Goal: Task Accomplishment & Management: Manage account settings

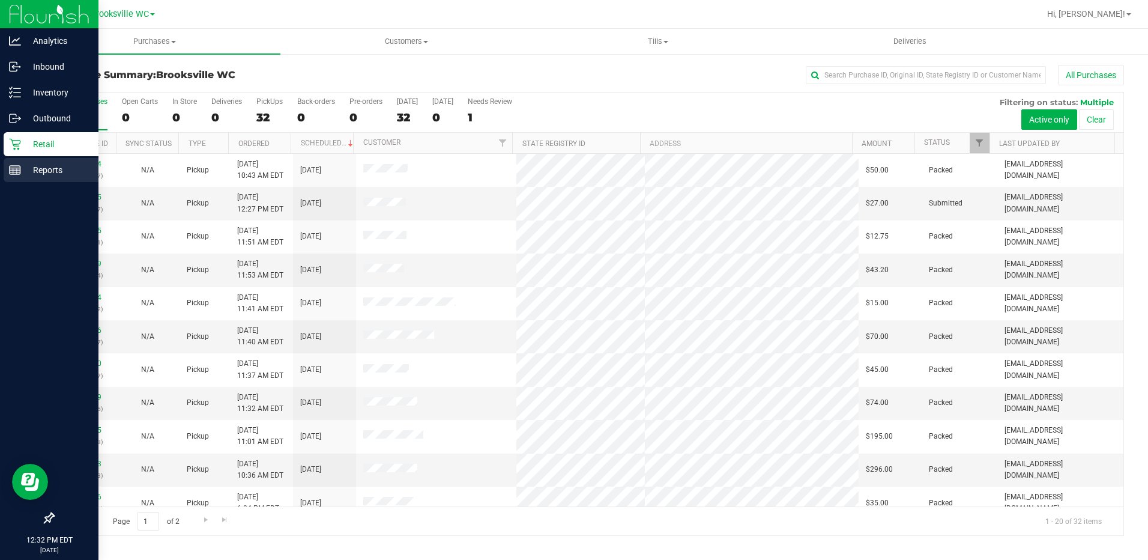
click at [28, 171] on p "Reports" at bounding box center [57, 170] width 72 height 14
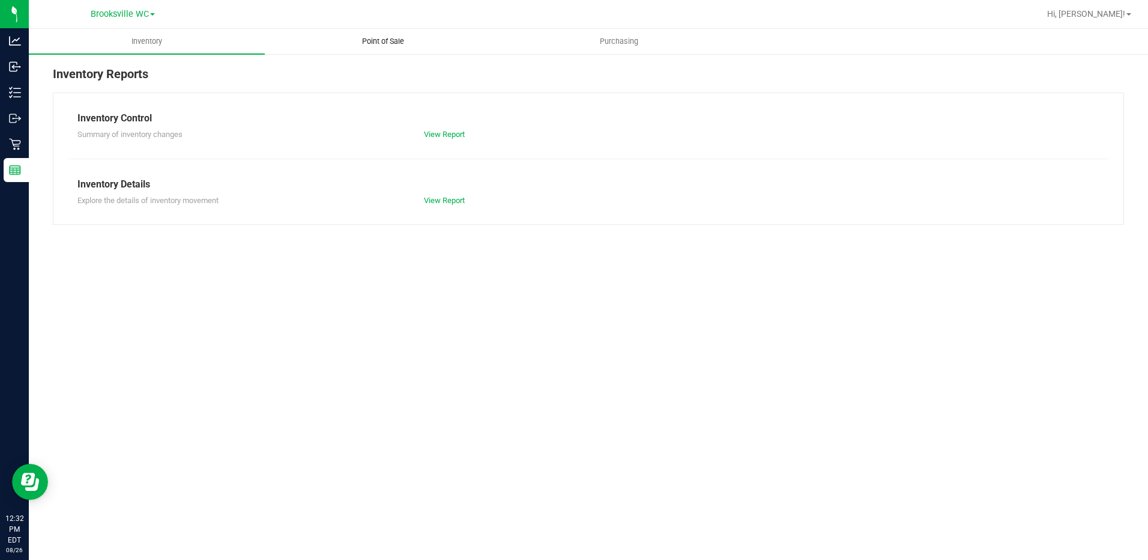
click at [369, 37] on span "Point of Sale" at bounding box center [383, 41] width 74 height 11
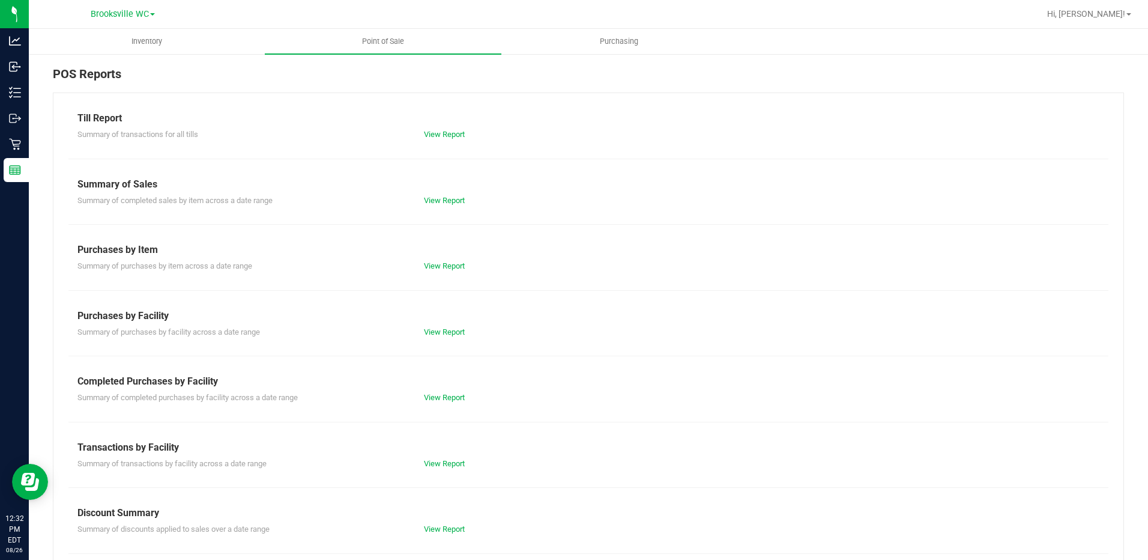
click at [422, 391] on div "Summary of completed purchases by facility across a date range View Report" at bounding box center [588, 395] width 1040 height 15
click at [425, 394] on link "View Report" at bounding box center [444, 397] width 41 height 9
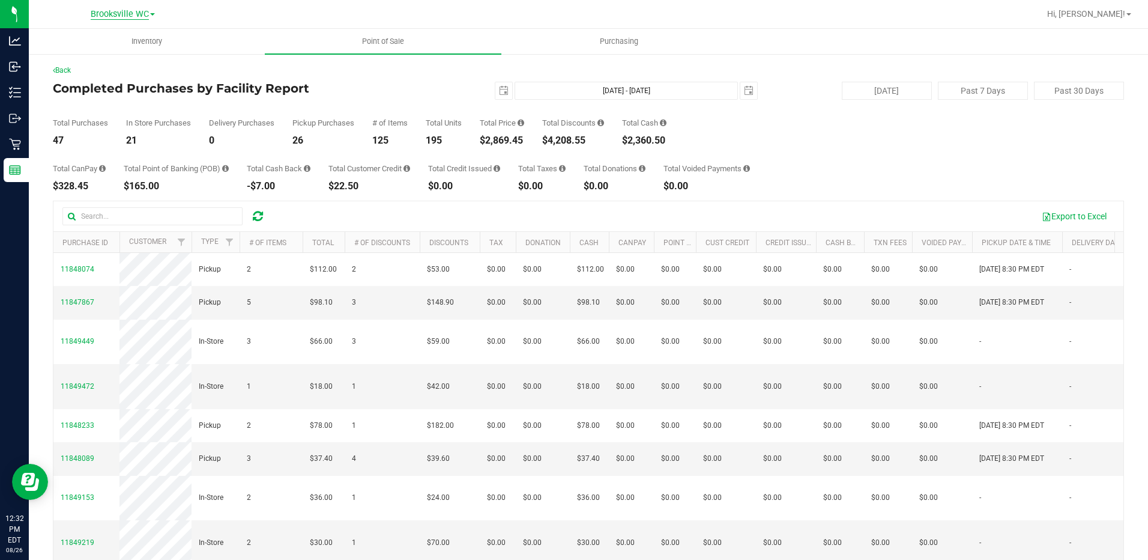
click at [142, 10] on span "Brooksville WC" at bounding box center [120, 14] width 58 height 11
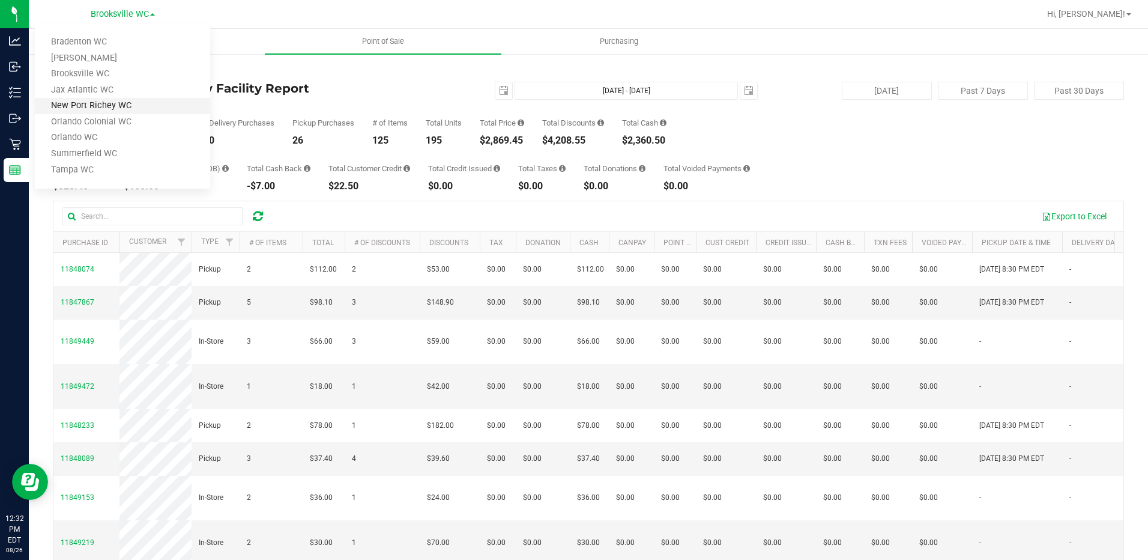
click at [145, 100] on link "New Port Richey WC" at bounding box center [122, 106] width 175 height 16
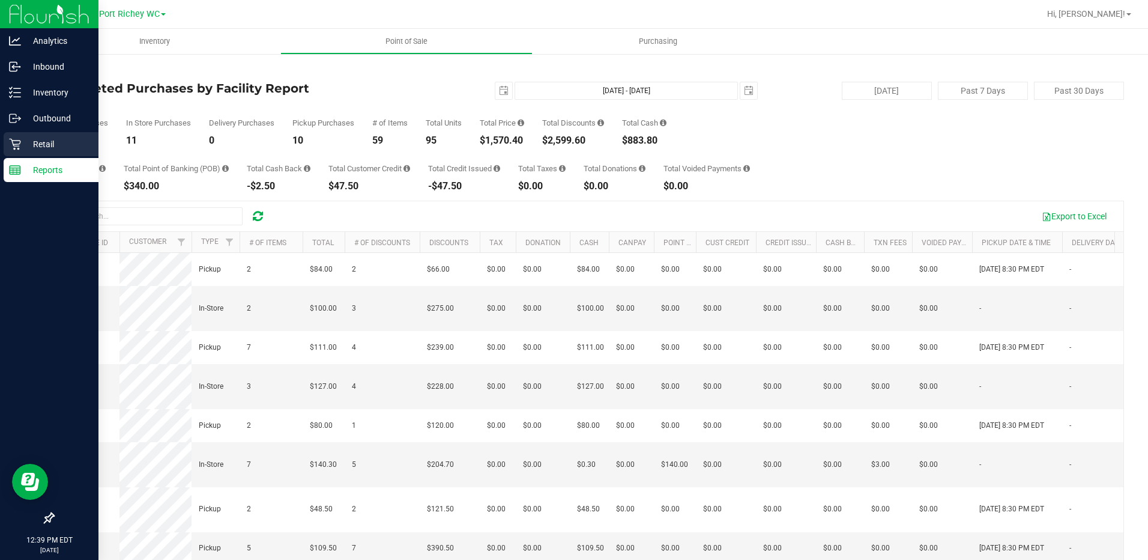
click at [23, 147] on p "Retail" at bounding box center [57, 144] width 72 height 14
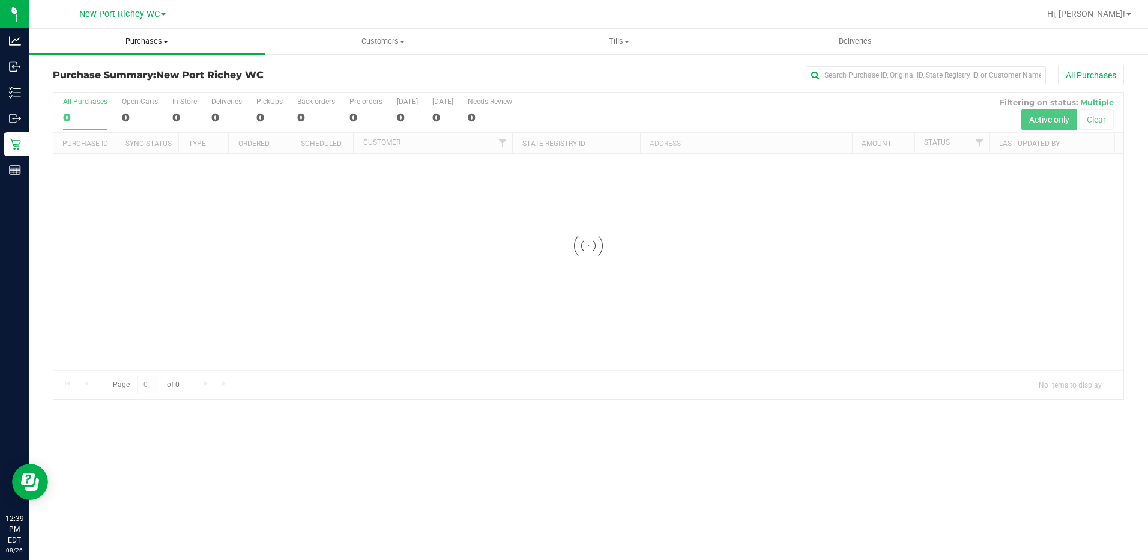
click at [152, 46] on span "Purchases" at bounding box center [147, 41] width 236 height 11
click at [122, 85] on li "Fulfillment" at bounding box center [147, 87] width 236 height 14
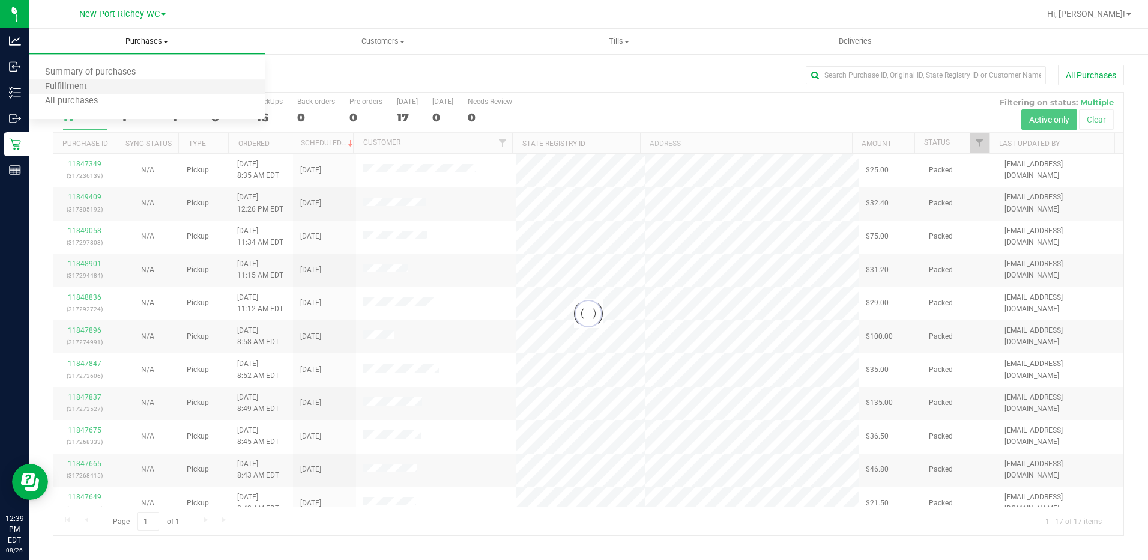
click at [122, 85] on li "Fulfillment" at bounding box center [147, 87] width 236 height 14
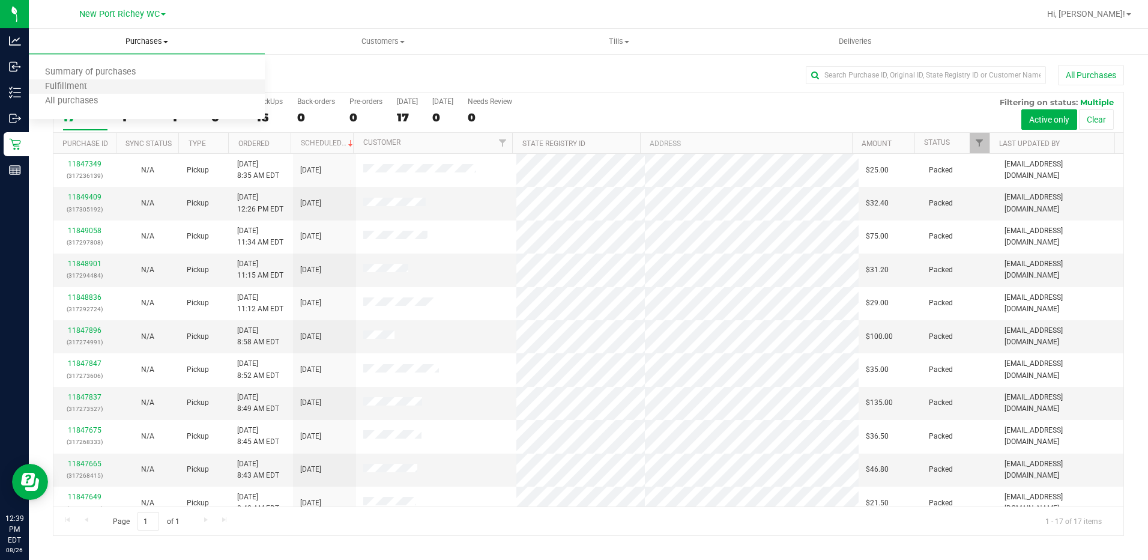
click at [122, 85] on li "Fulfillment" at bounding box center [147, 87] width 236 height 14
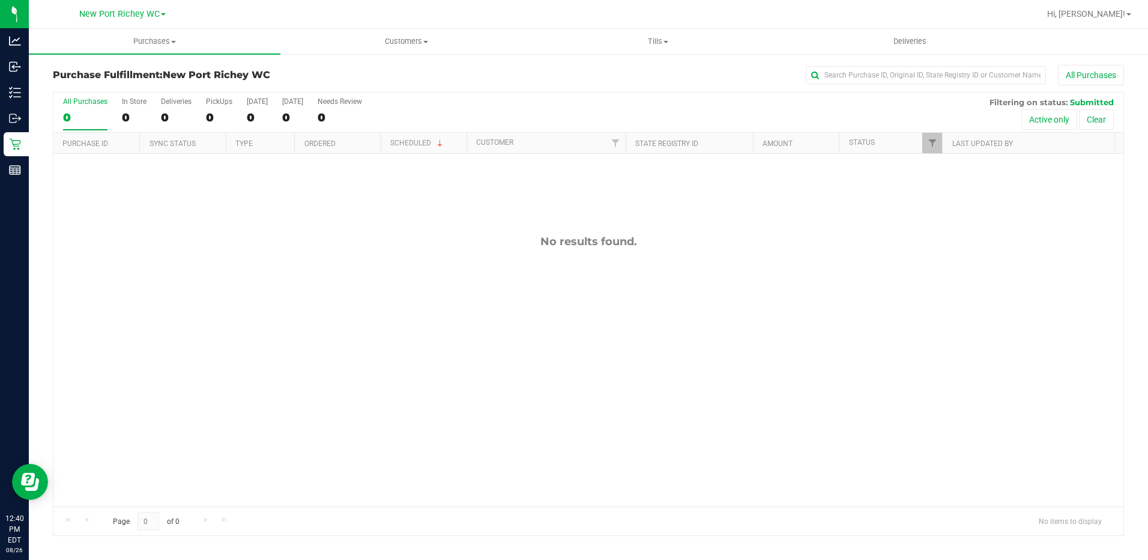
click at [106, 333] on div "No results found." at bounding box center [588, 371] width 1070 height 434
click at [163, 214] on div "No results found." at bounding box center [588, 371] width 1070 height 434
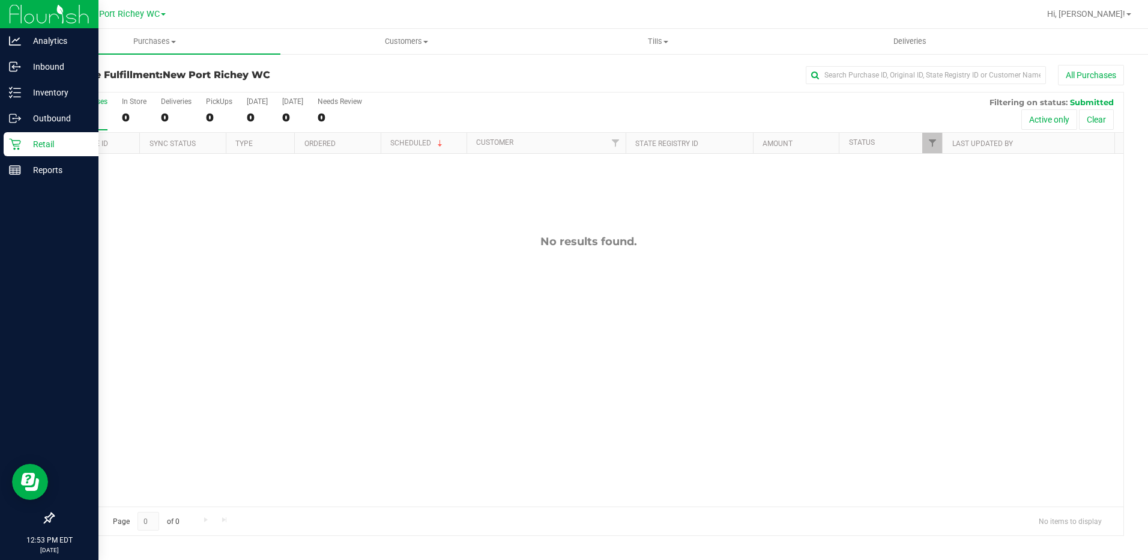
click at [7, 138] on div "Retail" at bounding box center [51, 144] width 95 height 24
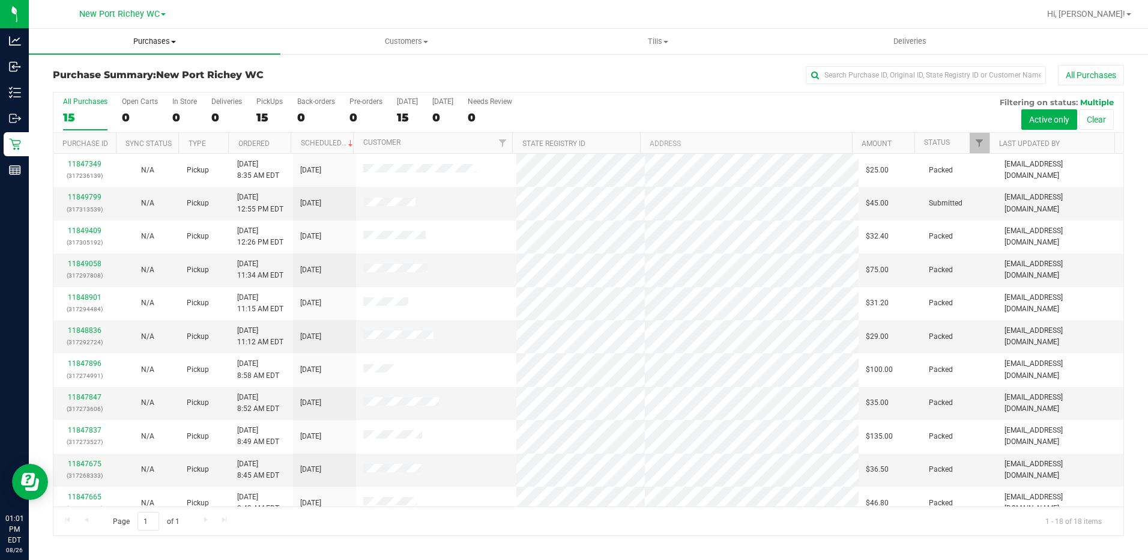
click at [174, 45] on span "Purchases" at bounding box center [155, 41] width 252 height 11
click at [109, 88] on li "Fulfillment" at bounding box center [155, 87] width 252 height 14
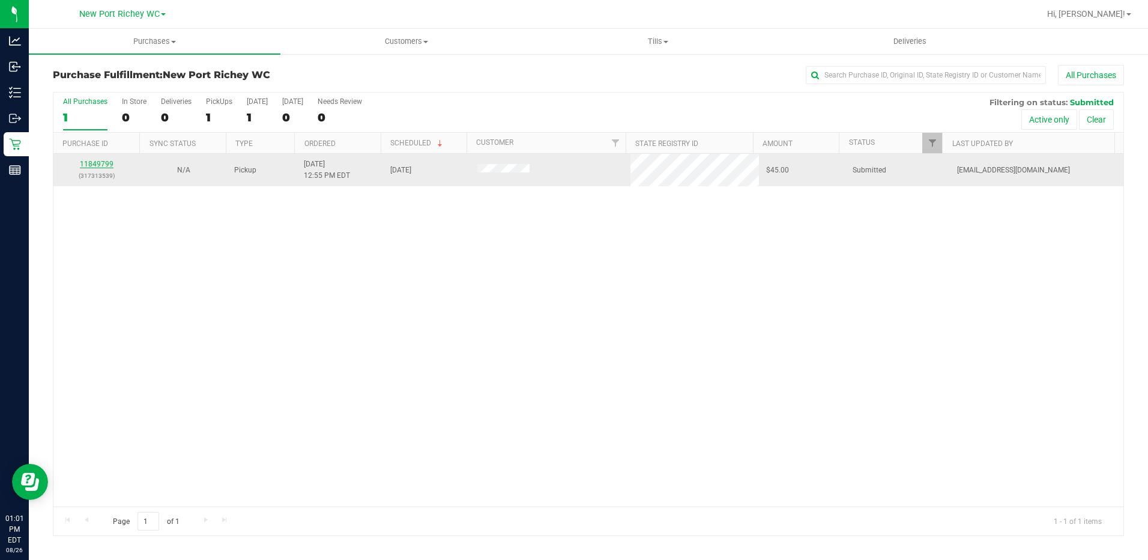
click at [97, 162] on link "11849799" at bounding box center [97, 164] width 34 height 8
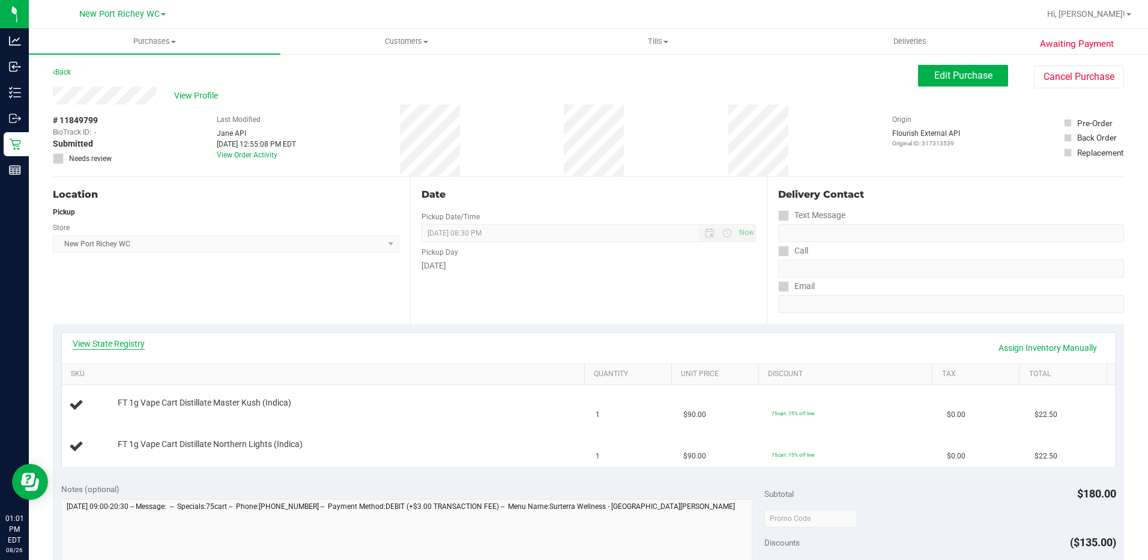
click at [135, 340] on link "View State Registry" at bounding box center [109, 343] width 72 height 12
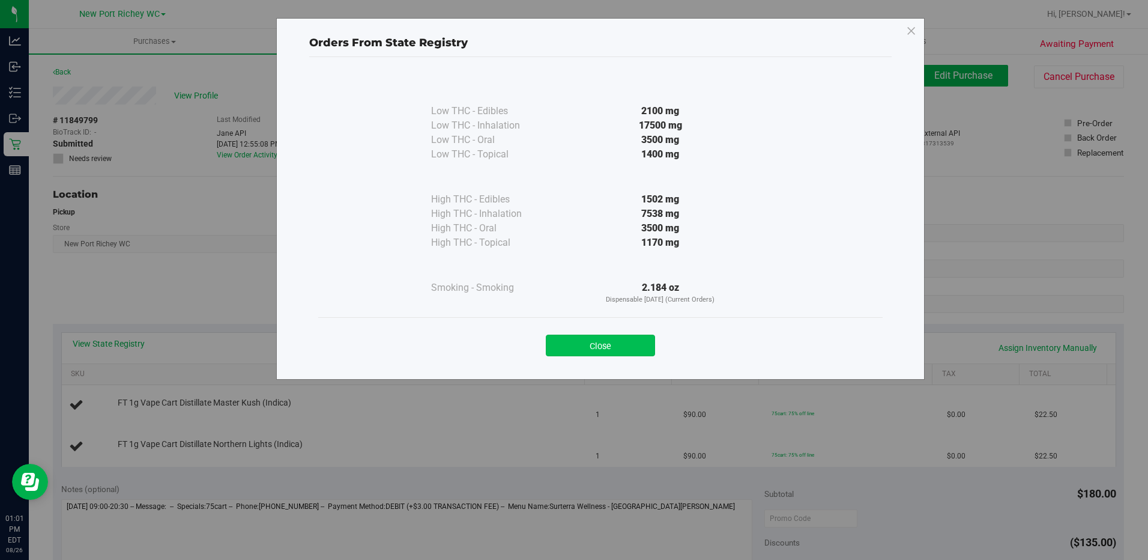
click at [590, 345] on button "Close" at bounding box center [600, 345] width 109 height 22
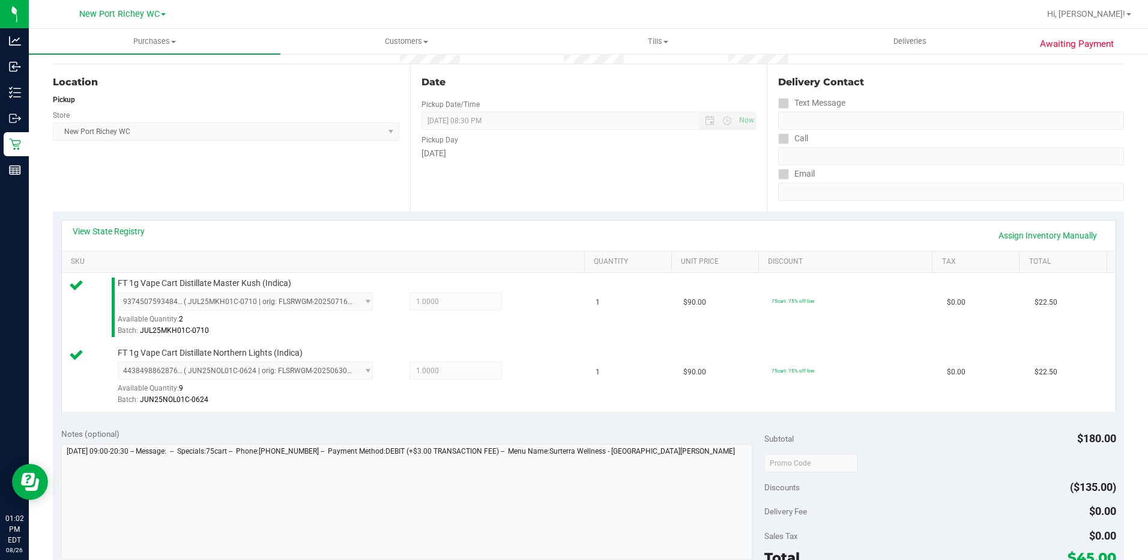
scroll to position [240, 0]
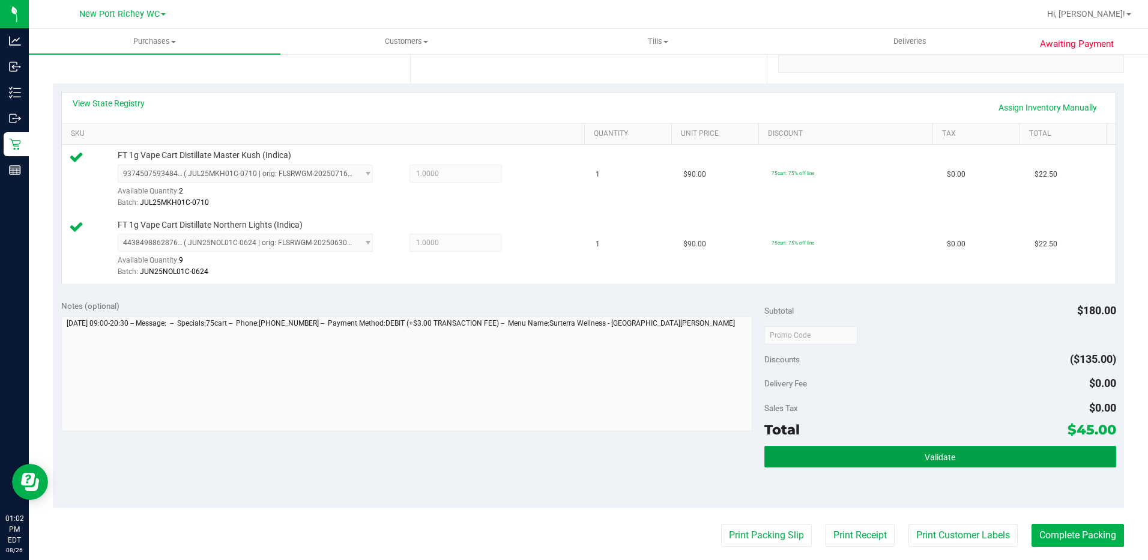
click at [900, 452] on button "Validate" at bounding box center [940, 457] width 352 height 22
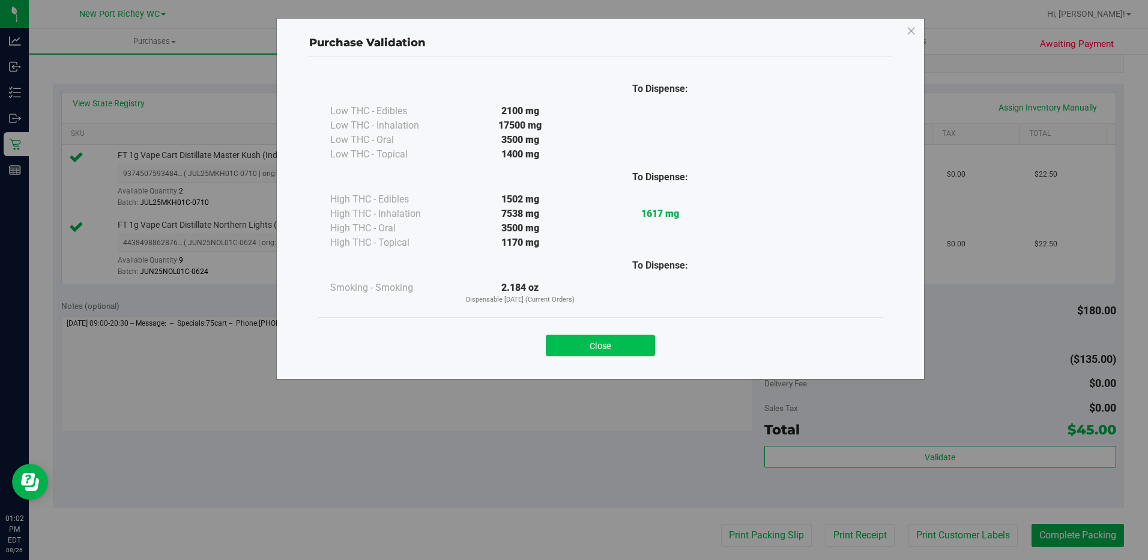
click at [615, 349] on button "Close" at bounding box center [600, 345] width 109 height 22
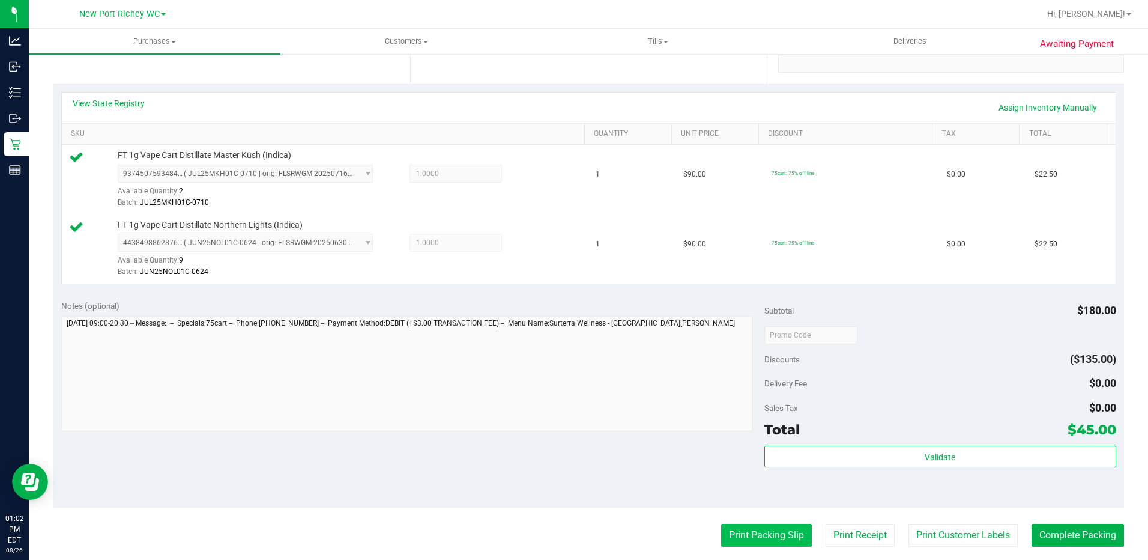
click at [737, 534] on button "Print Packing Slip" at bounding box center [766, 535] width 91 height 23
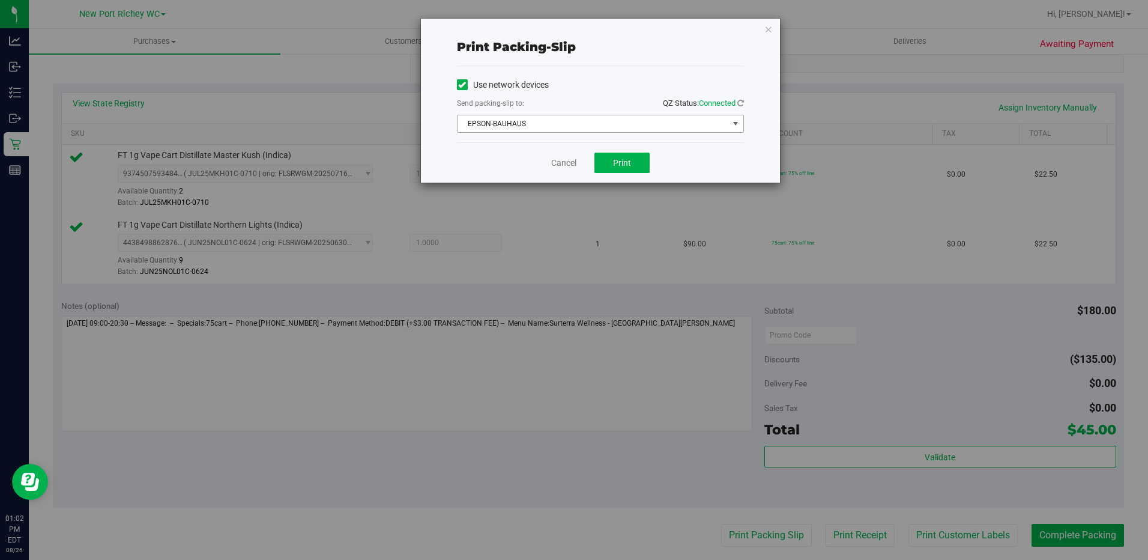
click at [738, 121] on span "select" at bounding box center [736, 124] width 10 height 10
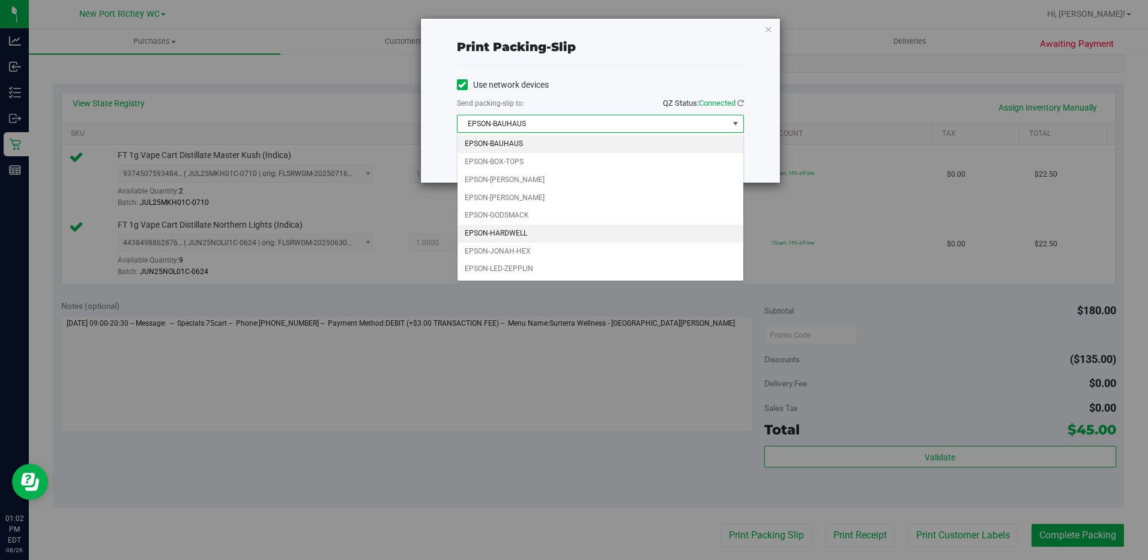
click at [510, 229] on li "EPSON-HARDWELL" at bounding box center [601, 234] width 286 height 18
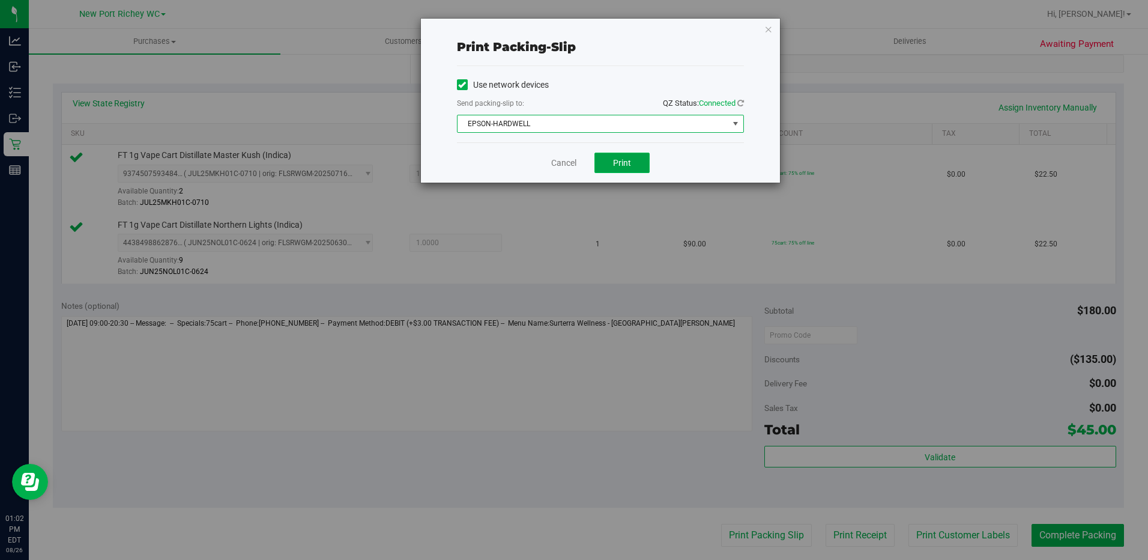
click at [626, 160] on span "Print" at bounding box center [622, 163] width 18 height 10
drag, startPoint x: 564, startPoint y: 160, endPoint x: 578, endPoint y: 184, distance: 27.2
click at [564, 160] on link "Cancel" at bounding box center [563, 163] width 25 height 13
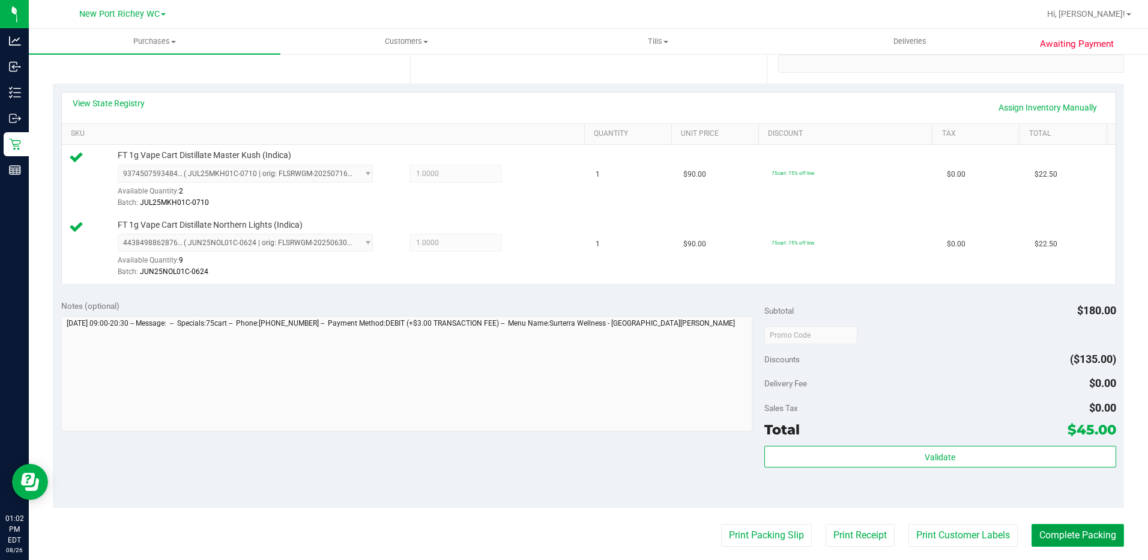
click at [1052, 535] on button "Complete Packing" at bounding box center [1078, 535] width 92 height 23
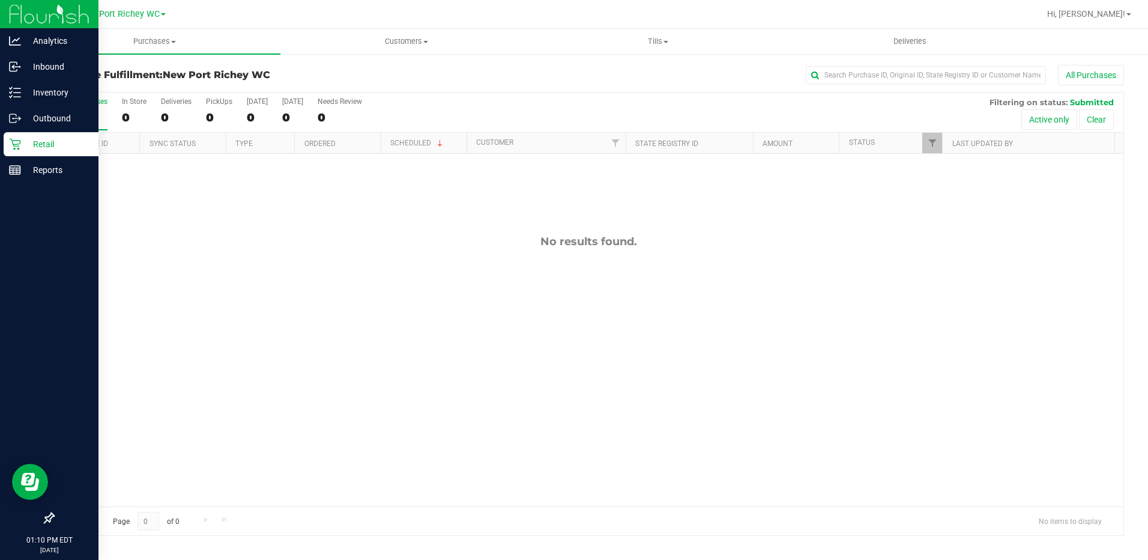
click at [50, 144] on p "Retail" at bounding box center [57, 144] width 72 height 14
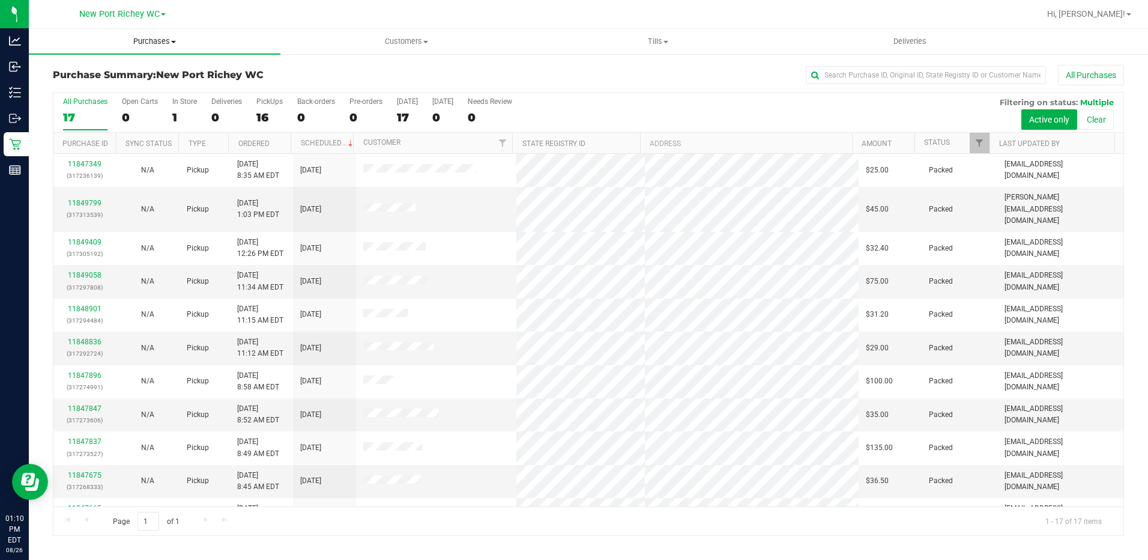
click at [177, 41] on span "Purchases" at bounding box center [155, 41] width 252 height 11
click at [130, 91] on li "Fulfillment" at bounding box center [155, 87] width 252 height 14
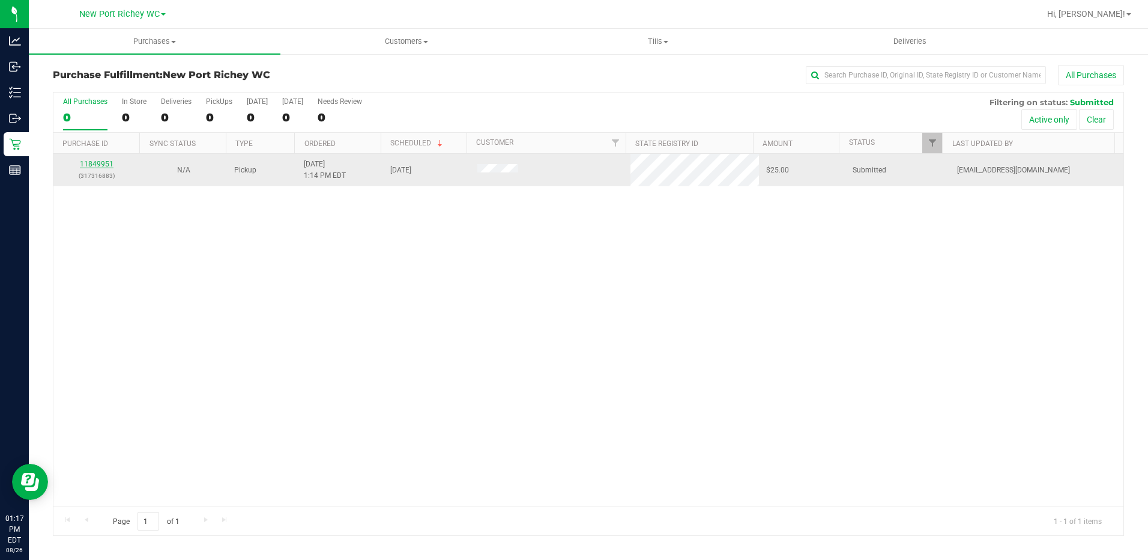
click at [99, 164] on link "11849951" at bounding box center [97, 164] width 34 height 8
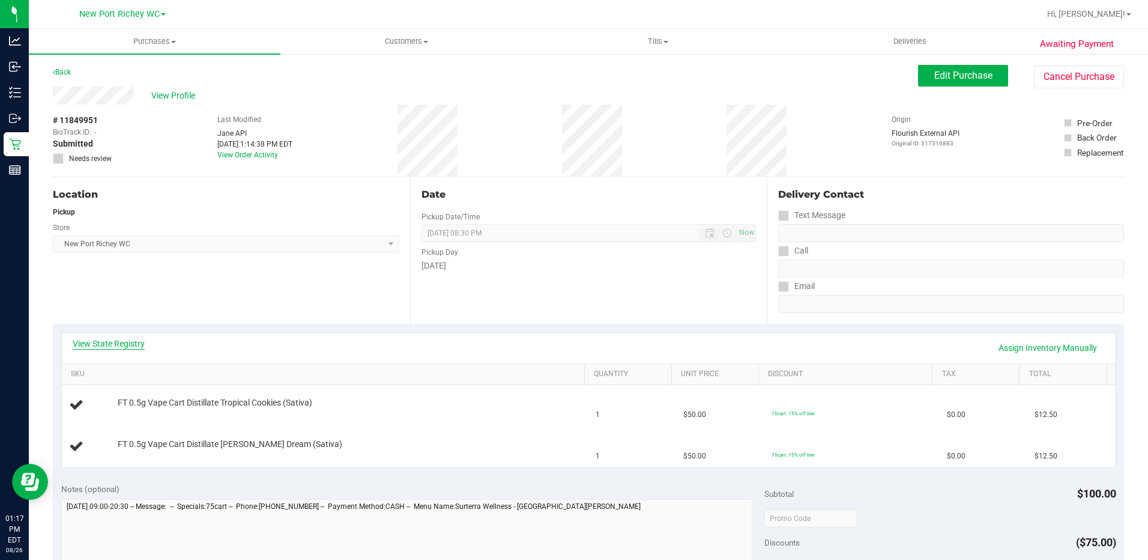
click at [120, 346] on link "View State Registry" at bounding box center [109, 343] width 72 height 12
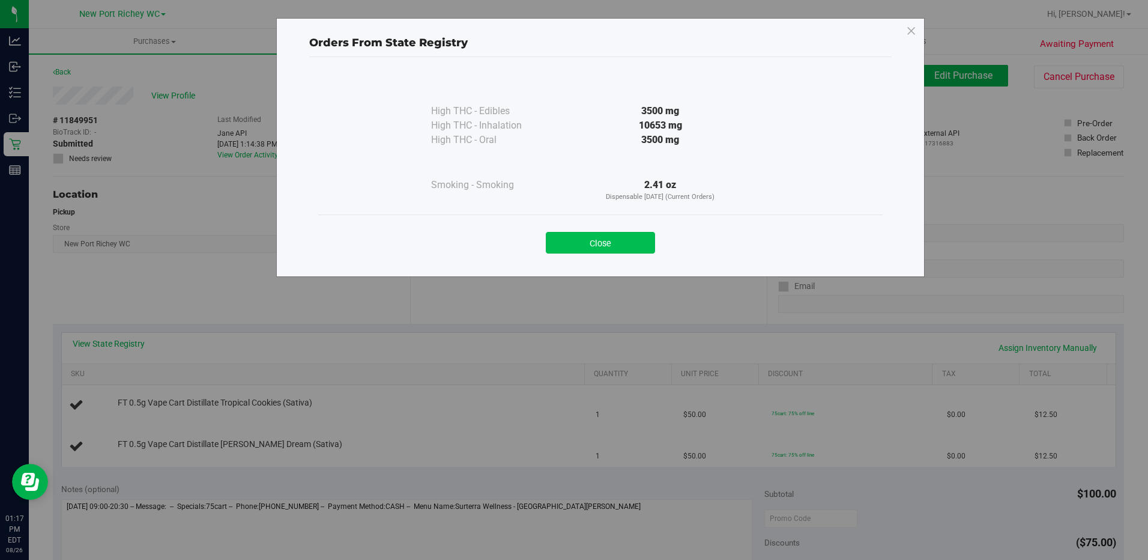
click at [605, 240] on button "Close" at bounding box center [600, 243] width 109 height 22
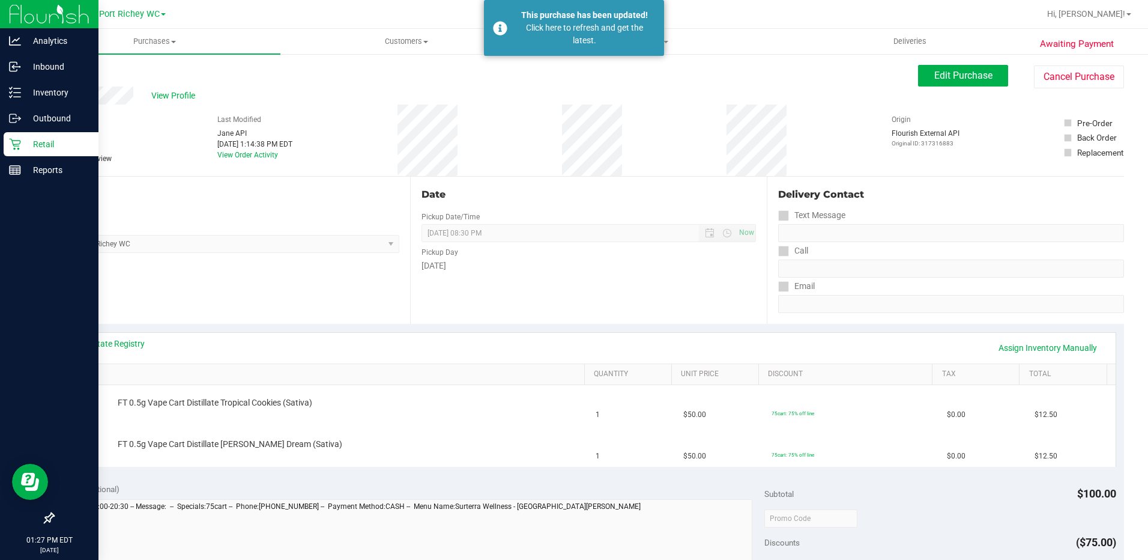
click at [49, 142] on p "Retail" at bounding box center [57, 144] width 72 height 14
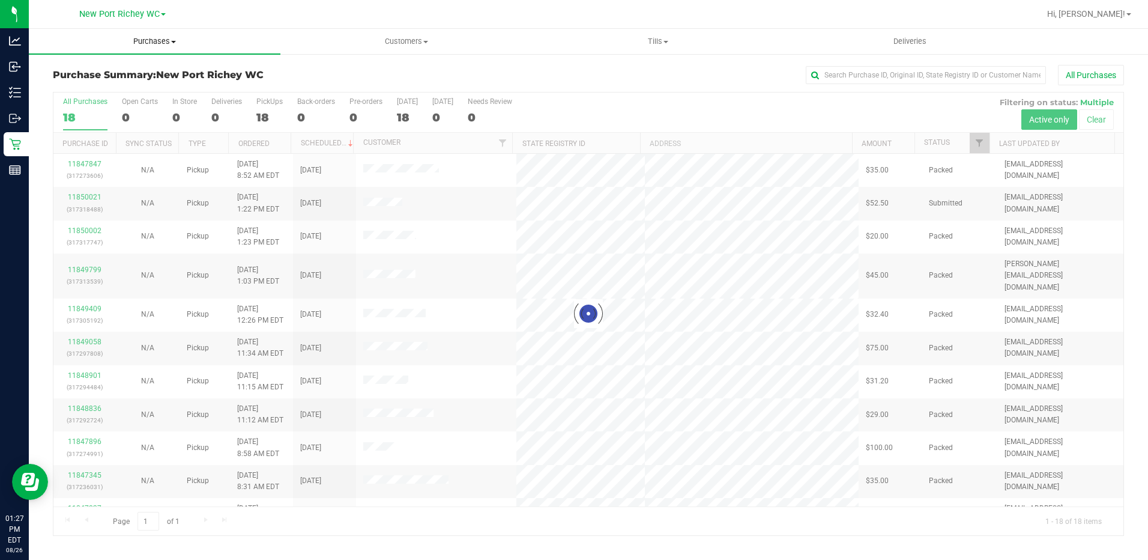
click at [173, 41] on span at bounding box center [173, 42] width 5 height 2
click at [113, 86] on li "Fulfillment" at bounding box center [155, 87] width 252 height 14
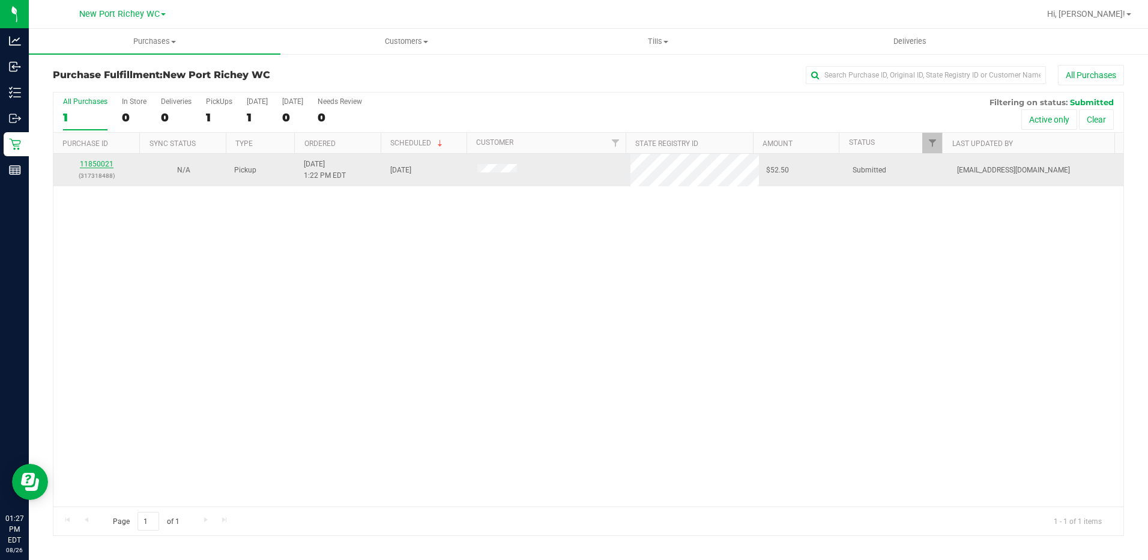
click at [99, 167] on link "11850021" at bounding box center [97, 164] width 34 height 8
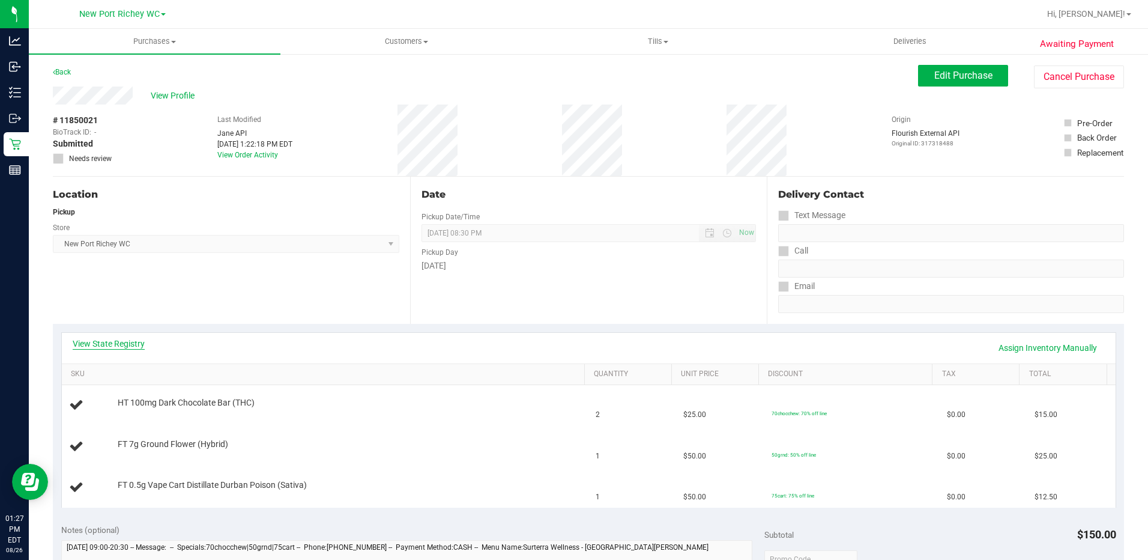
click at [124, 339] on link "View State Registry" at bounding box center [109, 343] width 72 height 12
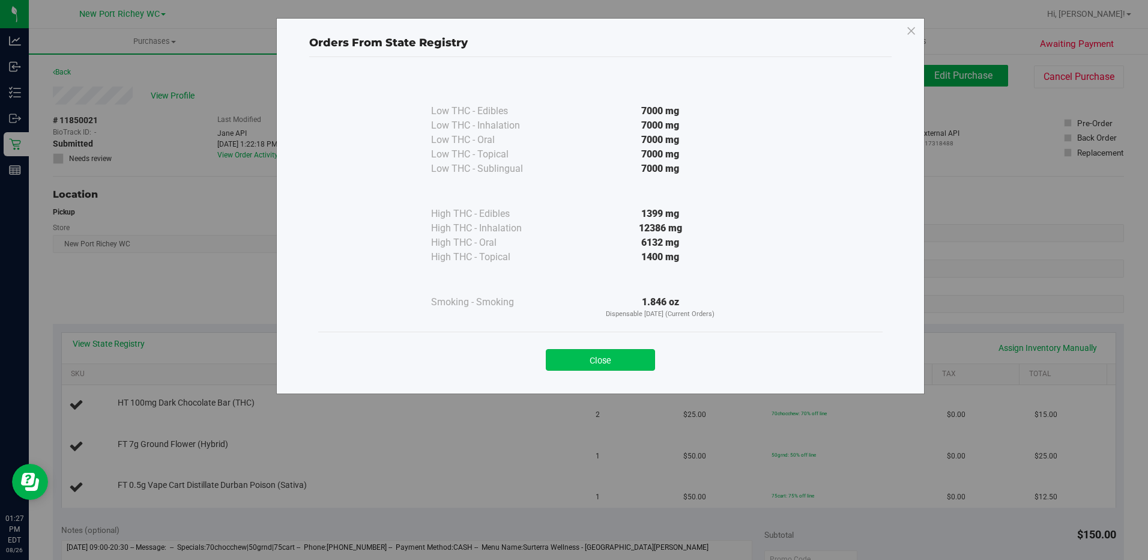
click at [605, 356] on button "Close" at bounding box center [600, 360] width 109 height 22
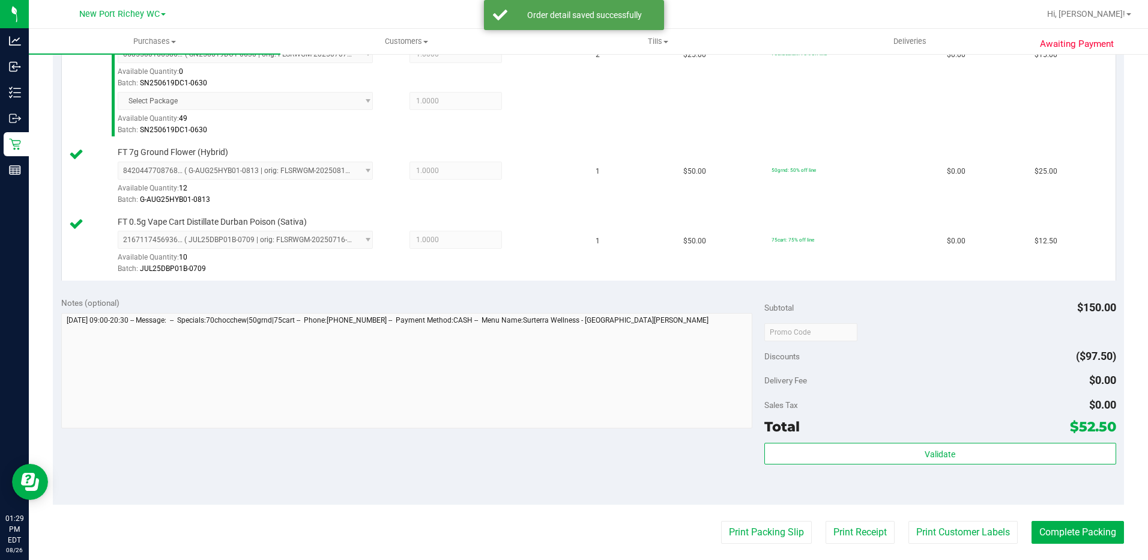
scroll to position [360, 0]
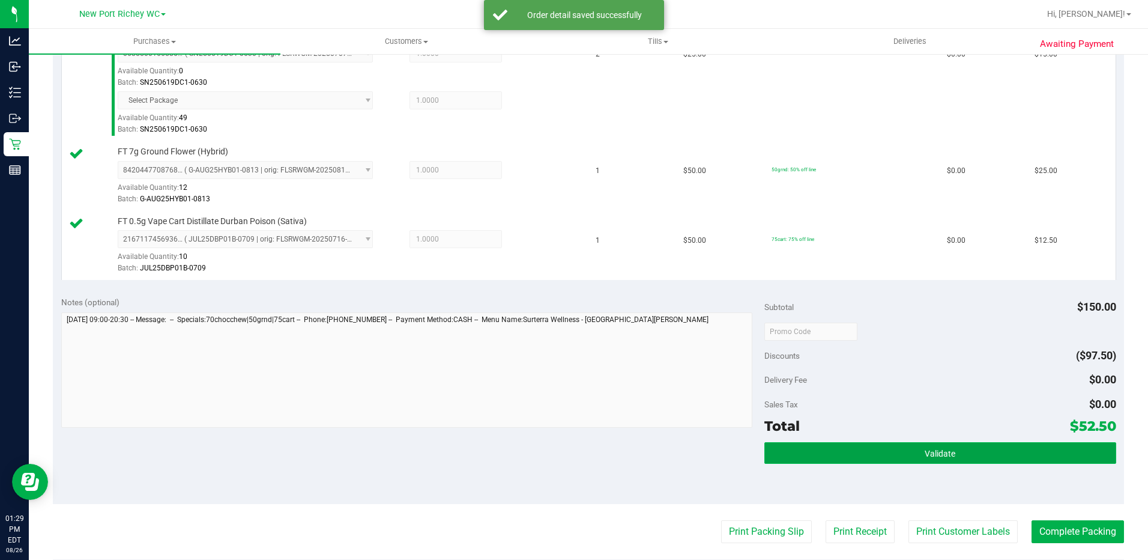
click at [946, 456] on span "Validate" at bounding box center [940, 454] width 31 height 10
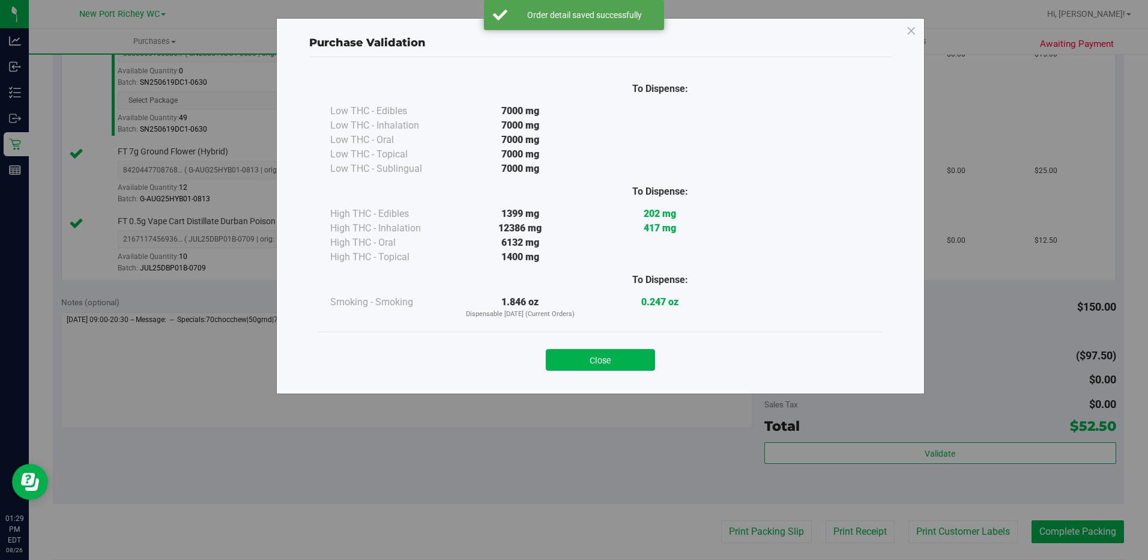
drag, startPoint x: 603, startPoint y: 354, endPoint x: 601, endPoint y: 362, distance: 8.7
click at [601, 361] on button "Close" at bounding box center [600, 360] width 109 height 22
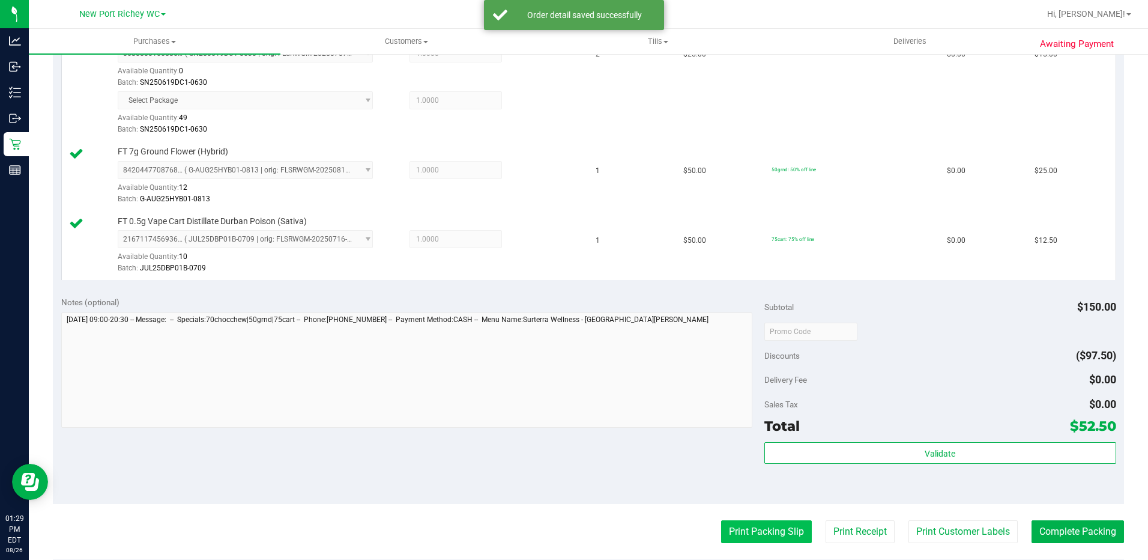
click at [746, 537] on button "Print Packing Slip" at bounding box center [766, 531] width 91 height 23
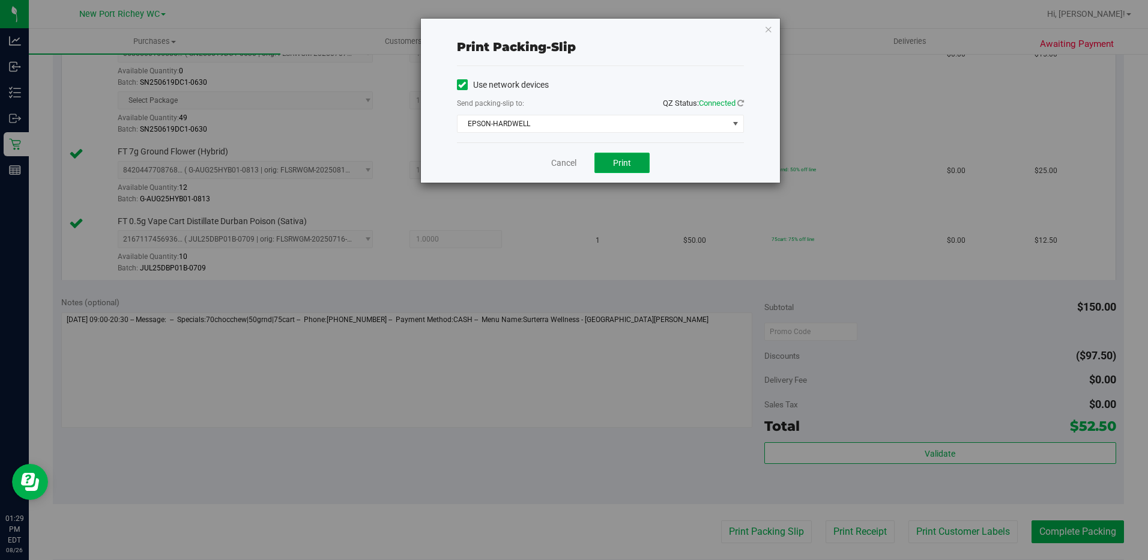
click at [609, 165] on button "Print" at bounding box center [621, 163] width 55 height 20
click at [571, 159] on link "Cancel" at bounding box center [563, 163] width 25 height 13
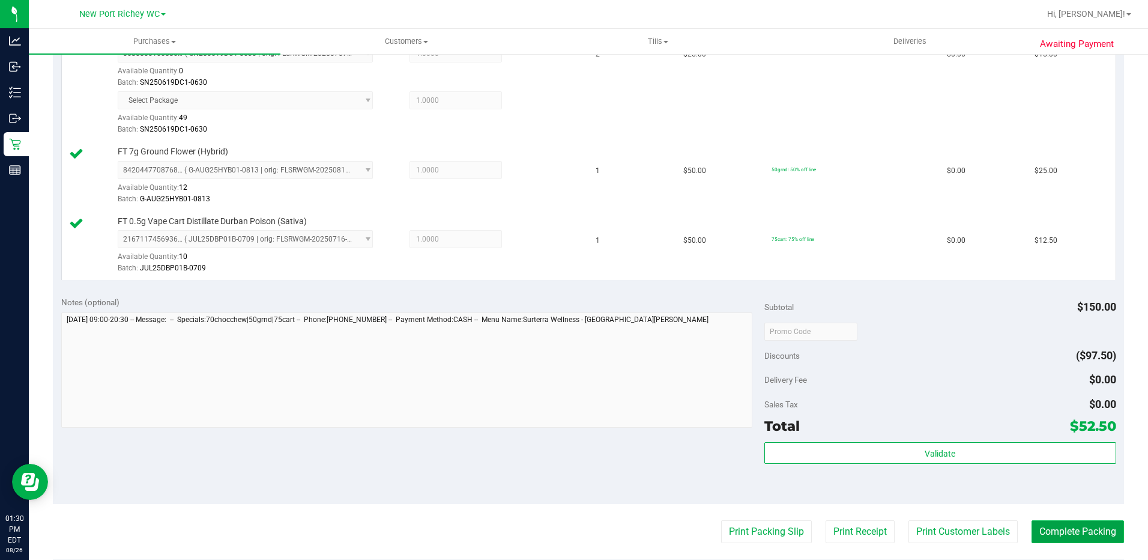
click at [1060, 524] on button "Complete Packing" at bounding box center [1078, 531] width 92 height 23
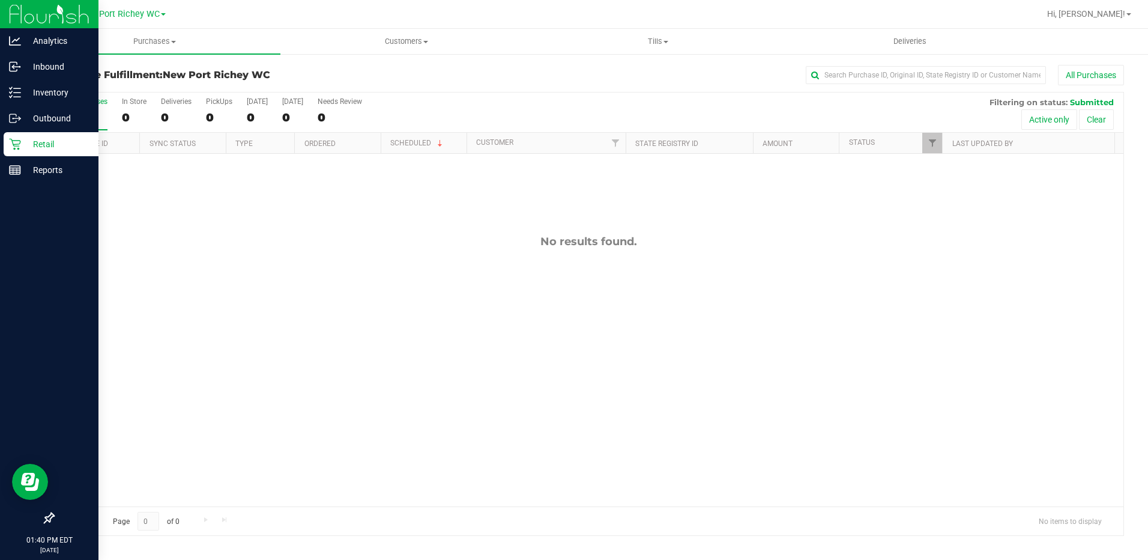
click at [14, 141] on icon at bounding box center [14, 144] width 11 height 11
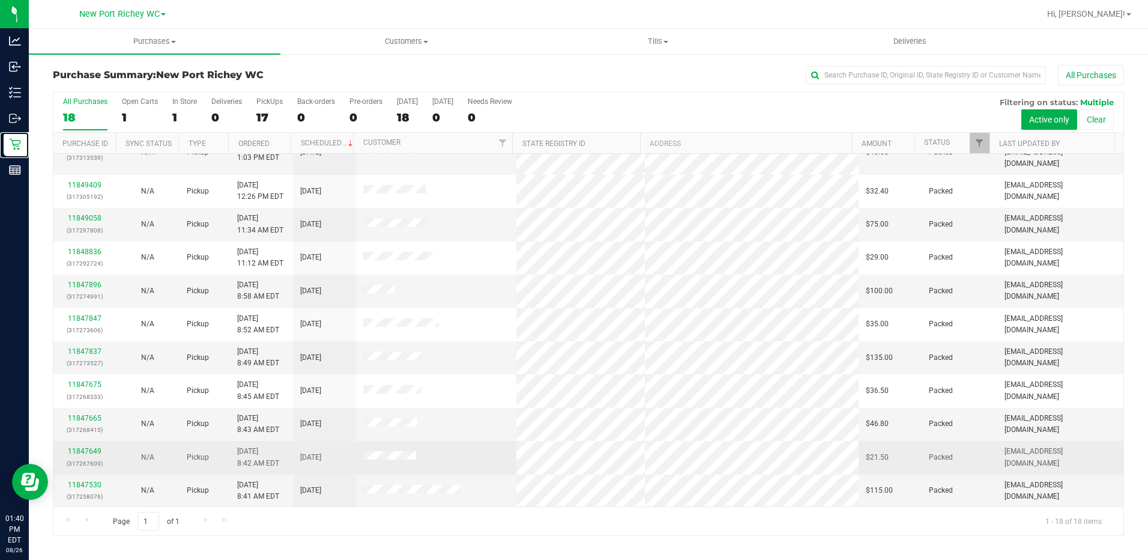
scroll to position [246, 0]
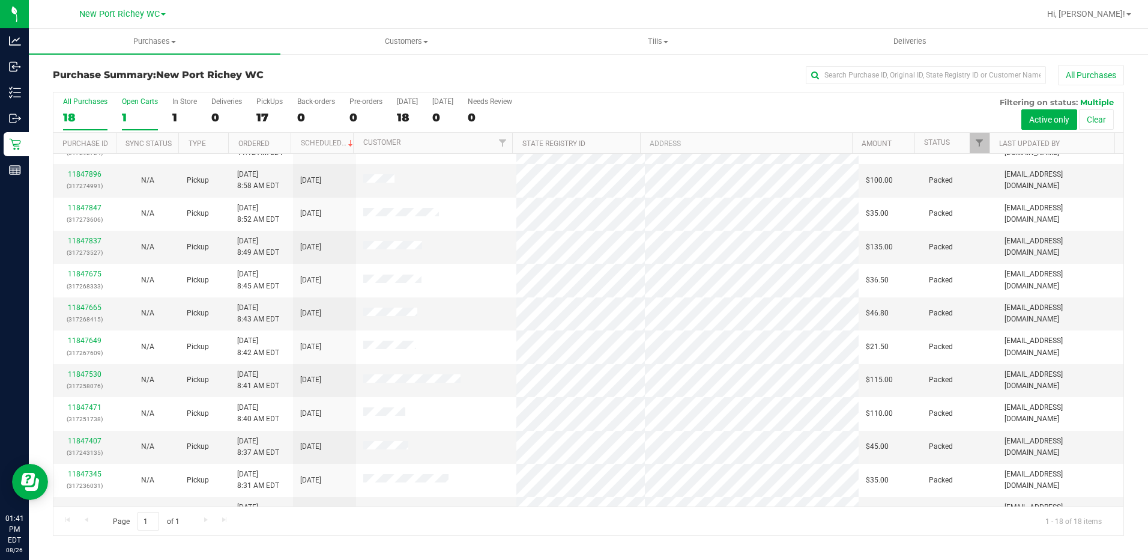
click at [125, 112] on div "1" at bounding box center [140, 117] width 36 height 14
click at [0, 0] on input "Open Carts 1" at bounding box center [0, 0] width 0 height 0
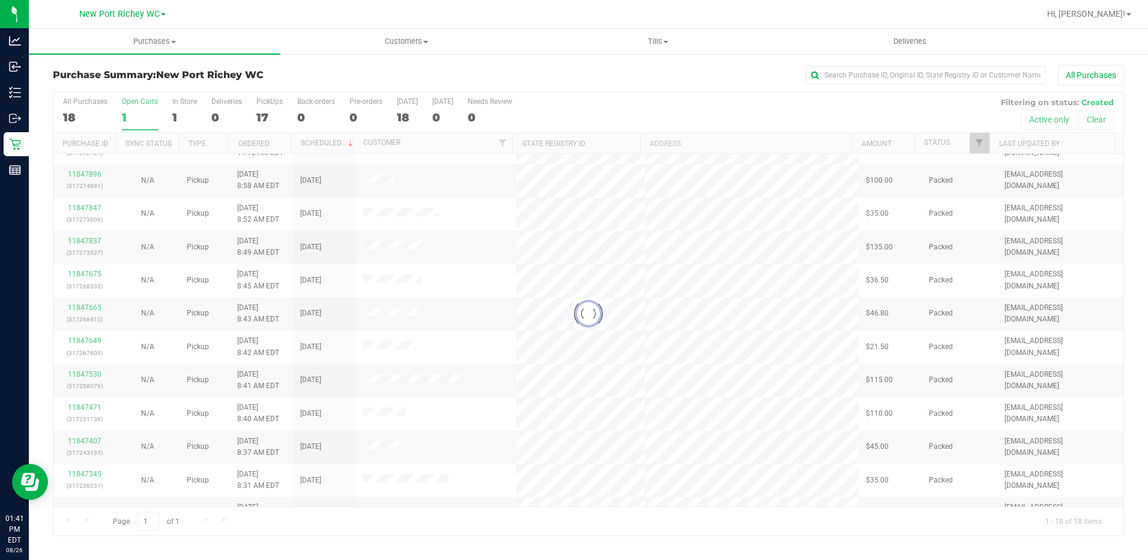
scroll to position [0, 0]
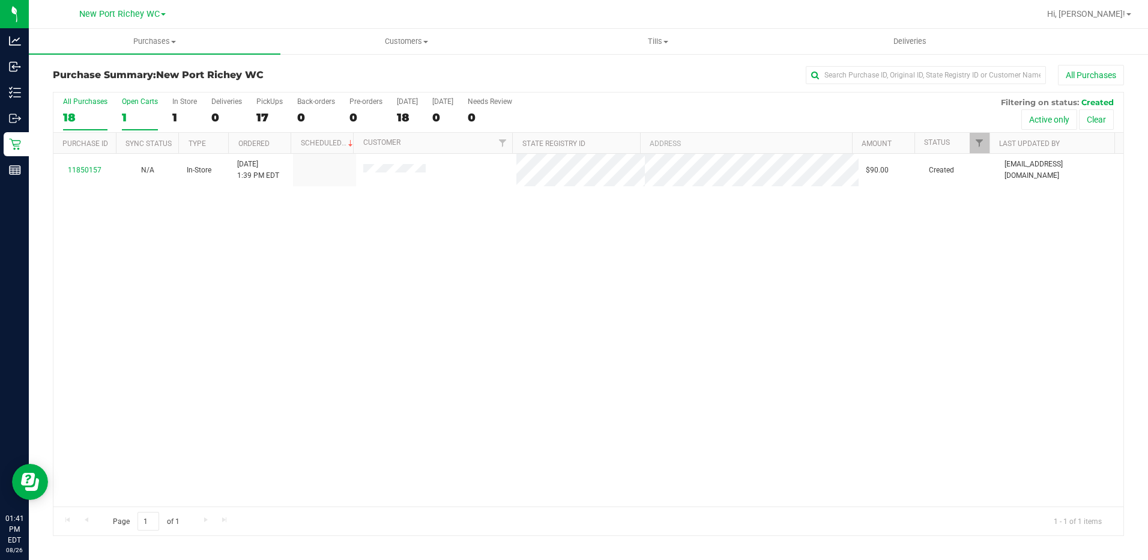
click at [79, 110] on div "18" at bounding box center [85, 117] width 44 height 14
click at [0, 0] on input "All Purchases 18" at bounding box center [0, 0] width 0 height 0
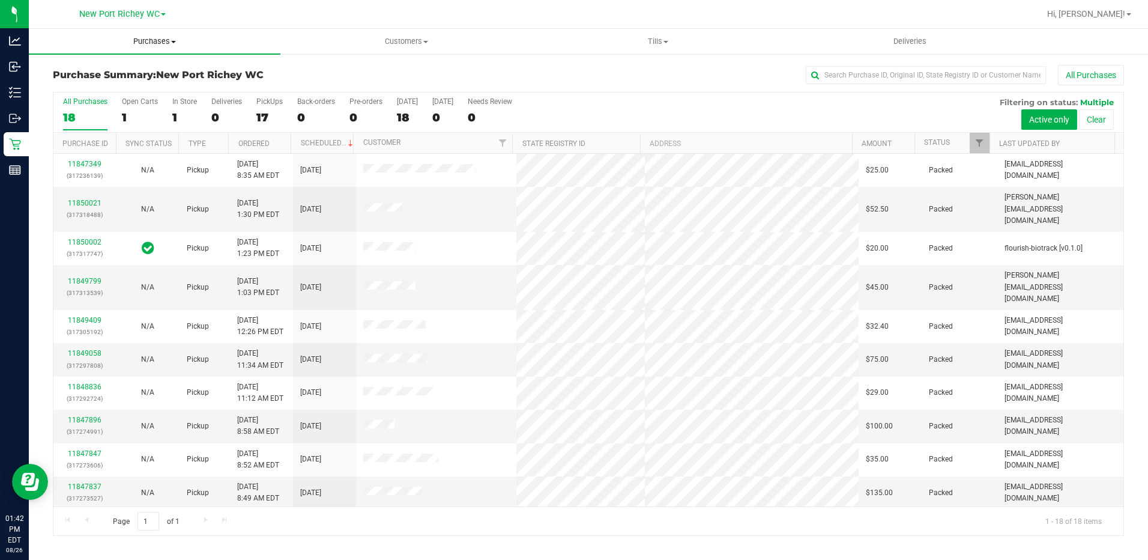
click at [175, 42] on span at bounding box center [173, 42] width 5 height 2
click at [95, 88] on span "Fulfillment" at bounding box center [66, 87] width 74 height 10
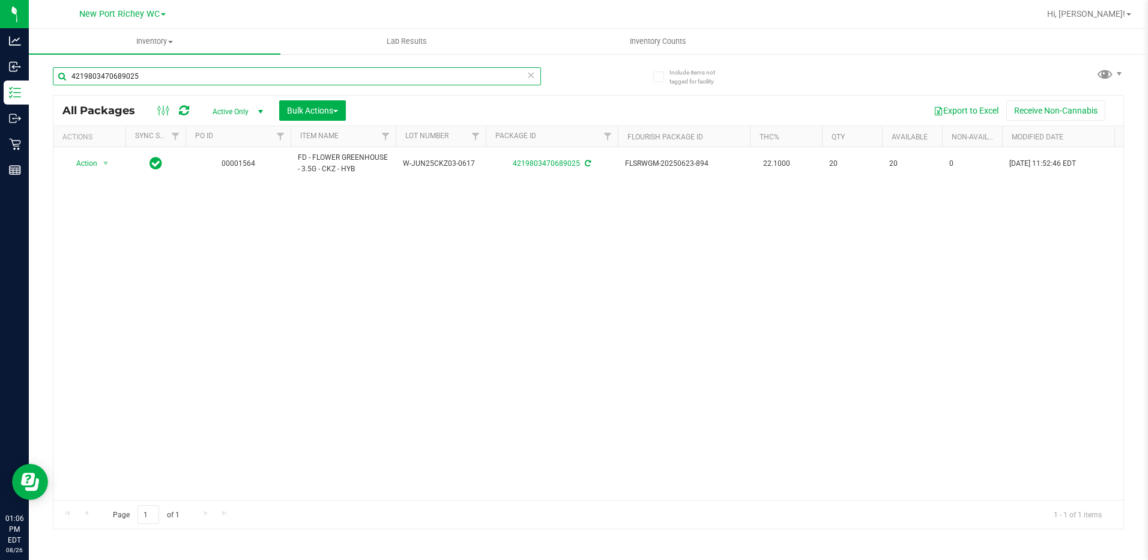
drag, startPoint x: 159, startPoint y: 80, endPoint x: 53, endPoint y: 59, distance: 107.7
click at [58, 67] on input "4219803470689025" at bounding box center [297, 76] width 488 height 18
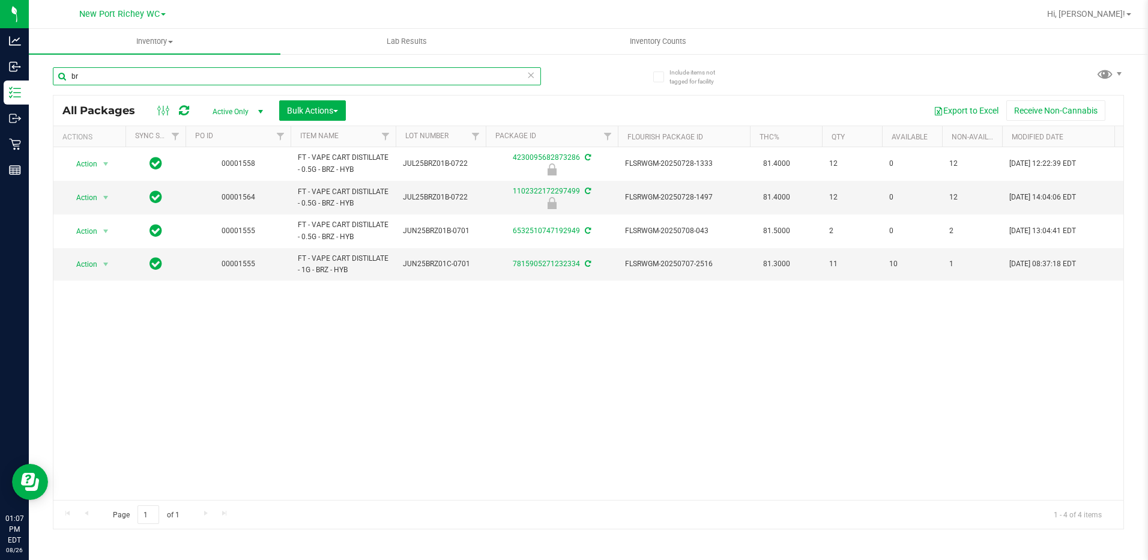
type input "b"
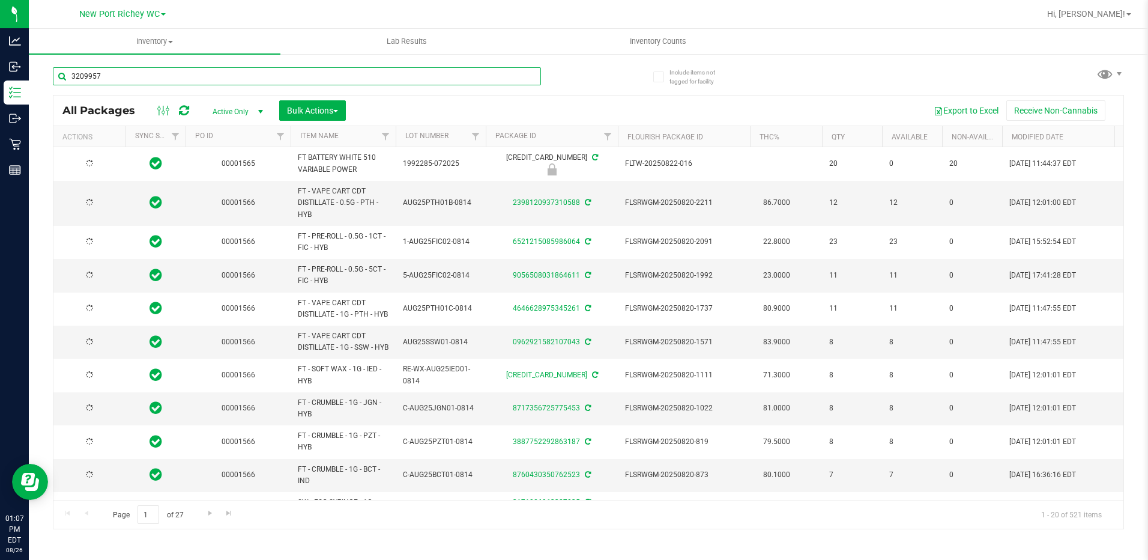
type input "32099575"
type input "2026-08-12"
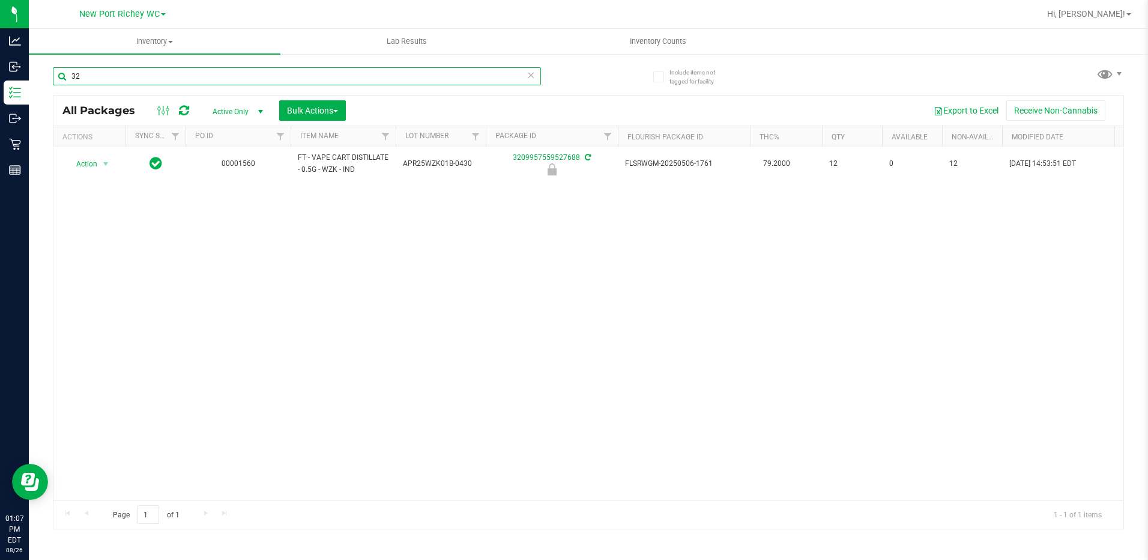
type input "3"
type input "wz"
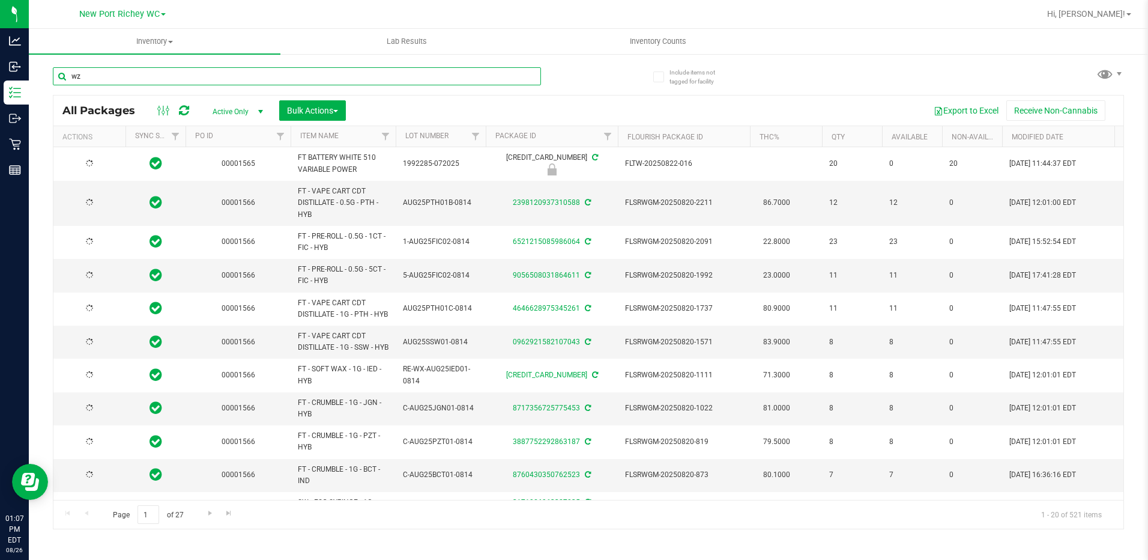
type input "2026-08-12"
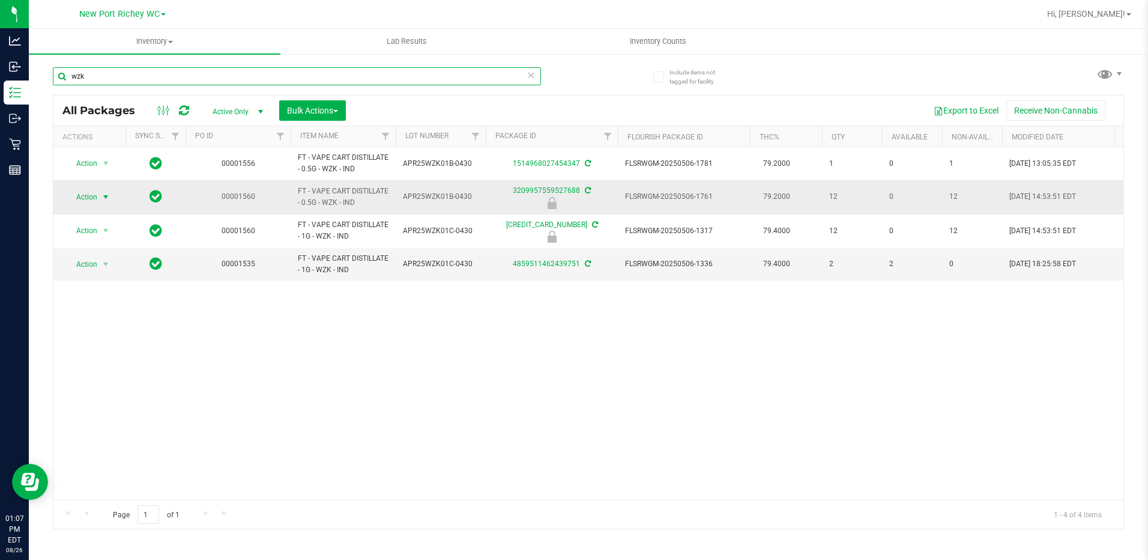
type input "wzk"
click at [106, 199] on span "select" at bounding box center [106, 197] width 10 height 10
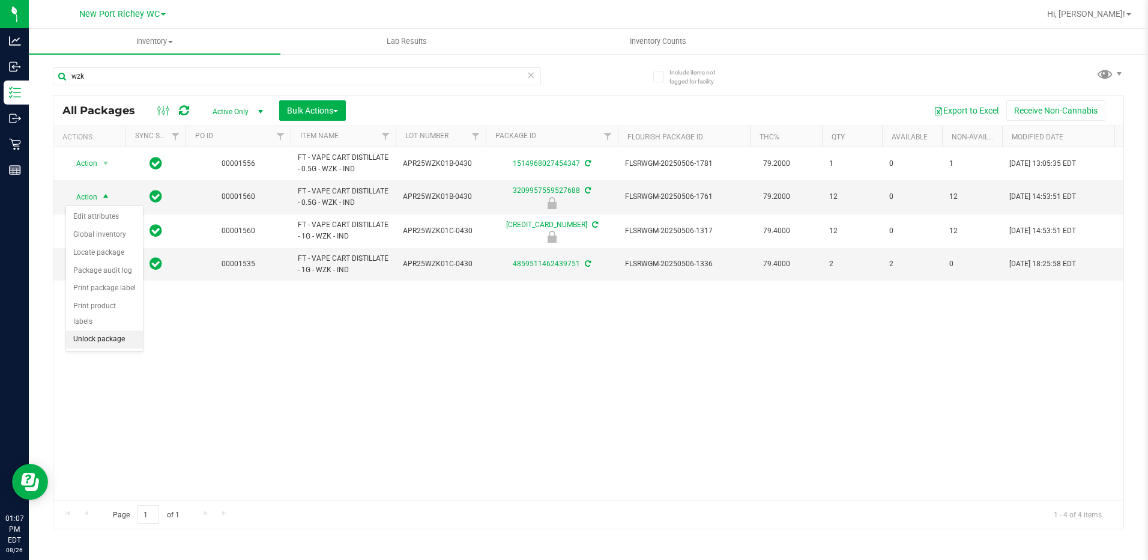
click at [99, 330] on li "Unlock package" at bounding box center [104, 339] width 77 height 18
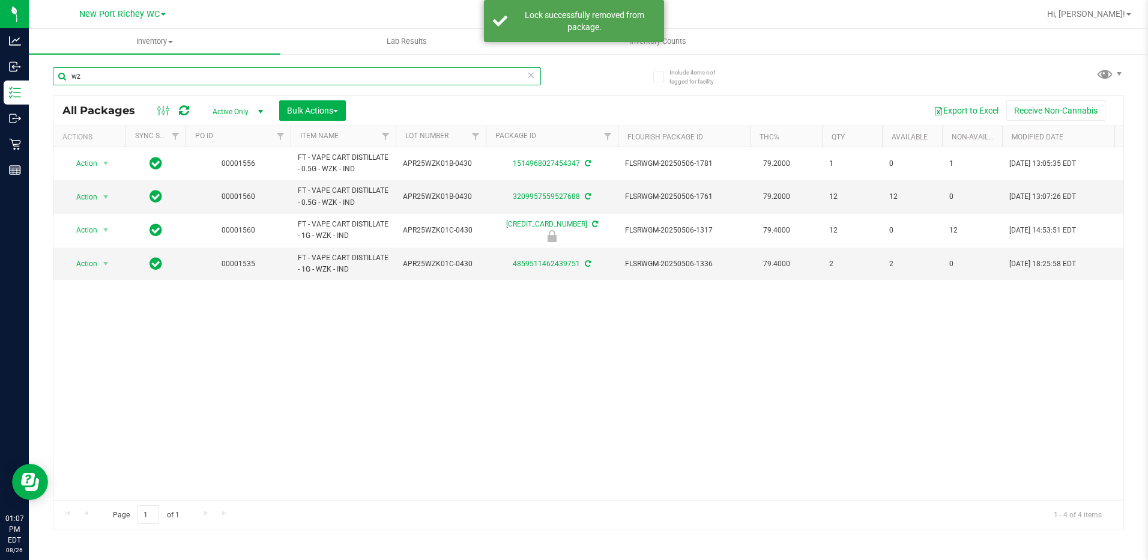
type input "w"
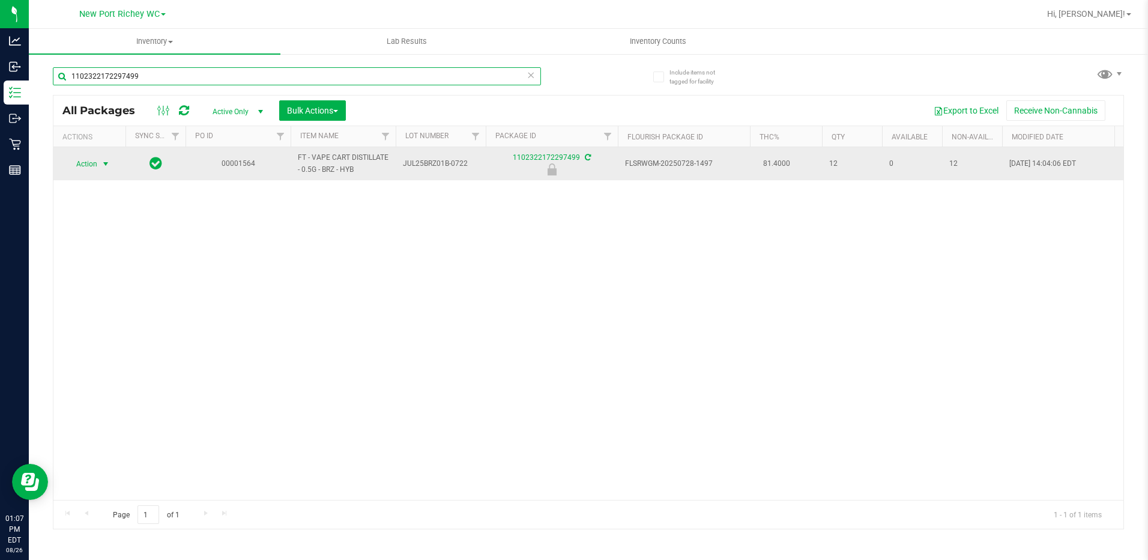
type input "1102322172297499"
click at [107, 165] on span "select" at bounding box center [106, 164] width 10 height 10
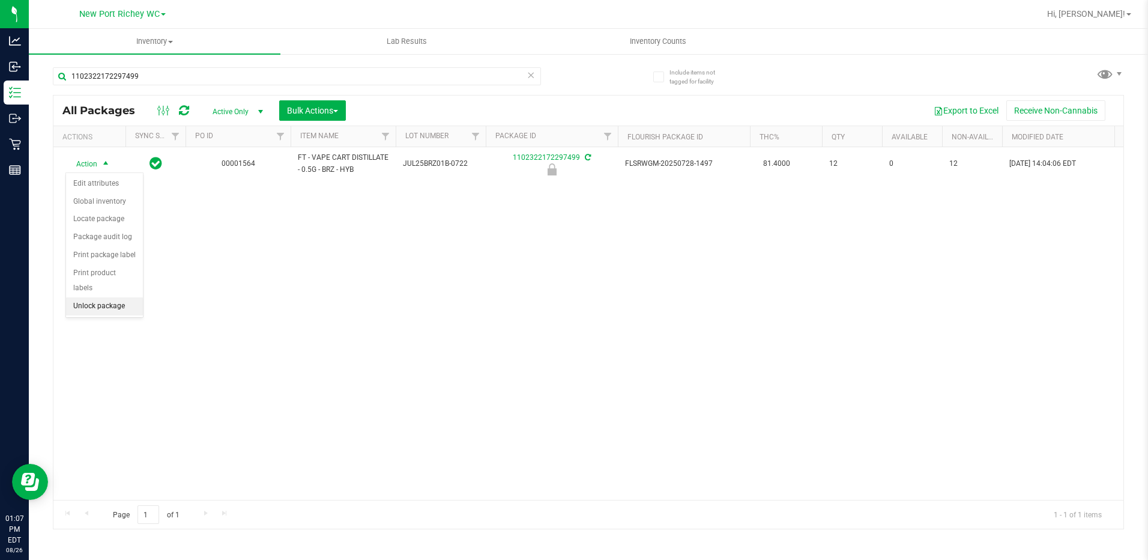
click at [94, 297] on li "Unlock package" at bounding box center [104, 306] width 77 height 18
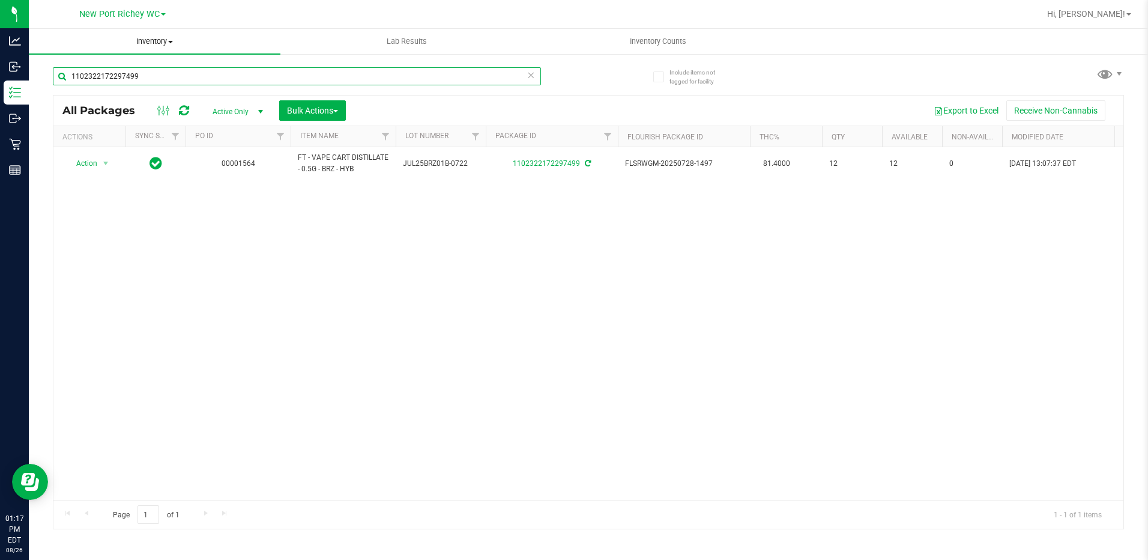
drag, startPoint x: 145, startPoint y: 76, endPoint x: 64, endPoint y: 46, distance: 86.8
click at [62, 70] on input "1102322172297499" at bounding box center [297, 76] width 488 height 18
type input "g"
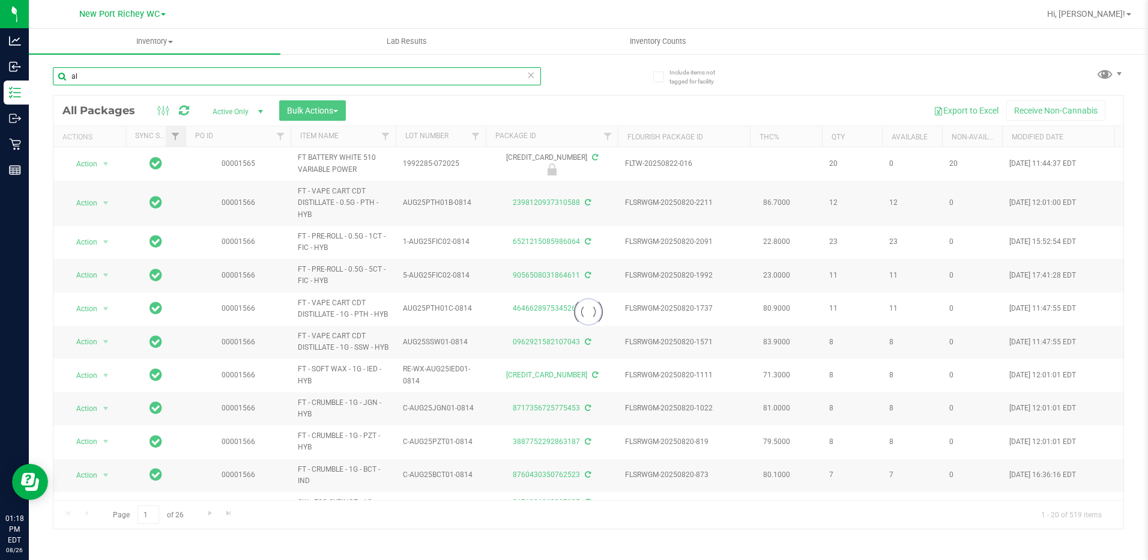
type input "a"
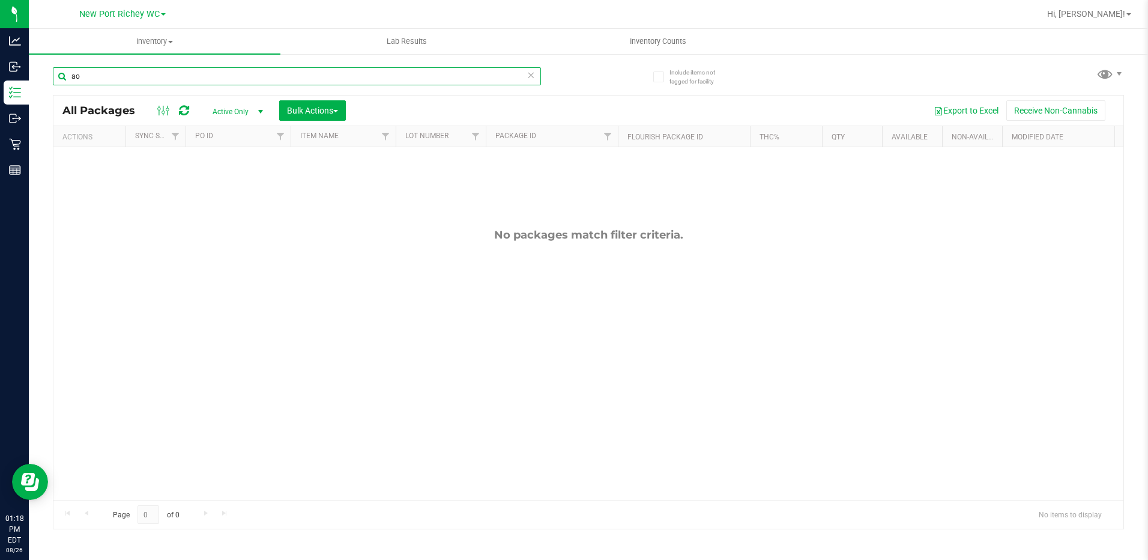
type input "a"
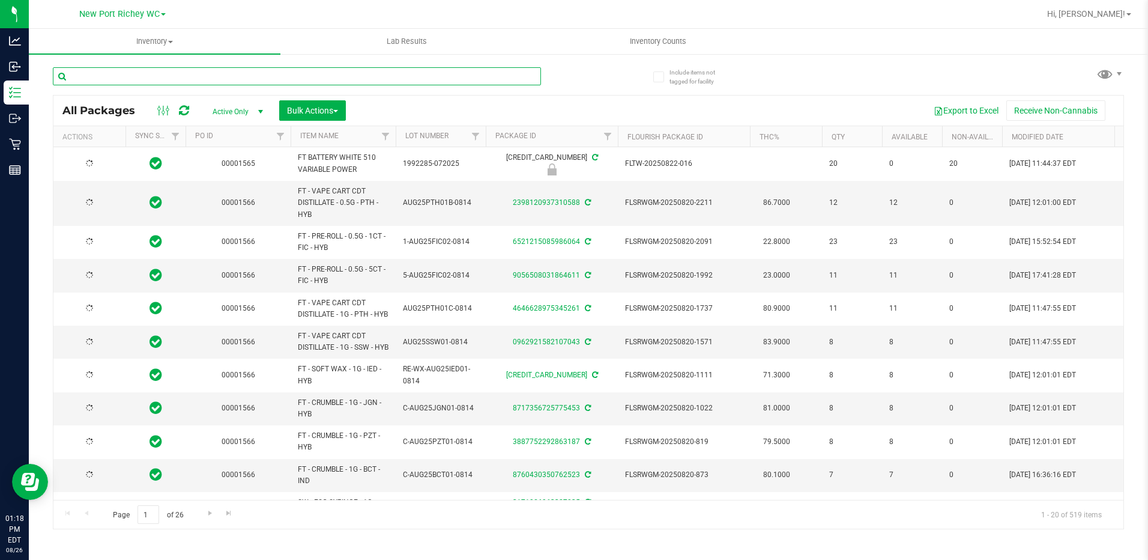
type input "2026-08-12"
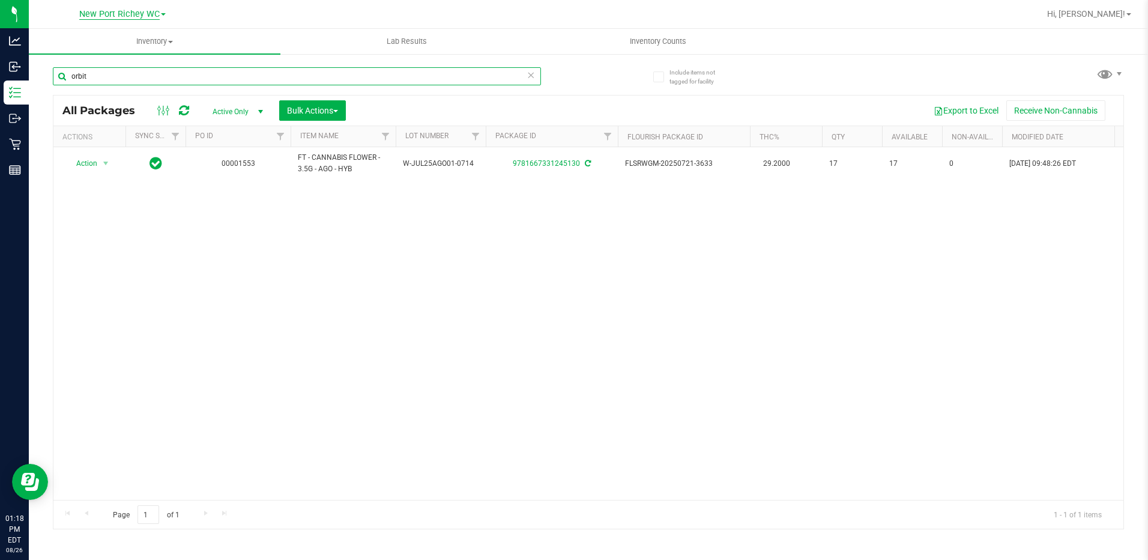
type input "orbit"
click at [156, 9] on span "New Port Richey WC" at bounding box center [119, 14] width 80 height 11
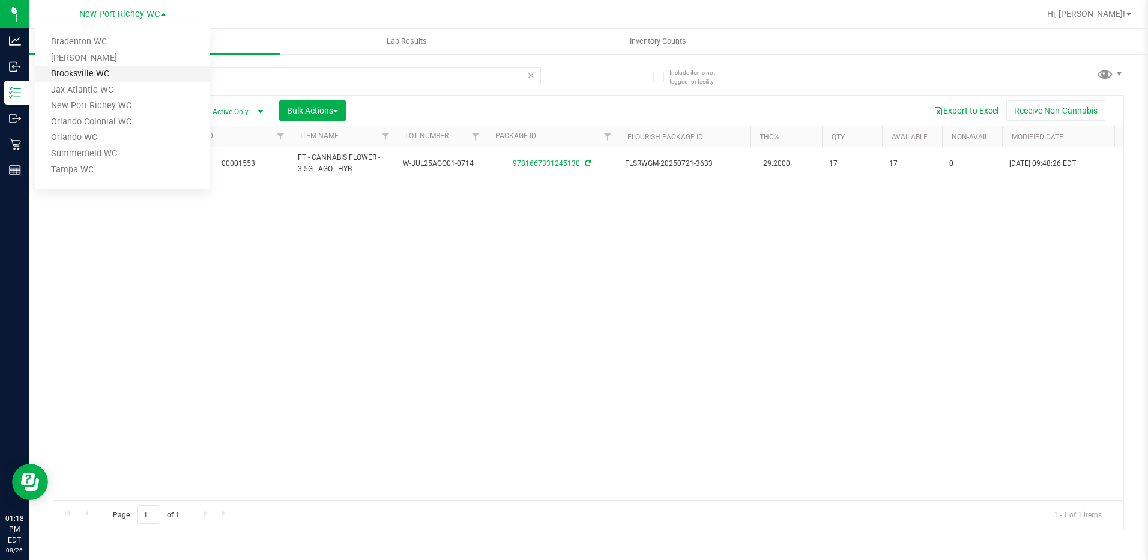
click at [130, 69] on link "Brooksville WC" at bounding box center [122, 74] width 175 height 16
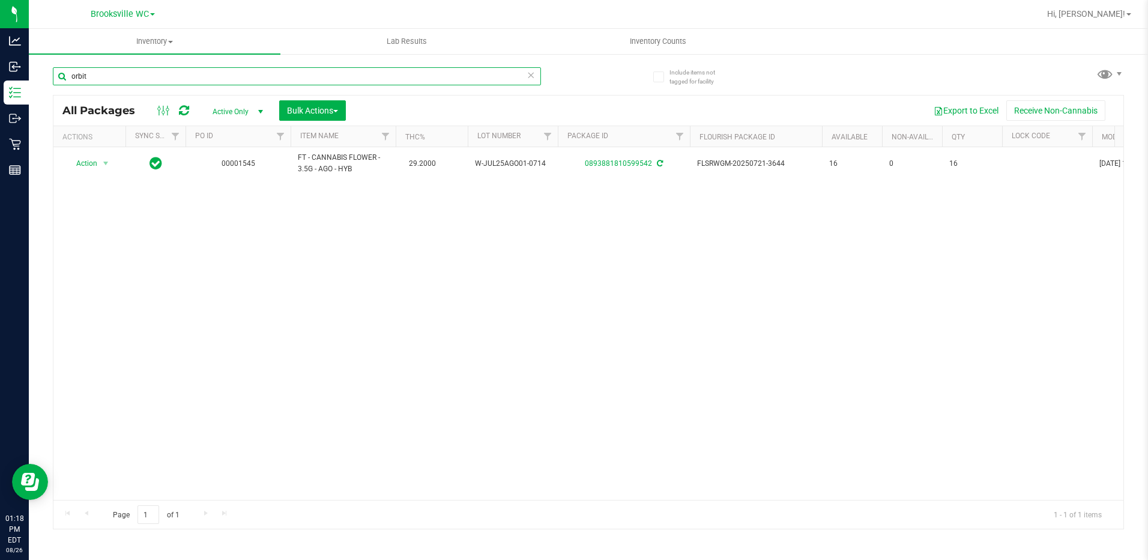
click at [190, 76] on input "orbit" at bounding box center [297, 76] width 488 height 18
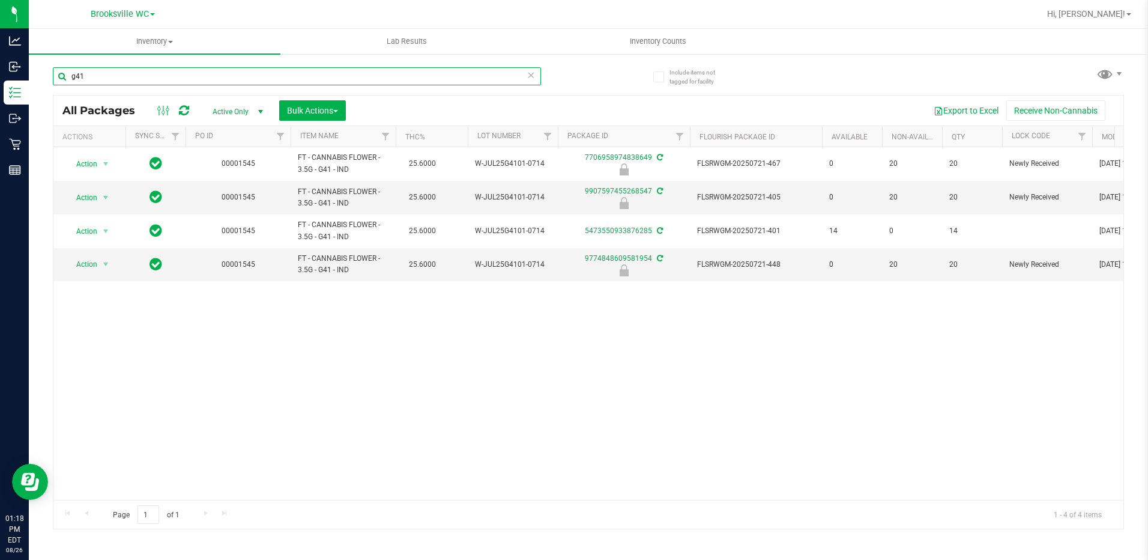
type input "g41"
click at [128, 11] on span "Brooksville WC" at bounding box center [120, 14] width 58 height 11
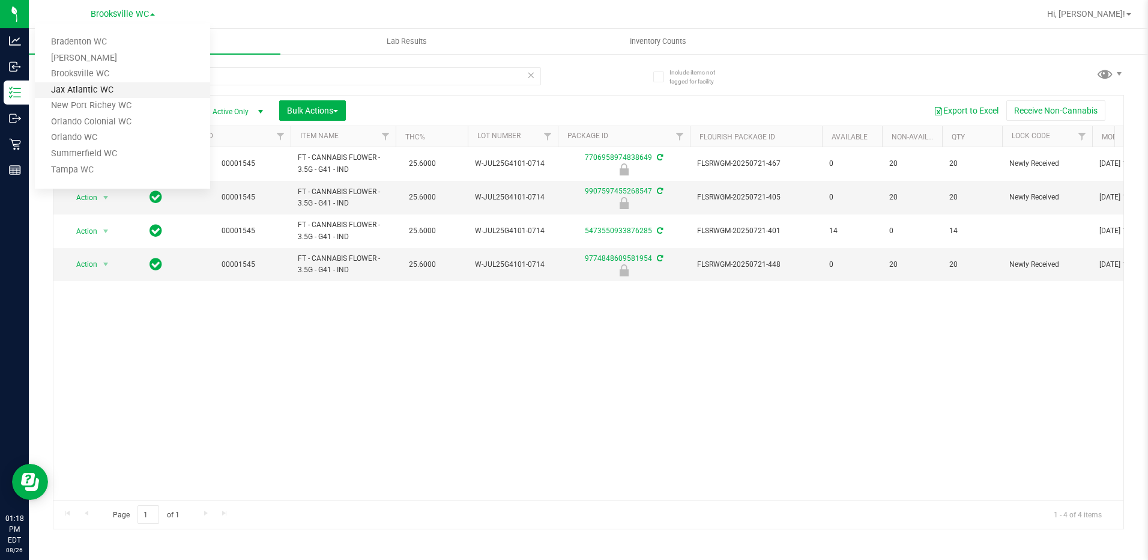
click at [107, 97] on link "Jax Atlantic WC" at bounding box center [122, 90] width 175 height 16
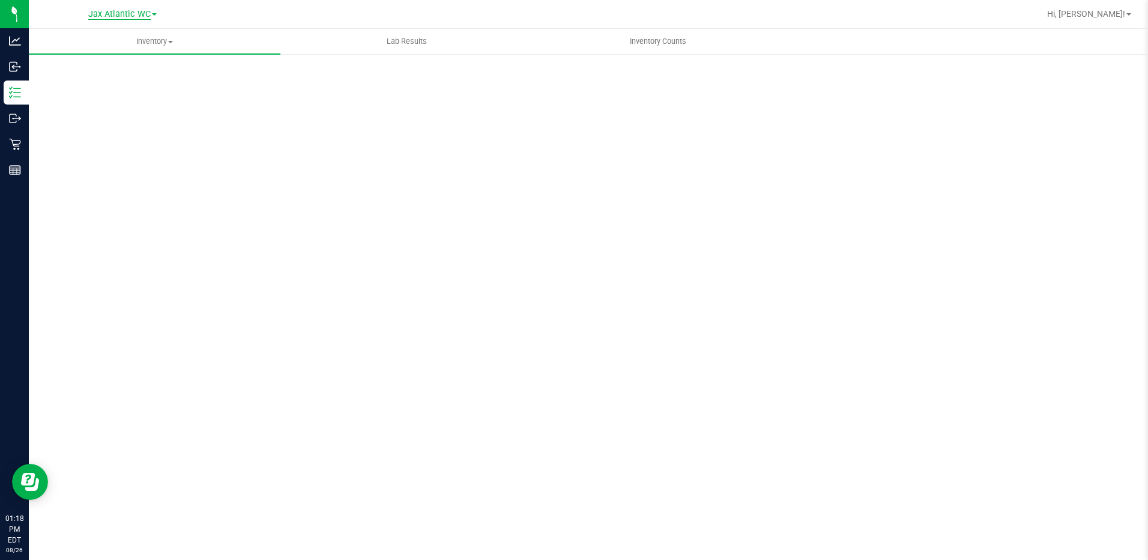
click at [127, 14] on span "Jax Atlantic WC" at bounding box center [119, 14] width 62 height 11
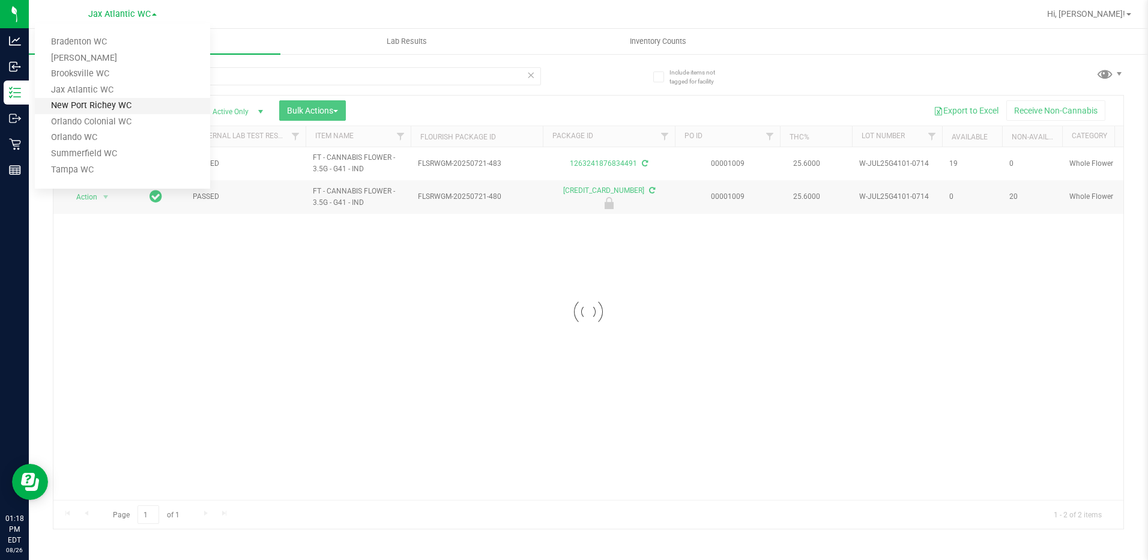
click at [124, 103] on link "New Port Richey WC" at bounding box center [122, 106] width 175 height 16
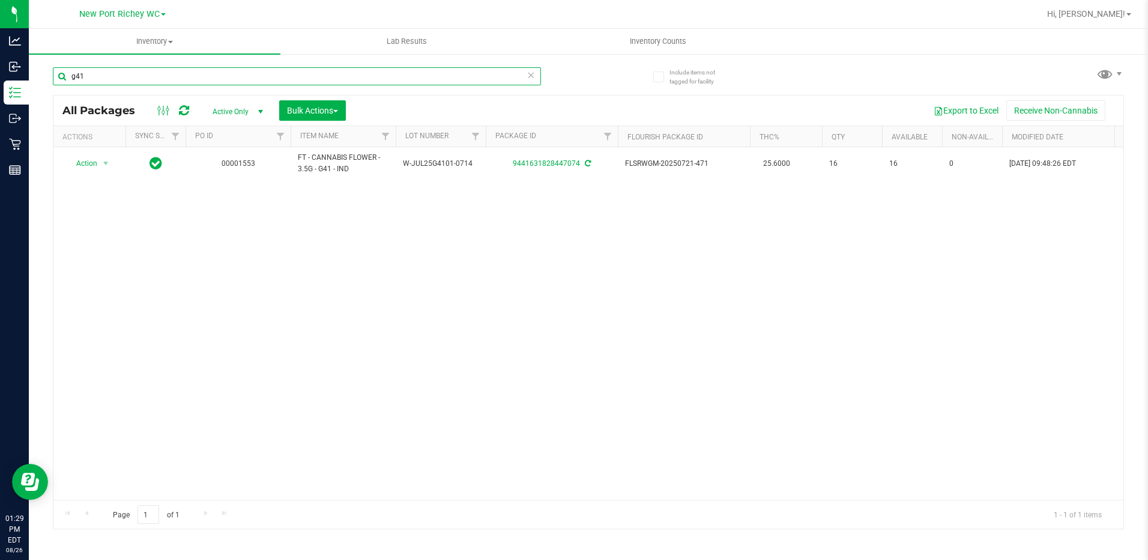
click at [135, 76] on input "g41" at bounding box center [297, 76] width 488 height 18
type input "g"
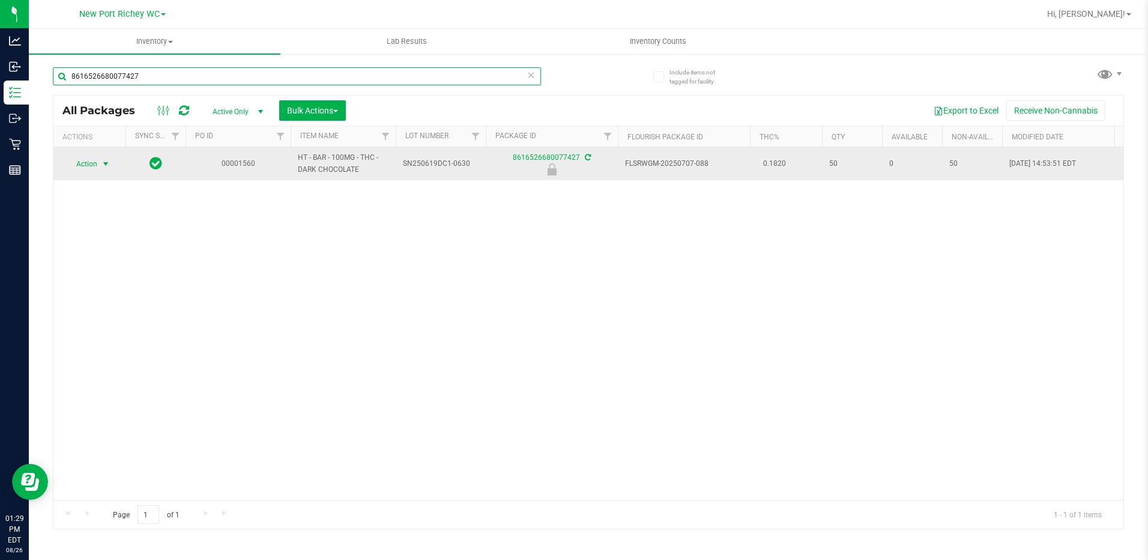
type input "8616526680077427"
click at [103, 166] on span "select" at bounding box center [106, 164] width 10 height 10
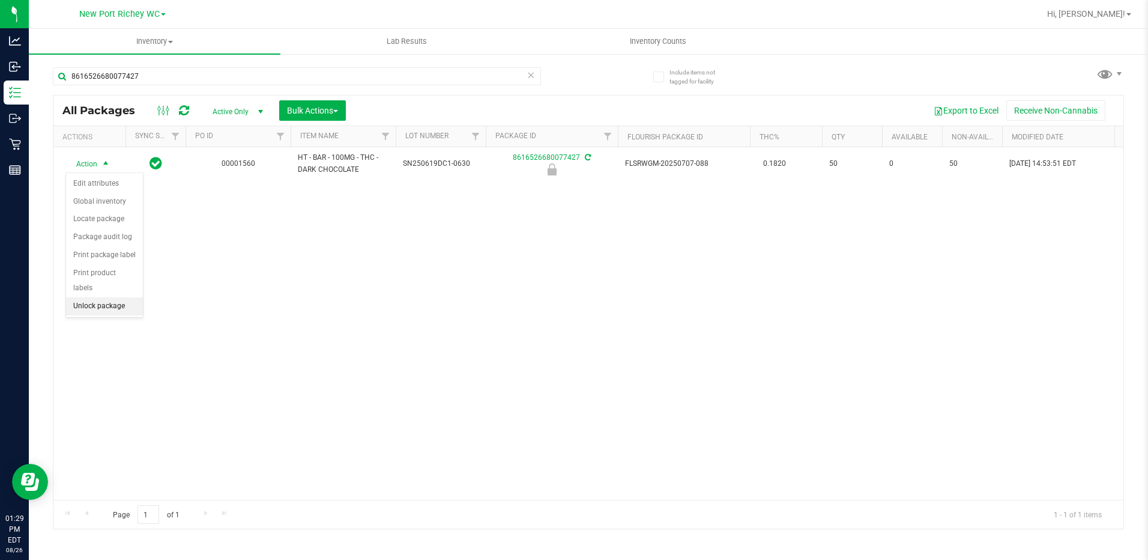
click at [94, 297] on li "Unlock package" at bounding box center [104, 306] width 77 height 18
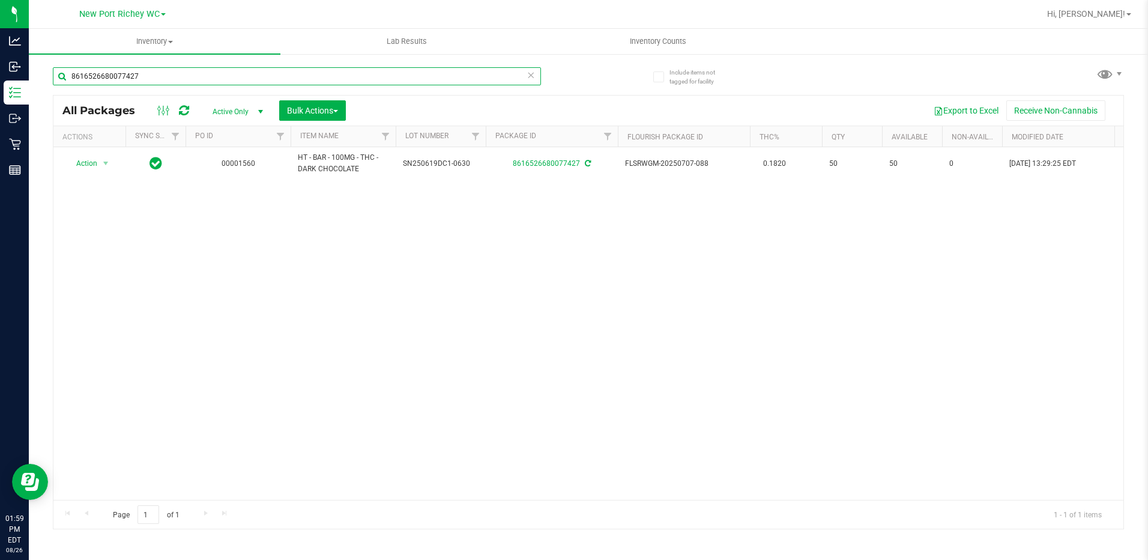
click at [194, 75] on input "8616526680077427" at bounding box center [297, 76] width 488 height 18
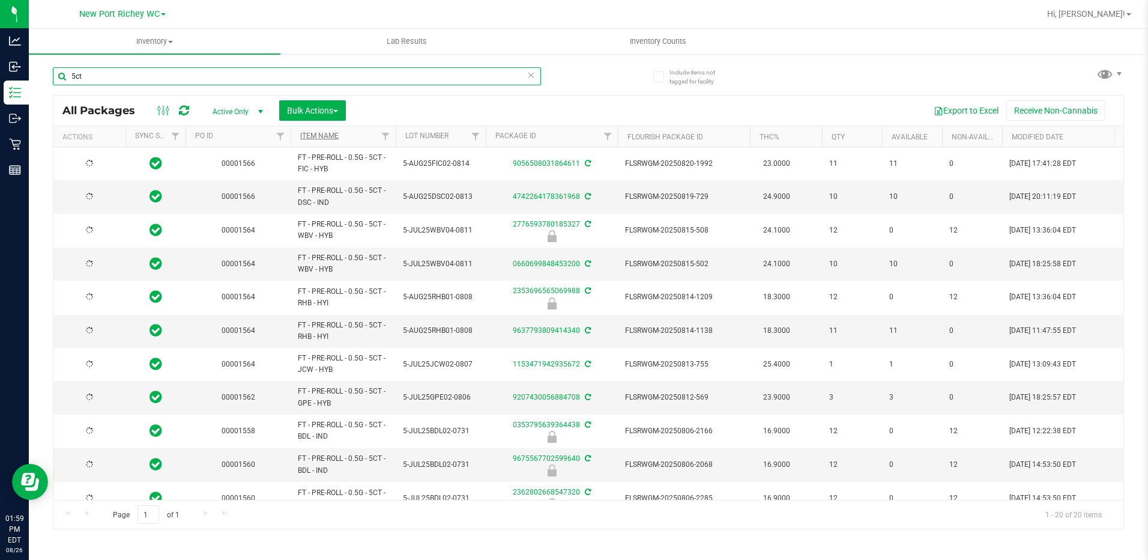
type input "5ct"
click at [334, 135] on link "Item Name" at bounding box center [319, 135] width 38 height 8
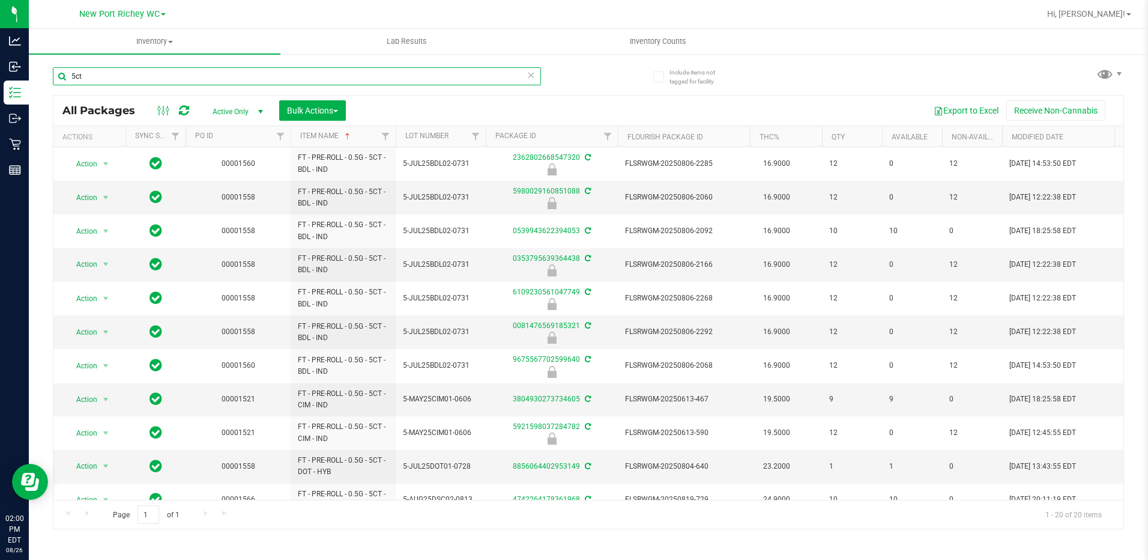
click at [172, 76] on input "5ct" at bounding box center [297, 76] width 488 height 18
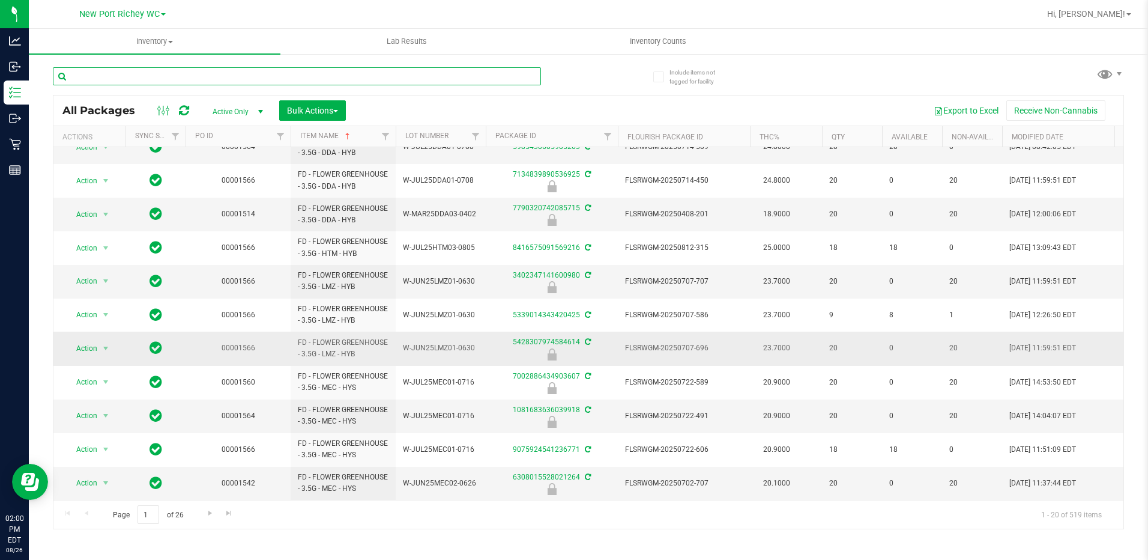
scroll to position [327, 0]
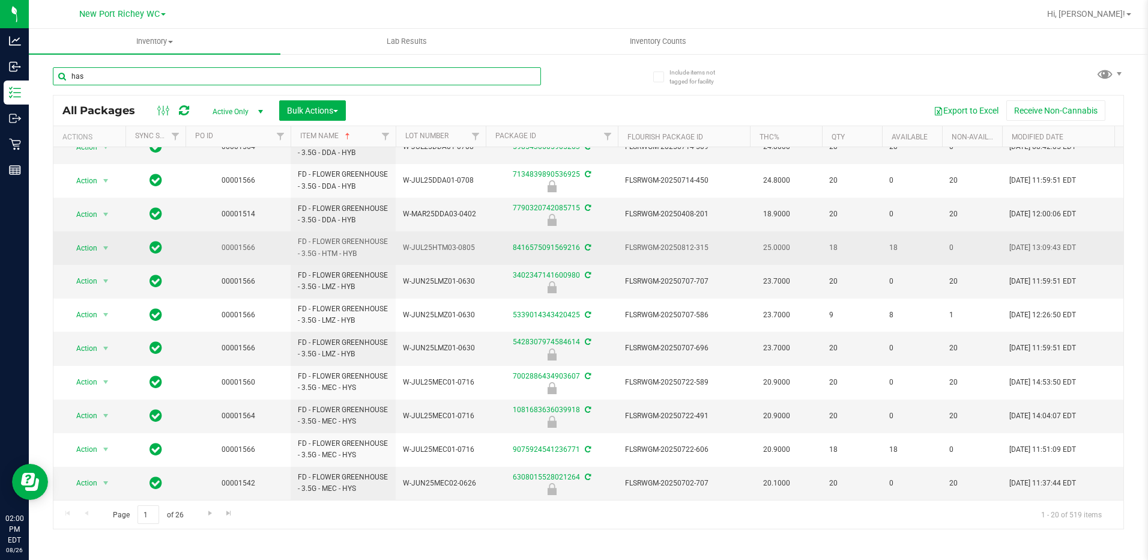
type input "hash"
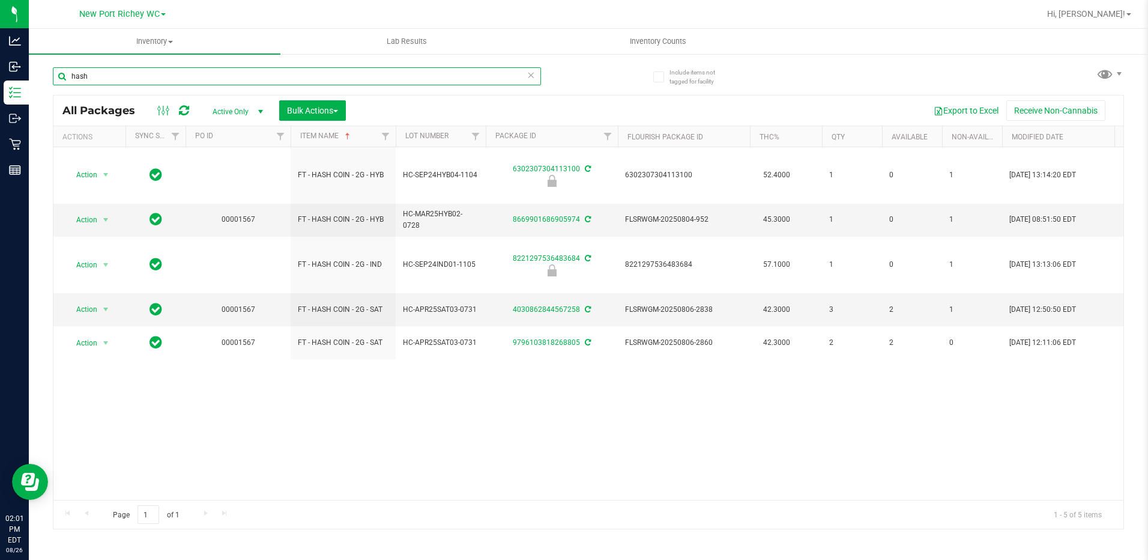
click at [118, 77] on input "hash" at bounding box center [297, 76] width 488 height 18
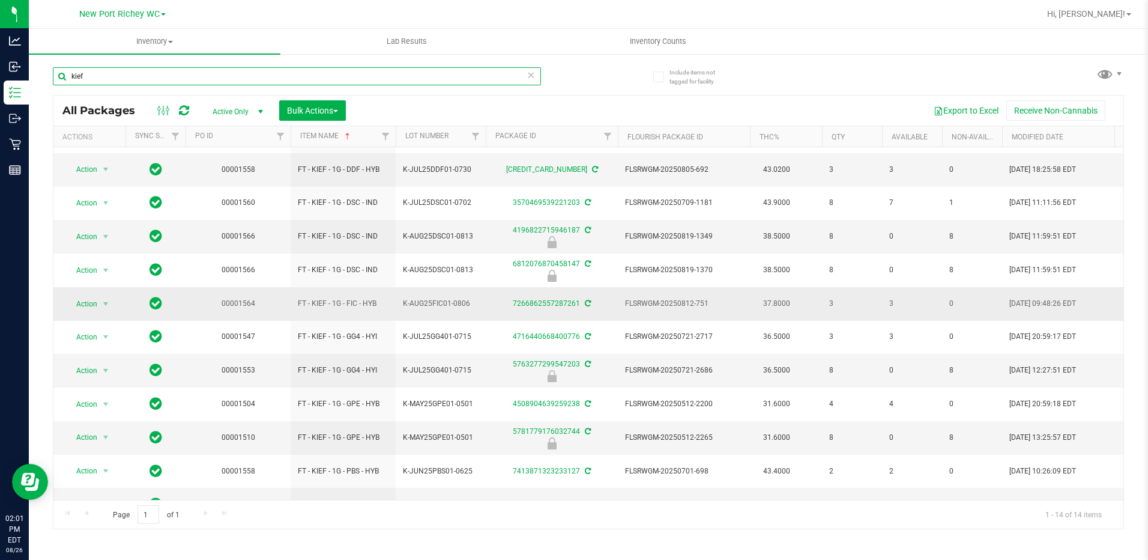
scroll to position [124, 0]
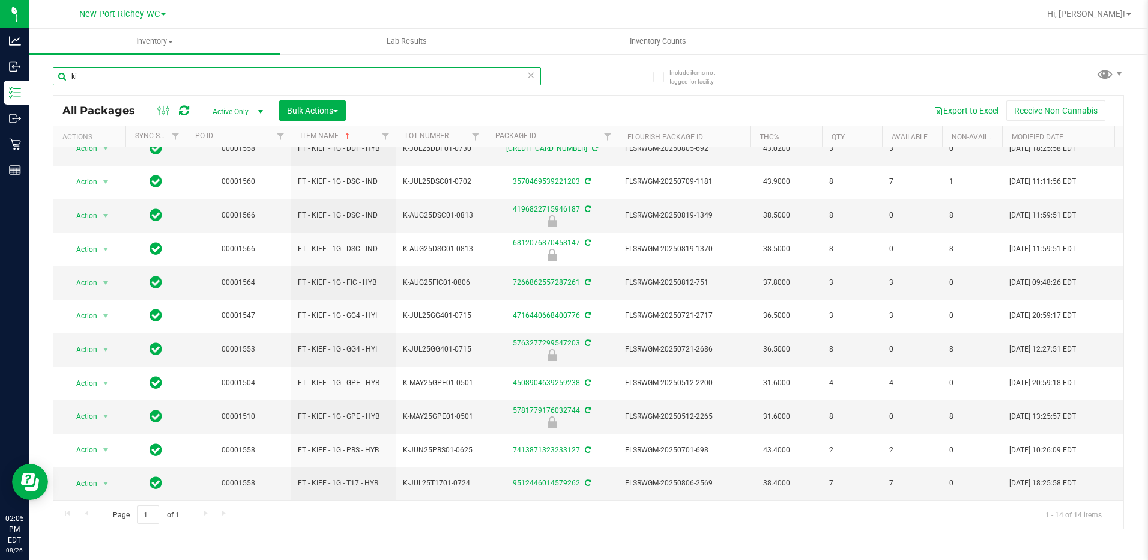
type input "k"
type input "c"
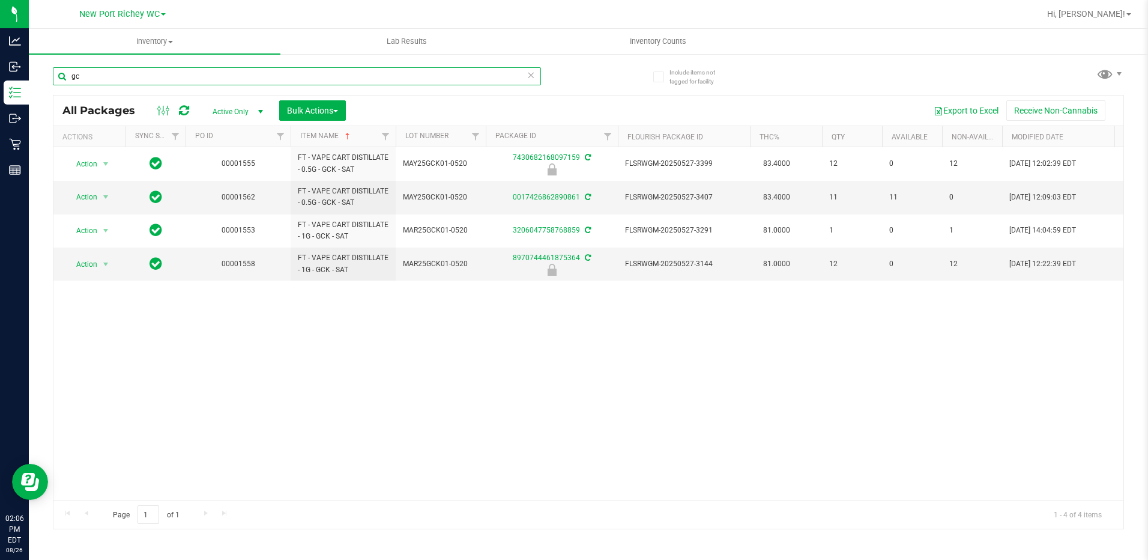
type input "g"
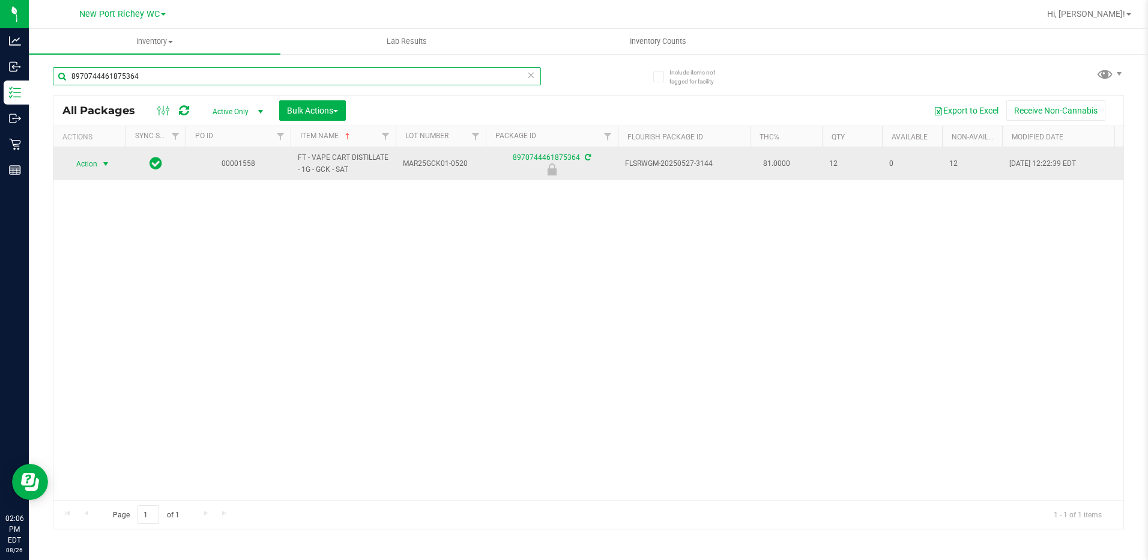
type input "8970744461875364"
click at [86, 167] on span "Action" at bounding box center [81, 164] width 32 height 17
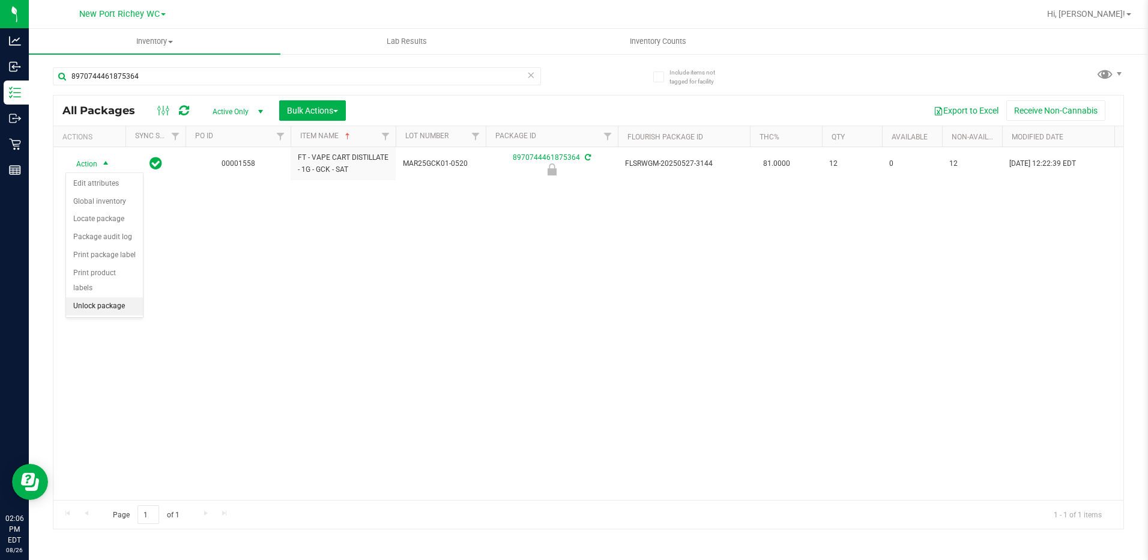
click at [115, 297] on li "Unlock package" at bounding box center [104, 306] width 77 height 18
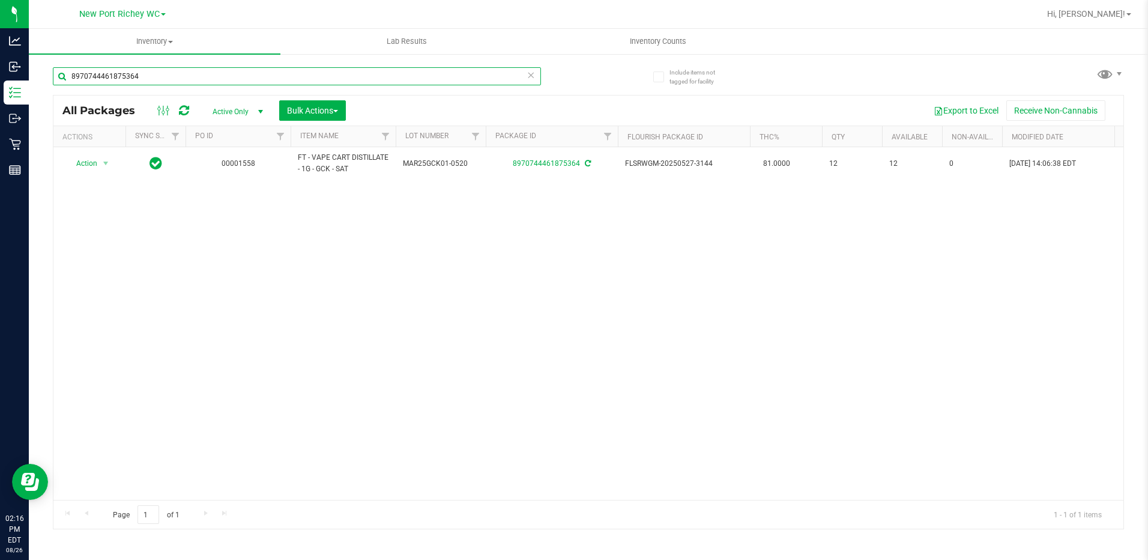
click at [160, 76] on input "8970744461875364" at bounding box center [297, 76] width 488 height 18
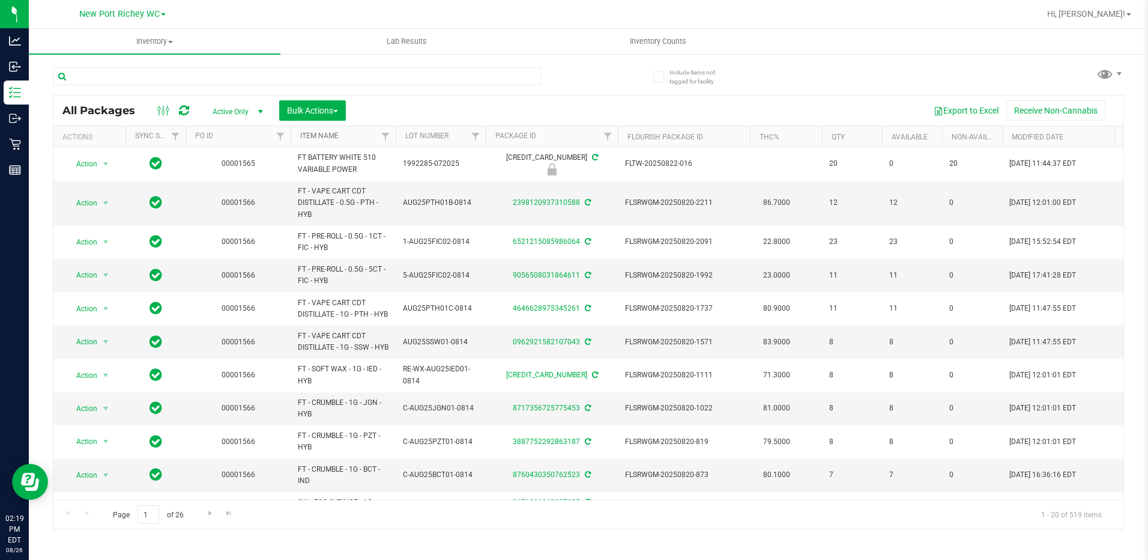
click at [319, 136] on link "Item Name" at bounding box center [319, 135] width 38 height 8
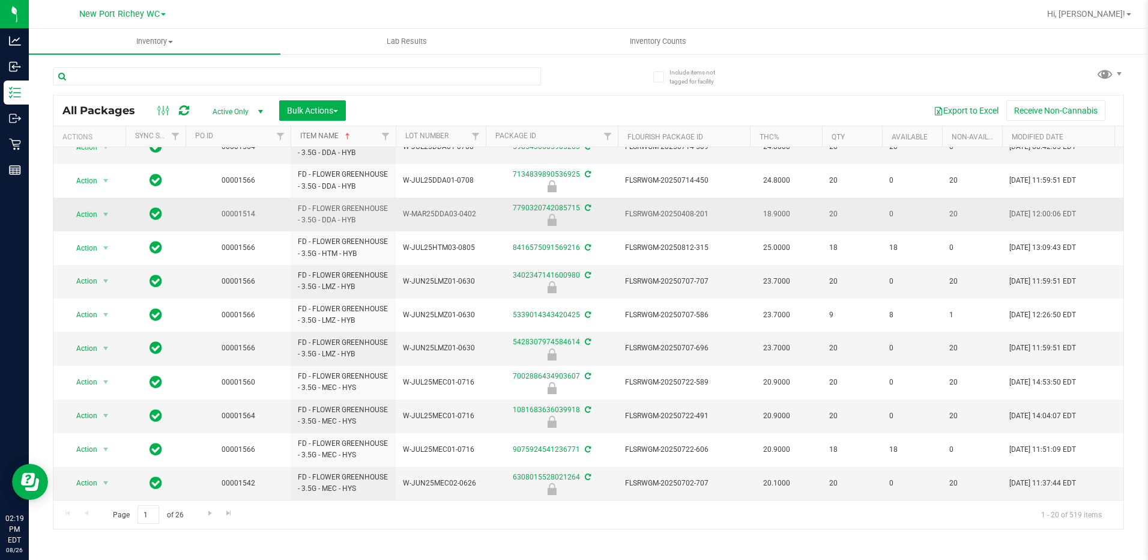
scroll to position [327, 0]
click at [208, 519] on link "Go to the next page" at bounding box center [209, 513] width 17 height 16
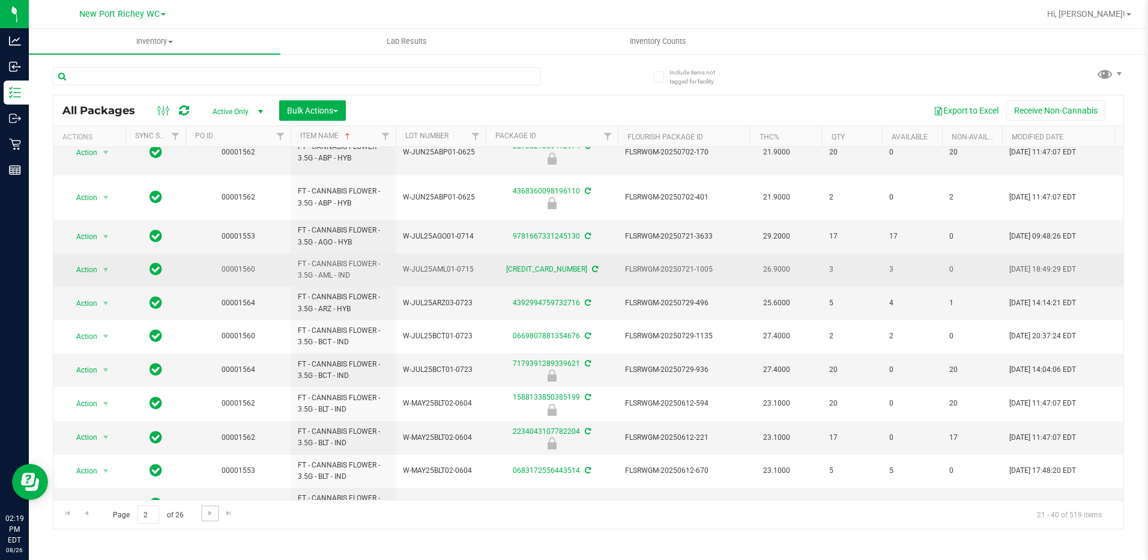
scroll to position [359, 0]
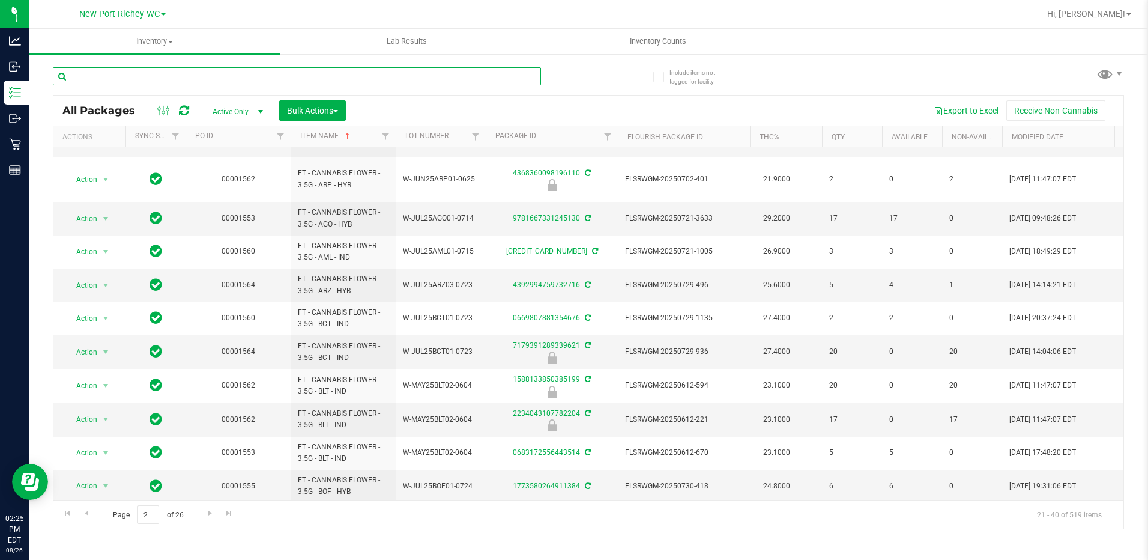
click at [167, 76] on input "text" at bounding box center [297, 76] width 488 height 18
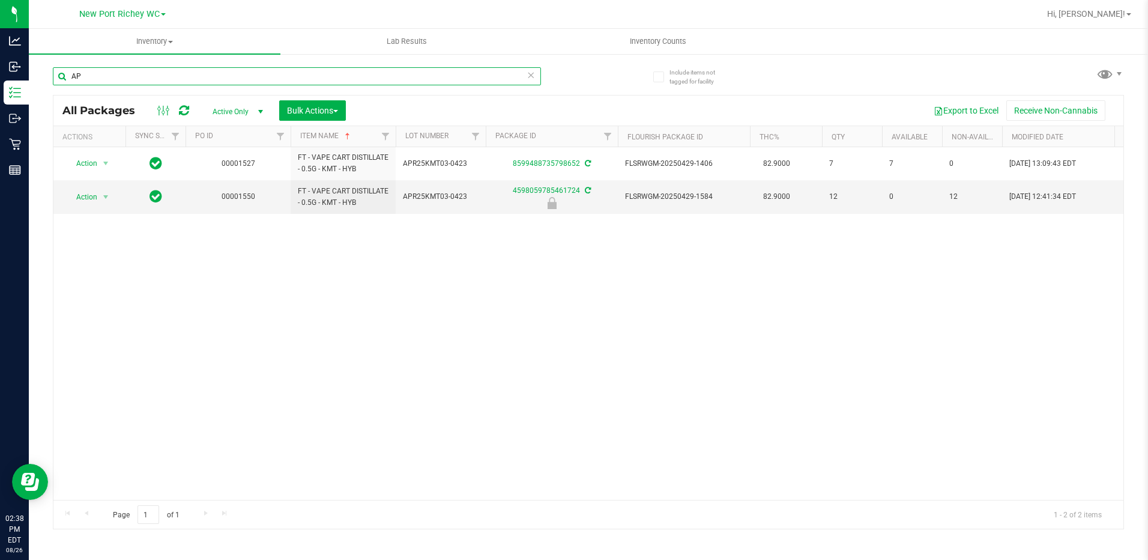
type input "A"
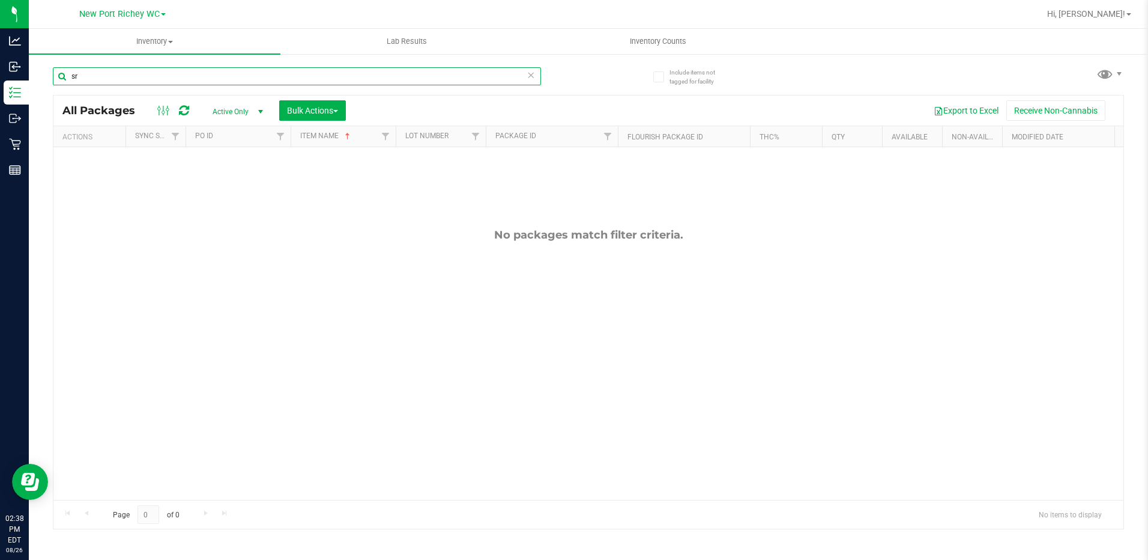
type input "s"
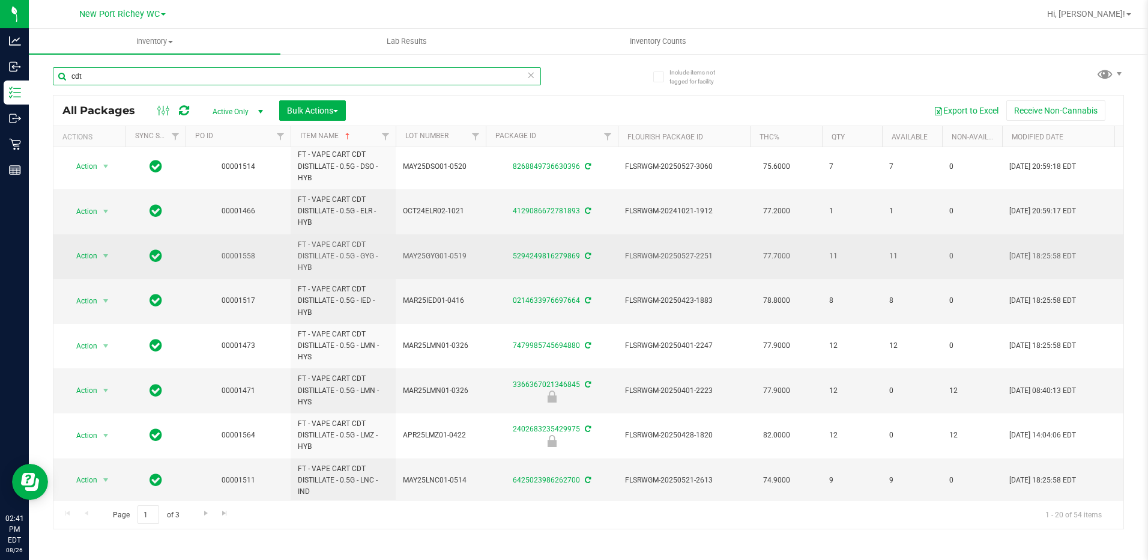
scroll to position [552, 0]
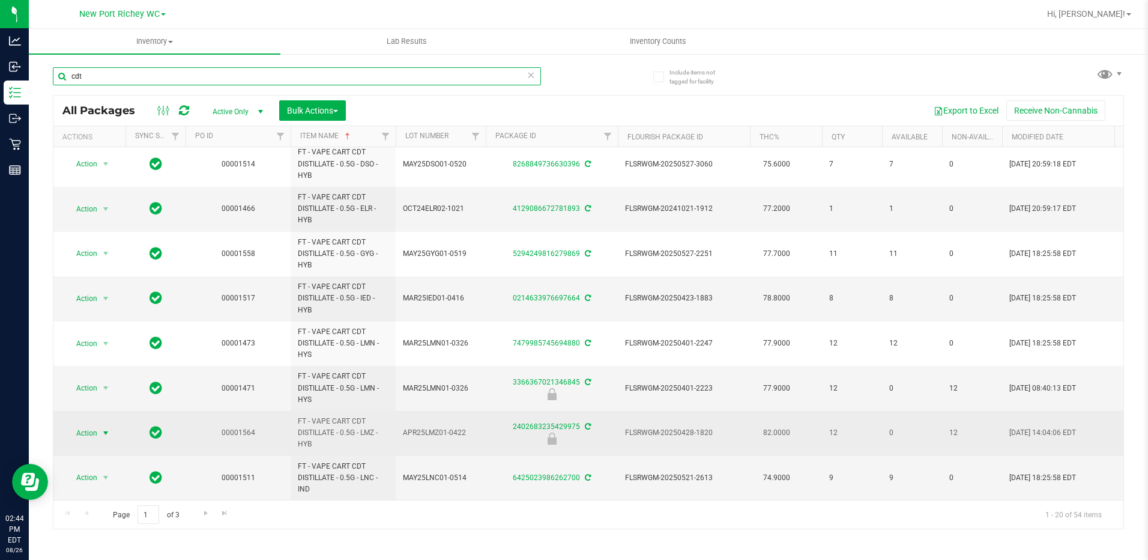
type input "cdt"
click at [107, 428] on span "select" at bounding box center [106, 433] width 10 height 10
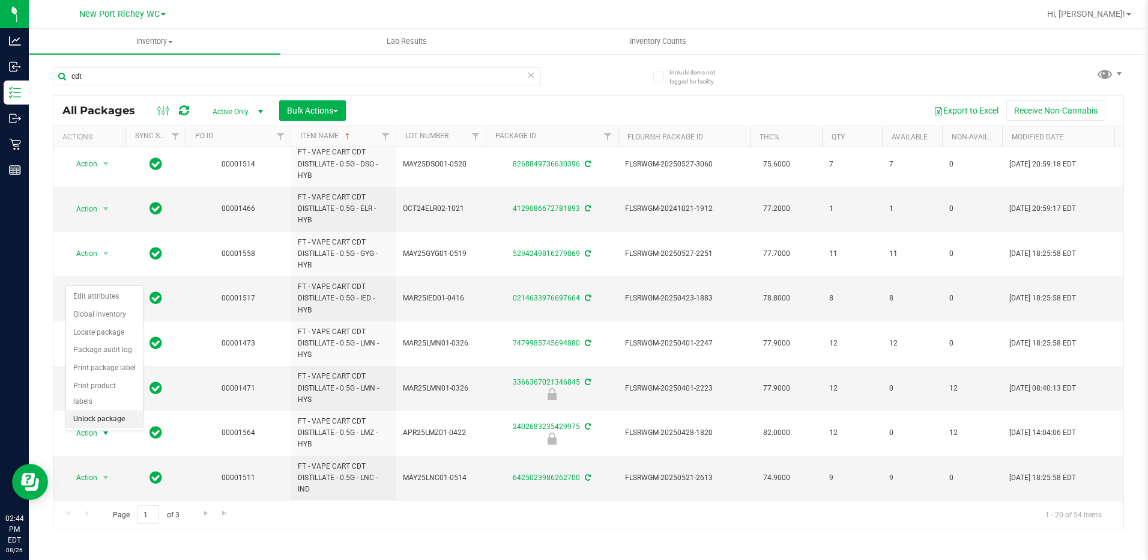
click at [98, 410] on li "Unlock package" at bounding box center [104, 419] width 77 height 18
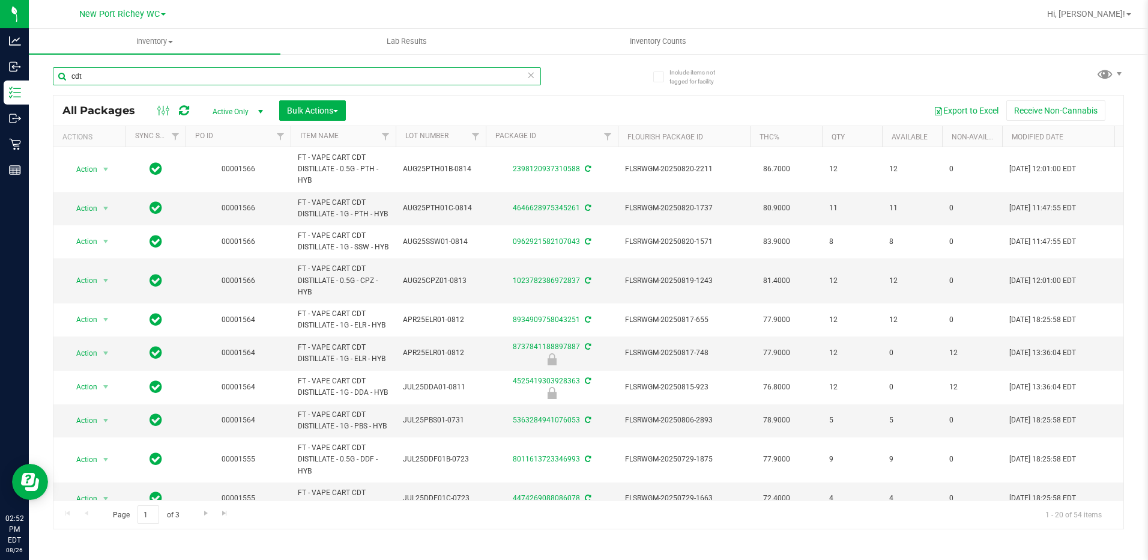
click at [151, 73] on input "cdt" at bounding box center [297, 76] width 488 height 18
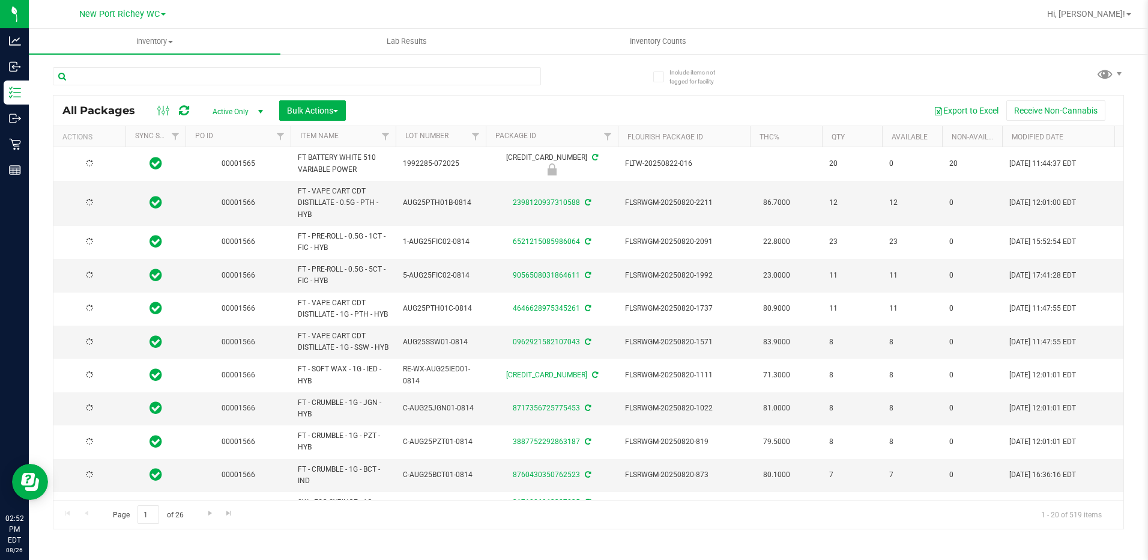
type input "[DATE]"
click at [321, 135] on link "Item Name" at bounding box center [319, 135] width 38 height 8
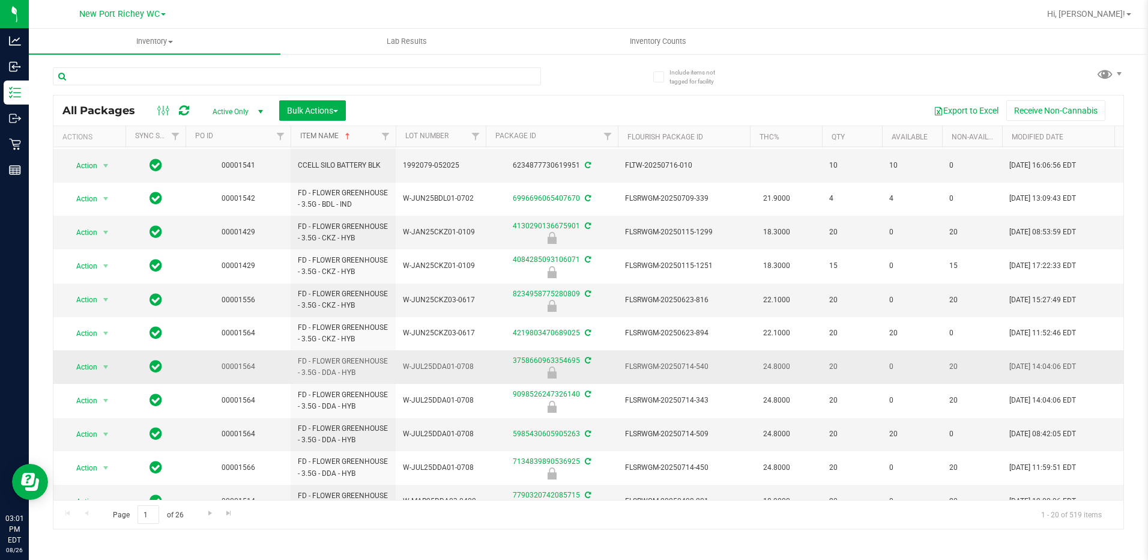
scroll to position [60, 0]
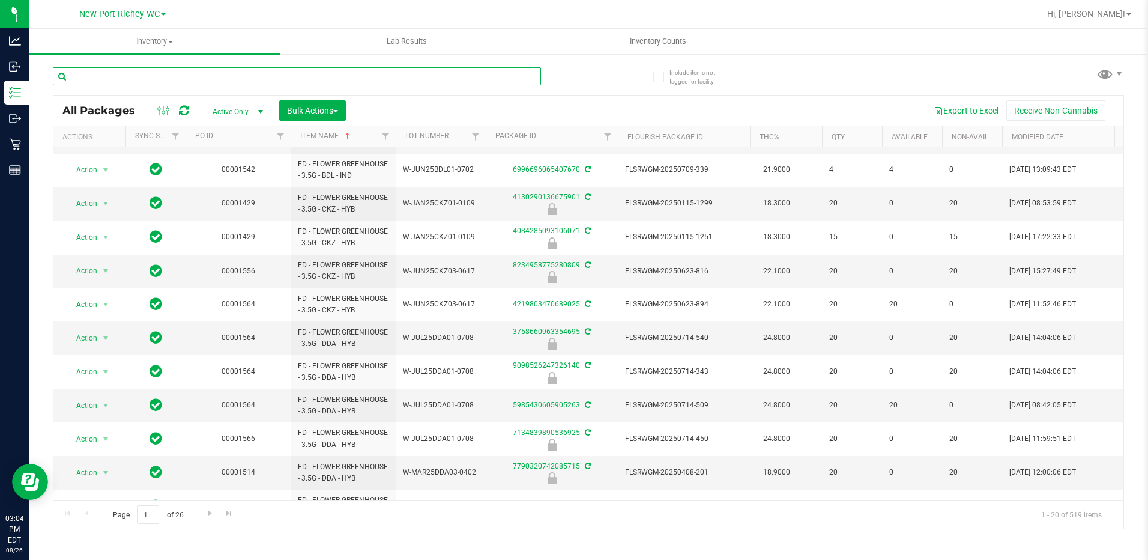
click at [208, 74] on input "text" at bounding box center [297, 76] width 488 height 18
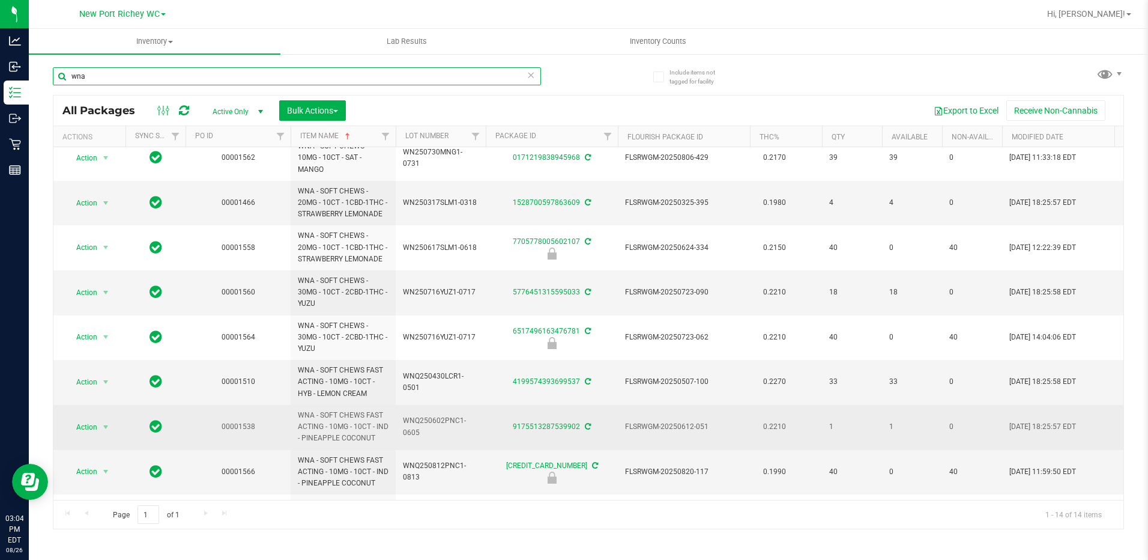
scroll to position [120, 0]
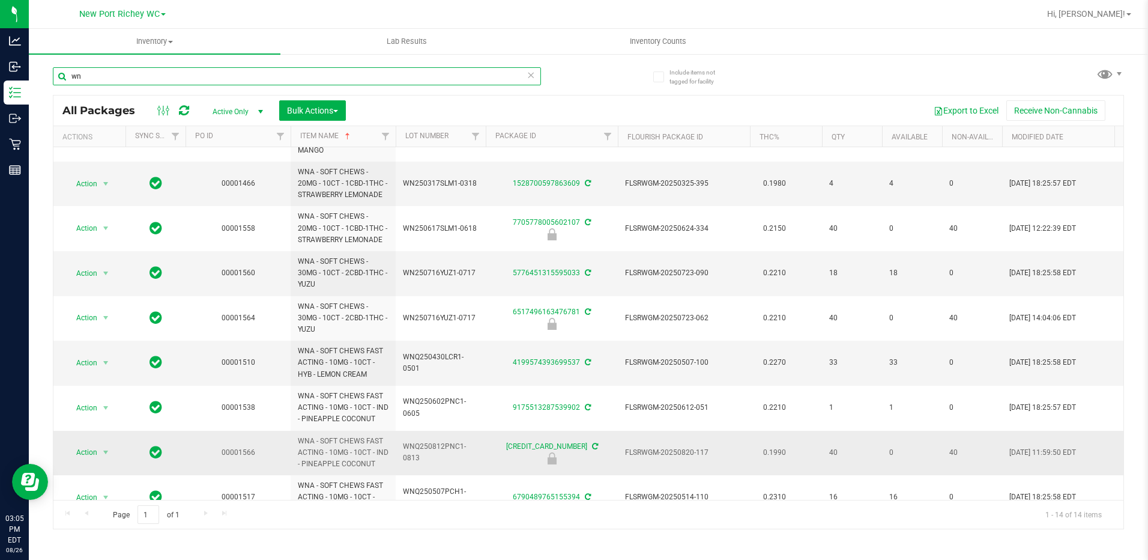
type input "w"
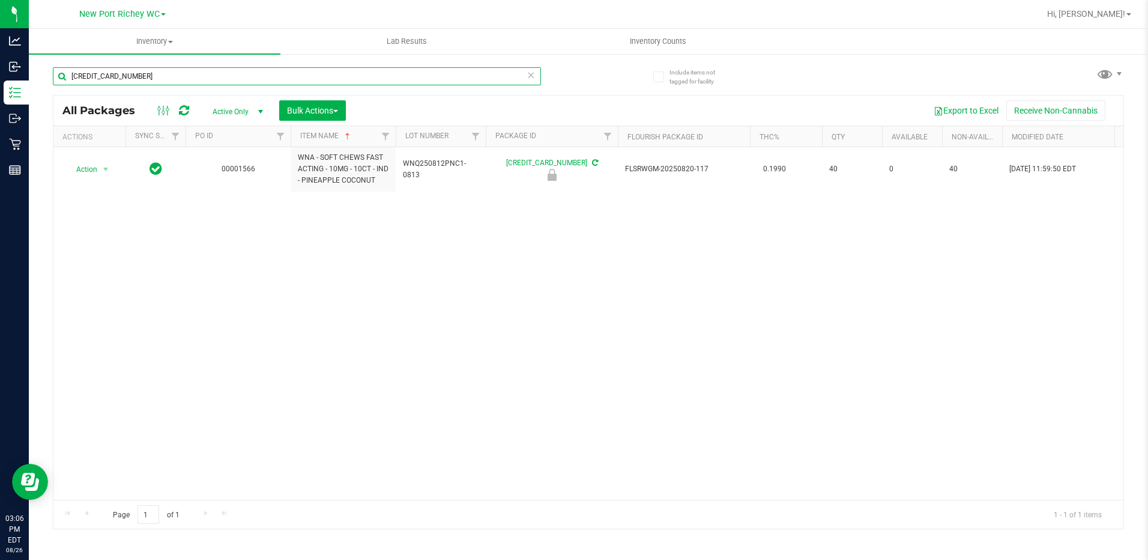
type input "[CREDIT_CARD_NUMBER]"
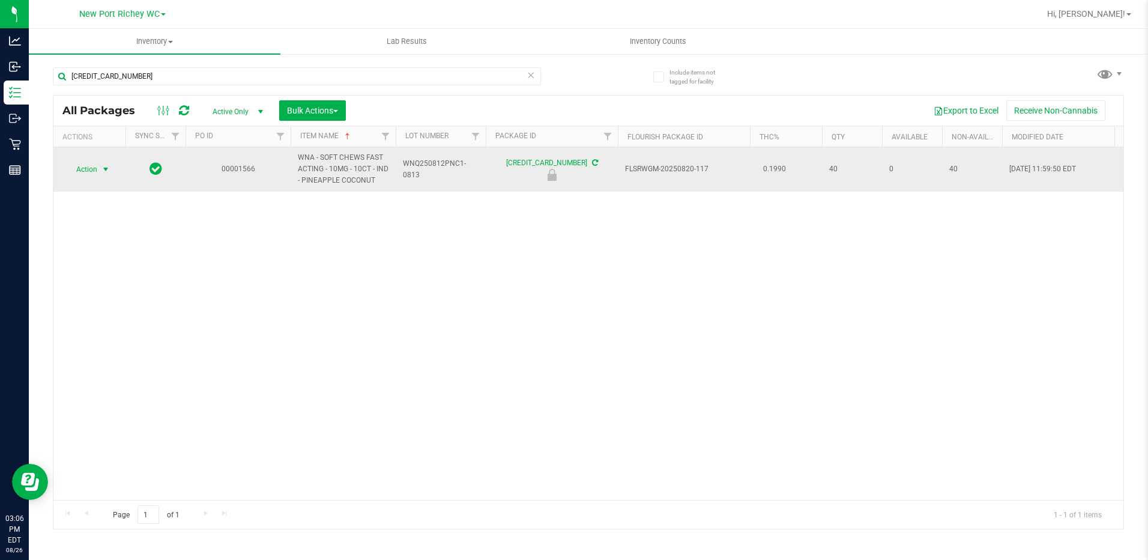
click at [106, 169] on span "select" at bounding box center [106, 170] width 10 height 10
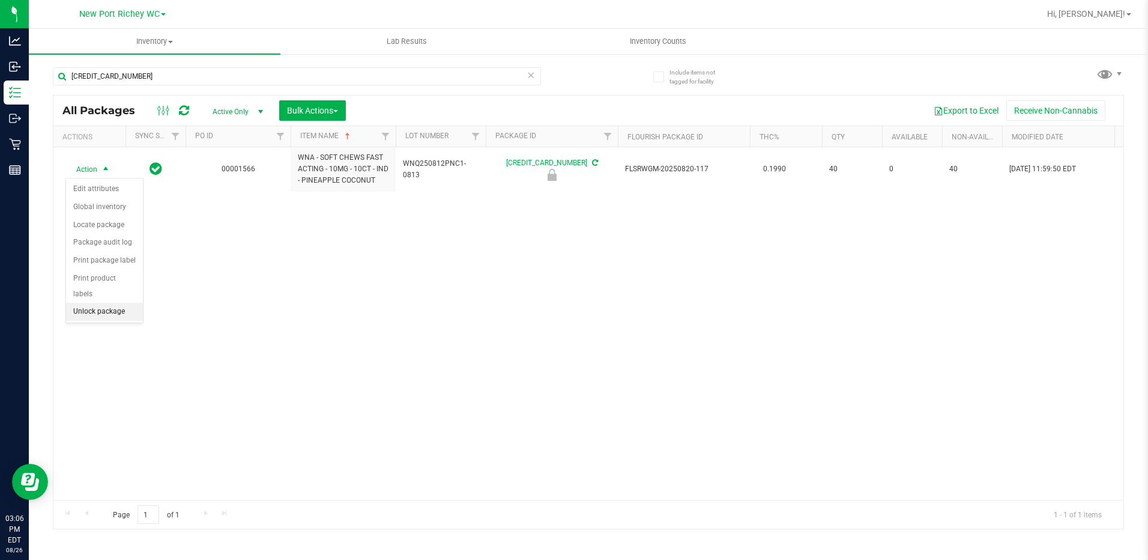
click at [101, 303] on li "Unlock package" at bounding box center [104, 312] width 77 height 18
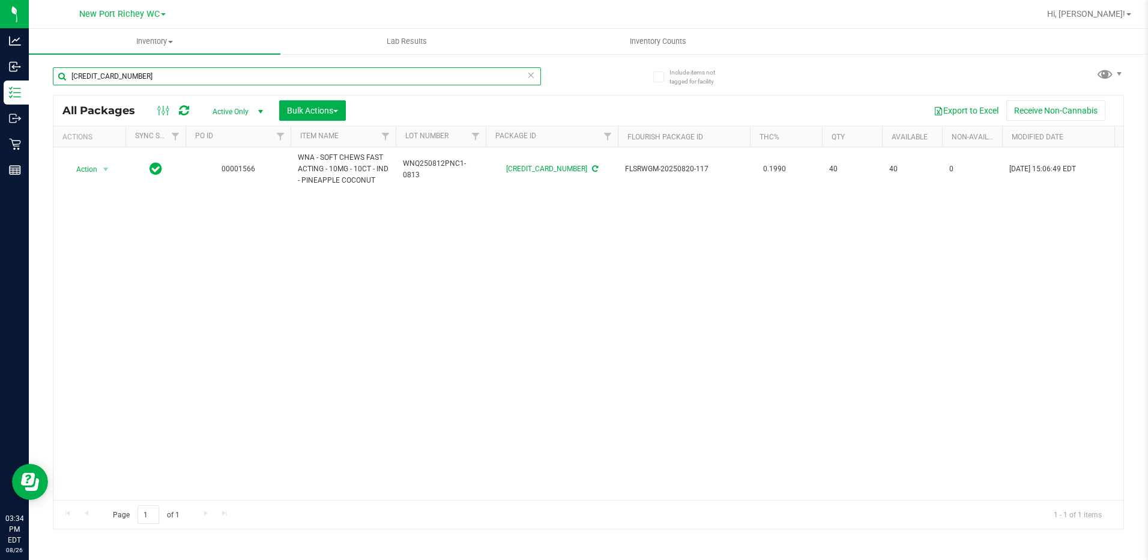
click at [160, 77] on input "[CREDIT_CARD_NUMBER]" at bounding box center [297, 76] width 488 height 18
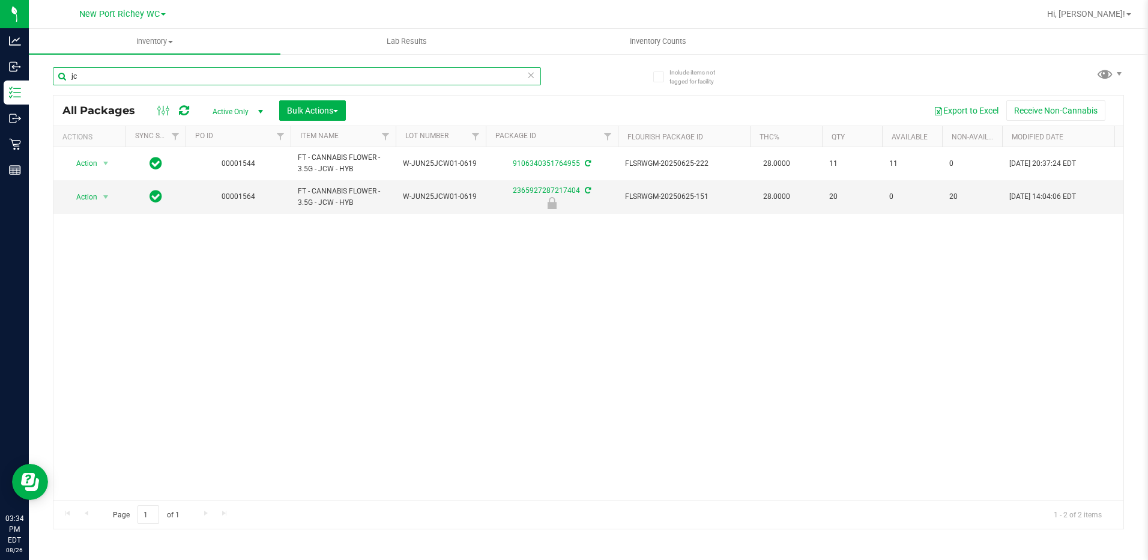
type input "j"
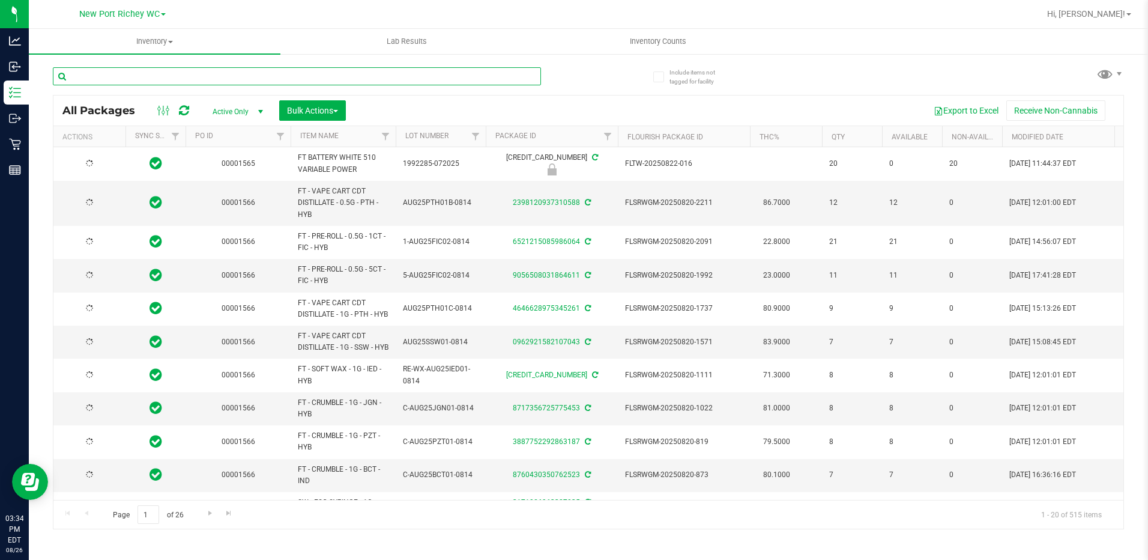
type input "[DATE]"
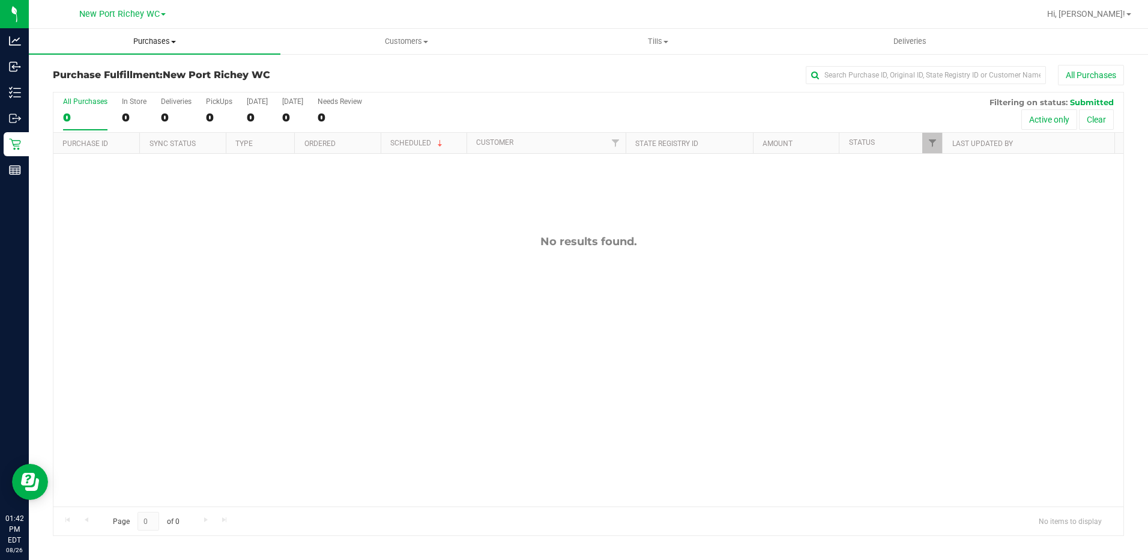
click at [171, 43] on span at bounding box center [173, 42] width 5 height 2
click at [122, 94] on li "All purchases" at bounding box center [155, 101] width 252 height 14
click at [173, 43] on span "Purchases" at bounding box center [155, 41] width 252 height 11
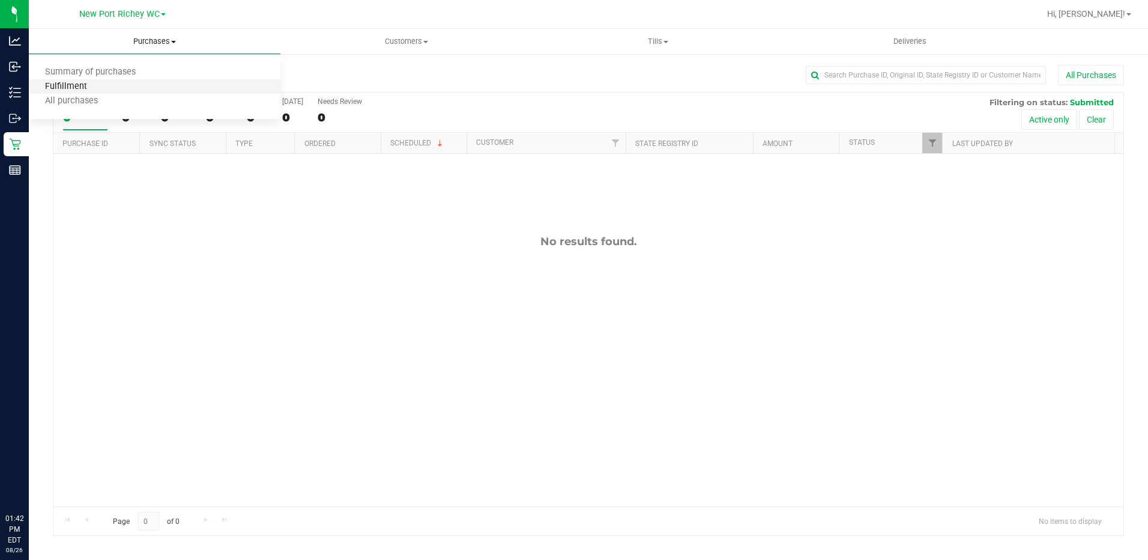
click at [89, 86] on span "Fulfillment" at bounding box center [66, 87] width 74 height 10
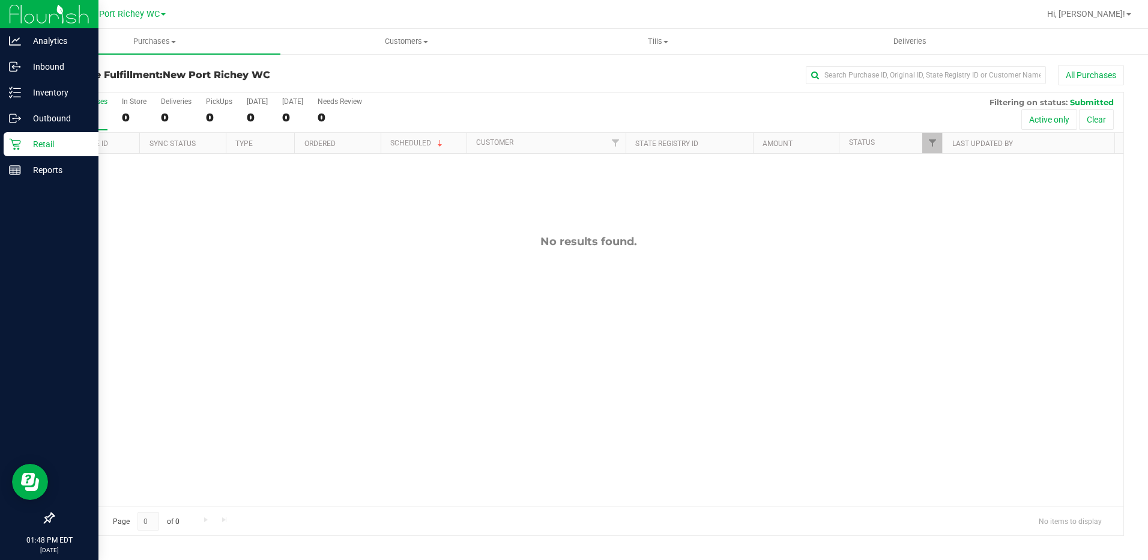
click at [33, 149] on p "Retail" at bounding box center [57, 144] width 72 height 14
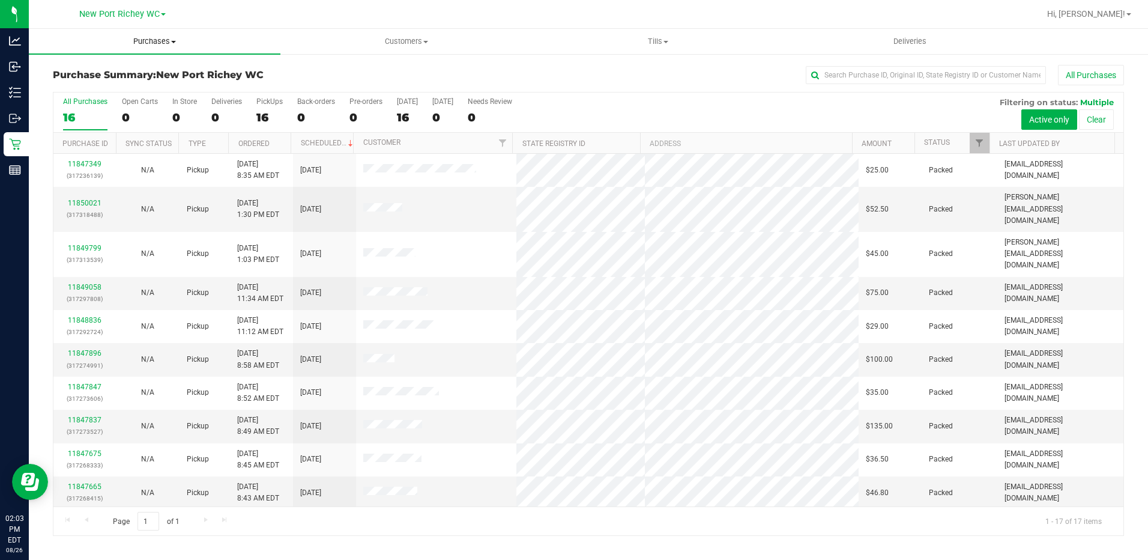
click at [174, 41] on span at bounding box center [173, 42] width 5 height 2
click at [107, 86] on li "Fulfillment" at bounding box center [155, 87] width 252 height 14
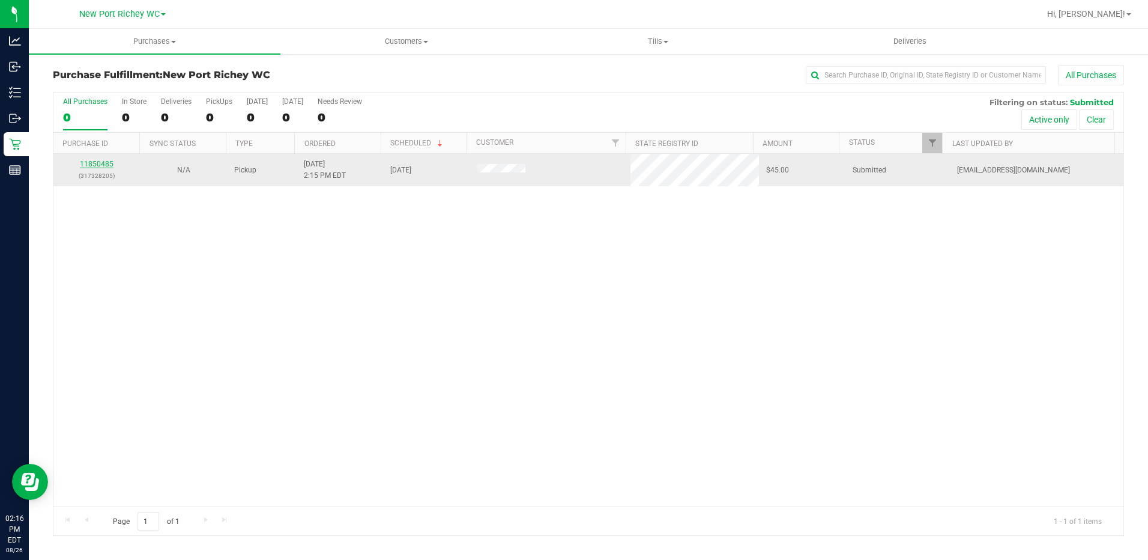
click at [107, 163] on link "11850485" at bounding box center [97, 164] width 34 height 8
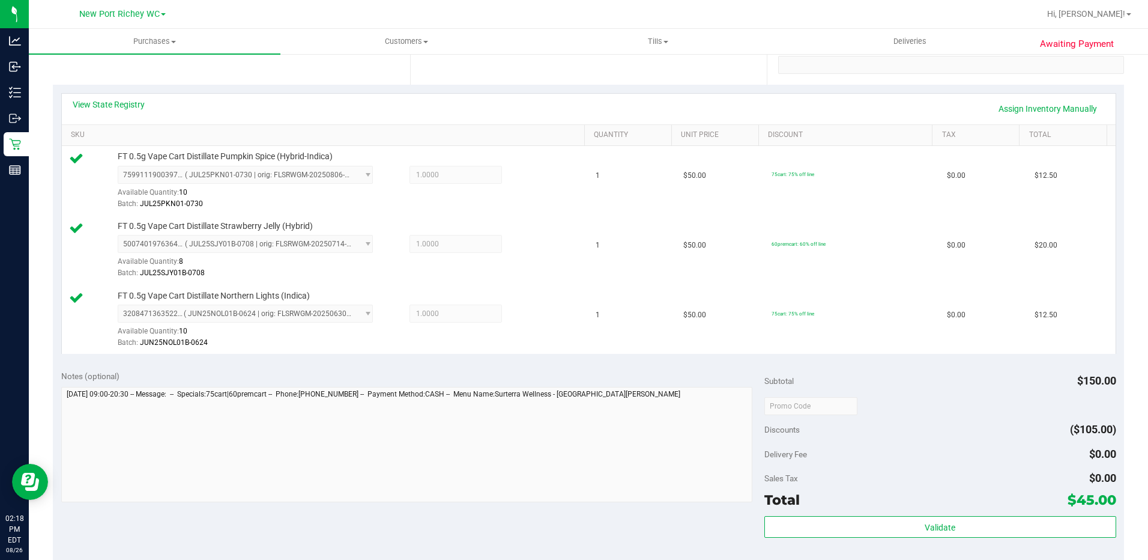
scroll to position [240, 0]
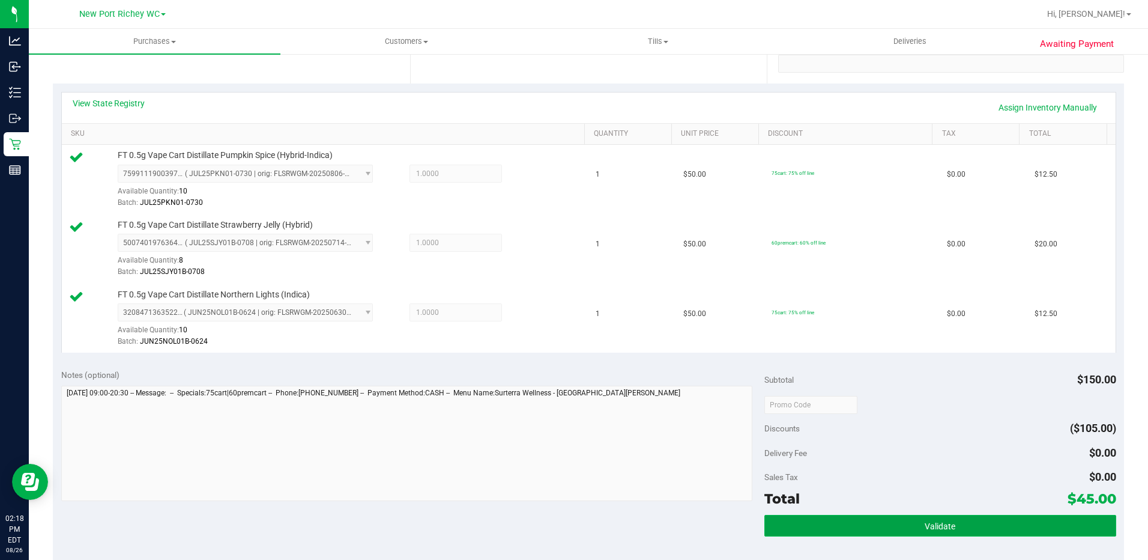
click at [898, 521] on button "Validate" at bounding box center [940, 526] width 352 height 22
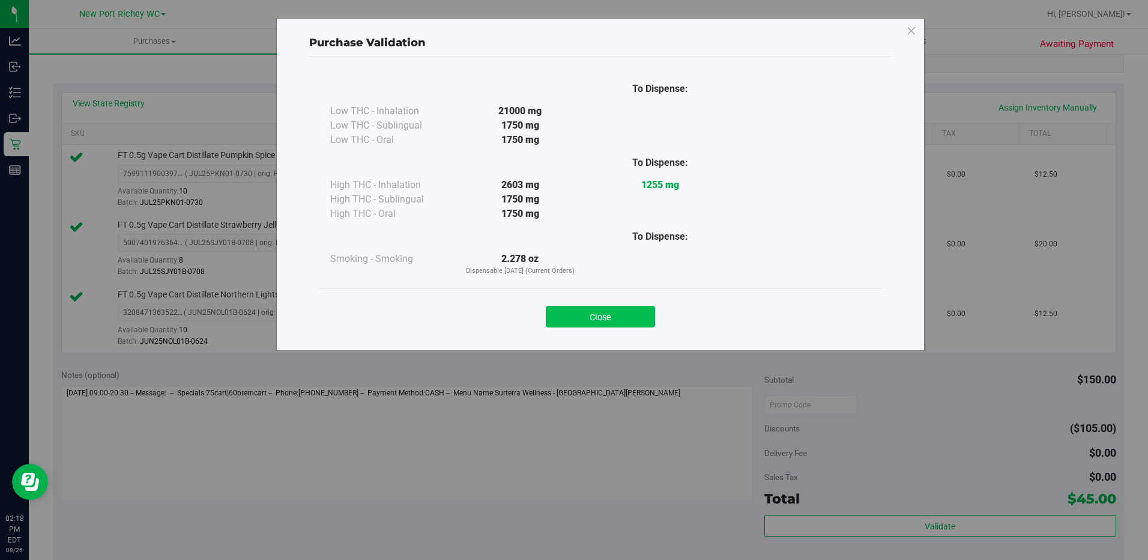
click at [609, 311] on button "Close" at bounding box center [600, 317] width 109 height 22
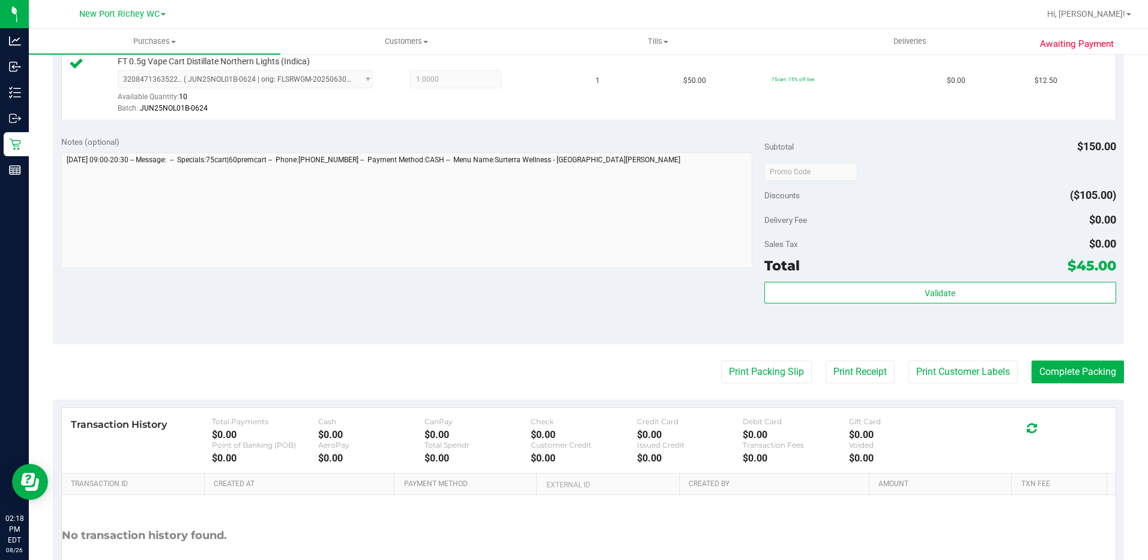
scroll to position [480, 0]
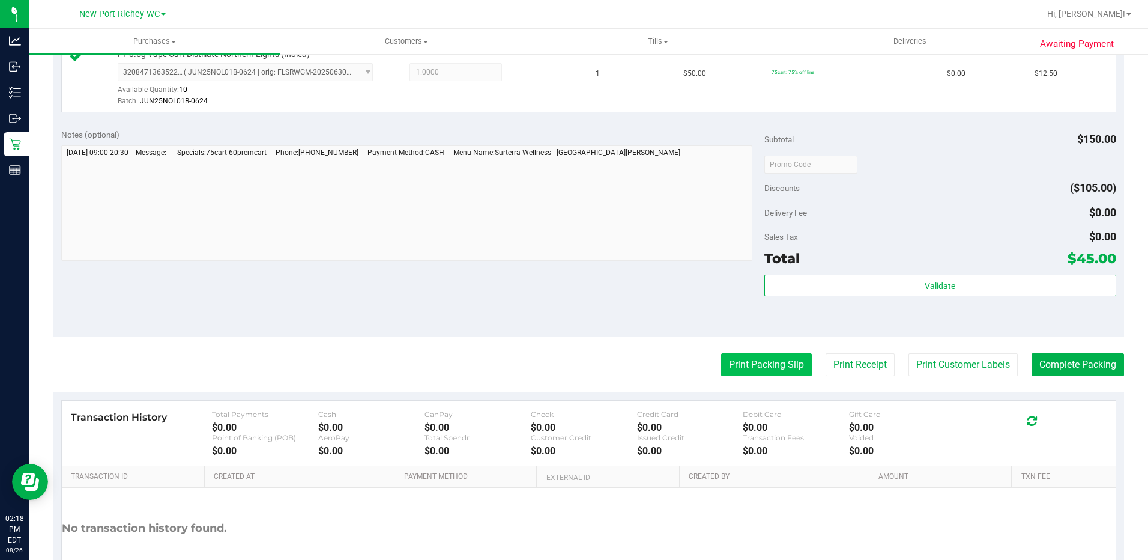
click at [775, 370] on button "Print Packing Slip" at bounding box center [766, 364] width 91 height 23
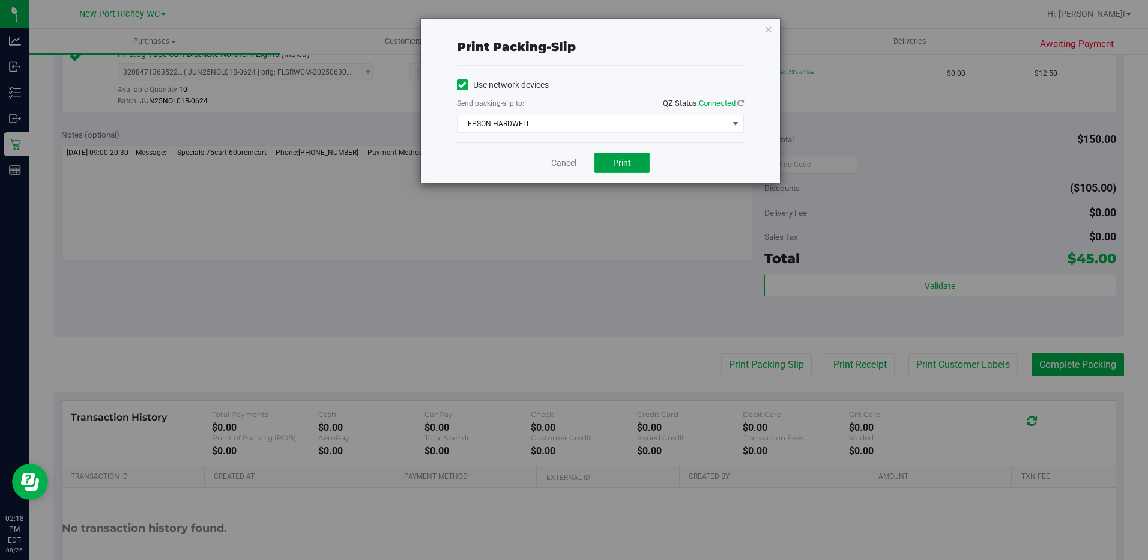
click at [627, 164] on span "Print" at bounding box center [622, 163] width 18 height 10
click at [559, 166] on link "Cancel" at bounding box center [563, 163] width 25 height 13
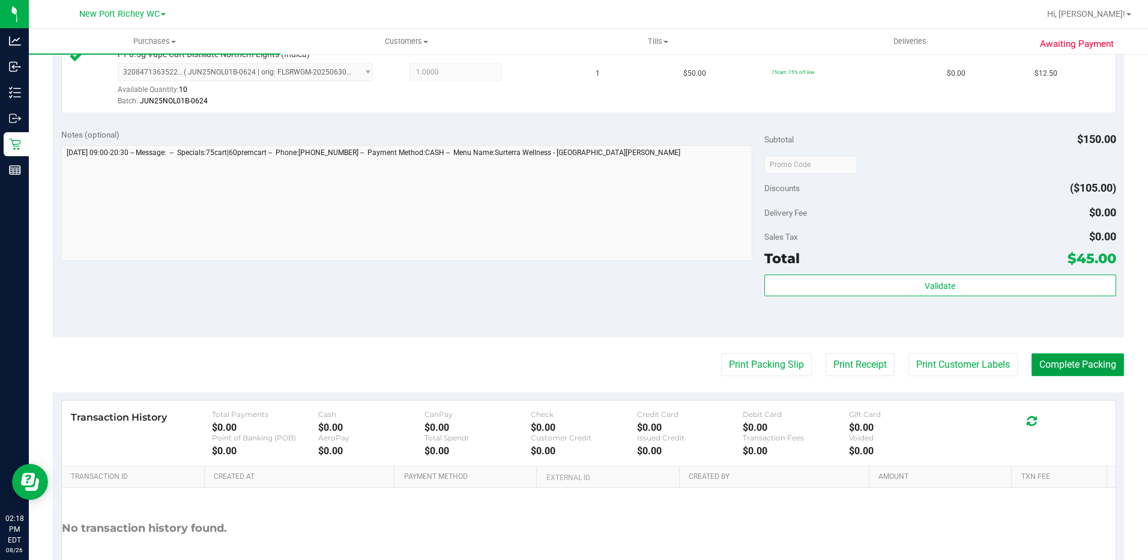
click at [1055, 366] on button "Complete Packing" at bounding box center [1078, 364] width 92 height 23
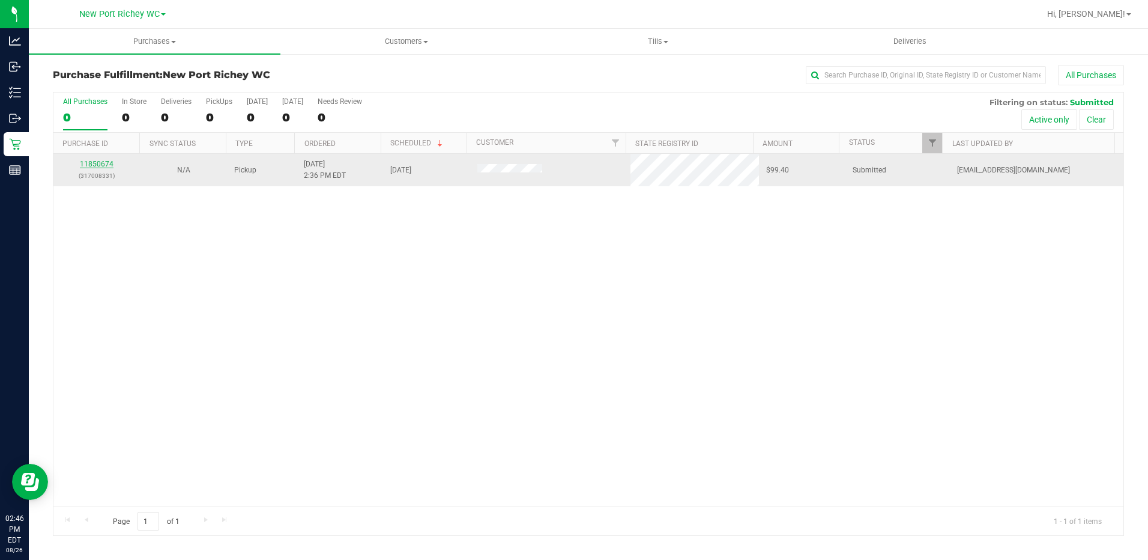
click at [105, 162] on link "11850674" at bounding box center [97, 164] width 34 height 8
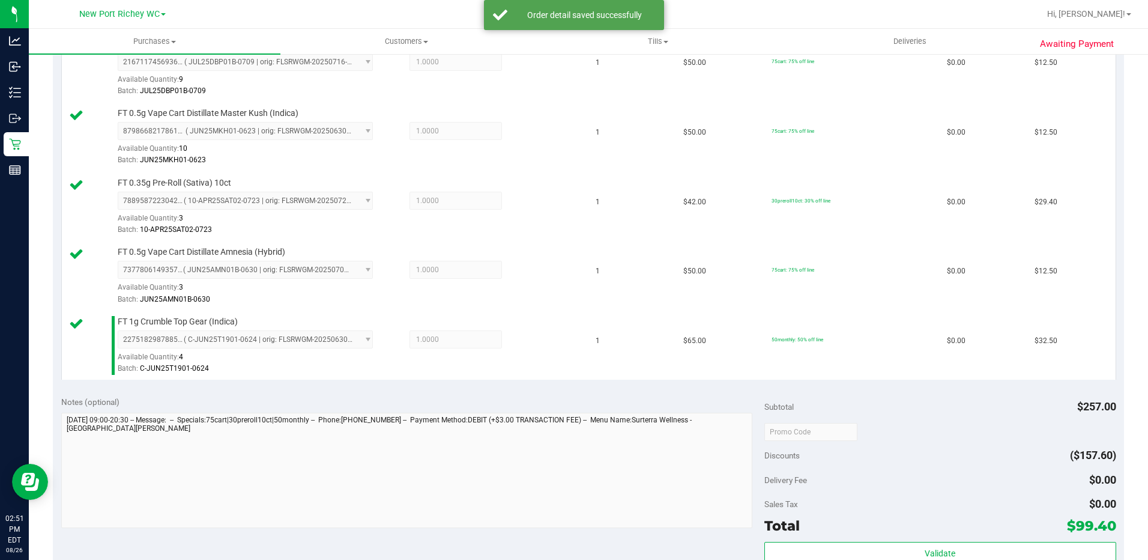
scroll to position [390, 0]
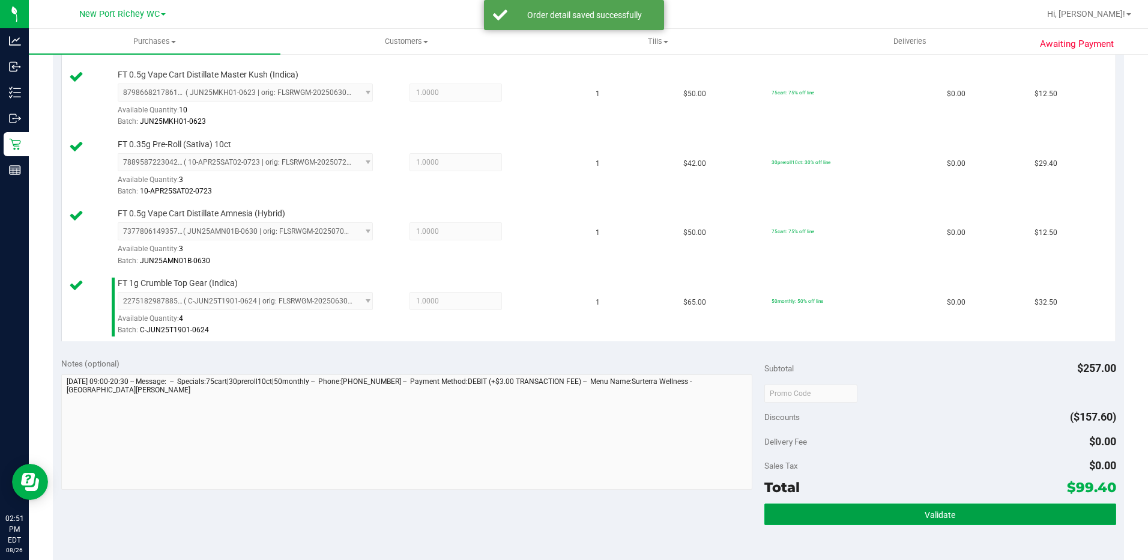
click at [881, 512] on button "Validate" at bounding box center [940, 514] width 352 height 22
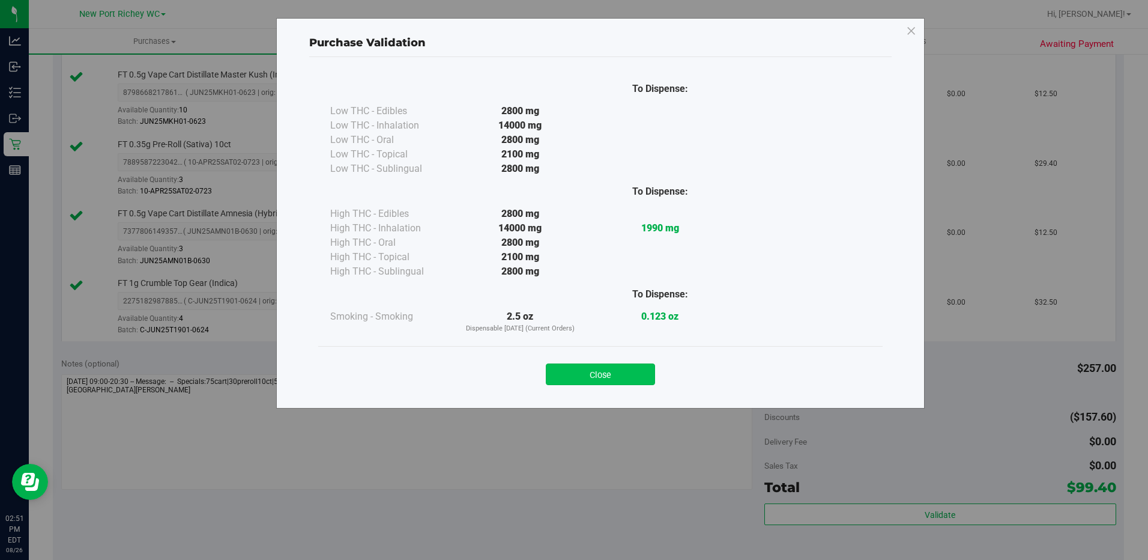
click at [632, 375] on button "Close" at bounding box center [600, 374] width 109 height 22
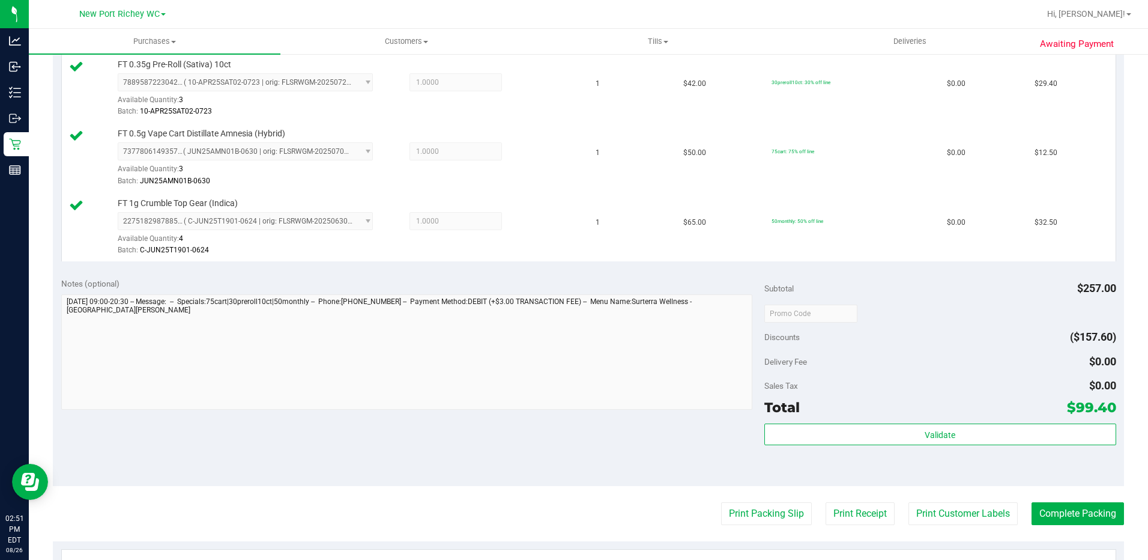
scroll to position [570, 0]
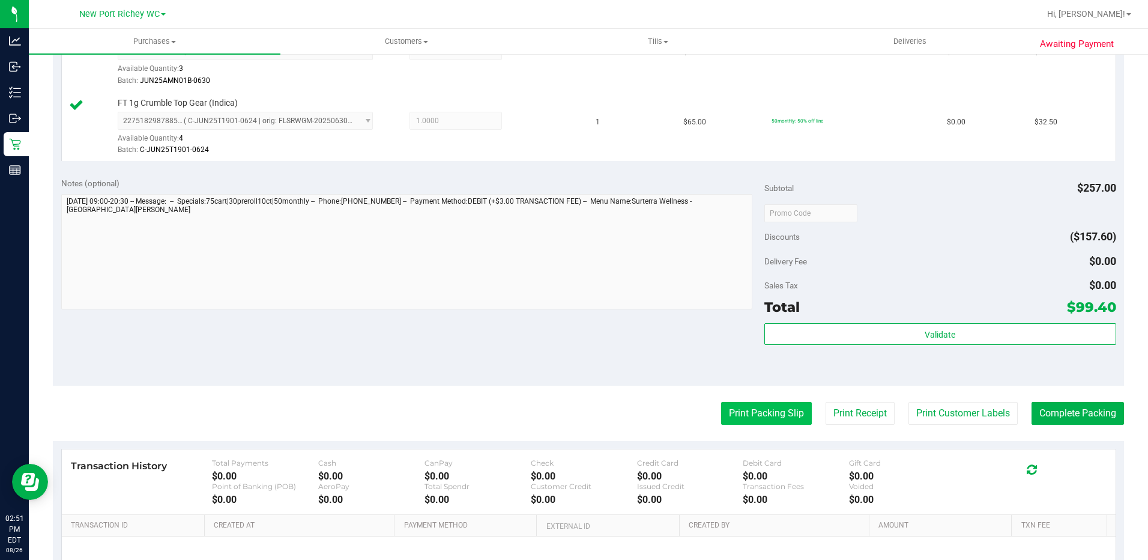
click at [764, 415] on button "Print Packing Slip" at bounding box center [766, 413] width 91 height 23
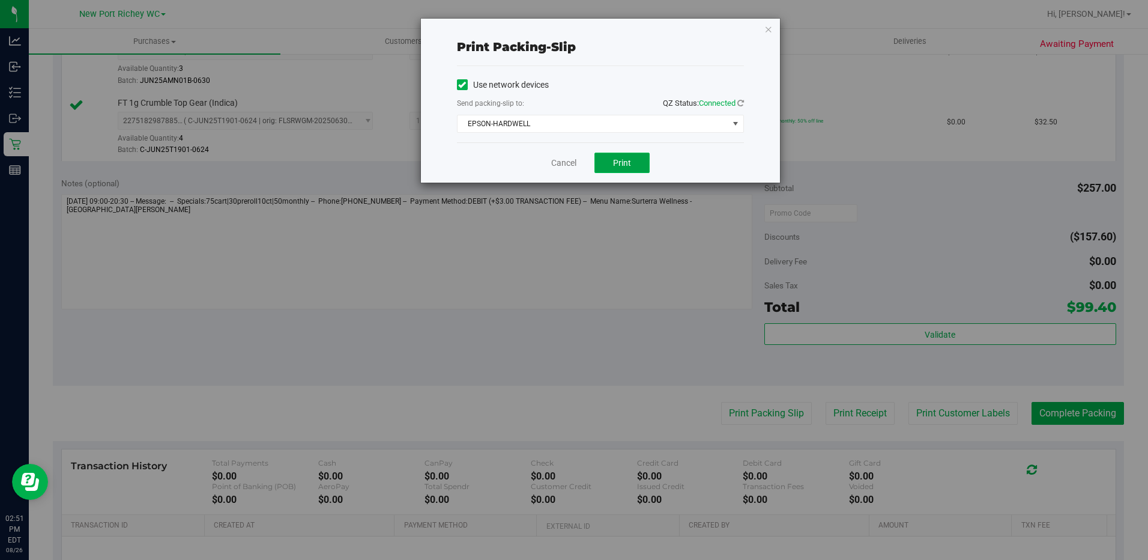
click at [617, 167] on span "Print" at bounding box center [622, 163] width 18 height 10
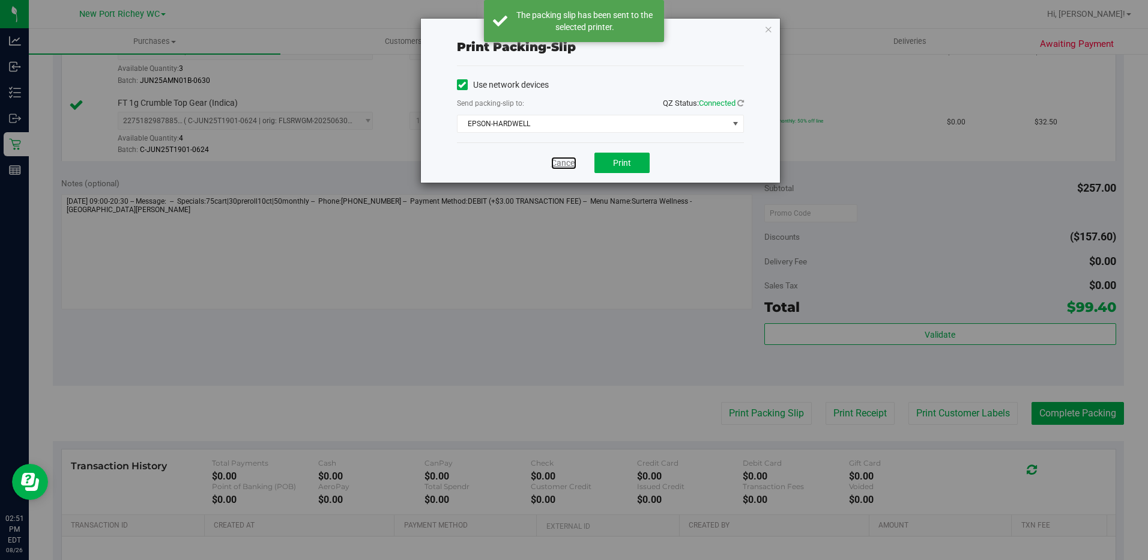
click at [565, 163] on link "Cancel" at bounding box center [563, 163] width 25 height 13
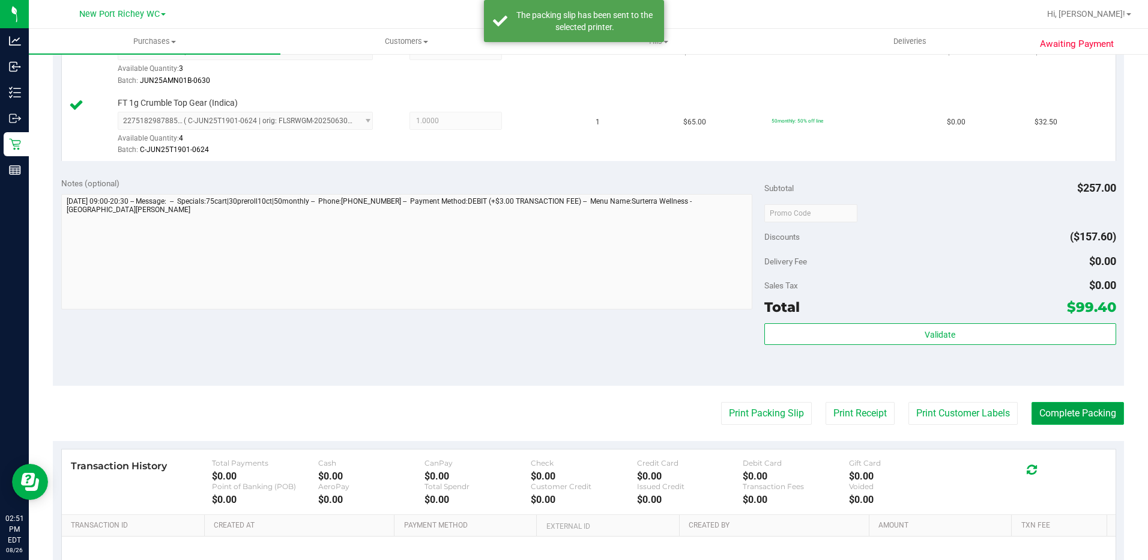
click at [1072, 411] on button "Complete Packing" at bounding box center [1078, 413] width 92 height 23
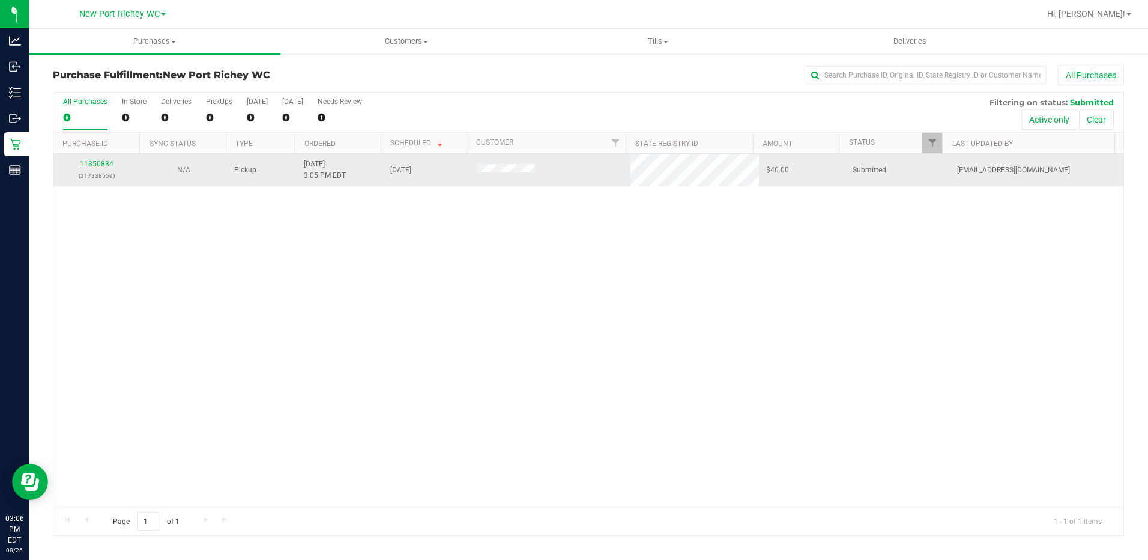
click at [105, 160] on link "11850884" at bounding box center [97, 164] width 34 height 8
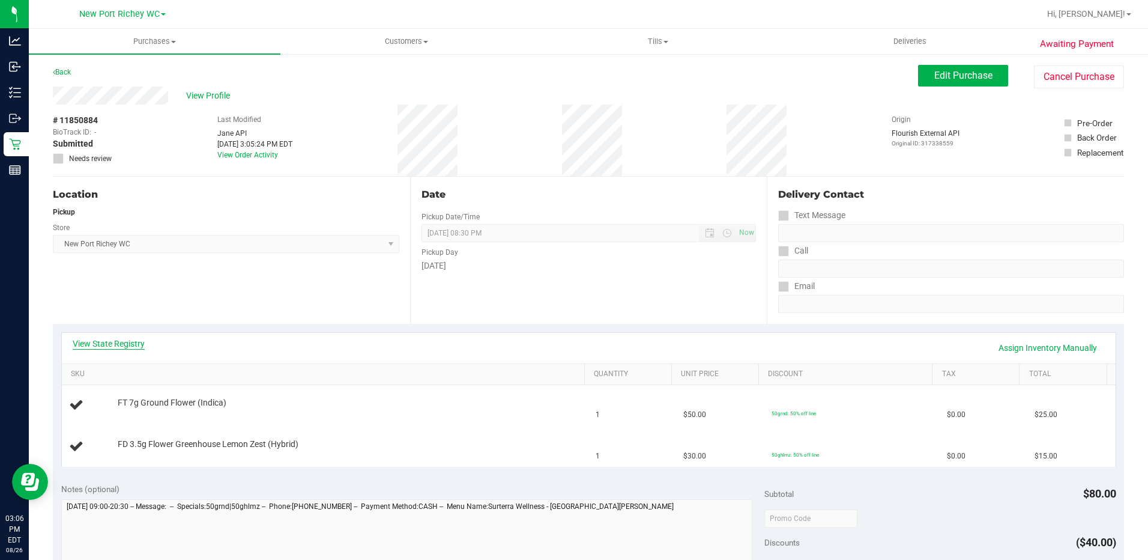
click at [127, 342] on link "View State Registry" at bounding box center [109, 343] width 72 height 12
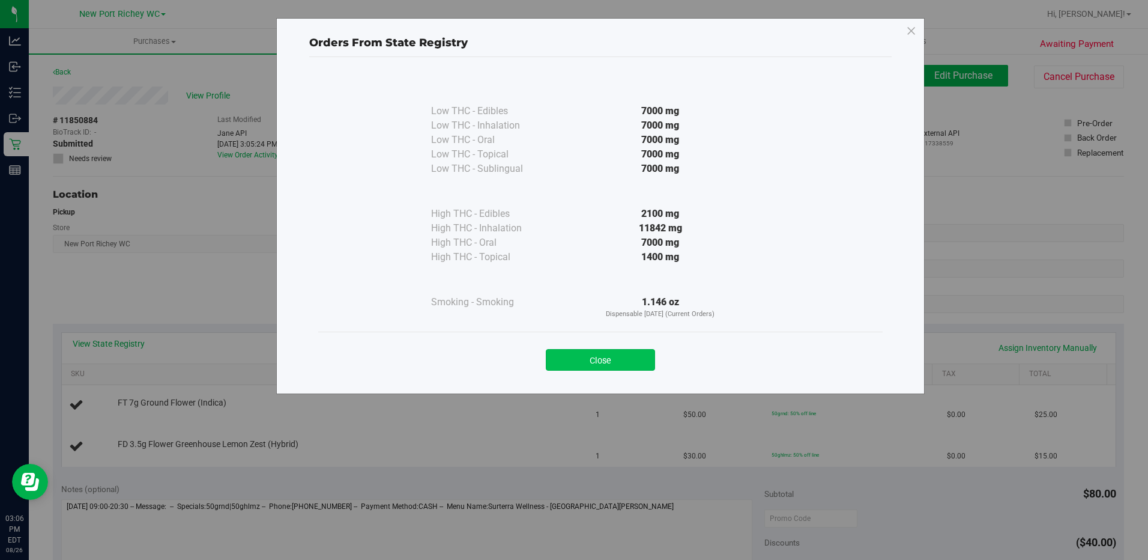
drag, startPoint x: 603, startPoint y: 359, endPoint x: 618, endPoint y: 358, distance: 15.0
click at [617, 358] on button "Close" at bounding box center [600, 360] width 109 height 22
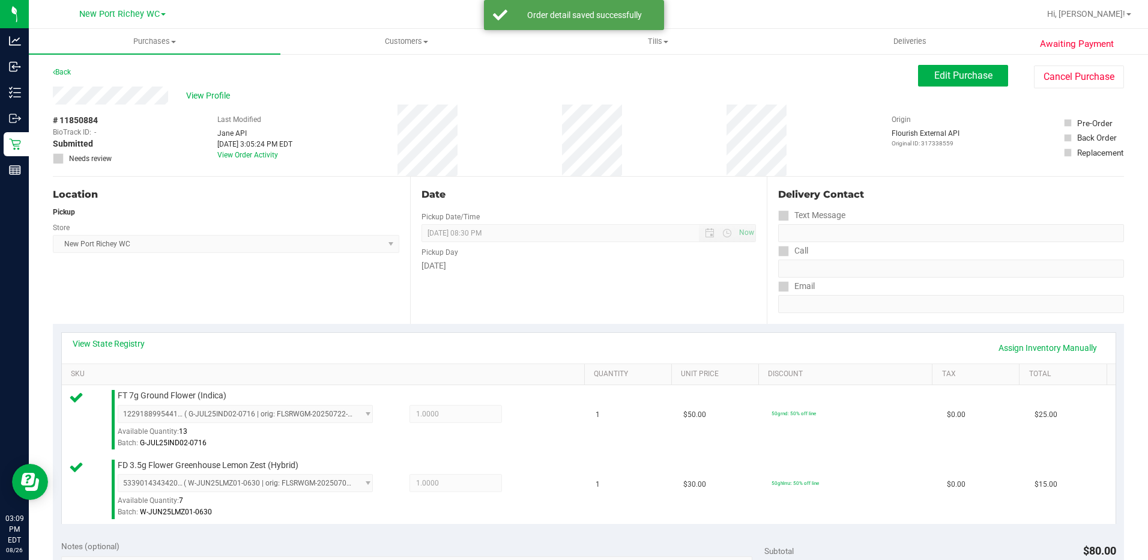
scroll to position [240, 0]
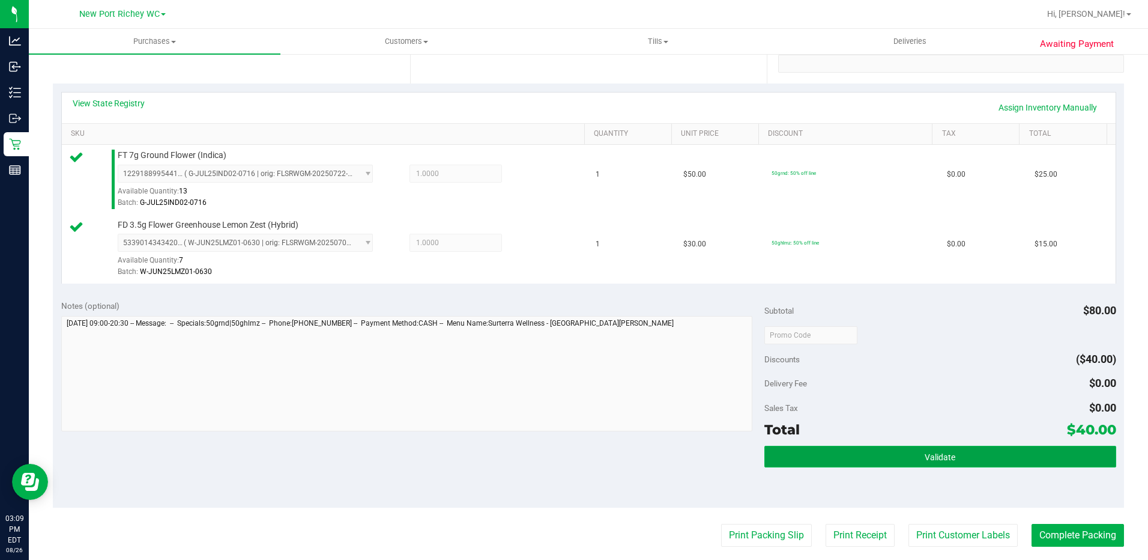
click at [894, 456] on button "Validate" at bounding box center [940, 457] width 352 height 22
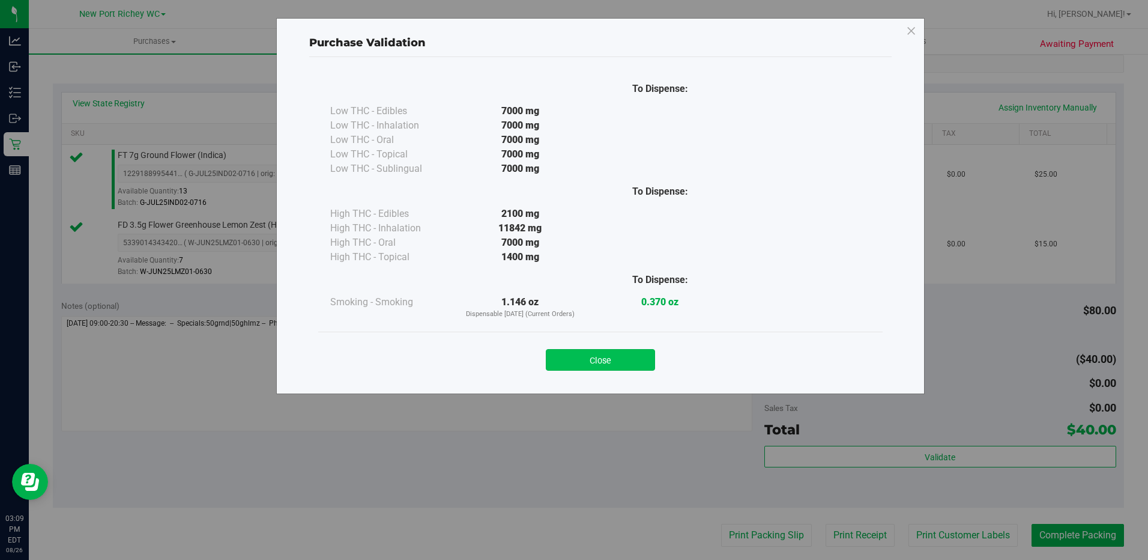
click at [612, 357] on button "Close" at bounding box center [600, 360] width 109 height 22
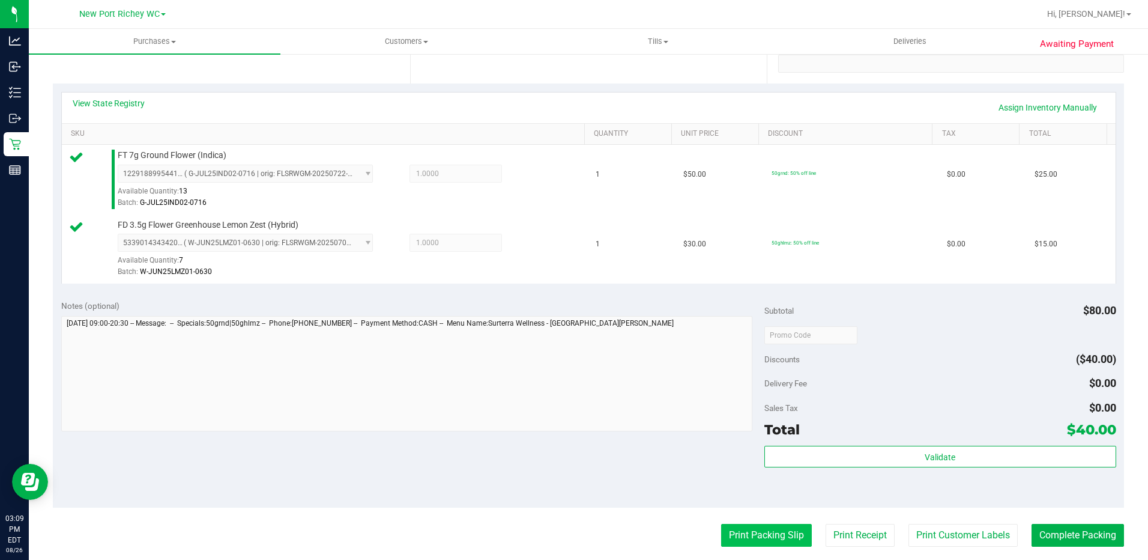
click at [748, 537] on button "Print Packing Slip" at bounding box center [766, 535] width 91 height 23
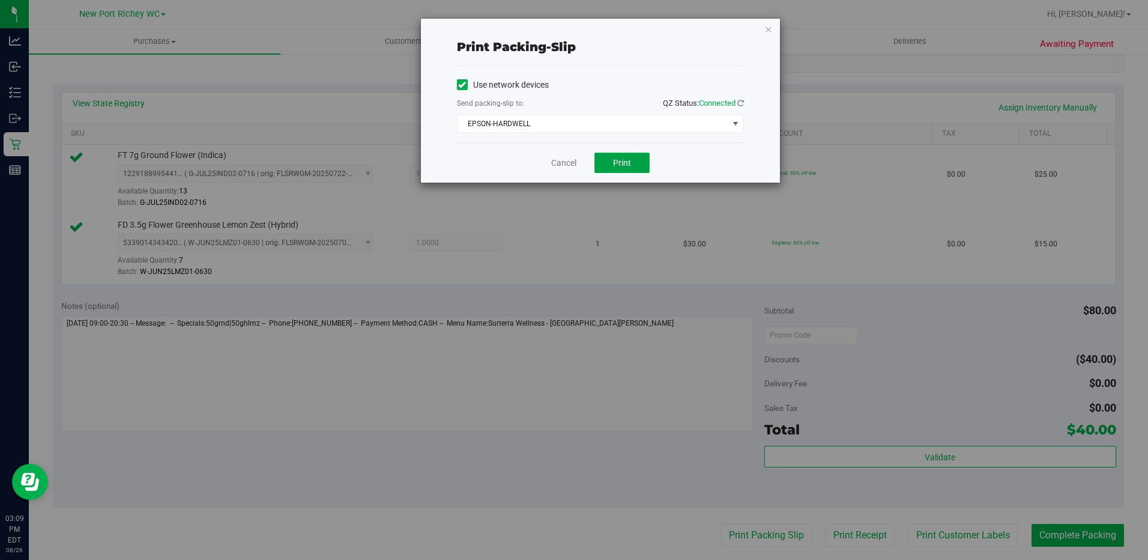
click at [610, 162] on button "Print" at bounding box center [621, 163] width 55 height 20
click at [556, 164] on link "Cancel" at bounding box center [563, 163] width 25 height 13
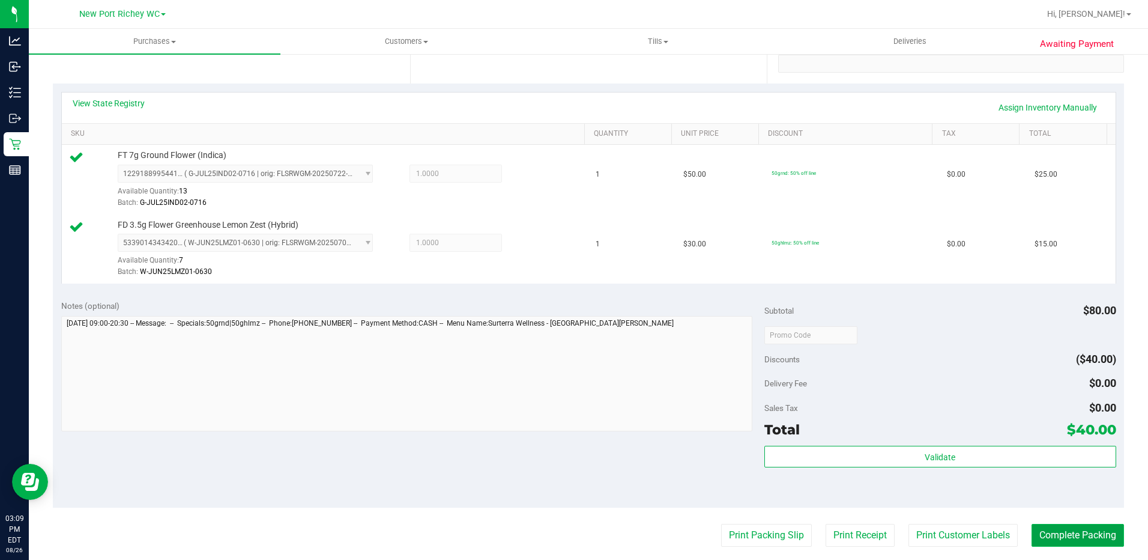
click at [1072, 542] on button "Complete Packing" at bounding box center [1078, 535] width 92 height 23
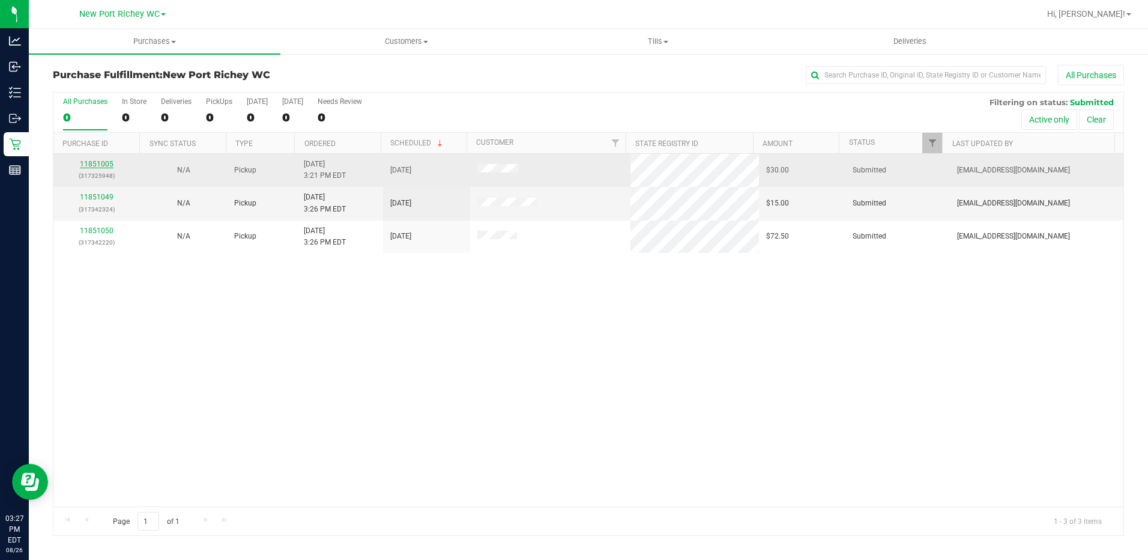
click at [104, 166] on link "11851005" at bounding box center [97, 164] width 34 height 8
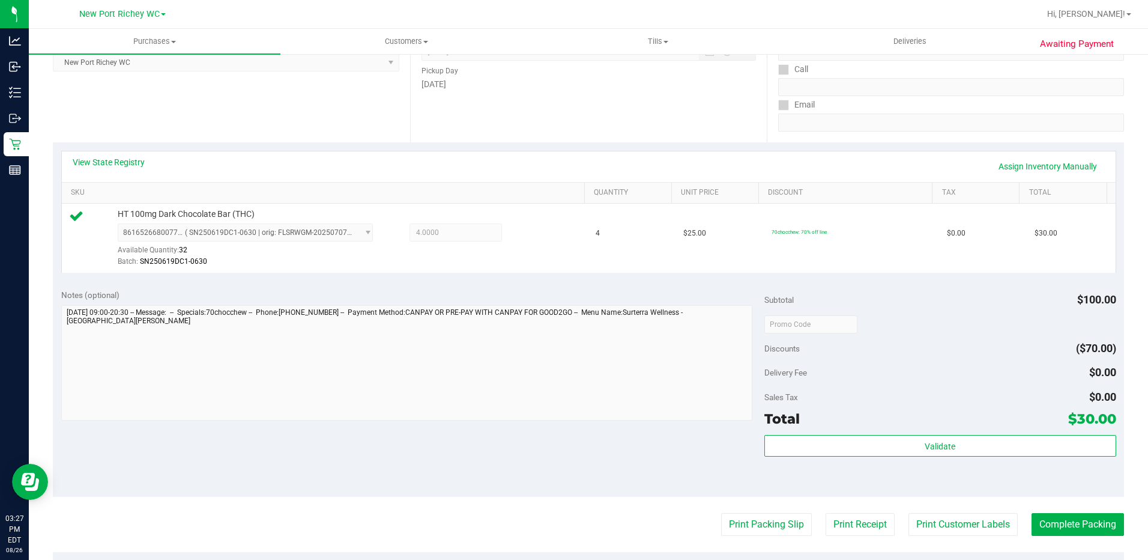
scroll to position [240, 0]
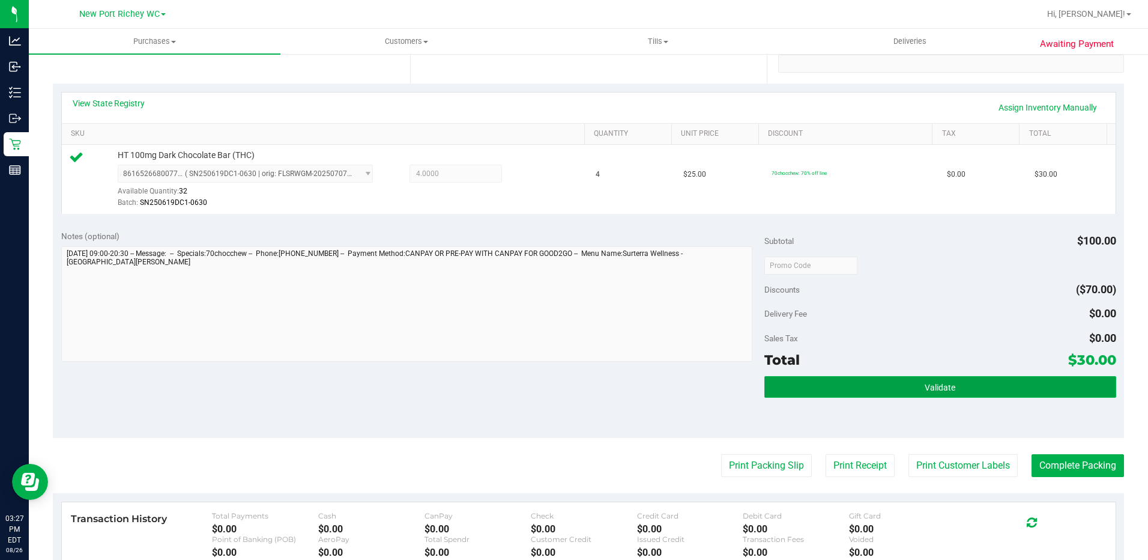
click at [847, 394] on button "Validate" at bounding box center [940, 387] width 352 height 22
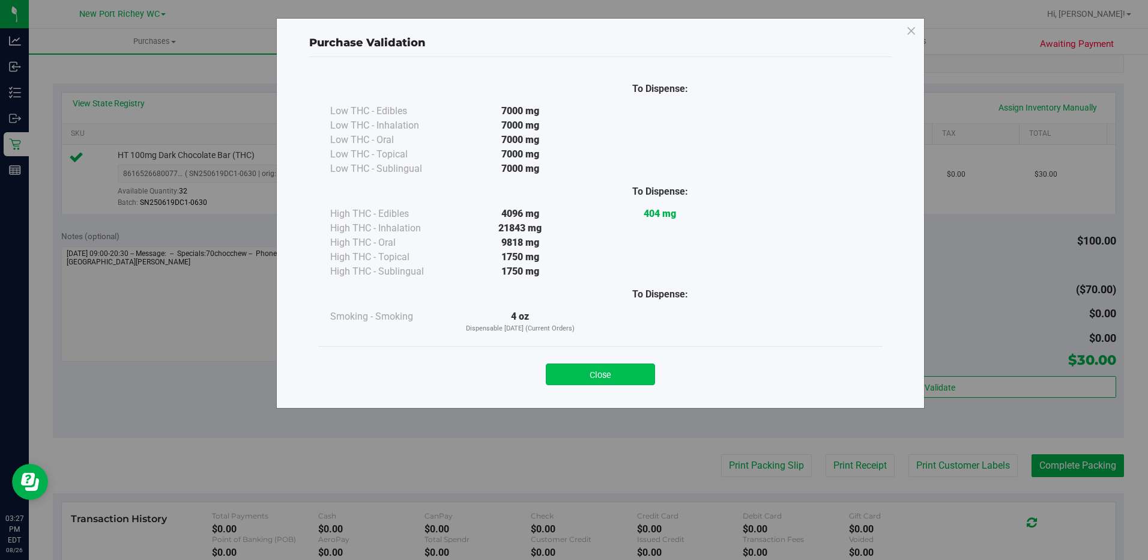
click at [600, 371] on button "Close" at bounding box center [600, 374] width 109 height 22
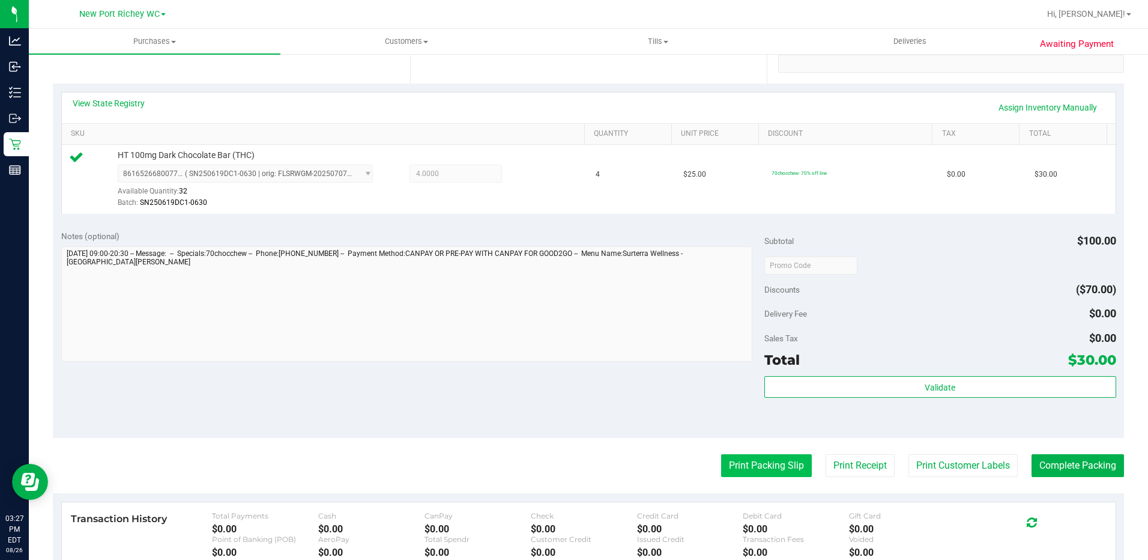
click at [753, 465] on button "Print Packing Slip" at bounding box center [766, 465] width 91 height 23
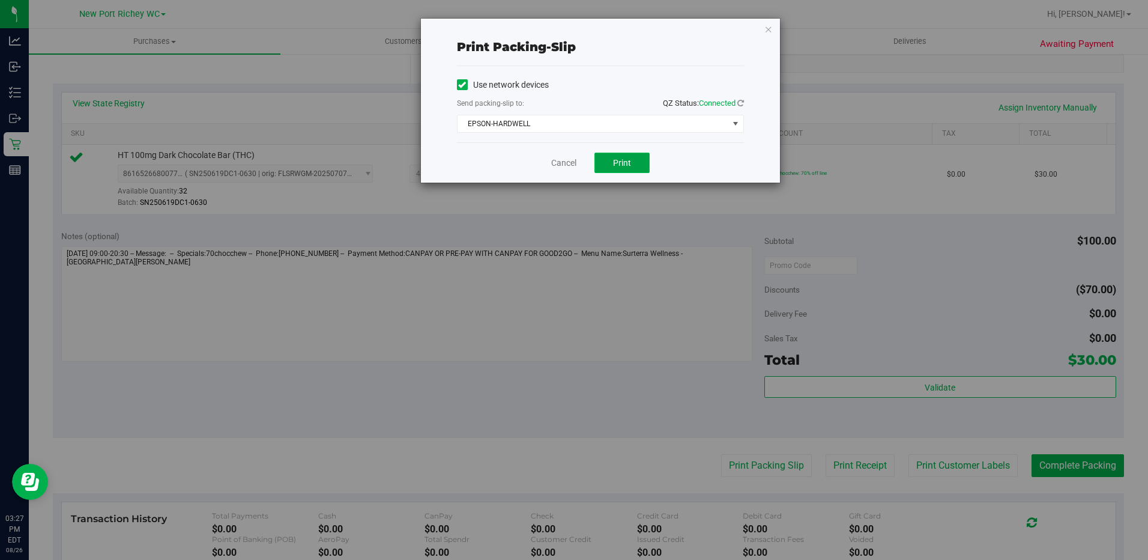
click at [640, 161] on button "Print" at bounding box center [621, 163] width 55 height 20
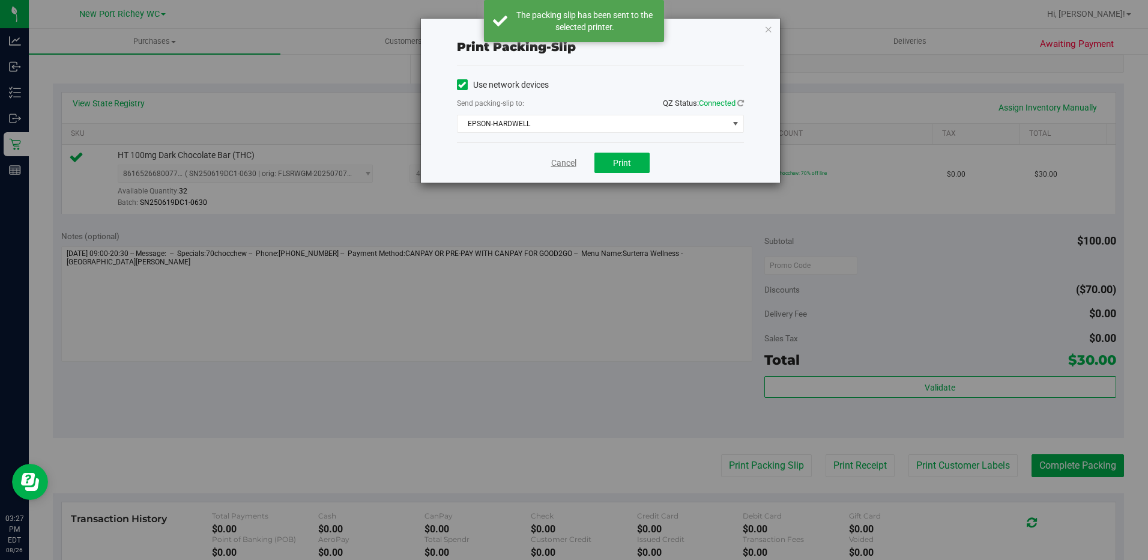
click at [573, 160] on link "Cancel" at bounding box center [563, 163] width 25 height 13
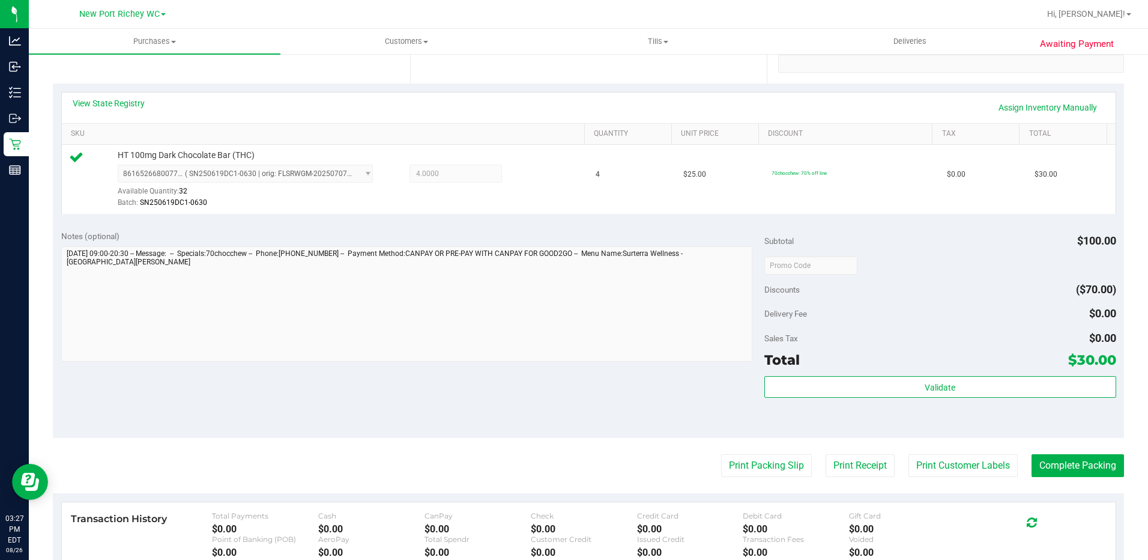
click at [1041, 446] on purchase-details "Back Edit Purchase Cancel Purchase View Profile # 11851005 BioTrack ID: - Submi…" at bounding box center [588, 271] width 1071 height 893
click at [1072, 465] on button "Complete Packing" at bounding box center [1078, 465] width 92 height 23
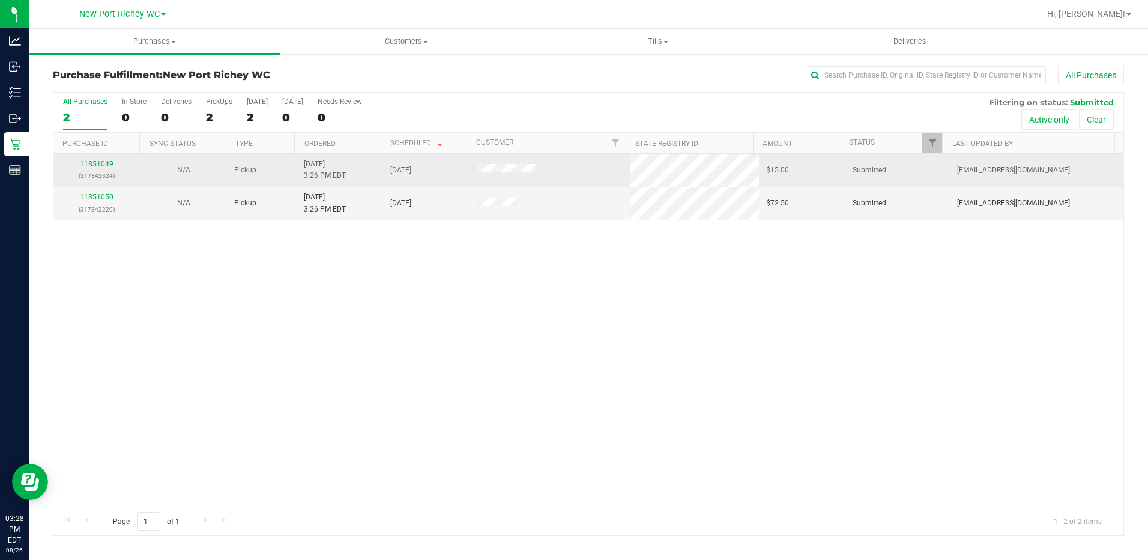
click at [99, 162] on link "11851049" at bounding box center [97, 164] width 34 height 8
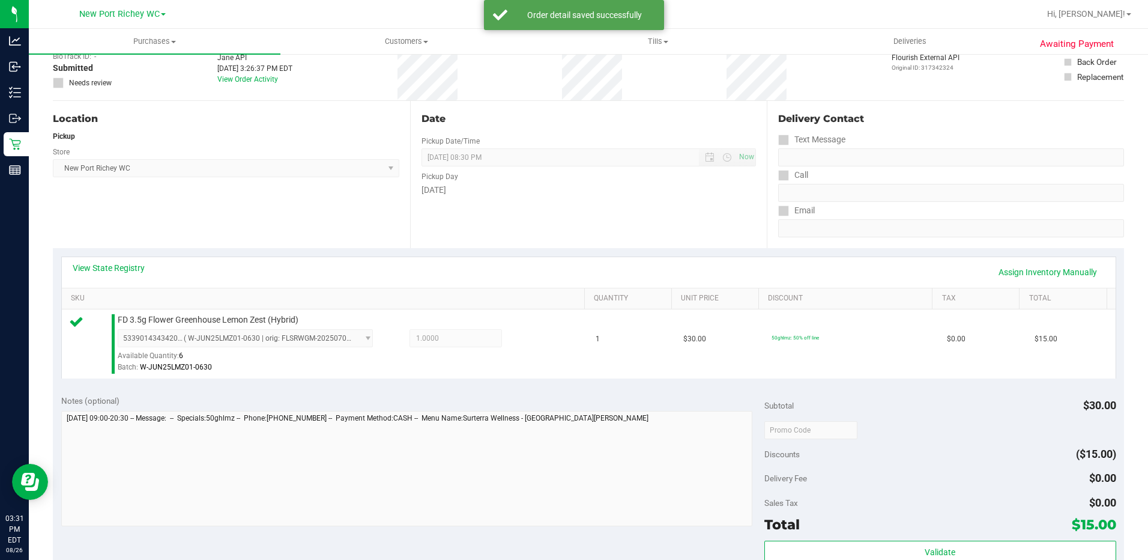
scroll to position [240, 0]
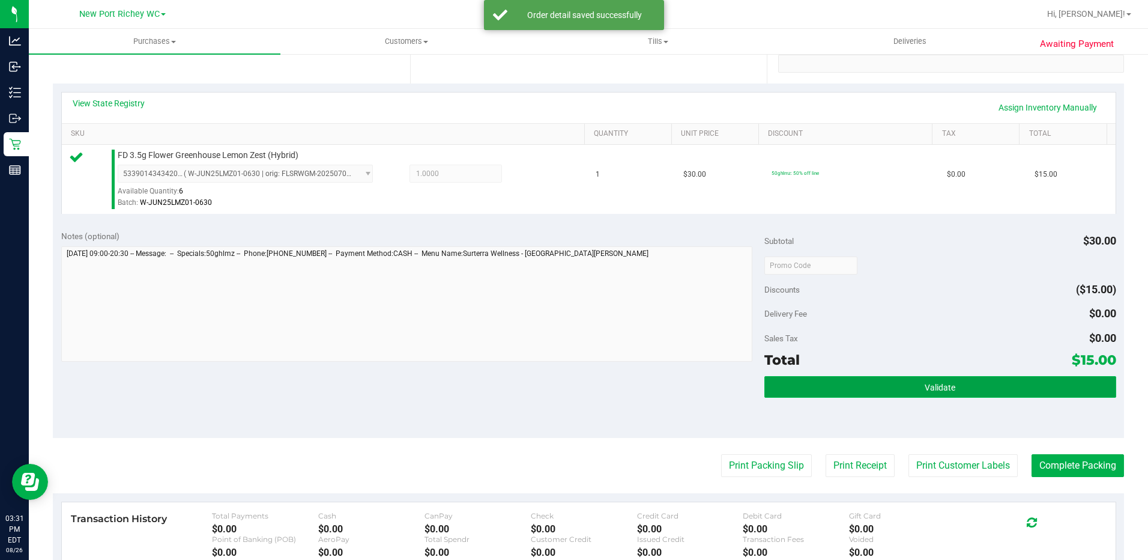
click at [871, 385] on button "Validate" at bounding box center [940, 387] width 352 height 22
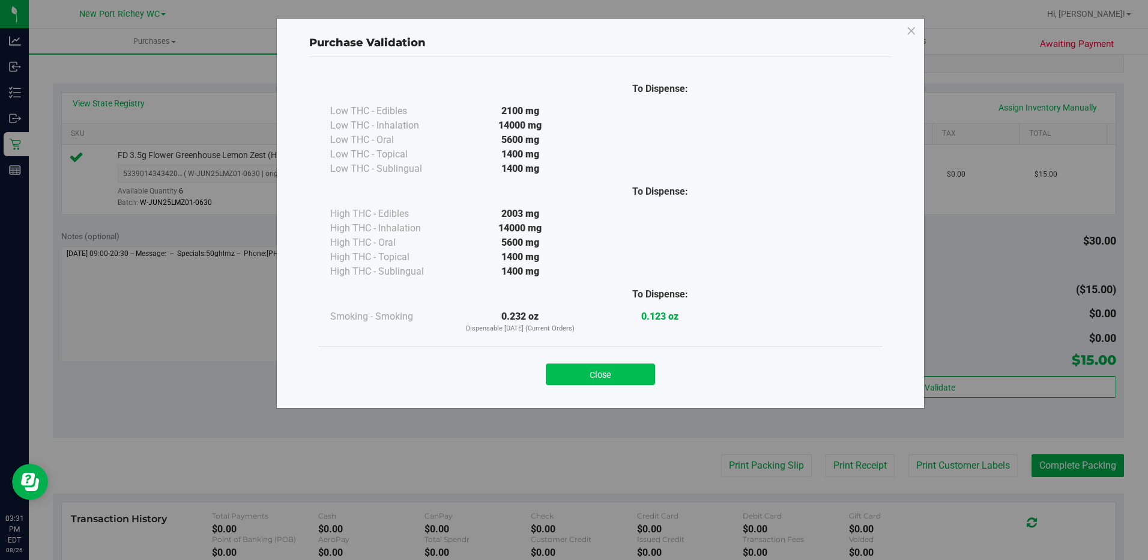
click at [638, 372] on button "Close" at bounding box center [600, 374] width 109 height 22
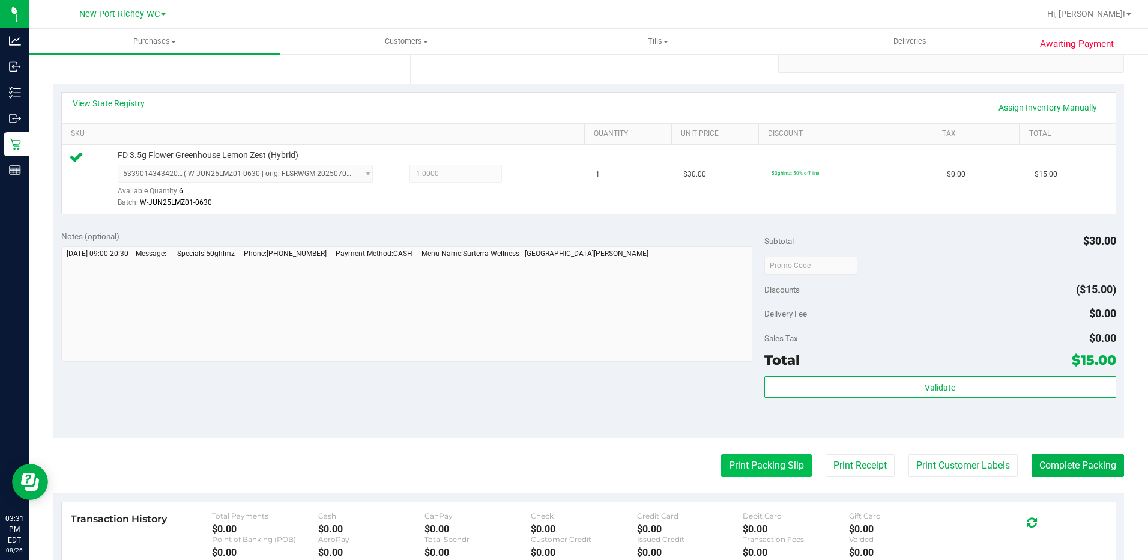
click at [736, 470] on button "Print Packing Slip" at bounding box center [766, 465] width 91 height 23
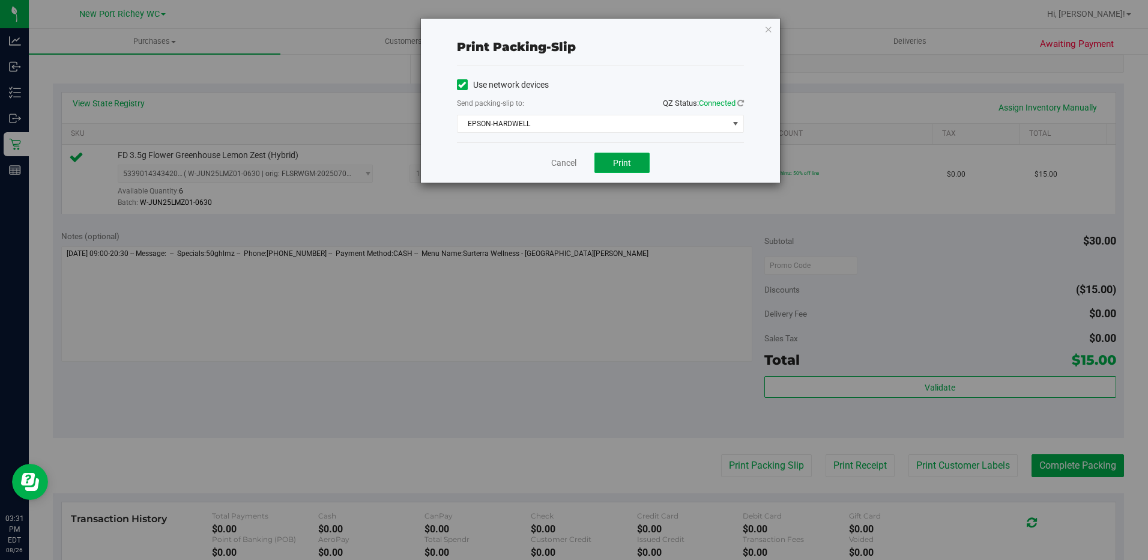
click at [611, 160] on button "Print" at bounding box center [621, 163] width 55 height 20
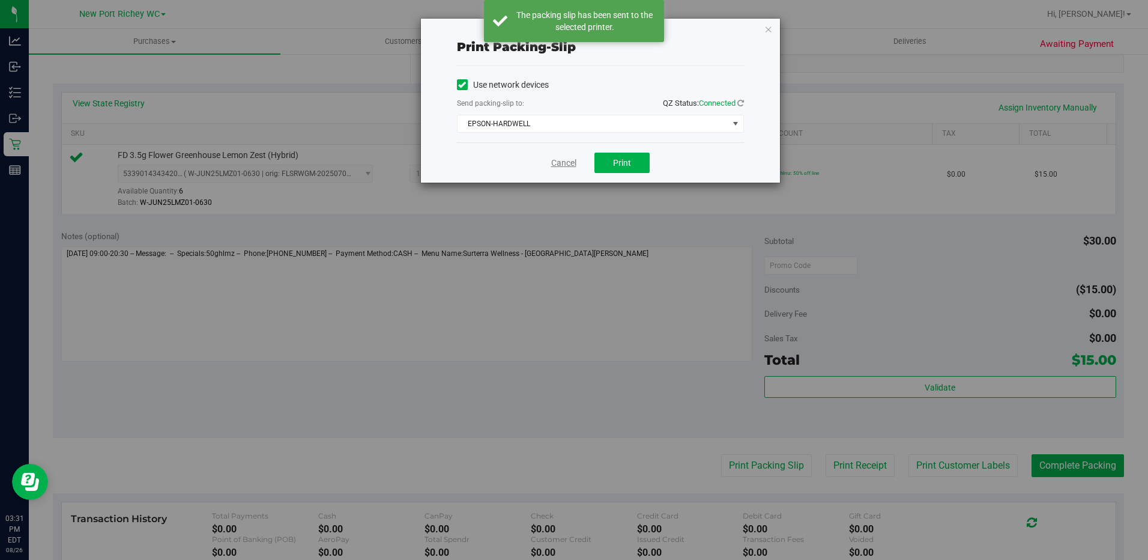
click at [567, 162] on link "Cancel" at bounding box center [563, 163] width 25 height 13
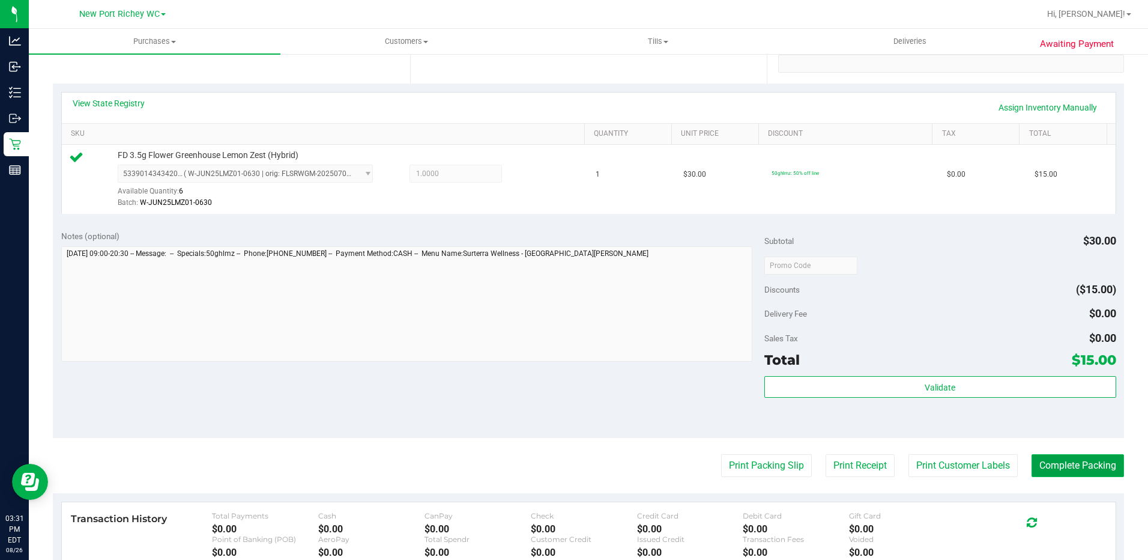
click at [1041, 468] on button "Complete Packing" at bounding box center [1078, 465] width 92 height 23
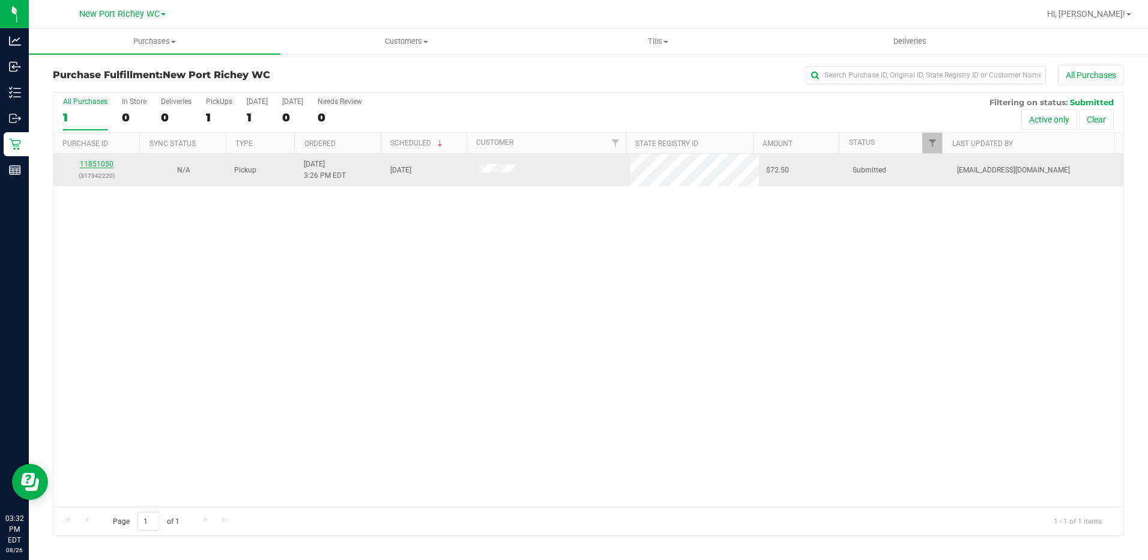
click at [101, 166] on link "11851050" at bounding box center [97, 164] width 34 height 8
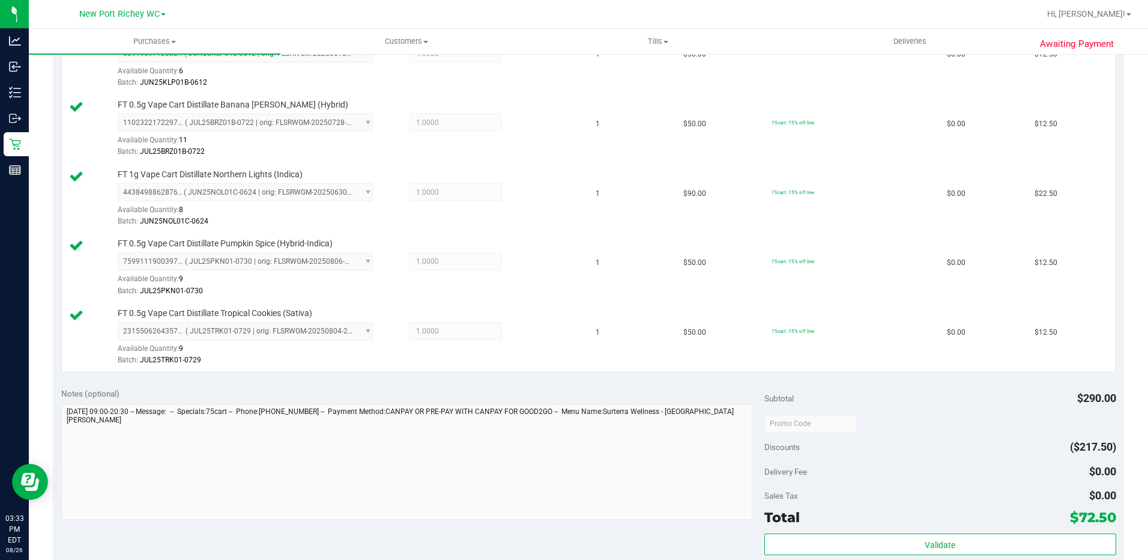
scroll to position [420, 0]
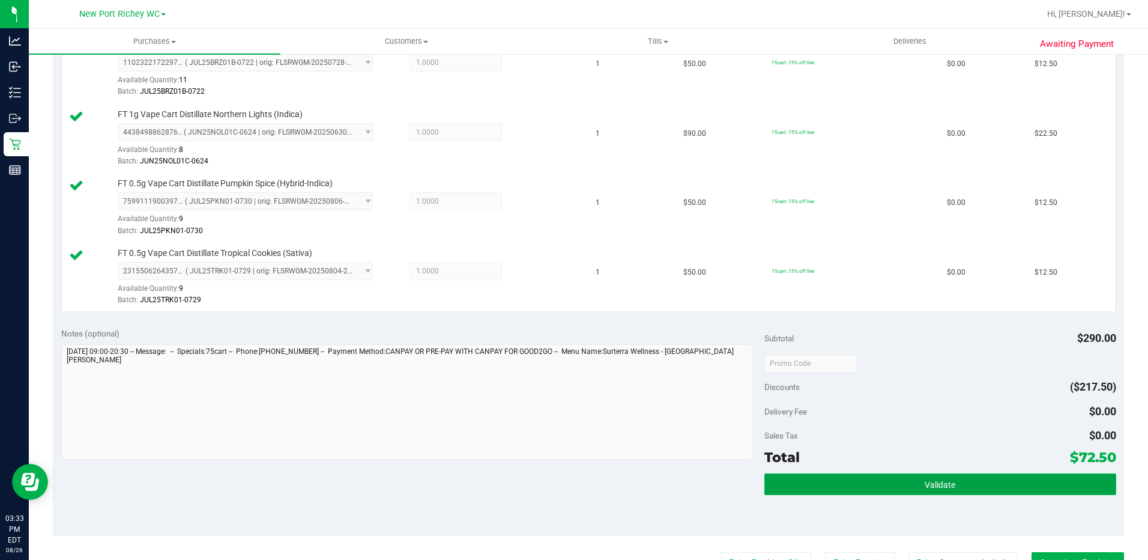
click at [839, 480] on button "Validate" at bounding box center [940, 484] width 352 height 22
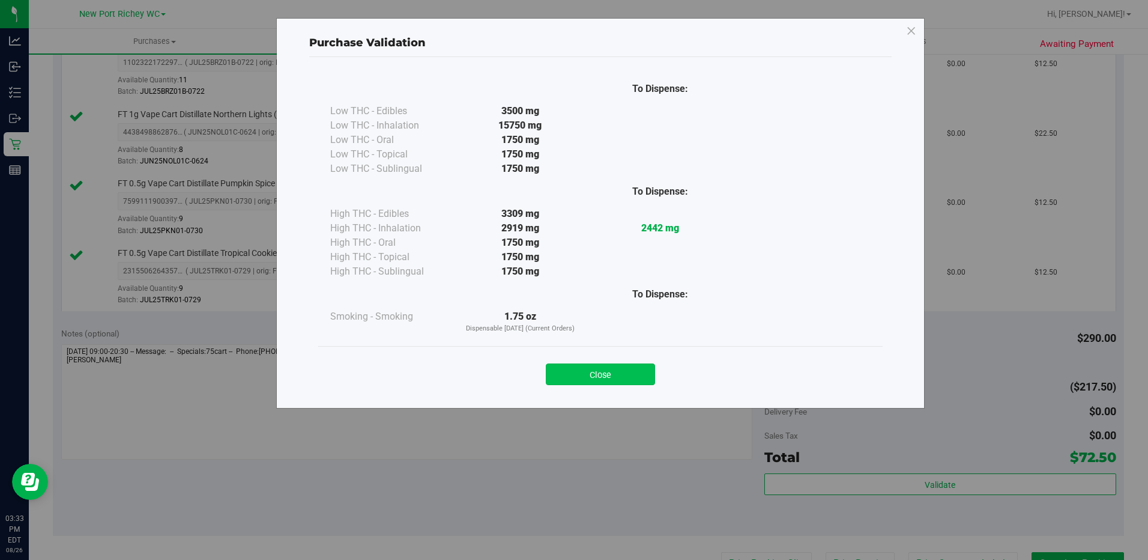
click at [609, 370] on button "Close" at bounding box center [600, 374] width 109 height 22
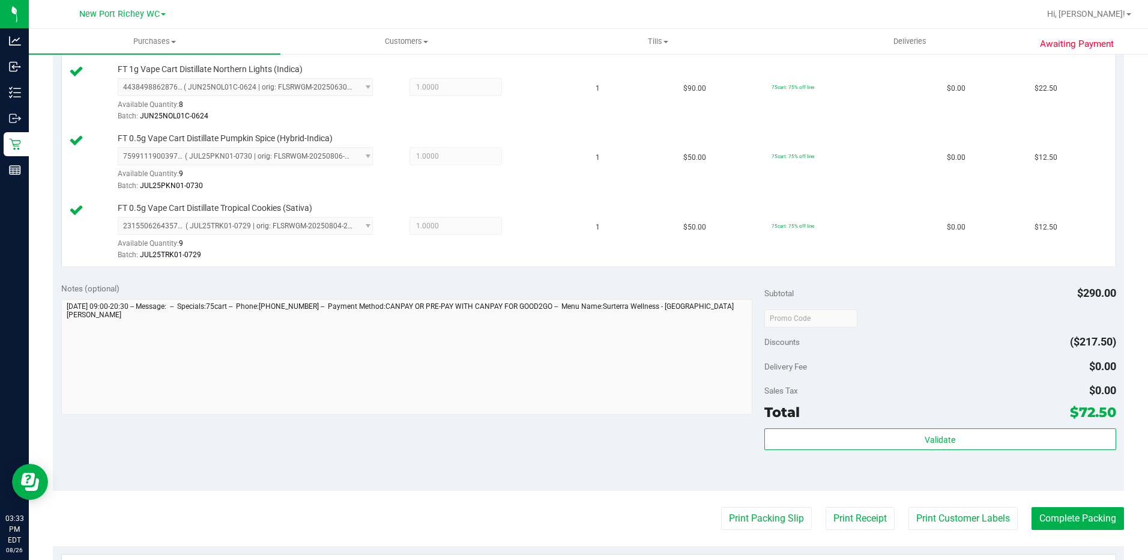
scroll to position [600, 0]
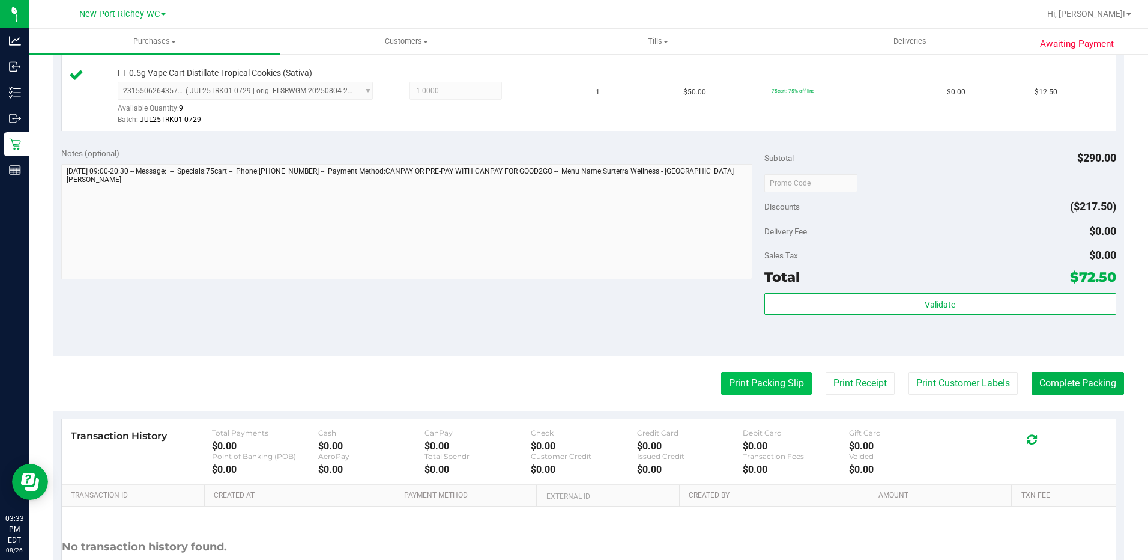
click at [777, 382] on button "Print Packing Slip" at bounding box center [766, 383] width 91 height 23
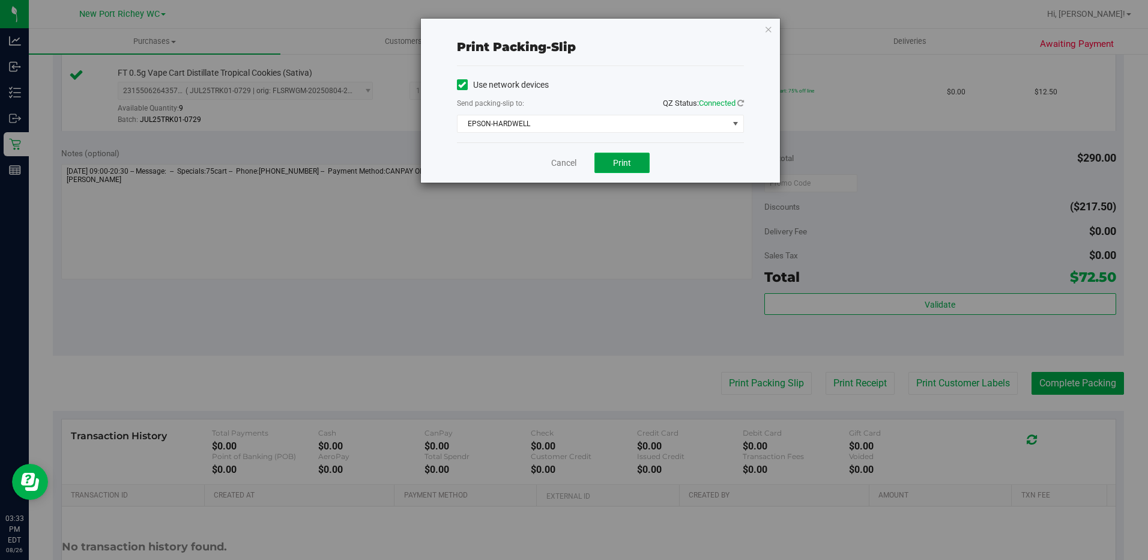
click at [628, 165] on span "Print" at bounding box center [622, 163] width 18 height 10
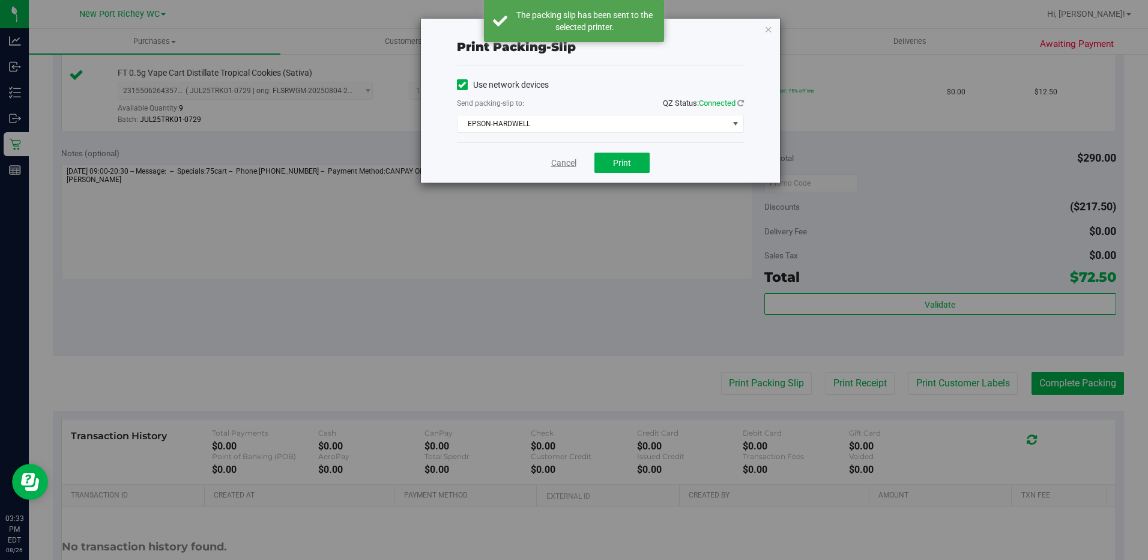
click at [562, 157] on link "Cancel" at bounding box center [563, 163] width 25 height 13
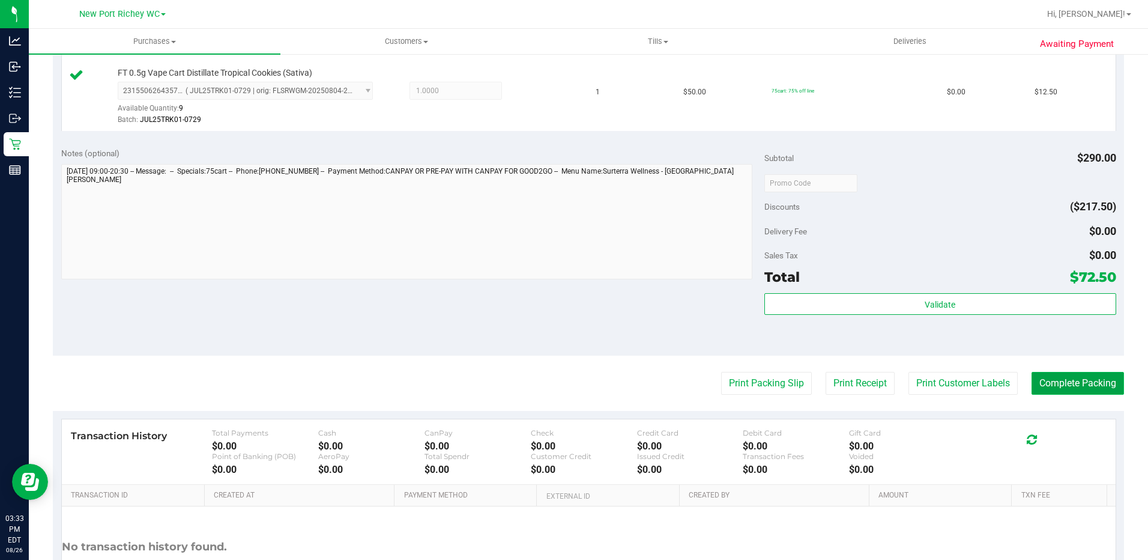
click at [1066, 382] on button "Complete Packing" at bounding box center [1078, 383] width 92 height 23
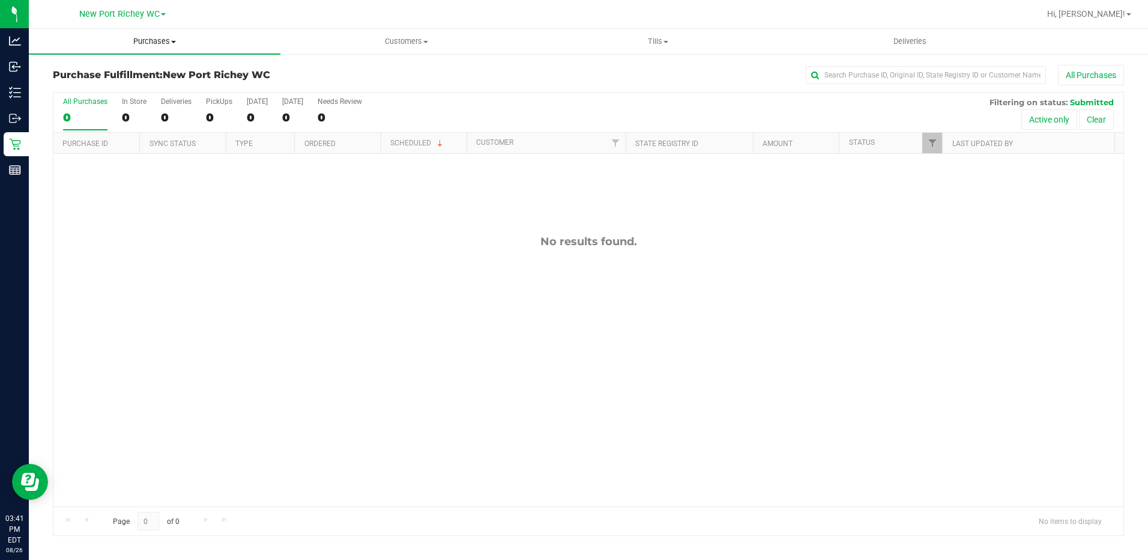
click at [174, 42] on span at bounding box center [173, 42] width 5 height 2
click at [142, 71] on span "Summary of purchases" at bounding box center [90, 72] width 123 height 10
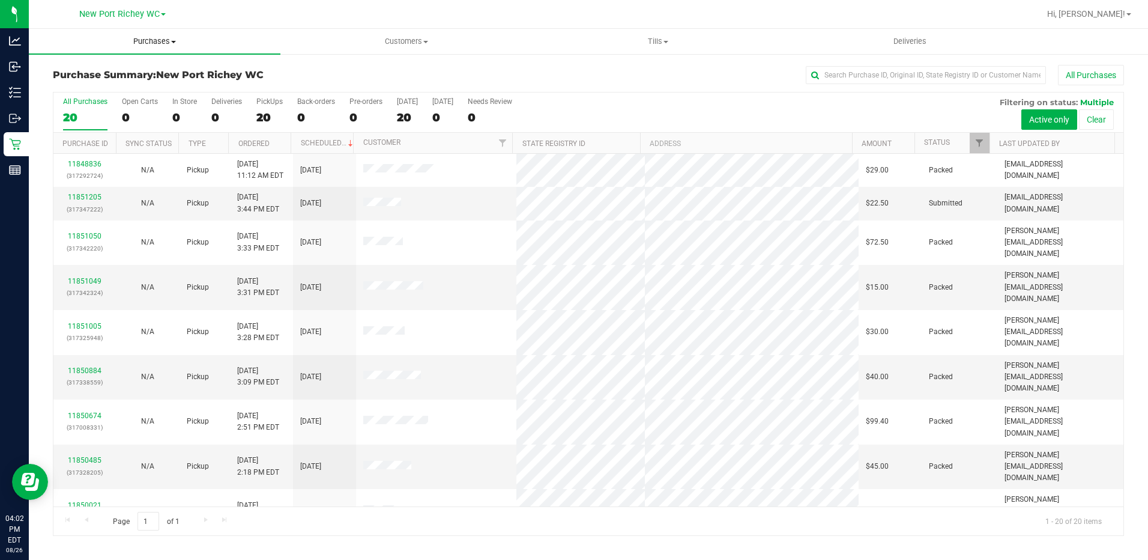
click at [173, 43] on span "Purchases" at bounding box center [155, 41] width 252 height 11
click at [85, 86] on span "Fulfillment" at bounding box center [66, 87] width 74 height 10
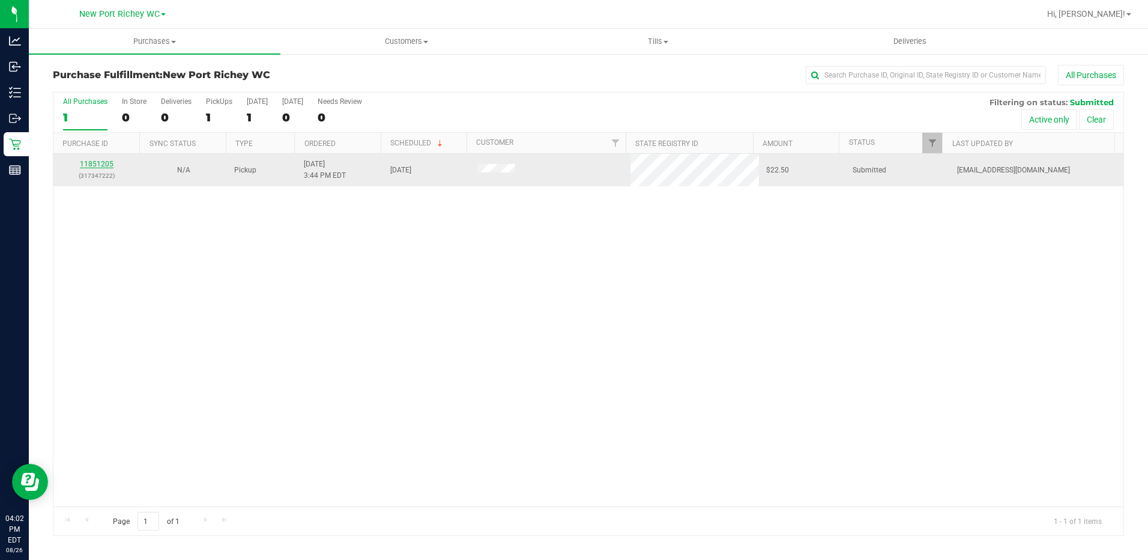
click at [99, 162] on link "11851205" at bounding box center [97, 164] width 34 height 8
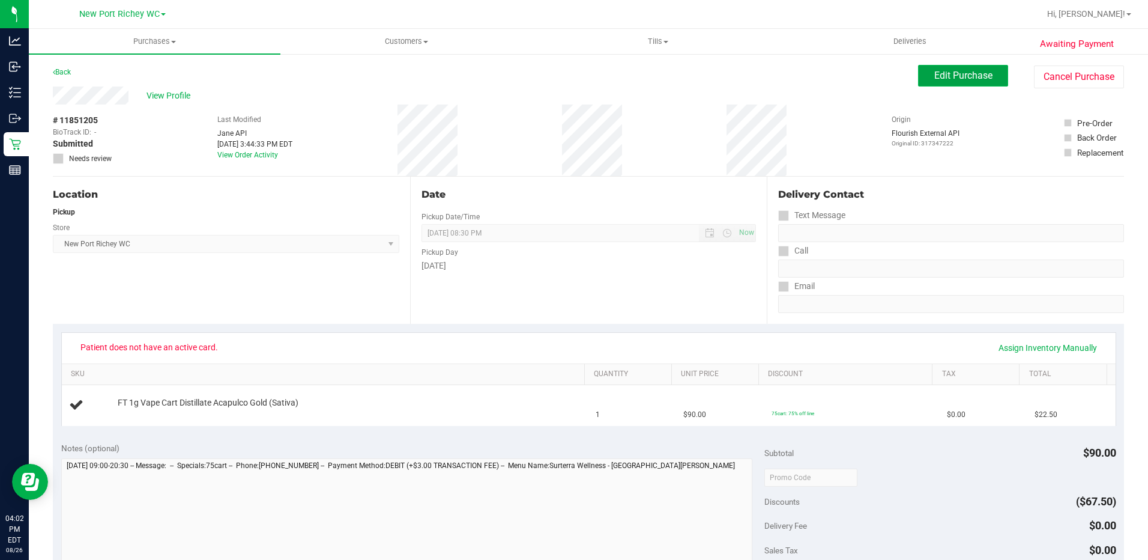
click at [940, 69] on button "Edit Purchase" at bounding box center [963, 76] width 90 height 22
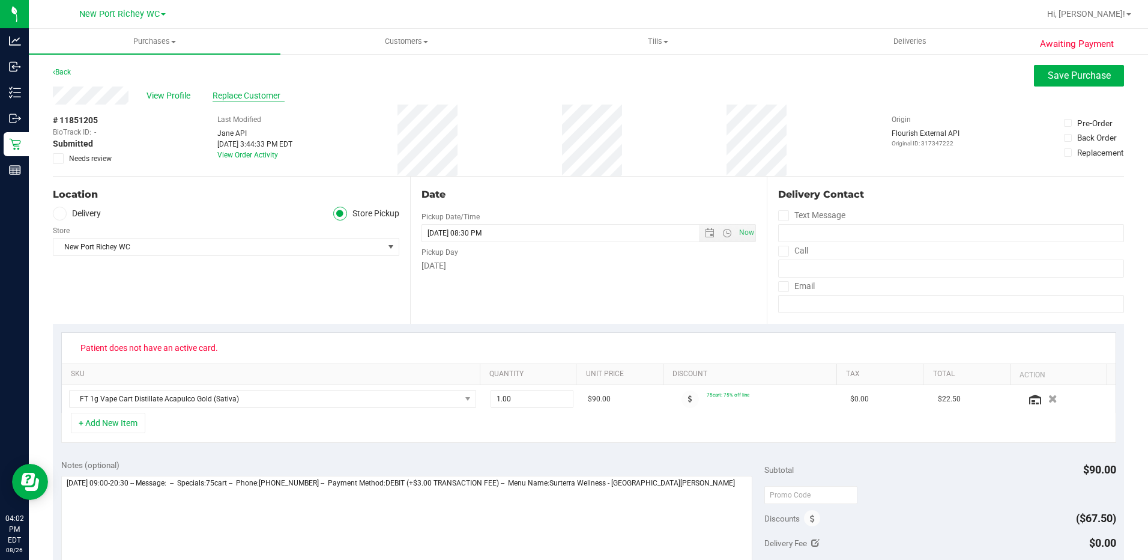
click at [250, 90] on span "Replace Customer" at bounding box center [249, 95] width 72 height 13
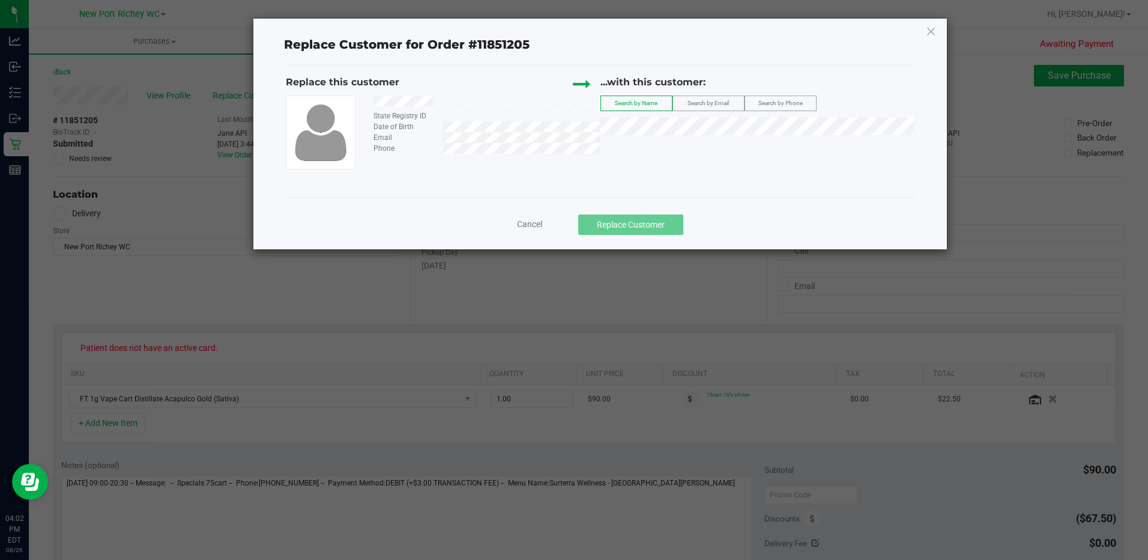
click at [714, 106] on span "Search by Email" at bounding box center [708, 103] width 41 height 7
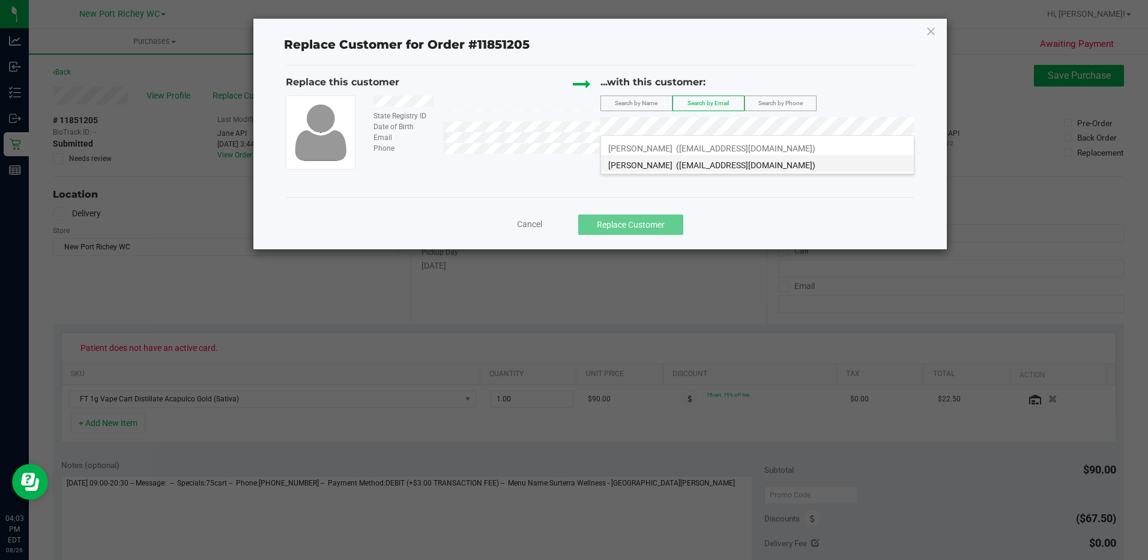
click at [633, 162] on span "JOHN YOUNG" at bounding box center [640, 165] width 64 height 10
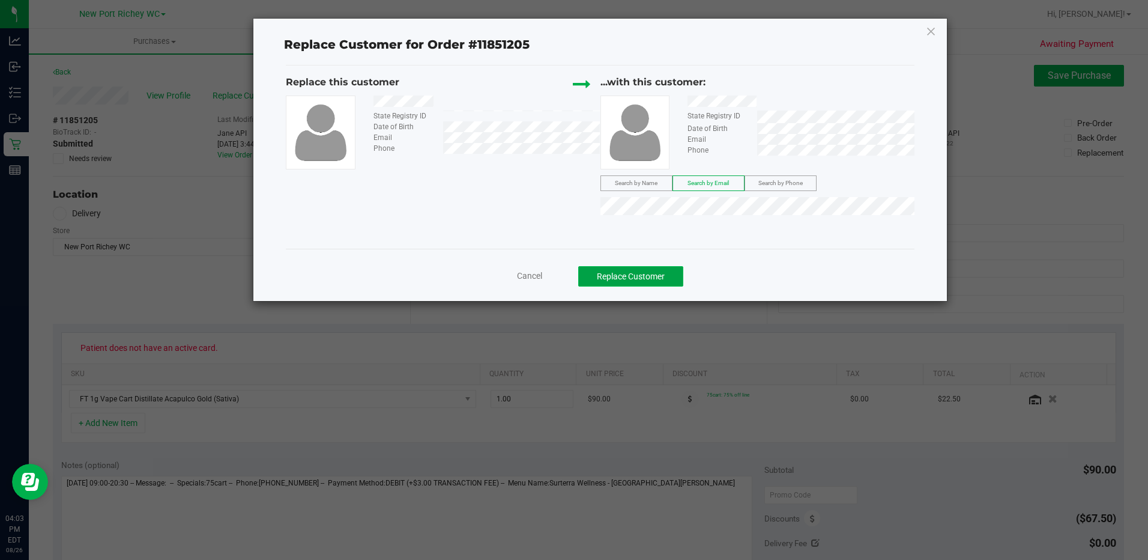
click at [633, 279] on button "Replace Customer" at bounding box center [630, 276] width 105 height 20
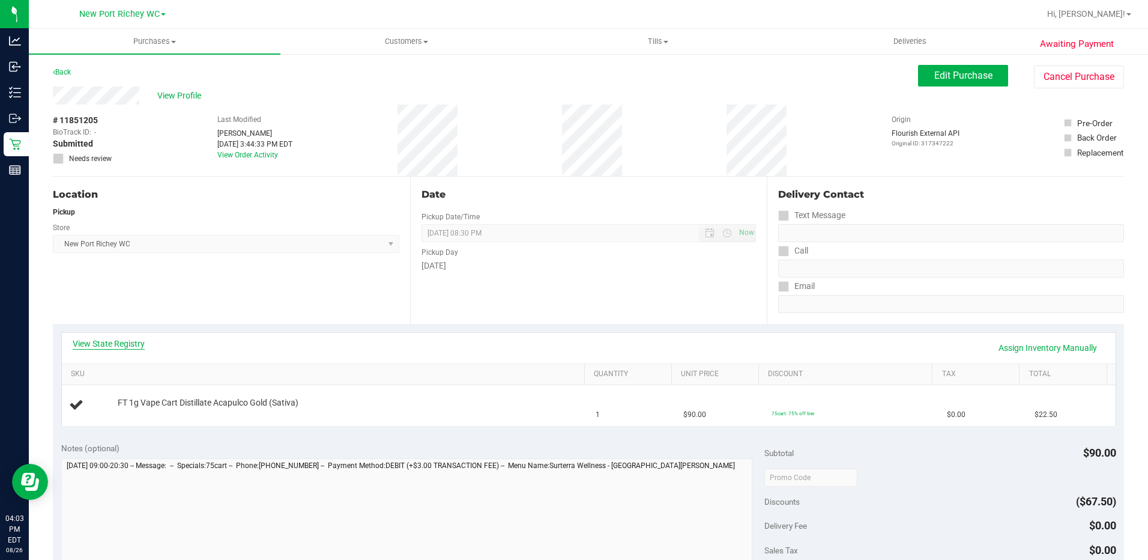
click at [110, 347] on link "View State Registry" at bounding box center [109, 343] width 72 height 12
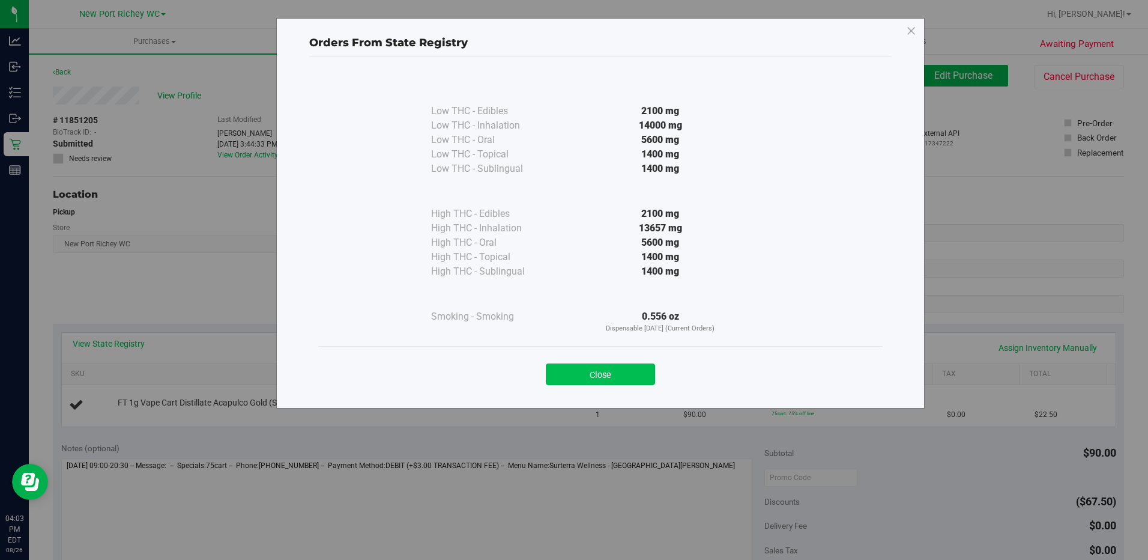
click at [594, 365] on button "Close" at bounding box center [600, 374] width 109 height 22
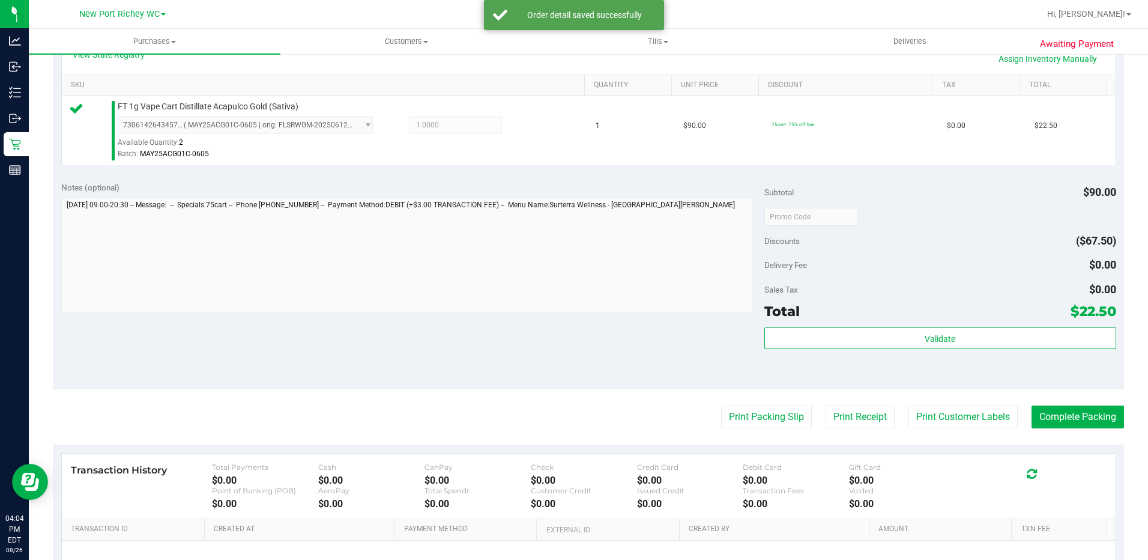
scroll to position [300, 0]
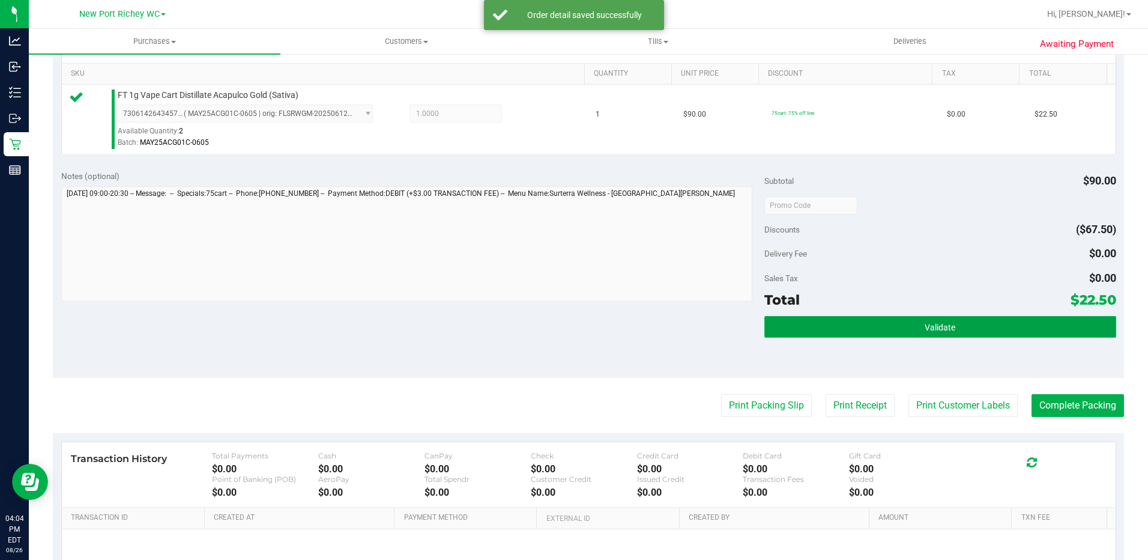
click at [930, 330] on span "Validate" at bounding box center [940, 327] width 31 height 10
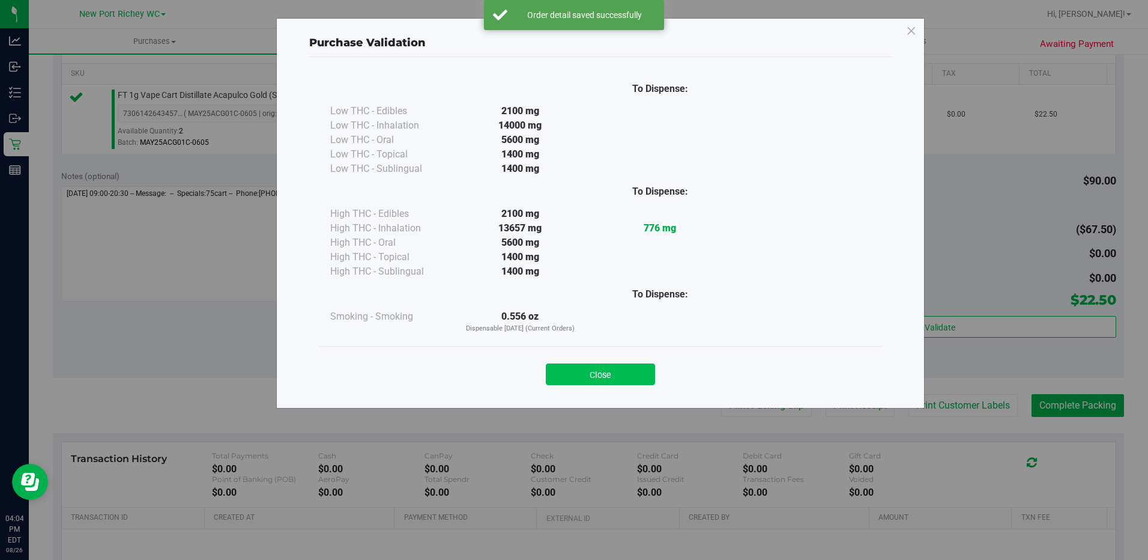
click at [604, 370] on button "Close" at bounding box center [600, 374] width 109 height 22
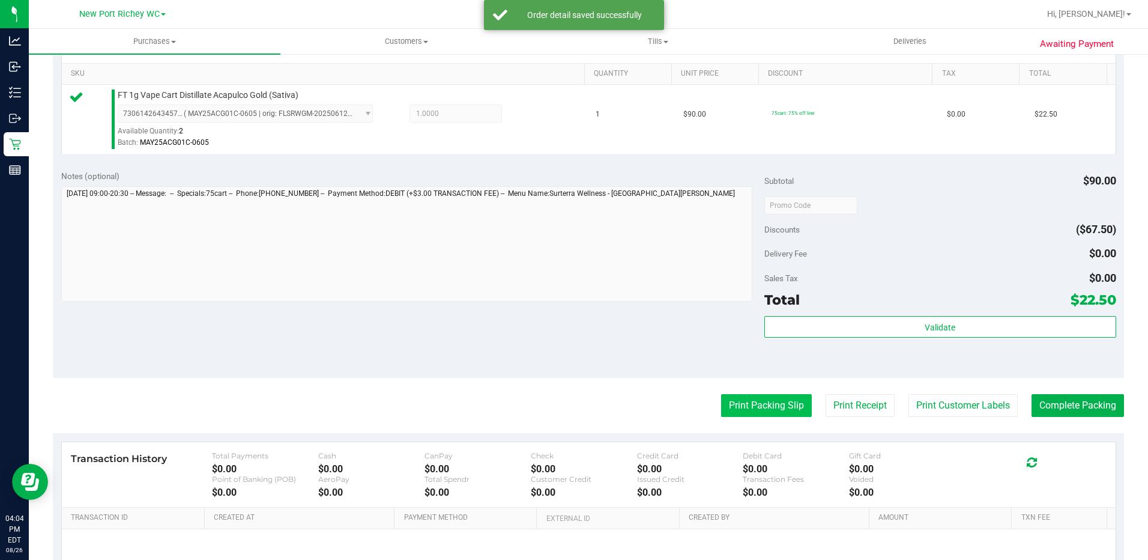
click at [734, 408] on button "Print Packing Slip" at bounding box center [766, 405] width 91 height 23
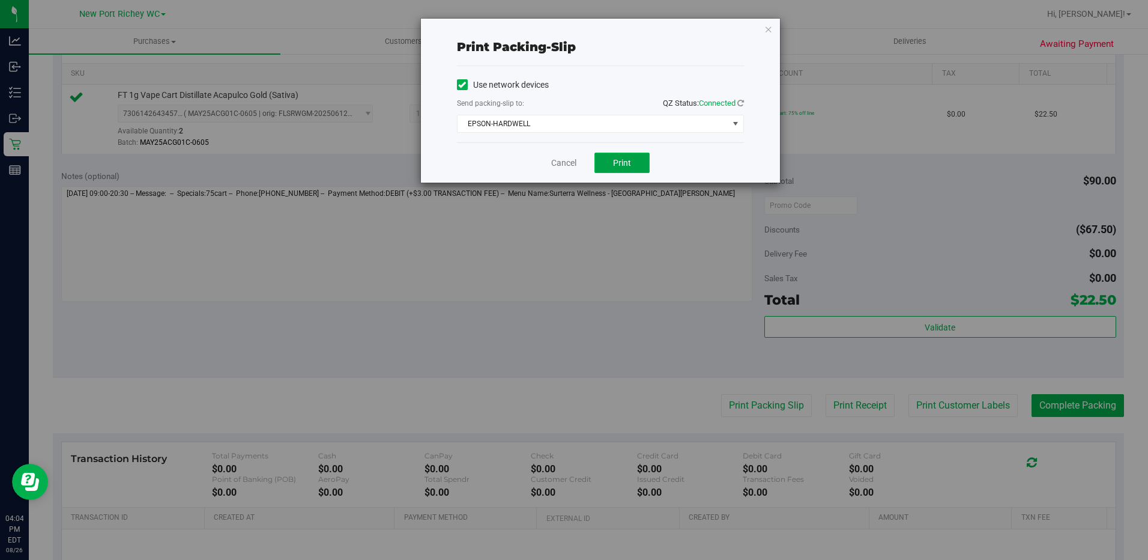
click at [626, 164] on span "Print" at bounding box center [622, 163] width 18 height 10
click at [556, 168] on link "Cancel" at bounding box center [563, 163] width 25 height 13
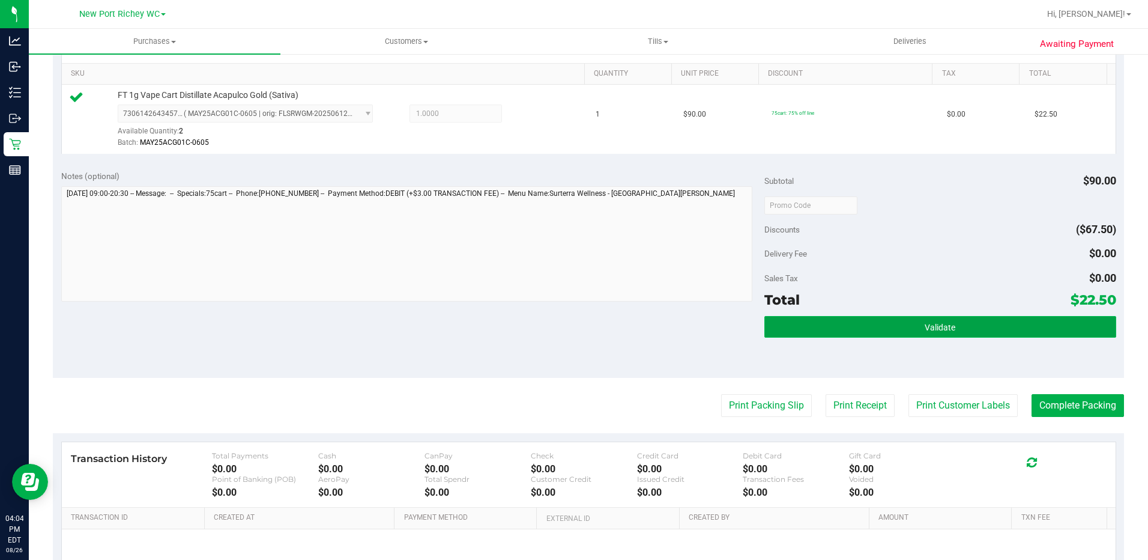
click at [954, 326] on button "Validate" at bounding box center [940, 327] width 352 height 22
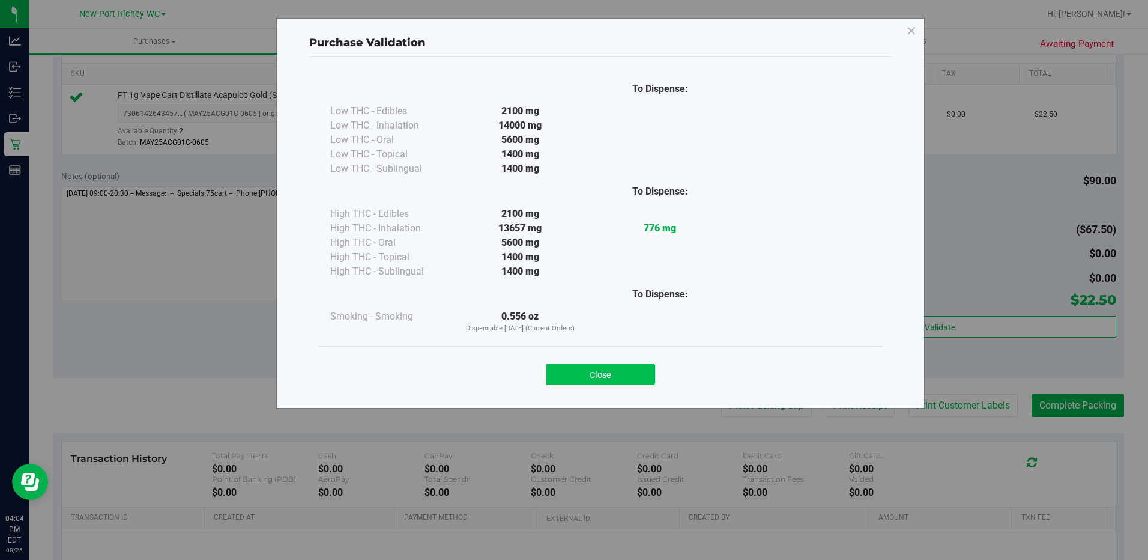
click at [600, 381] on button "Close" at bounding box center [600, 374] width 109 height 22
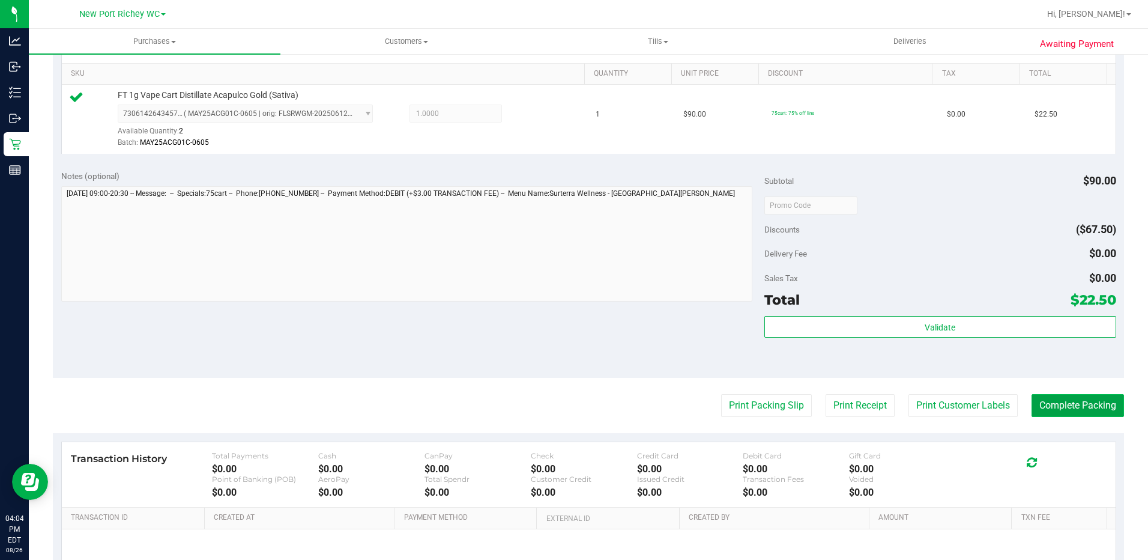
click at [1096, 414] on button "Complete Packing" at bounding box center [1078, 405] width 92 height 23
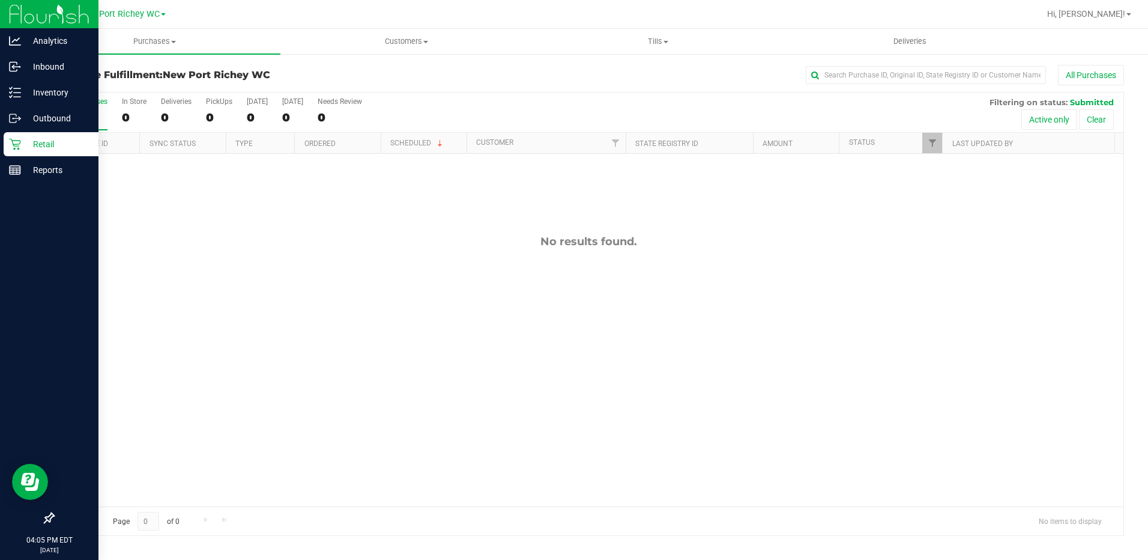
click at [43, 140] on p "Retail" at bounding box center [57, 144] width 72 height 14
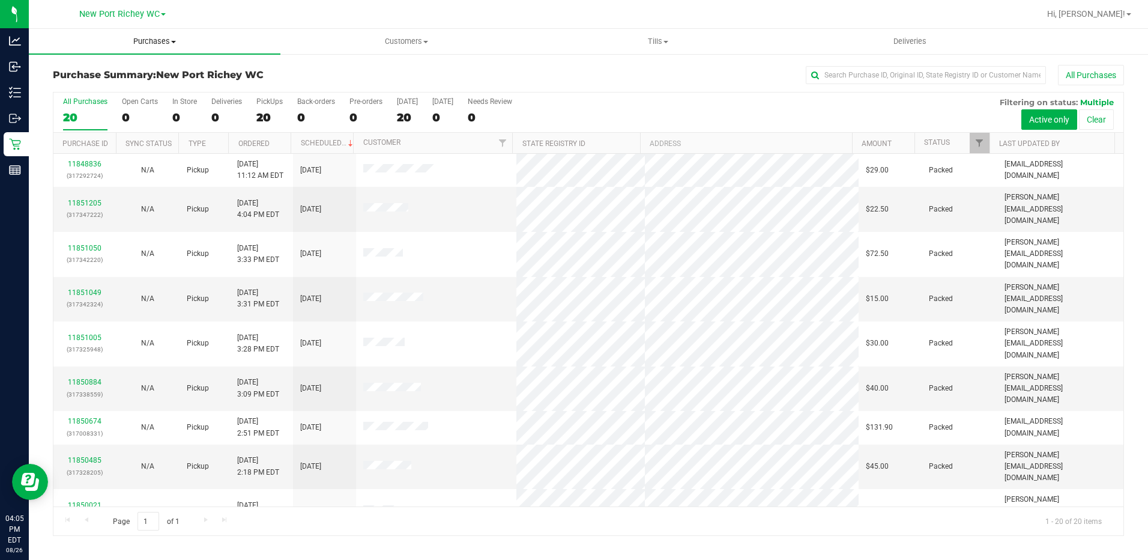
click at [174, 39] on span "Purchases" at bounding box center [155, 41] width 252 height 11
click at [65, 85] on span "Fulfillment" at bounding box center [66, 87] width 74 height 10
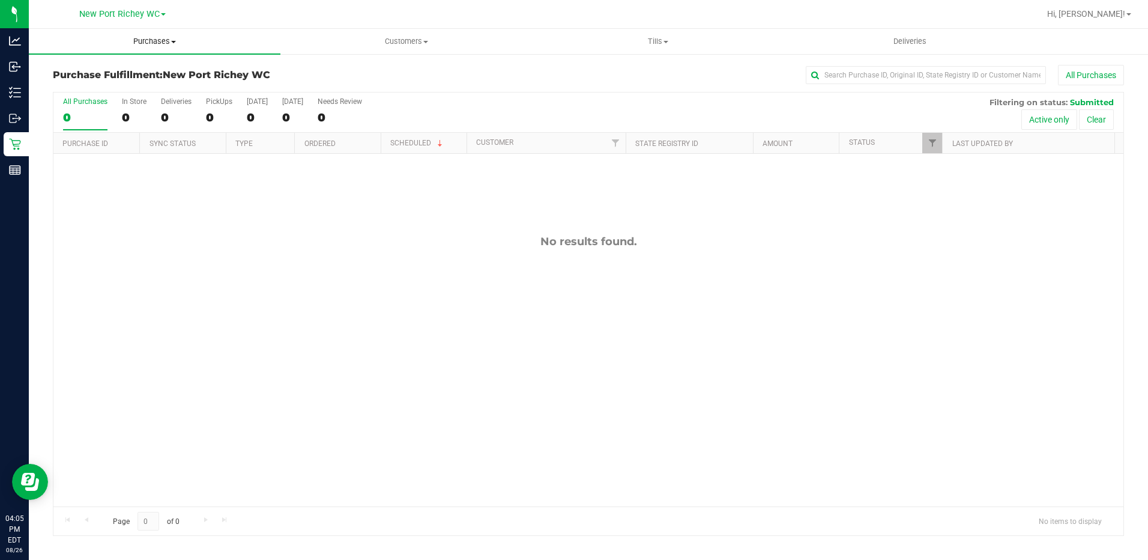
click at [176, 42] on span at bounding box center [173, 42] width 5 height 2
click at [321, 228] on div "No results found." at bounding box center [588, 371] width 1070 height 434
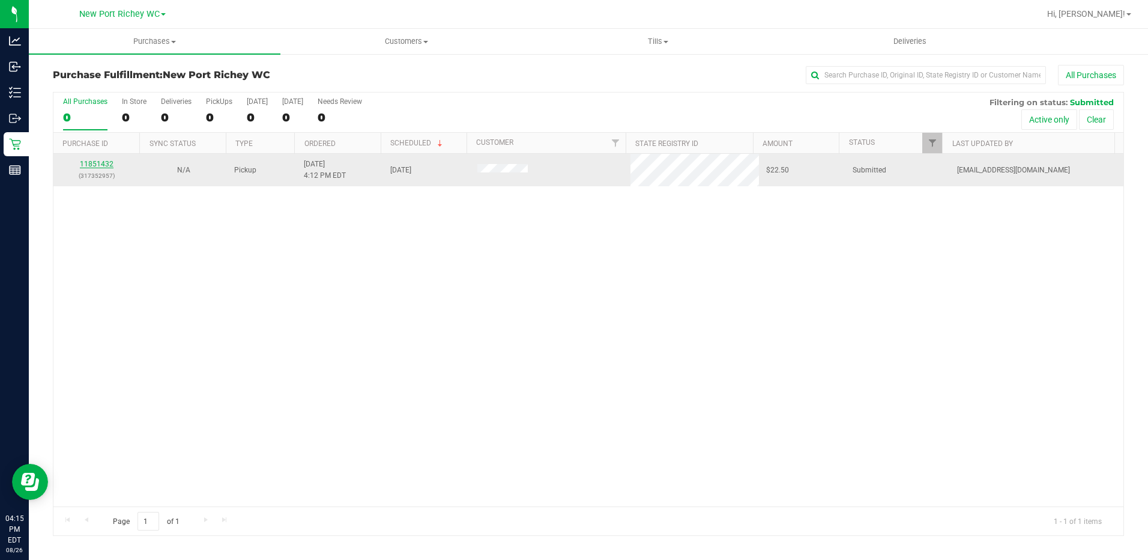
click at [103, 161] on link "11851432" at bounding box center [97, 164] width 34 height 8
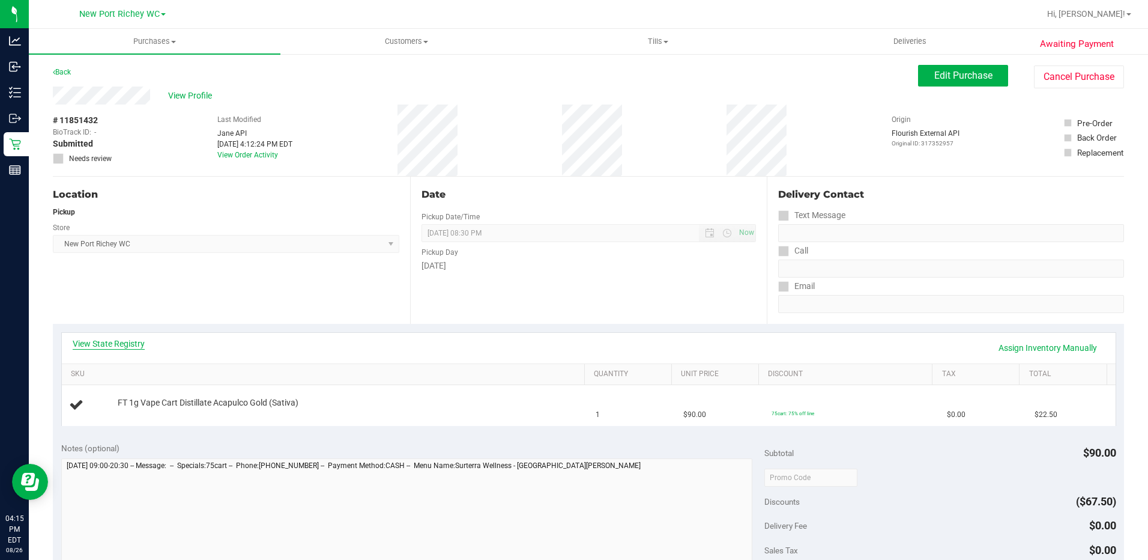
click at [112, 345] on link "View State Registry" at bounding box center [109, 343] width 72 height 12
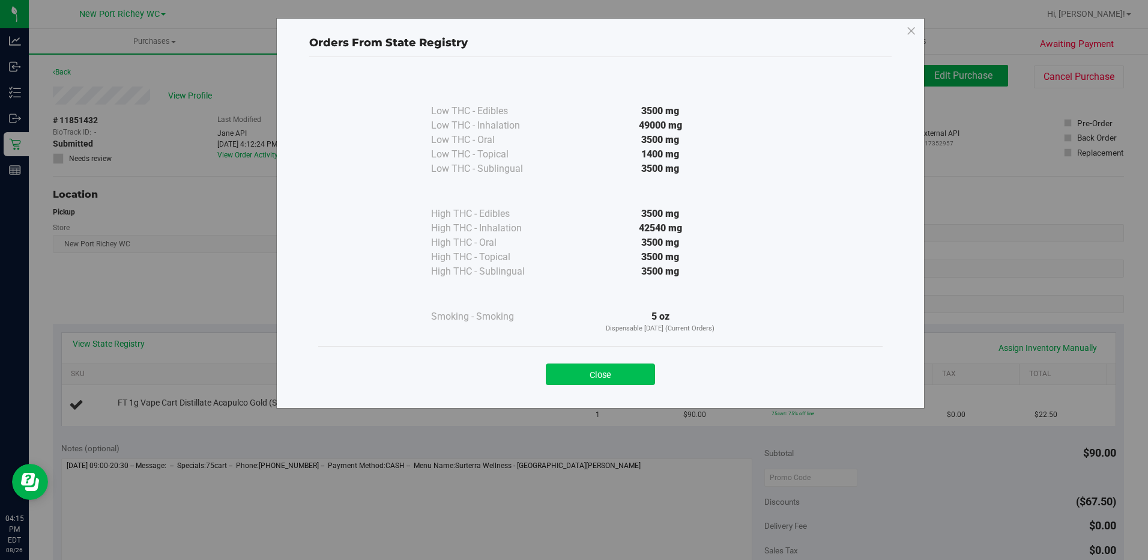
click at [584, 377] on button "Close" at bounding box center [600, 374] width 109 height 22
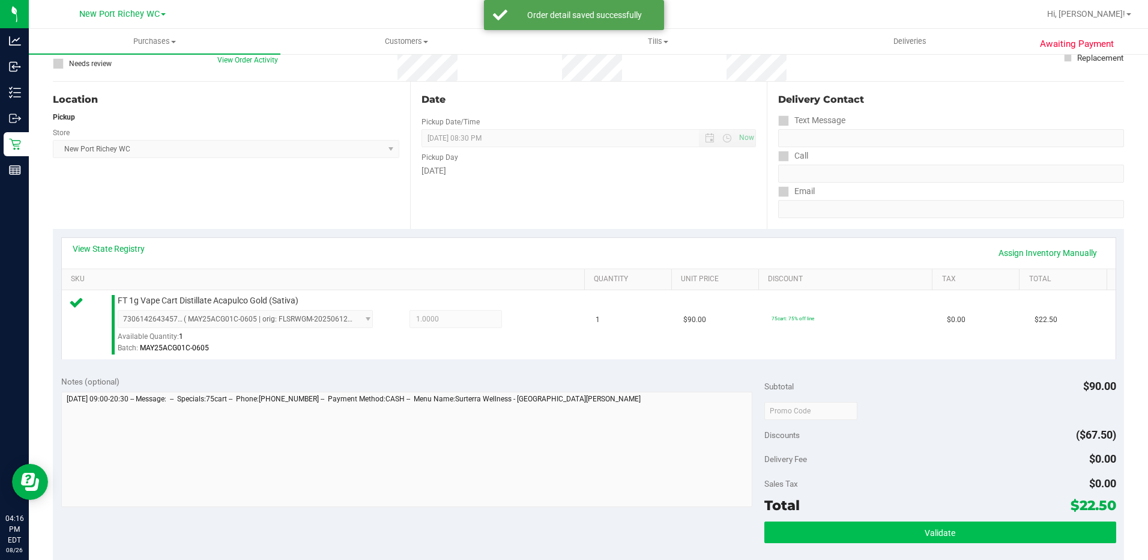
scroll to position [240, 0]
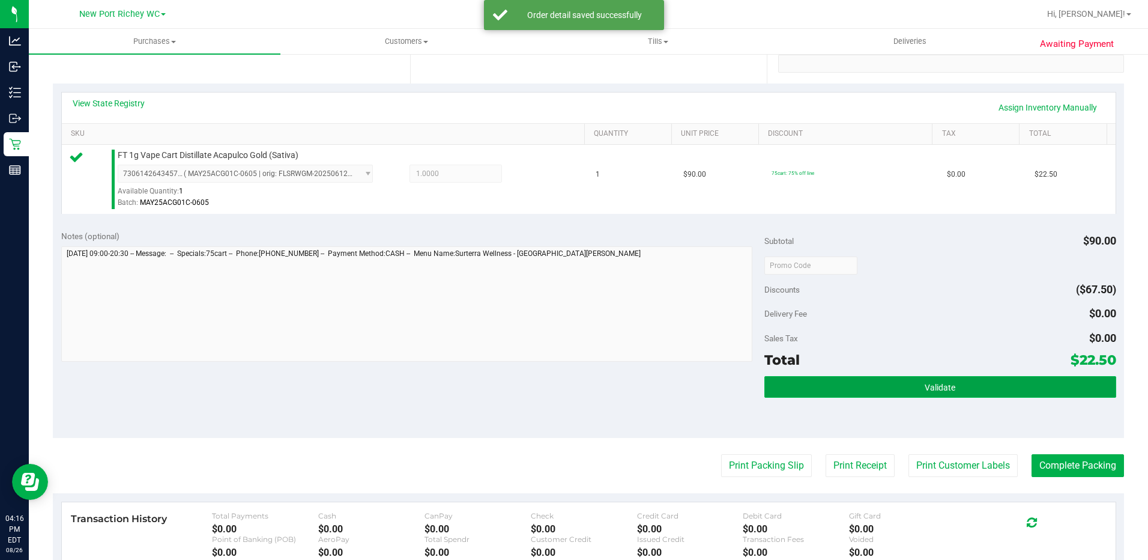
click at [946, 393] on button "Validate" at bounding box center [940, 387] width 352 height 22
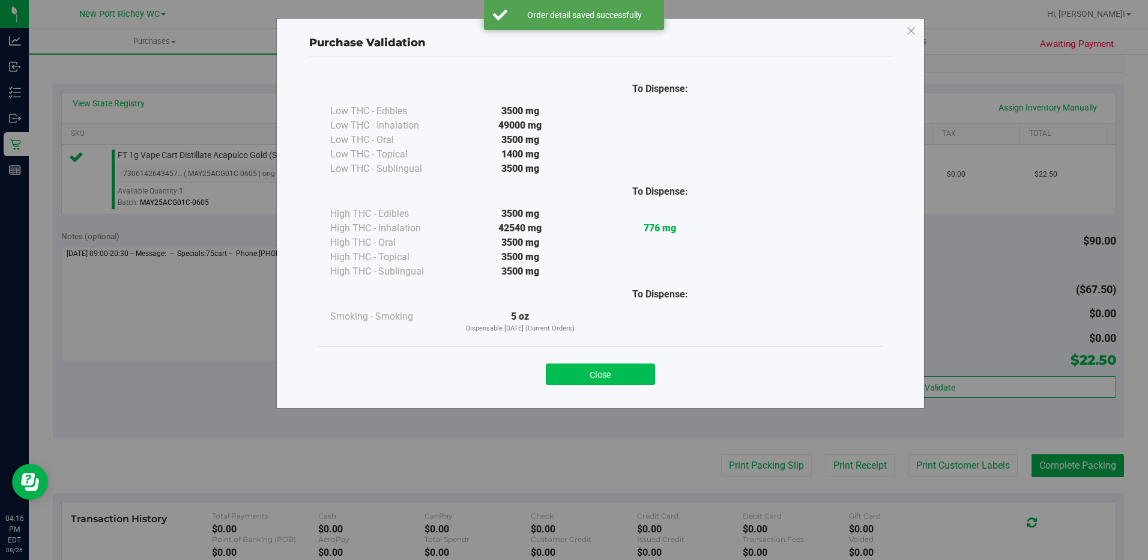
click at [596, 380] on button "Close" at bounding box center [600, 374] width 109 height 22
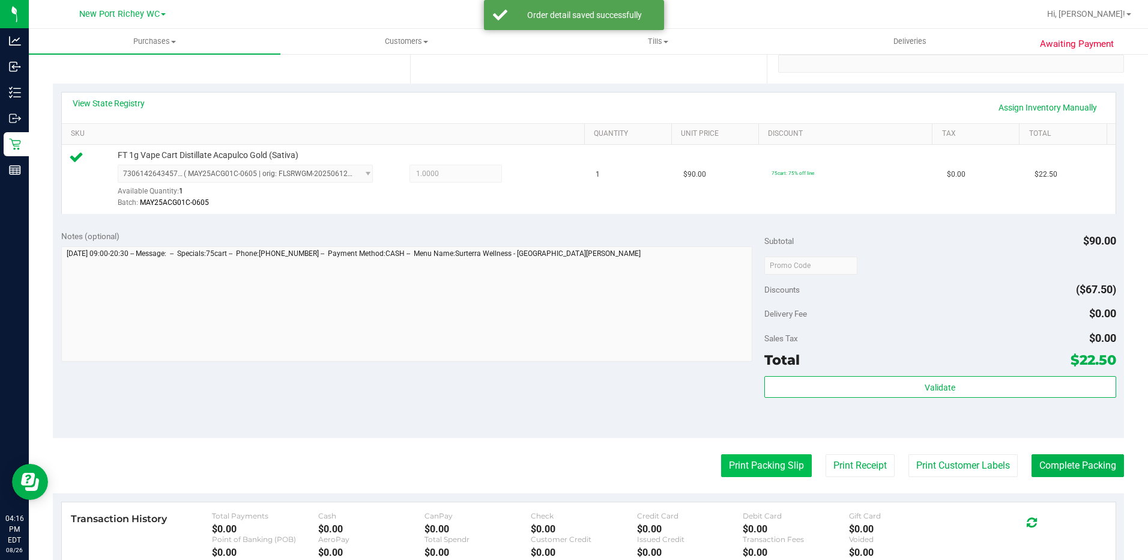
click at [740, 462] on button "Print Packing Slip" at bounding box center [766, 465] width 91 height 23
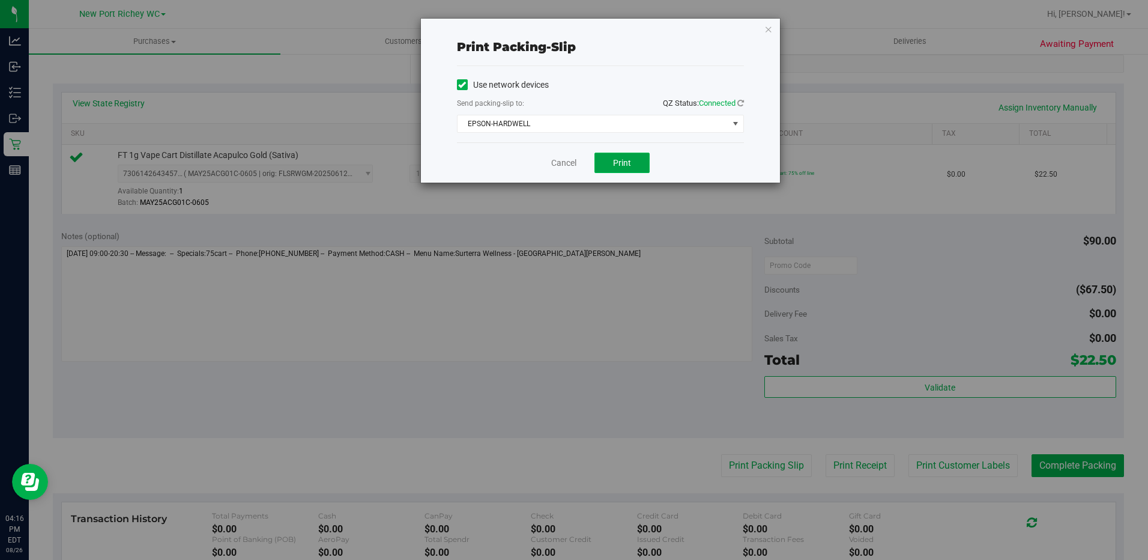
click at [618, 159] on span "Print" at bounding box center [622, 163] width 18 height 10
click at [556, 153] on div "Cancel Print" at bounding box center [600, 162] width 287 height 40
click at [560, 166] on link "Cancel" at bounding box center [563, 163] width 25 height 13
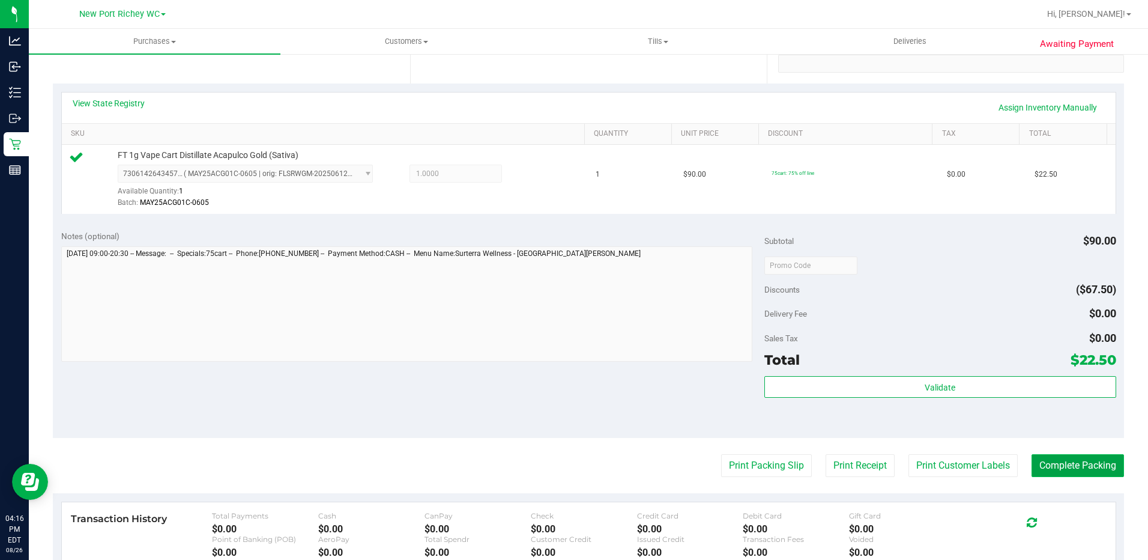
click at [1059, 472] on button "Complete Packing" at bounding box center [1078, 465] width 92 height 23
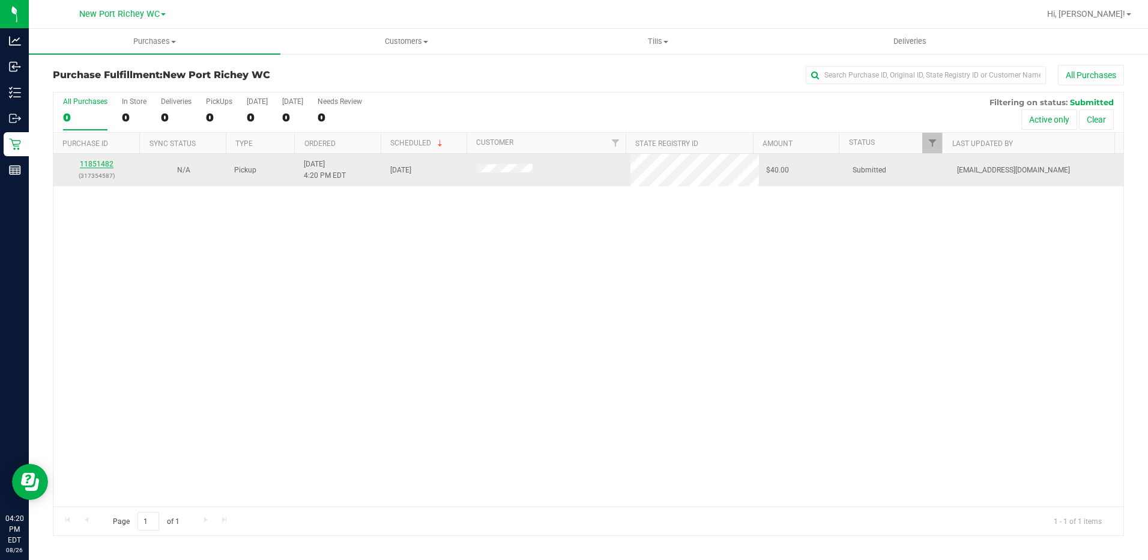
click at [103, 163] on link "11851482" at bounding box center [97, 164] width 34 height 8
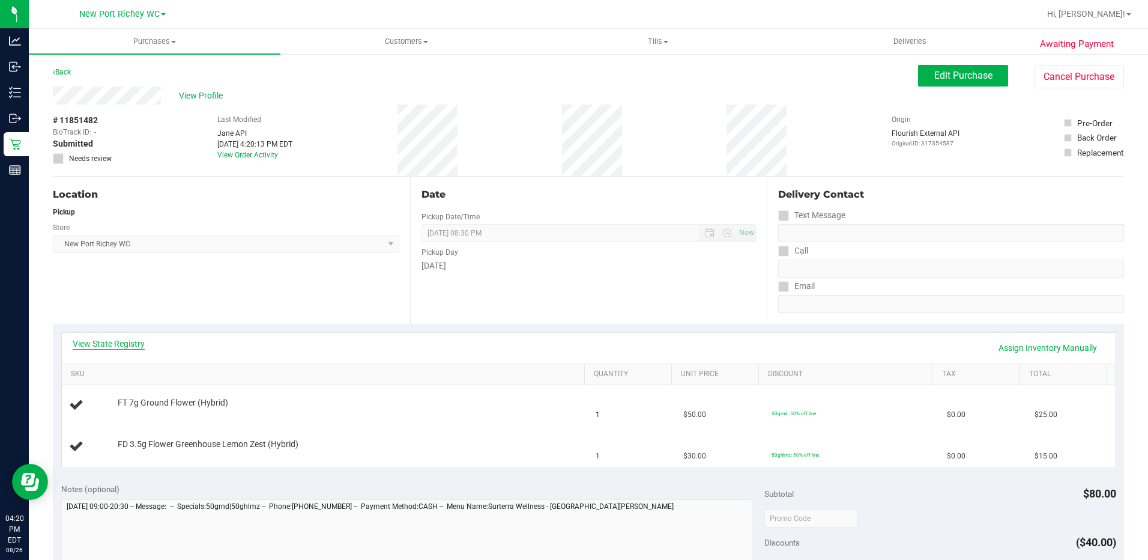
click at [127, 343] on link "View State Registry" at bounding box center [109, 343] width 72 height 12
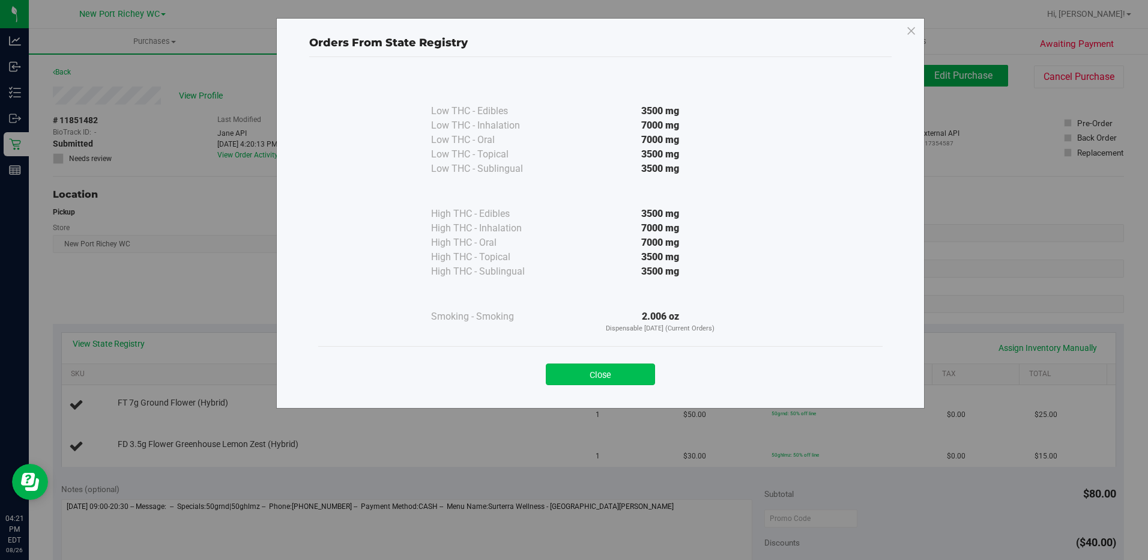
click at [610, 379] on button "Close" at bounding box center [600, 374] width 109 height 22
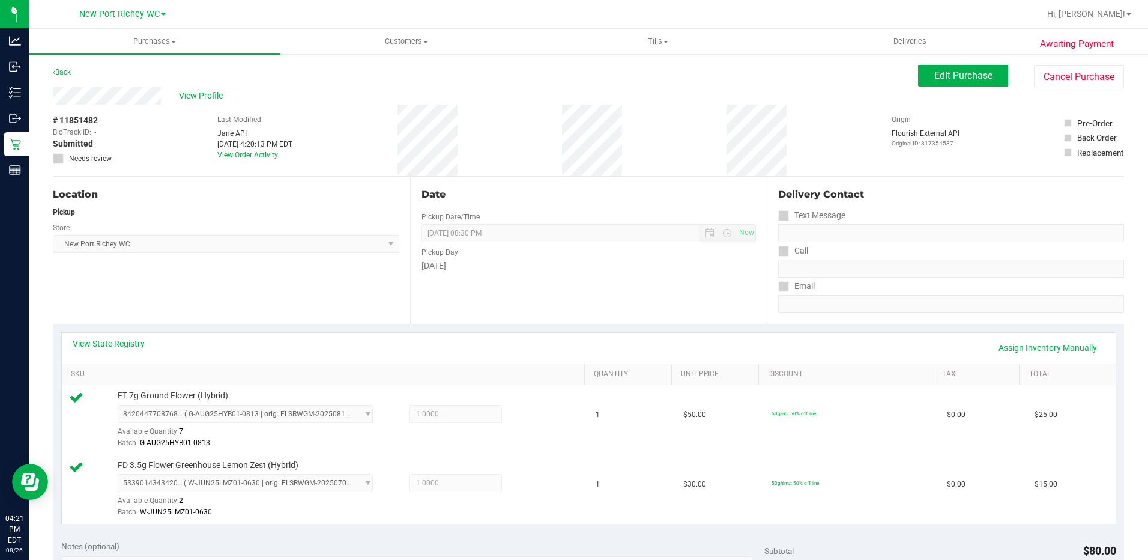
scroll to position [180, 0]
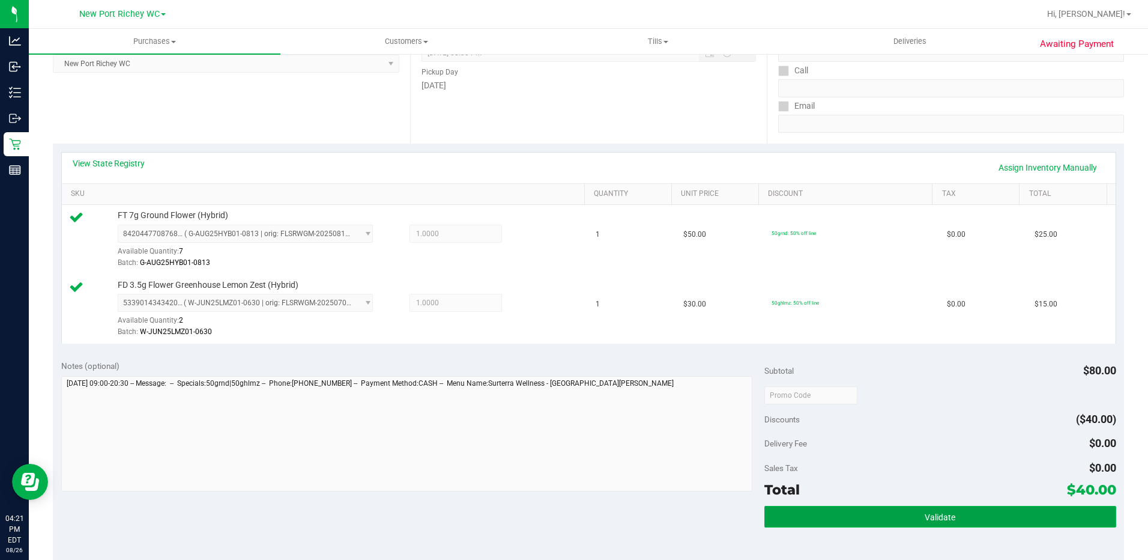
click at [916, 517] on button "Validate" at bounding box center [940, 517] width 352 height 22
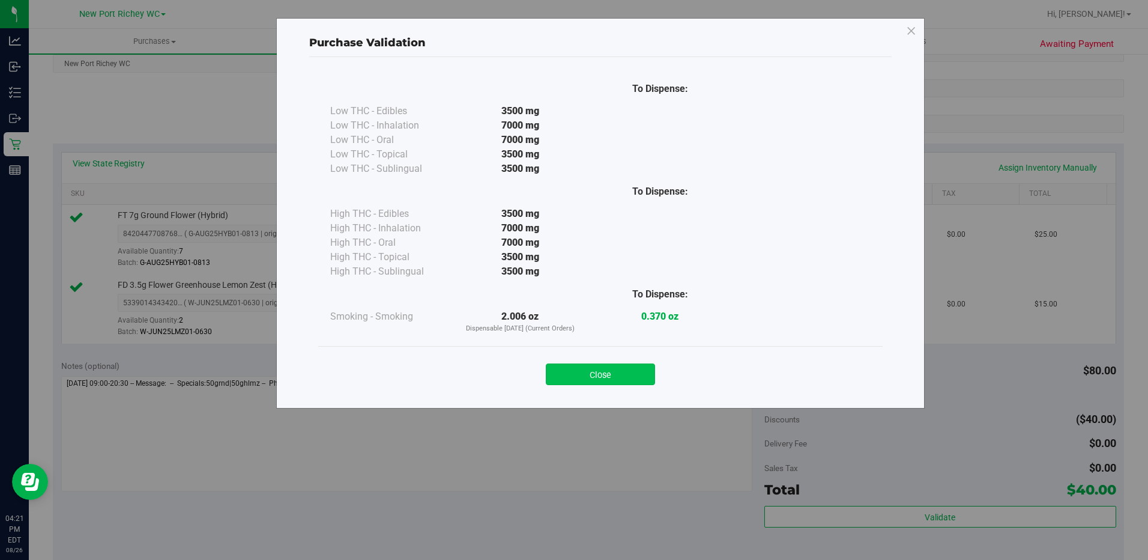
click at [624, 373] on button "Close" at bounding box center [600, 374] width 109 height 22
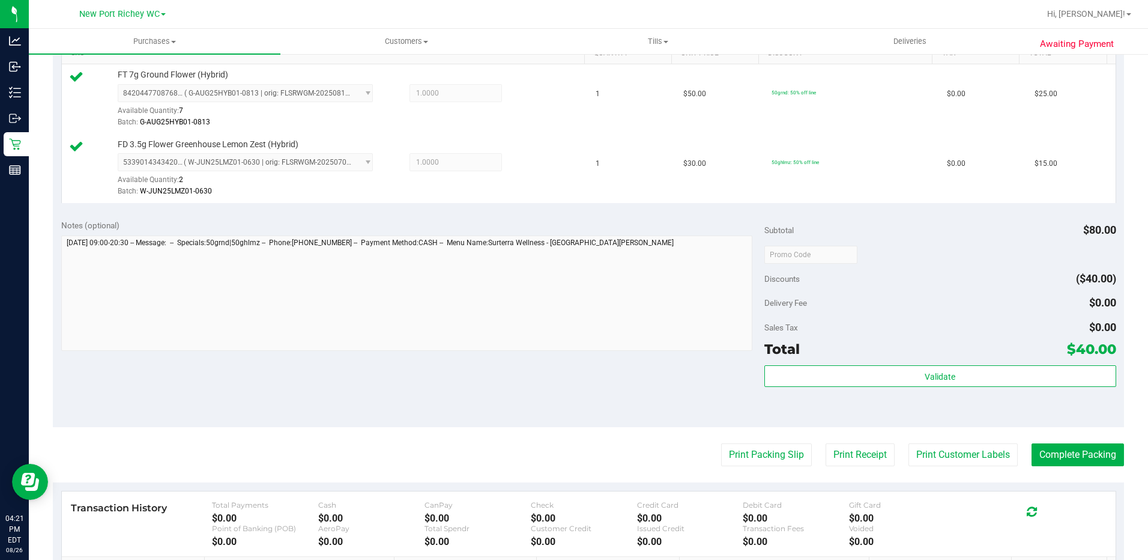
scroll to position [420, 0]
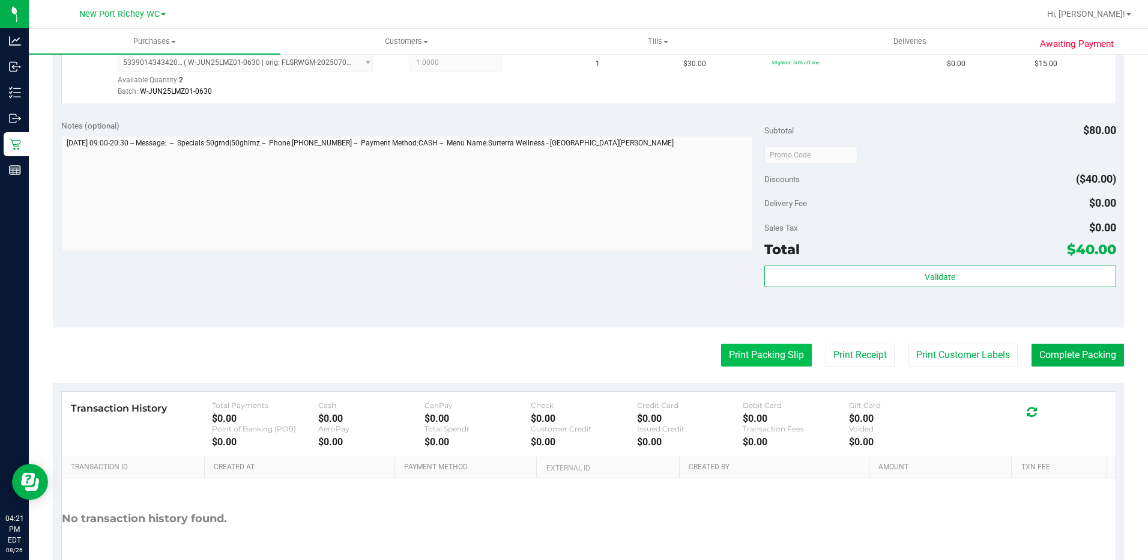
click at [763, 354] on button "Print Packing Slip" at bounding box center [766, 354] width 91 height 23
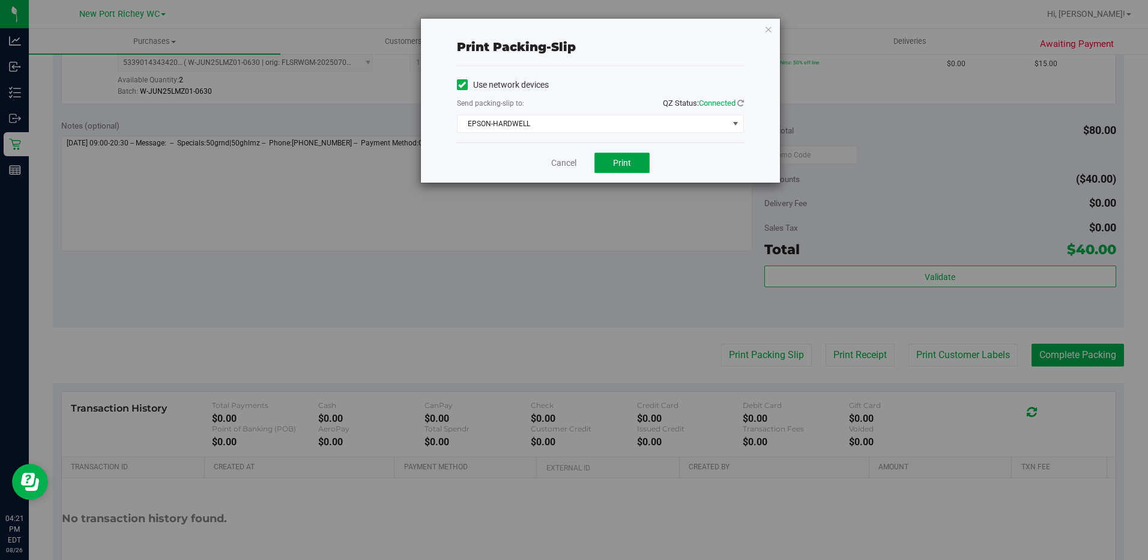
click at [629, 166] on span "Print" at bounding box center [622, 163] width 18 height 10
drag, startPoint x: 561, startPoint y: 162, endPoint x: 569, endPoint y: 162, distance: 7.8
click at [562, 162] on link "Cancel" at bounding box center [563, 163] width 25 height 13
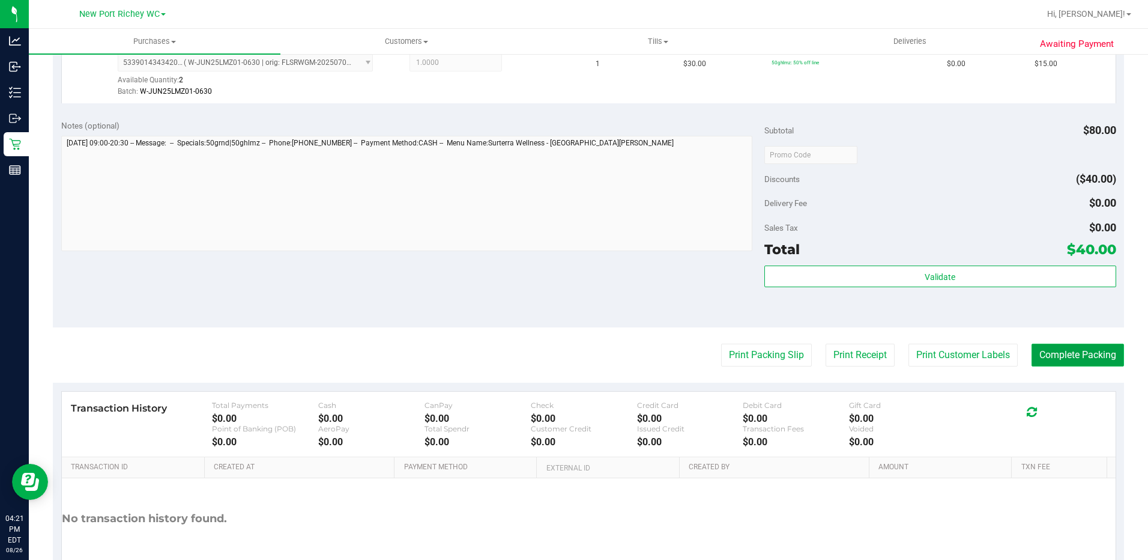
click at [1045, 356] on button "Complete Packing" at bounding box center [1078, 354] width 92 height 23
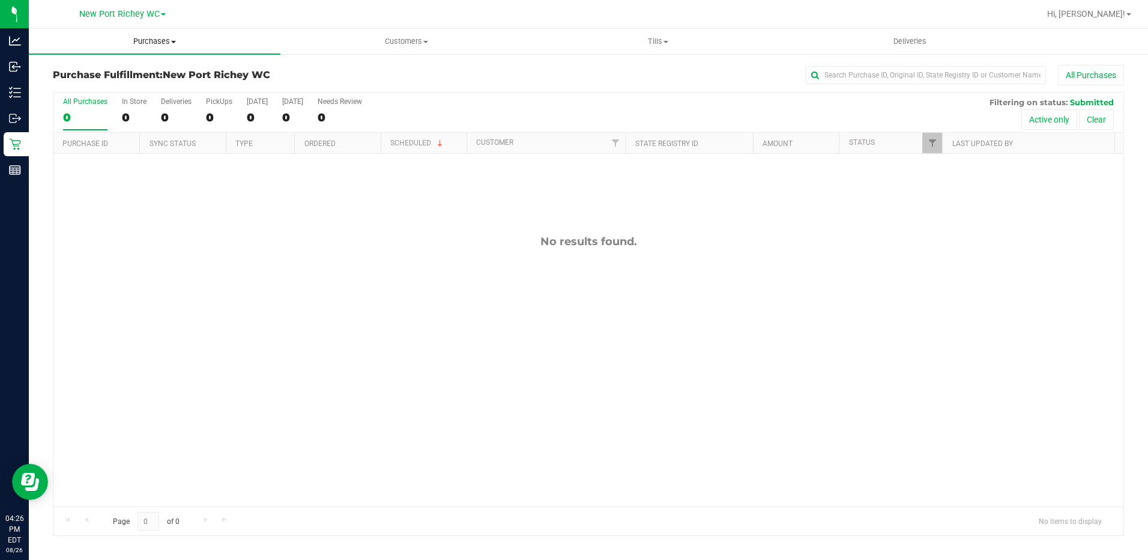
click at [172, 38] on span "Purchases" at bounding box center [155, 41] width 252 height 11
click at [92, 74] on span "Summary of purchases" at bounding box center [90, 72] width 123 height 10
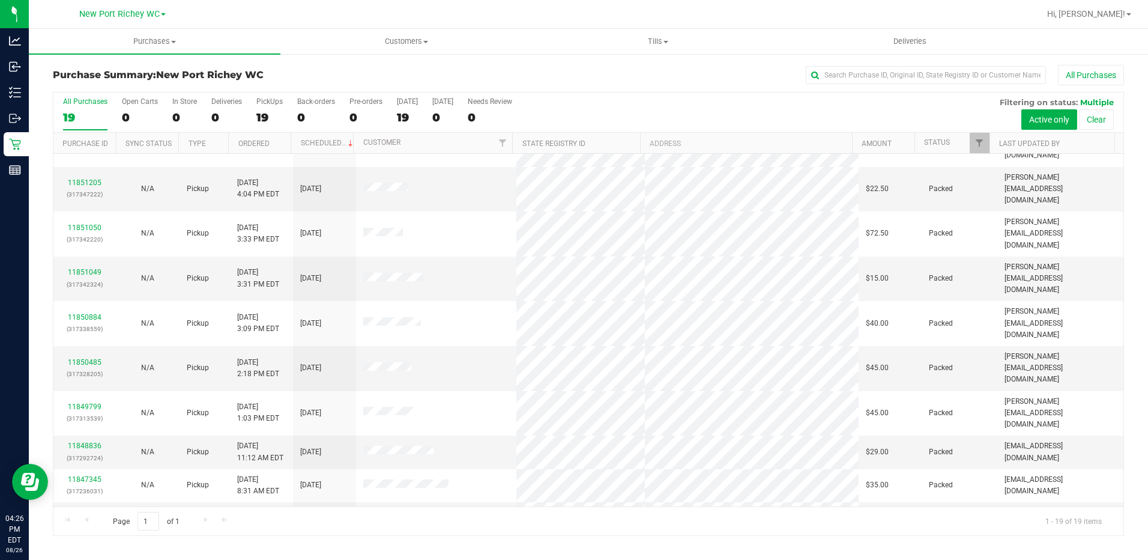
scroll to position [279, 0]
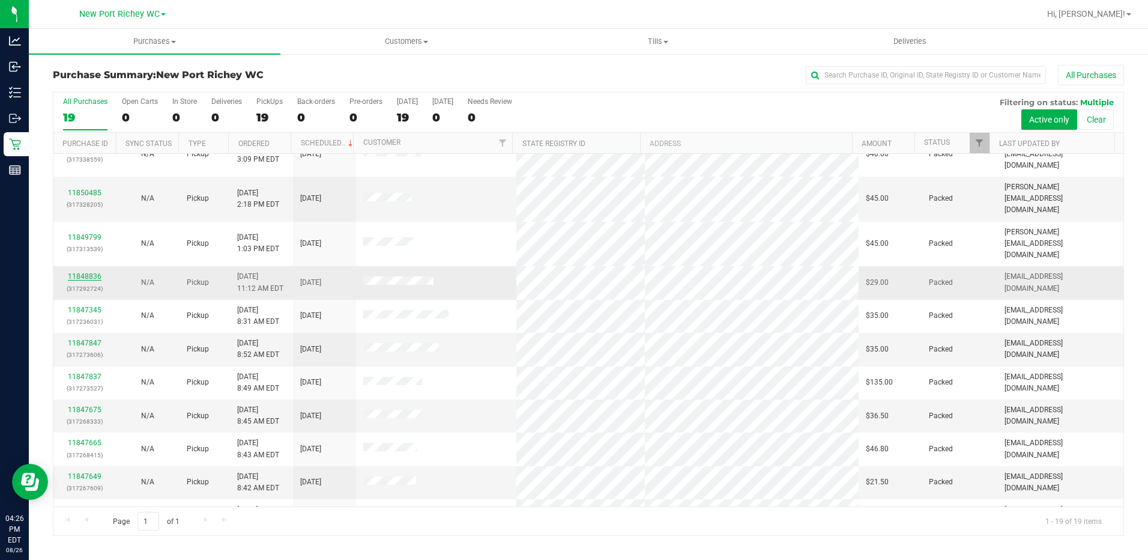
click at [94, 272] on link "11848836" at bounding box center [85, 276] width 34 height 8
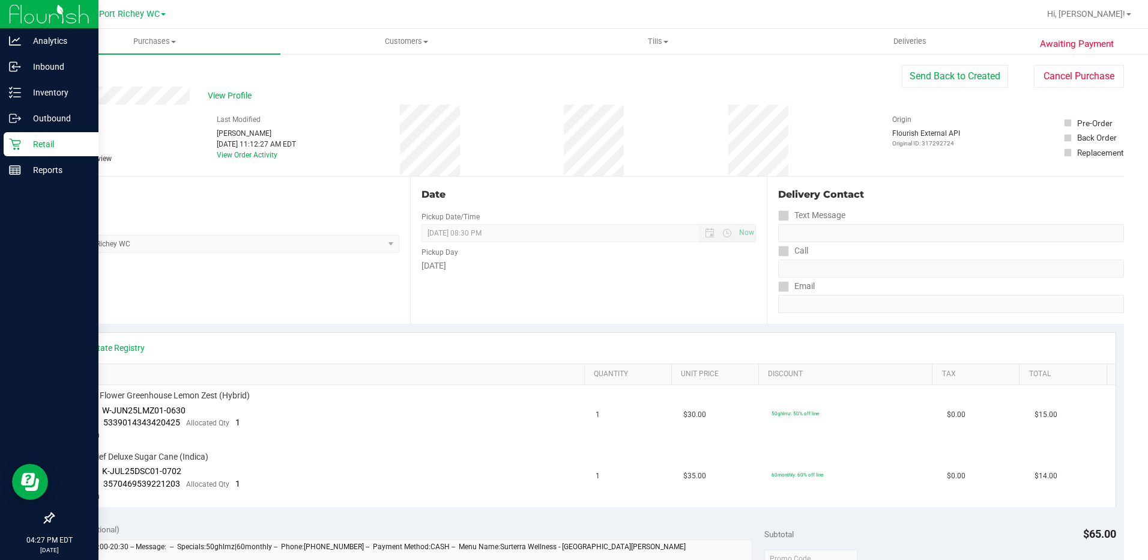
click at [38, 148] on p "Retail" at bounding box center [57, 144] width 72 height 14
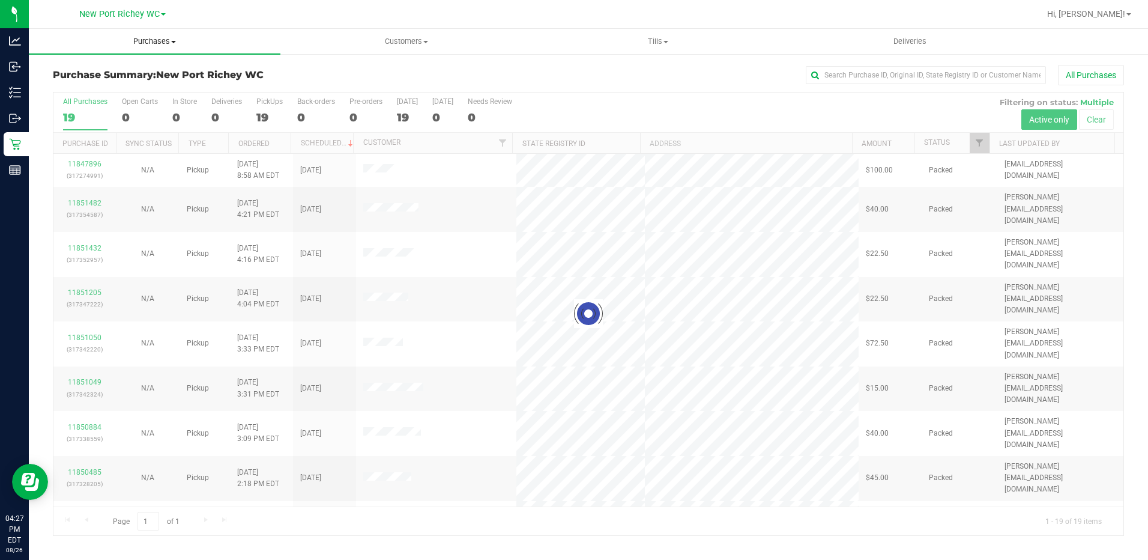
click at [174, 41] on span at bounding box center [173, 42] width 5 height 2
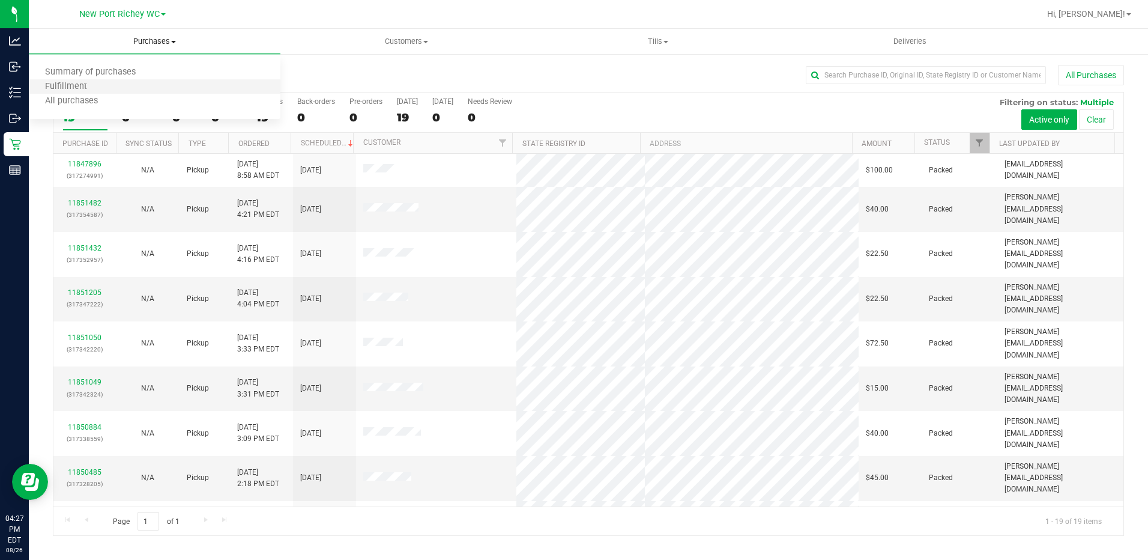
click at [104, 90] on li "Fulfillment" at bounding box center [155, 87] width 252 height 14
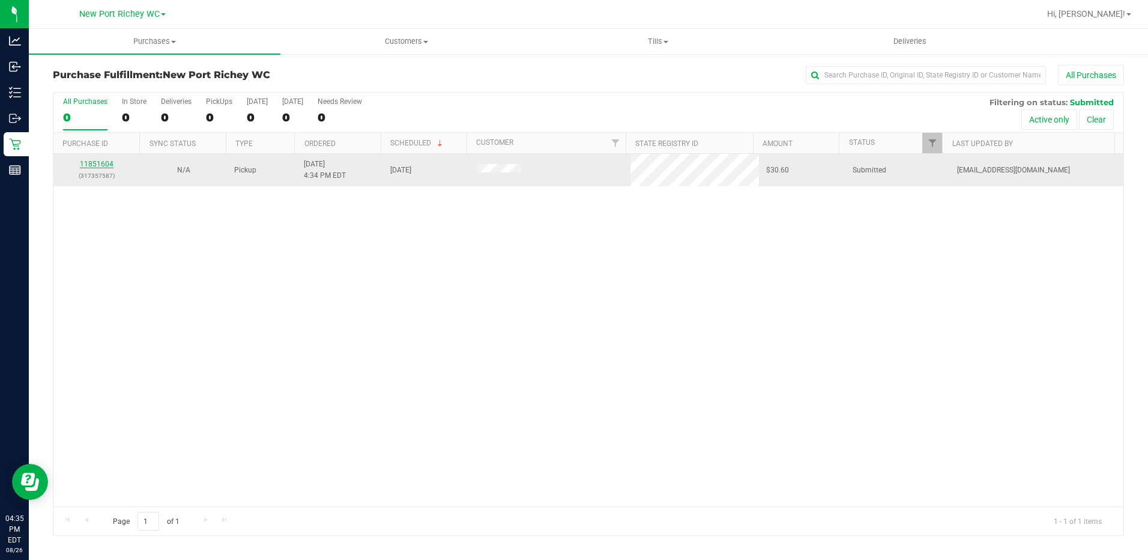
click at [103, 166] on link "11851604" at bounding box center [97, 164] width 34 height 8
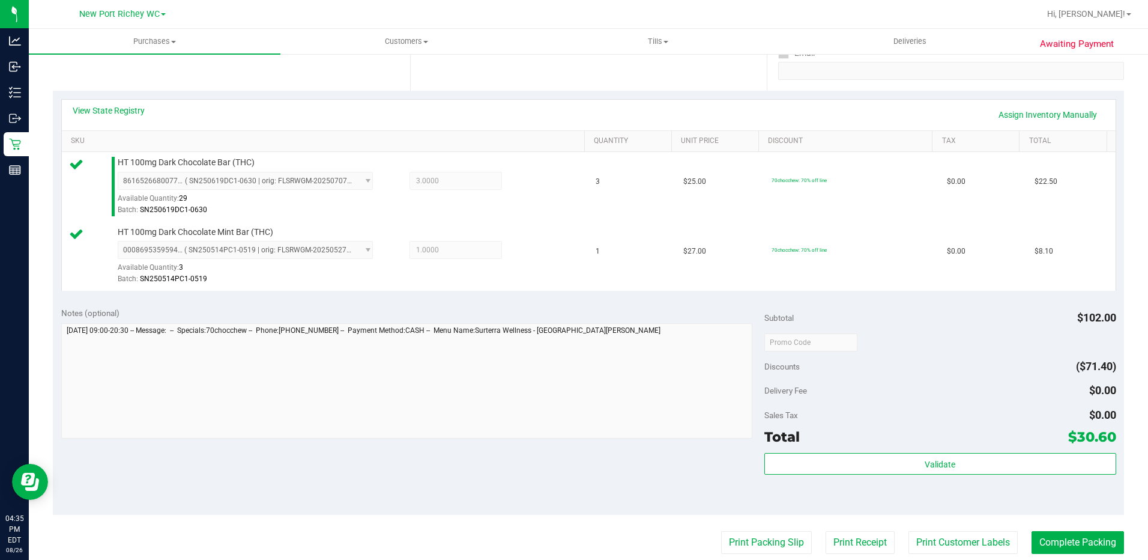
scroll to position [240, 0]
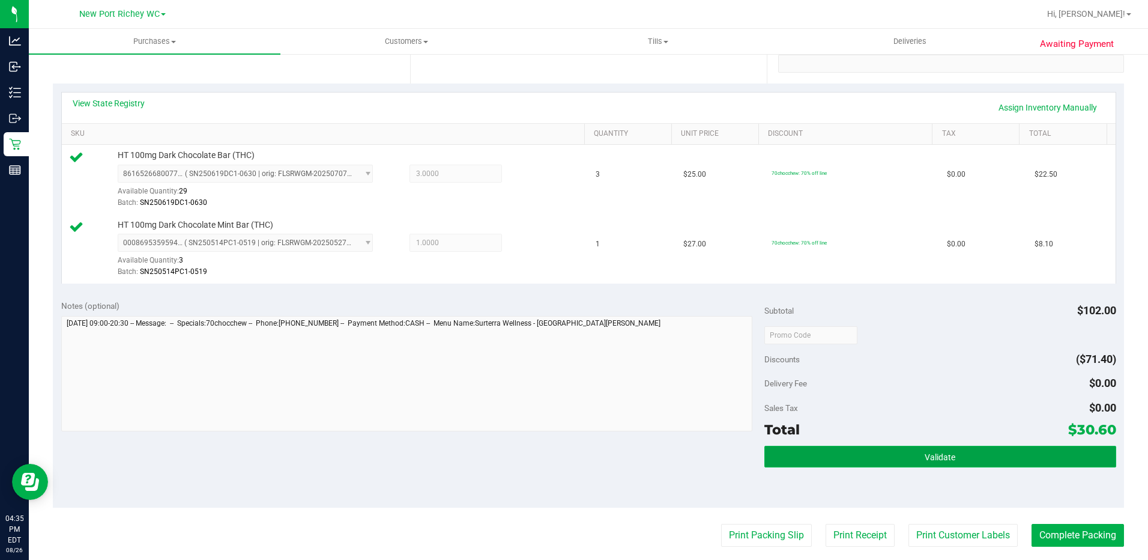
click at [833, 459] on button "Validate" at bounding box center [940, 457] width 352 height 22
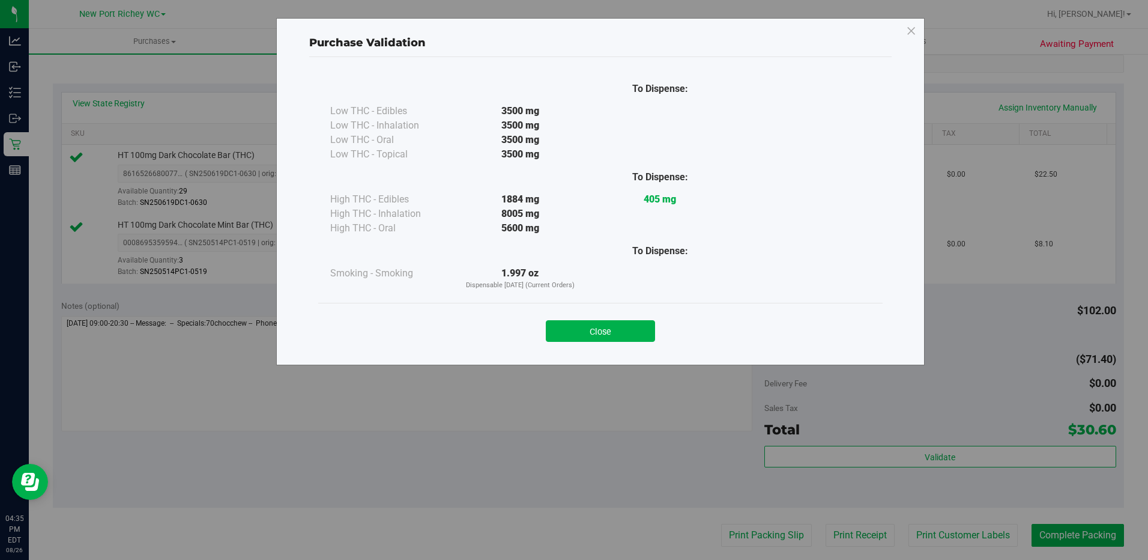
drag, startPoint x: 606, startPoint y: 330, endPoint x: 613, endPoint y: 335, distance: 8.5
click at [608, 331] on button "Close" at bounding box center [600, 331] width 109 height 22
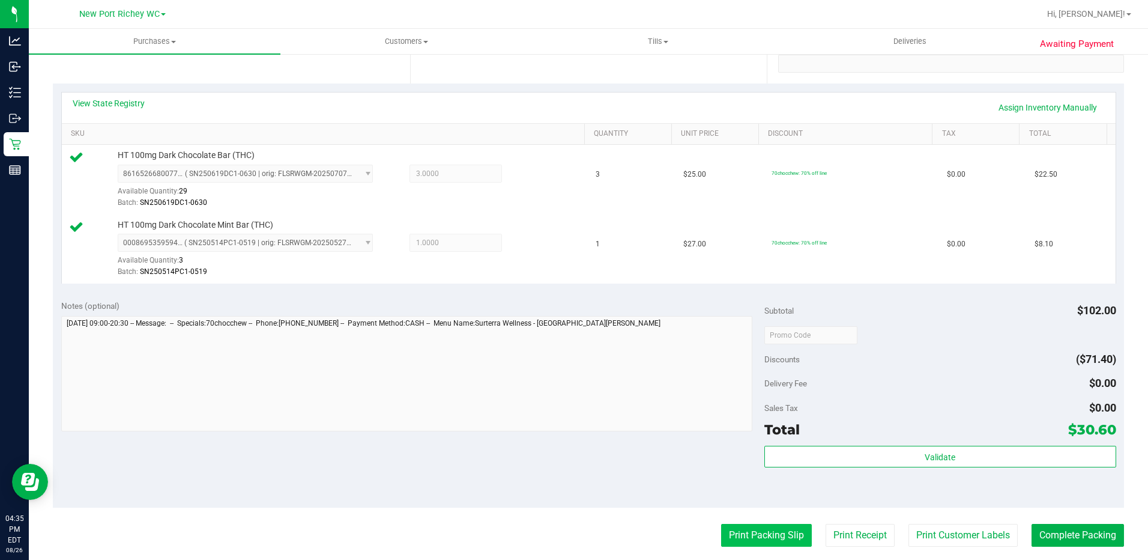
click at [756, 532] on button "Print Packing Slip" at bounding box center [766, 535] width 91 height 23
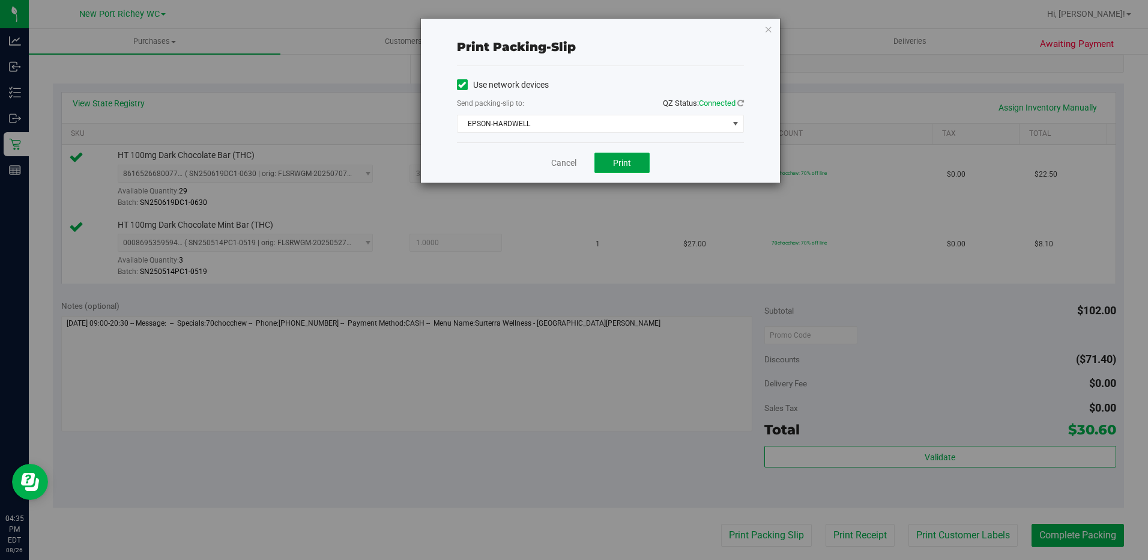
click at [632, 163] on button "Print" at bounding box center [621, 163] width 55 height 20
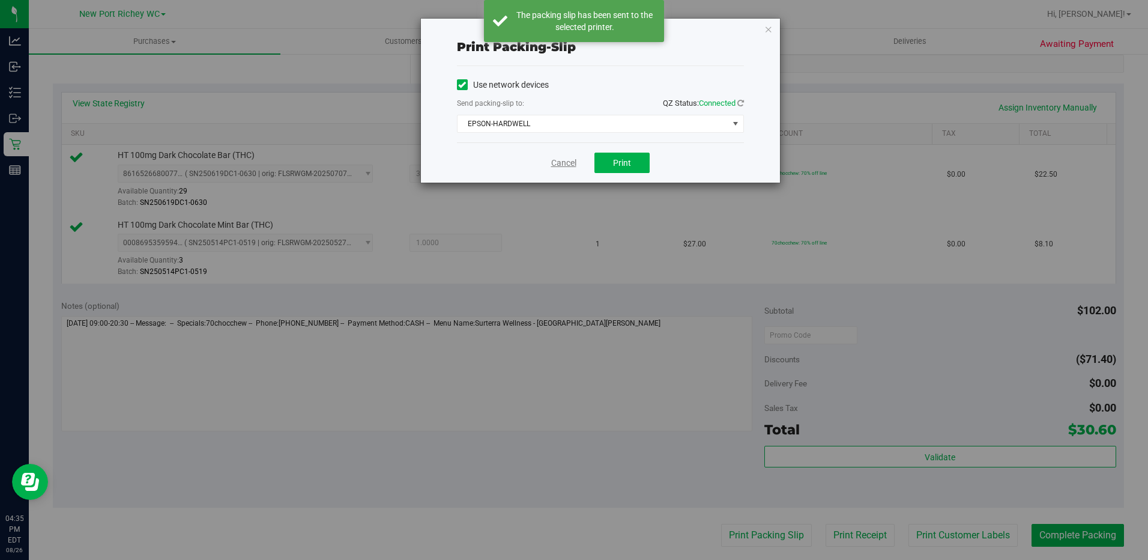
click at [567, 165] on link "Cancel" at bounding box center [563, 163] width 25 height 13
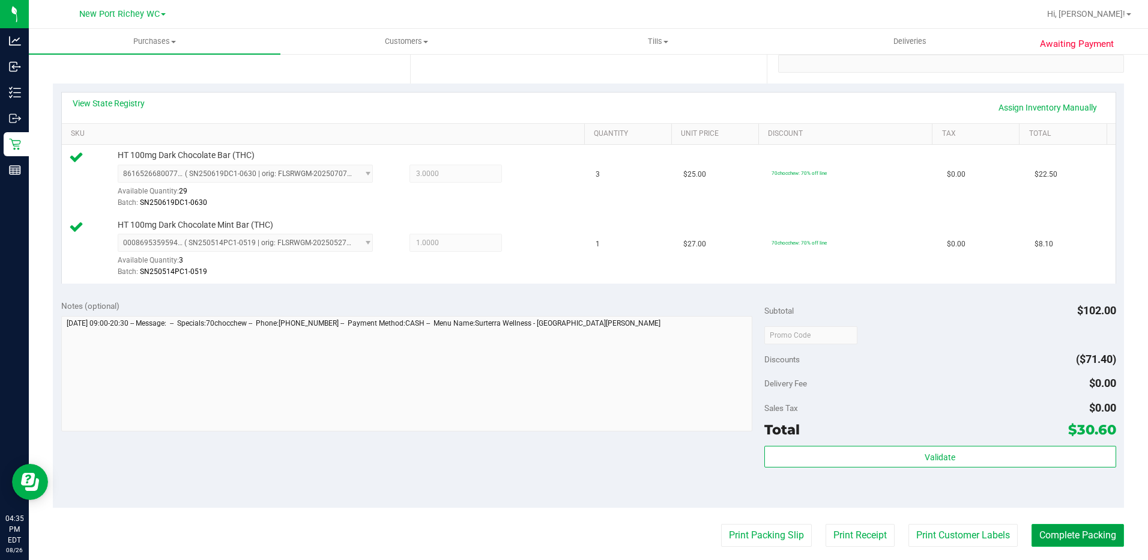
click at [1042, 535] on button "Complete Packing" at bounding box center [1078, 535] width 92 height 23
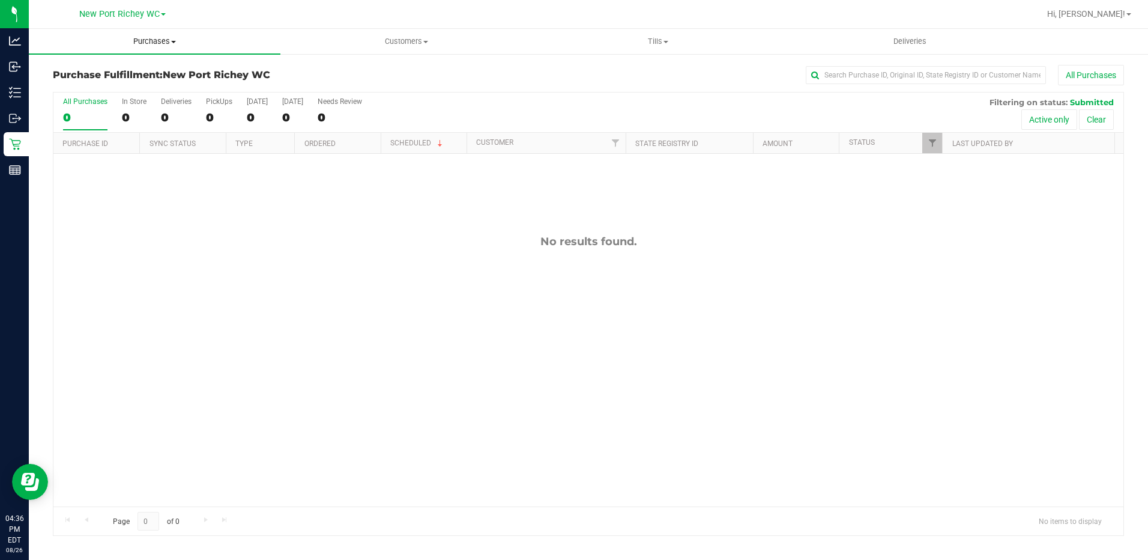
click at [169, 41] on span "Purchases" at bounding box center [155, 41] width 252 height 11
click at [133, 68] on span "Summary of purchases" at bounding box center [90, 72] width 123 height 10
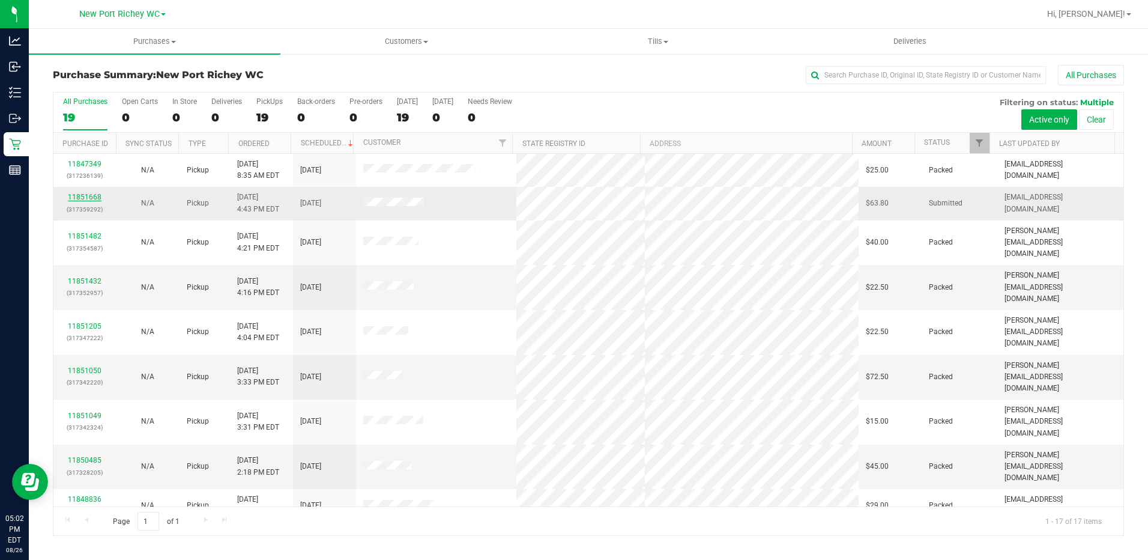
click at [86, 198] on link "11851668" at bounding box center [85, 197] width 34 height 8
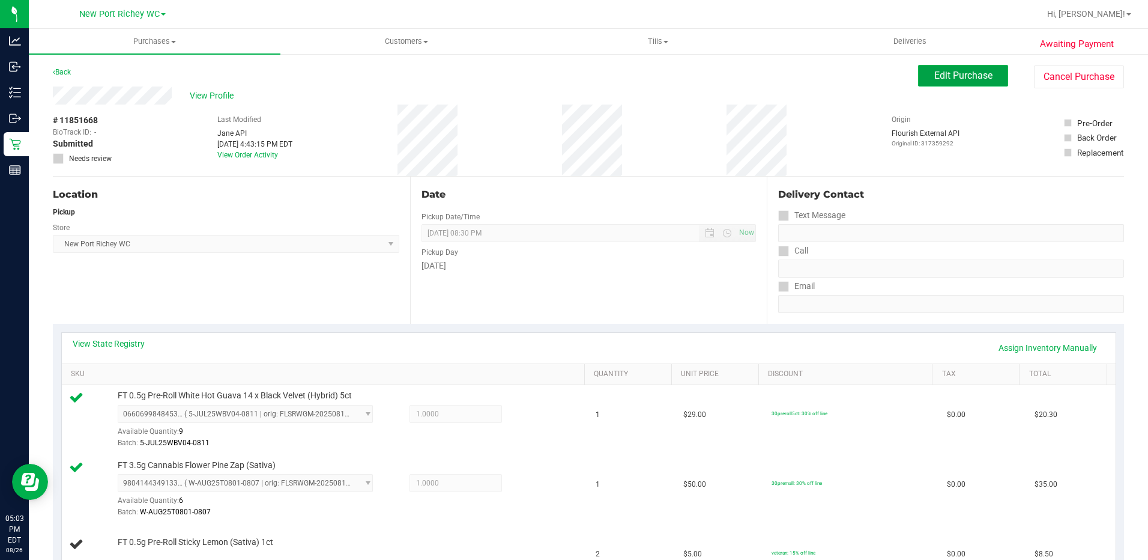
click at [975, 77] on span "Edit Purchase" at bounding box center [963, 75] width 58 height 11
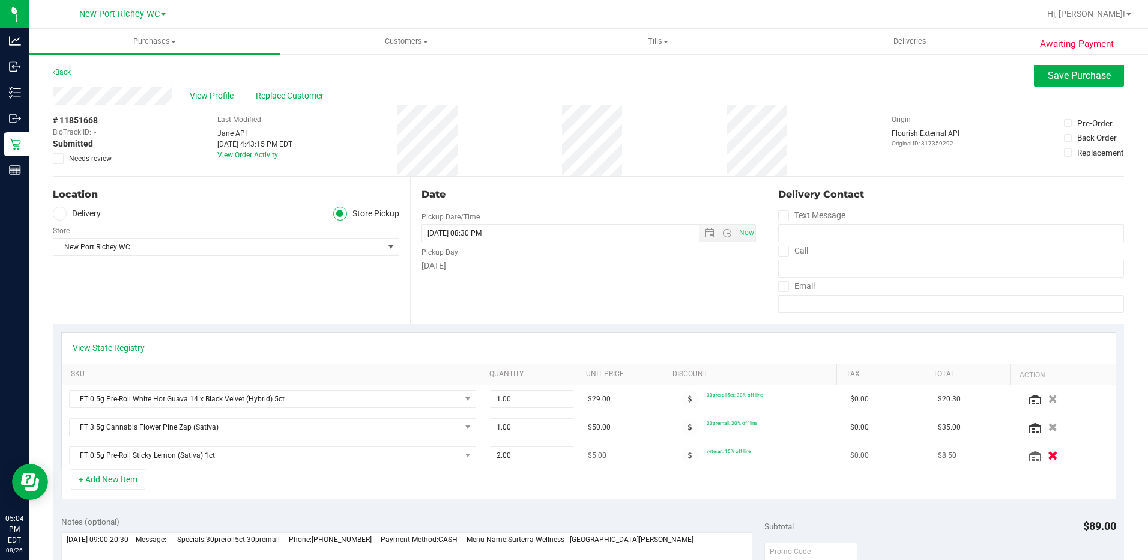
click at [1048, 453] on icon "button" at bounding box center [1053, 455] width 10 height 9
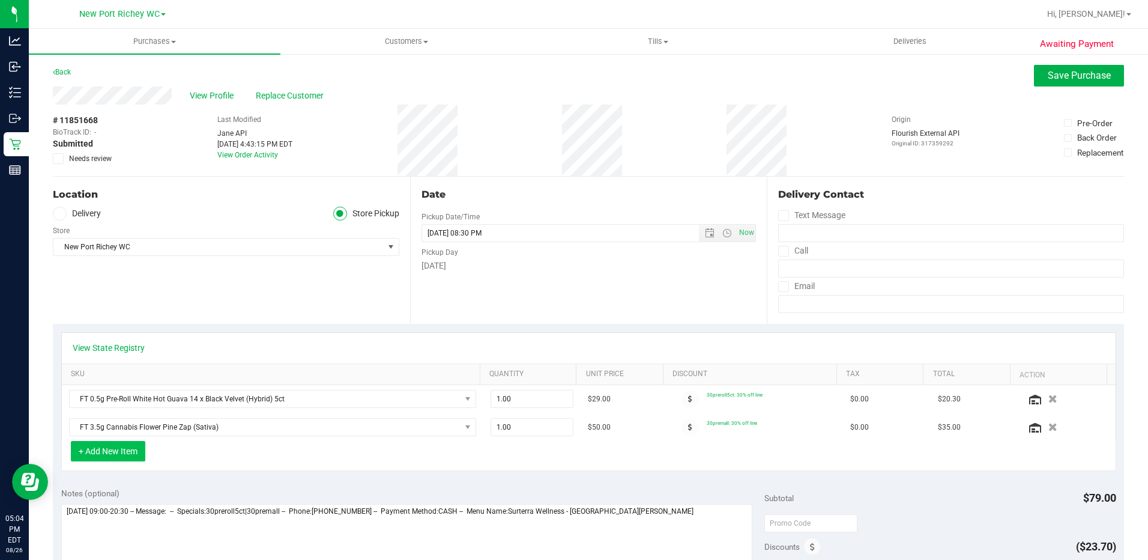
click at [129, 453] on button "+ Add New Item" at bounding box center [108, 451] width 74 height 20
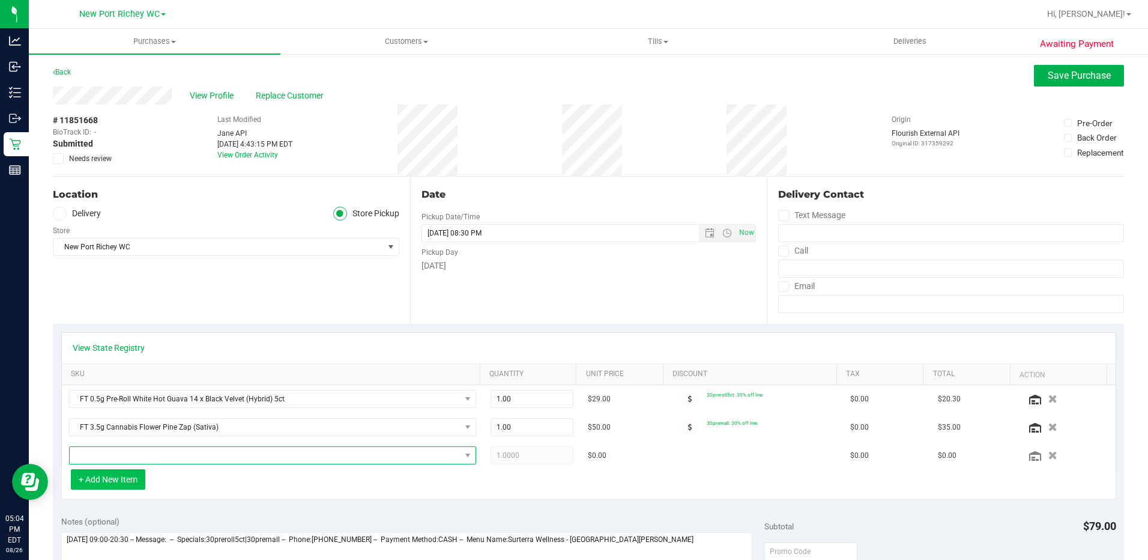
click at [129, 453] on span "NO DATA FOUND" at bounding box center [265, 455] width 391 height 17
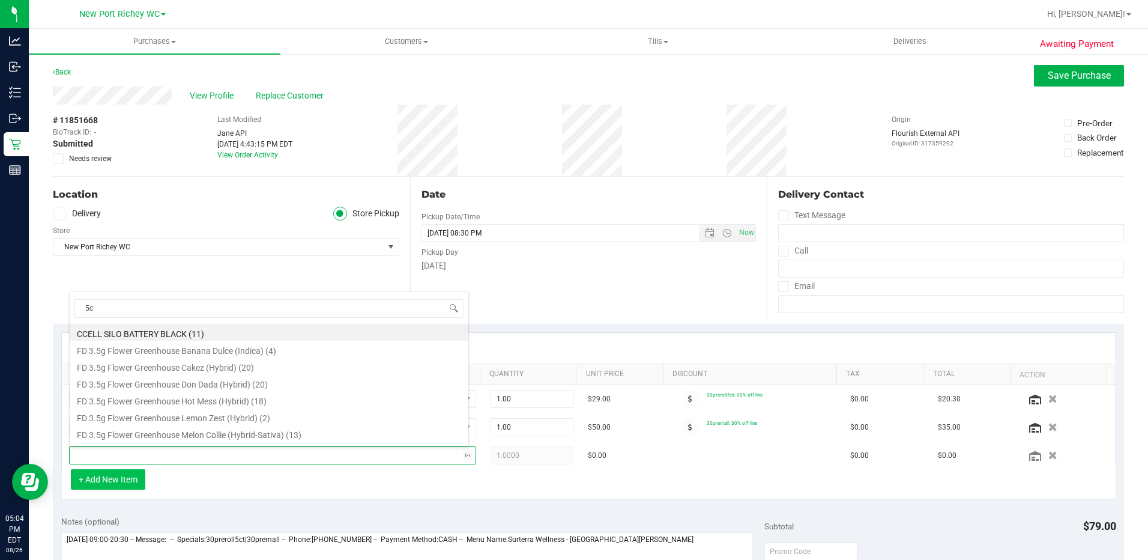
type input "5ct"
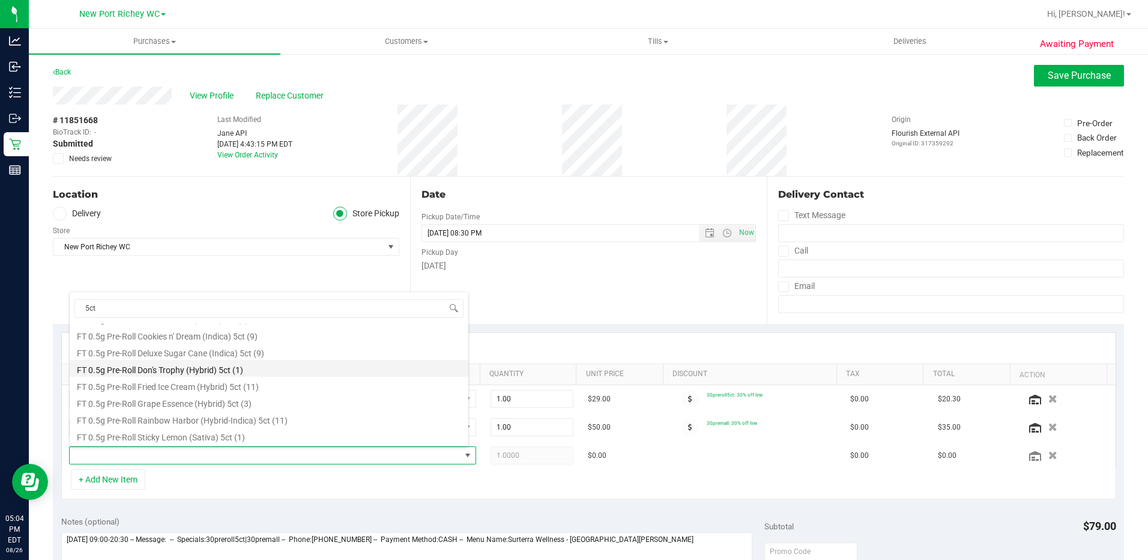
scroll to position [48, 0]
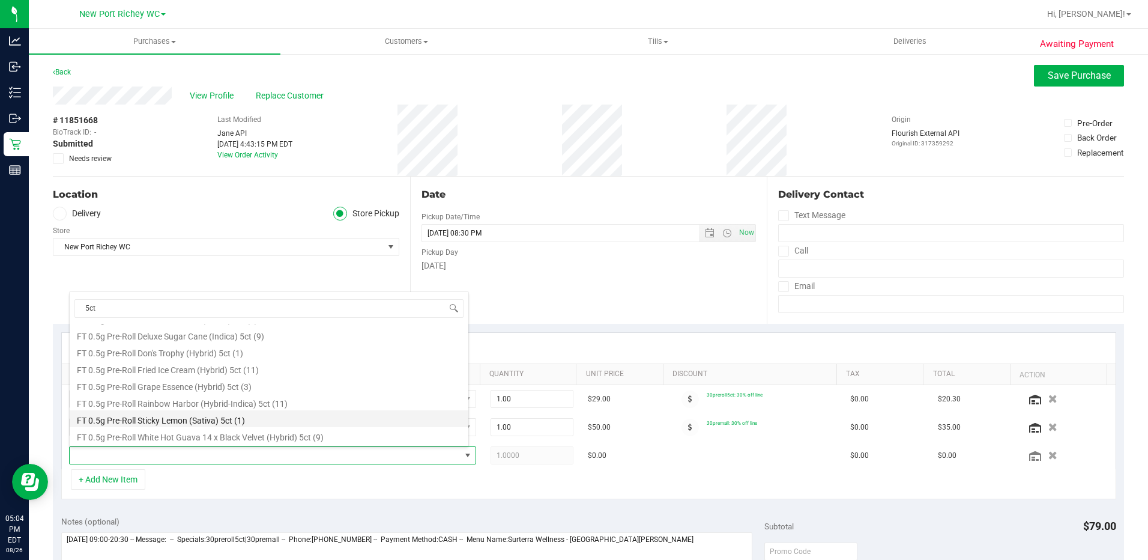
click at [194, 420] on li "FT 0.5g Pre-Roll Sticky Lemon (Sativa) 5ct (1)" at bounding box center [269, 418] width 399 height 17
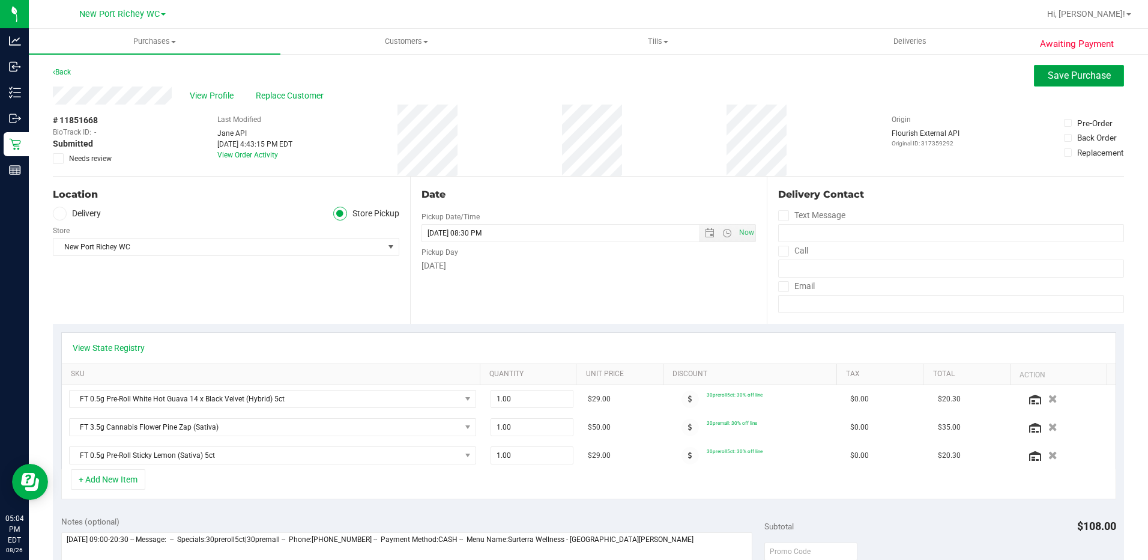
click at [1057, 79] on span "Save Purchase" at bounding box center [1079, 75] width 63 height 11
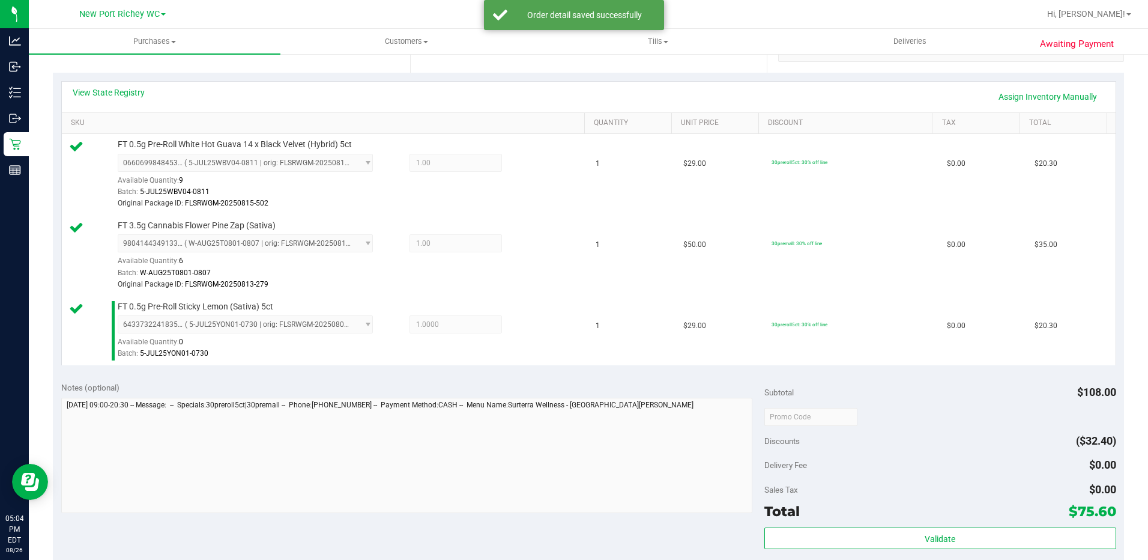
scroll to position [360, 0]
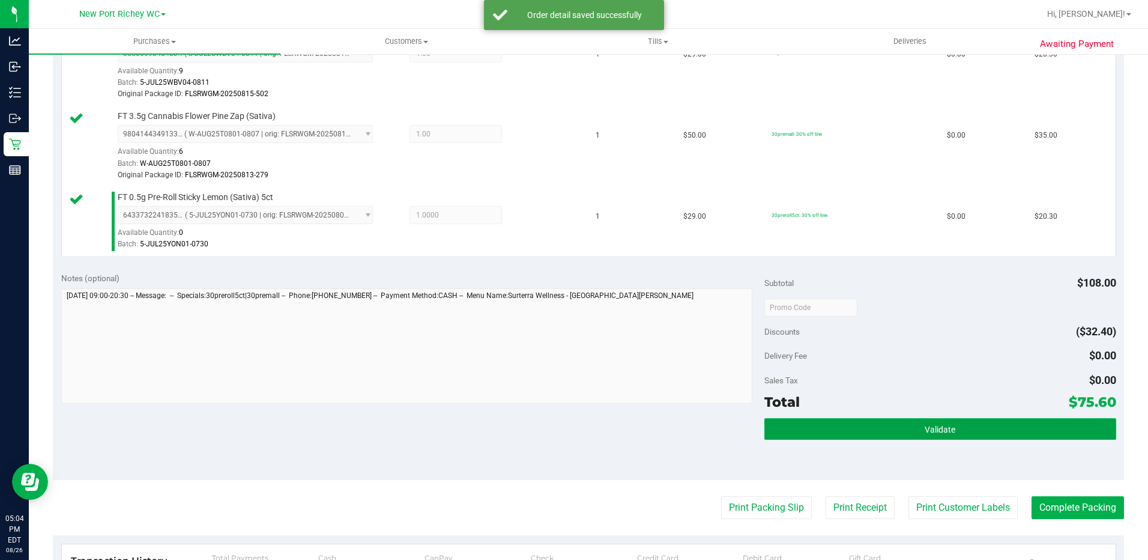
click at [820, 425] on button "Validate" at bounding box center [940, 429] width 352 height 22
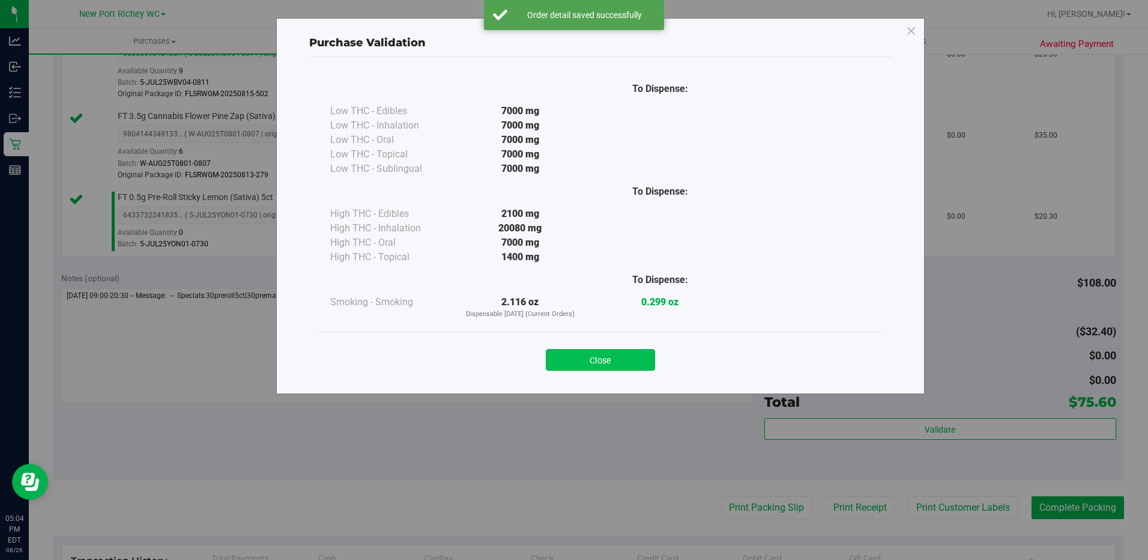
click at [635, 358] on button "Close" at bounding box center [600, 360] width 109 height 22
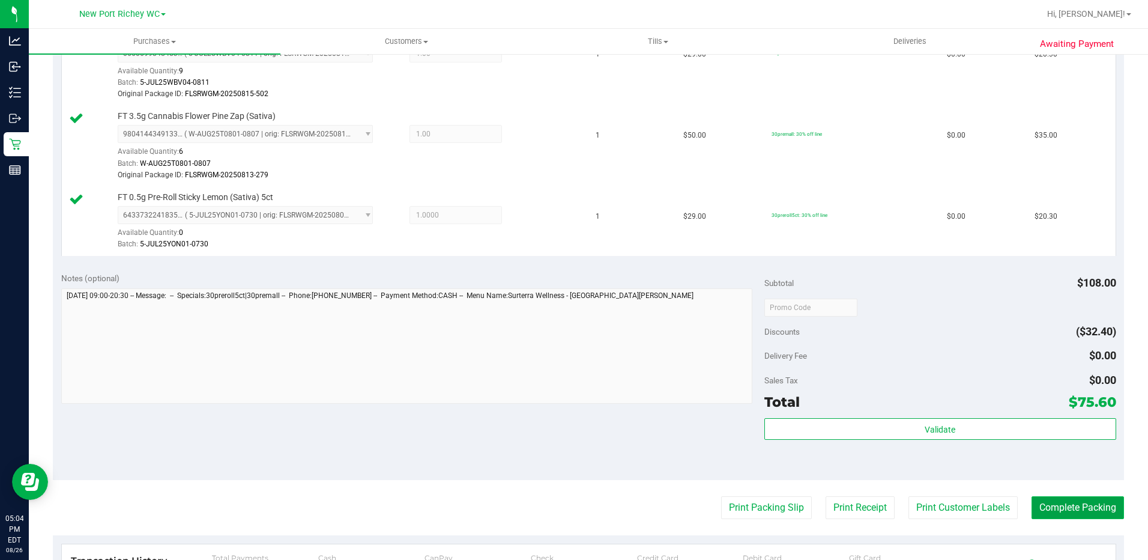
click at [1044, 511] on button "Complete Packing" at bounding box center [1078, 507] width 92 height 23
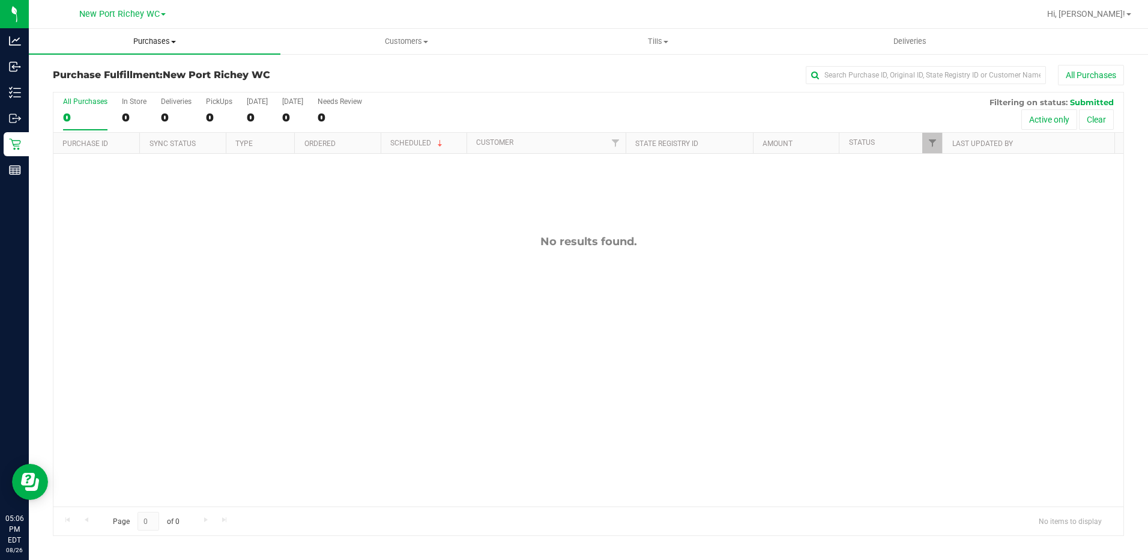
click at [156, 43] on span "Purchases" at bounding box center [155, 41] width 252 height 11
click at [119, 71] on span "Summary of purchases" at bounding box center [90, 72] width 123 height 10
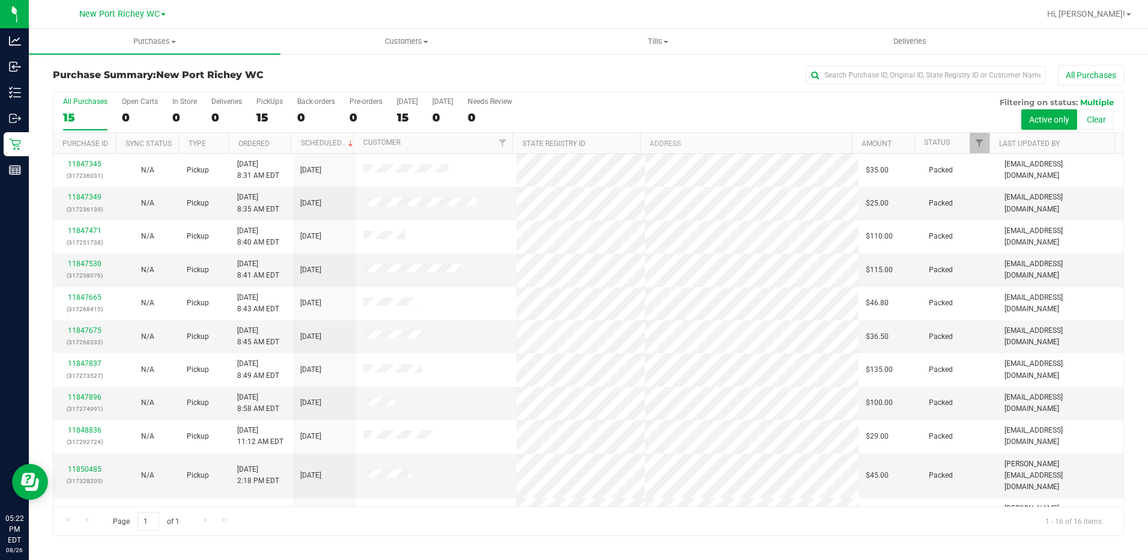
click at [274, 65] on div "Purchase Summary: New Port Richey WC All Purchases" at bounding box center [588, 78] width 1071 height 26
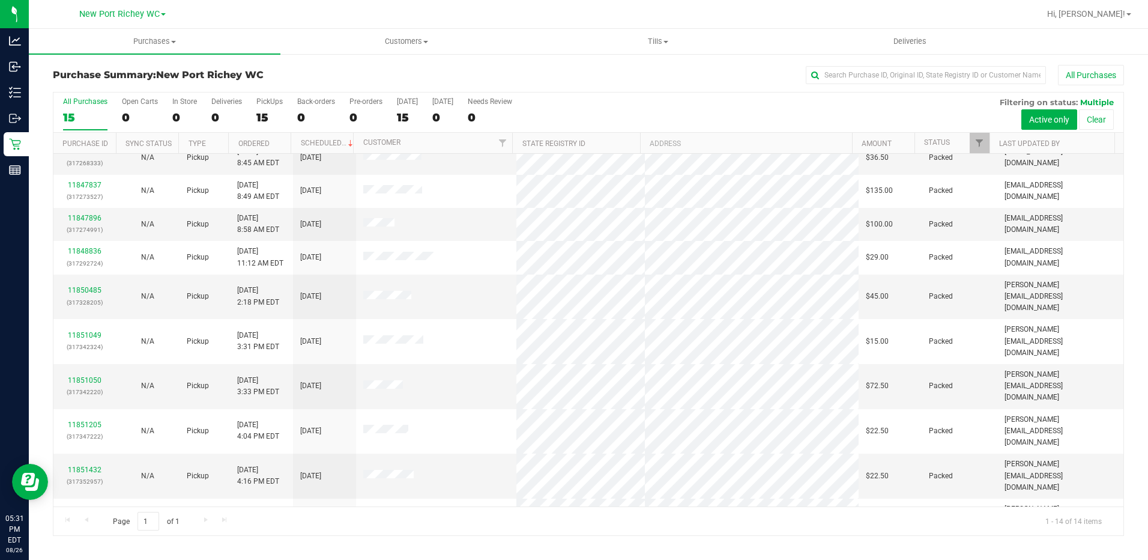
scroll to position [113, 0]
click at [92, 549] on link "11851835" at bounding box center [85, 553] width 34 height 8
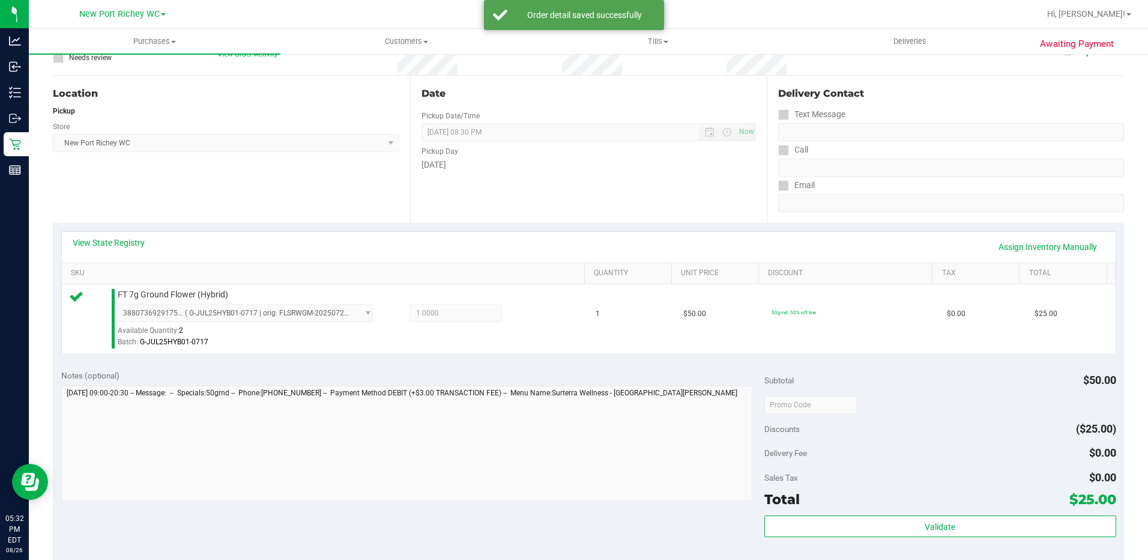
scroll to position [120, 0]
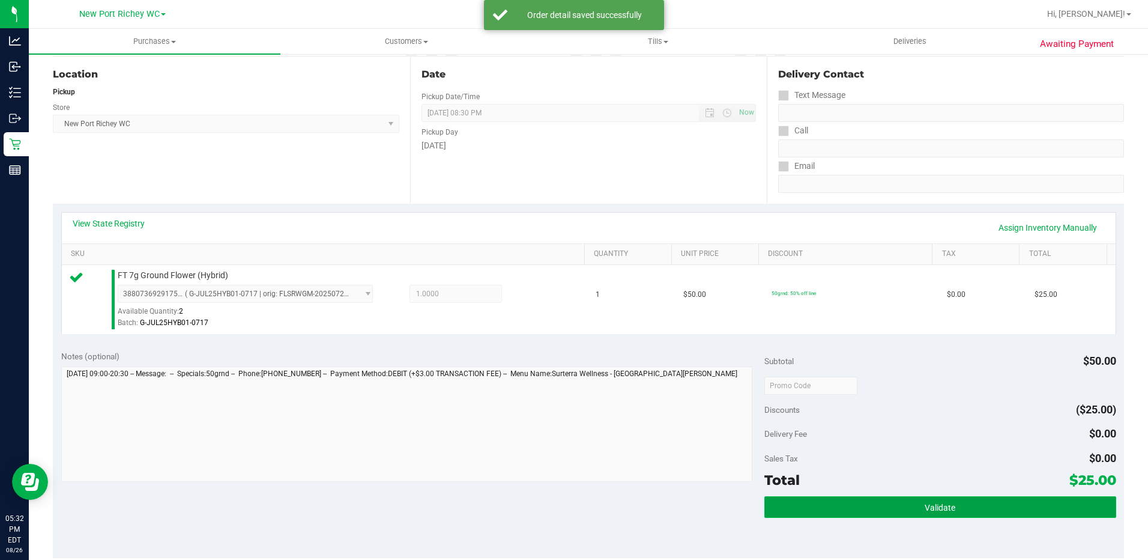
click at [905, 507] on button "Validate" at bounding box center [940, 507] width 352 height 22
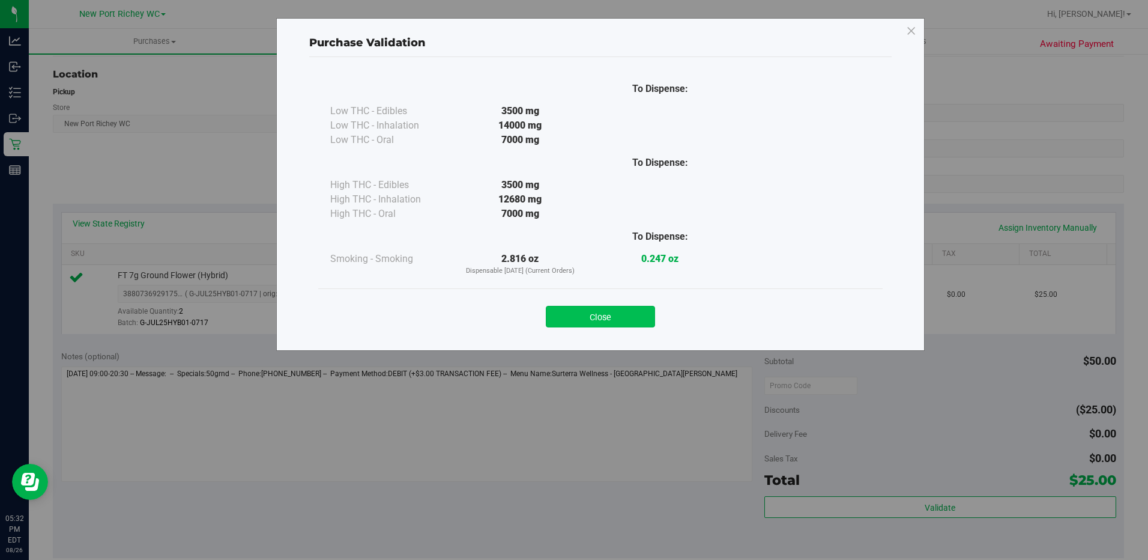
click at [602, 320] on button "Close" at bounding box center [600, 317] width 109 height 22
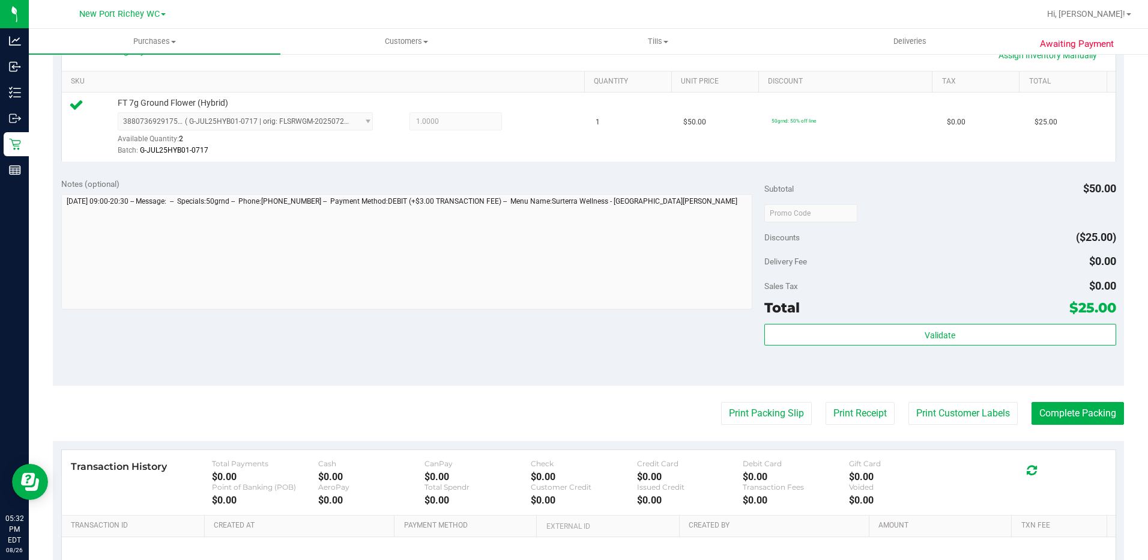
scroll to position [300, 0]
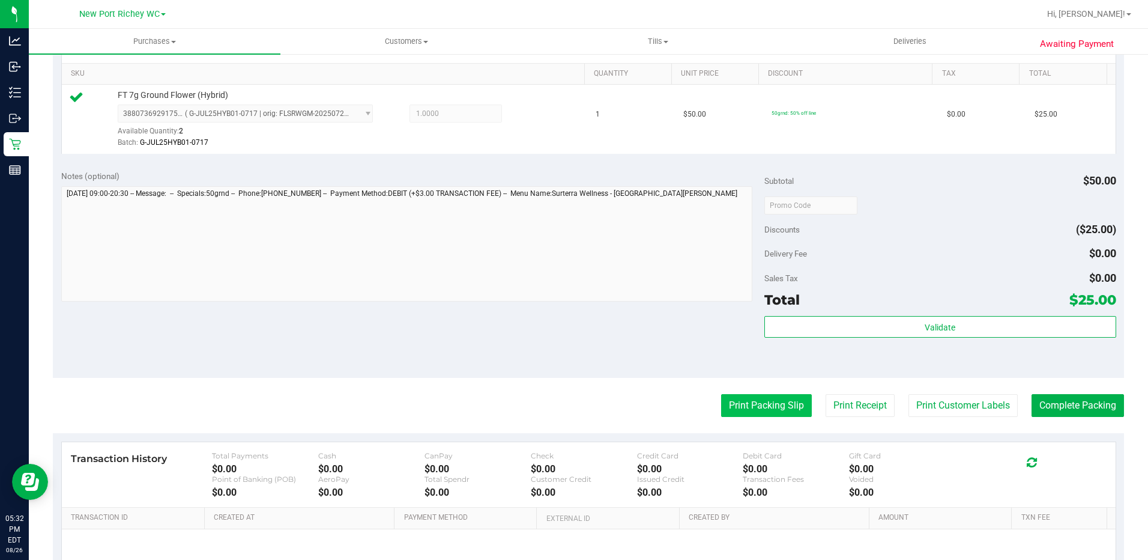
click at [732, 405] on button "Print Packing Slip" at bounding box center [766, 405] width 91 height 23
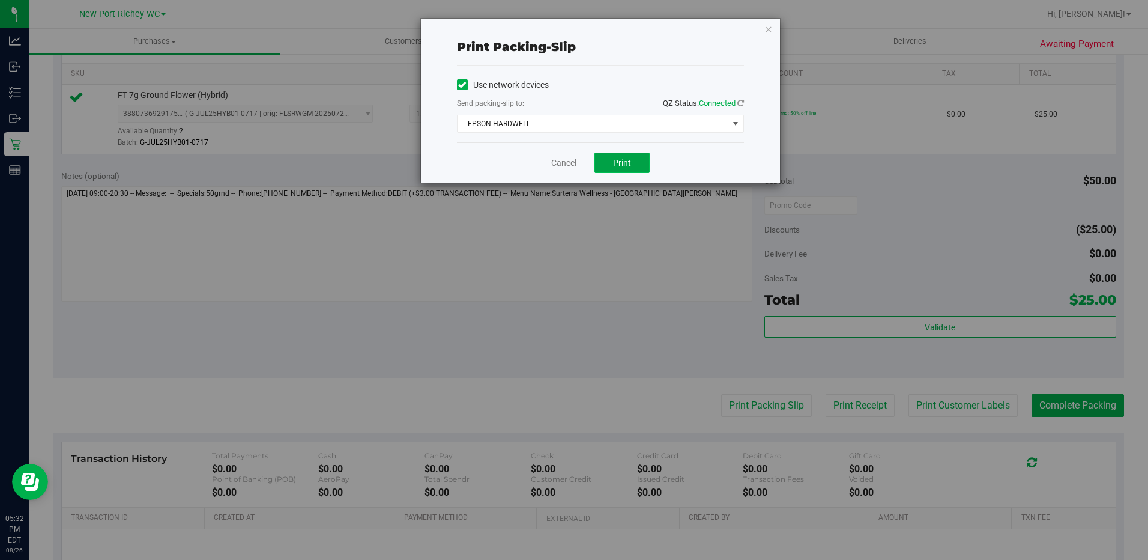
click at [618, 158] on span "Print" at bounding box center [622, 163] width 18 height 10
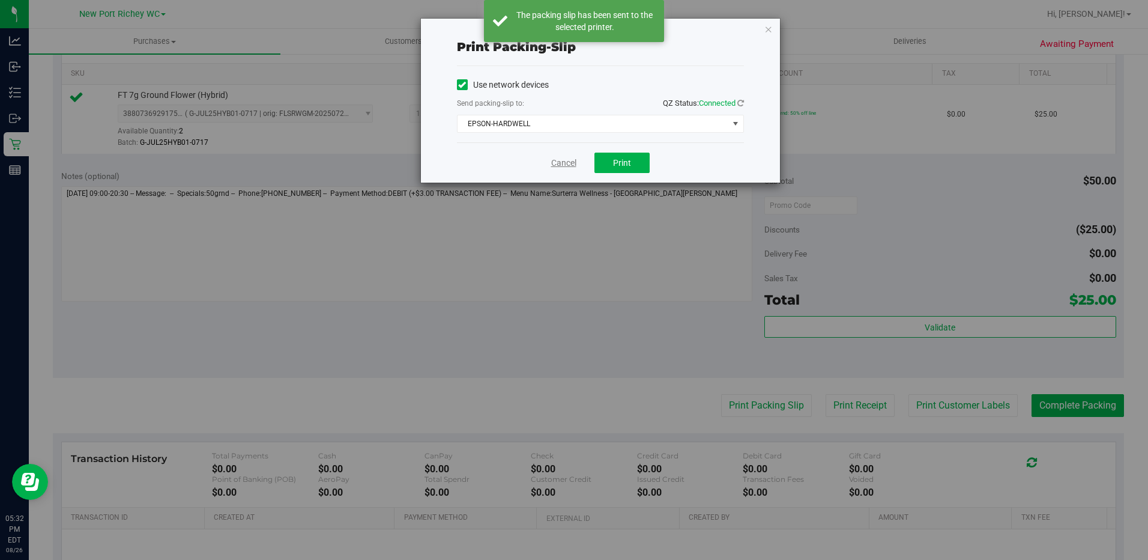
click at [560, 164] on link "Cancel" at bounding box center [563, 163] width 25 height 13
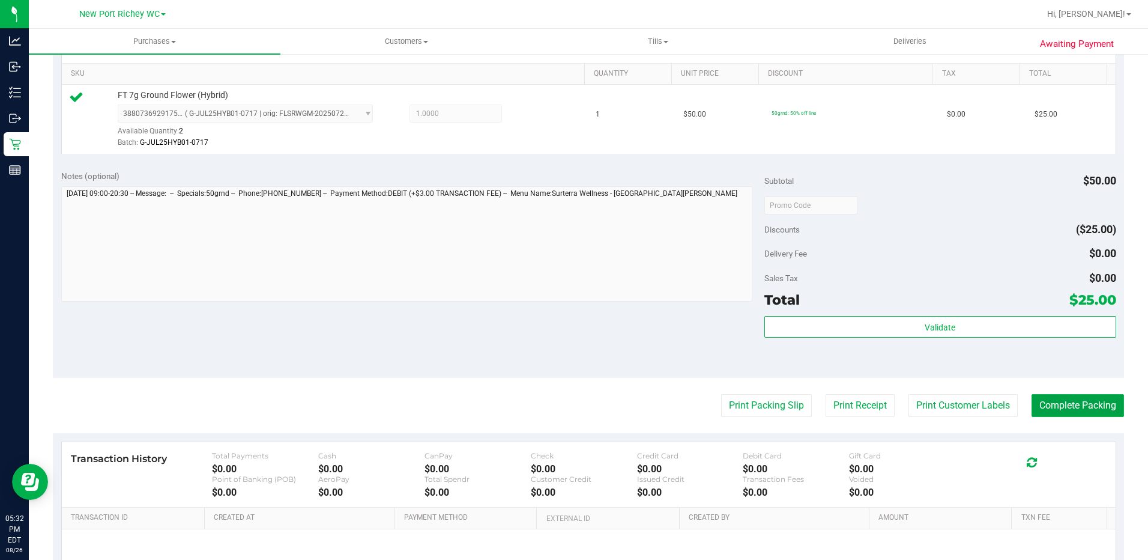
click at [1068, 405] on button "Complete Packing" at bounding box center [1078, 405] width 92 height 23
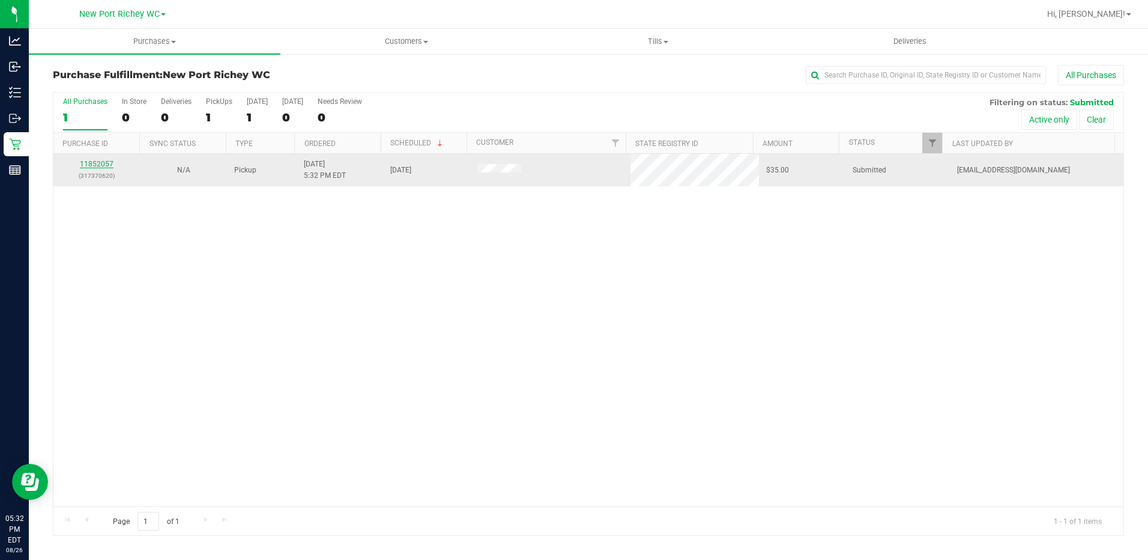
click at [106, 165] on link "11852057" at bounding box center [97, 164] width 34 height 8
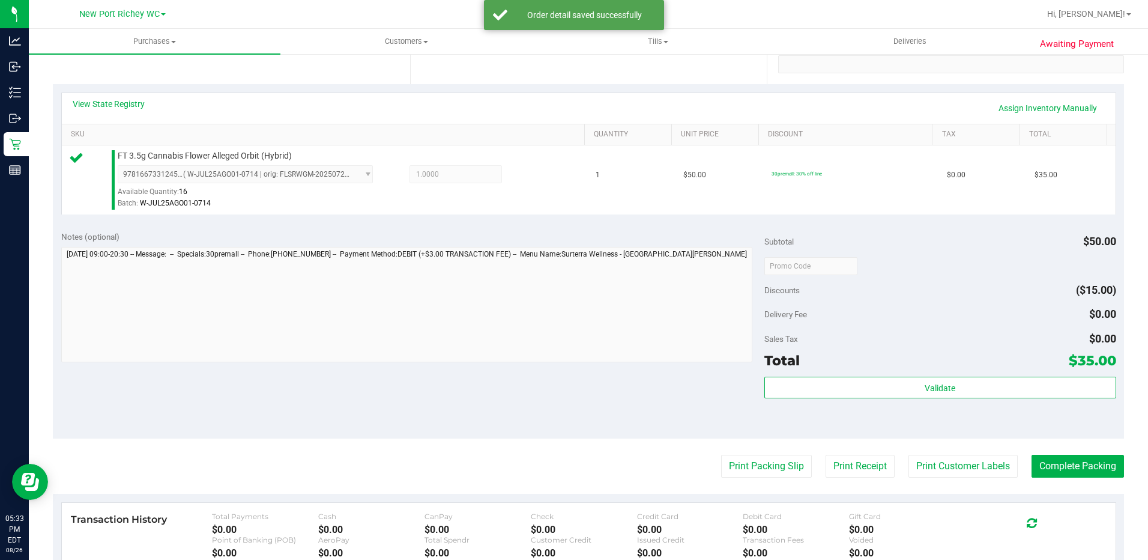
scroll to position [240, 0]
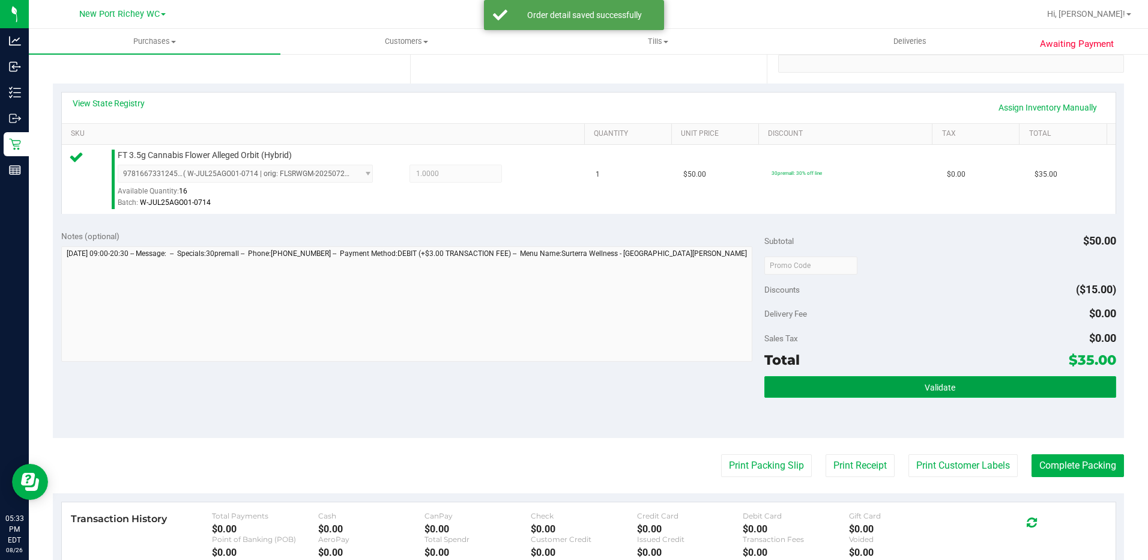
click at [842, 390] on button "Validate" at bounding box center [940, 387] width 352 height 22
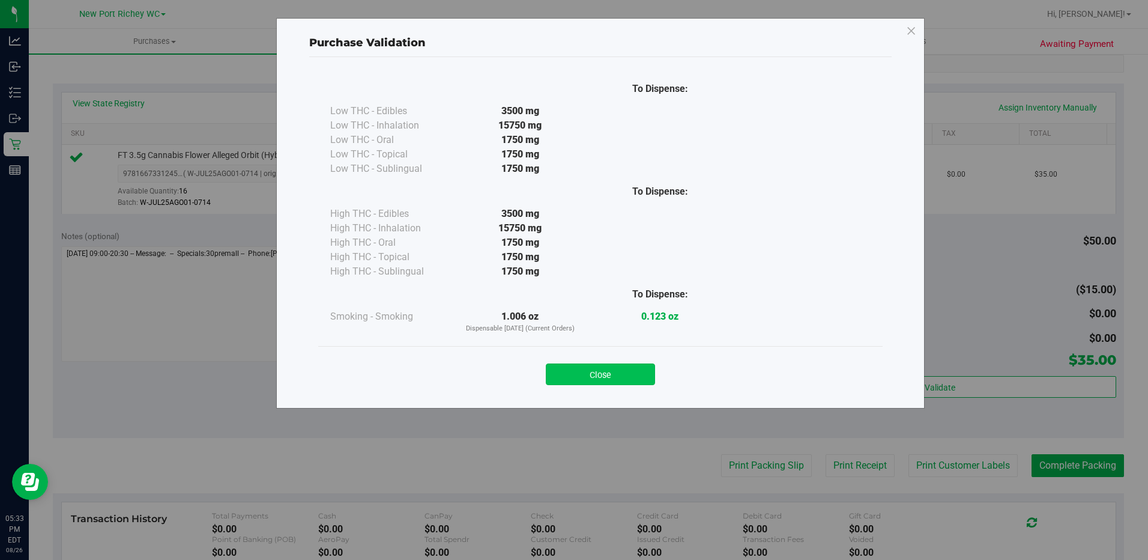
click at [620, 382] on button "Close" at bounding box center [600, 374] width 109 height 22
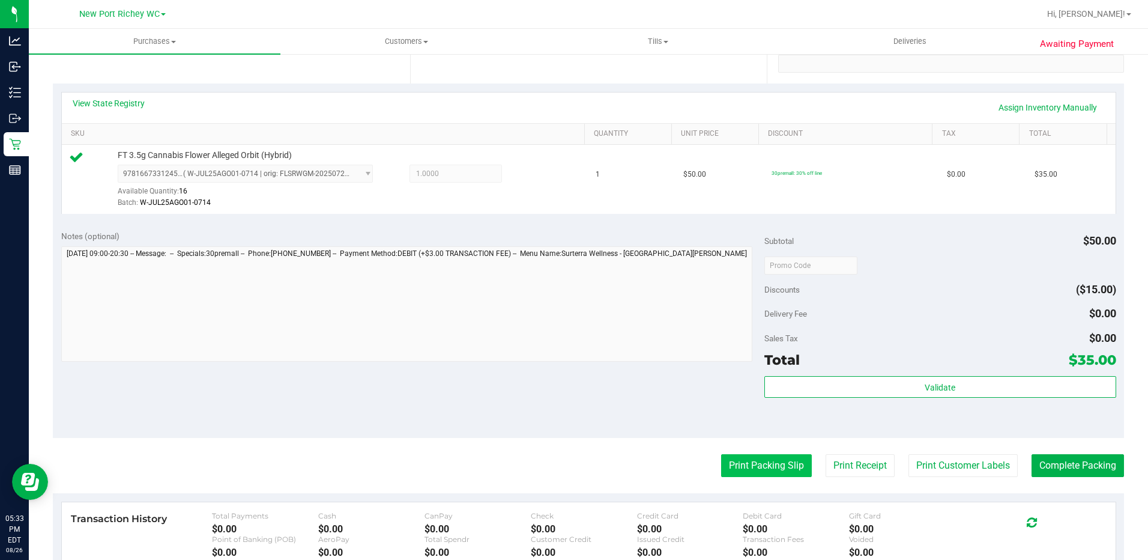
click at [739, 465] on button "Print Packing Slip" at bounding box center [766, 465] width 91 height 23
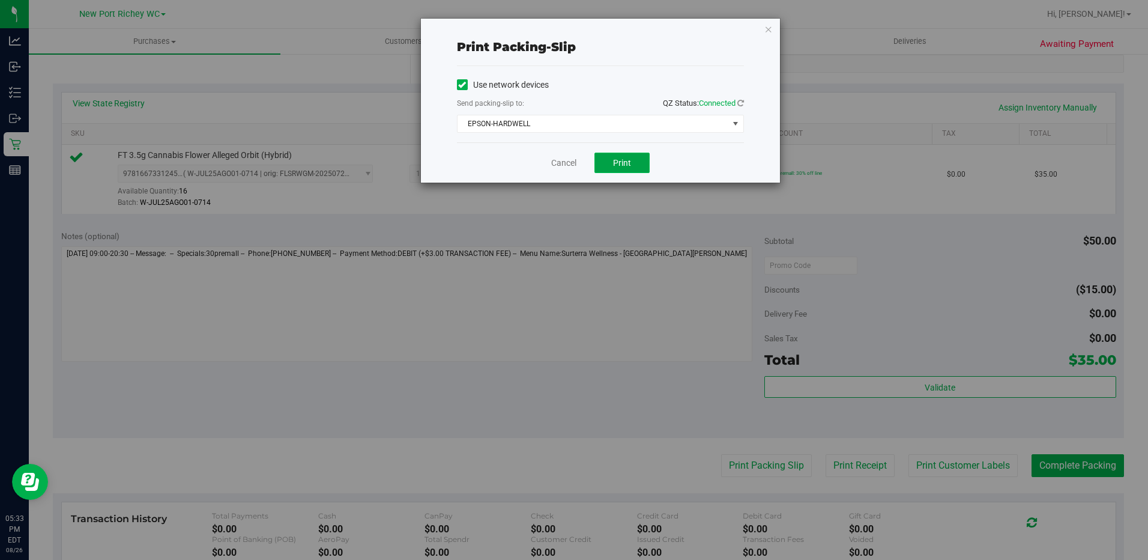
click at [613, 162] on span "Print" at bounding box center [622, 163] width 18 height 10
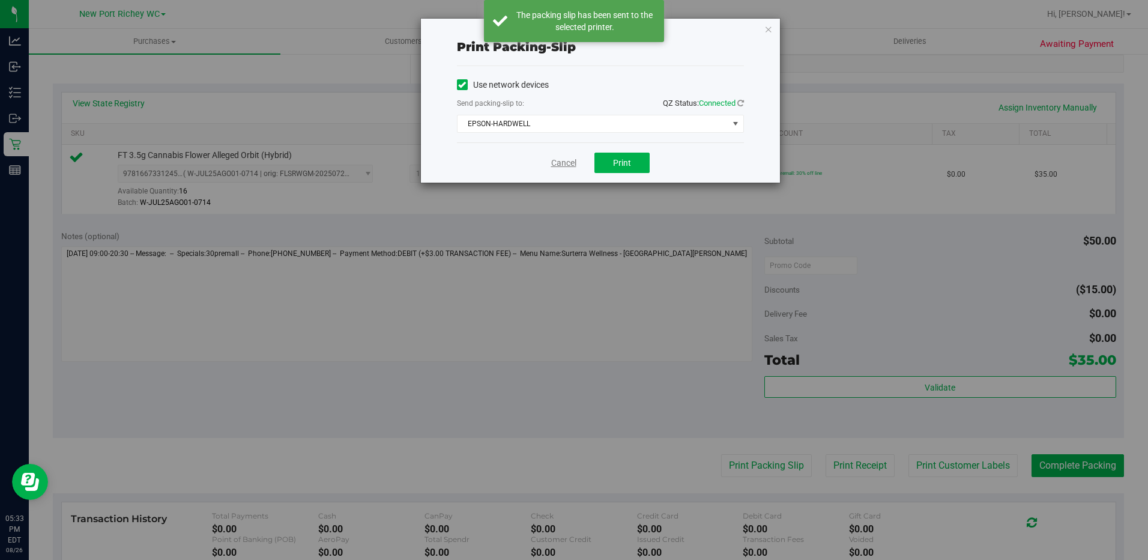
click at [574, 160] on link "Cancel" at bounding box center [563, 163] width 25 height 13
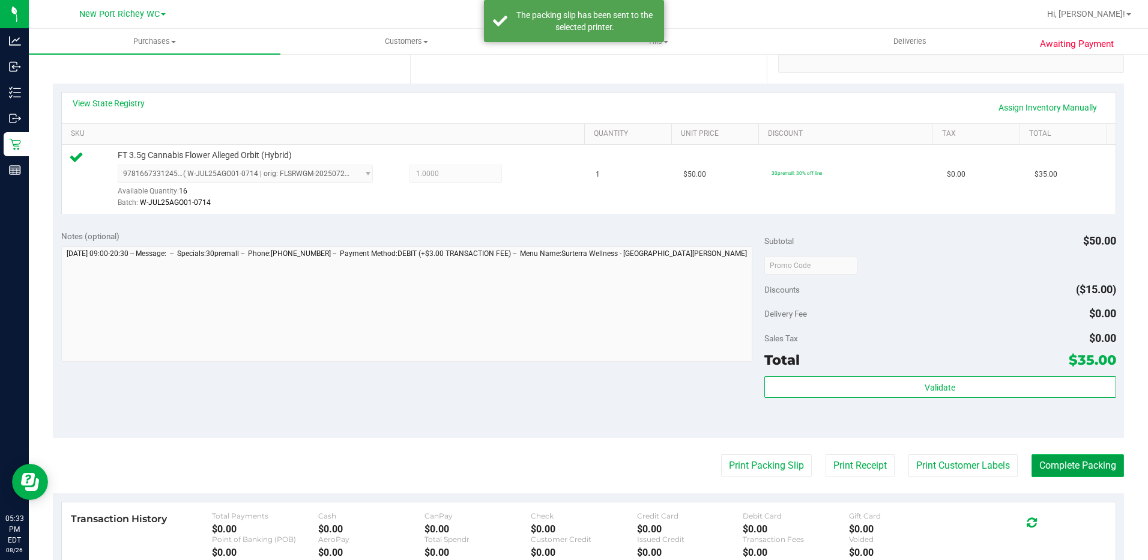
click at [1050, 466] on button "Complete Packing" at bounding box center [1078, 465] width 92 height 23
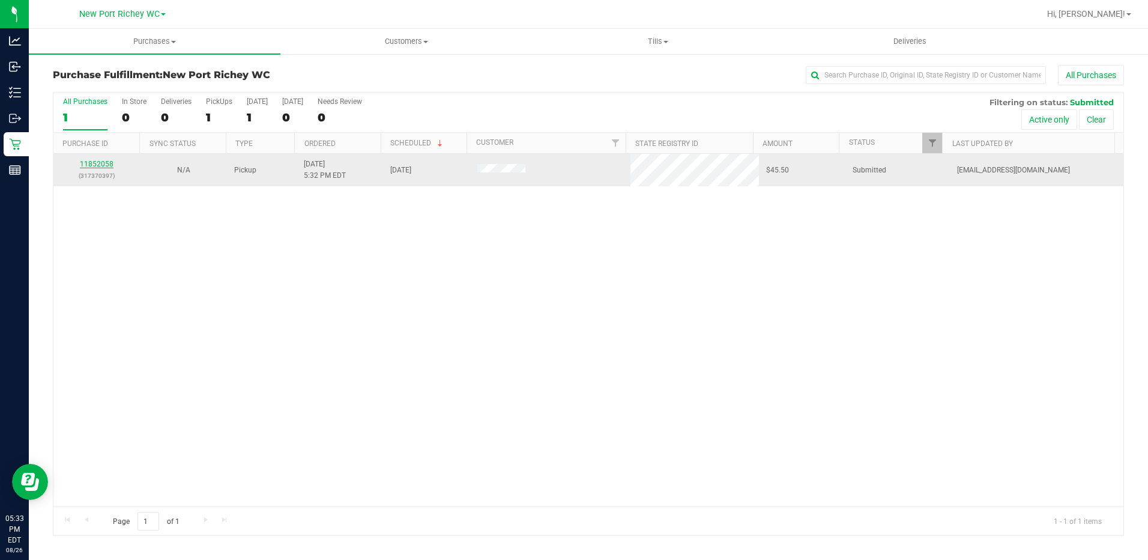
click at [102, 162] on link "11852058" at bounding box center [97, 164] width 34 height 8
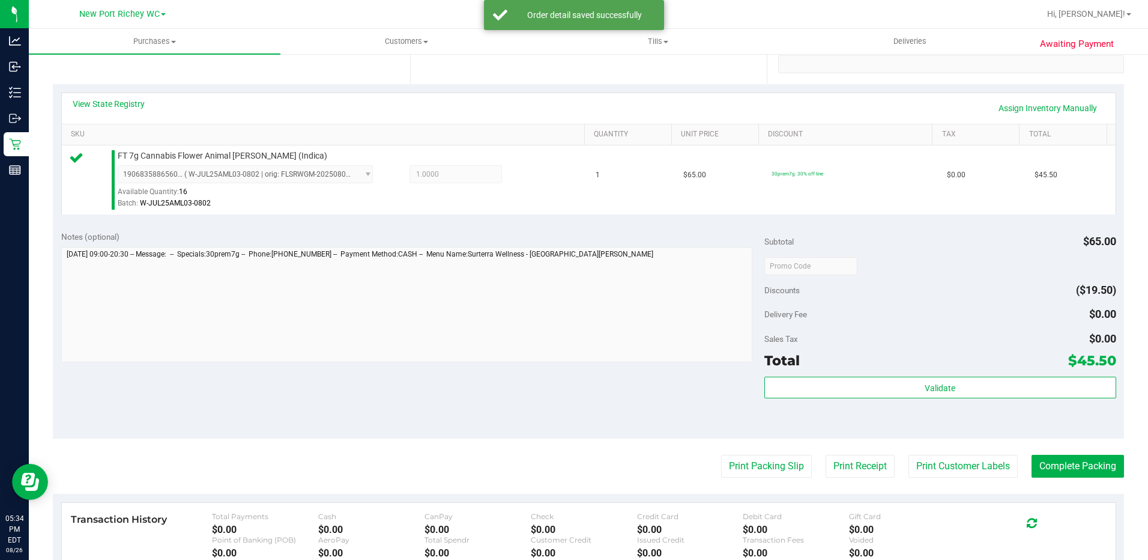
scroll to position [240, 0]
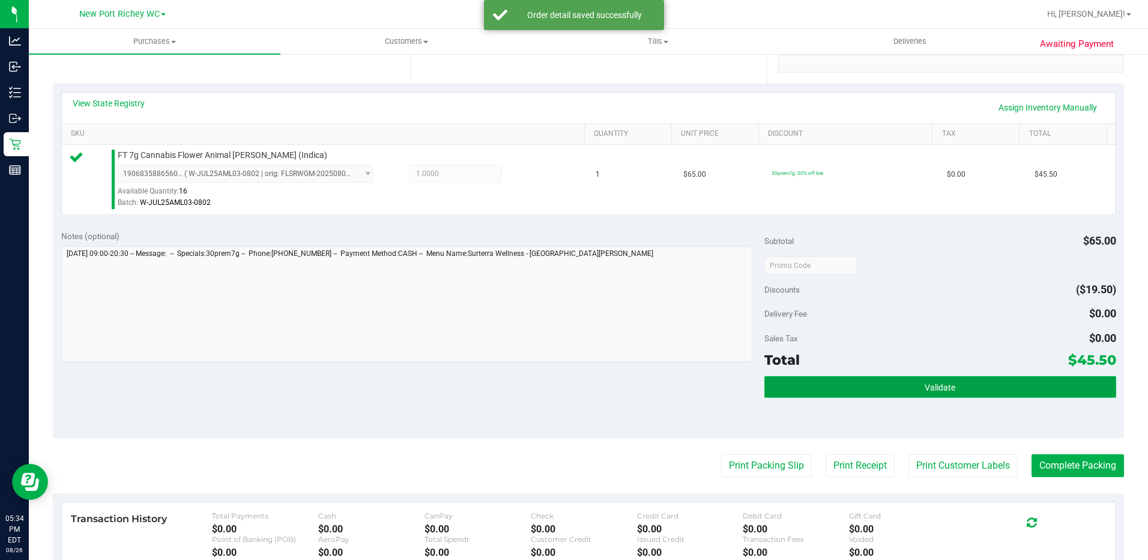
click at [881, 379] on button "Validate" at bounding box center [940, 387] width 352 height 22
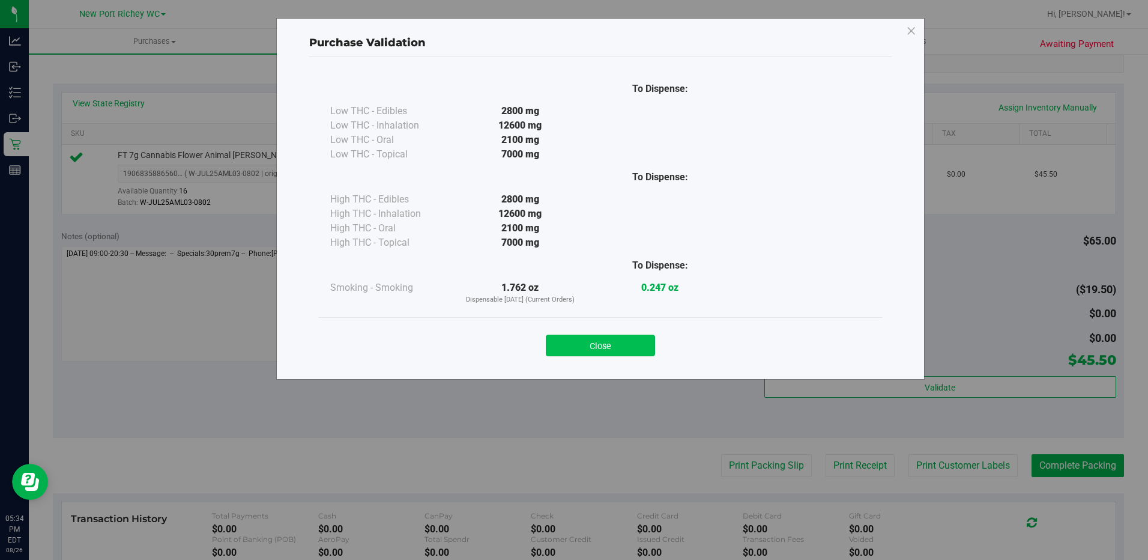
click at [603, 341] on button "Close" at bounding box center [600, 345] width 109 height 22
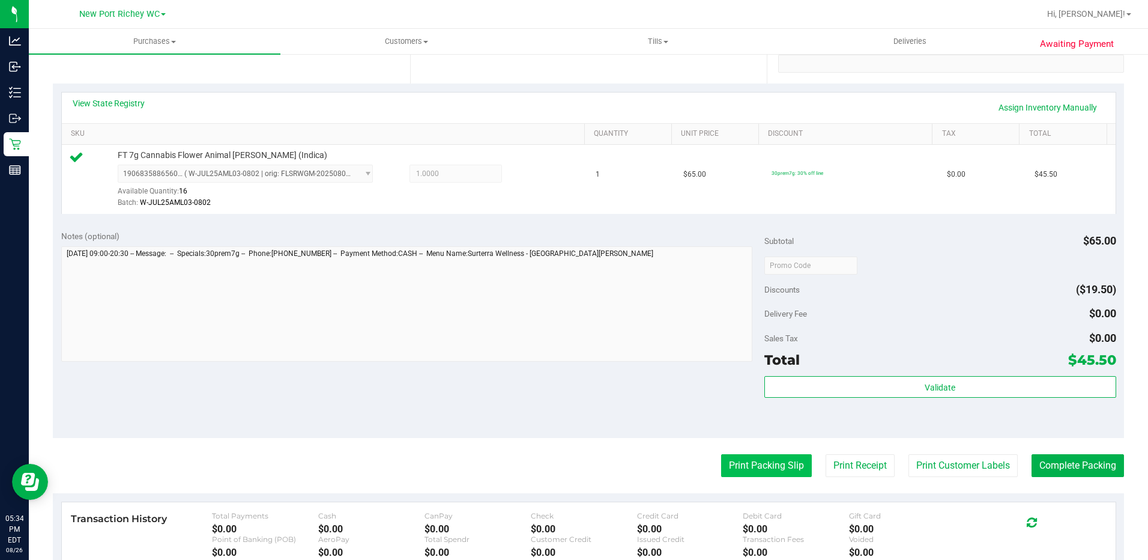
click at [727, 461] on button "Print Packing Slip" at bounding box center [766, 465] width 91 height 23
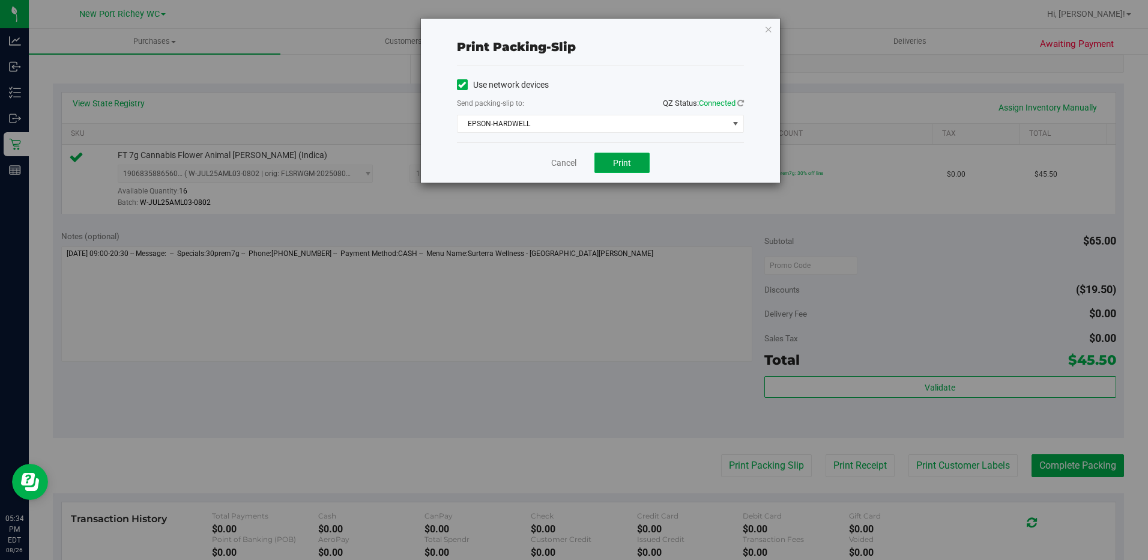
click at [630, 166] on span "Print" at bounding box center [622, 163] width 18 height 10
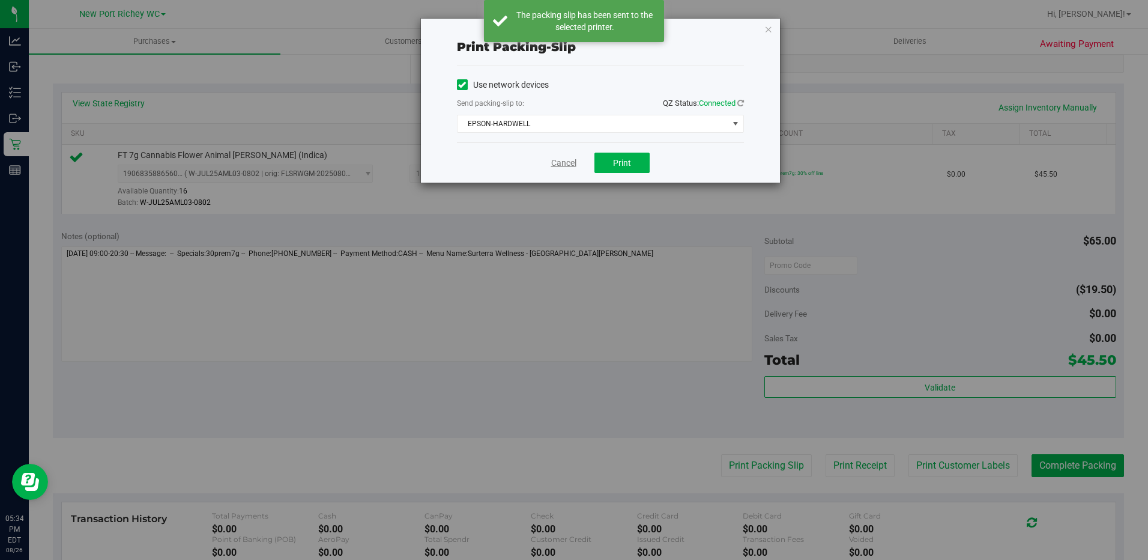
click at [571, 162] on link "Cancel" at bounding box center [563, 163] width 25 height 13
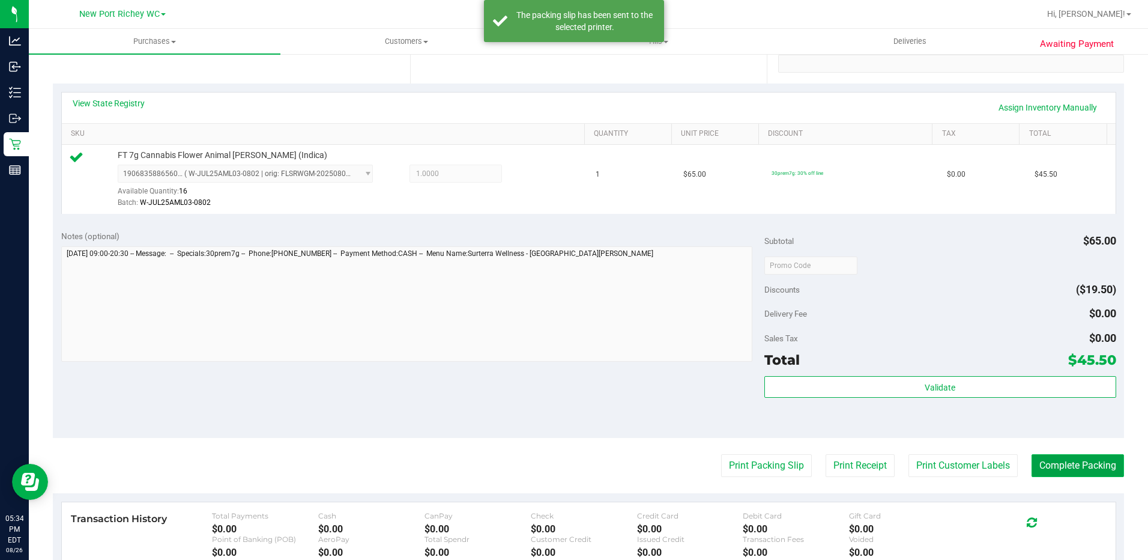
click at [1062, 465] on button "Complete Packing" at bounding box center [1078, 465] width 92 height 23
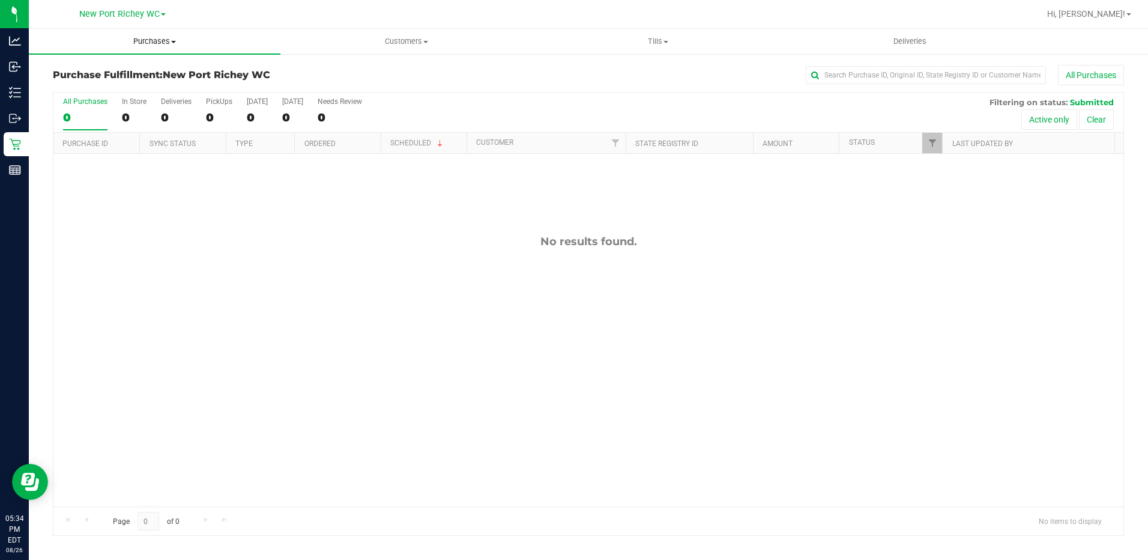
click at [171, 43] on span at bounding box center [173, 42] width 5 height 2
click at [133, 72] on span "Summary of purchases" at bounding box center [90, 72] width 123 height 10
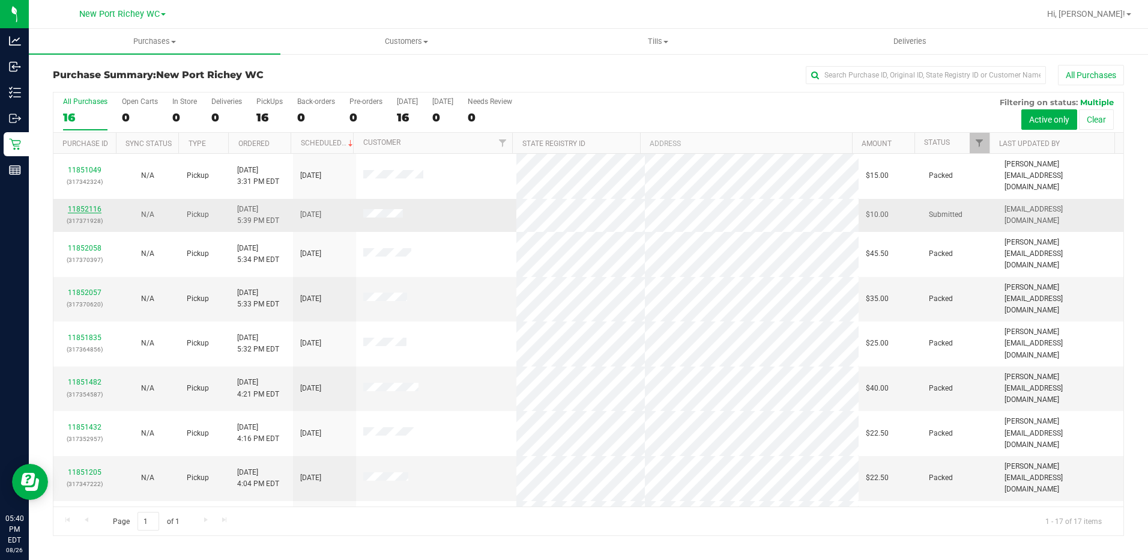
click at [91, 205] on link "11852116" at bounding box center [85, 209] width 34 height 8
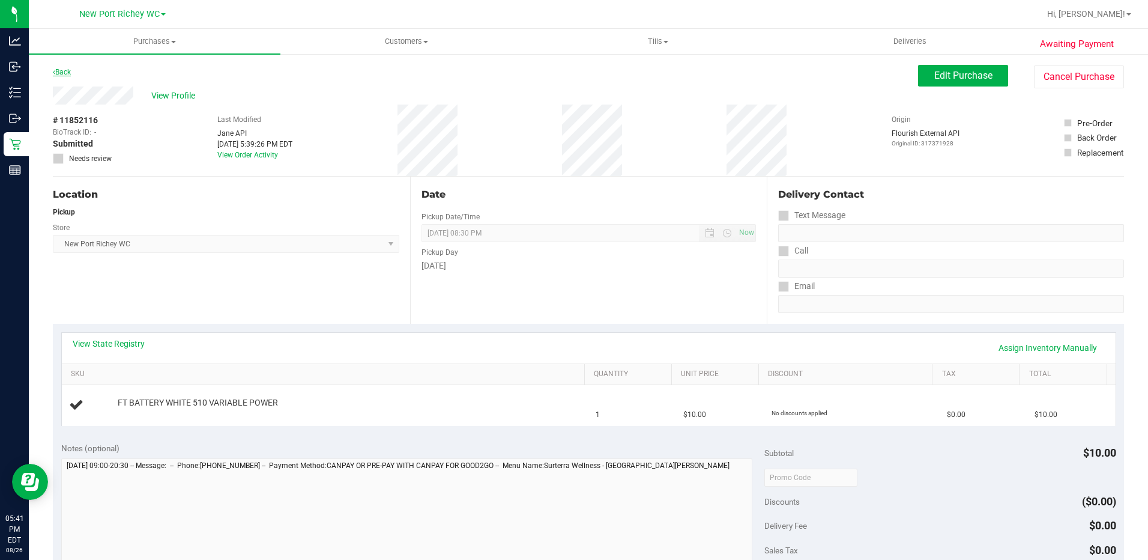
click at [64, 70] on link "Back" at bounding box center [62, 72] width 18 height 8
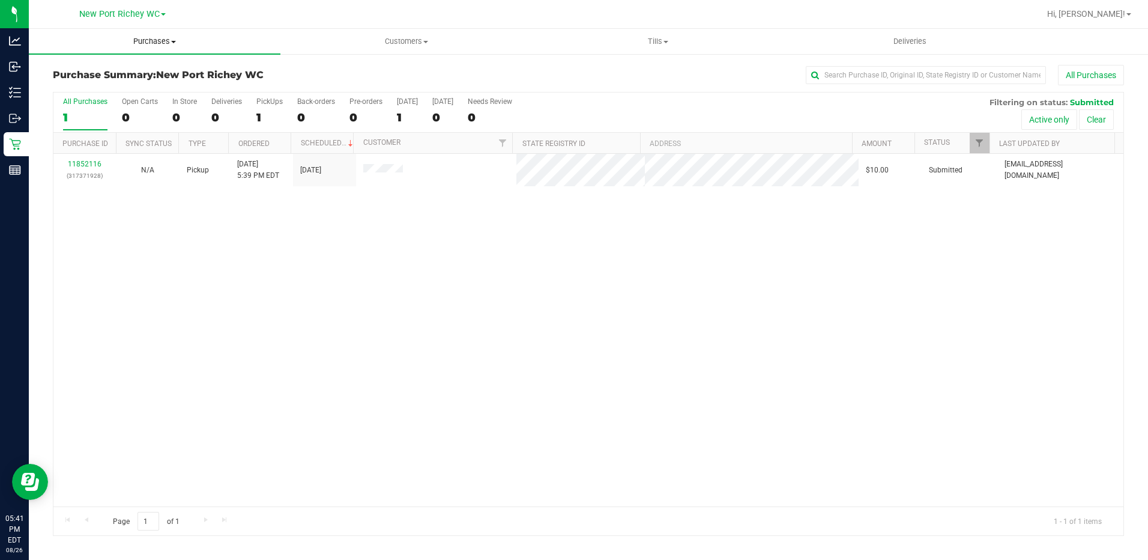
click at [162, 40] on span "Purchases" at bounding box center [155, 41] width 252 height 11
click at [95, 73] on span "Summary of purchases" at bounding box center [90, 72] width 123 height 10
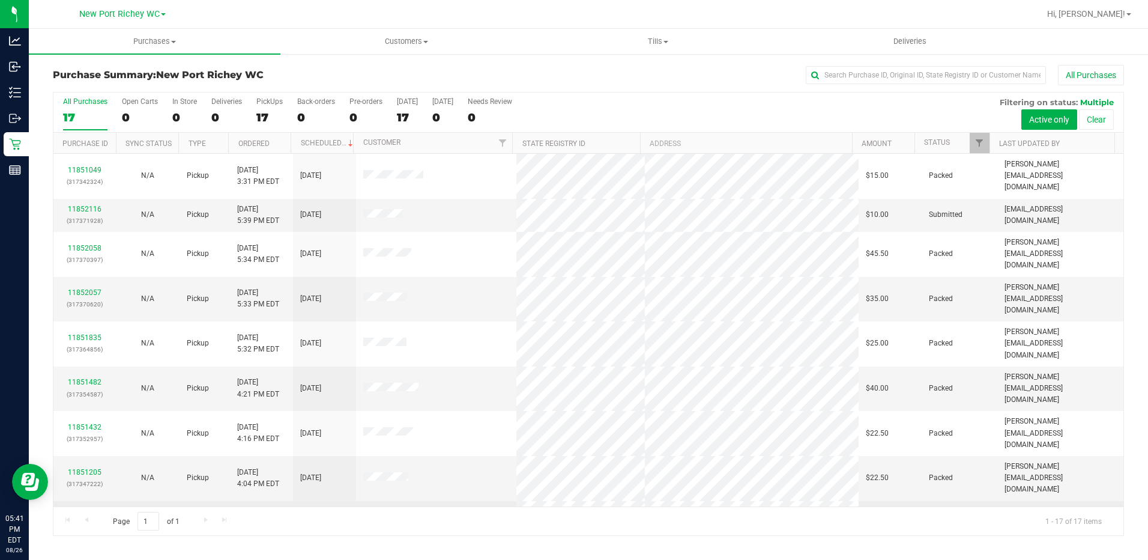
click at [95, 512] on link "11851050" at bounding box center [85, 516] width 34 height 8
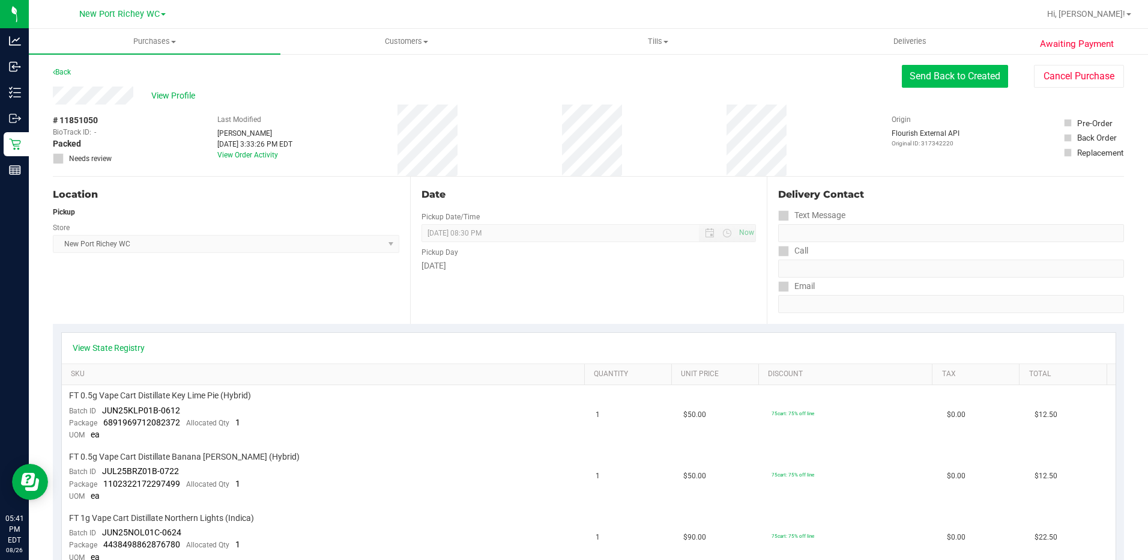
click at [915, 77] on button "Send Back to Created" at bounding box center [955, 76] width 106 height 23
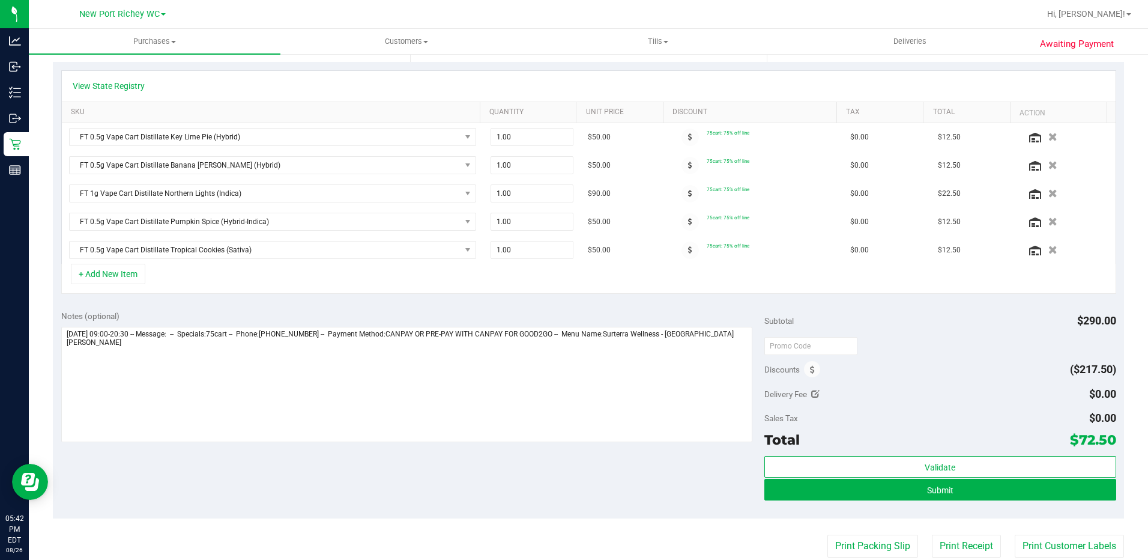
scroll to position [240, 0]
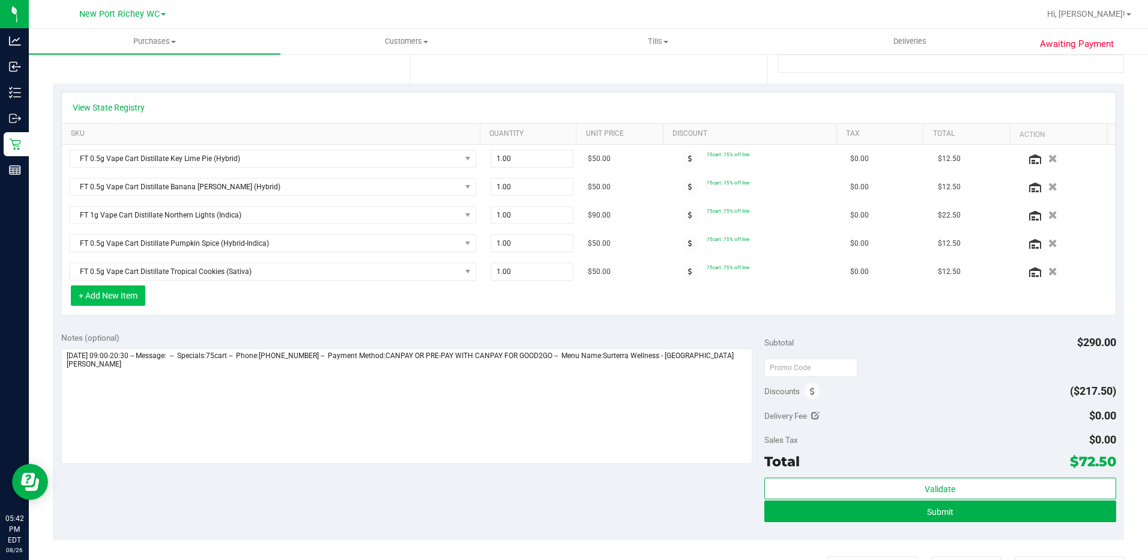
click at [131, 300] on button "+ Add New Item" at bounding box center [108, 295] width 74 height 20
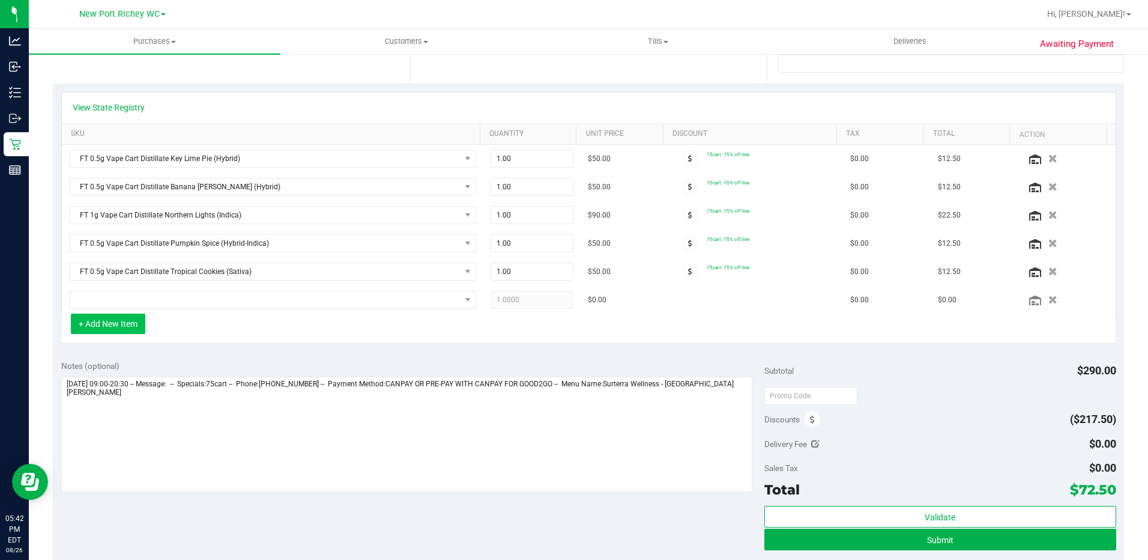
click at [121, 325] on button "+ Add New Item" at bounding box center [108, 323] width 74 height 20
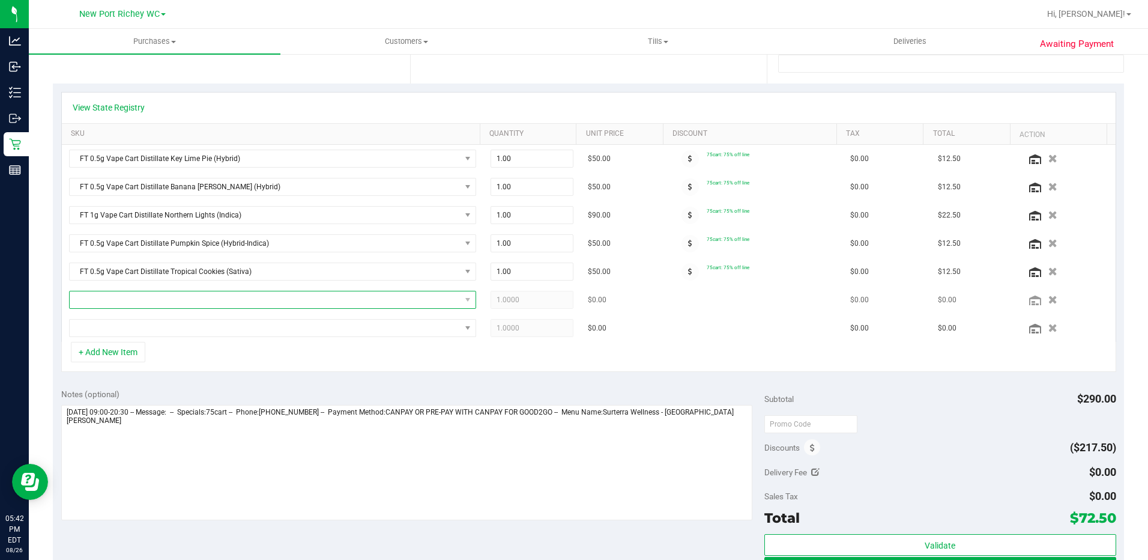
click at [120, 302] on span "NO DATA FOUND" at bounding box center [265, 299] width 391 height 17
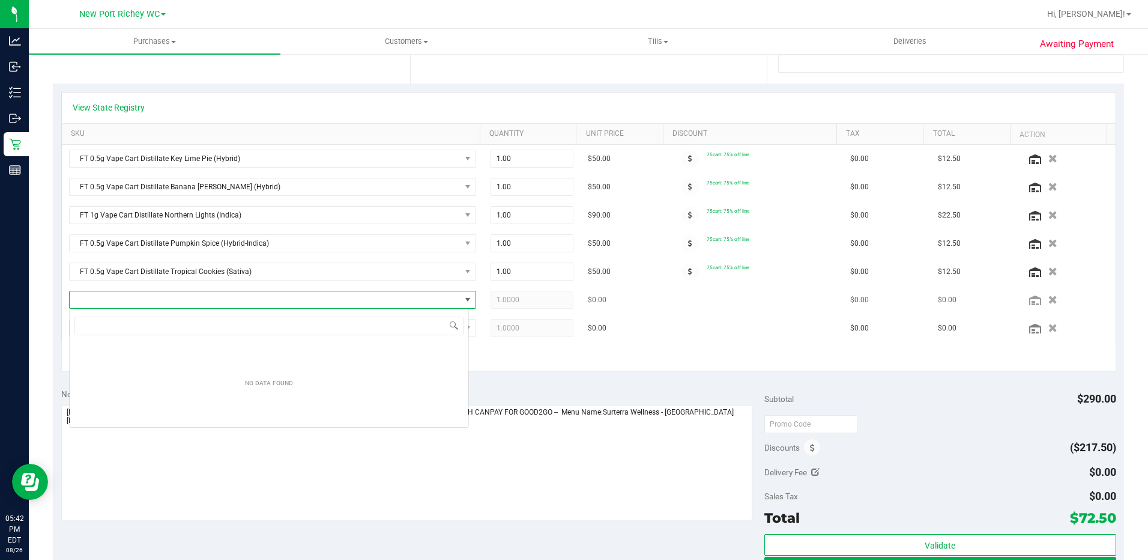
scroll to position [18, 400]
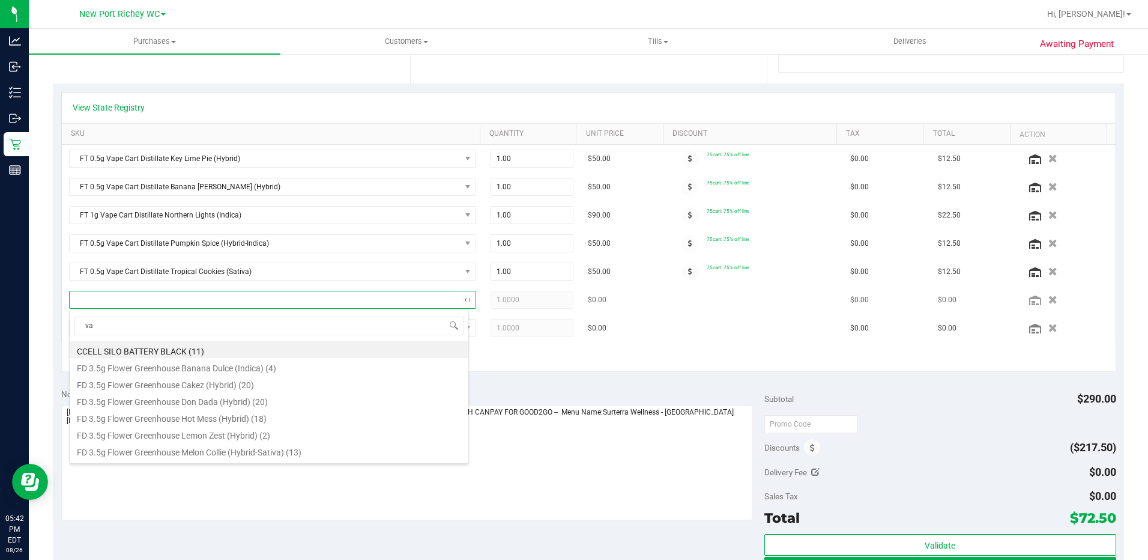
type input "var"
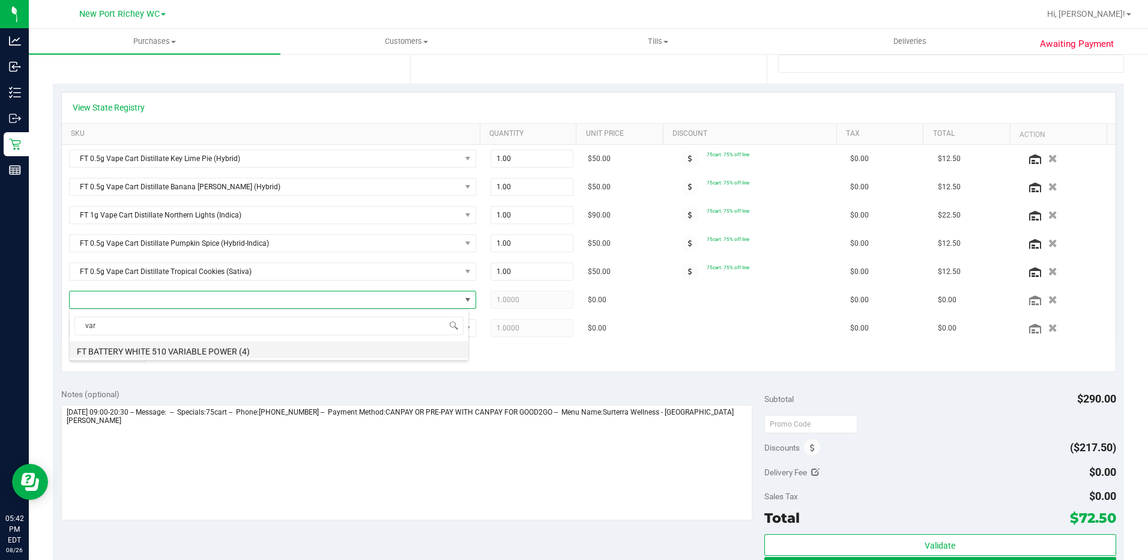
click at [131, 352] on li "FT BATTERY WHITE 510 VARIABLE POWER (4)" at bounding box center [269, 349] width 399 height 17
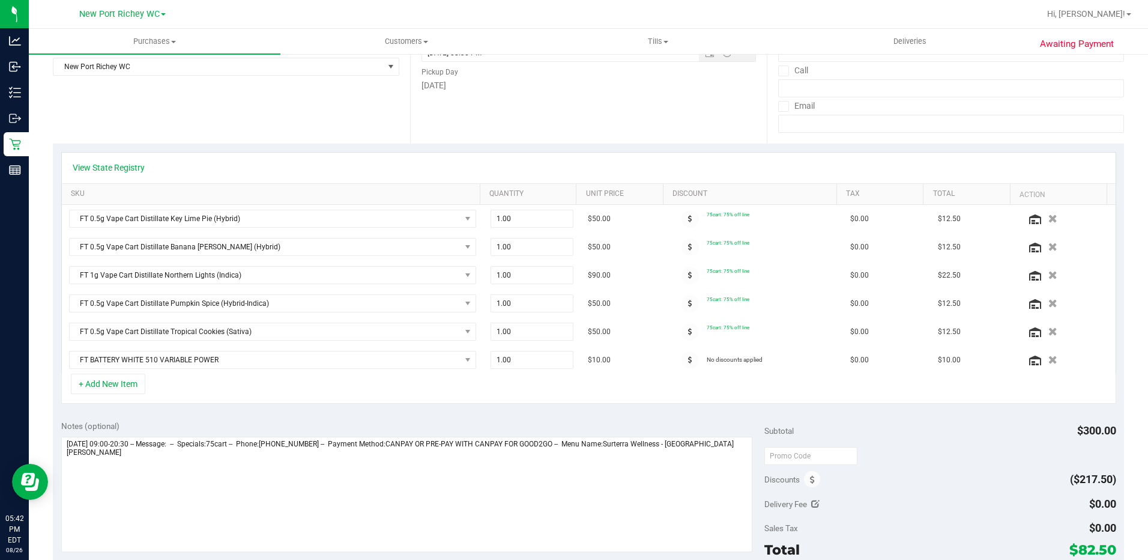
scroll to position [0, 0]
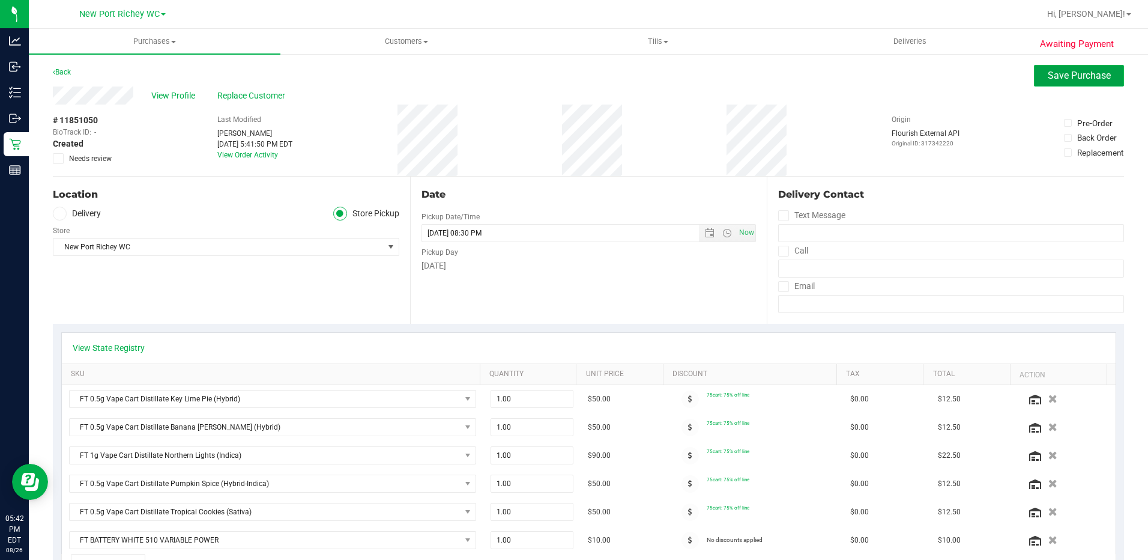
click at [1062, 76] on span "Save Purchase" at bounding box center [1079, 75] width 63 height 11
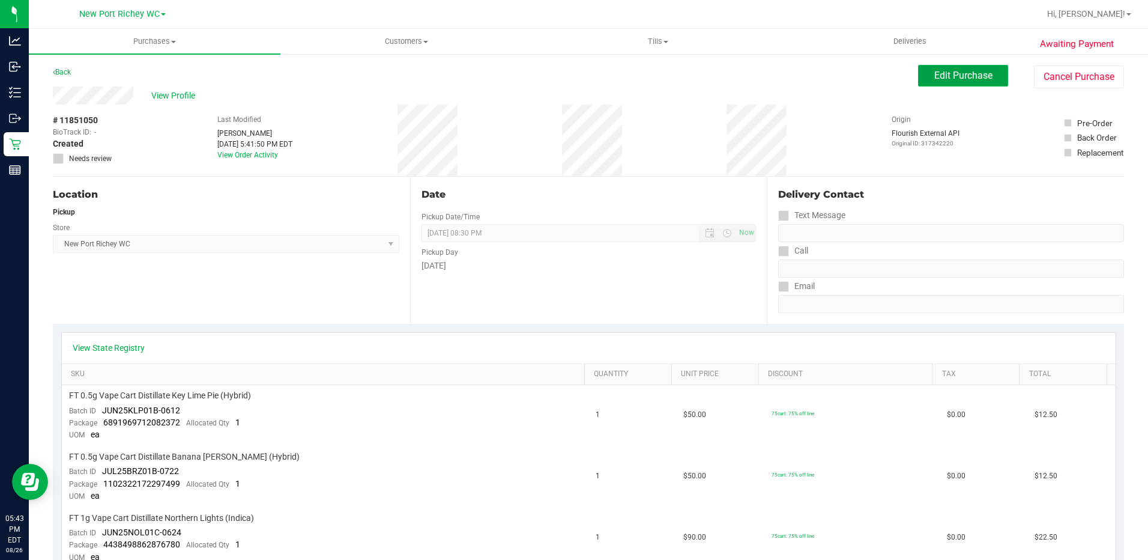
click at [945, 76] on span "Edit Purchase" at bounding box center [963, 75] width 58 height 11
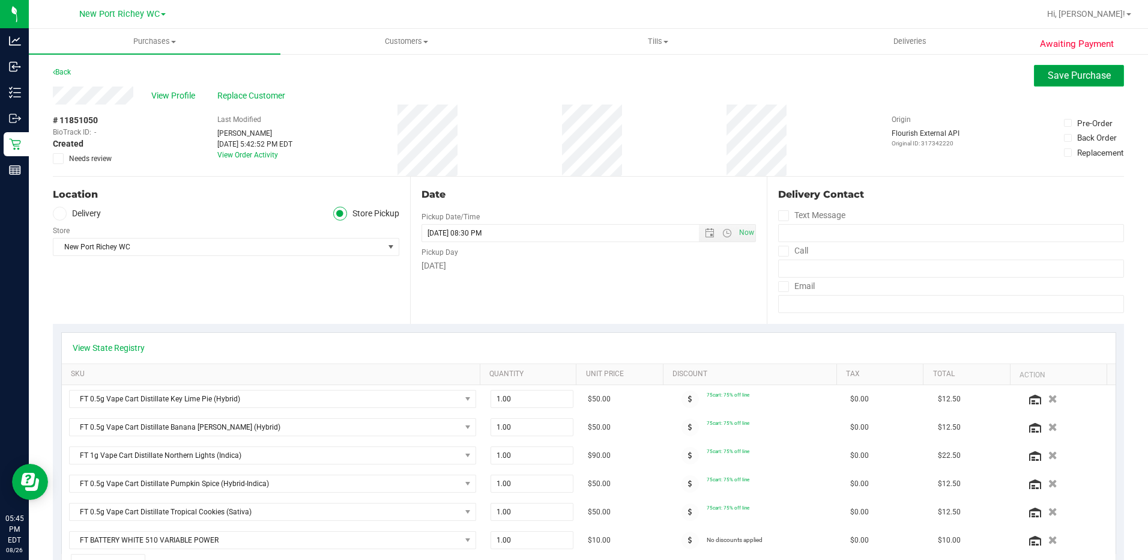
click at [1056, 83] on button "Save Purchase" at bounding box center [1079, 76] width 90 height 22
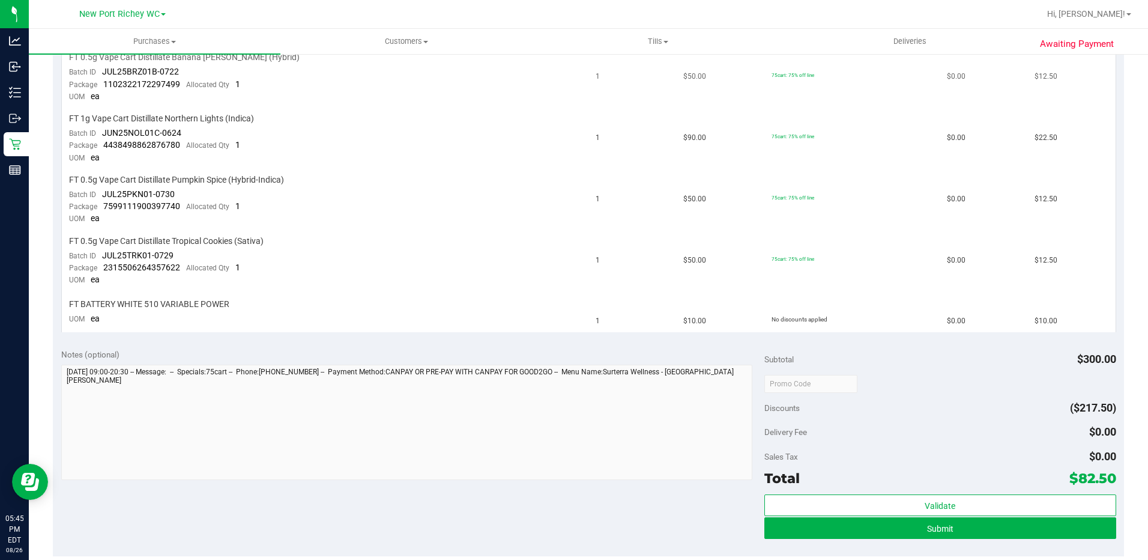
scroll to position [420, 0]
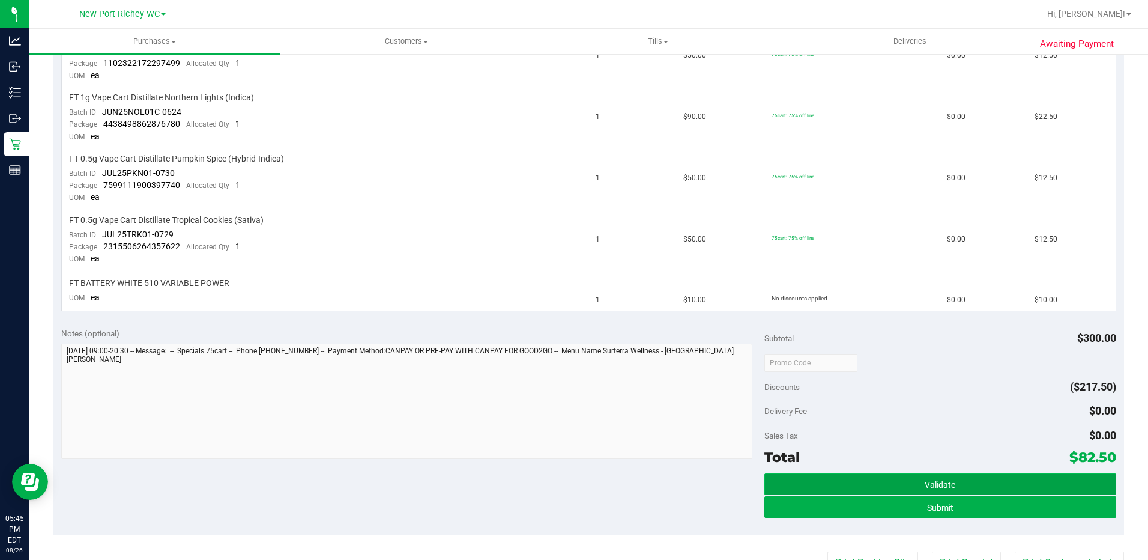
click at [928, 486] on span "Validate" at bounding box center [940, 485] width 31 height 10
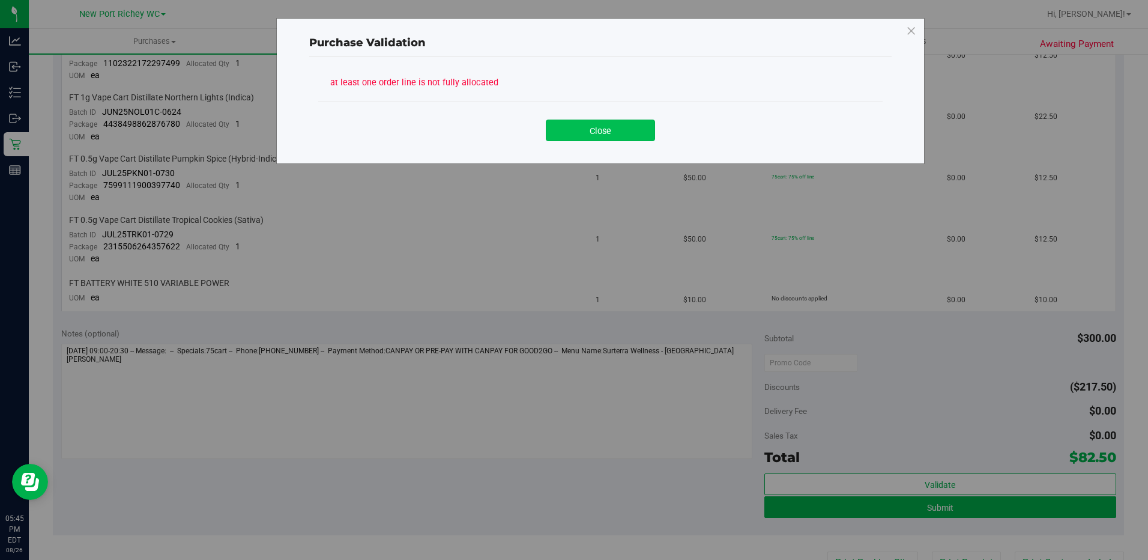
click at [627, 133] on button "Close" at bounding box center [600, 130] width 109 height 22
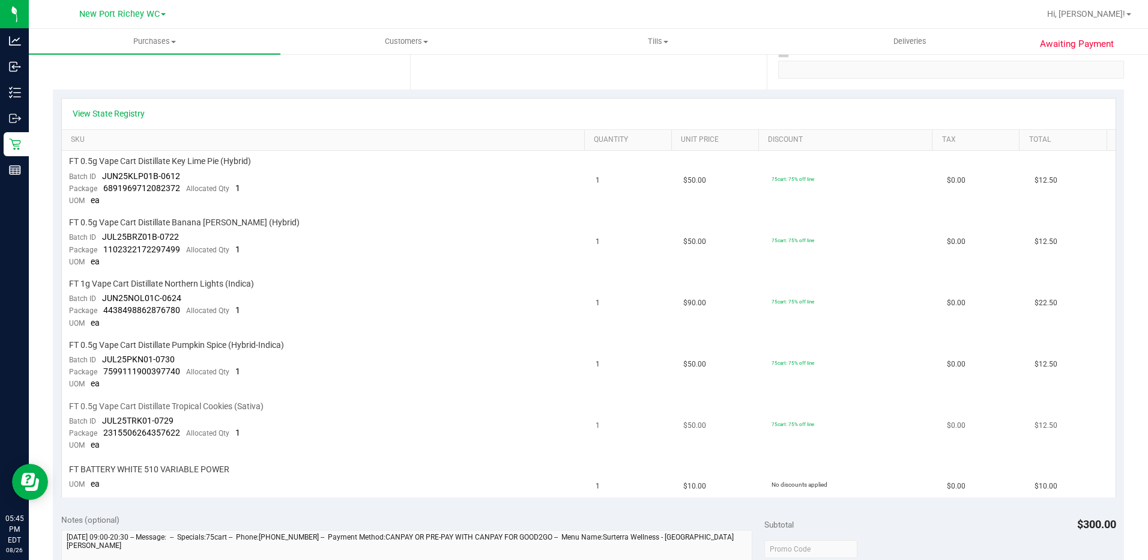
scroll to position [0, 0]
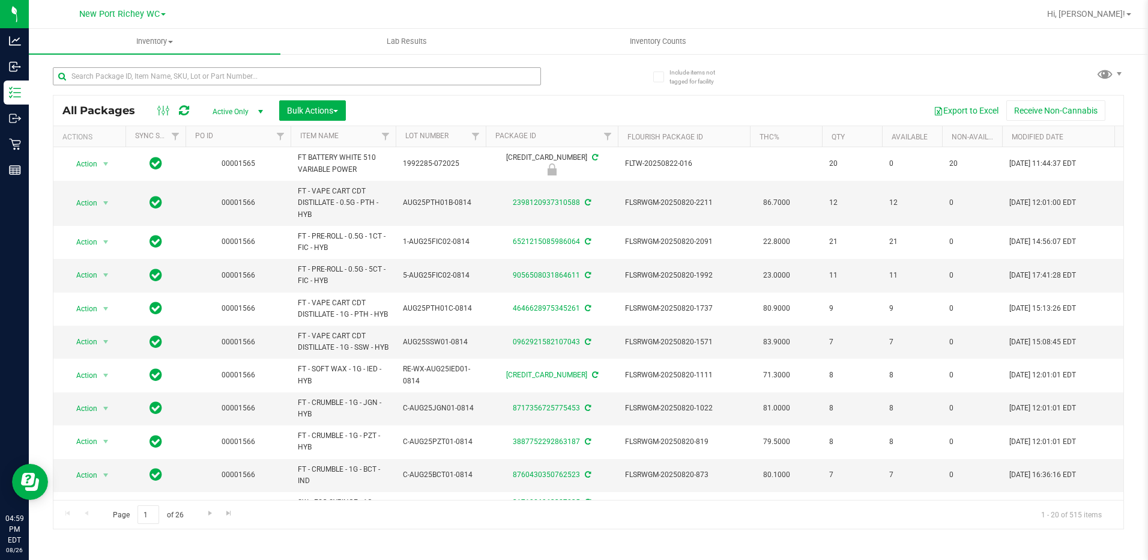
click at [120, 74] on input "text" at bounding box center [297, 76] width 488 height 18
click at [316, 136] on link "Item Name" at bounding box center [319, 135] width 38 height 8
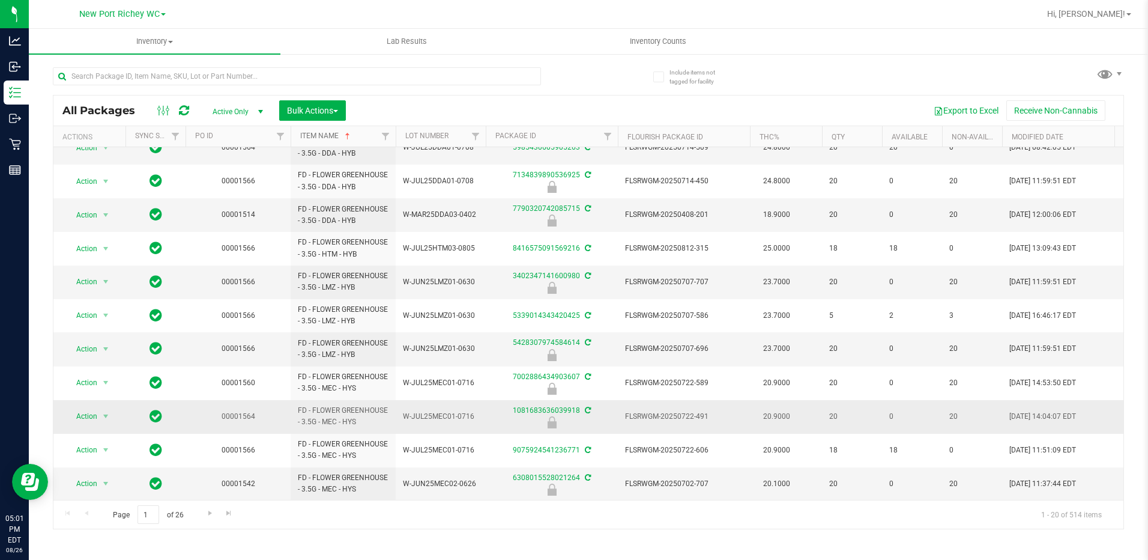
scroll to position [327, 0]
click at [210, 518] on link "Go to the next page" at bounding box center [209, 513] width 17 height 16
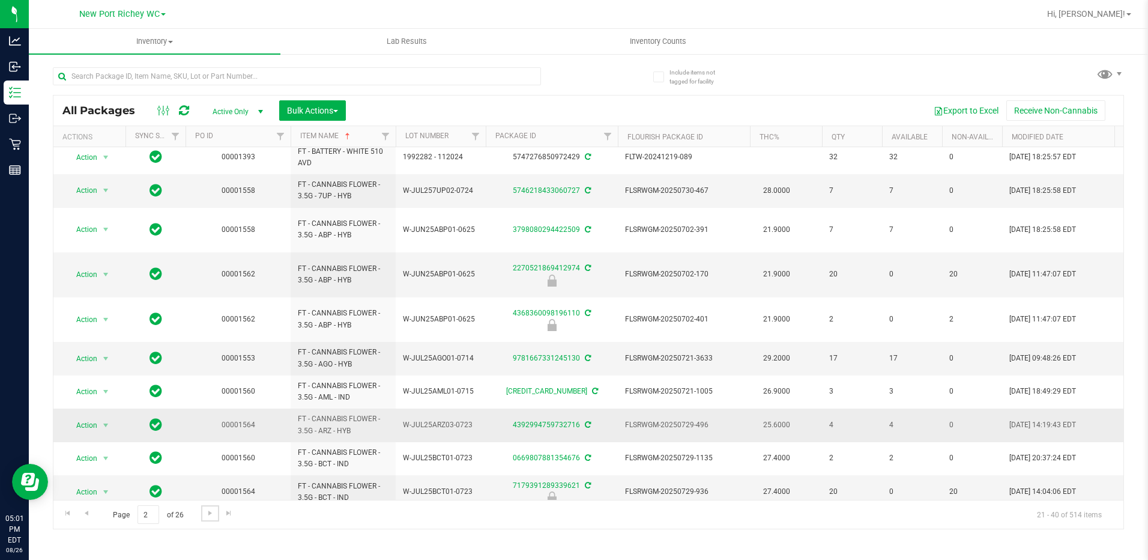
scroll to position [240, 0]
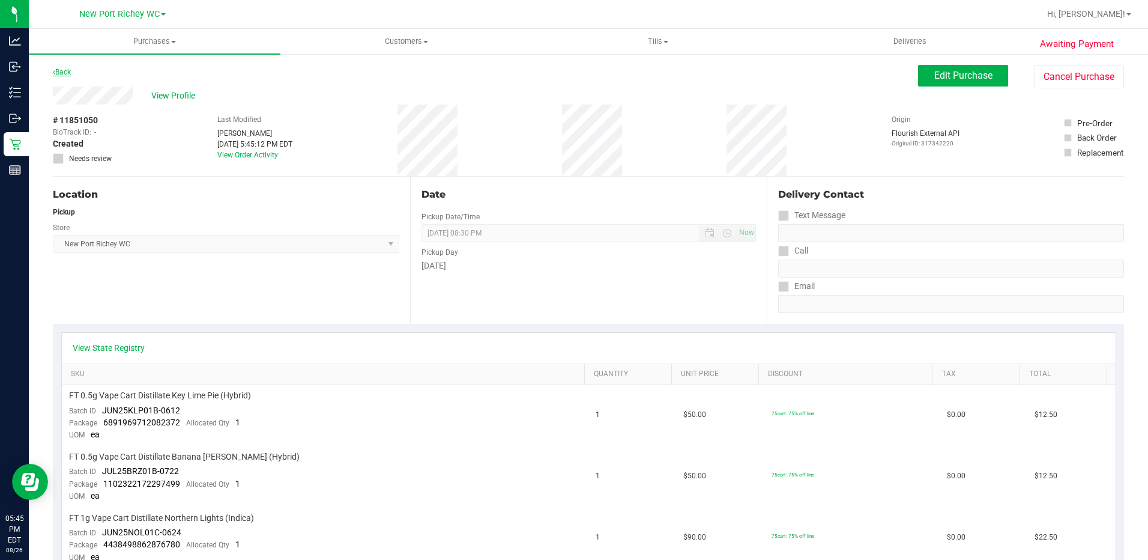
click at [71, 76] on link "Back" at bounding box center [62, 72] width 18 height 8
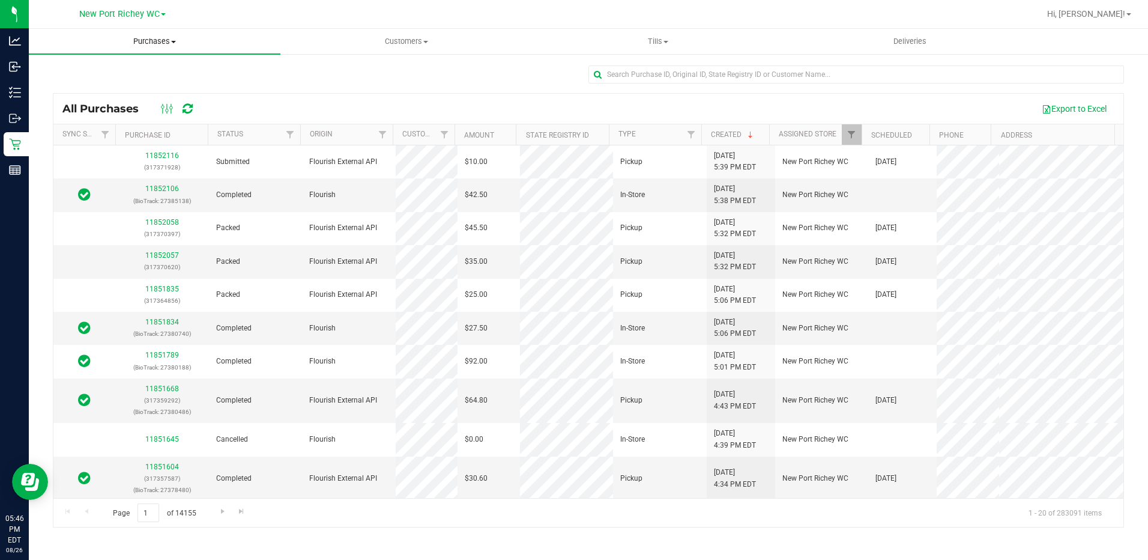
click at [142, 41] on span "Purchases" at bounding box center [155, 41] width 252 height 11
click at [106, 68] on span "Summary of purchases" at bounding box center [90, 72] width 123 height 10
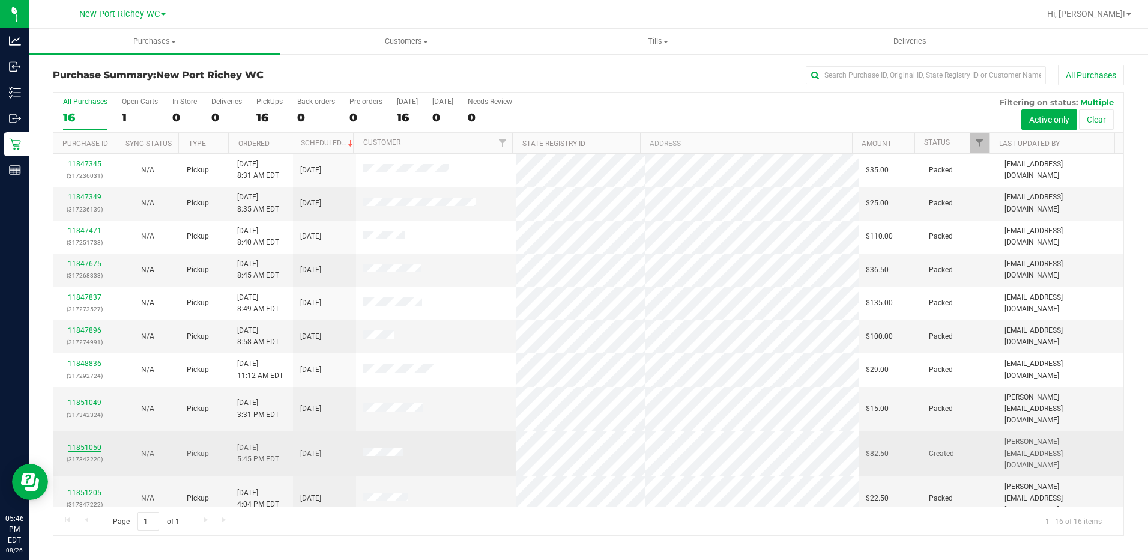
click at [84, 443] on link "11851050" at bounding box center [85, 447] width 34 height 8
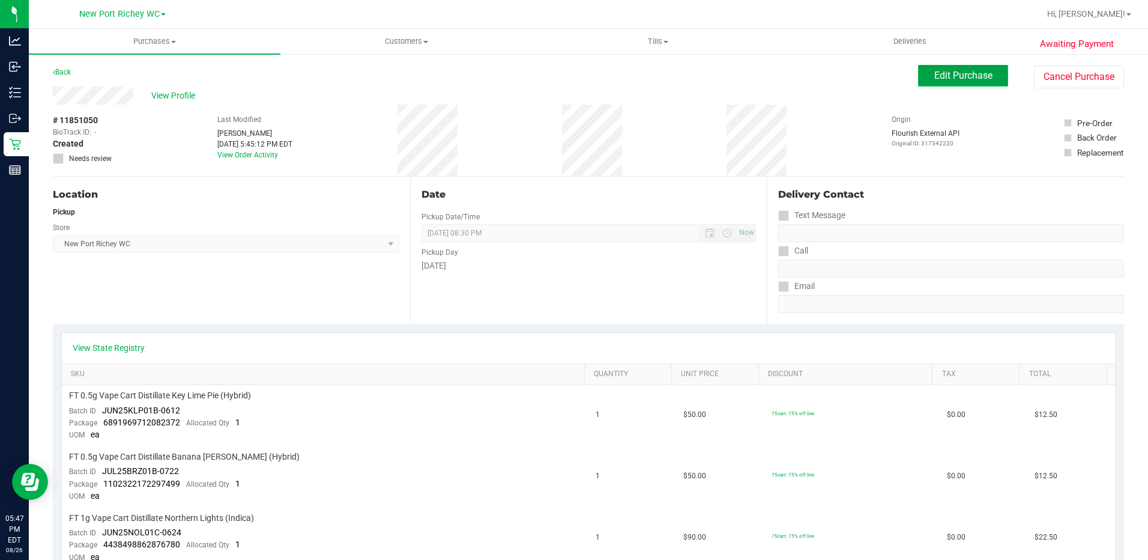
click at [961, 80] on span "Edit Purchase" at bounding box center [963, 75] width 58 height 11
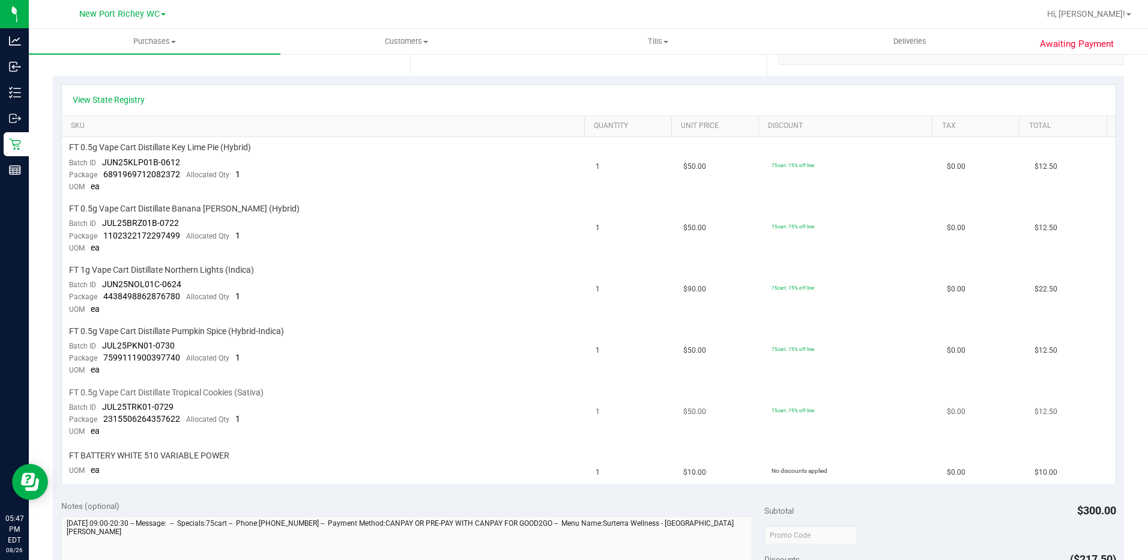
scroll to position [300, 0]
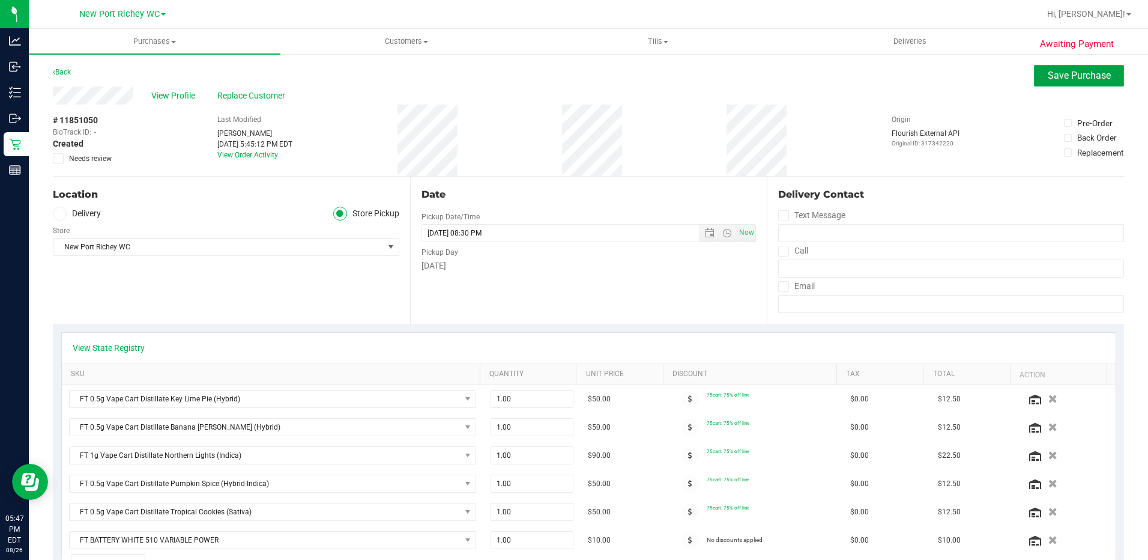
click at [1048, 76] on span "Save Purchase" at bounding box center [1079, 75] width 63 height 11
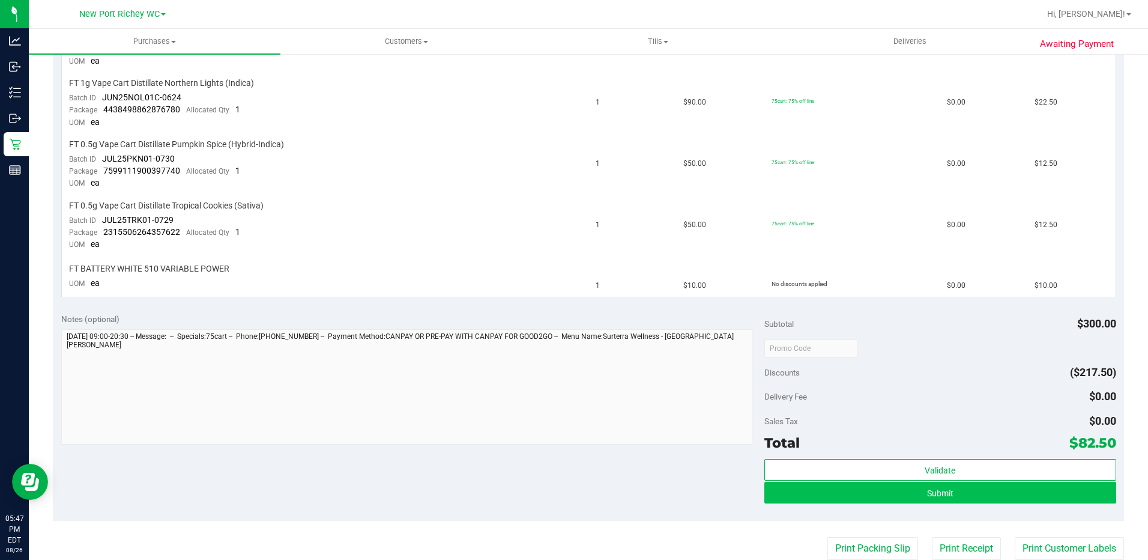
scroll to position [540, 0]
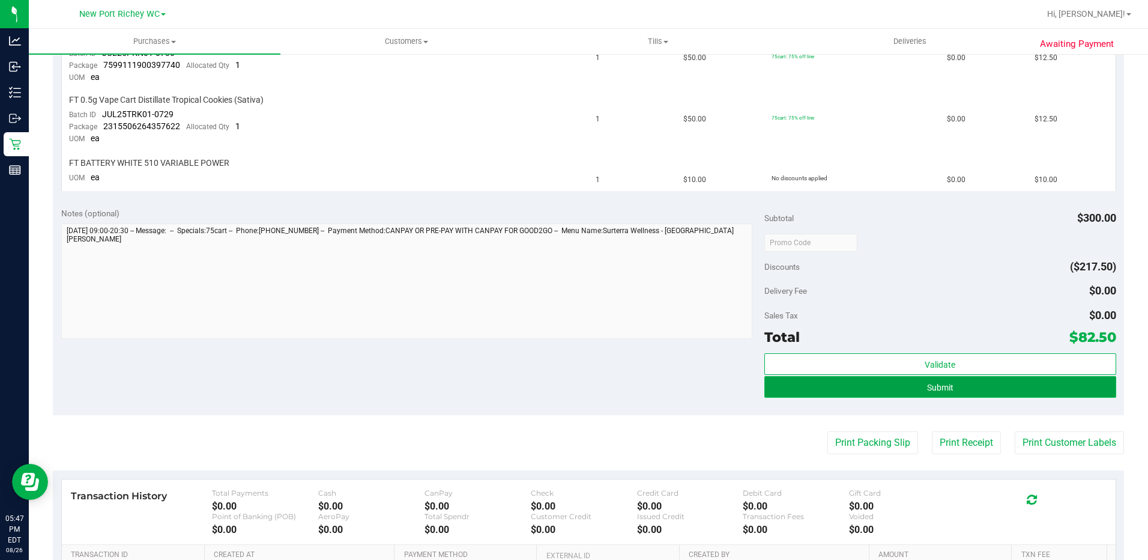
click at [1011, 389] on button "Submit" at bounding box center [940, 387] width 352 height 22
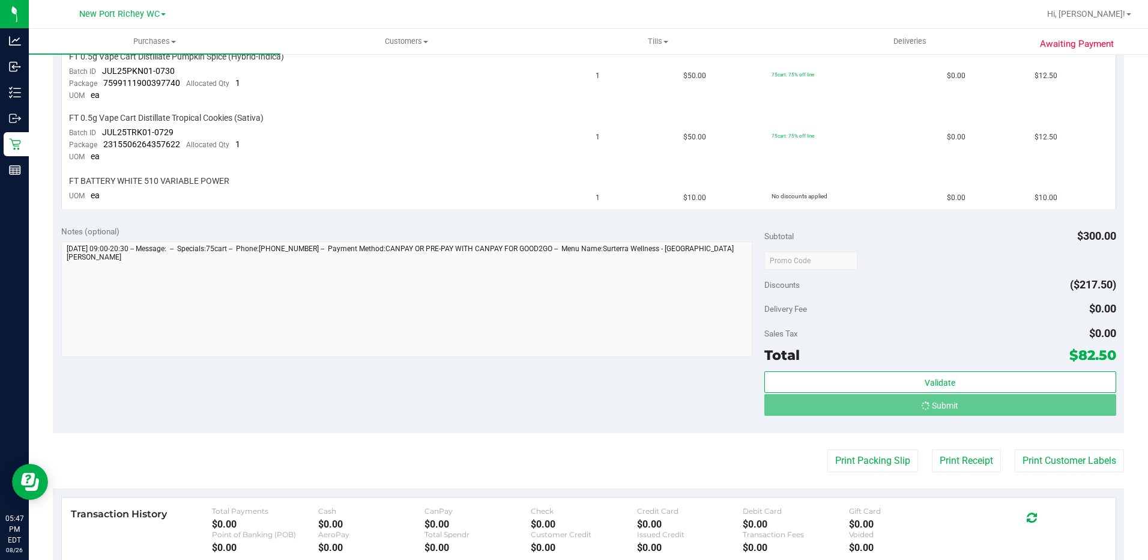
scroll to position [504, 0]
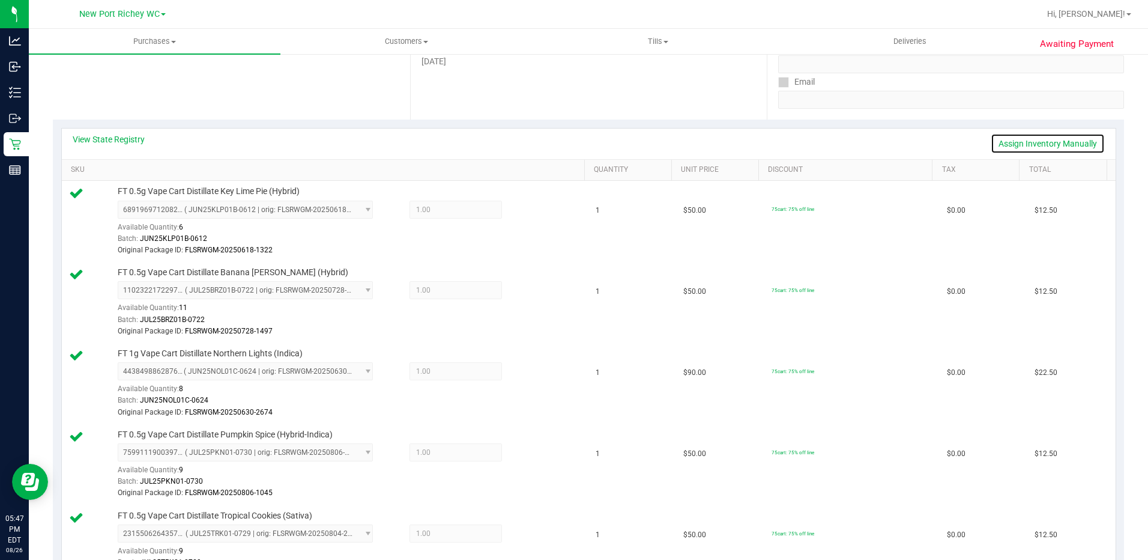
click at [1027, 145] on link "Assign Inventory Manually" at bounding box center [1048, 143] width 114 height 20
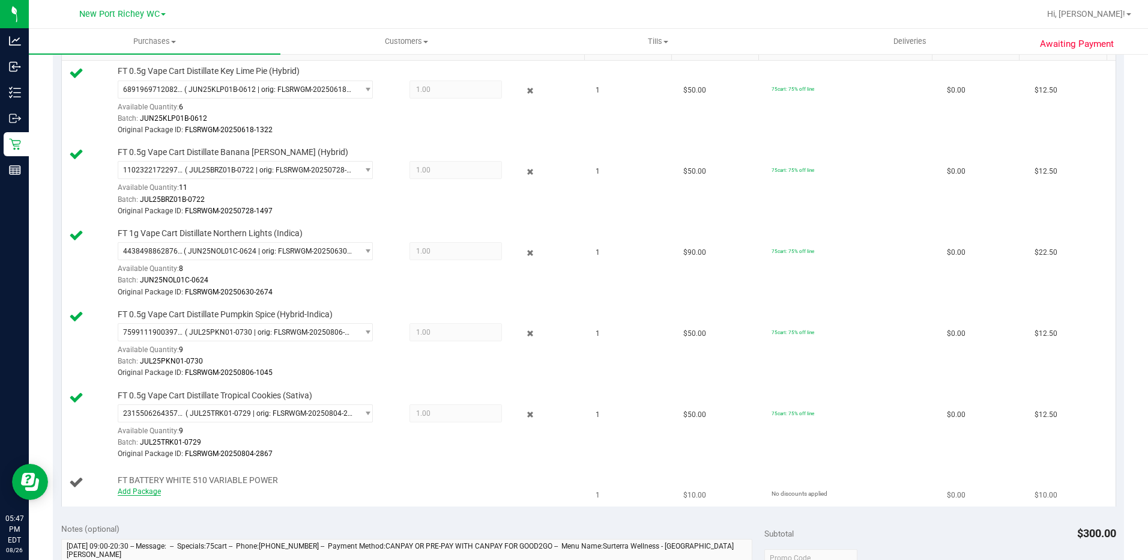
click at [148, 489] on link "Add Package" at bounding box center [139, 491] width 43 height 8
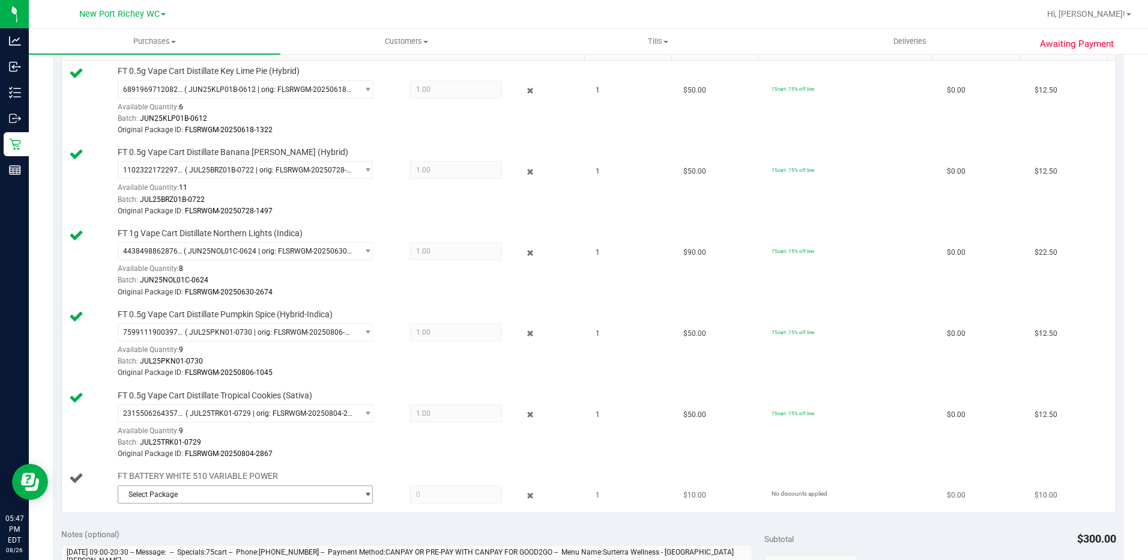
click at [204, 495] on span "Select Package" at bounding box center [238, 494] width 240 height 17
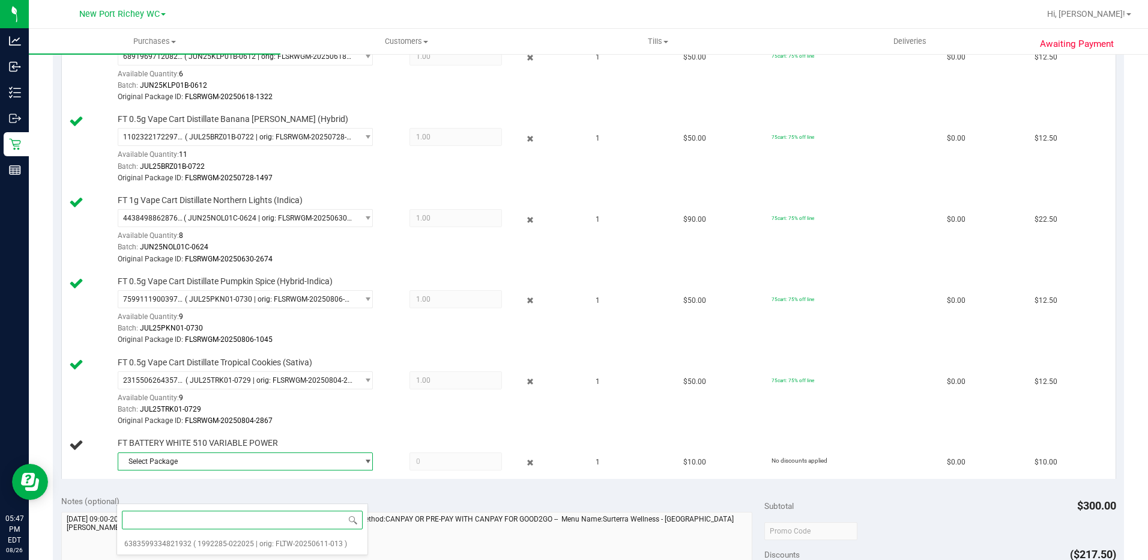
scroll to position [384, 0]
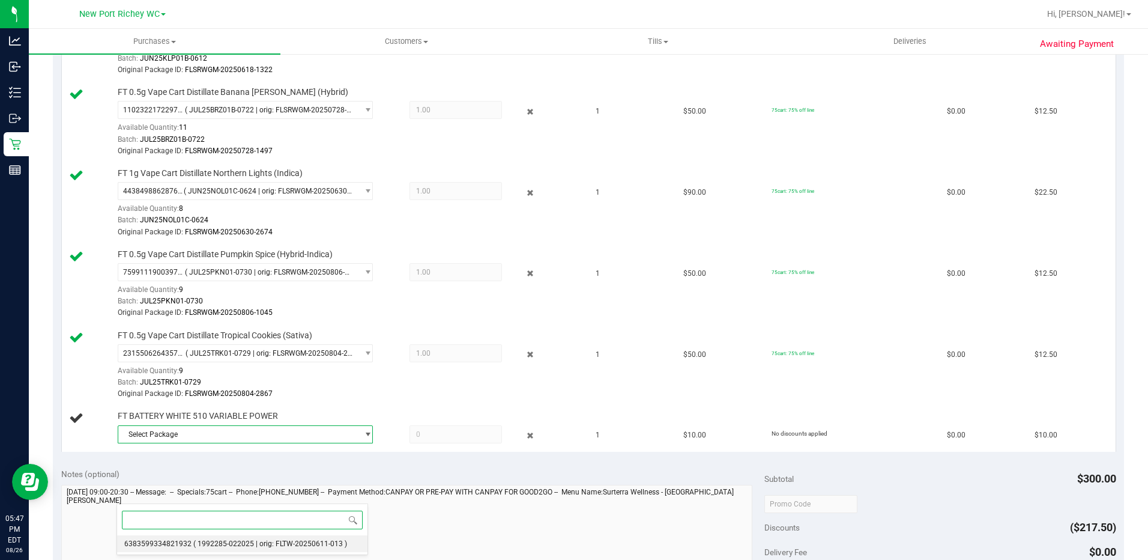
click at [223, 537] on li "6383599334821932 ( 1992285-022025 | orig: FLTW-20250611-013 )" at bounding box center [242, 543] width 250 height 17
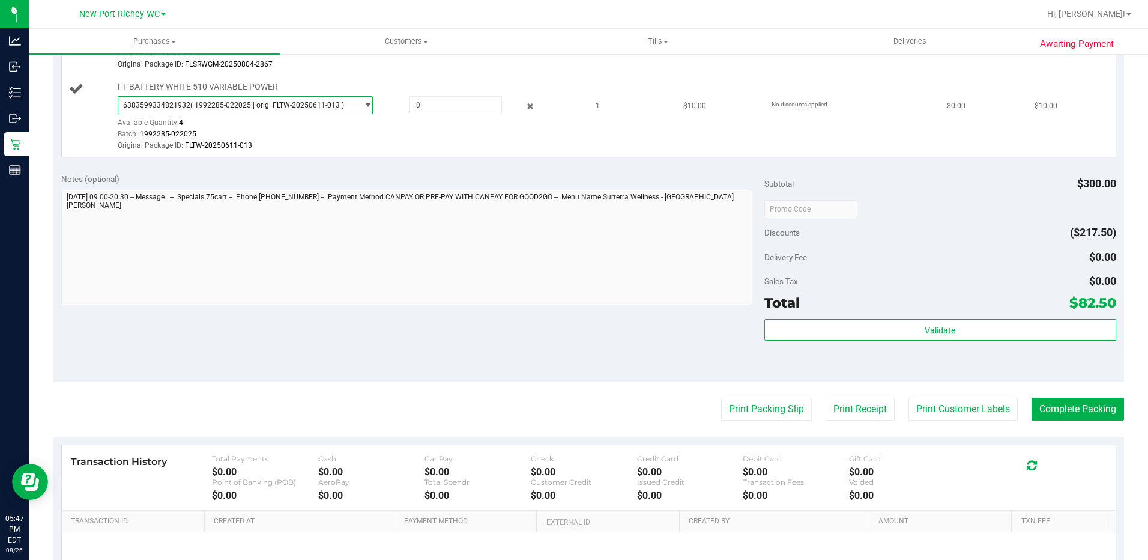
scroll to position [721, 0]
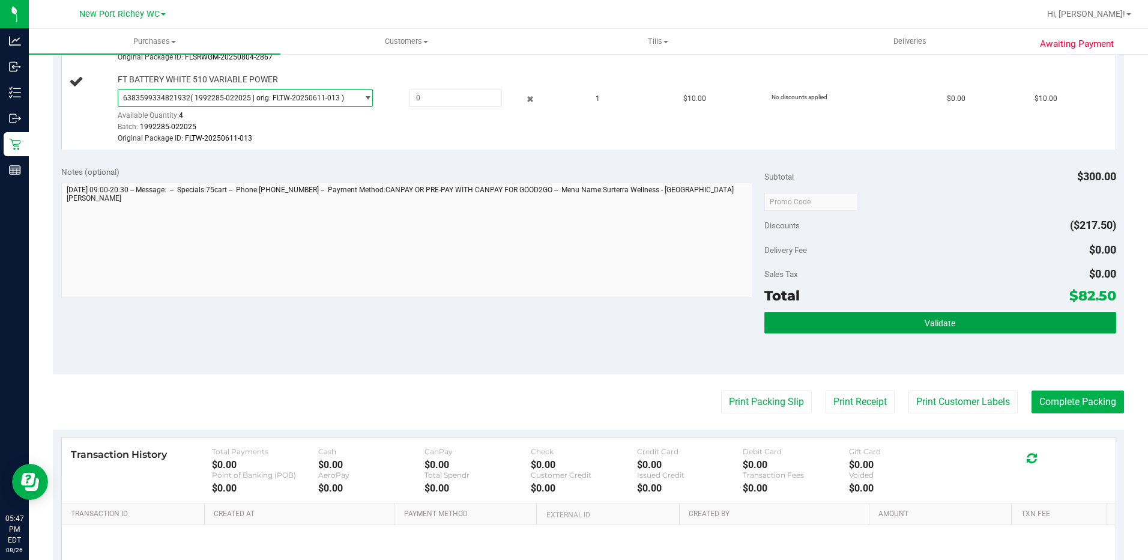
click at [945, 325] on span "Validate" at bounding box center [940, 323] width 31 height 10
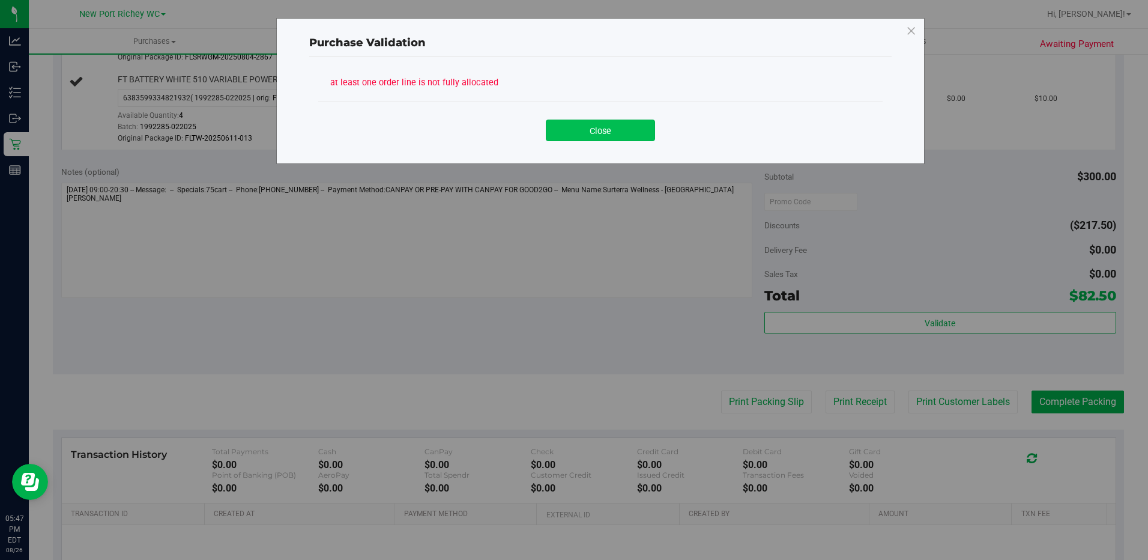
click at [617, 131] on button "Close" at bounding box center [600, 130] width 109 height 22
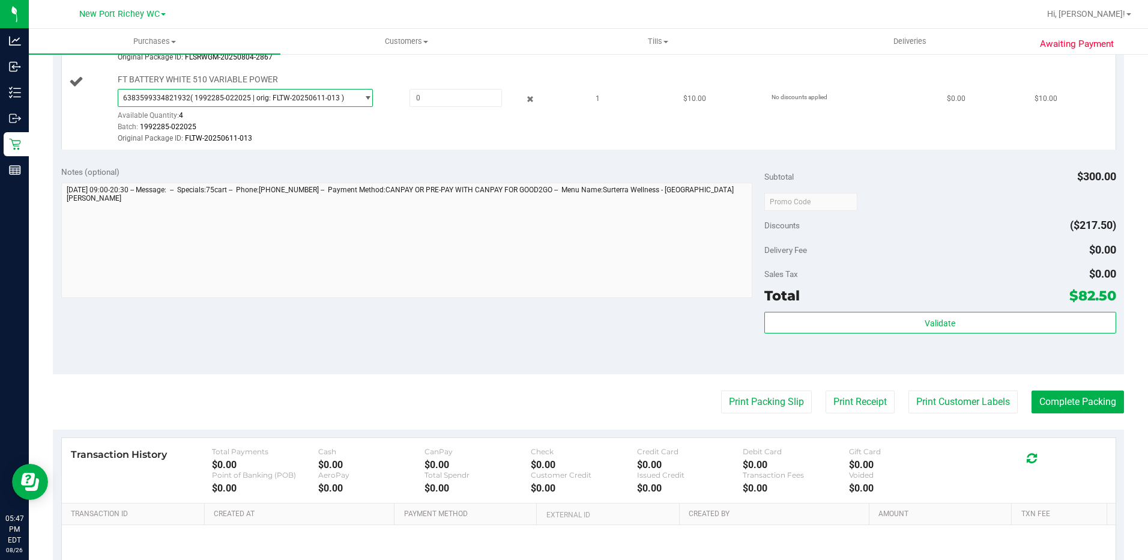
click at [365, 97] on span "select" at bounding box center [367, 98] width 9 height 10
click at [363, 103] on span "select" at bounding box center [364, 97] width 15 height 17
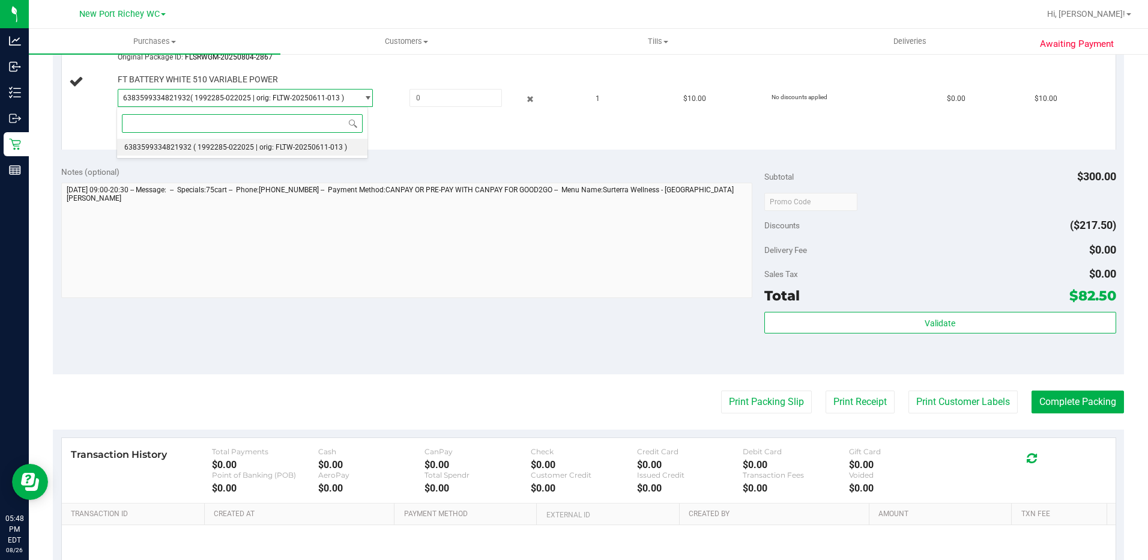
click at [322, 145] on span "( 1992285-022025 | orig: FLTW-20250611-013 )" at bounding box center [270, 147] width 154 height 8
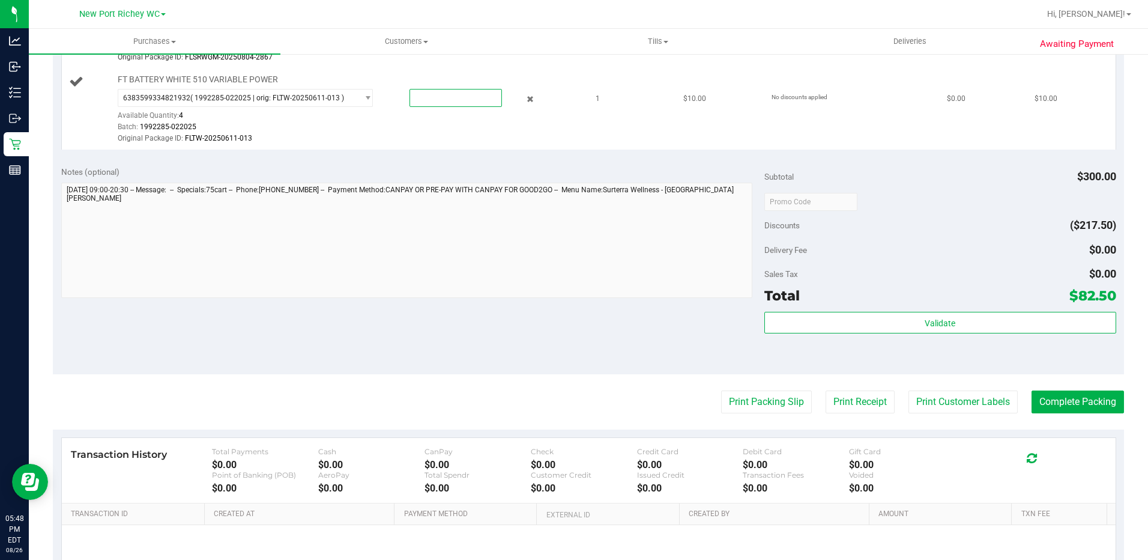
click at [410, 96] on span at bounding box center [456, 98] width 92 height 18
type input "1"
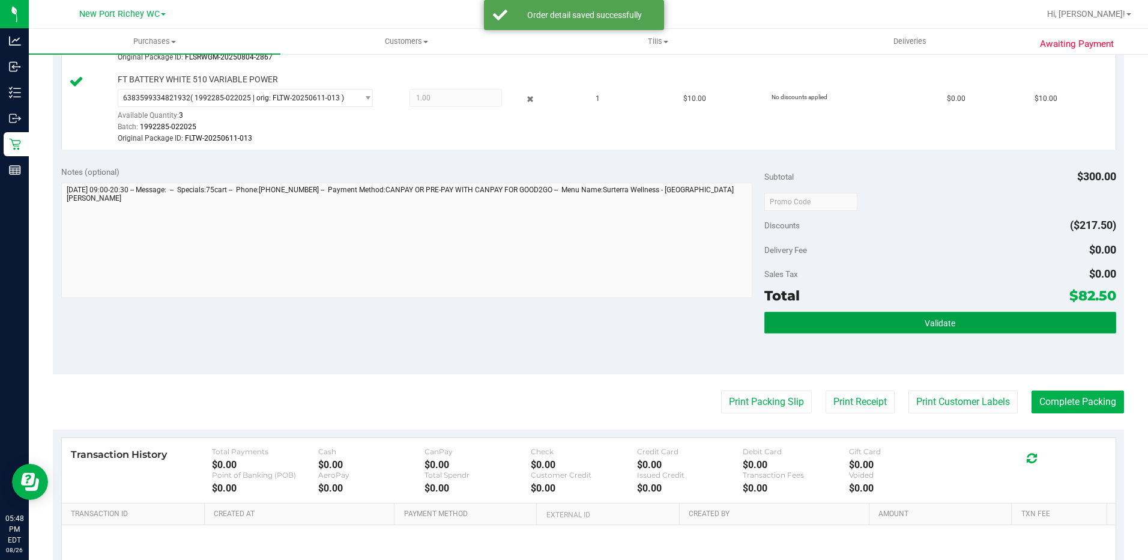
click at [859, 324] on button "Validate" at bounding box center [940, 323] width 352 height 22
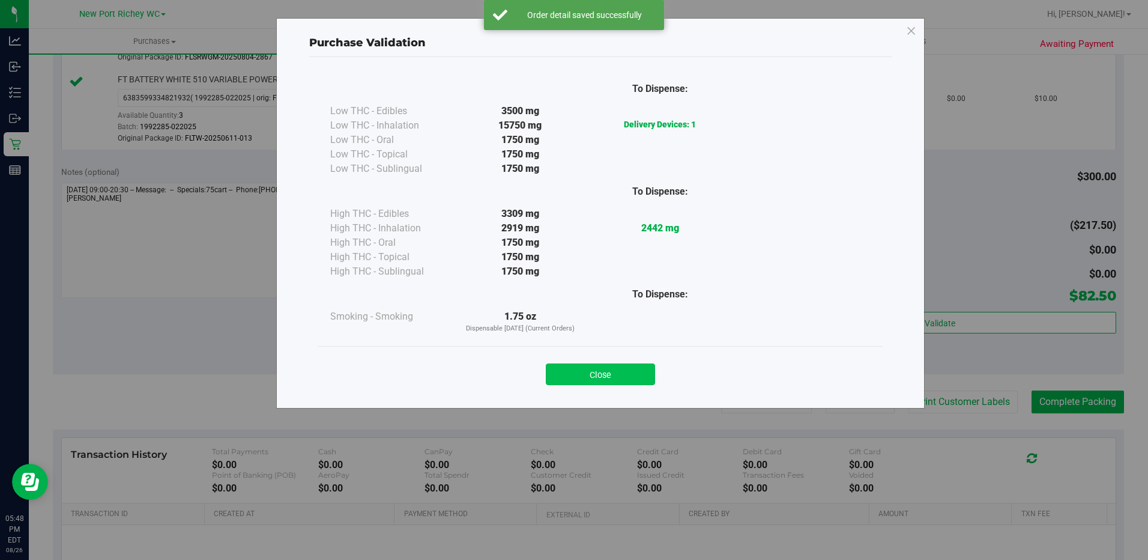
click at [561, 370] on button "Close" at bounding box center [600, 374] width 109 height 22
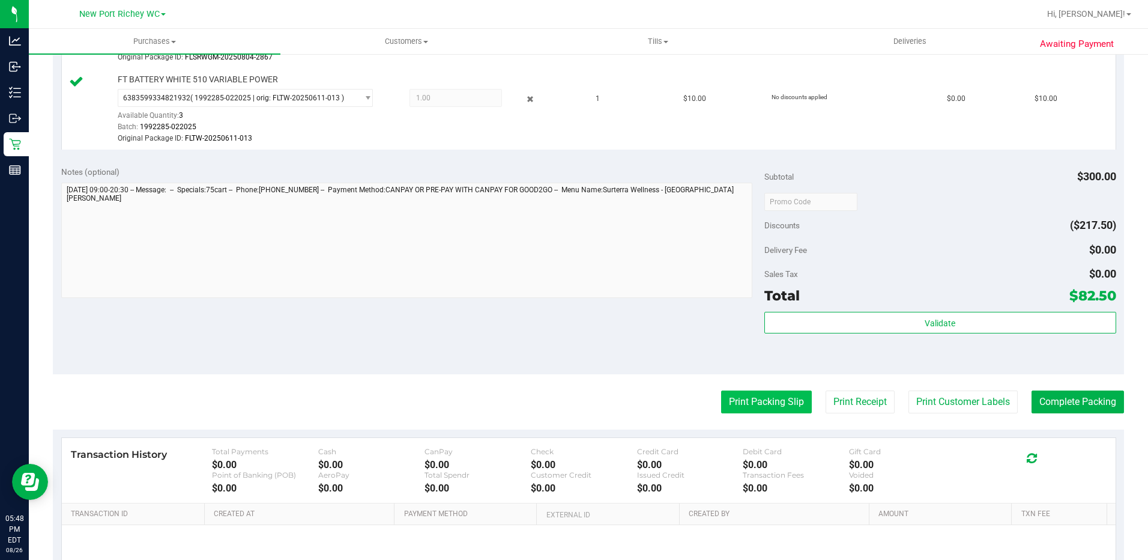
click at [783, 408] on button "Print Packing Slip" at bounding box center [766, 401] width 91 height 23
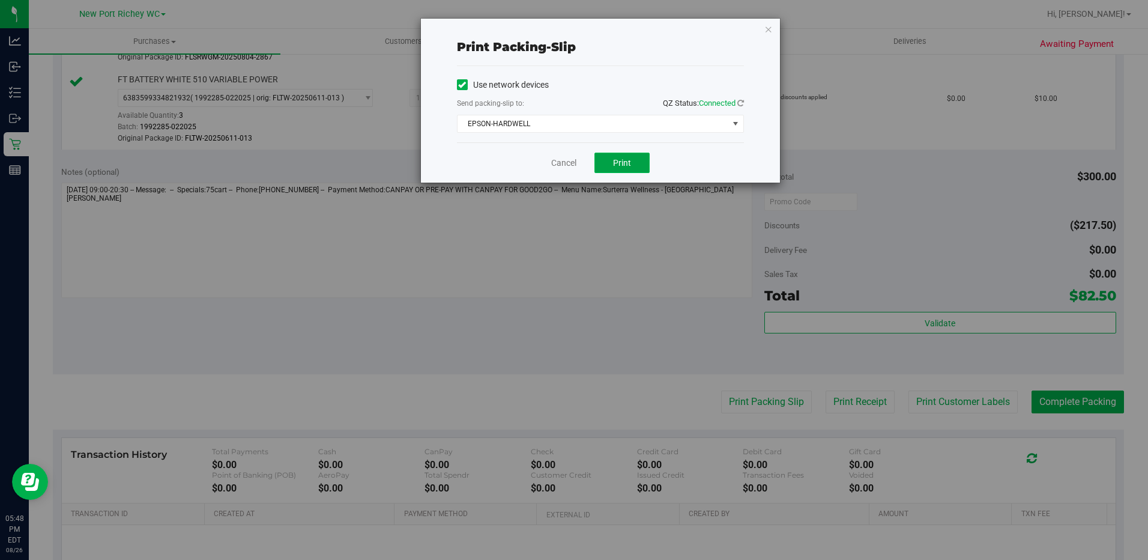
click at [614, 155] on button "Print" at bounding box center [621, 163] width 55 height 20
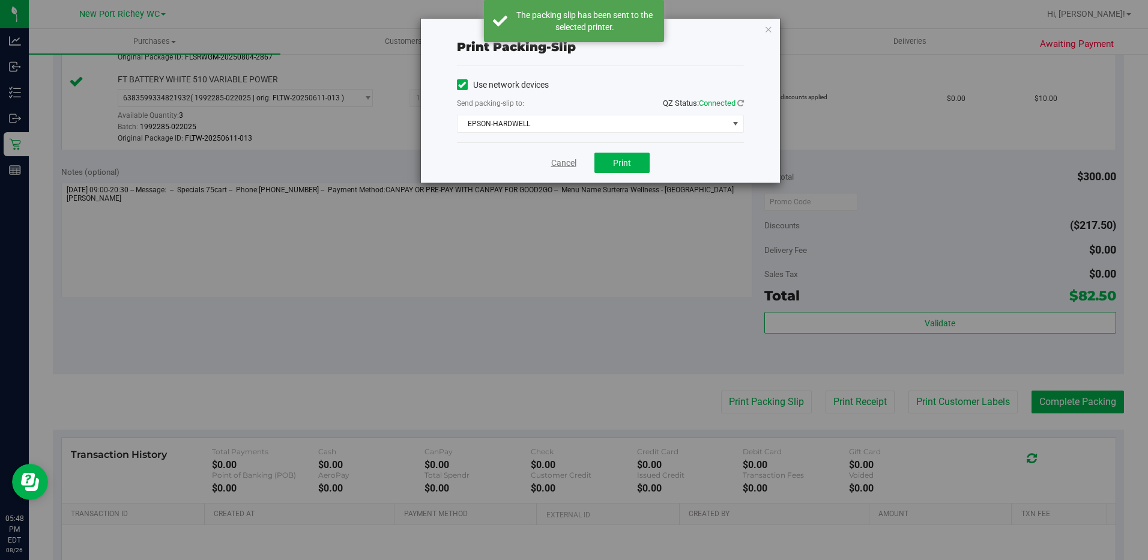
click at [564, 161] on link "Cancel" at bounding box center [563, 163] width 25 height 13
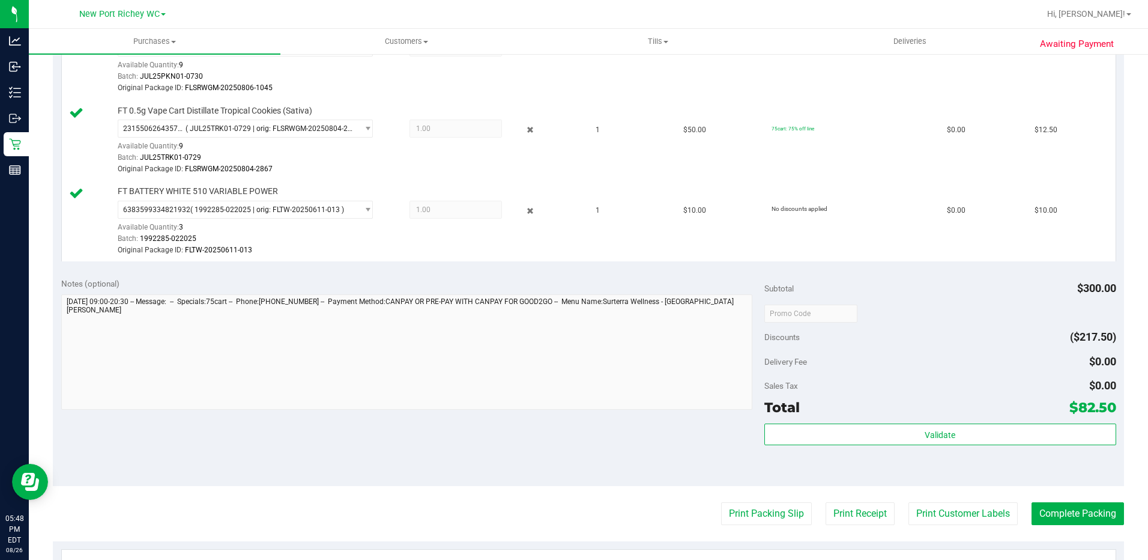
scroll to position [839, 0]
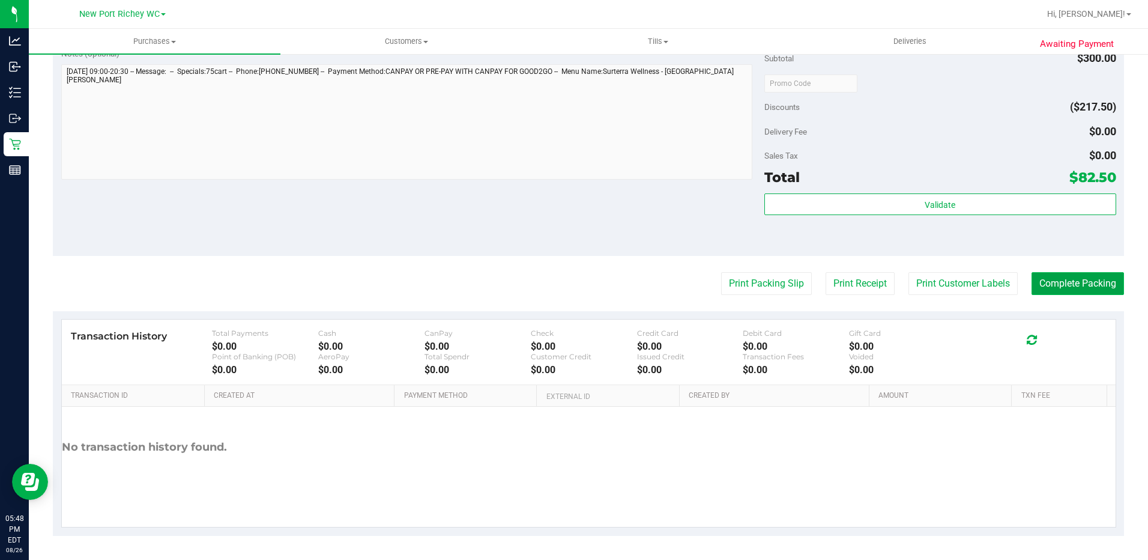
click at [1066, 280] on button "Complete Packing" at bounding box center [1078, 283] width 92 height 23
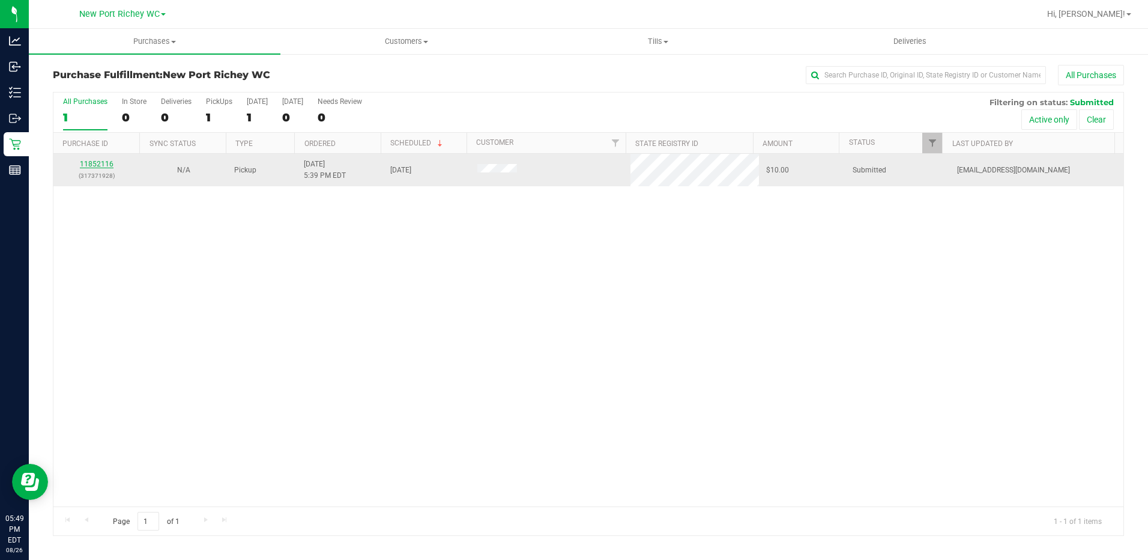
click at [108, 163] on link "11852116" at bounding box center [97, 164] width 34 height 8
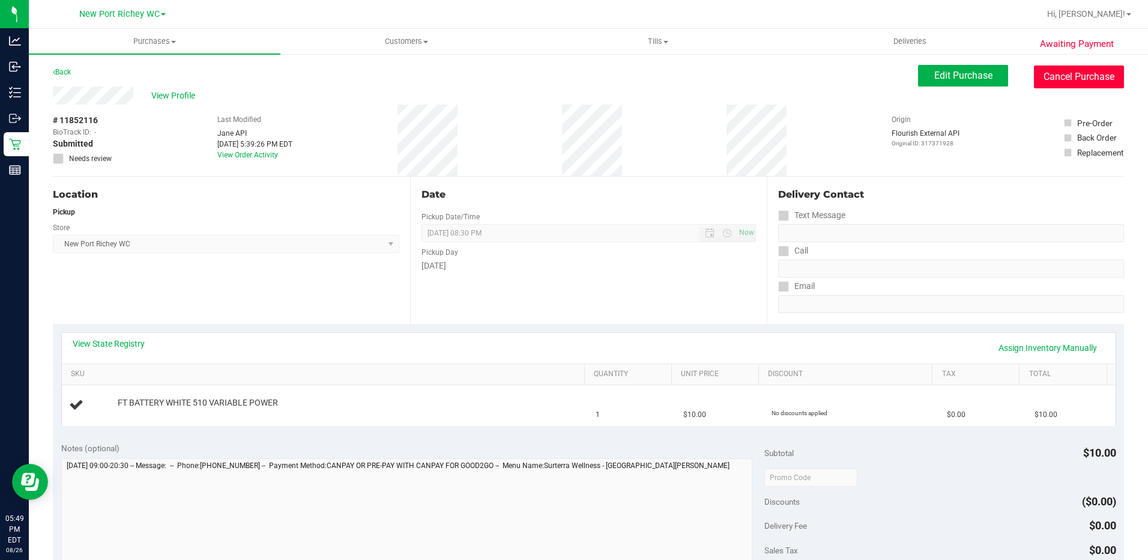
click at [1080, 72] on button "Cancel Purchase" at bounding box center [1079, 76] width 90 height 23
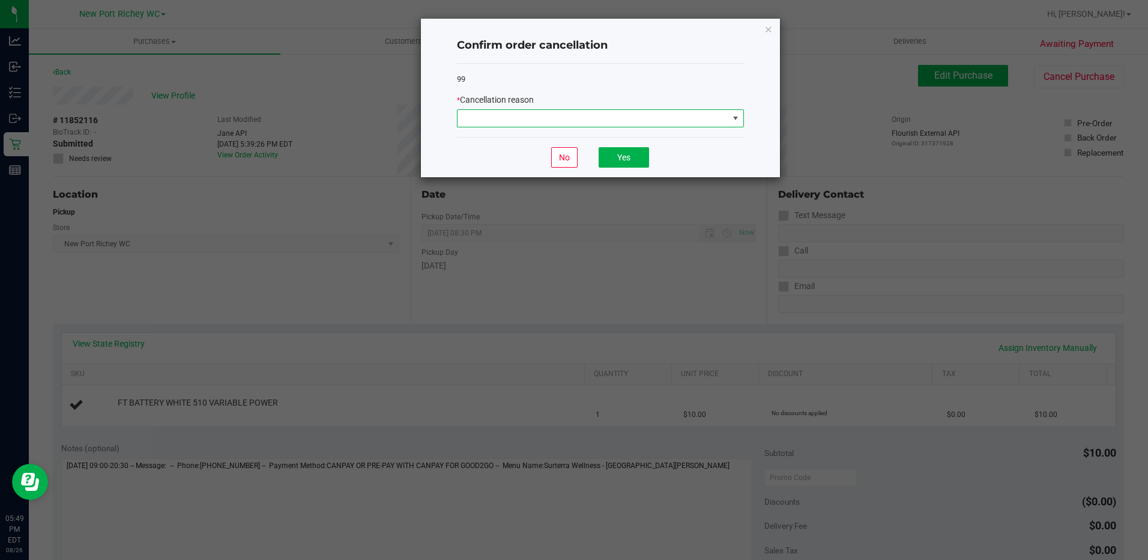
click at [734, 116] on span at bounding box center [736, 118] width 10 height 10
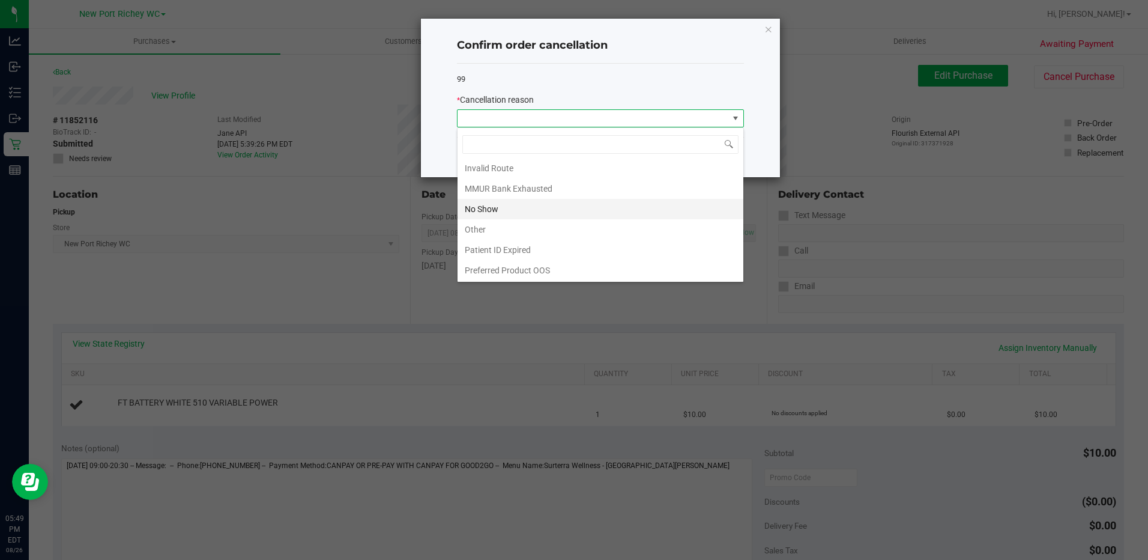
scroll to position [64, 0]
click at [511, 229] on li "Other" at bounding box center [601, 229] width 286 height 20
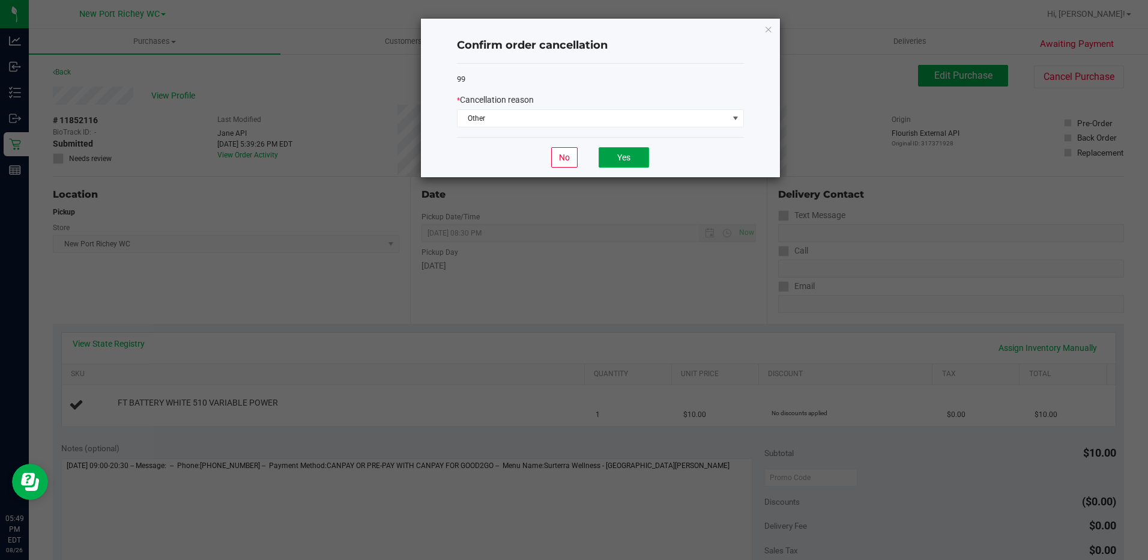
click at [614, 151] on button "Yes" at bounding box center [624, 157] width 50 height 20
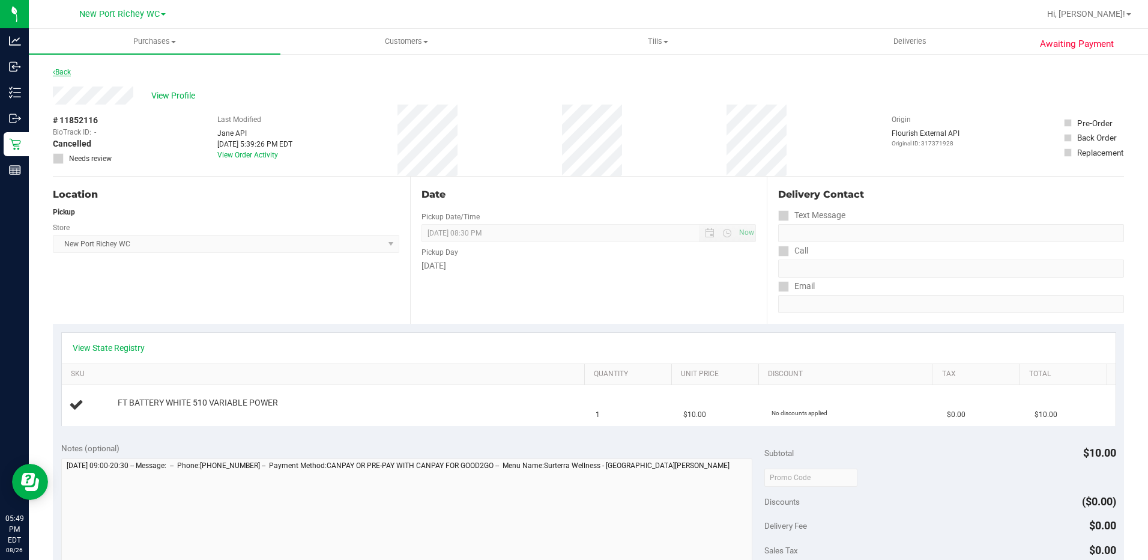
click at [62, 71] on link "Back" at bounding box center [62, 72] width 18 height 8
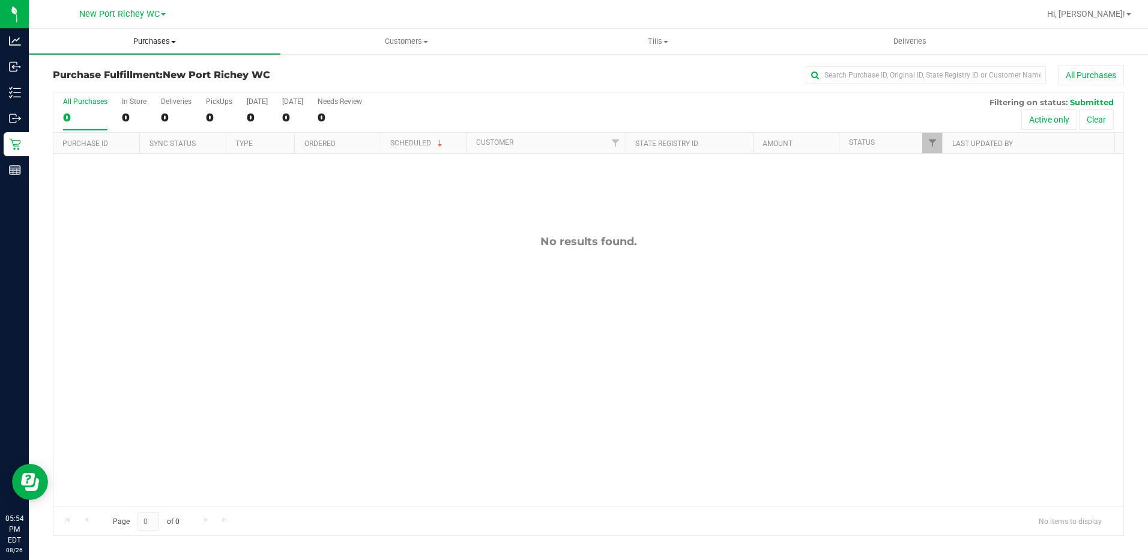
click at [161, 47] on uib-tab-heading "Purchases Summary of purchases Fulfillment All purchases" at bounding box center [155, 41] width 252 height 25
click at [127, 74] on span "Summary of purchases" at bounding box center [90, 72] width 123 height 10
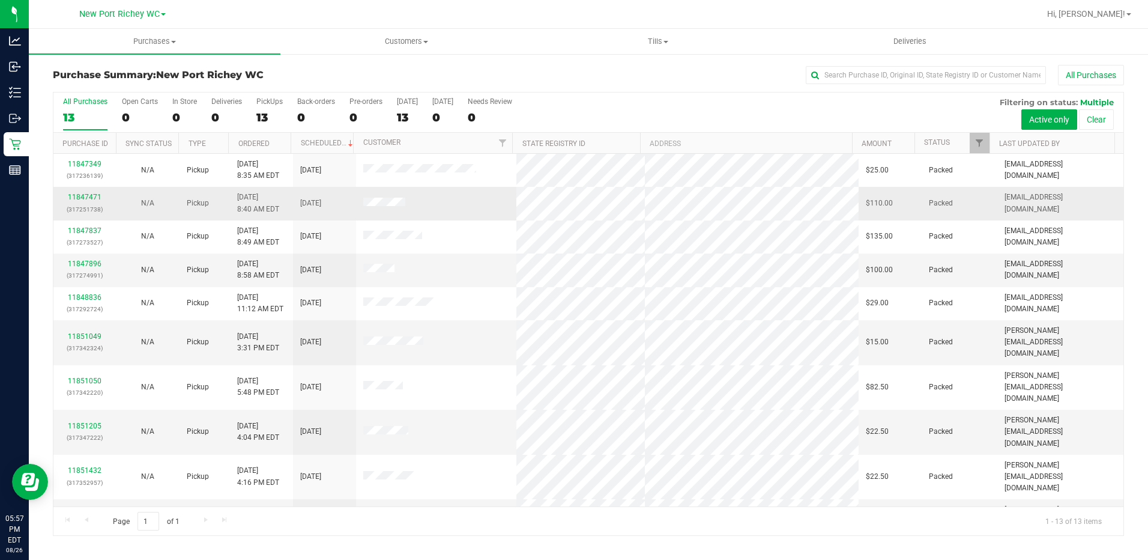
scroll to position [79, 0]
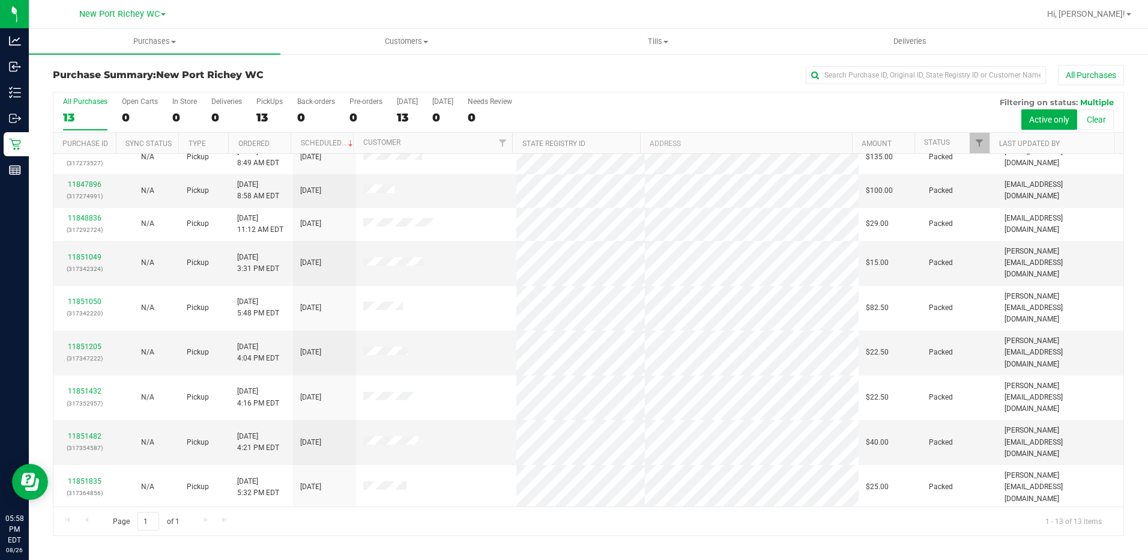
click at [76, 549] on link "11852231" at bounding box center [85, 553] width 34 height 8
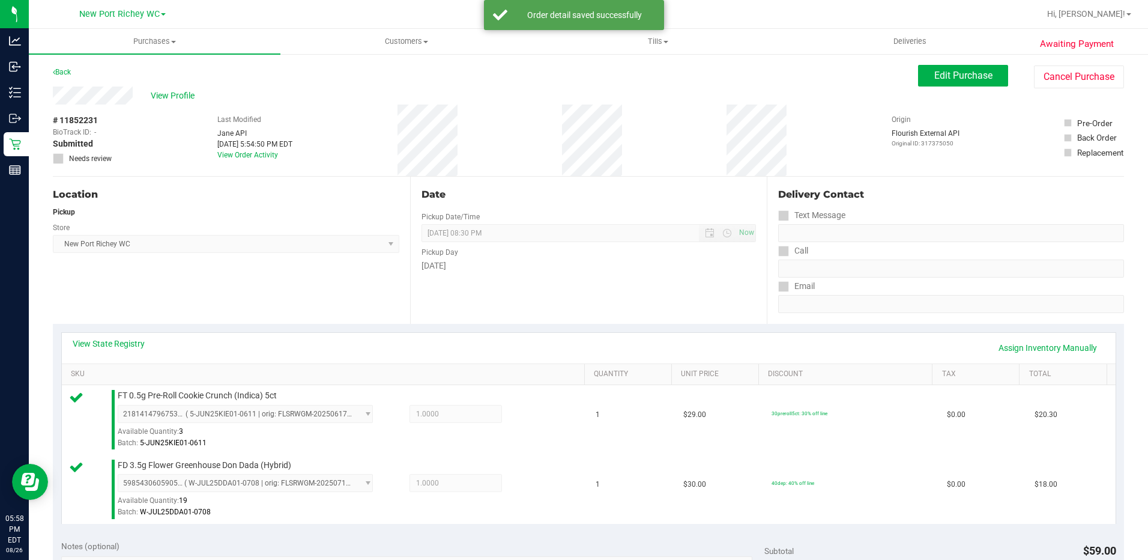
scroll to position [180, 0]
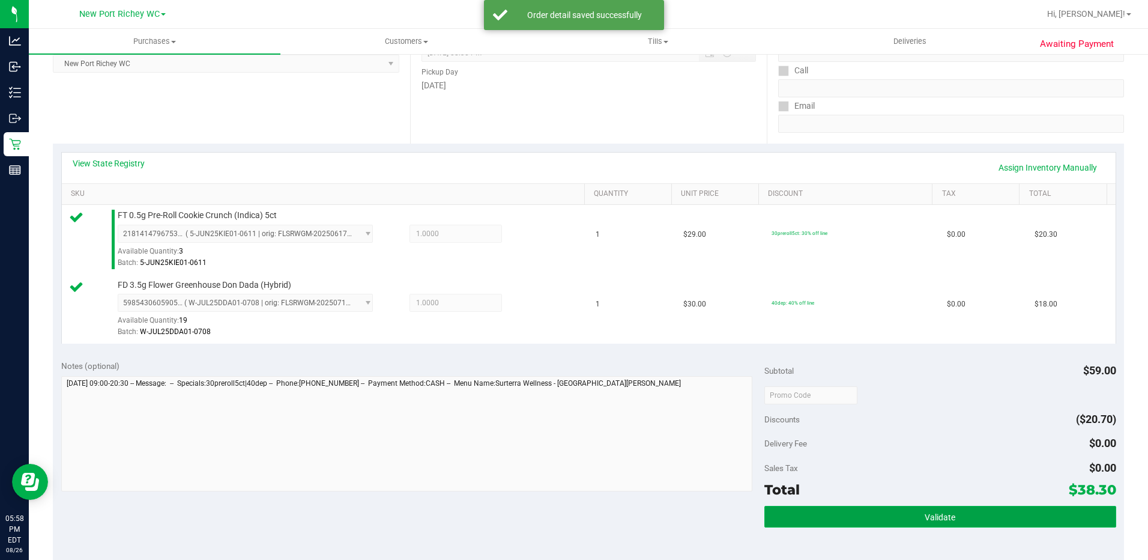
click at [880, 515] on button "Validate" at bounding box center [940, 517] width 352 height 22
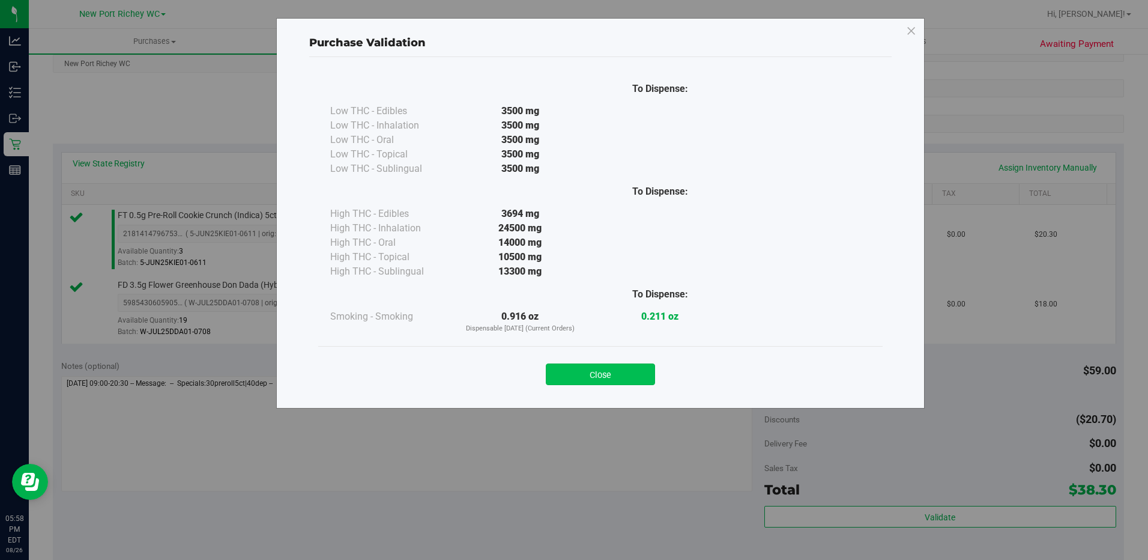
click at [621, 372] on button "Close" at bounding box center [600, 374] width 109 height 22
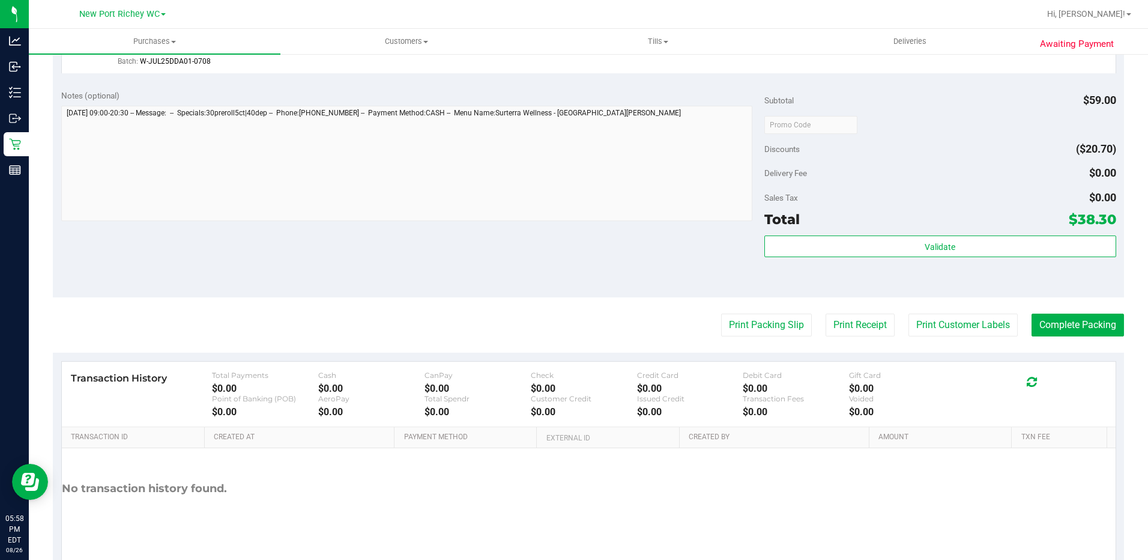
scroll to position [480, 0]
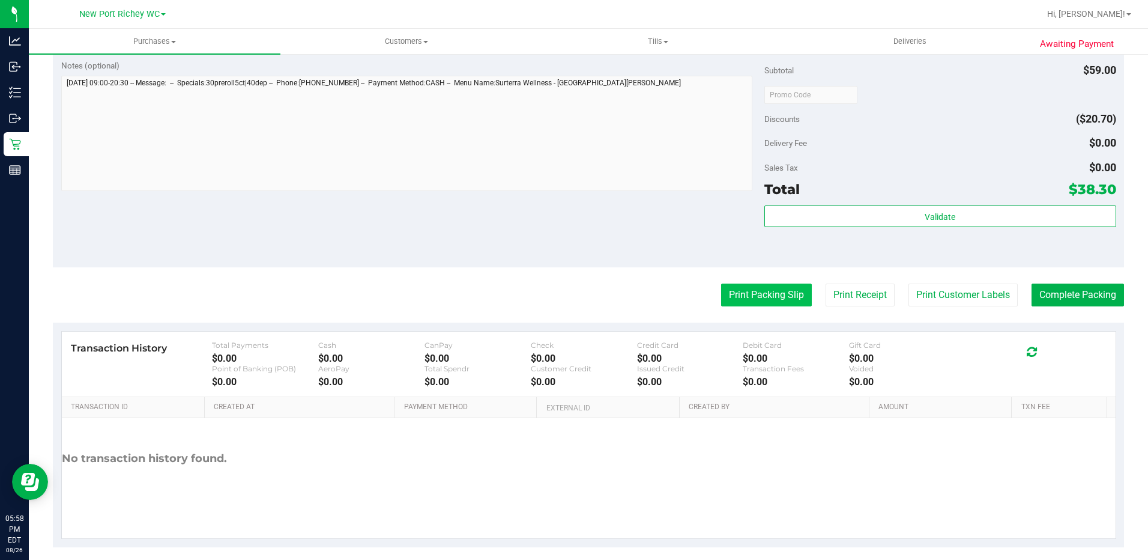
click at [769, 299] on button "Print Packing Slip" at bounding box center [766, 294] width 91 height 23
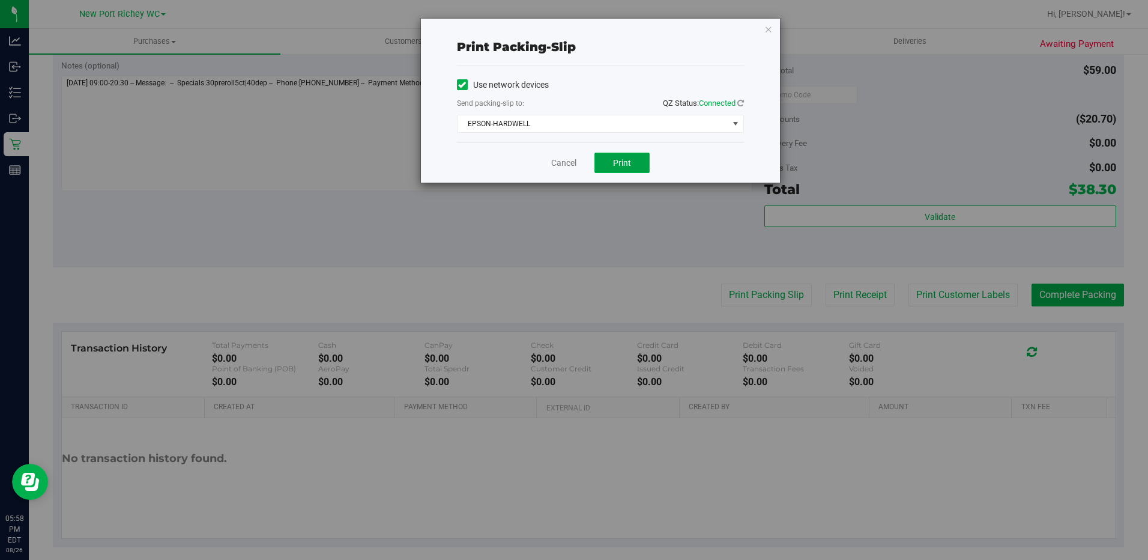
click at [632, 167] on button "Print" at bounding box center [621, 163] width 55 height 20
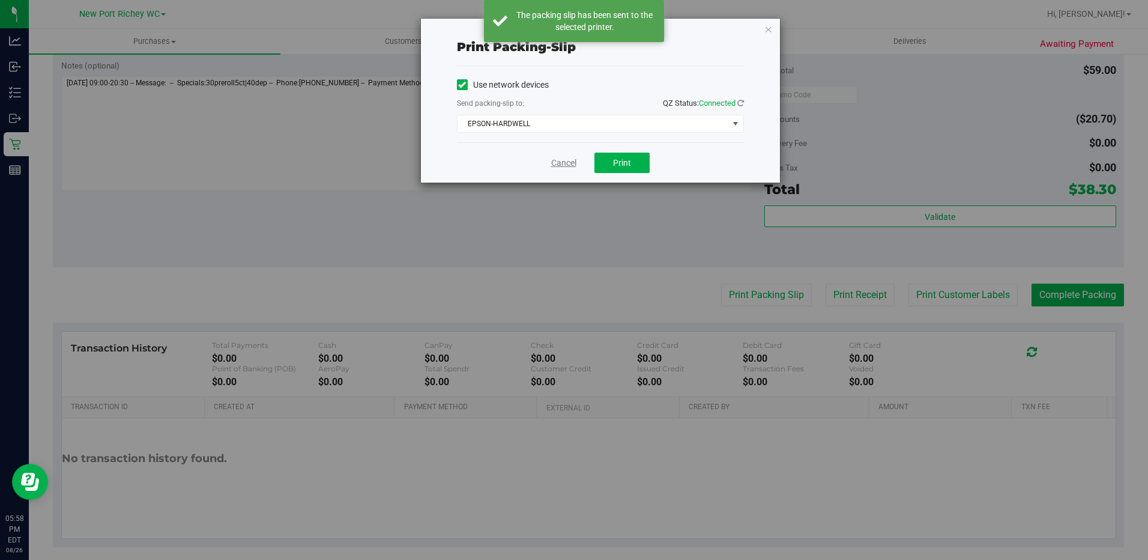
click at [570, 160] on link "Cancel" at bounding box center [563, 163] width 25 height 13
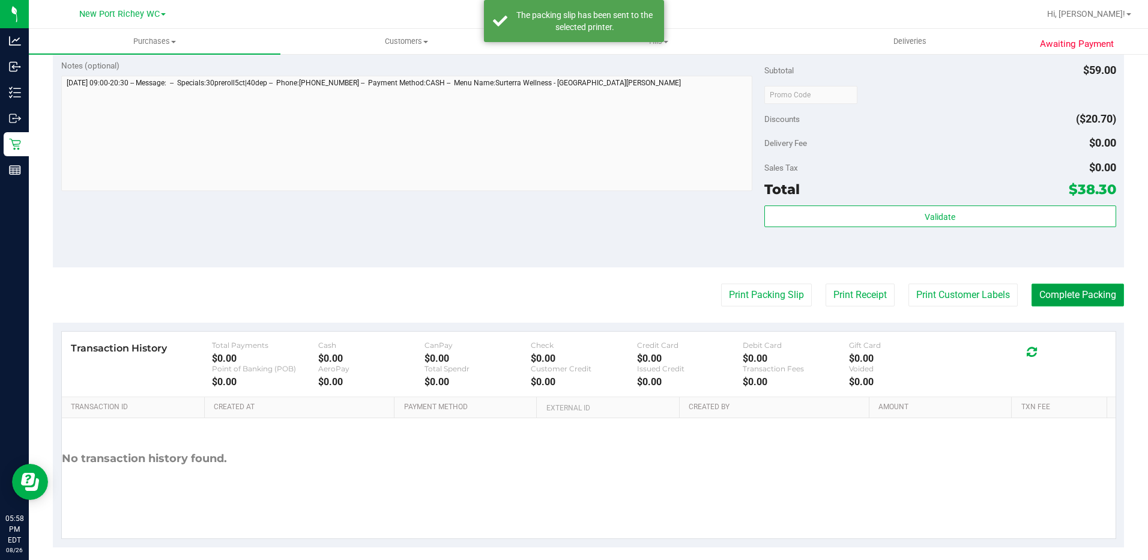
click at [1068, 291] on button "Complete Packing" at bounding box center [1078, 294] width 92 height 23
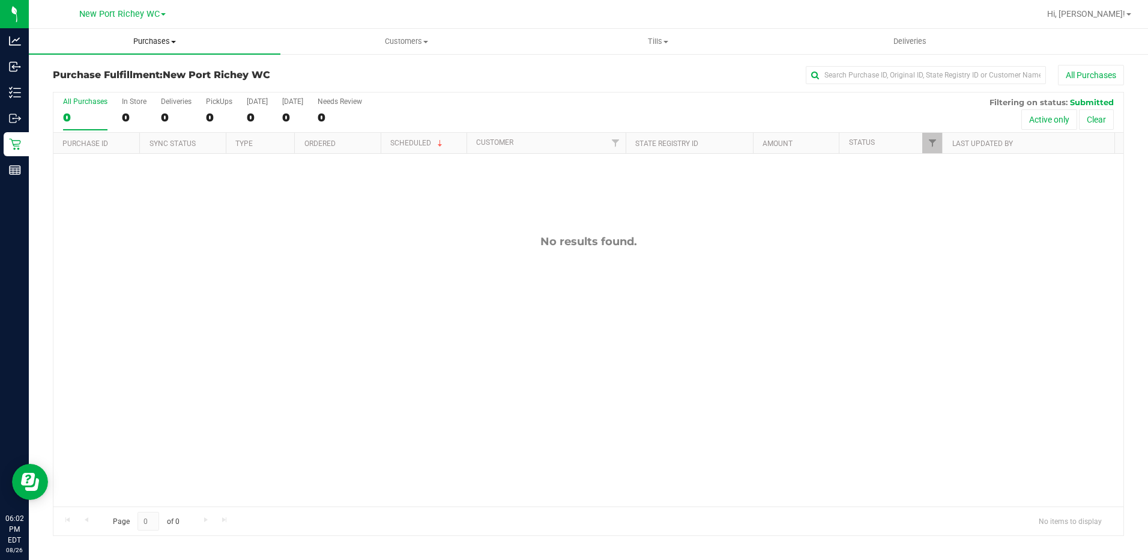
click at [150, 31] on uib-tab-heading "Purchases Summary of purchases Fulfillment All purchases" at bounding box center [155, 41] width 252 height 25
click at [148, 42] on span "Purchases" at bounding box center [155, 41] width 252 height 11
click at [148, 47] on uib-tab-heading "Purchases Summary of purchases Fulfillment All purchases" at bounding box center [155, 41] width 252 height 25
click at [115, 76] on span "Summary of purchases" at bounding box center [90, 72] width 123 height 10
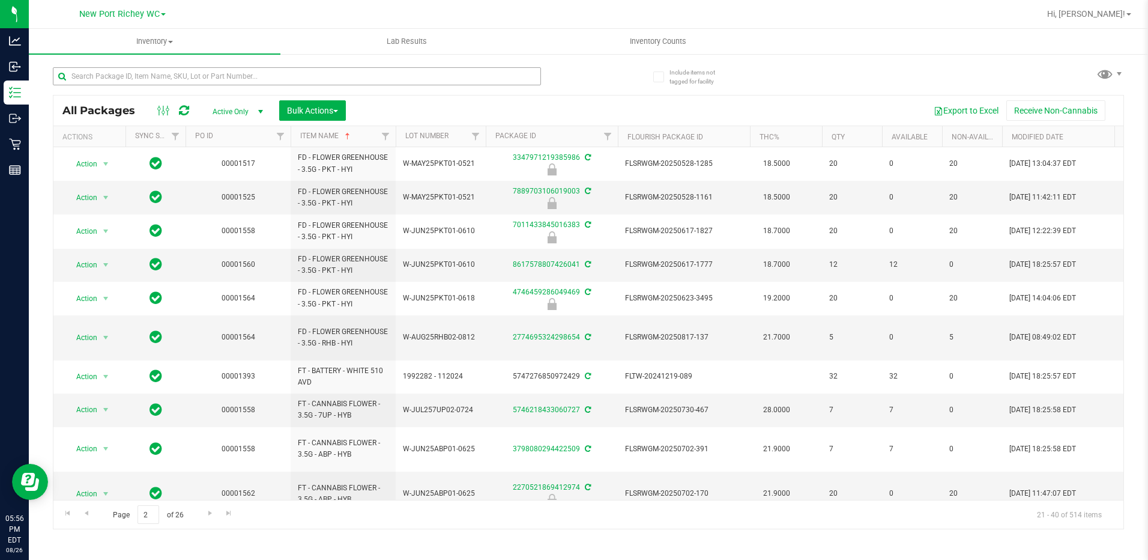
scroll to position [240, 0]
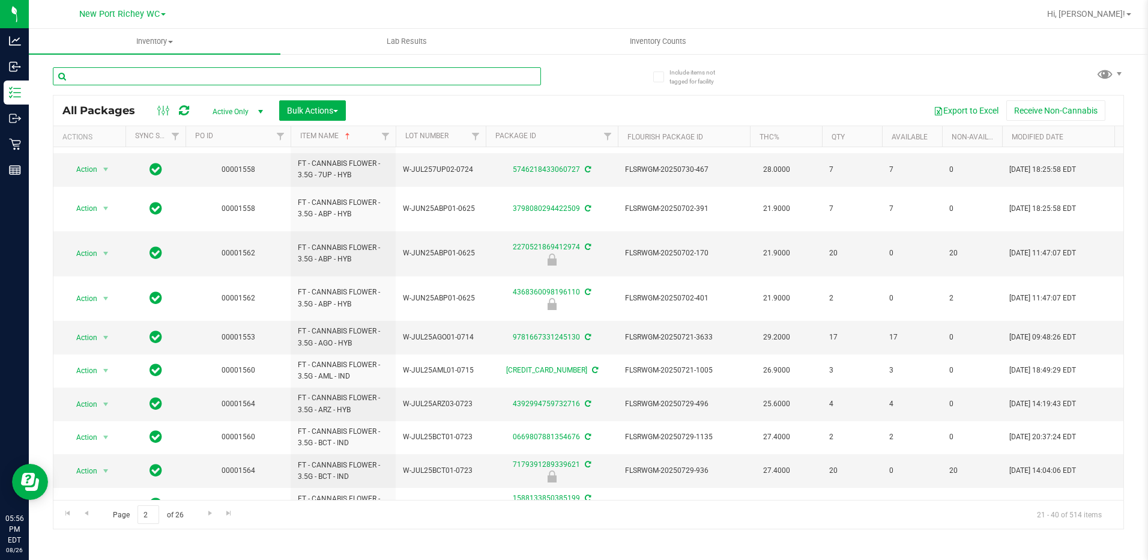
click at [211, 71] on input "text" at bounding box center [297, 76] width 488 height 18
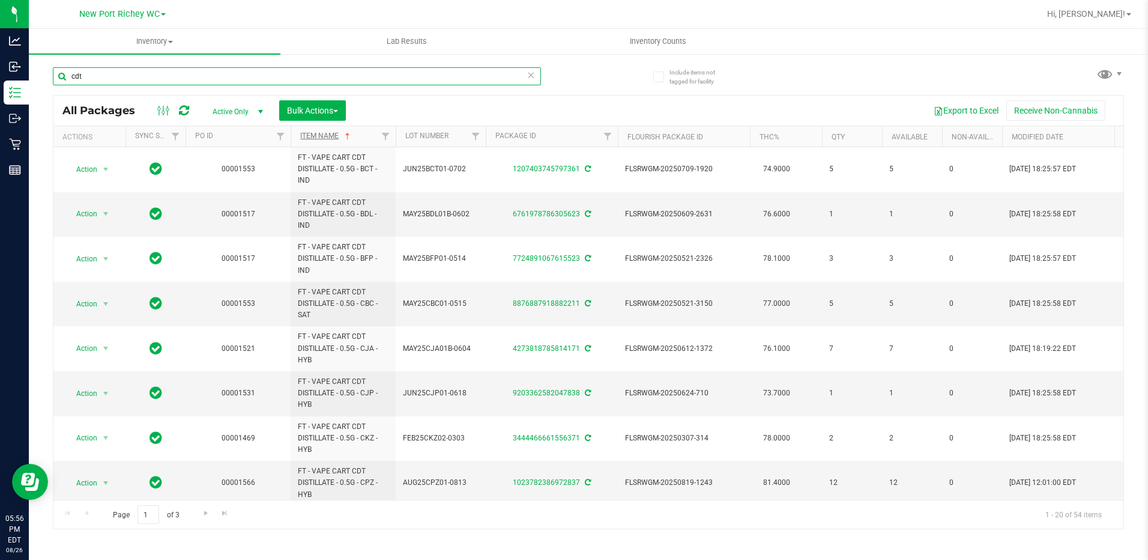
type input "cdt"
click at [328, 138] on link "Item Name" at bounding box center [326, 135] width 52 height 8
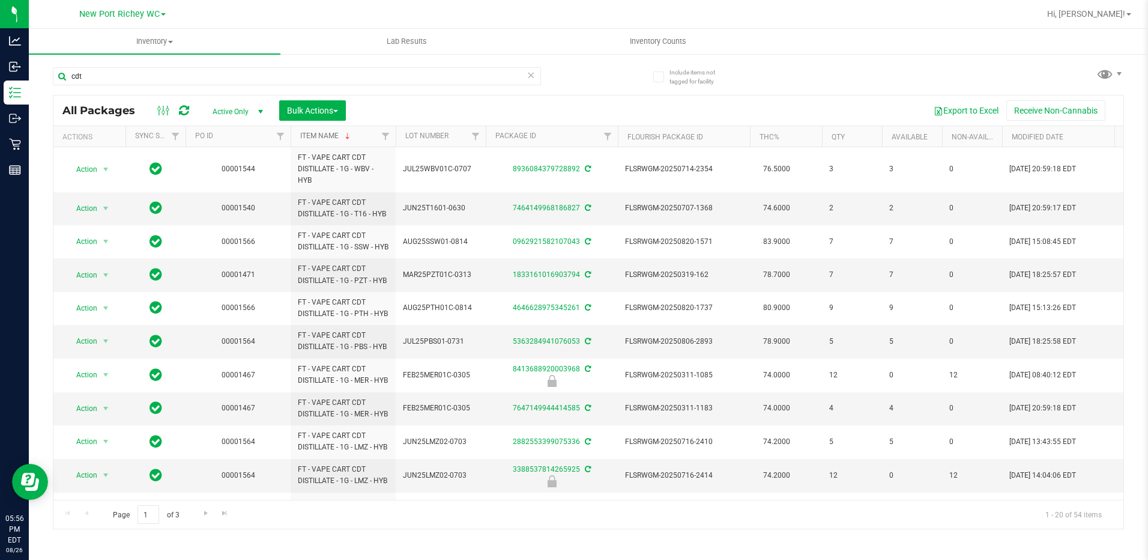
click at [318, 134] on link "Item Name" at bounding box center [326, 135] width 52 height 8
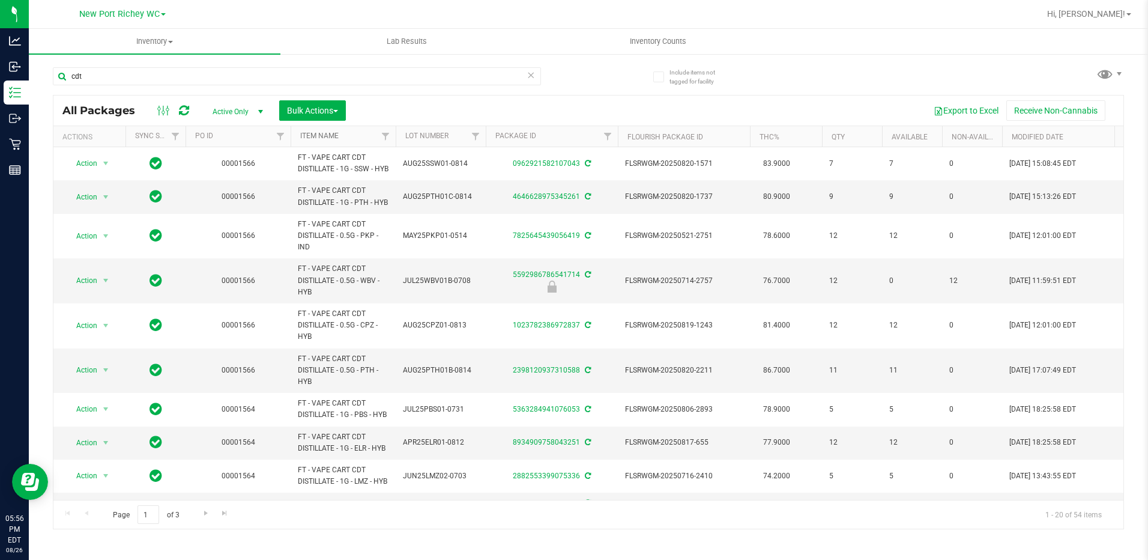
click at [319, 136] on link "Item Name" at bounding box center [319, 135] width 38 height 8
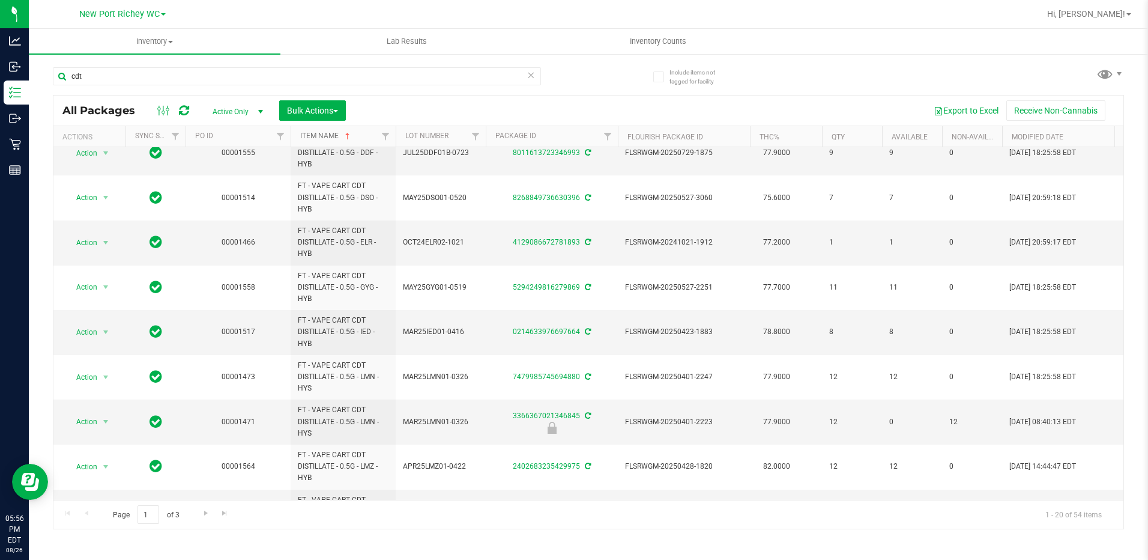
scroll to position [552, 0]
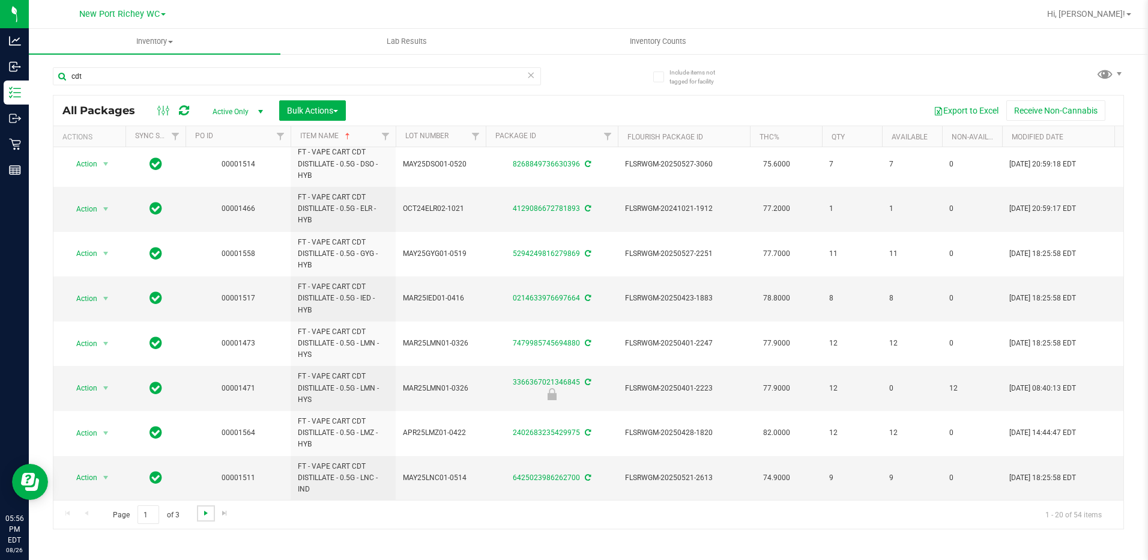
click at [204, 513] on span "Go to the next page" at bounding box center [206, 513] width 10 height 10
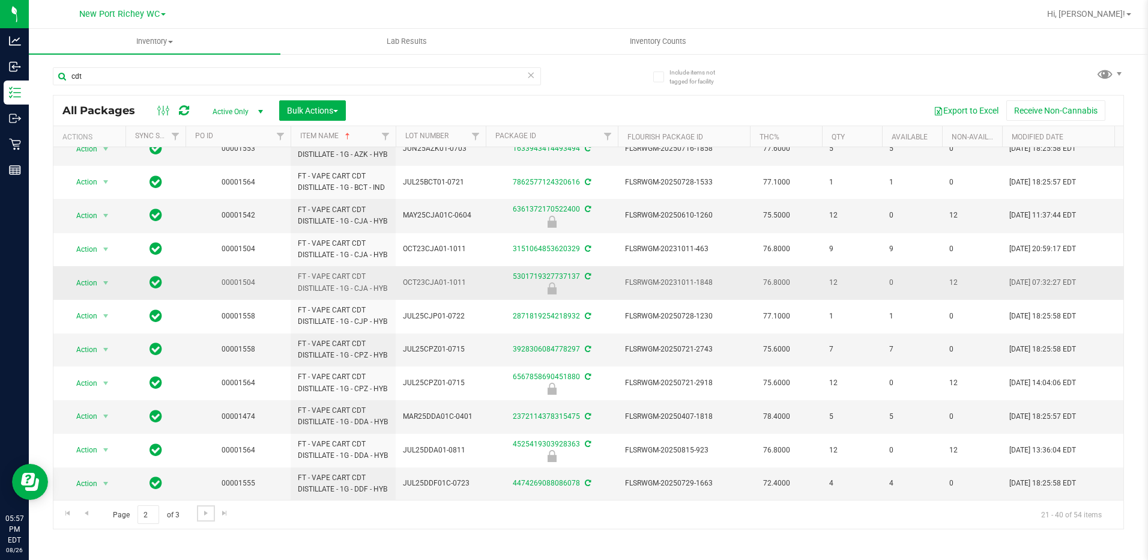
scroll to position [461, 0]
click at [206, 510] on span "Go to the next page" at bounding box center [206, 513] width 10 height 10
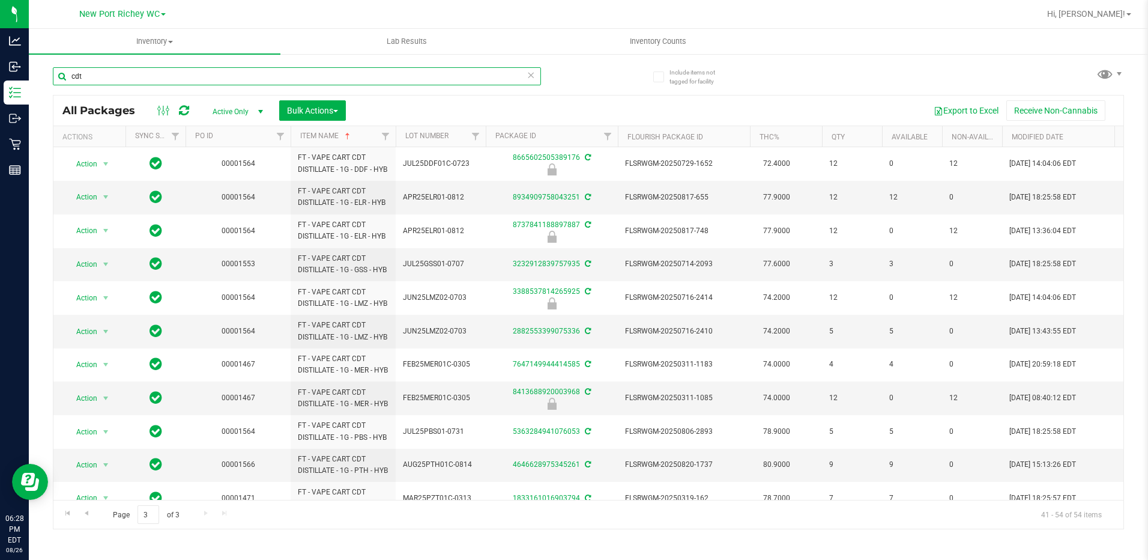
click at [151, 77] on input "cdt" at bounding box center [297, 76] width 488 height 18
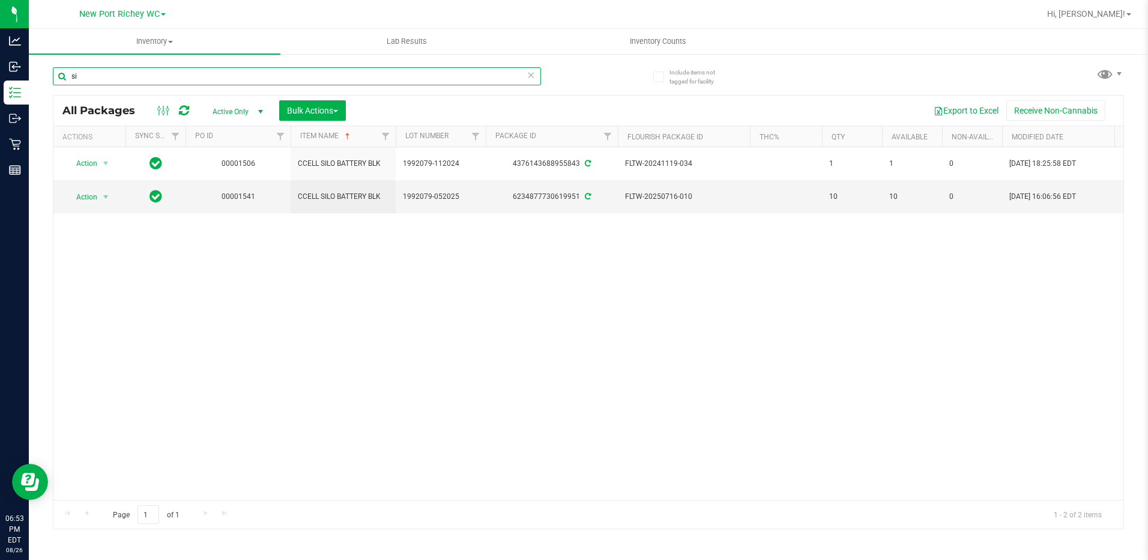
type input "s"
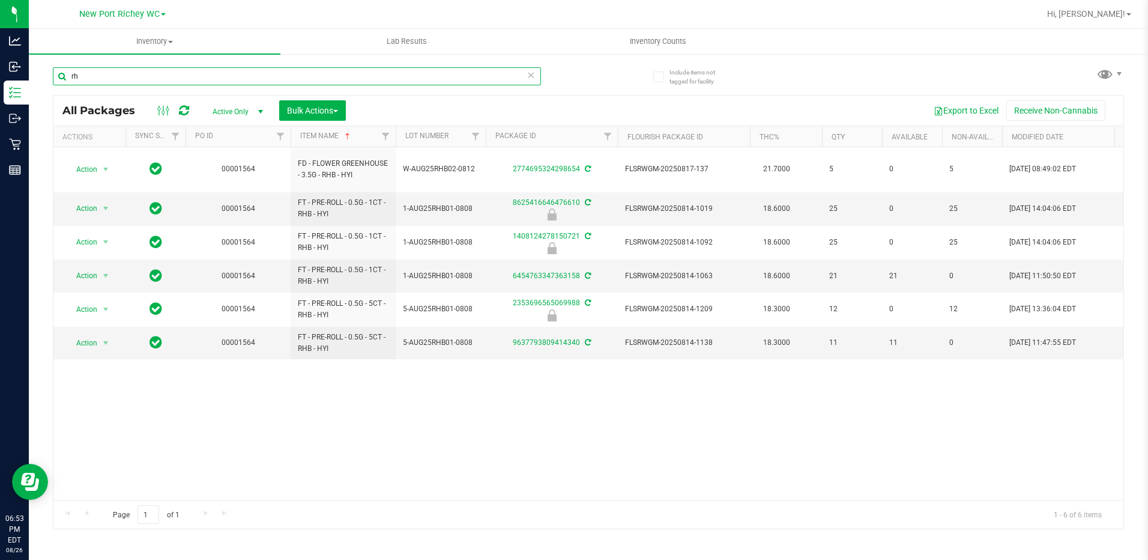
type input "r"
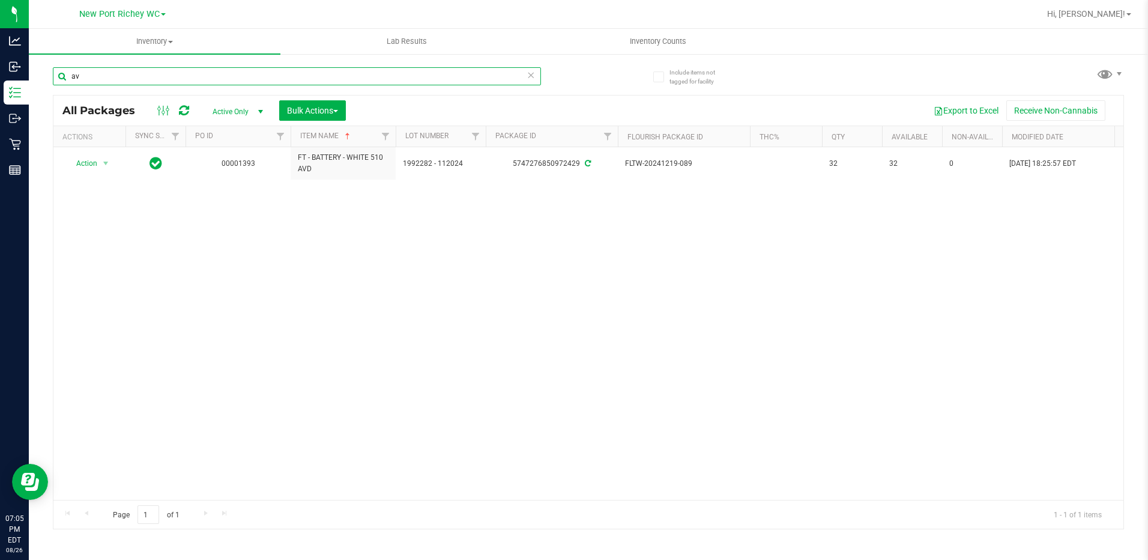
type input "a"
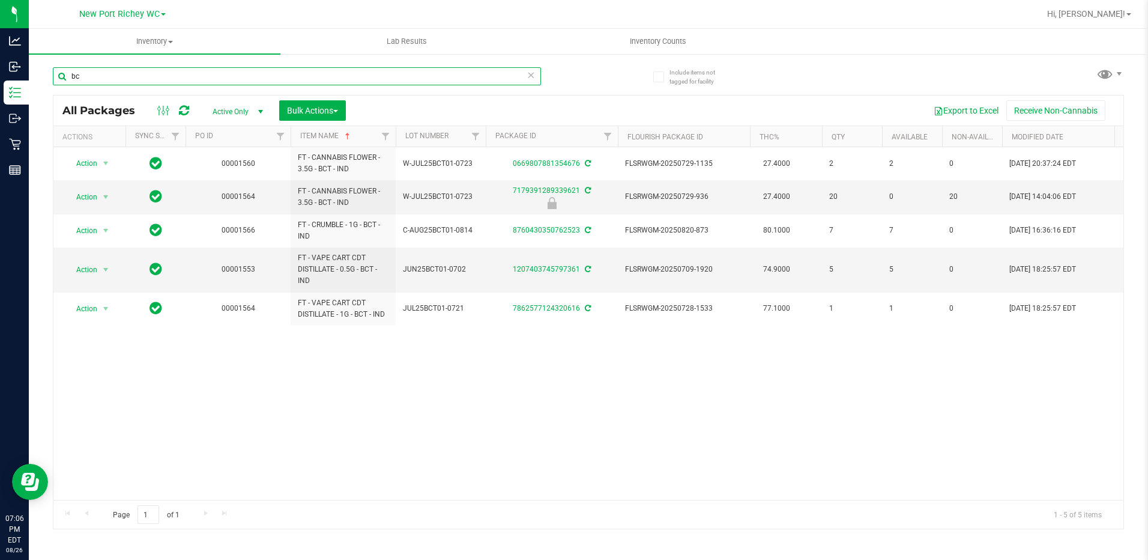
type input "b"
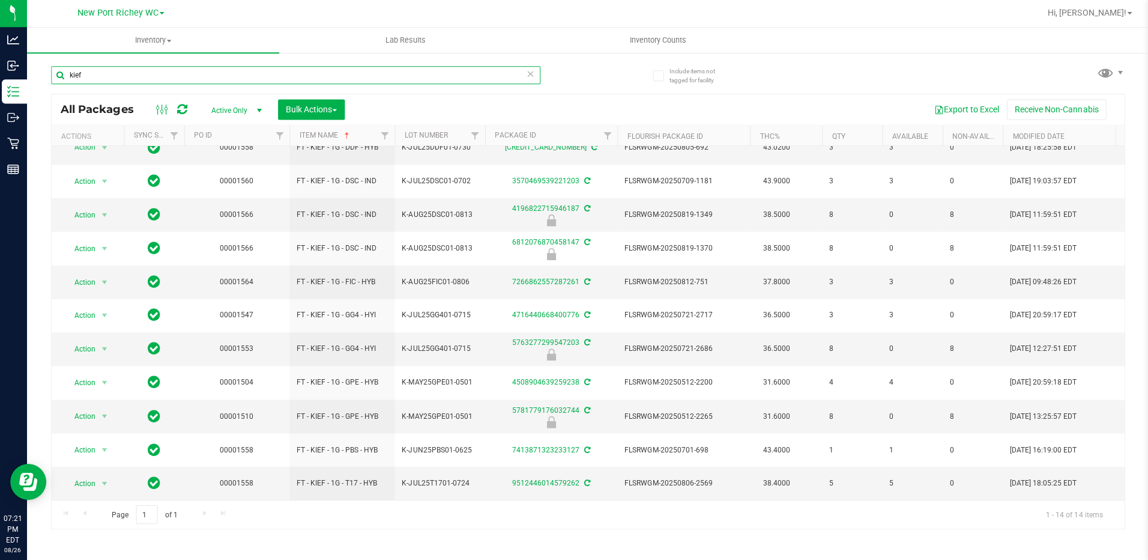
click at [124, 75] on input "kief" at bounding box center [297, 76] width 488 height 18
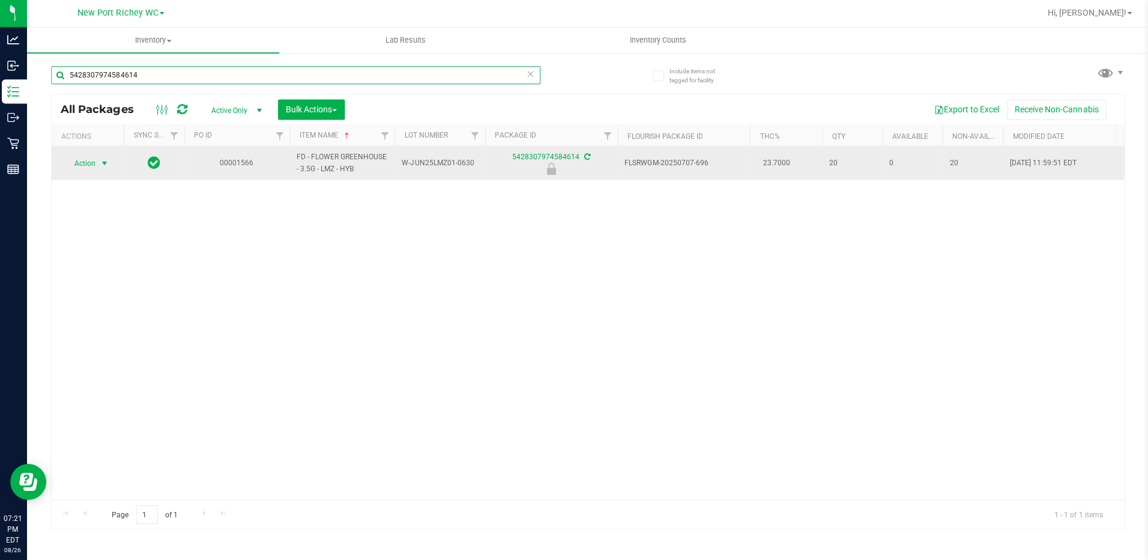
type input "5428307974584614"
click at [101, 165] on span "select" at bounding box center [106, 164] width 10 height 10
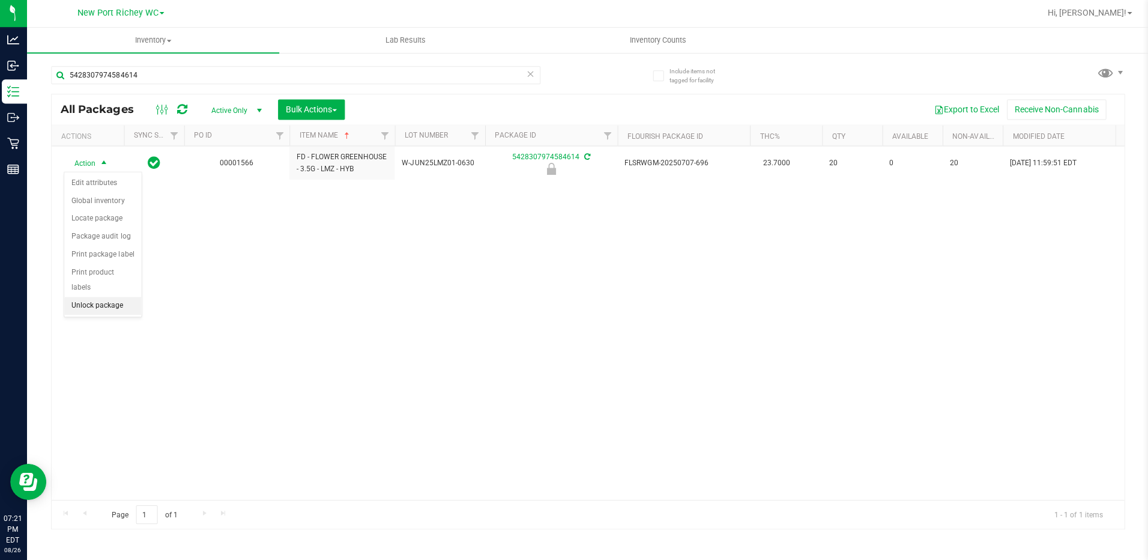
click at [105, 297] on li "Unlock package" at bounding box center [104, 306] width 77 height 18
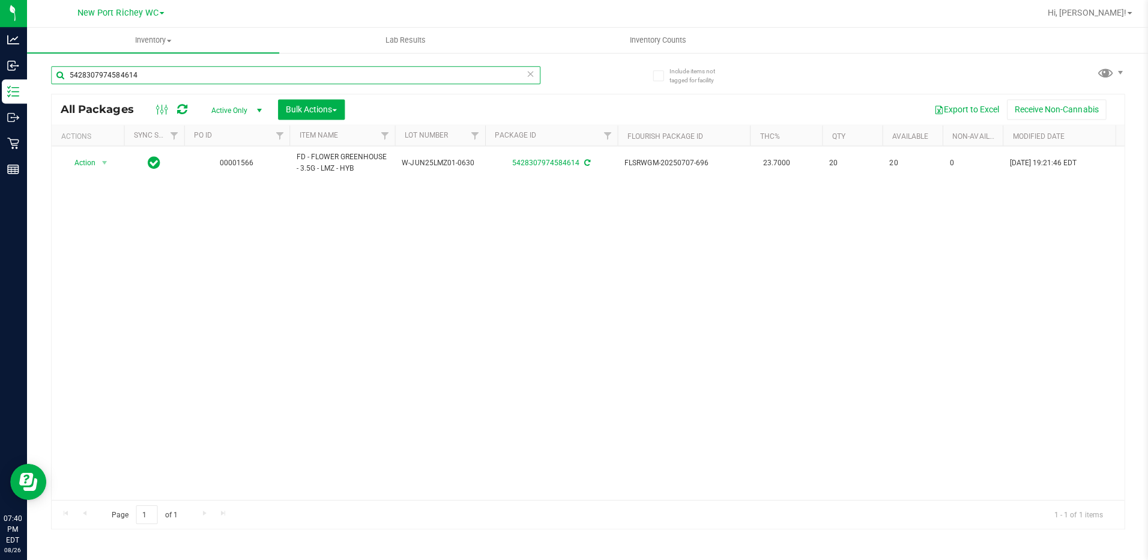
click at [174, 77] on input "5428307974584614" at bounding box center [297, 76] width 488 height 18
type input "l"
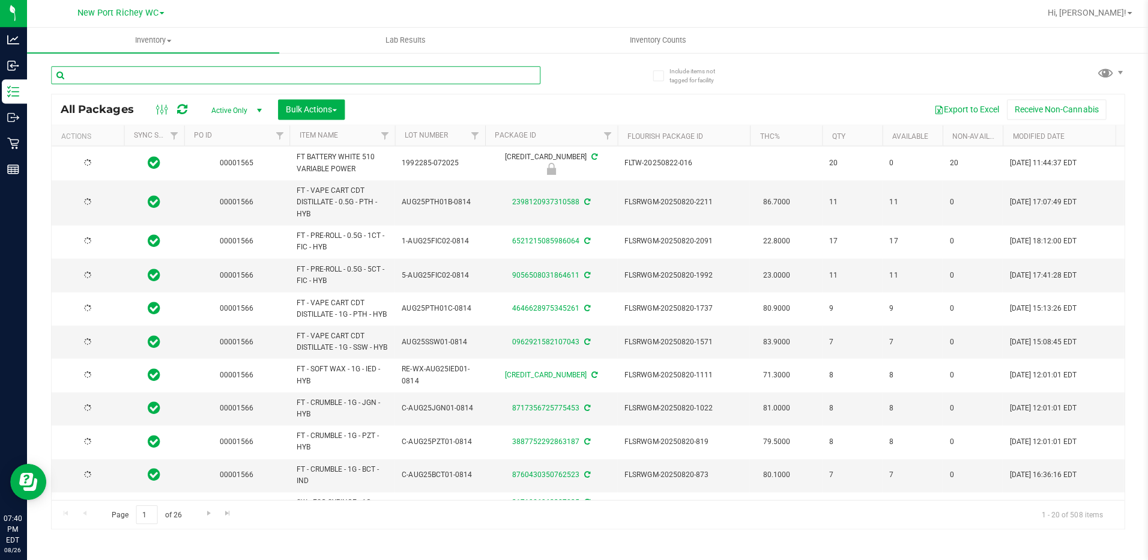
type input "2026-08-12"
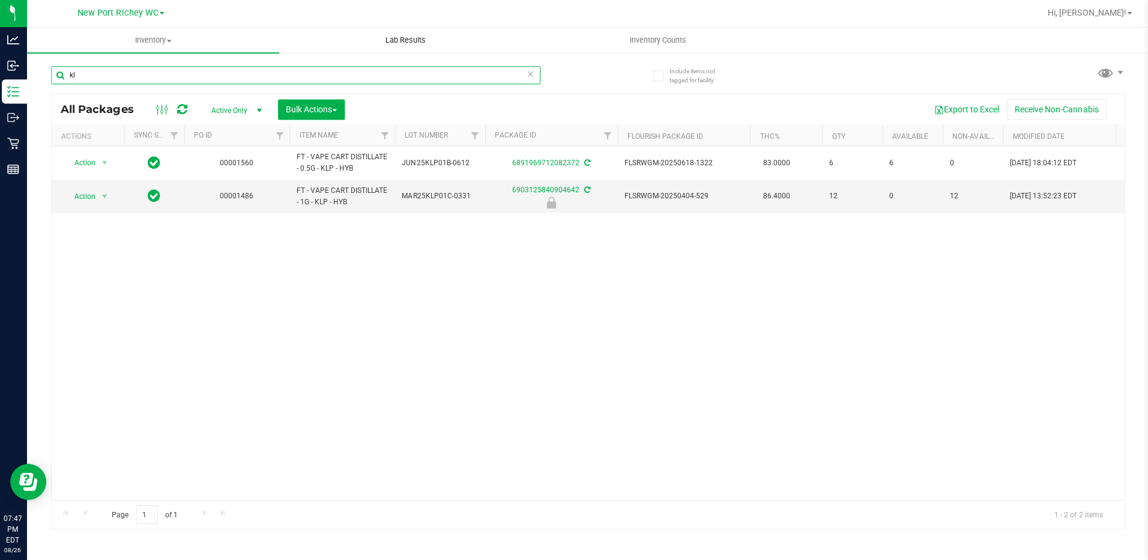
type input "k"
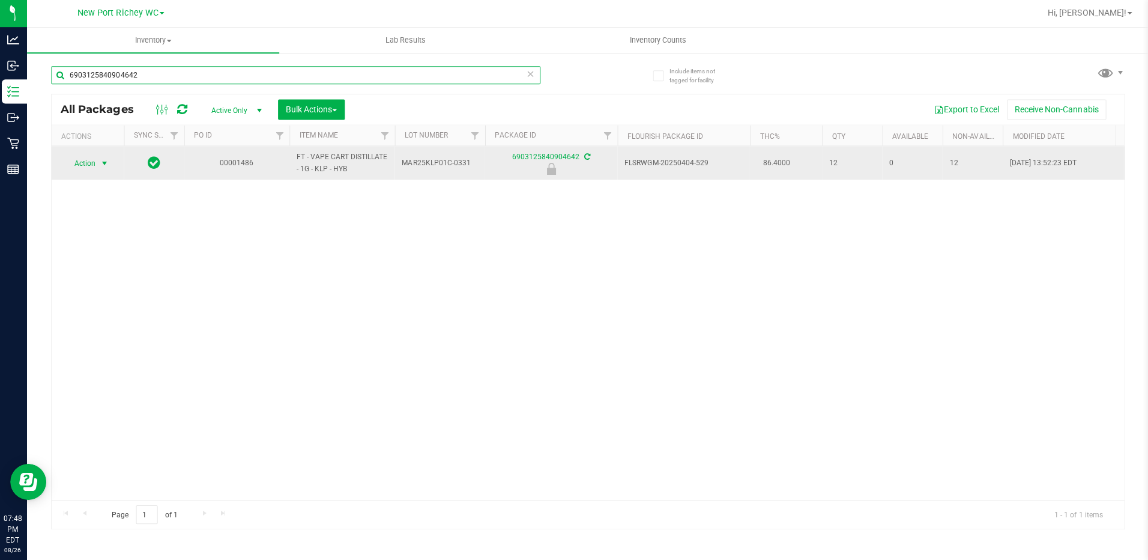
type input "6903125840904642"
click at [101, 163] on span "select" at bounding box center [106, 164] width 10 height 10
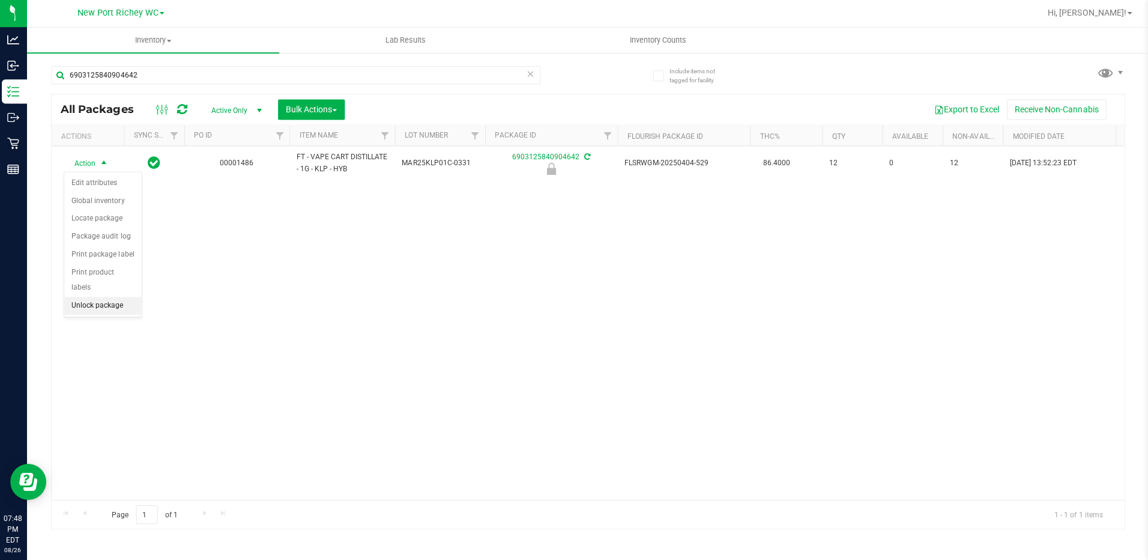
click at [100, 297] on li "Unlock package" at bounding box center [104, 306] width 77 height 18
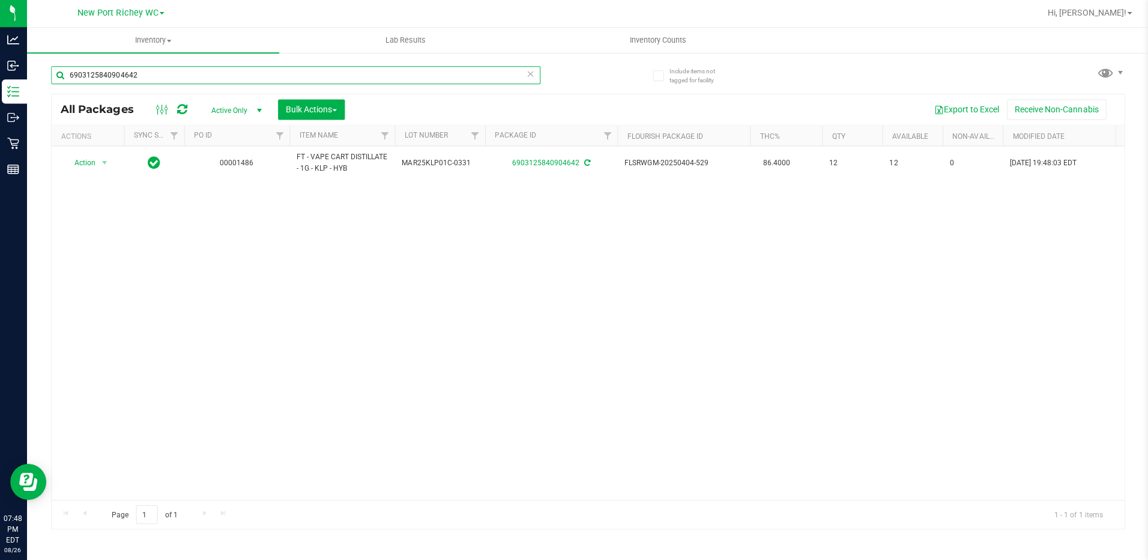
click at [159, 78] on input "6903125840904642" at bounding box center [297, 76] width 488 height 18
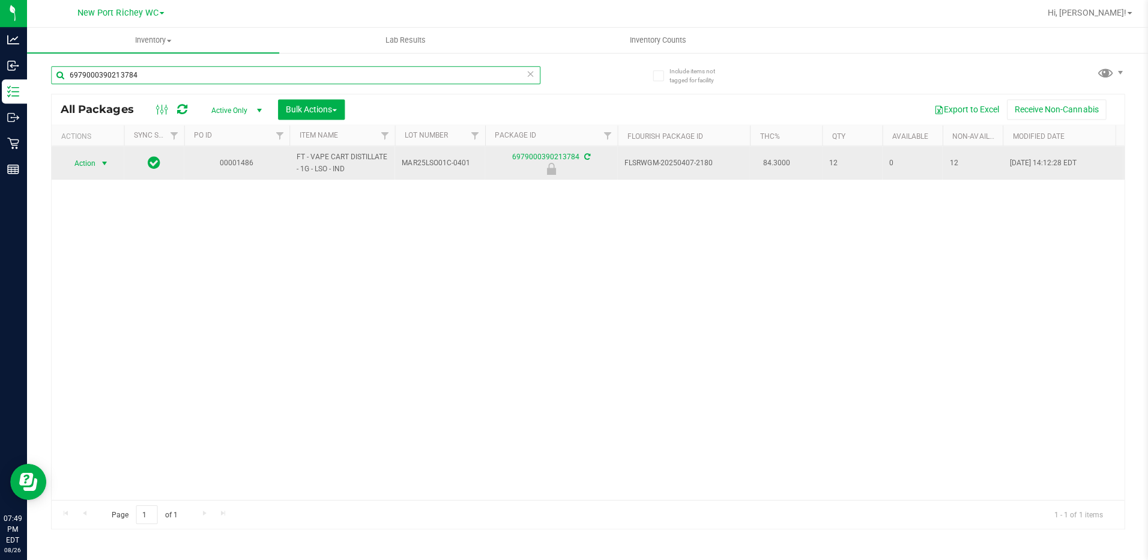
type input "6979000390213784"
click at [104, 162] on span "select" at bounding box center [106, 164] width 10 height 10
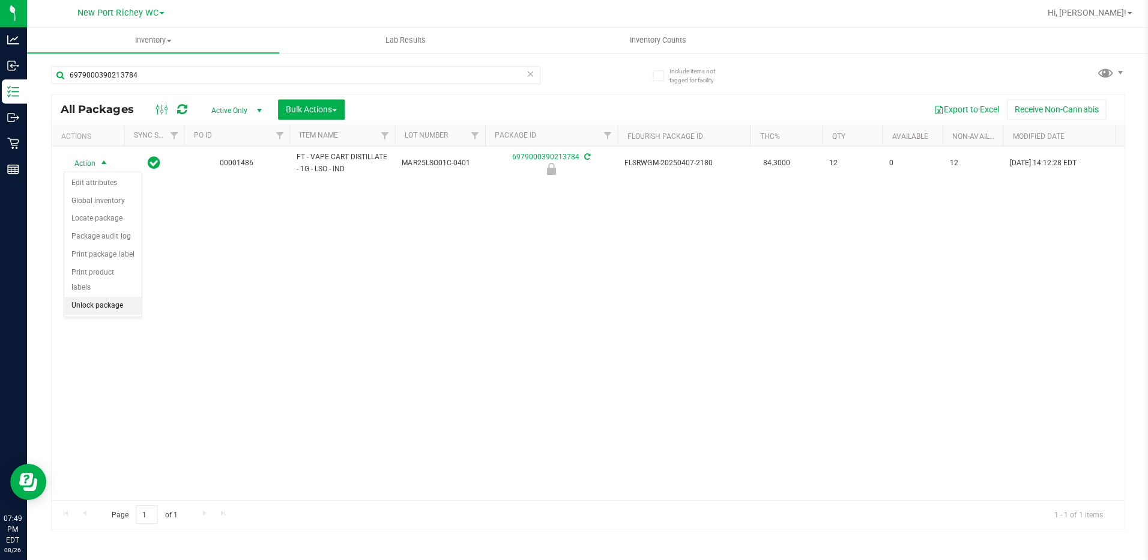
click at [89, 297] on li "Unlock package" at bounding box center [104, 306] width 77 height 18
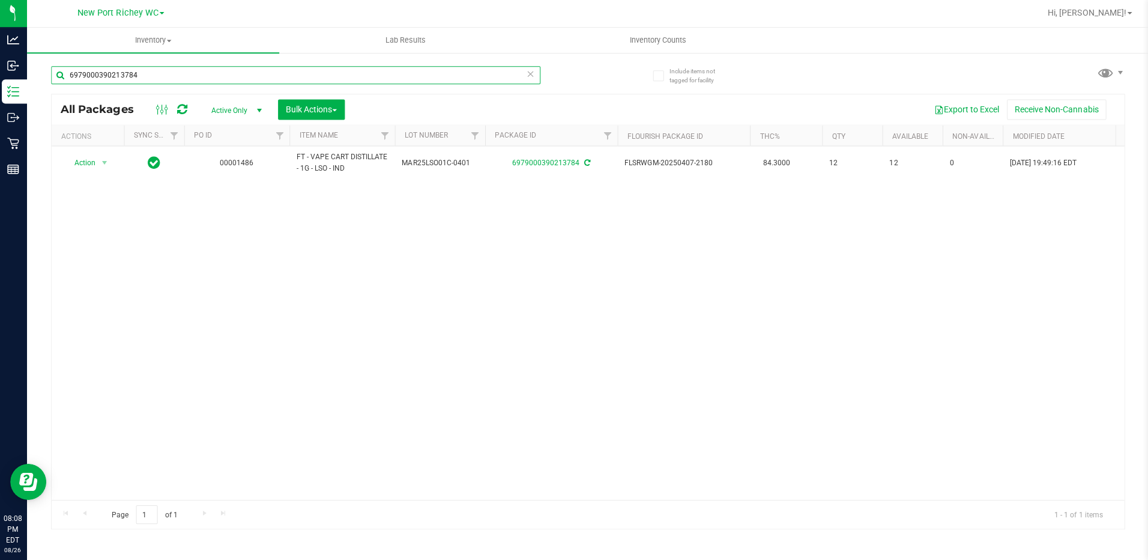
click at [246, 77] on input "6979000390213784" at bounding box center [297, 76] width 488 height 18
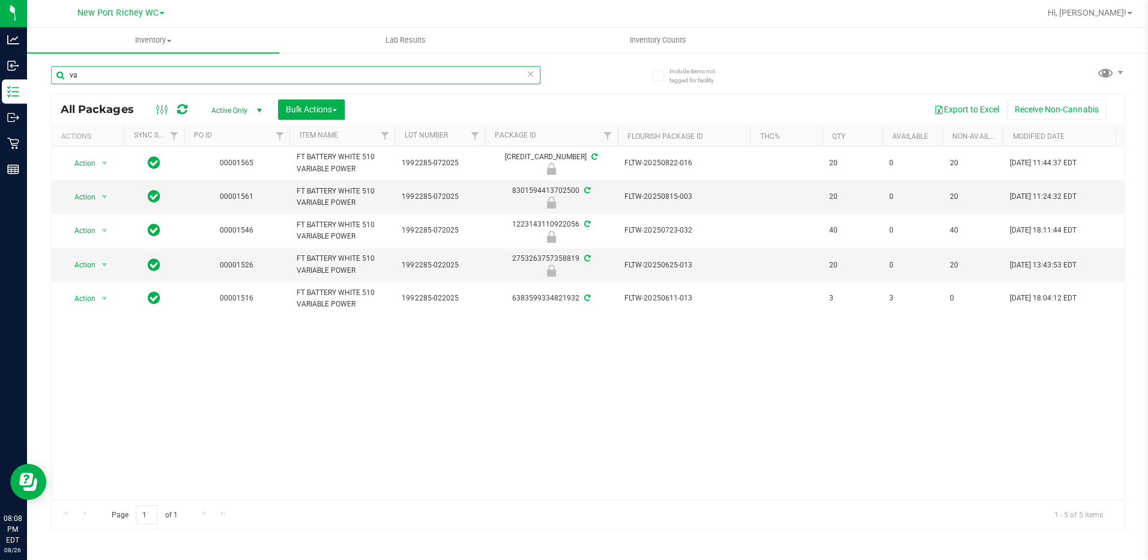
type input "v"
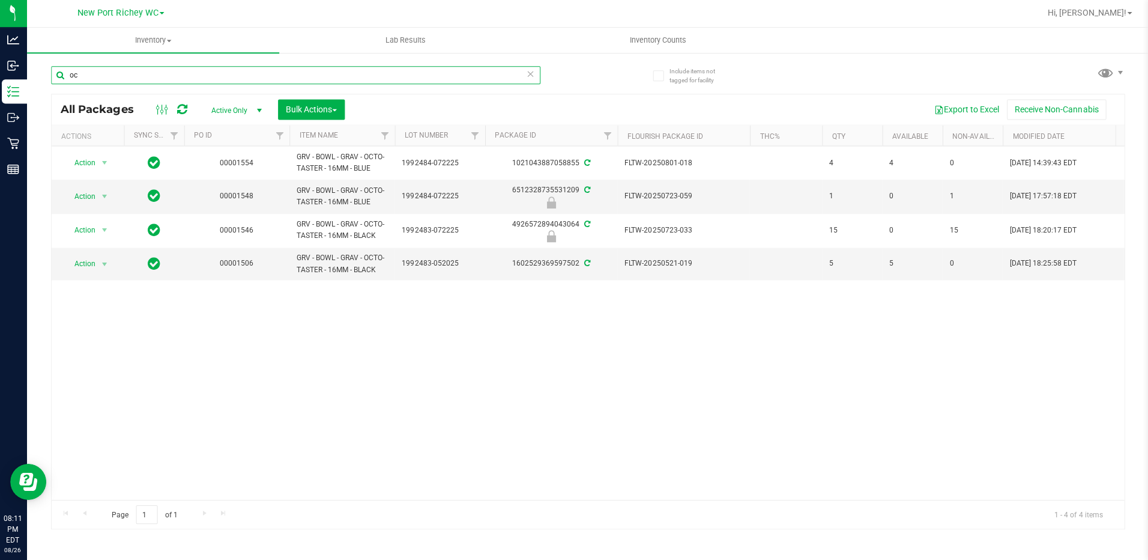
type input "o"
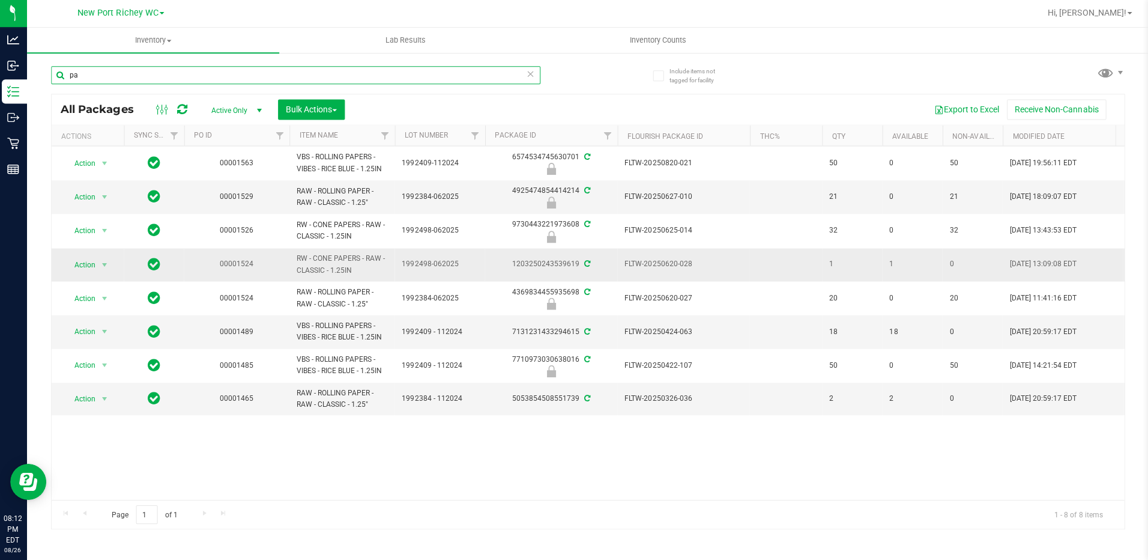
type input "p"
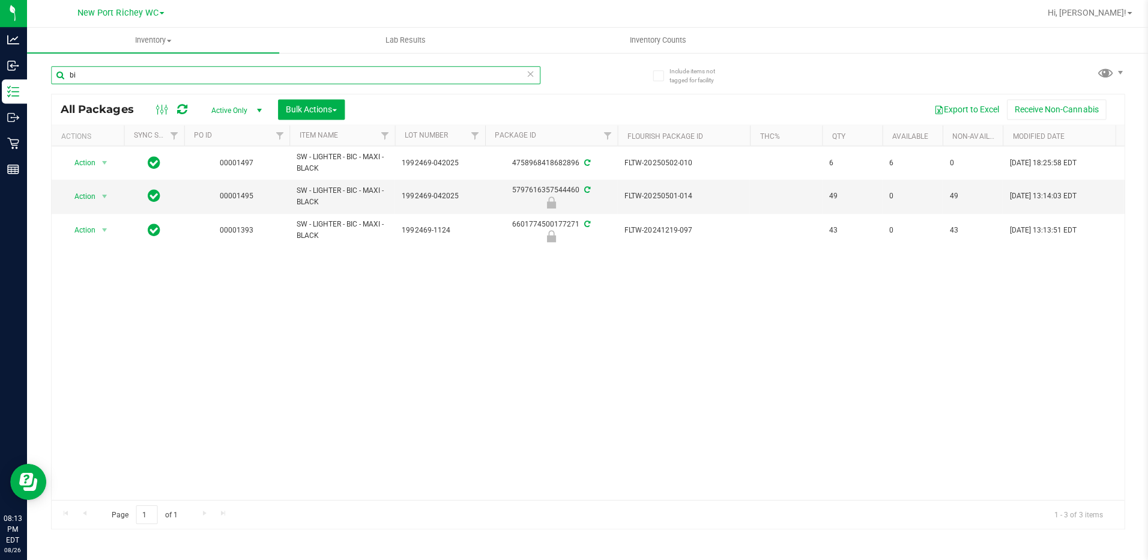
type input "b"
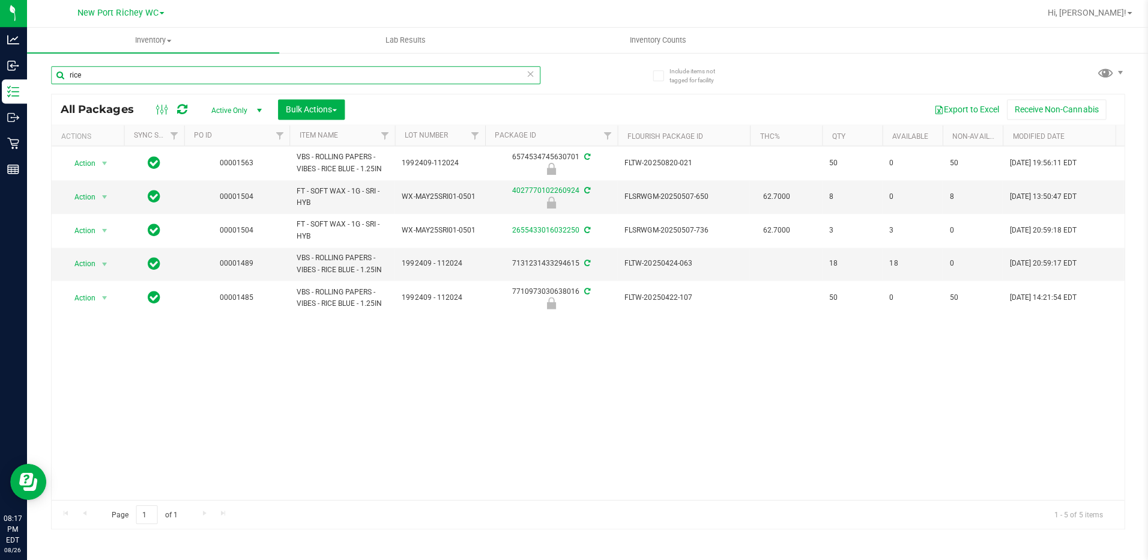
type input "rice"
click at [649, 34] on uib-tab-heading "Inventory Counts" at bounding box center [658, 41] width 250 height 24
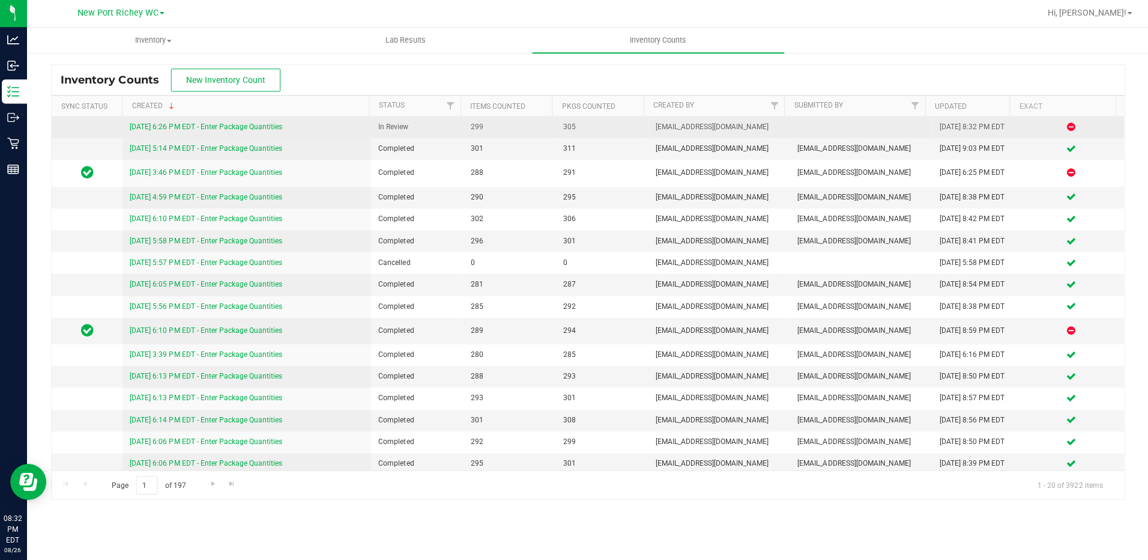
click at [244, 125] on link "8/26/25 6:26 PM EDT - Enter Package Quantities" at bounding box center [207, 128] width 152 height 8
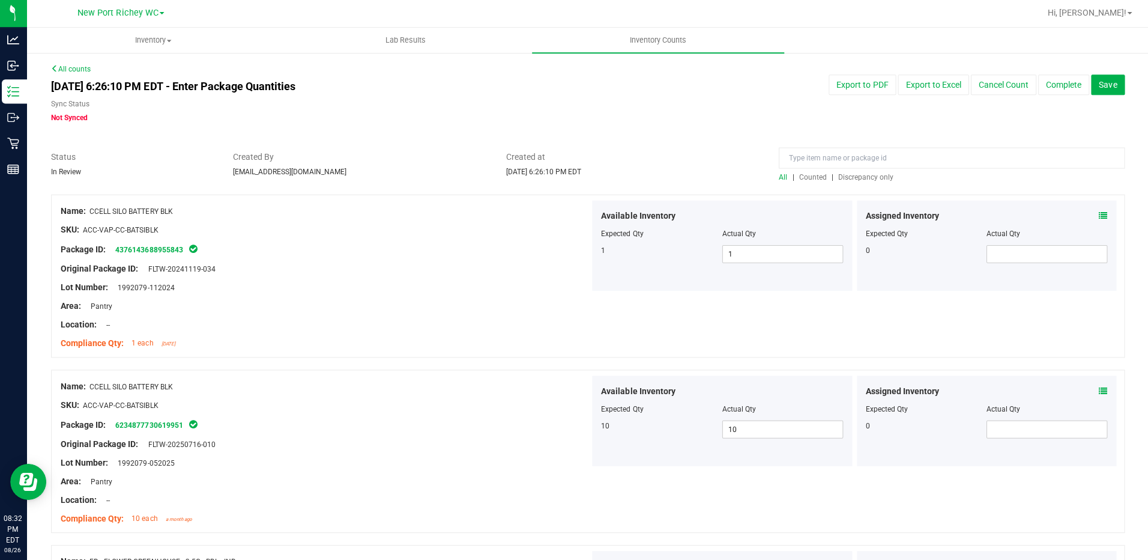
click at [849, 178] on span "Discrepancy only" at bounding box center [865, 178] width 55 height 8
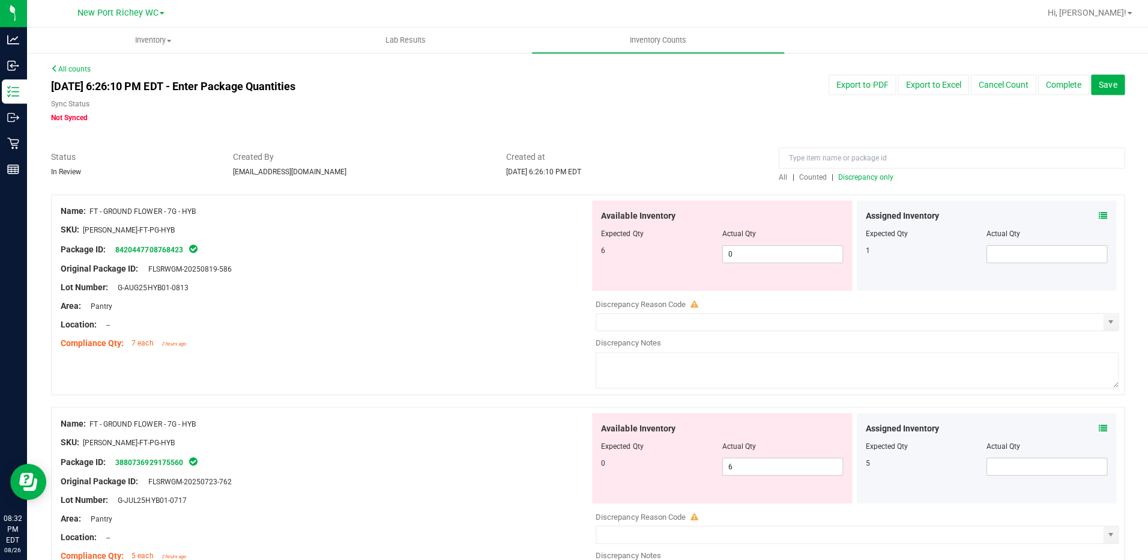
click at [1098, 216] on icon at bounding box center [1102, 216] width 8 height 8
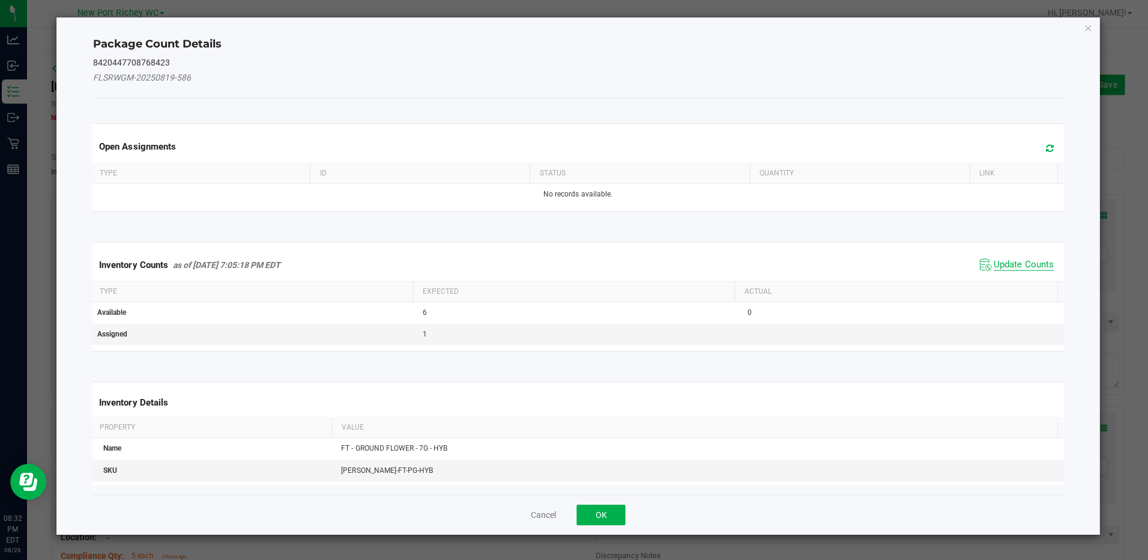
click at [1010, 268] on span "Update Counts" at bounding box center [1023, 265] width 59 height 12
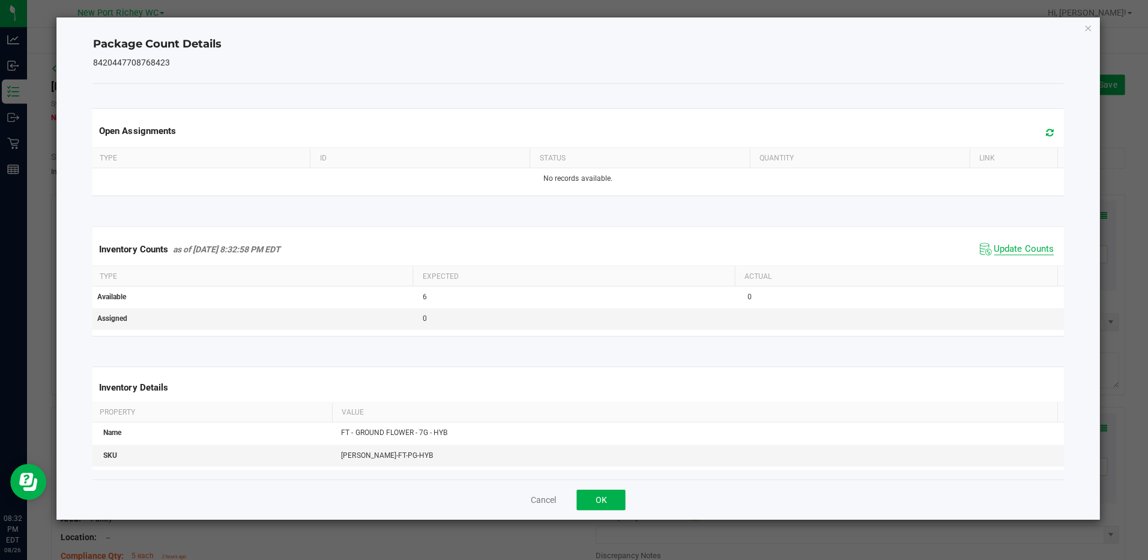
click at [1013, 249] on span "Update Counts" at bounding box center [1023, 250] width 59 height 12
click at [1086, 30] on icon "Close" at bounding box center [1087, 29] width 8 height 14
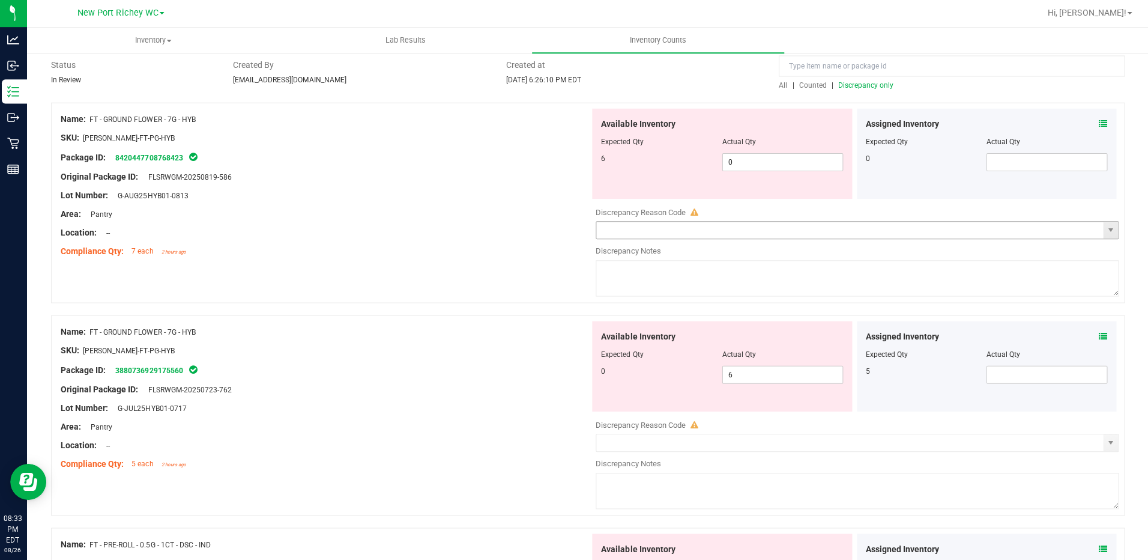
scroll to position [119, 0]
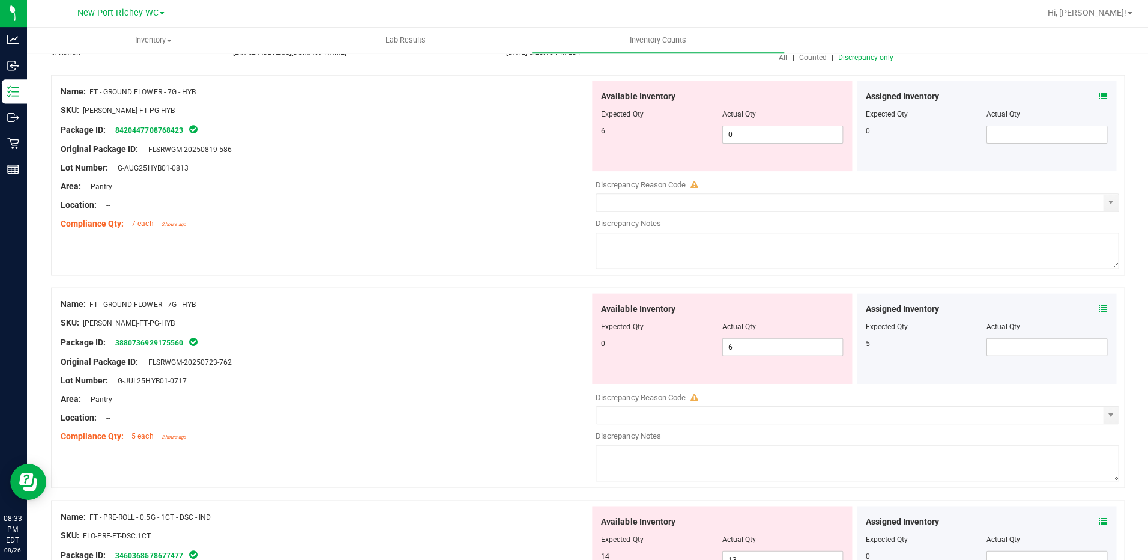
click at [1098, 307] on icon at bounding box center [1102, 308] width 8 height 8
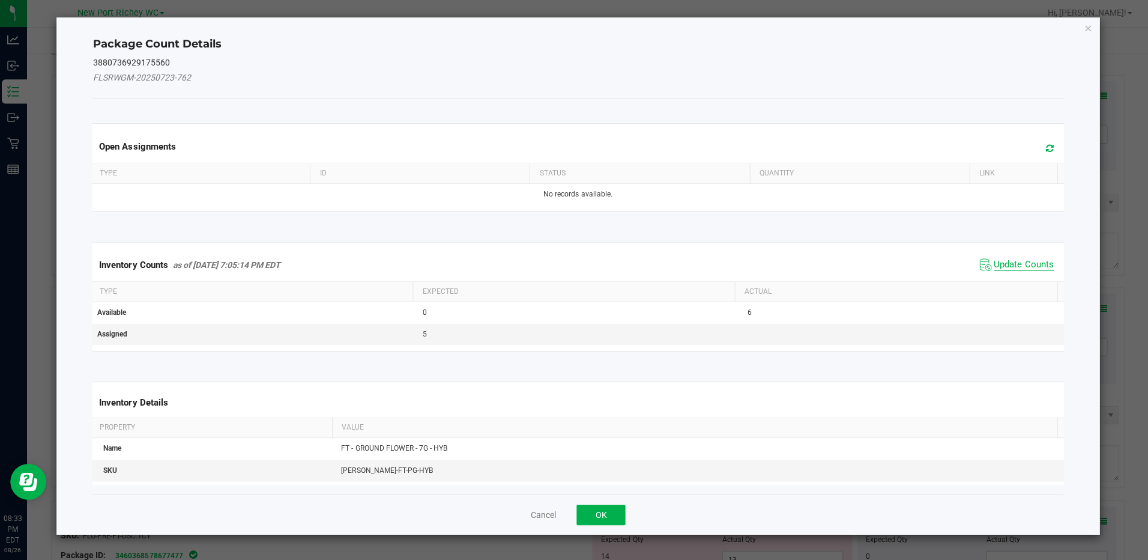
click at [1022, 259] on span "Update Counts" at bounding box center [1023, 265] width 59 height 12
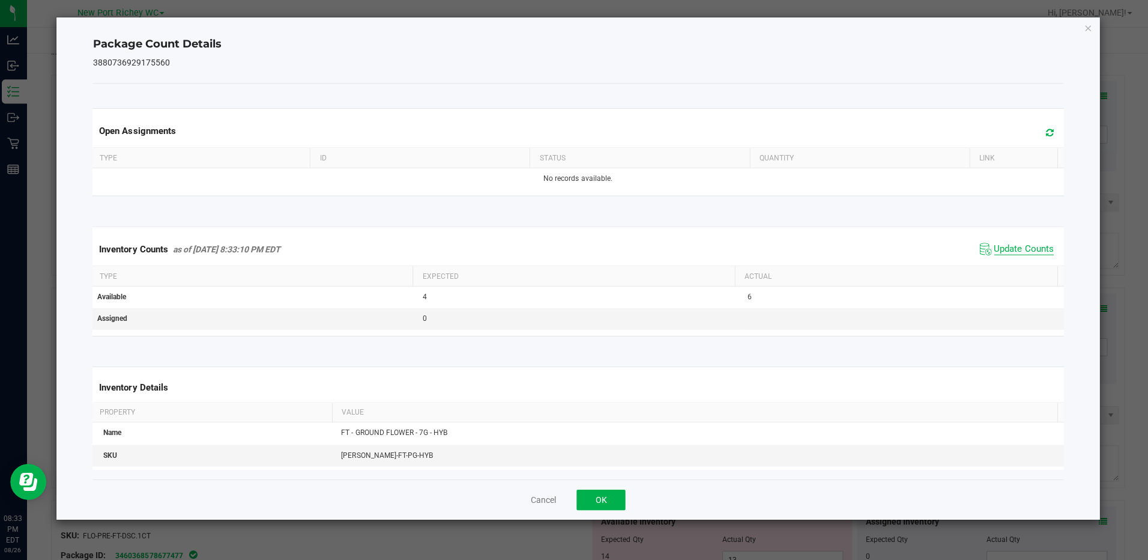
click at [1016, 246] on span "Update Counts" at bounding box center [1023, 250] width 59 height 12
click at [1086, 29] on icon "Close" at bounding box center [1087, 29] width 8 height 14
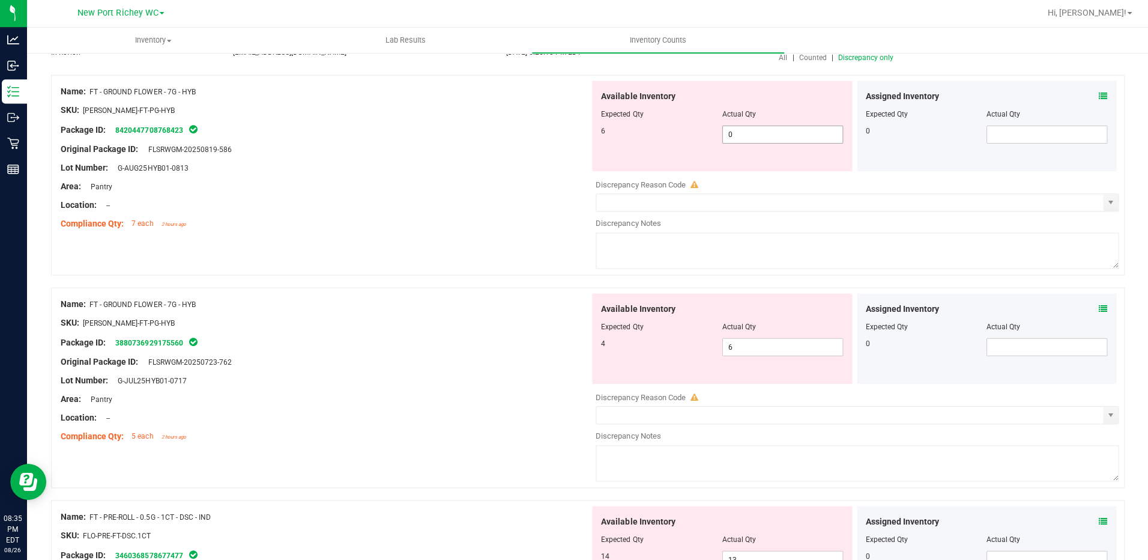
click at [736, 133] on span "0 0" at bounding box center [782, 135] width 121 height 18
type input "6"
click at [746, 347] on div "Available Inventory Expected Qty Actual Qty 4 6 6" at bounding box center [854, 389] width 528 height 190
type input "6"
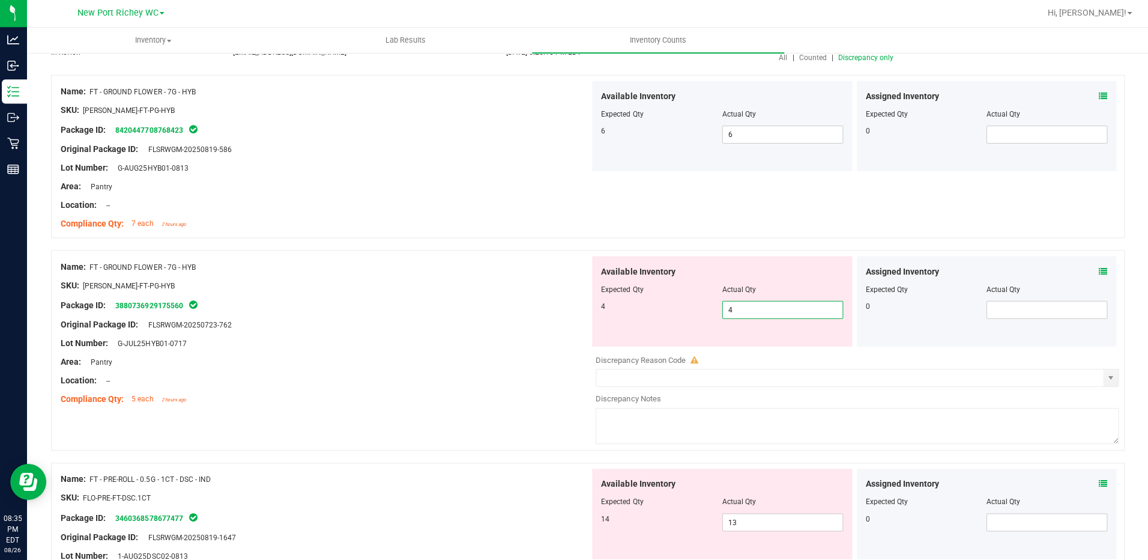
type input "4"
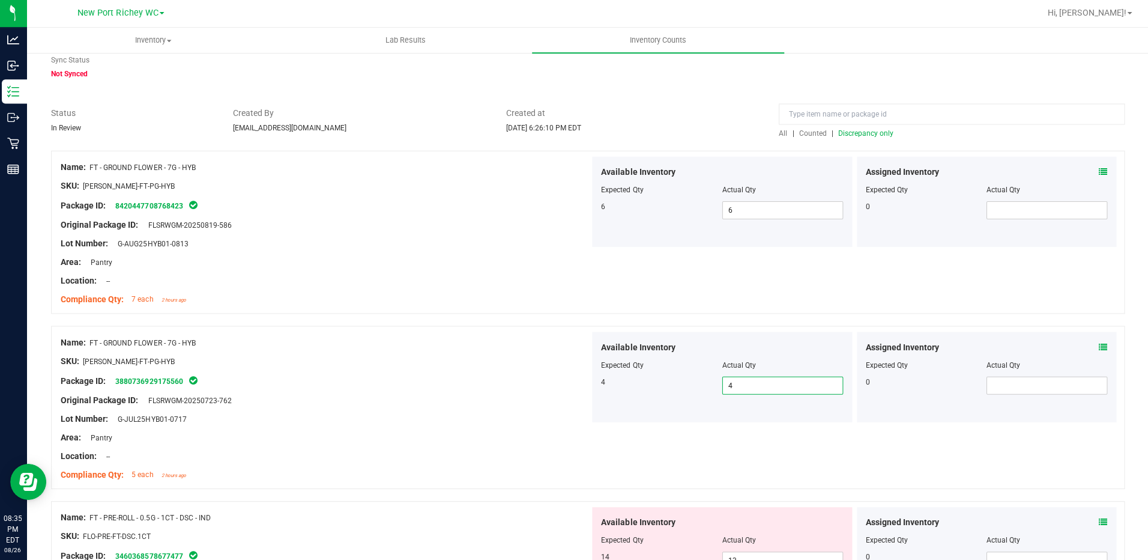
scroll to position [0, 0]
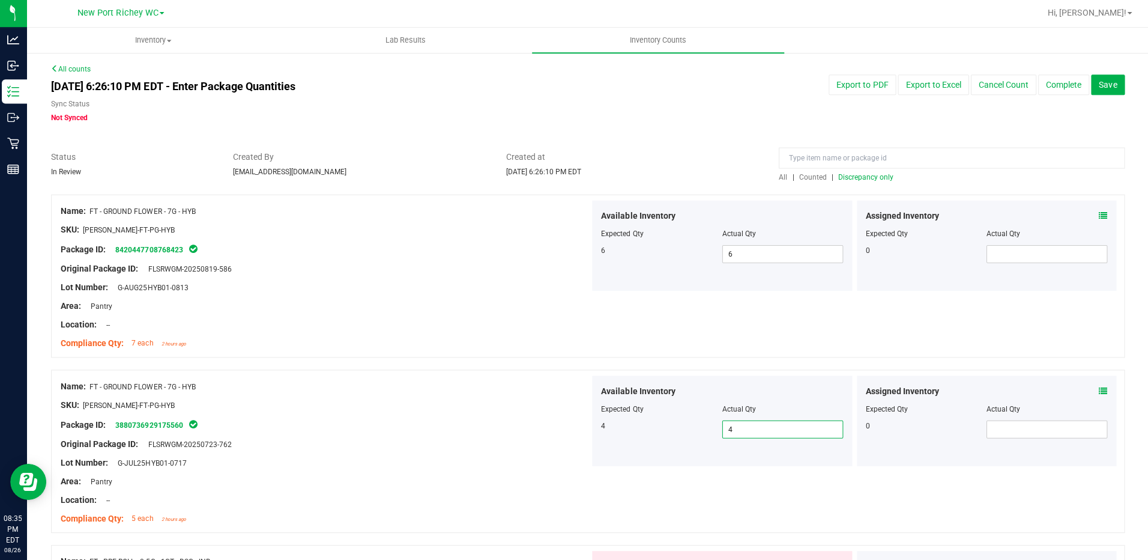
click at [859, 174] on span "Discrepancy only" at bounding box center [865, 178] width 55 height 8
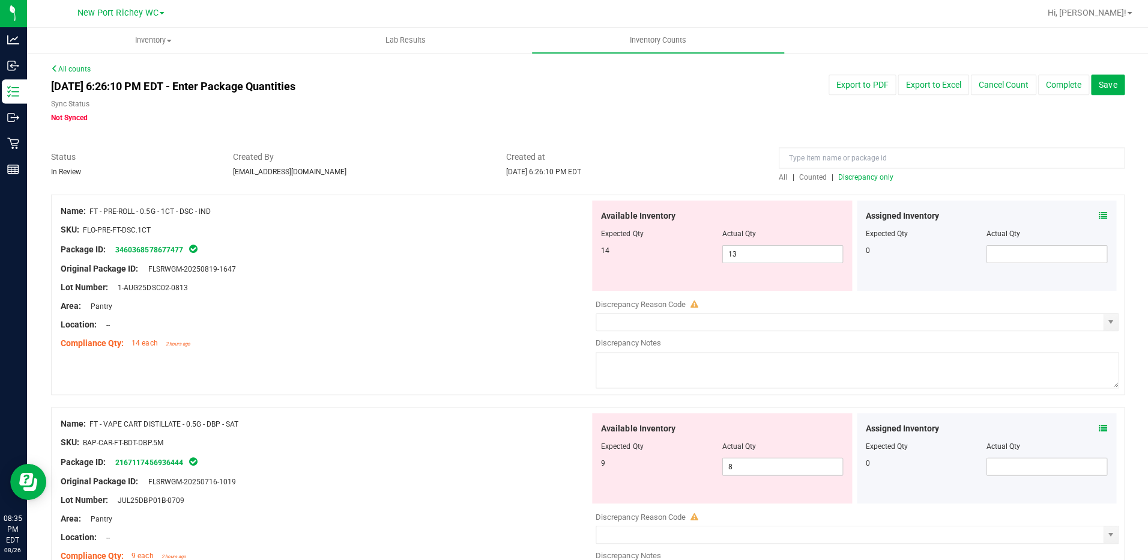
click at [1098, 215] on icon at bounding box center [1102, 216] width 8 height 8
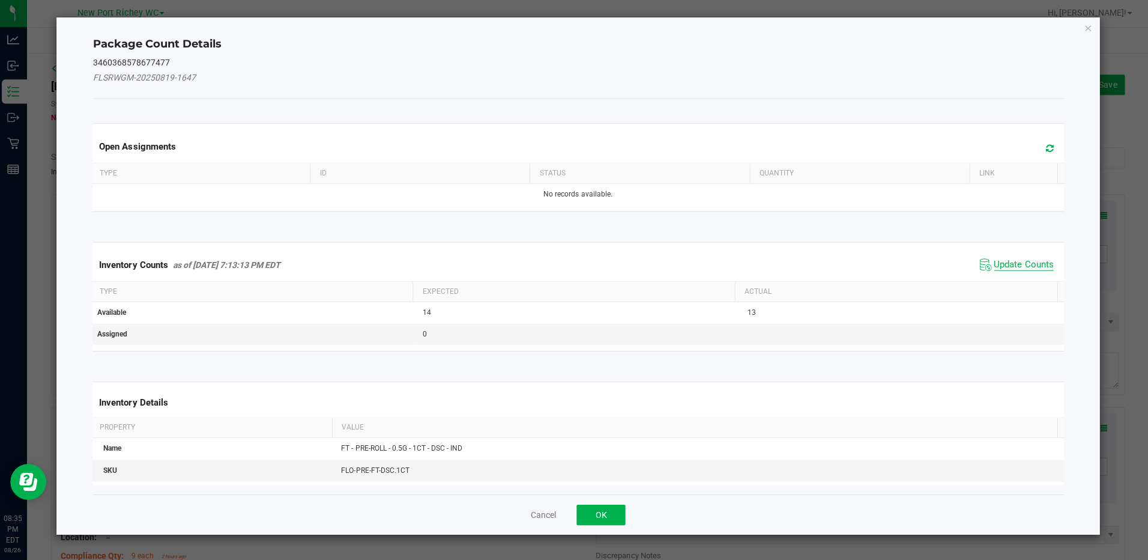
click at [1024, 264] on span "Update Counts" at bounding box center [1023, 265] width 59 height 12
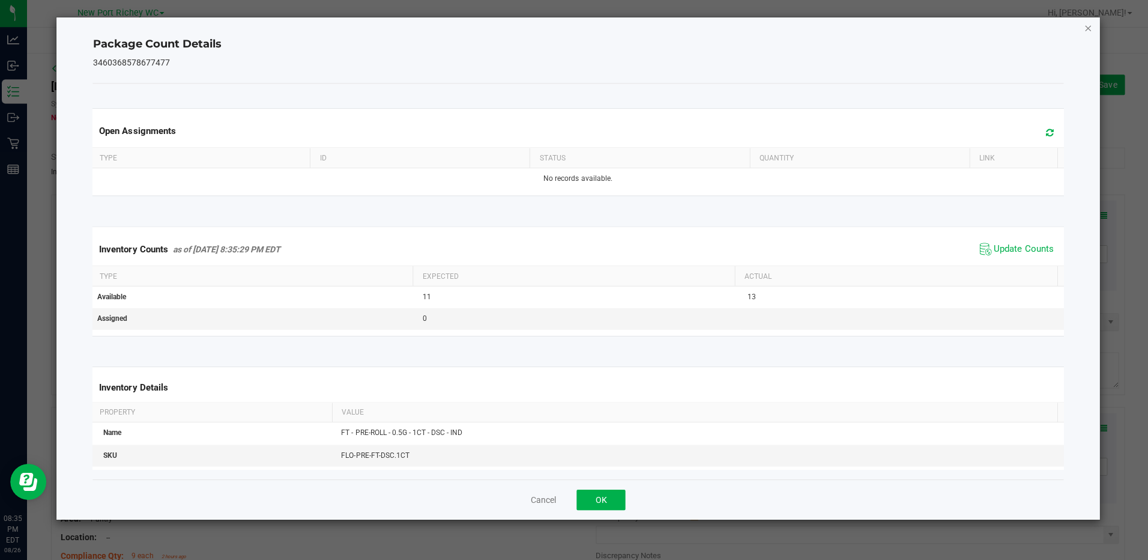
click at [1084, 25] on icon "Close" at bounding box center [1087, 29] width 8 height 14
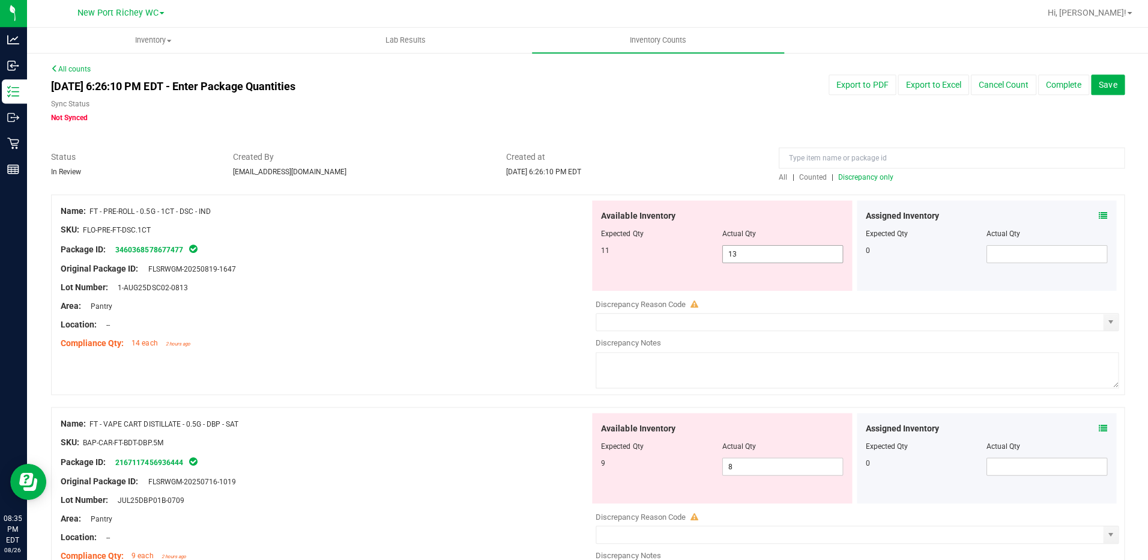
click at [748, 256] on input "13" at bounding box center [782, 254] width 119 height 17
type input "11"
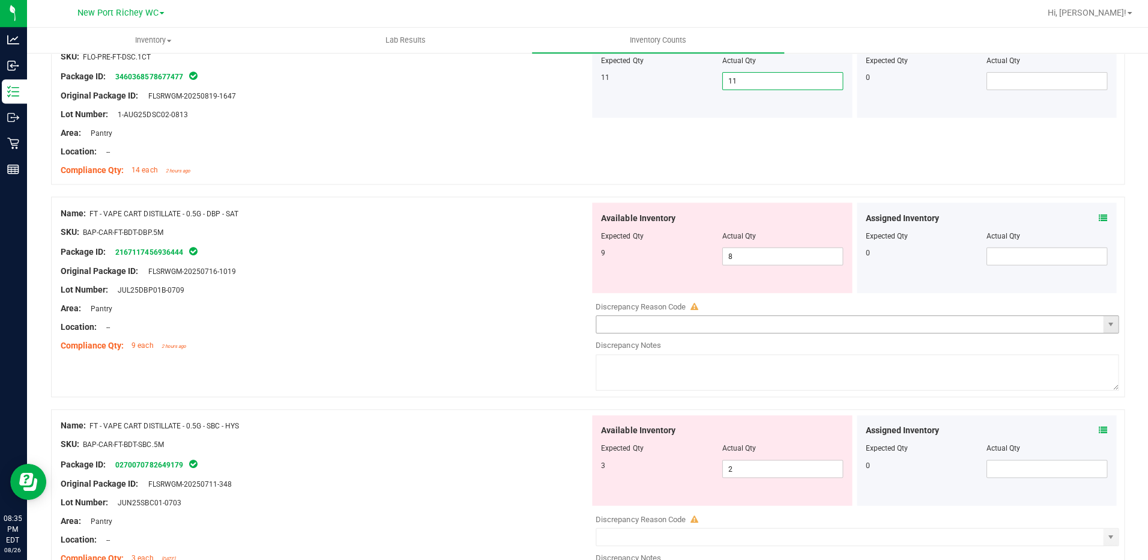
scroll to position [180, 0]
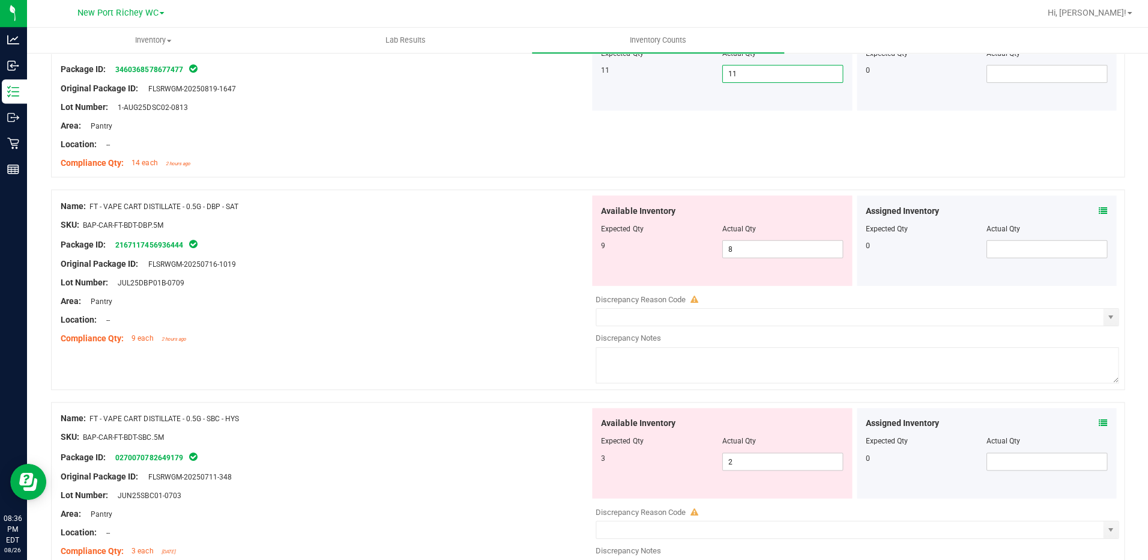
click at [1098, 213] on icon at bounding box center [1102, 211] width 8 height 8
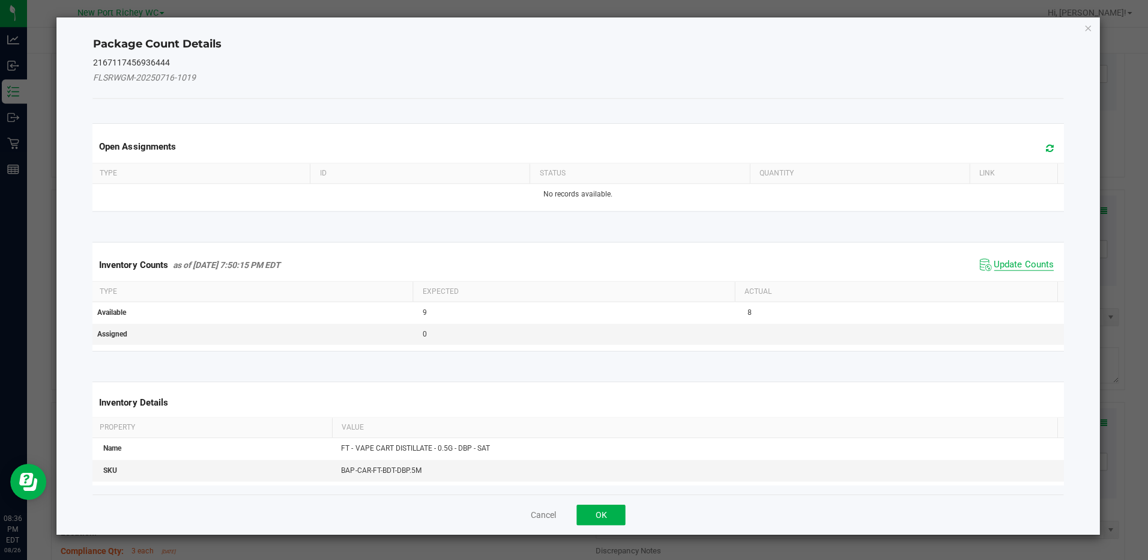
click at [1027, 262] on span "Update Counts" at bounding box center [1023, 265] width 59 height 12
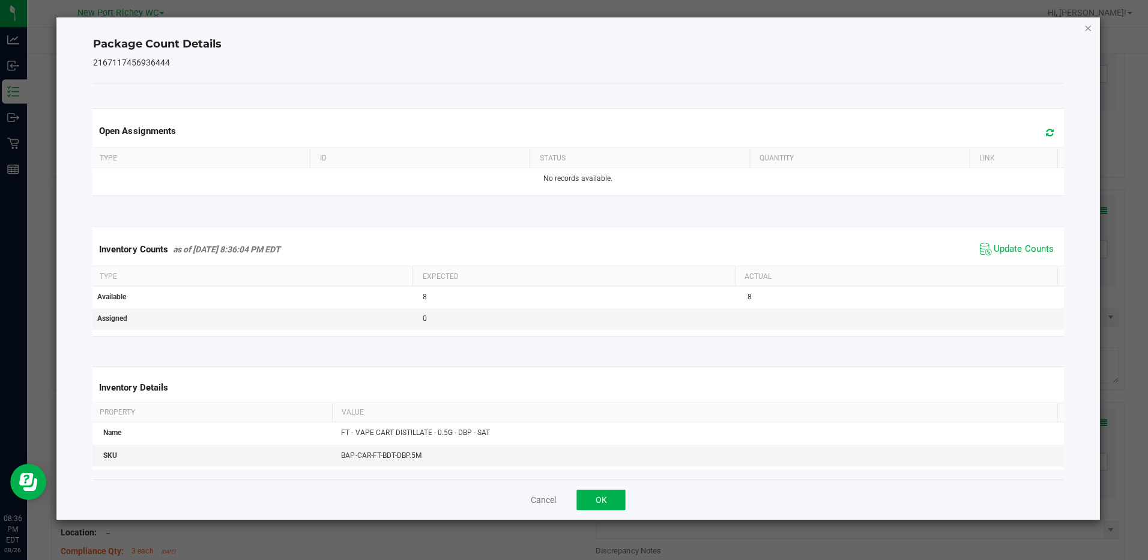
click at [1089, 27] on icon "Close" at bounding box center [1087, 29] width 8 height 14
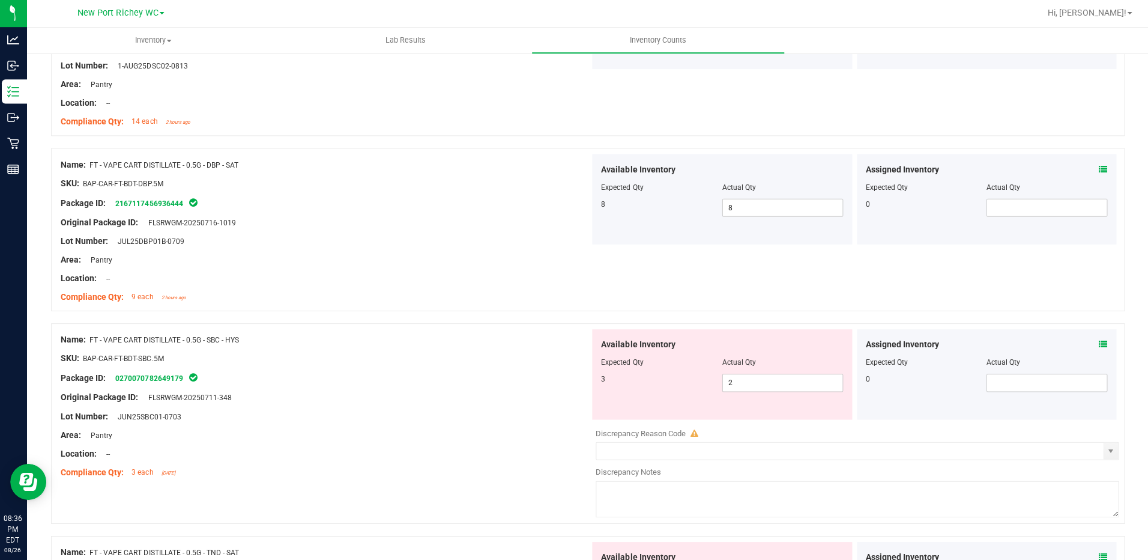
scroll to position [300, 0]
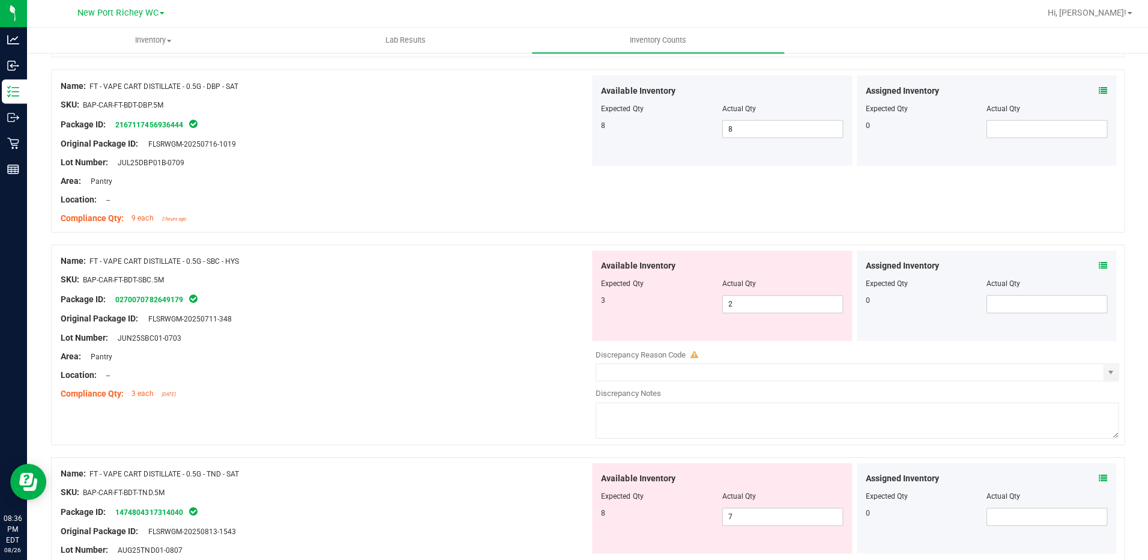
click at [1098, 262] on icon at bounding box center [1102, 266] width 8 height 8
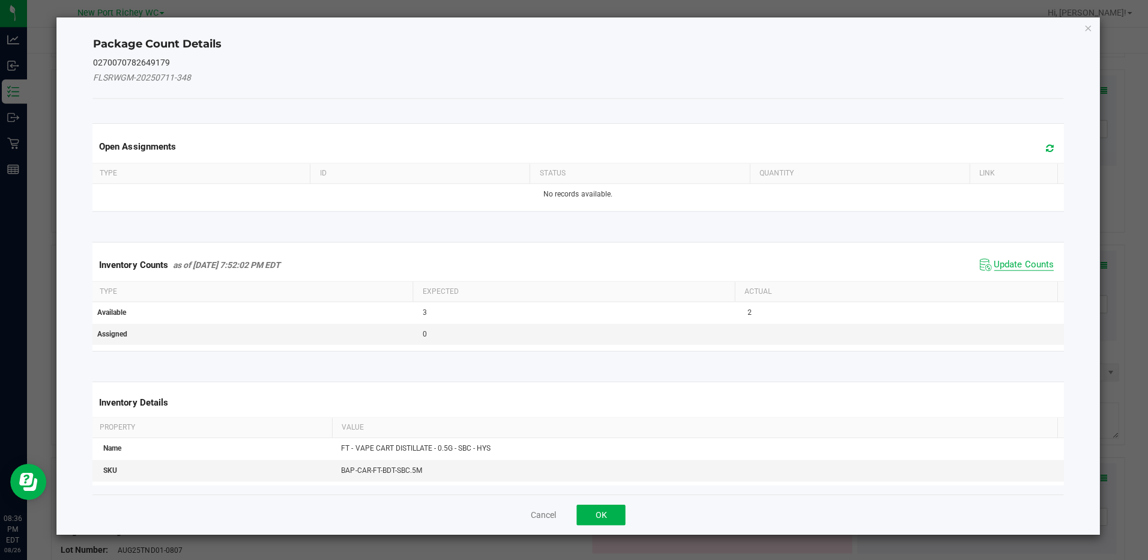
click at [1021, 264] on span "Update Counts" at bounding box center [1023, 265] width 59 height 12
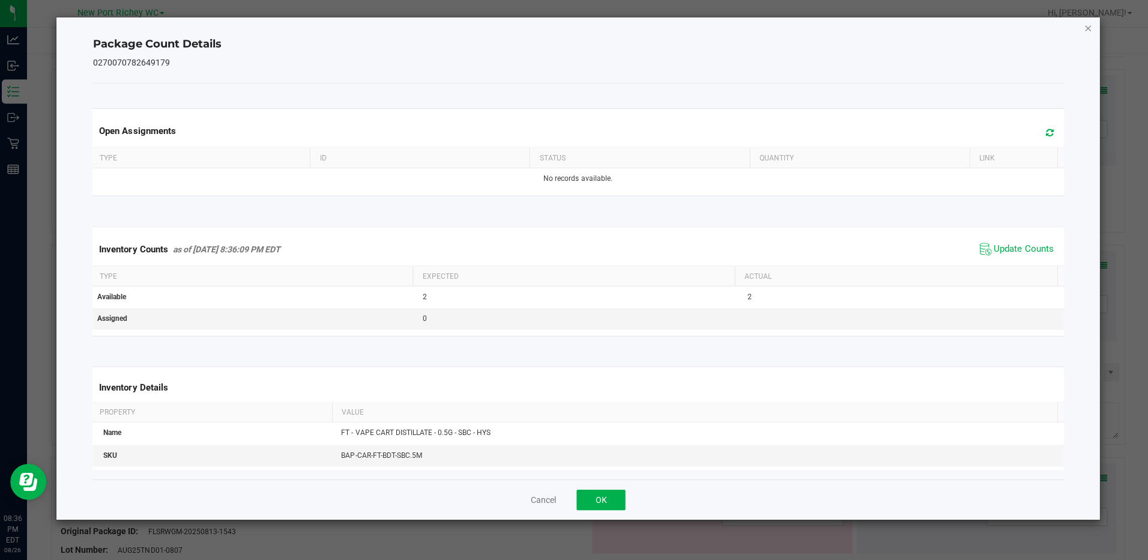
click at [1087, 28] on icon "Close" at bounding box center [1087, 29] width 8 height 14
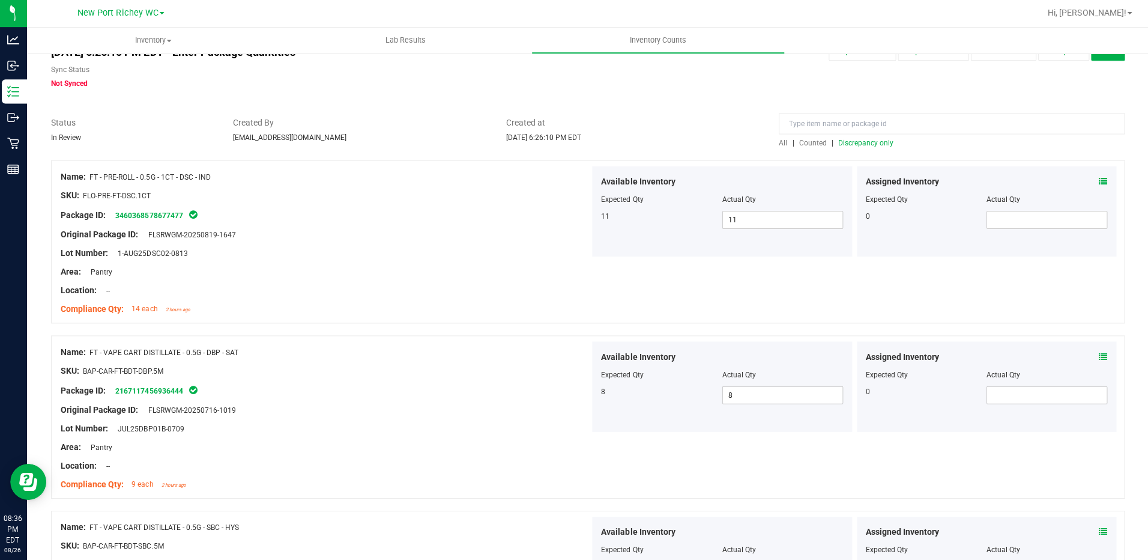
scroll to position [0, 0]
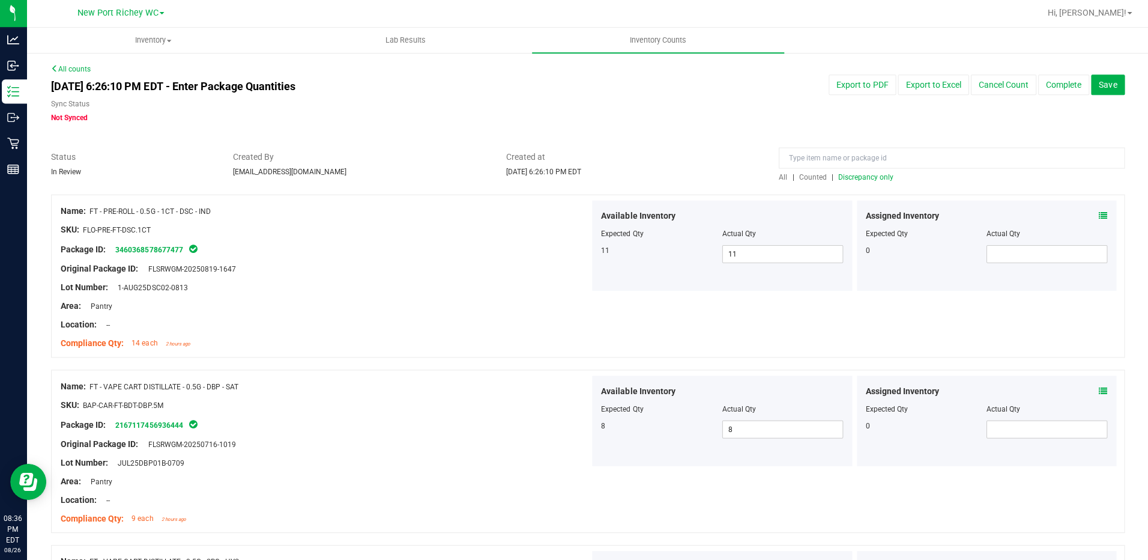
click at [861, 178] on span "Discrepancy only" at bounding box center [865, 178] width 55 height 8
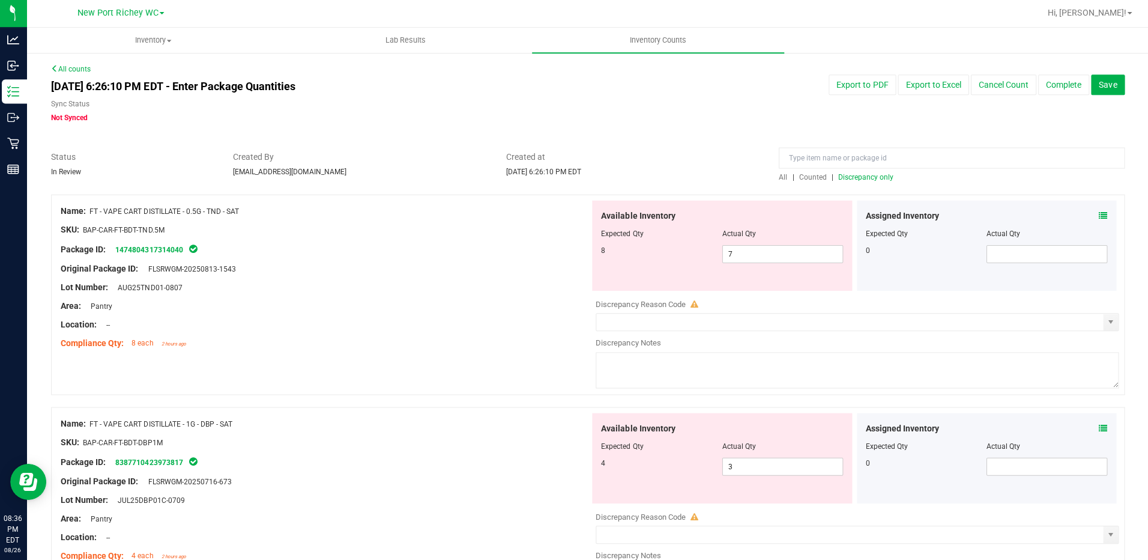
click at [1098, 216] on icon at bounding box center [1102, 216] width 8 height 8
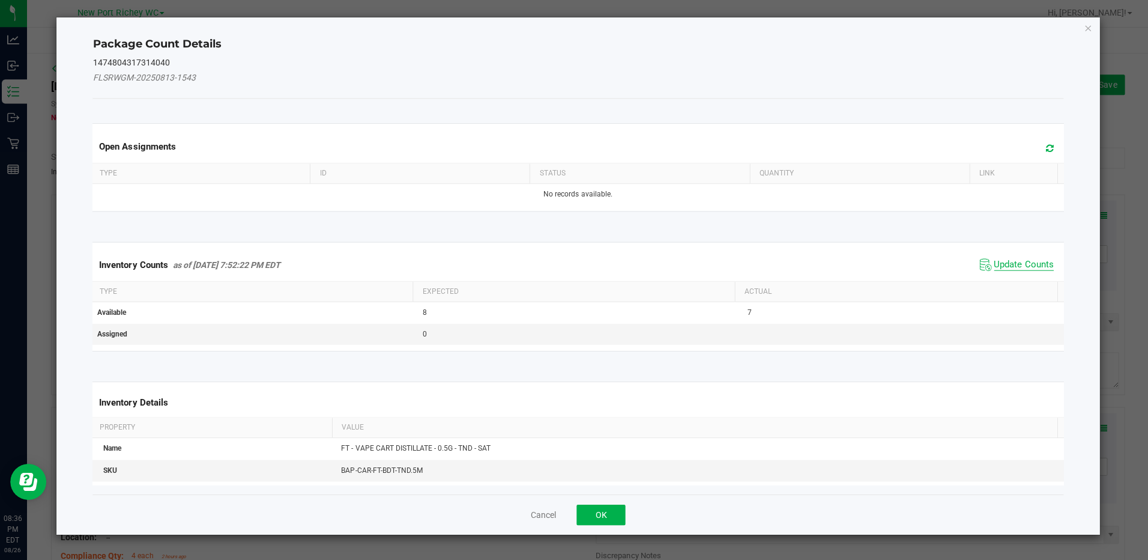
click at [1024, 262] on span "Update Counts" at bounding box center [1023, 265] width 59 height 12
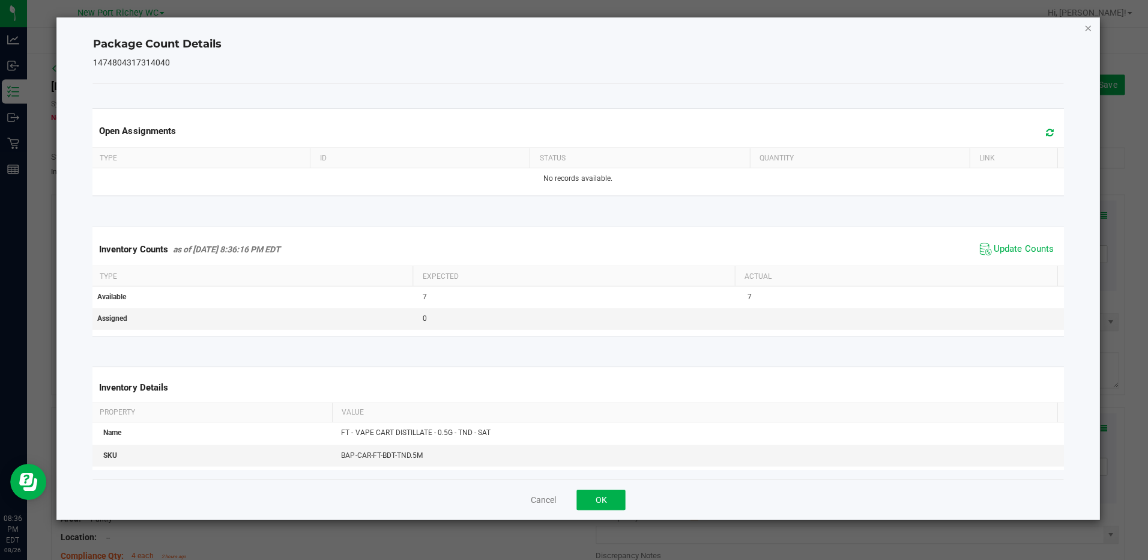
click at [1086, 31] on icon "Close" at bounding box center [1087, 29] width 8 height 14
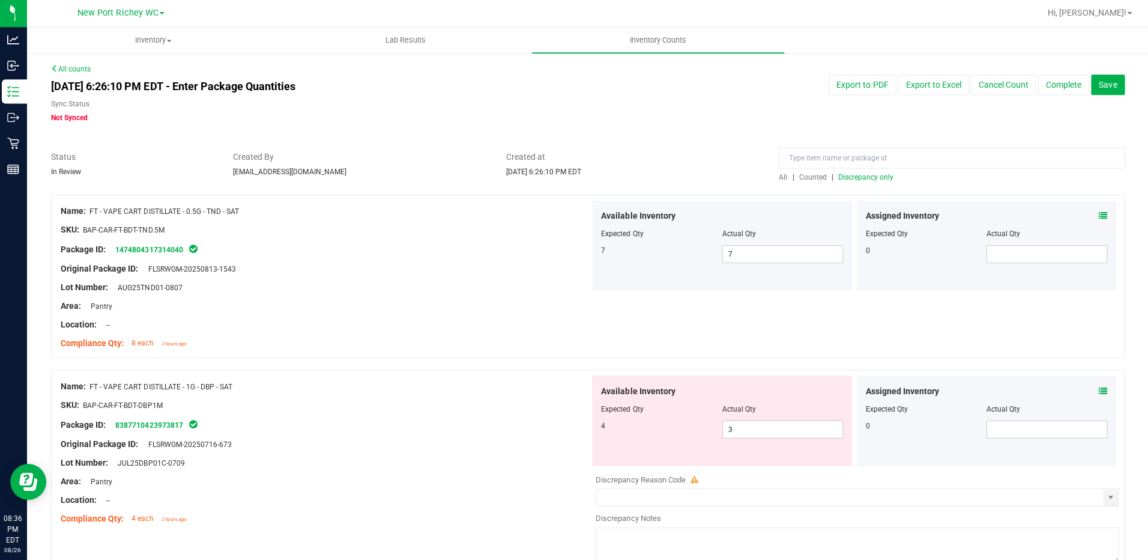
click at [1098, 390] on icon at bounding box center [1102, 391] width 8 height 8
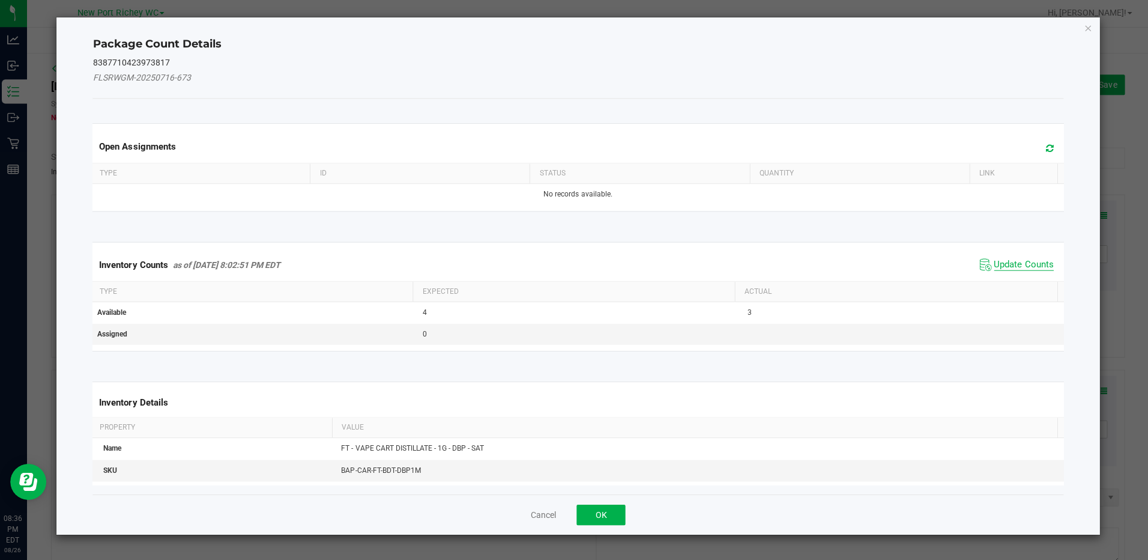
click at [994, 262] on span "Update Counts" at bounding box center [1023, 265] width 59 height 12
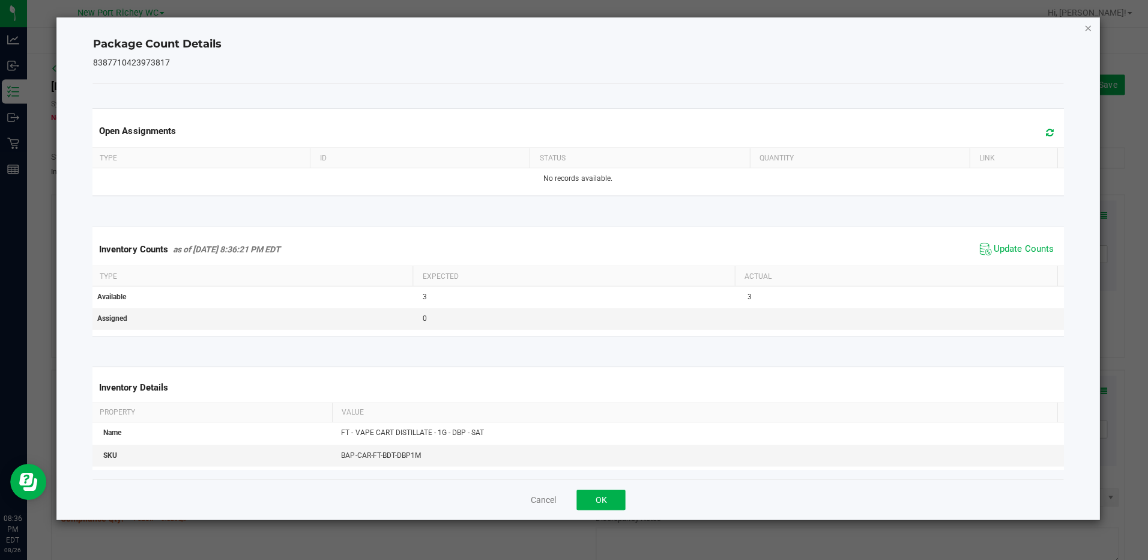
click at [1086, 26] on icon "Close" at bounding box center [1087, 29] width 8 height 14
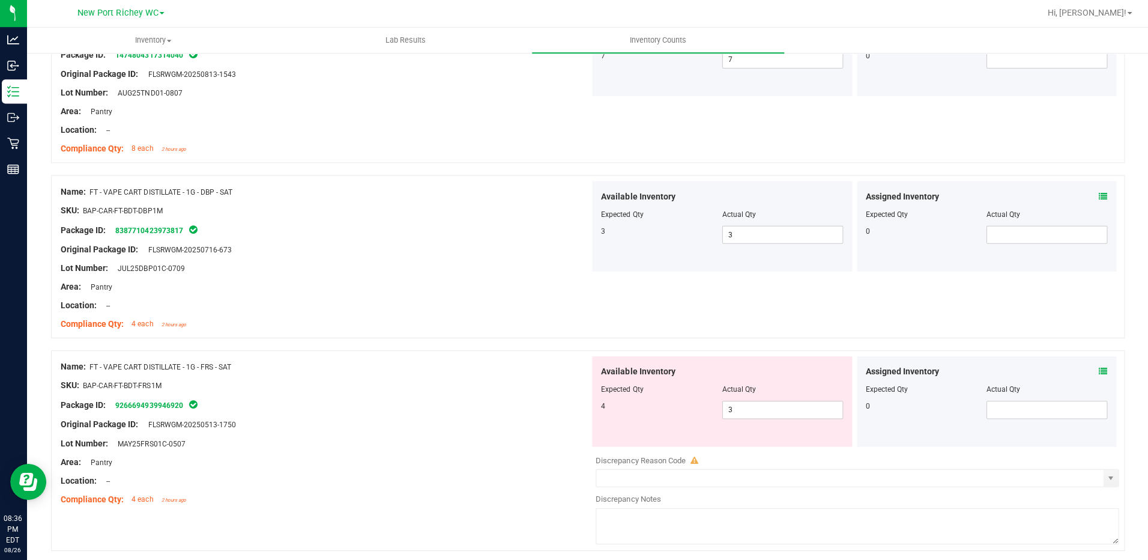
scroll to position [240, 0]
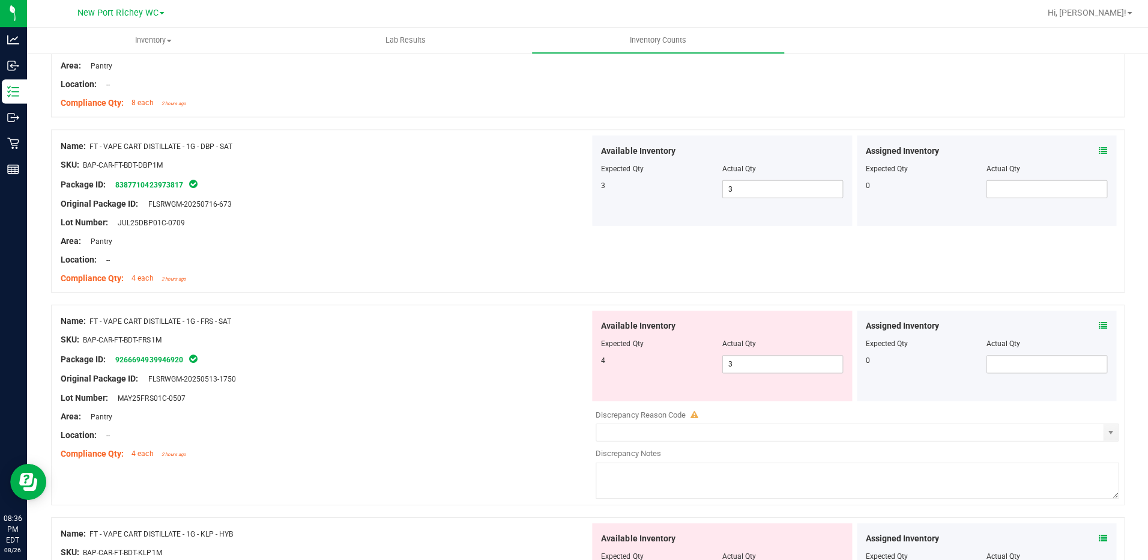
click at [1098, 325] on icon at bounding box center [1102, 326] width 8 height 8
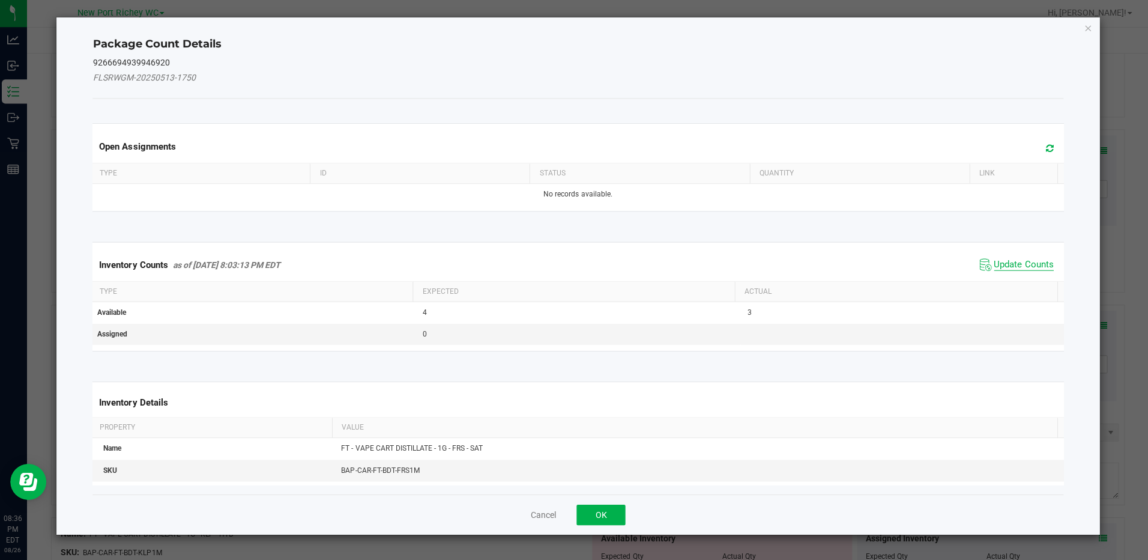
click at [1016, 262] on span "Update Counts" at bounding box center [1023, 265] width 59 height 12
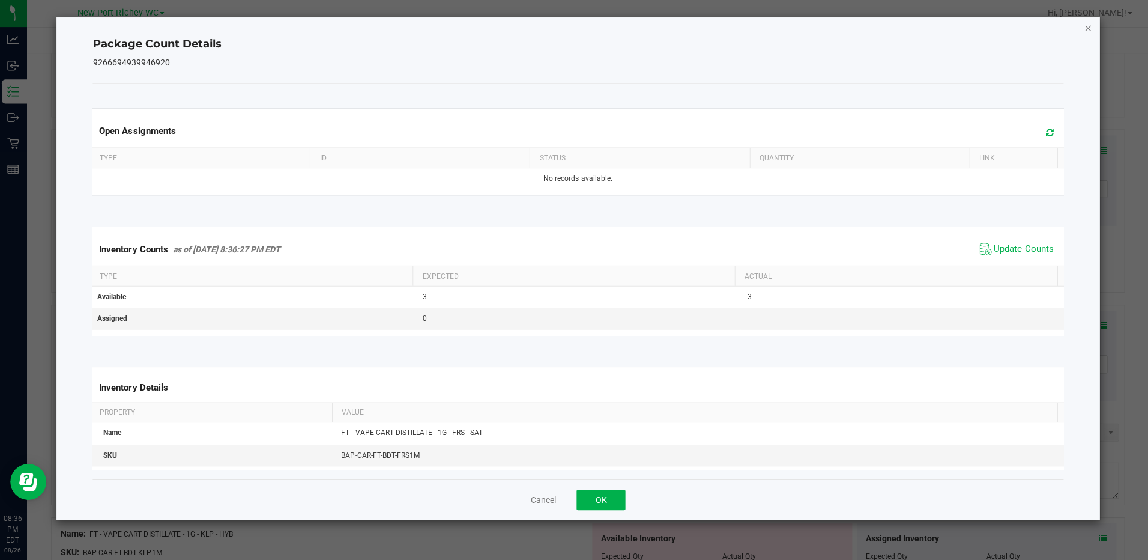
click at [1089, 29] on icon "Close" at bounding box center [1087, 29] width 8 height 14
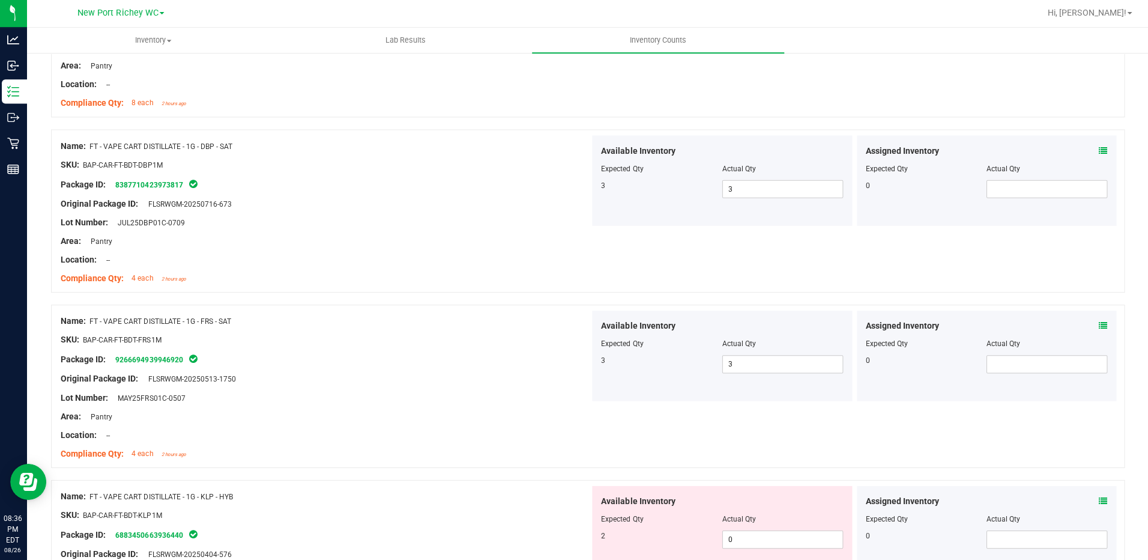
scroll to position [0, 0]
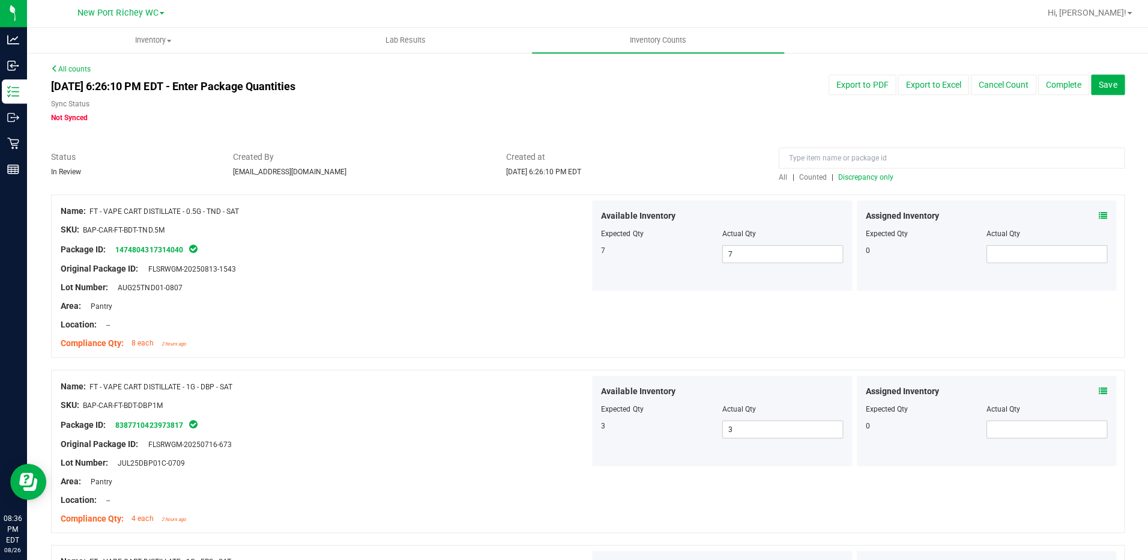
click at [865, 178] on span "Discrepancy only" at bounding box center [865, 178] width 55 height 8
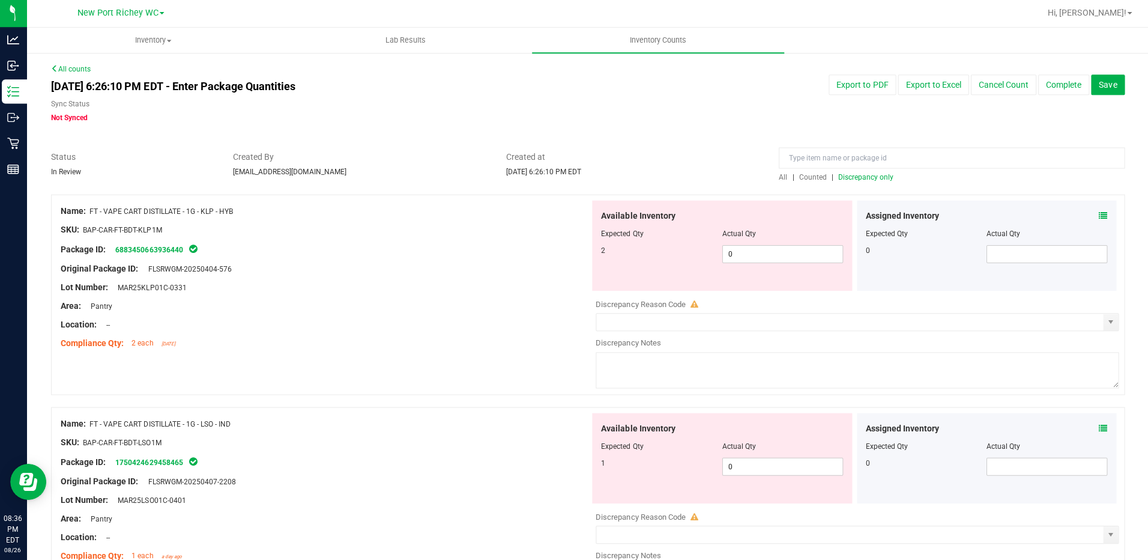
click at [1098, 216] on icon at bounding box center [1102, 216] width 8 height 8
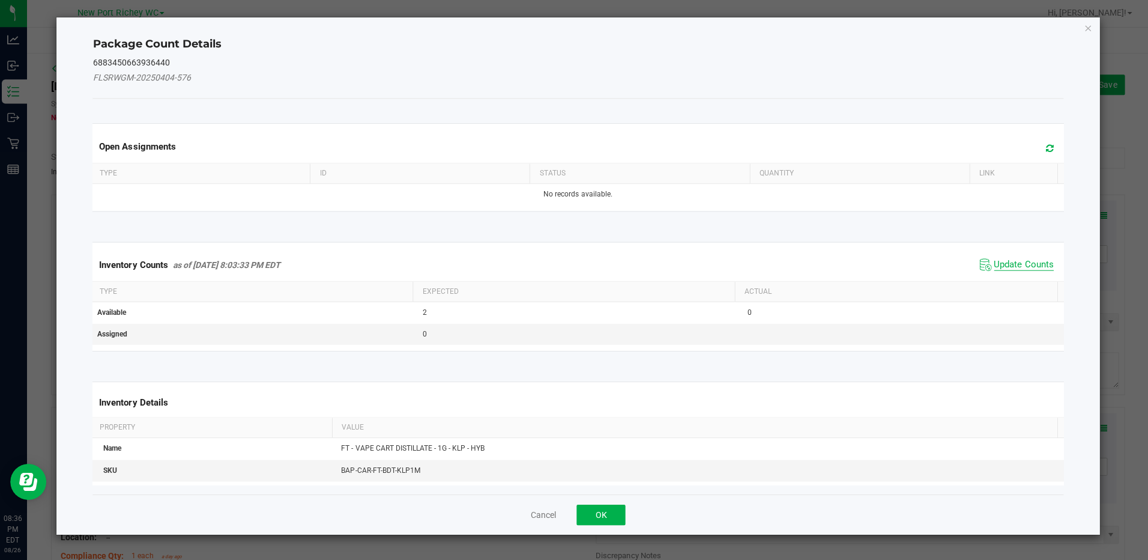
click at [1021, 262] on span "Update Counts" at bounding box center [1023, 265] width 59 height 12
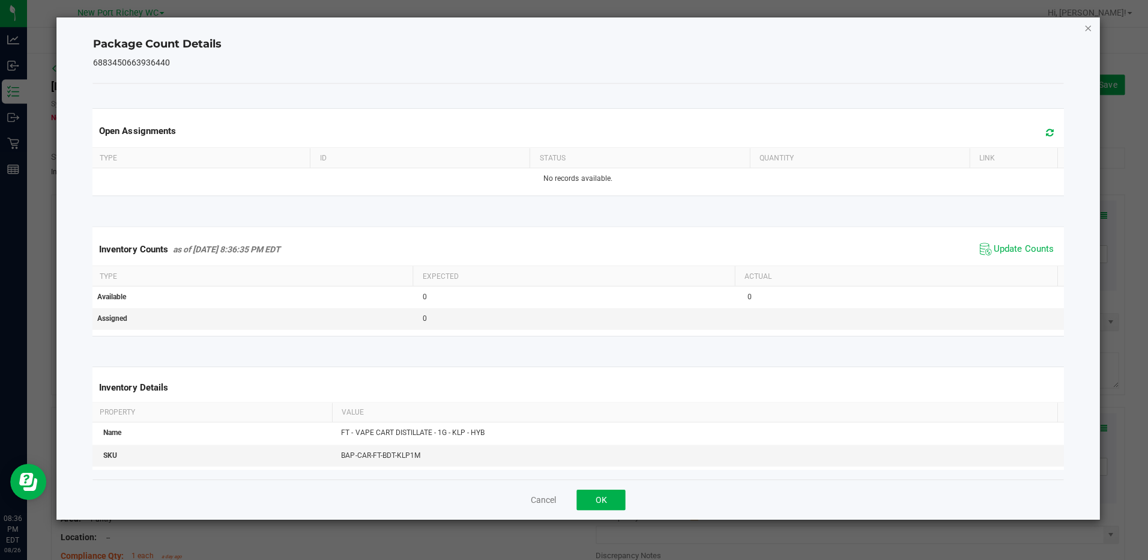
click at [1089, 27] on icon "Close" at bounding box center [1087, 29] width 8 height 14
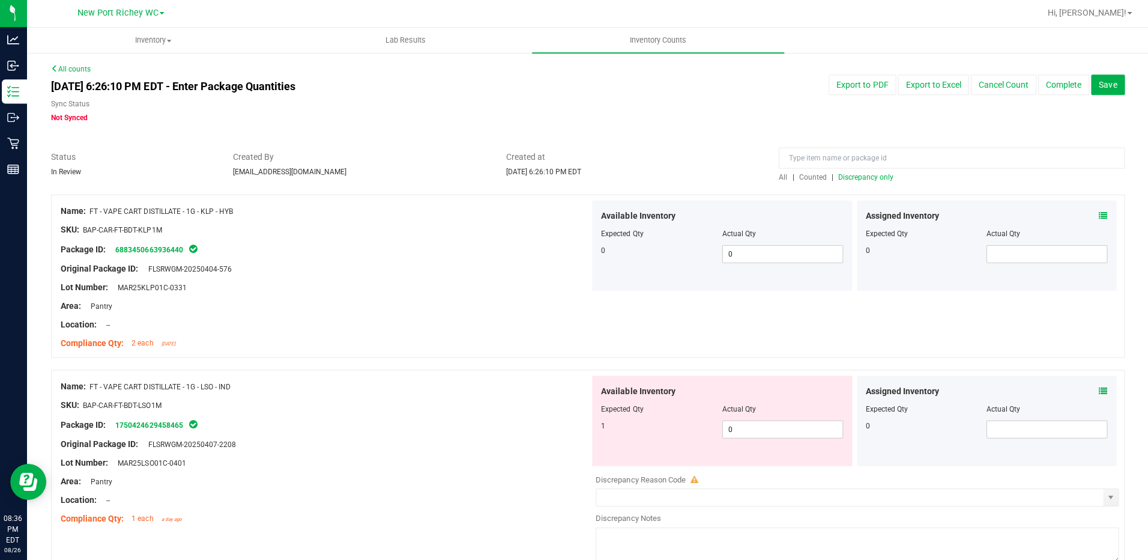
click at [1098, 391] on icon at bounding box center [1102, 391] width 8 height 8
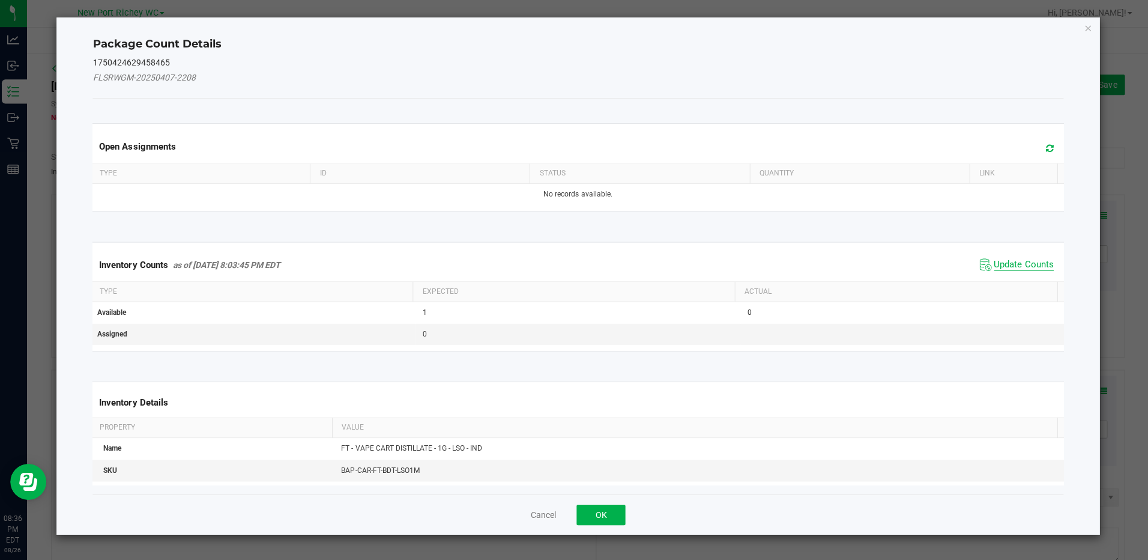
click at [1027, 265] on span "Update Counts" at bounding box center [1023, 265] width 59 height 12
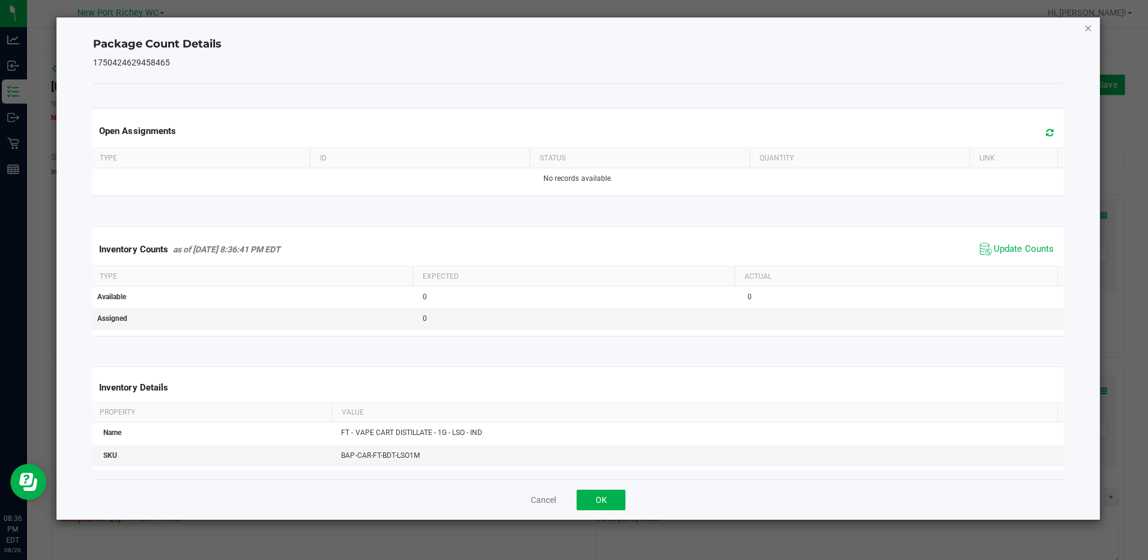
click at [1087, 27] on icon "Close" at bounding box center [1087, 29] width 8 height 14
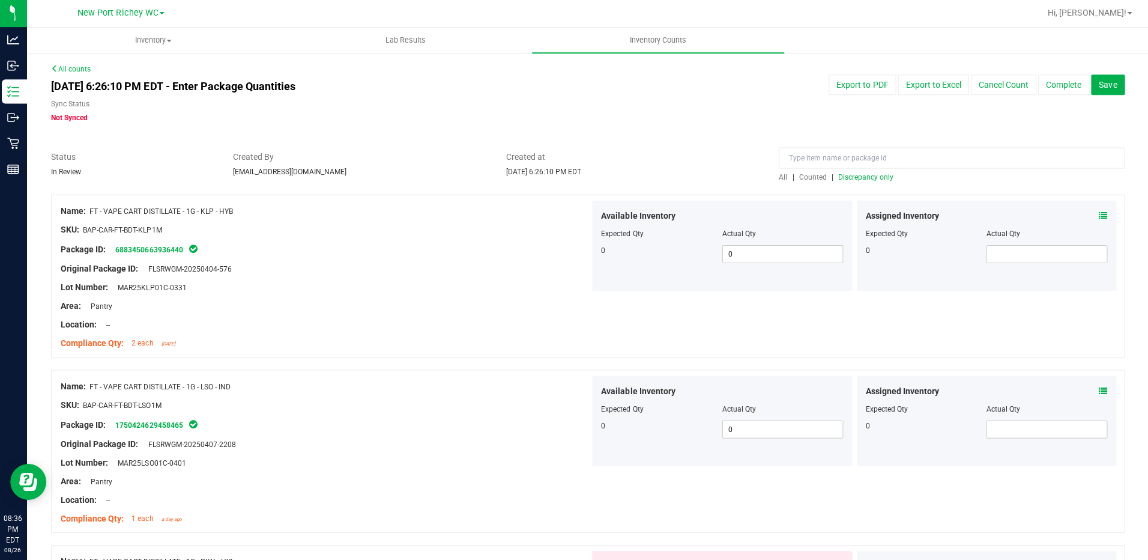
click at [859, 177] on span "Discrepancy only" at bounding box center [865, 178] width 55 height 8
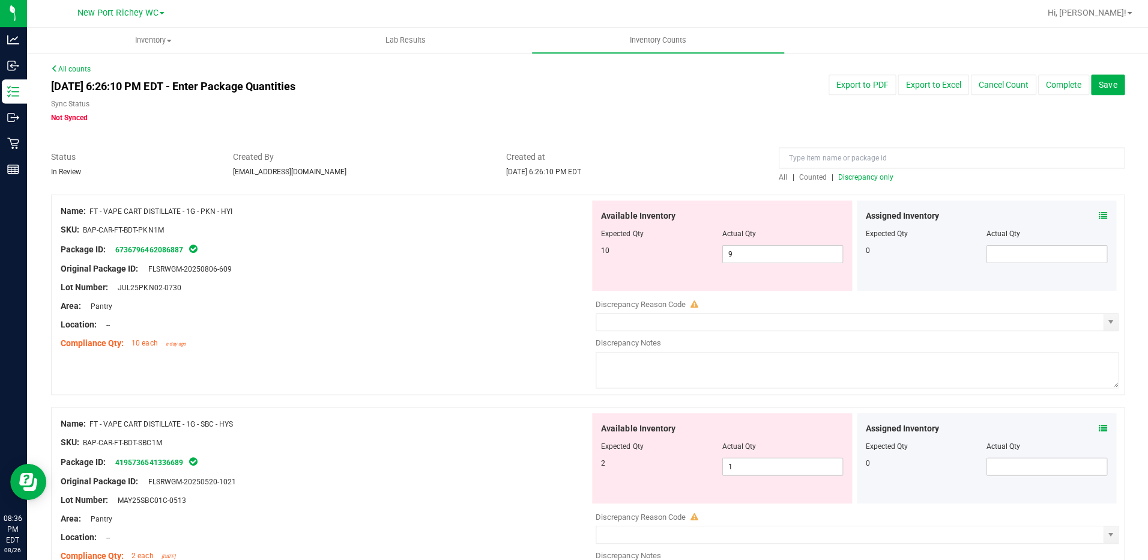
click at [1098, 212] on icon at bounding box center [1102, 216] width 8 height 8
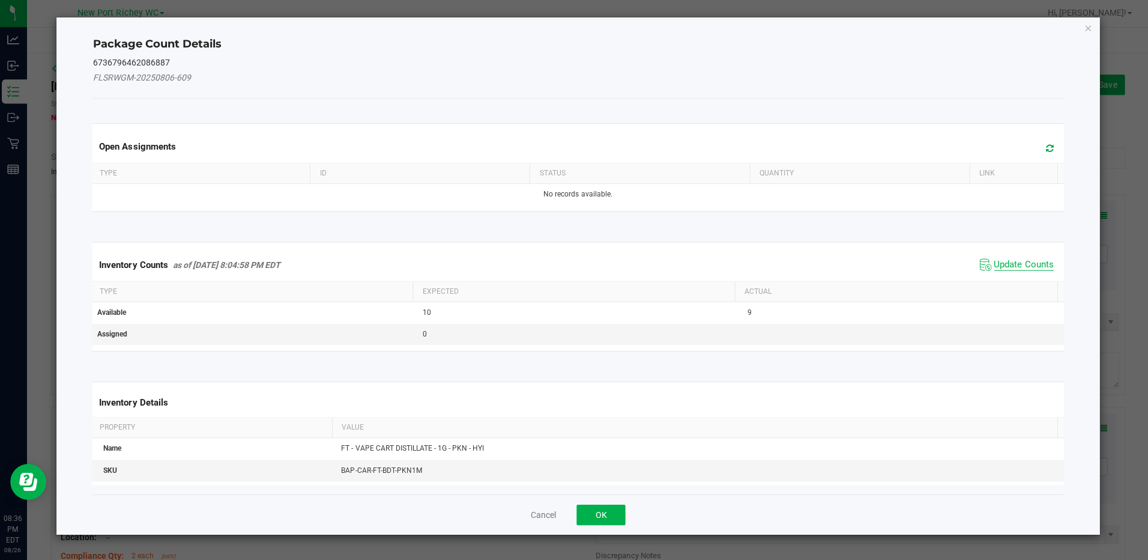
click at [1029, 260] on span "Update Counts" at bounding box center [1023, 265] width 59 height 12
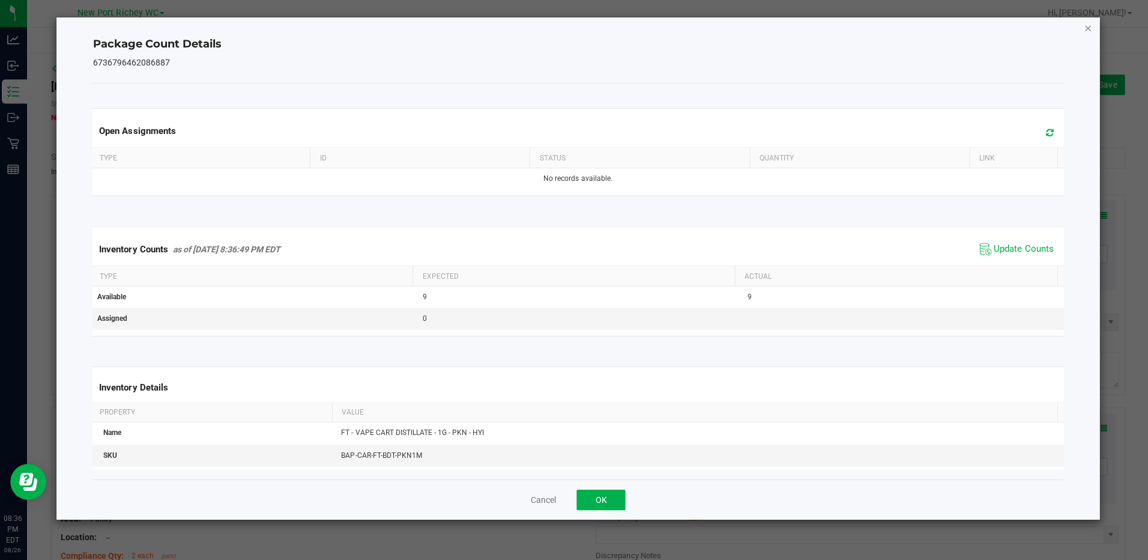
click at [1089, 26] on icon "Close" at bounding box center [1087, 29] width 8 height 14
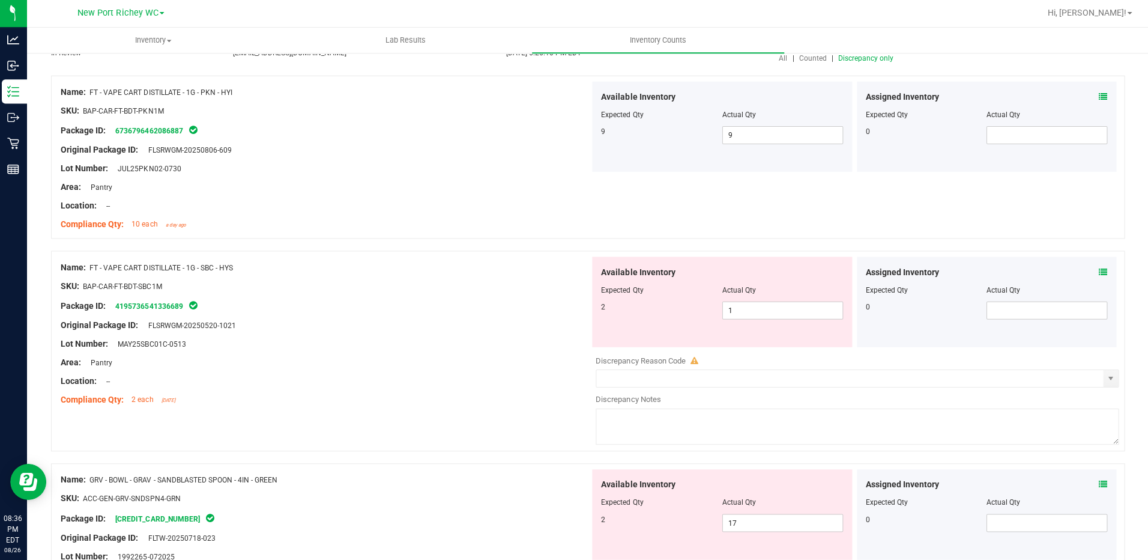
scroll to position [119, 0]
click at [1098, 269] on icon at bounding box center [1102, 271] width 8 height 8
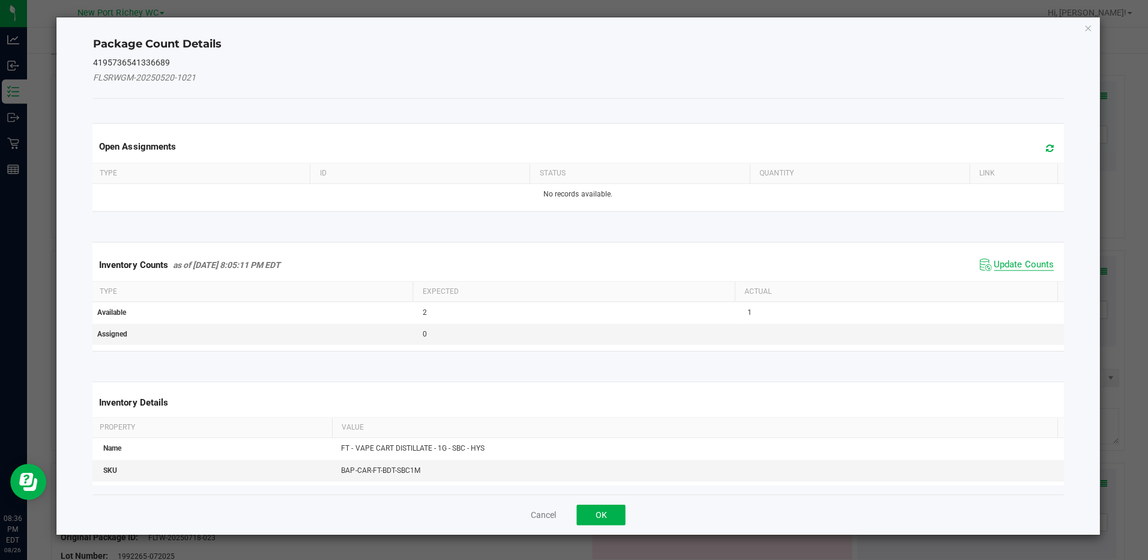
click at [1020, 264] on span "Update Counts" at bounding box center [1023, 265] width 59 height 12
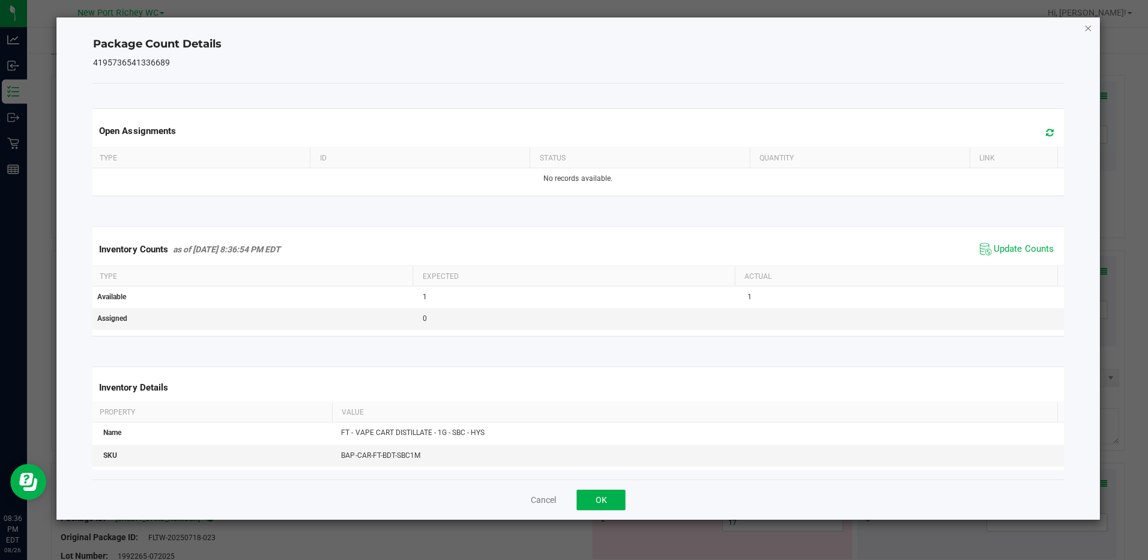
click at [1091, 30] on icon "Close" at bounding box center [1087, 29] width 8 height 14
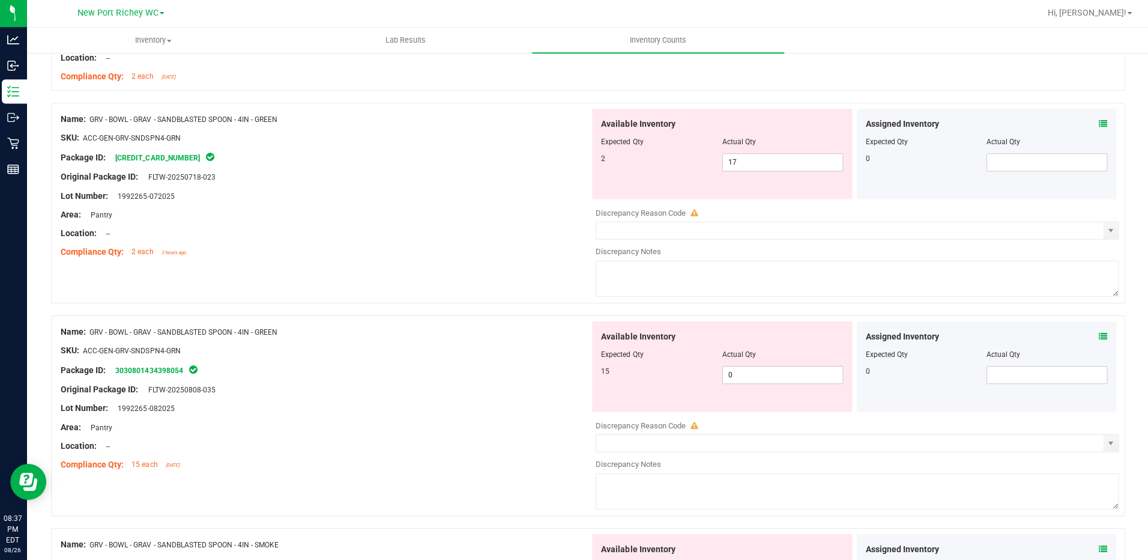
scroll to position [419, 0]
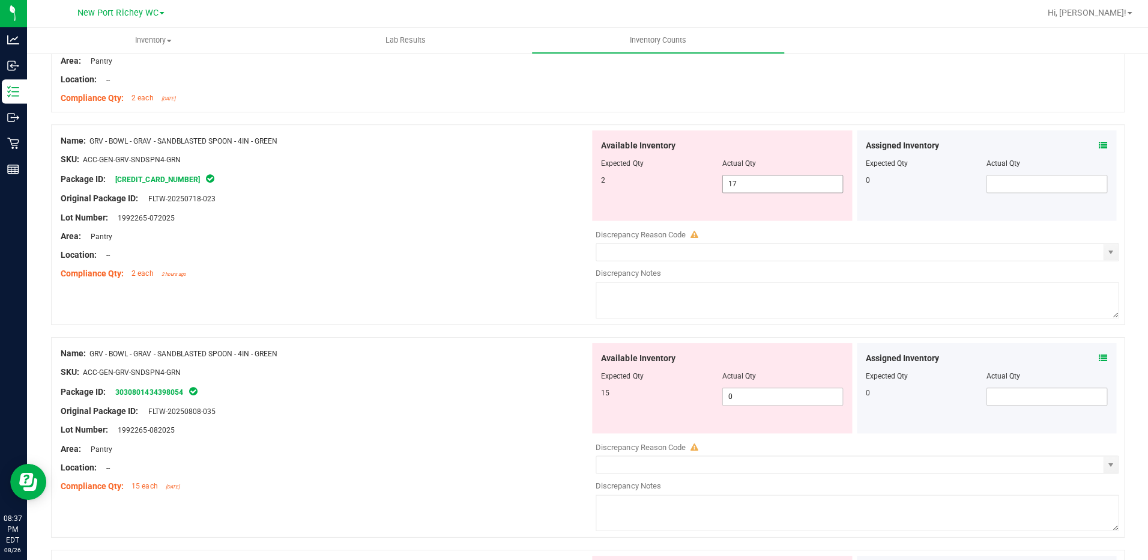
click at [749, 184] on span "17 17" at bounding box center [782, 185] width 121 height 18
type input "1"
type input "2"
click at [741, 396] on div "Available Inventory Expected Qty Actual Qty 15 0 0" at bounding box center [854, 438] width 528 height 190
type input "2"
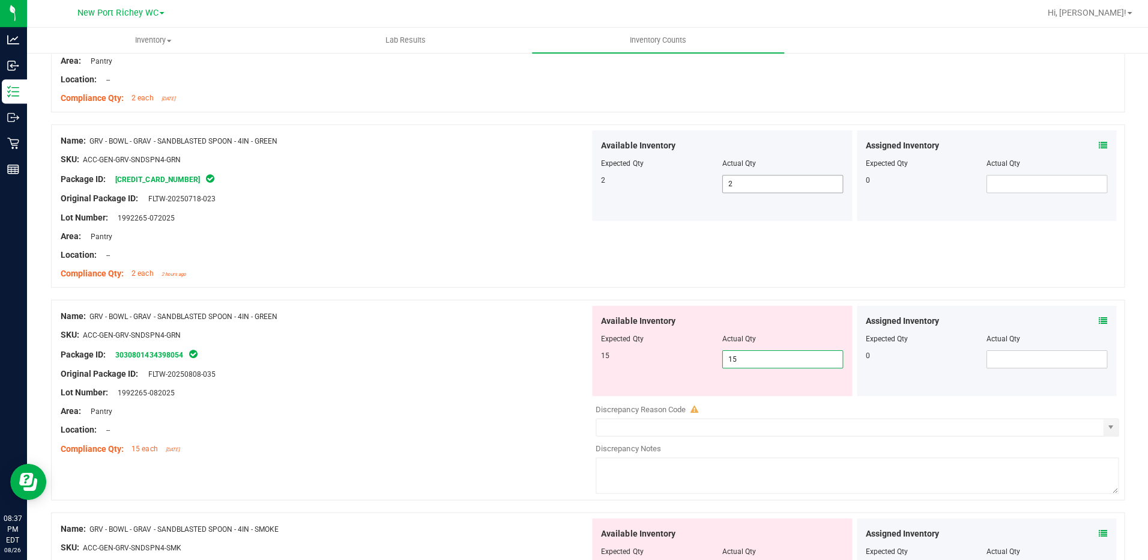
type input "15"
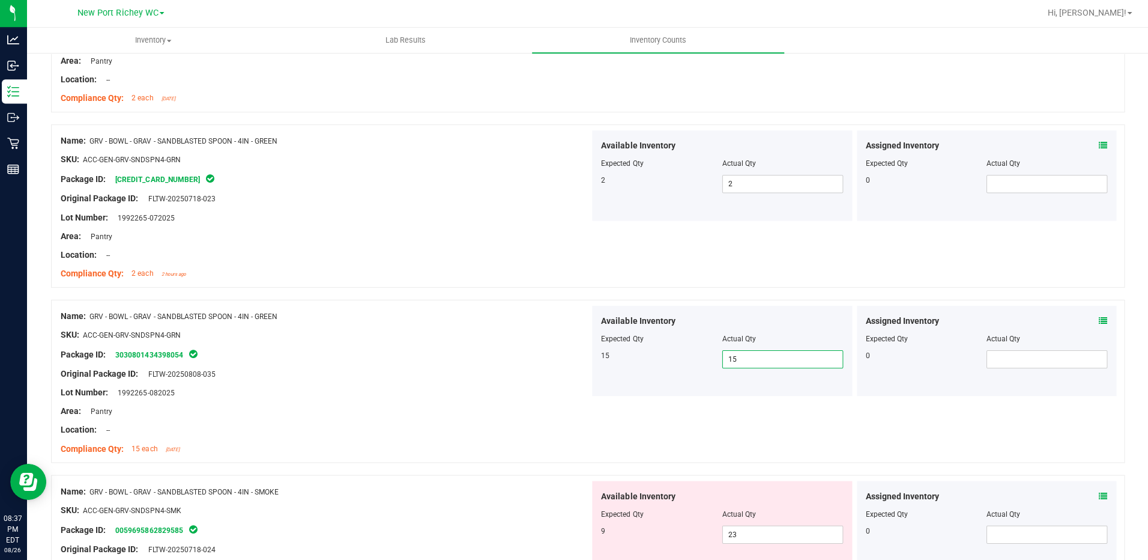
scroll to position [0, 0]
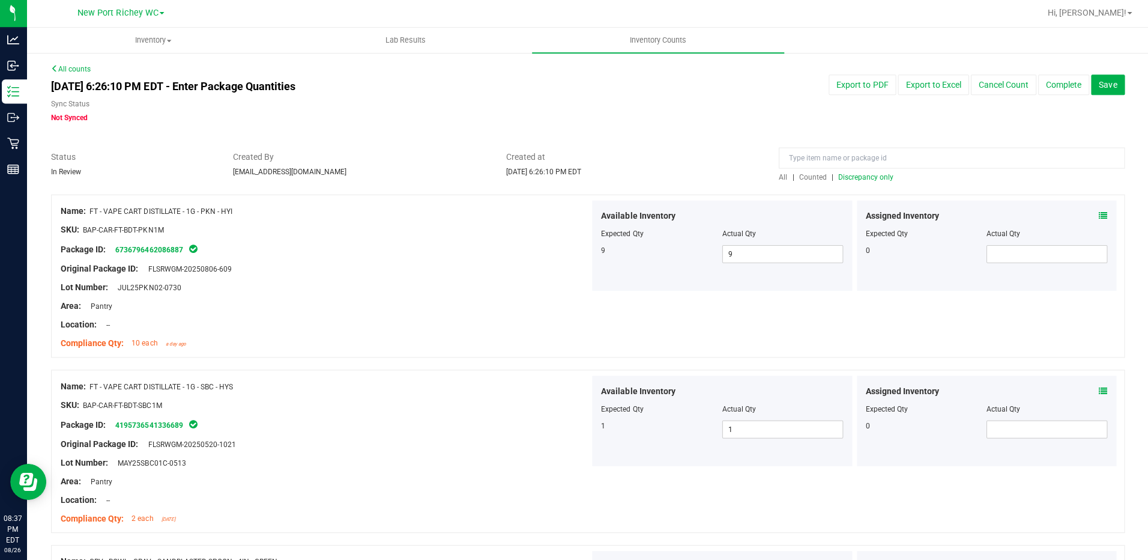
click at [850, 175] on span "Discrepancy only" at bounding box center [865, 178] width 55 height 8
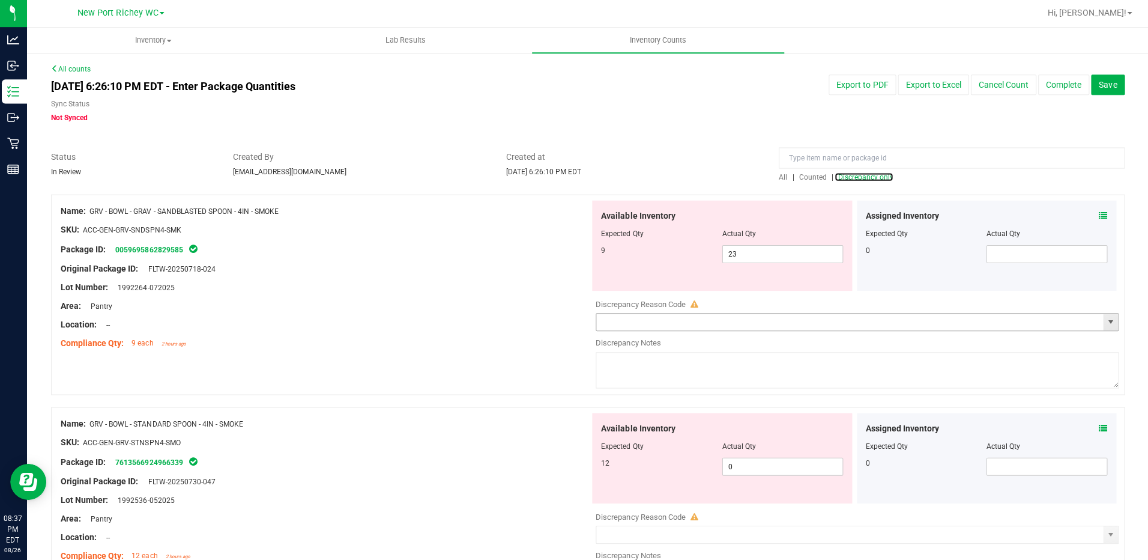
scroll to position [60, 0]
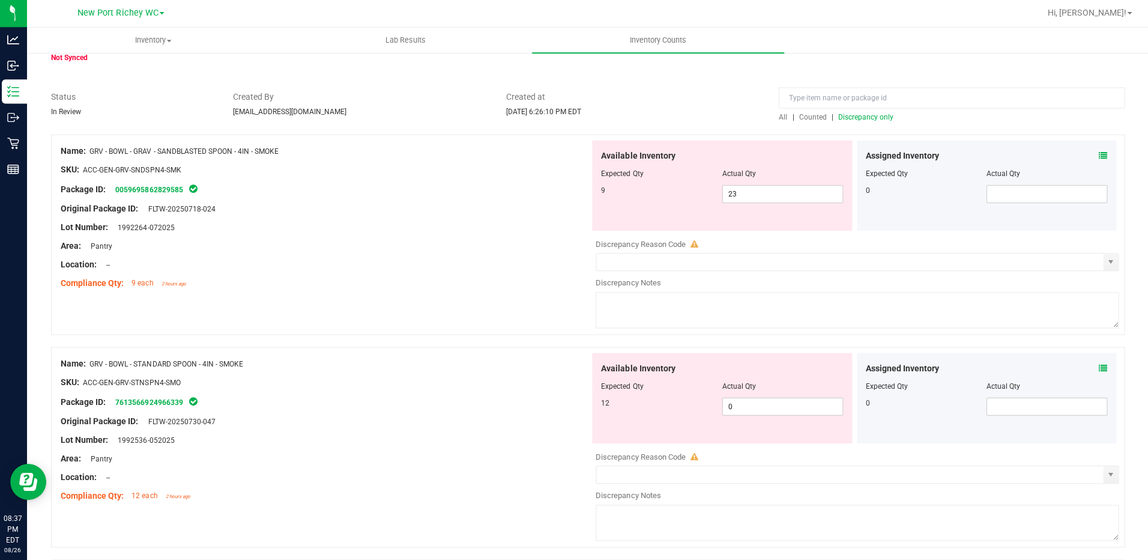
click at [1098, 153] on icon at bounding box center [1102, 156] width 8 height 8
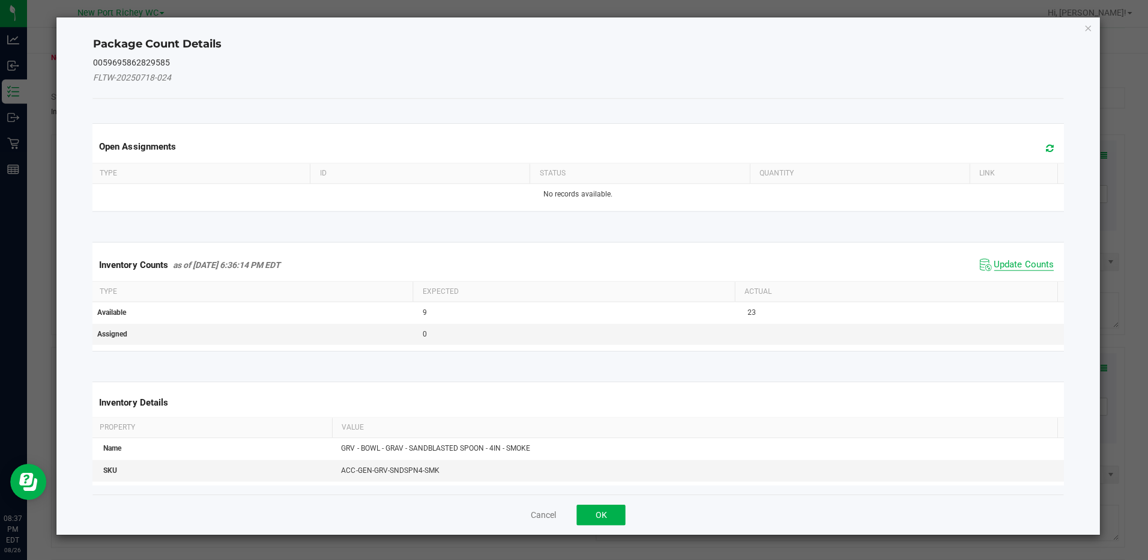
click at [1000, 263] on span "Update Counts" at bounding box center [1023, 265] width 59 height 12
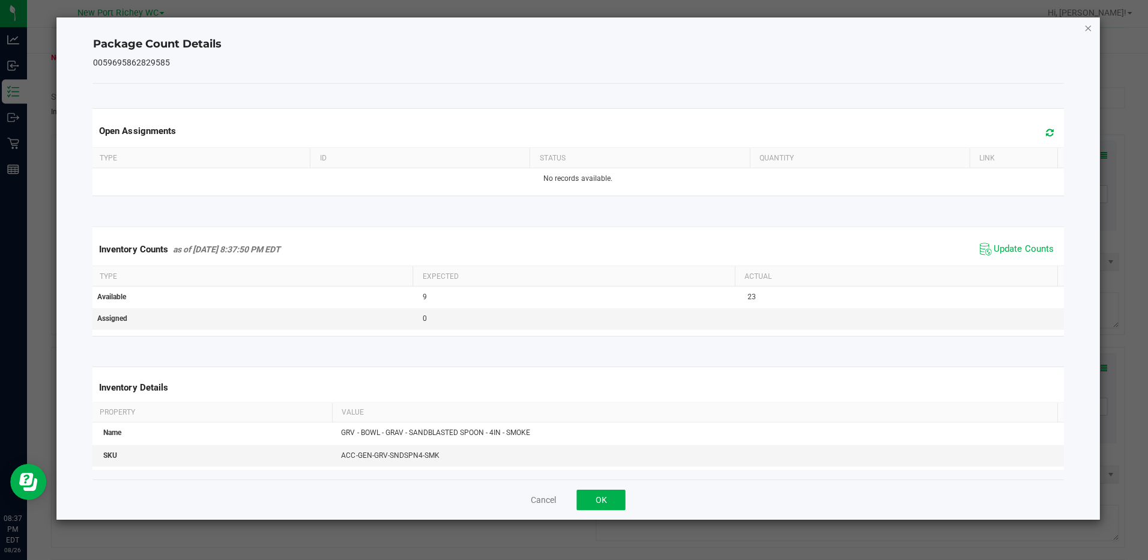
click at [1088, 24] on icon "Close" at bounding box center [1087, 29] width 8 height 14
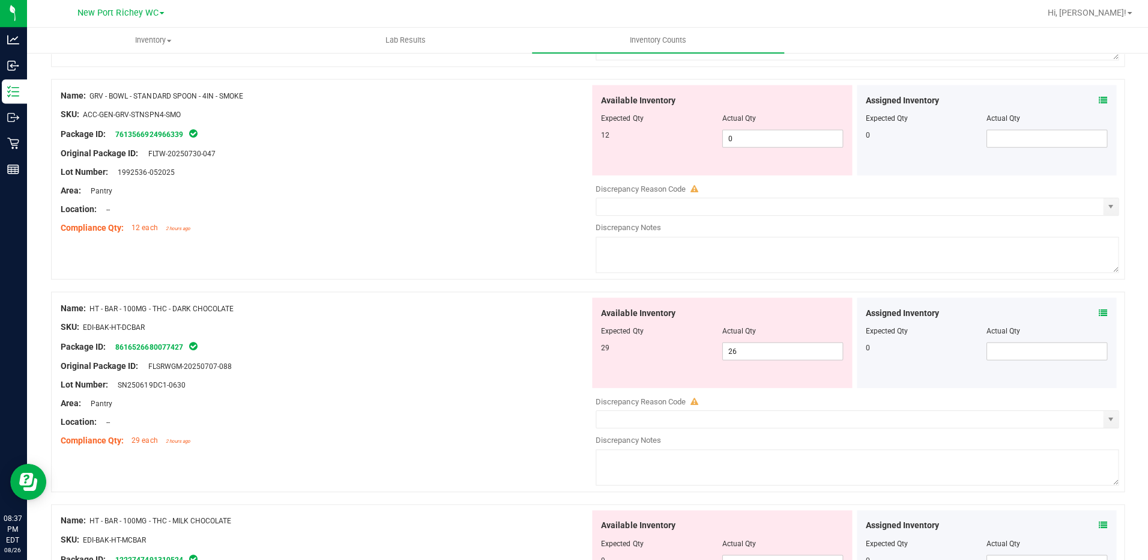
scroll to position [359, 0]
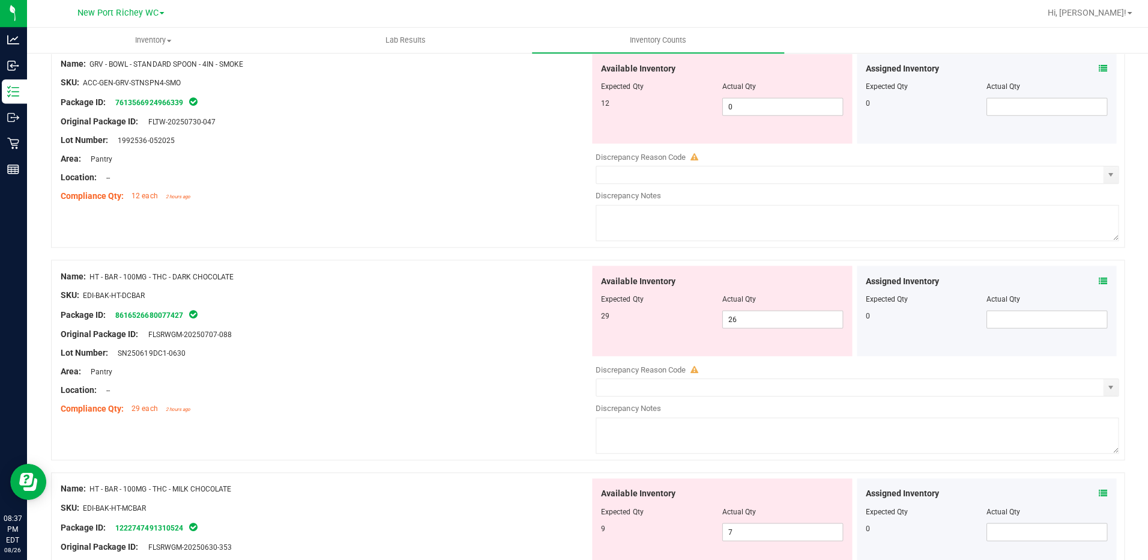
click at [1098, 278] on icon at bounding box center [1102, 281] width 8 height 8
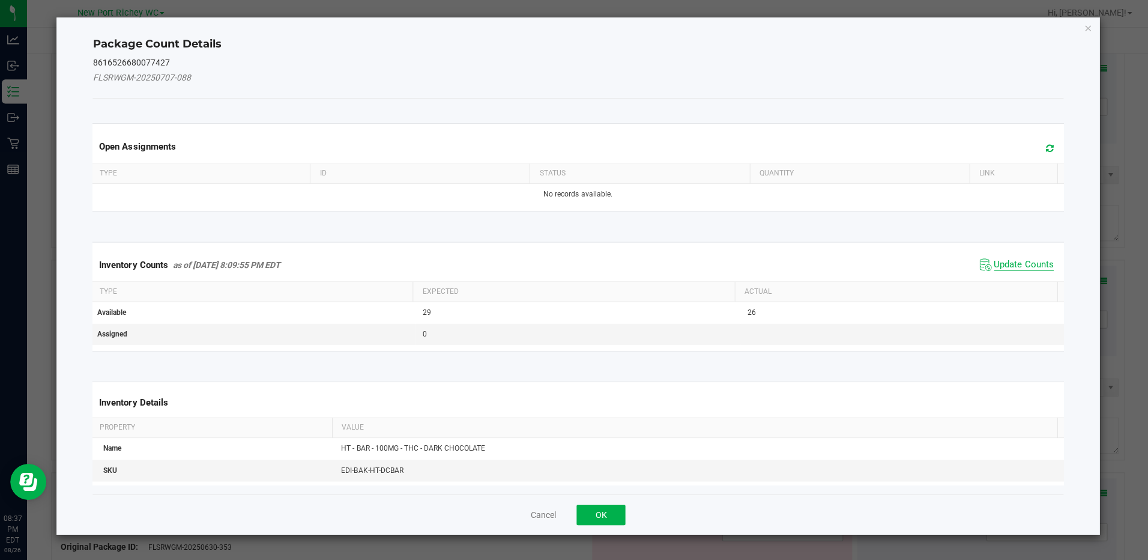
click at [1028, 263] on span "Update Counts" at bounding box center [1023, 265] width 59 height 12
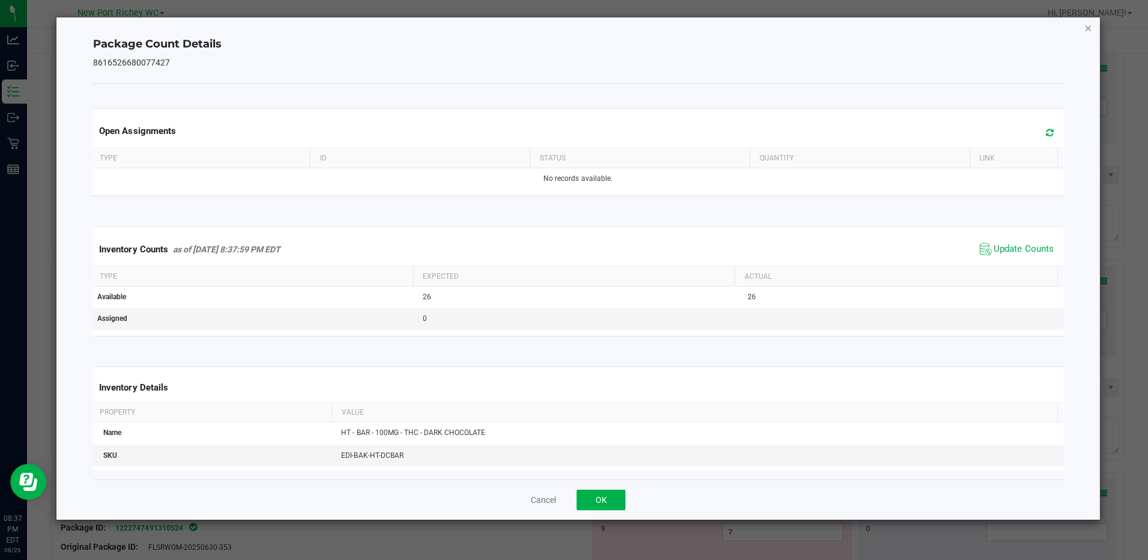
click at [1088, 28] on icon "Close" at bounding box center [1087, 29] width 8 height 14
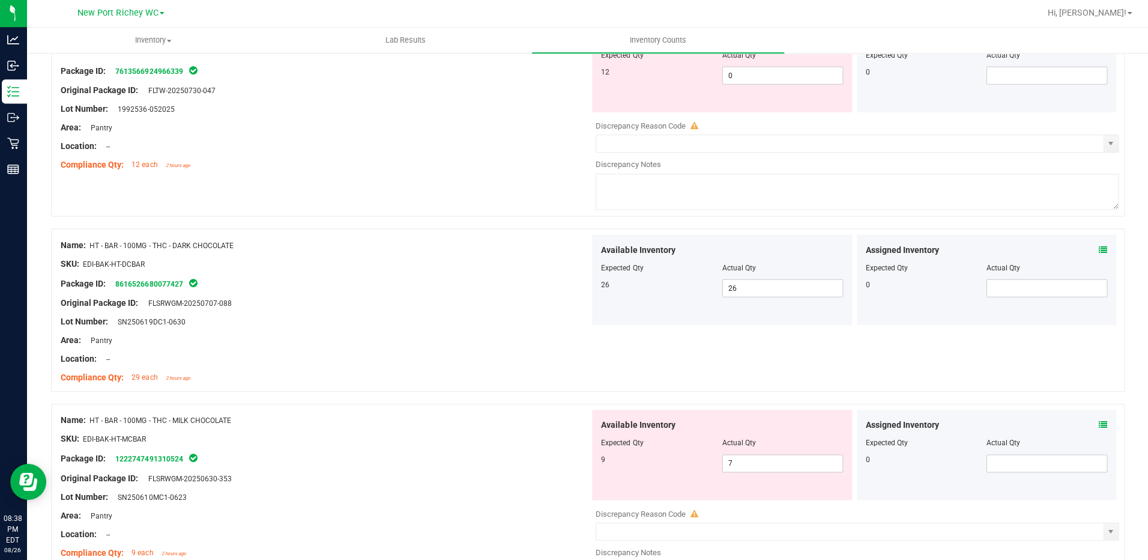
scroll to position [419, 0]
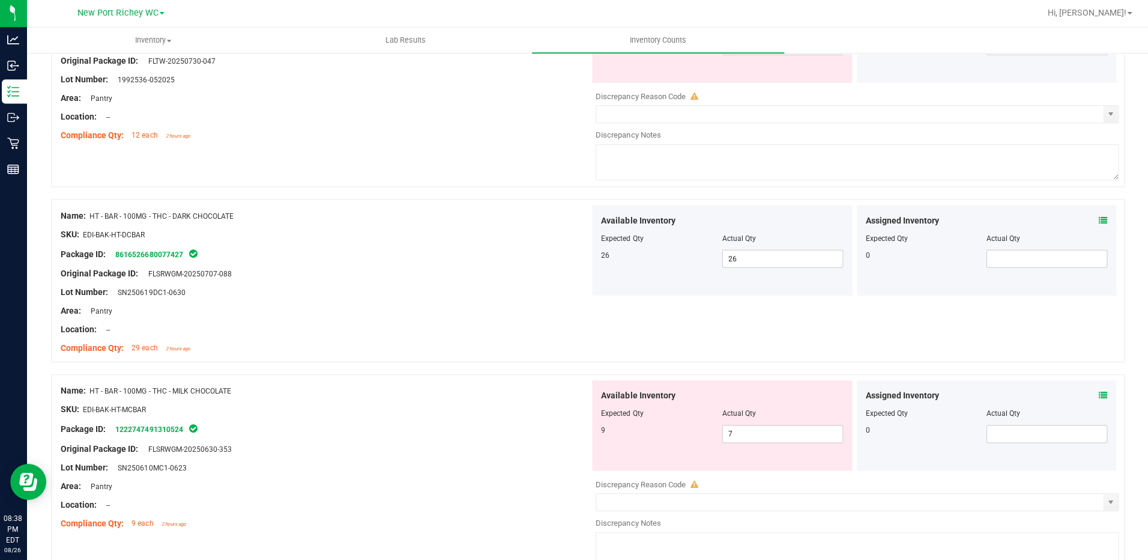
click at [1098, 396] on icon at bounding box center [1102, 395] width 8 height 8
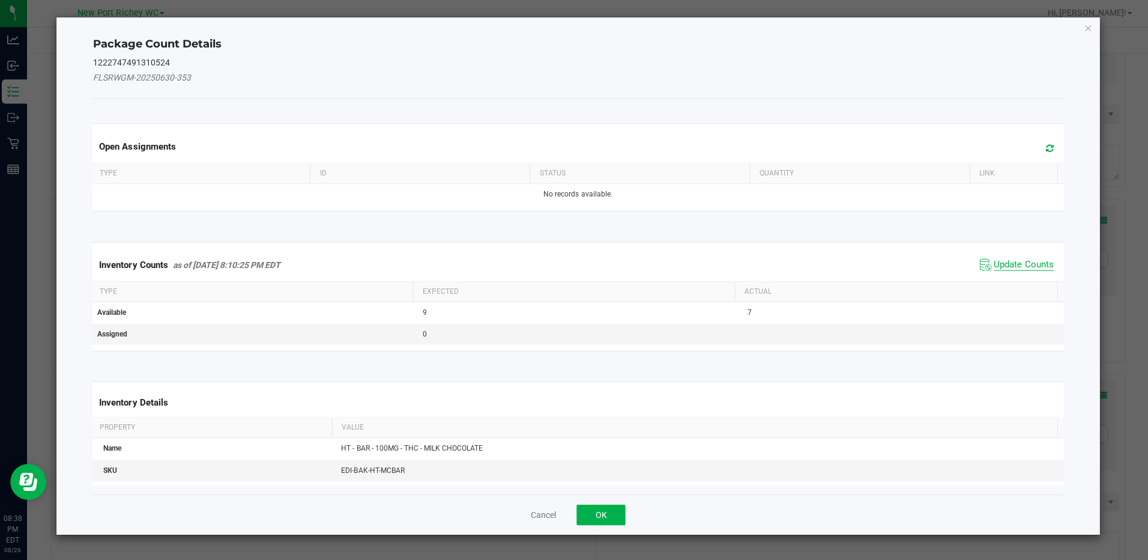
click at [1025, 261] on span "Update Counts" at bounding box center [1023, 265] width 59 height 12
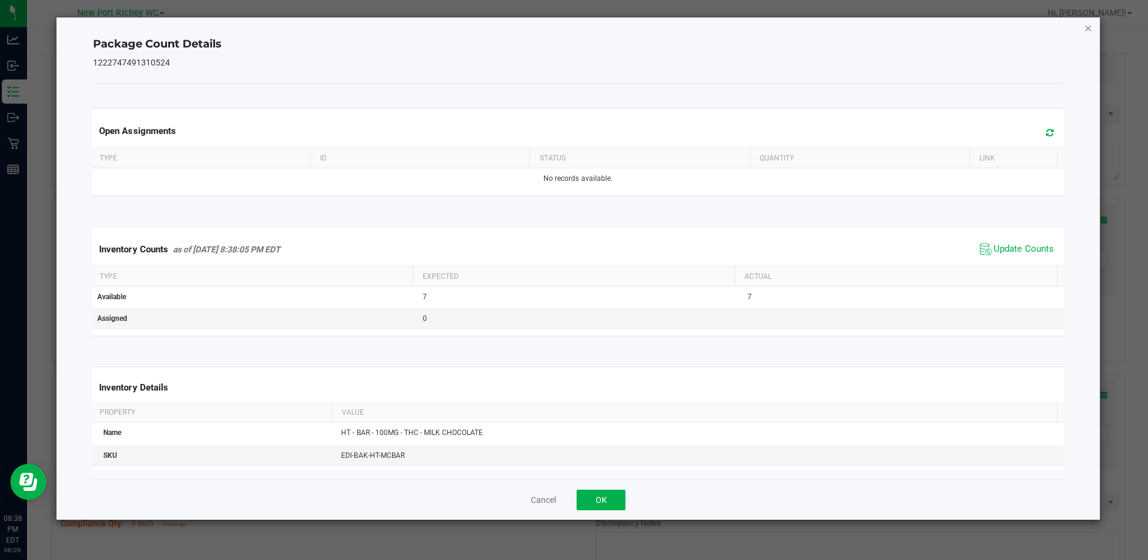
click at [1084, 26] on icon "Close" at bounding box center [1087, 29] width 8 height 14
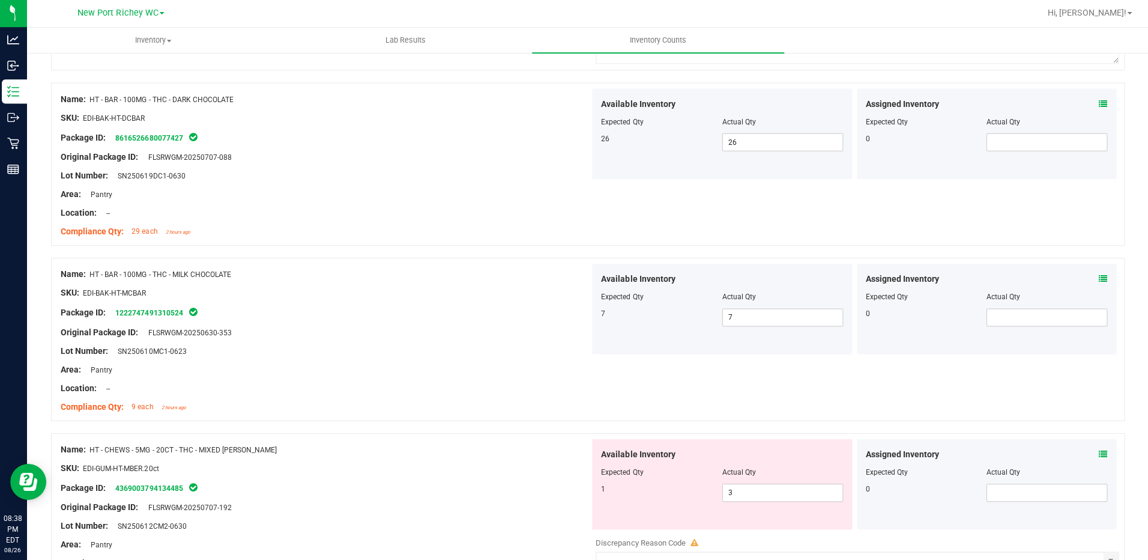
scroll to position [599, 0]
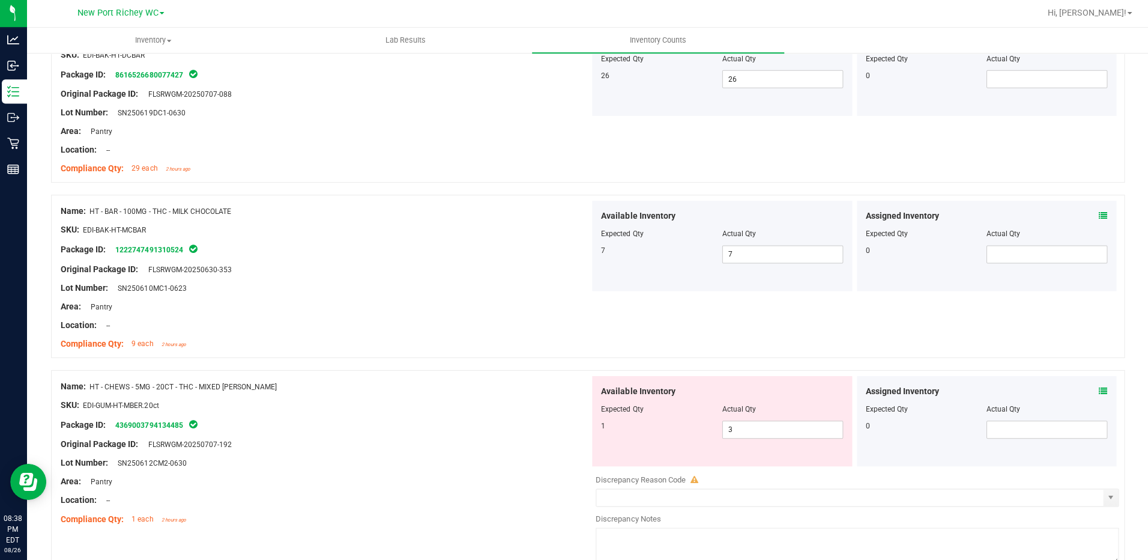
click at [1098, 390] on icon at bounding box center [1102, 391] width 8 height 8
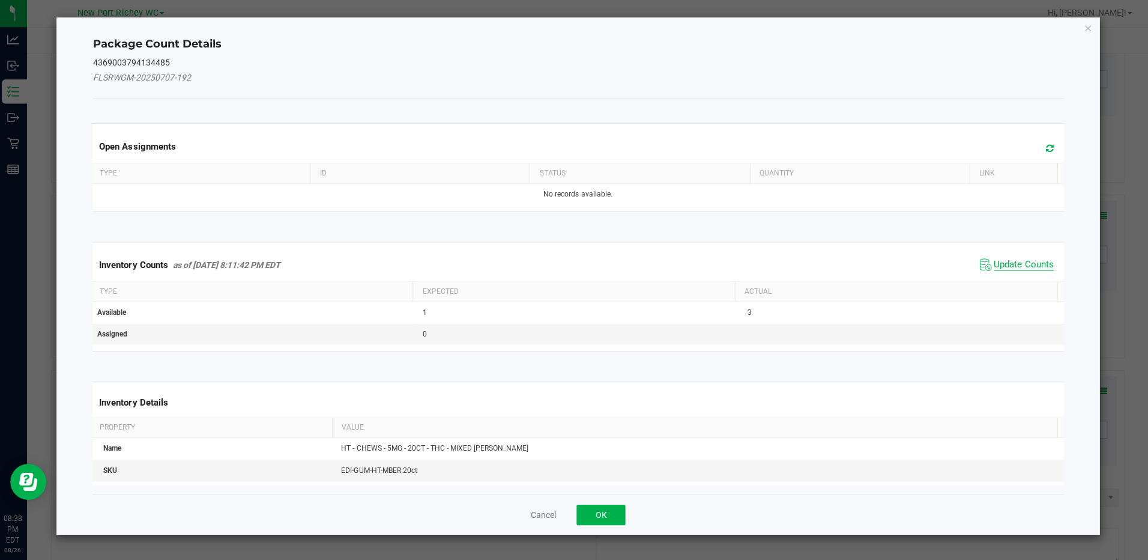
click at [1024, 260] on span "Update Counts" at bounding box center [1023, 265] width 59 height 12
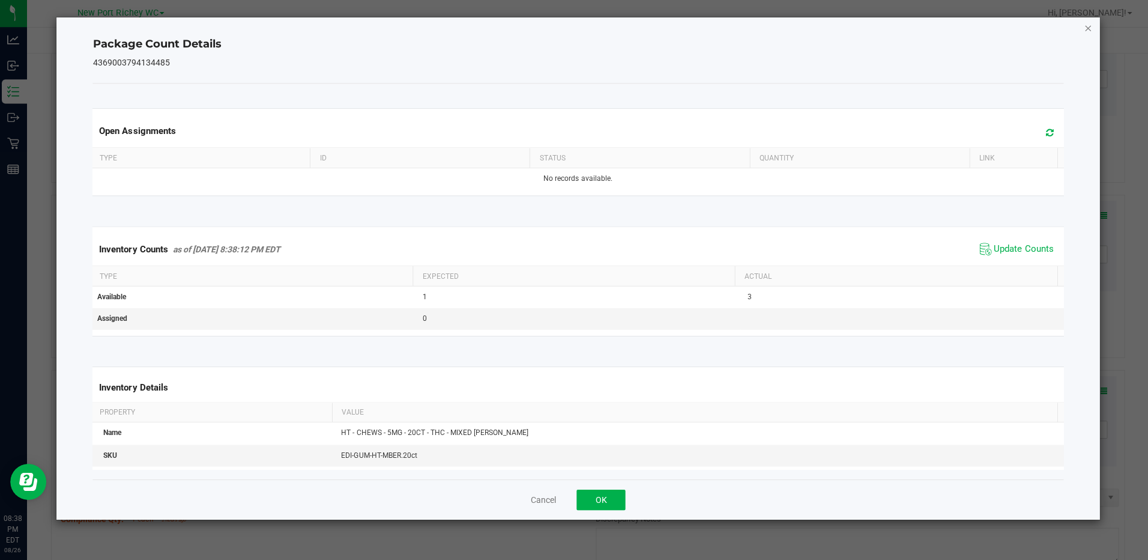
click at [1086, 28] on icon "Close" at bounding box center [1087, 29] width 8 height 14
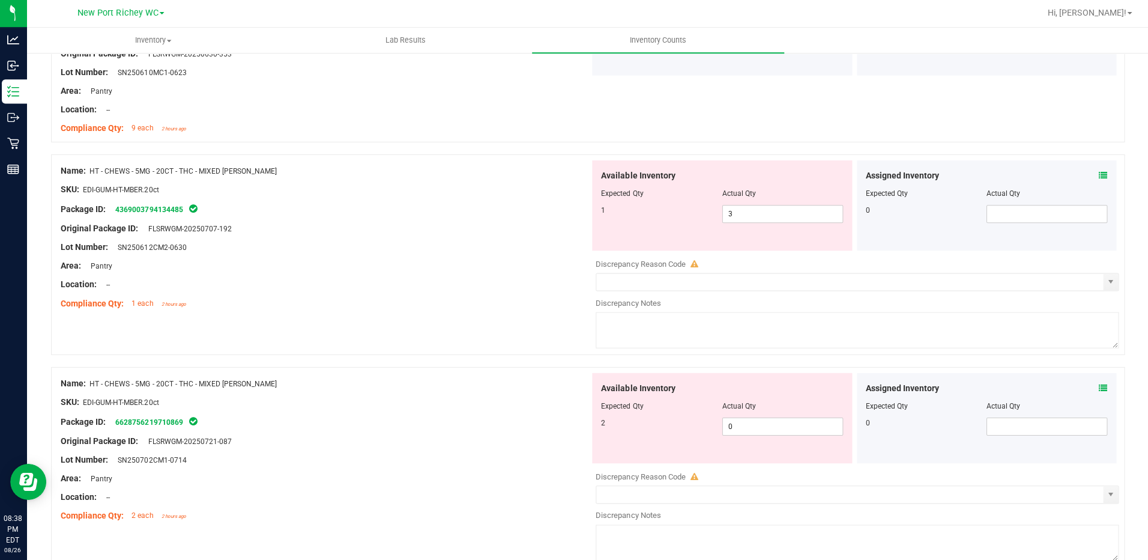
scroll to position [838, 0]
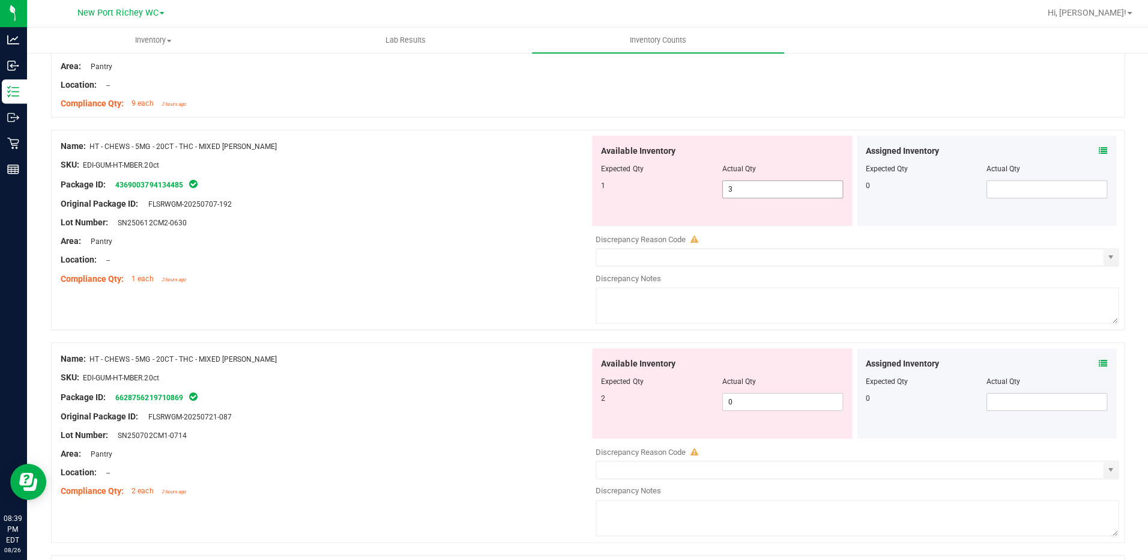
click at [746, 190] on input "3" at bounding box center [782, 189] width 119 height 17
type input "1"
click at [746, 398] on div "Available Inventory Expected Qty Actual Qty 2 0 0" at bounding box center [722, 393] width 259 height 90
type input "1"
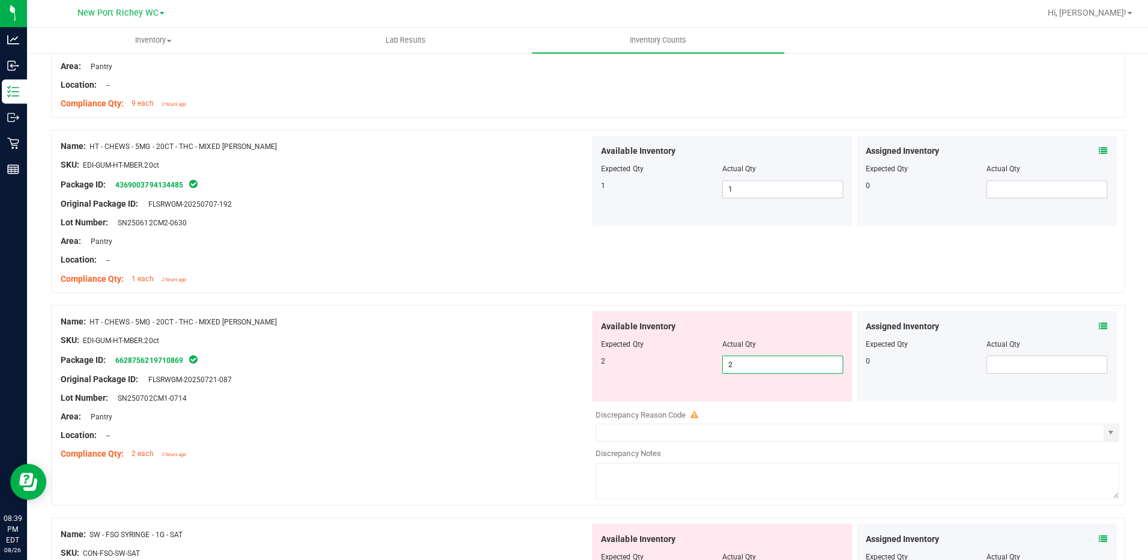
type input "2"
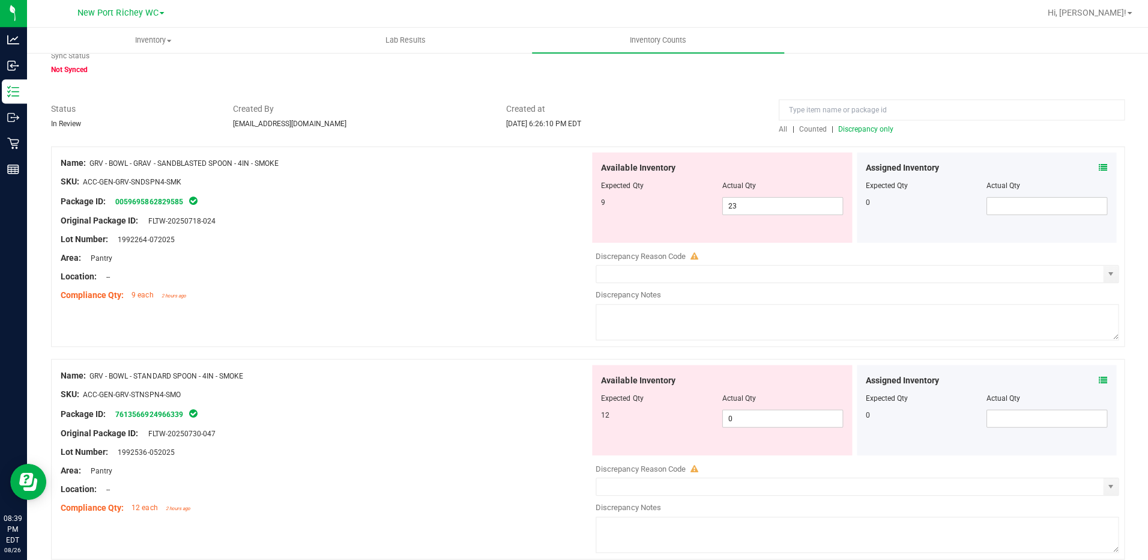
scroll to position [0, 0]
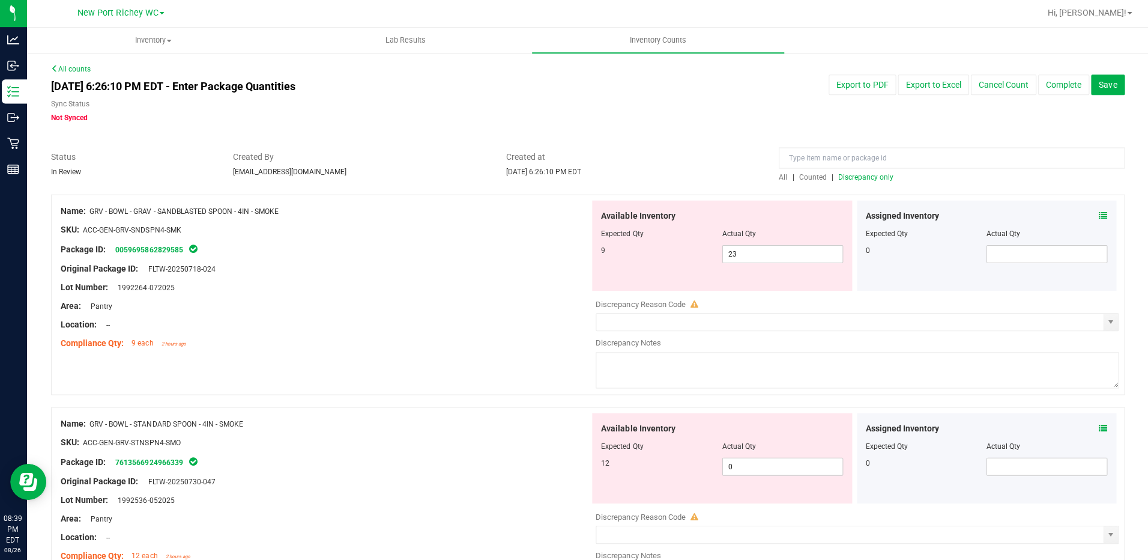
click at [871, 180] on span "Discrepancy only" at bounding box center [865, 178] width 55 height 8
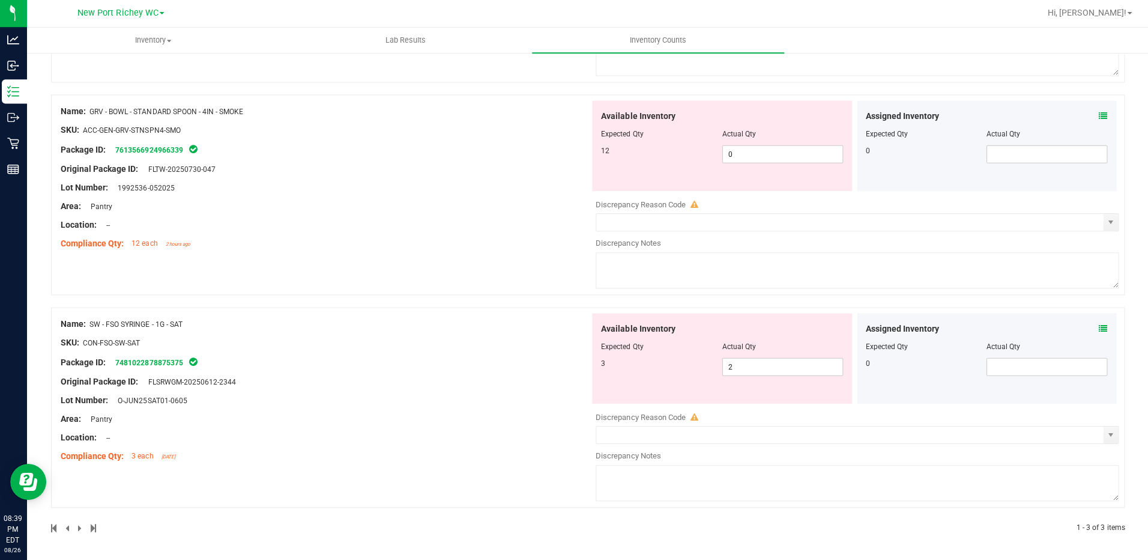
scroll to position [312, 0]
click at [1098, 325] on icon at bounding box center [1102, 328] width 8 height 8
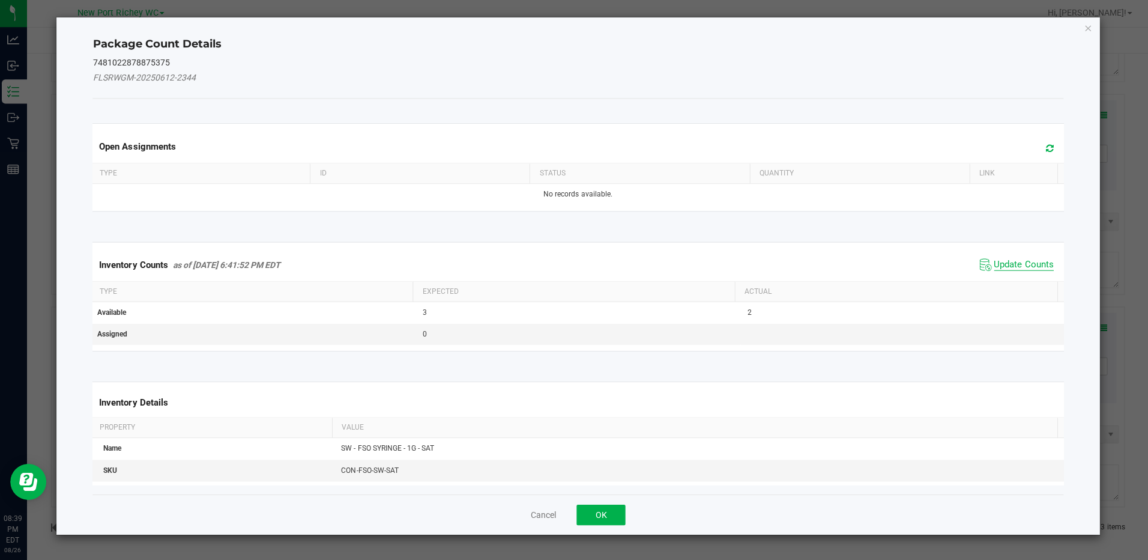
click at [1030, 261] on span "Update Counts" at bounding box center [1023, 265] width 59 height 12
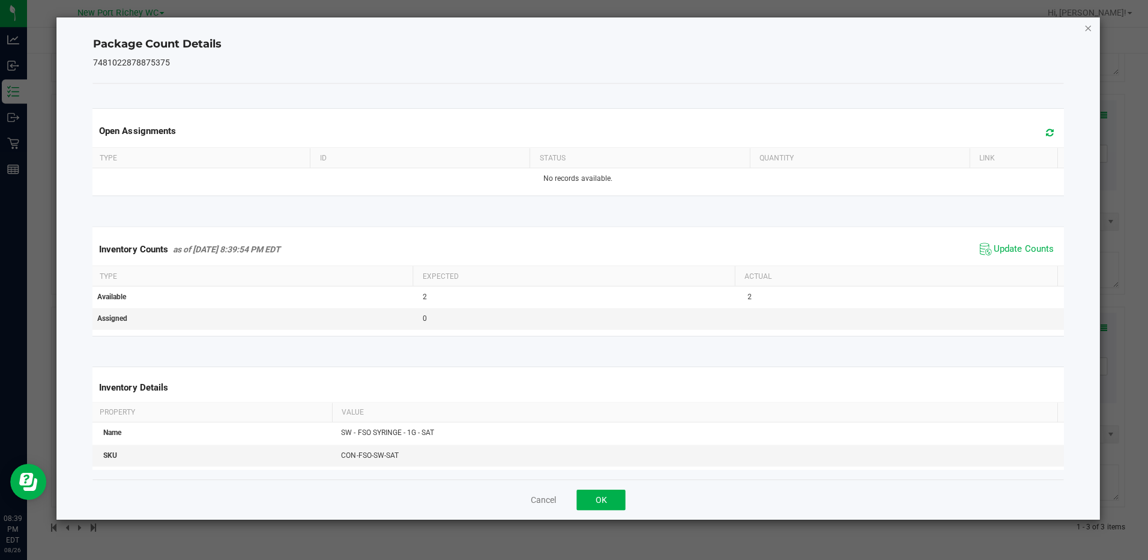
click at [1087, 28] on icon "Close" at bounding box center [1087, 29] width 8 height 14
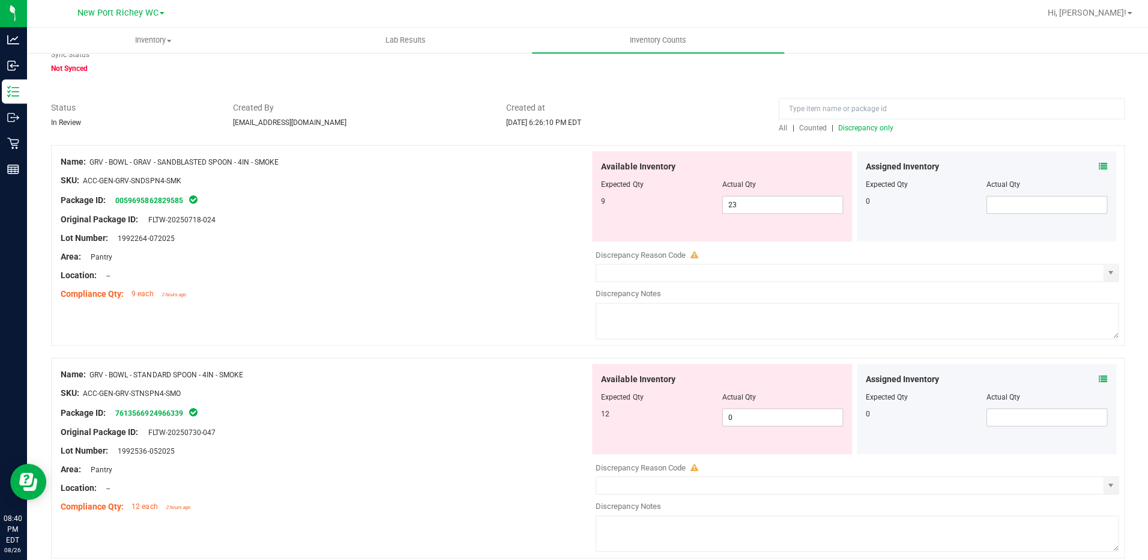
scroll to position [35, 0]
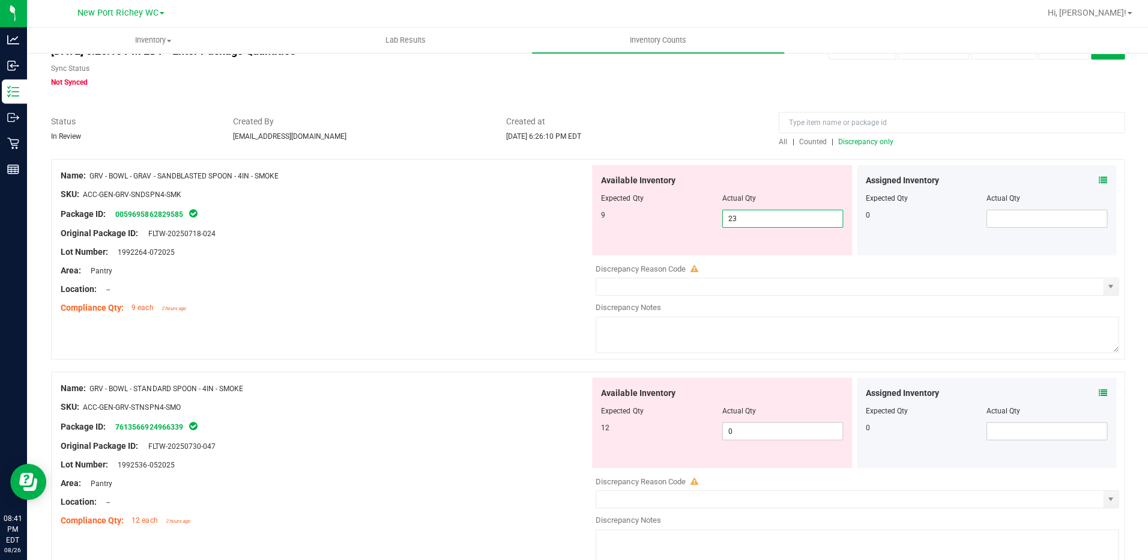
click at [737, 220] on span "23 23" at bounding box center [782, 219] width 121 height 18
type input "2"
type input "9"
click at [746, 434] on div "Available Inventory Expected Qty Actual Qty 12 0 0" at bounding box center [854, 473] width 528 height 190
type input "9"
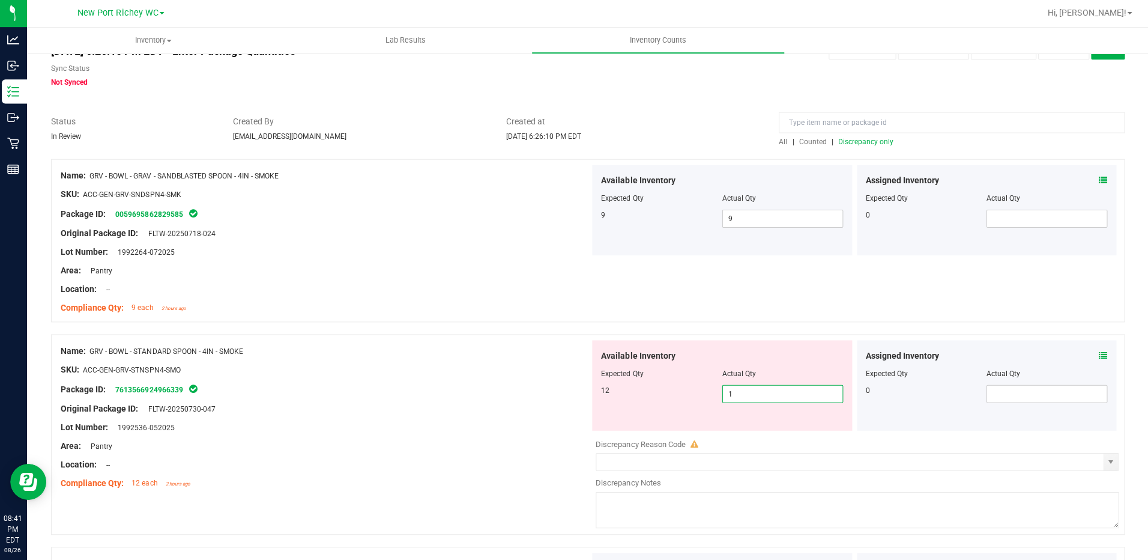
type input "12"
click at [543, 348] on div "Name: GRV - BOWL - STANDARD SPOON - 4IN - SMOKE" at bounding box center [326, 351] width 528 height 13
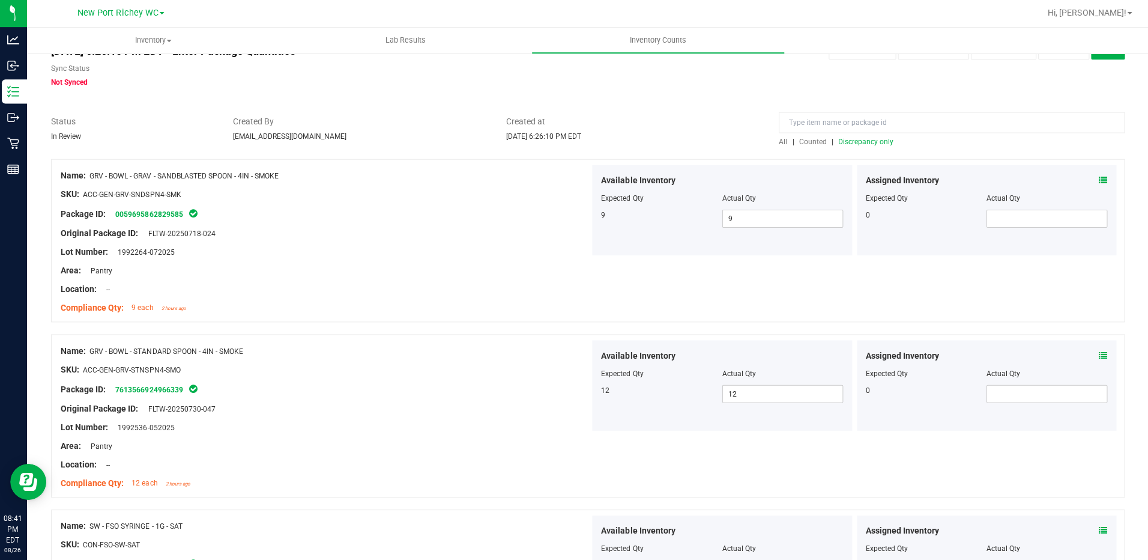
click at [851, 142] on span "Discrepancy only" at bounding box center [865, 142] width 55 height 8
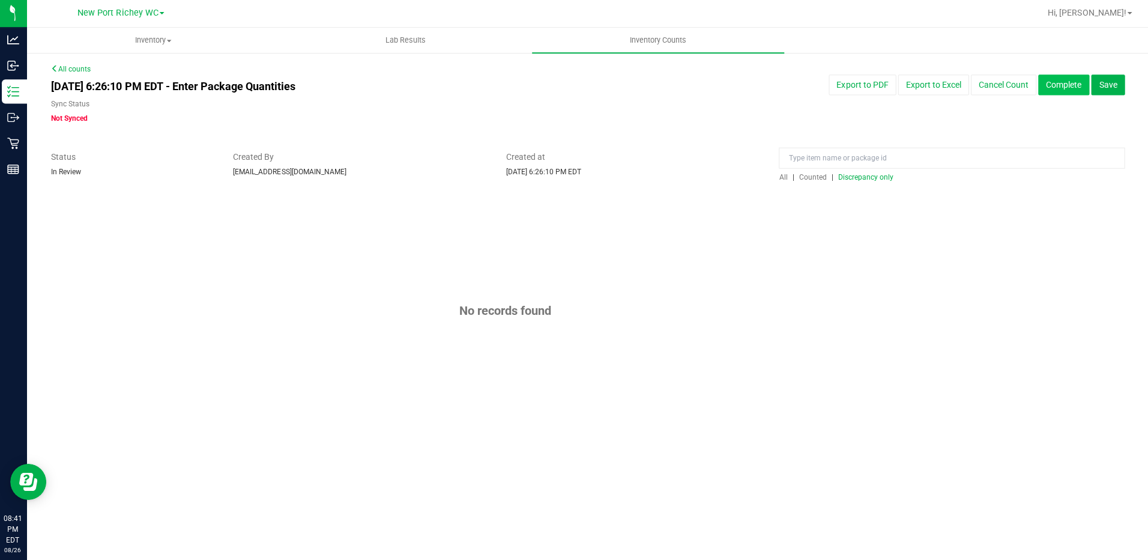
click at [1054, 83] on button "Complete" at bounding box center [1063, 86] width 51 height 20
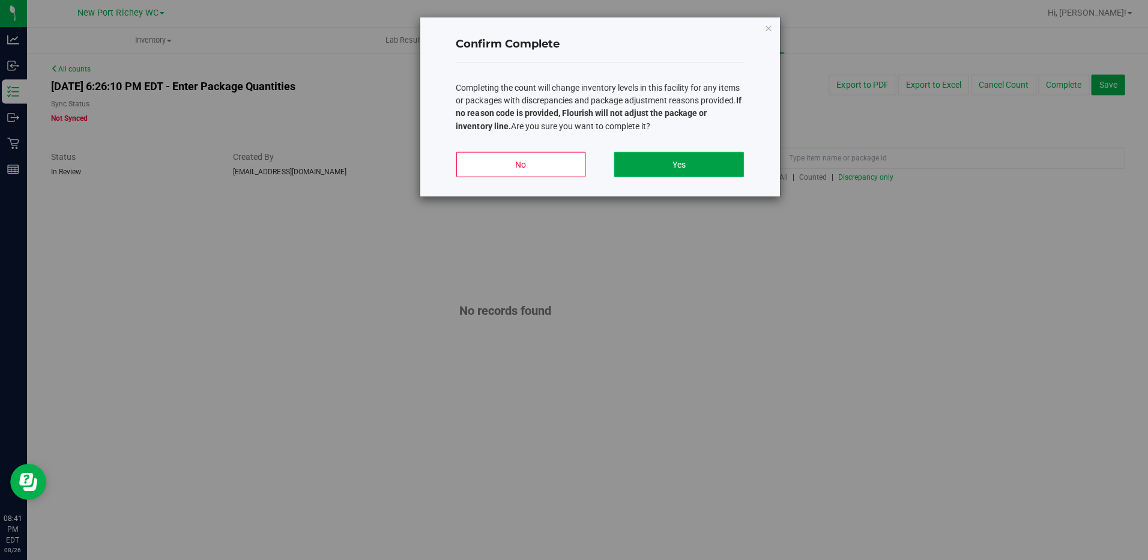
click at [683, 169] on button "Yes" at bounding box center [678, 165] width 129 height 25
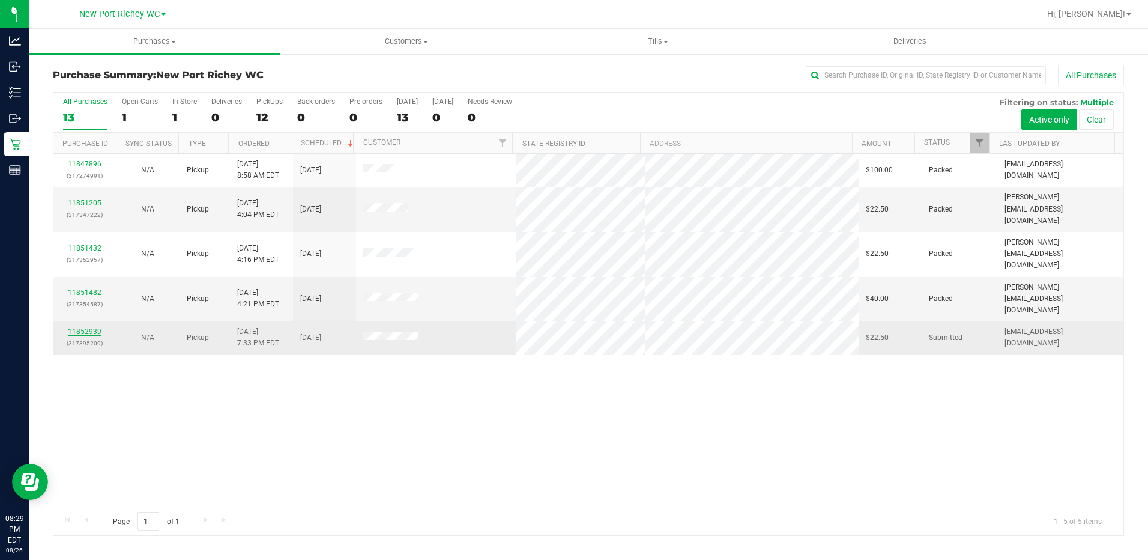
click at [97, 327] on link "11852939" at bounding box center [85, 331] width 34 height 8
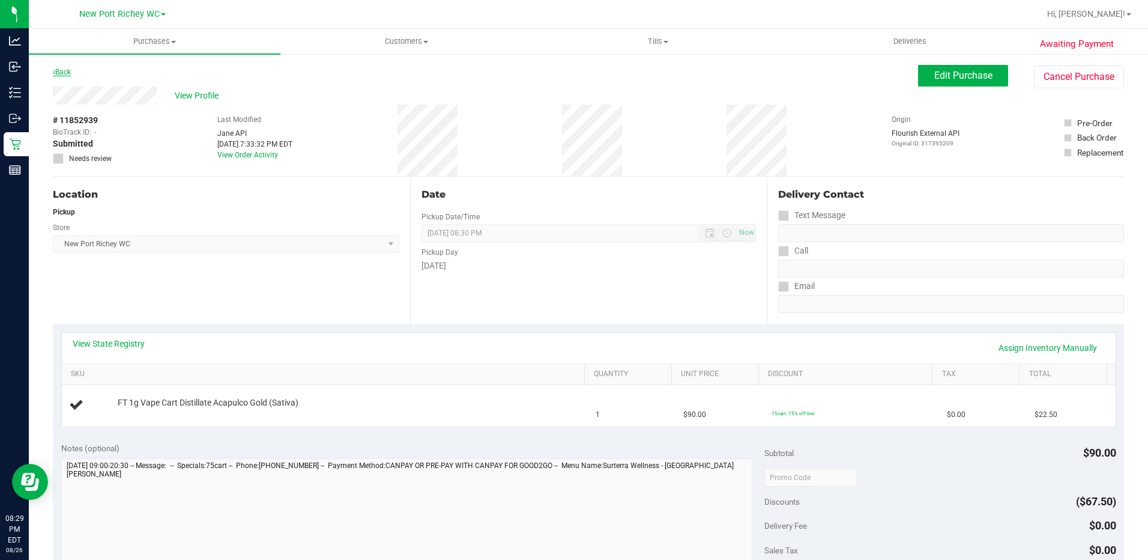
click at [65, 71] on link "Back" at bounding box center [62, 72] width 18 height 8
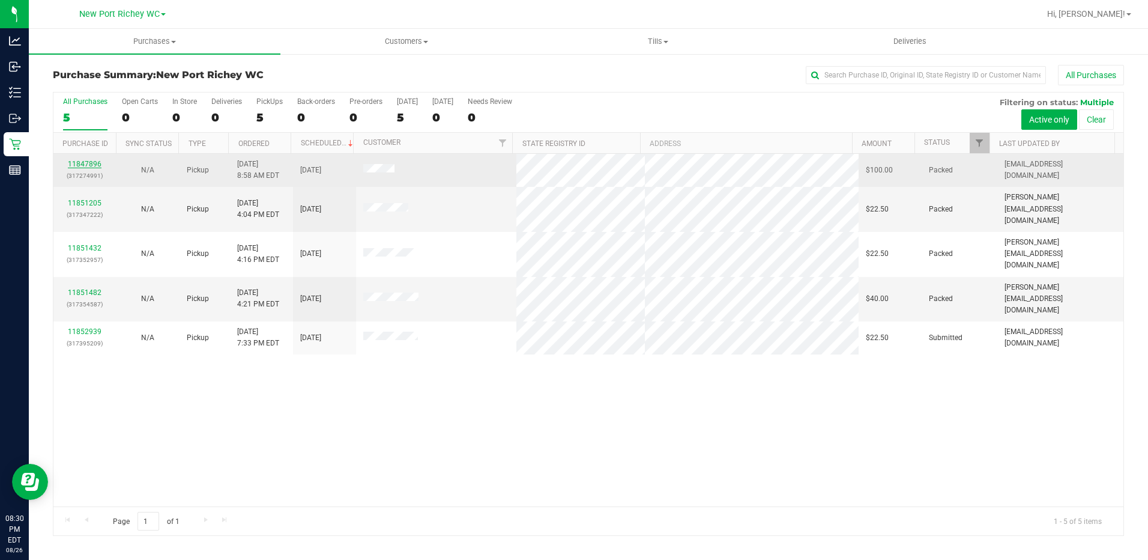
click at [82, 162] on link "11847896" at bounding box center [85, 164] width 34 height 8
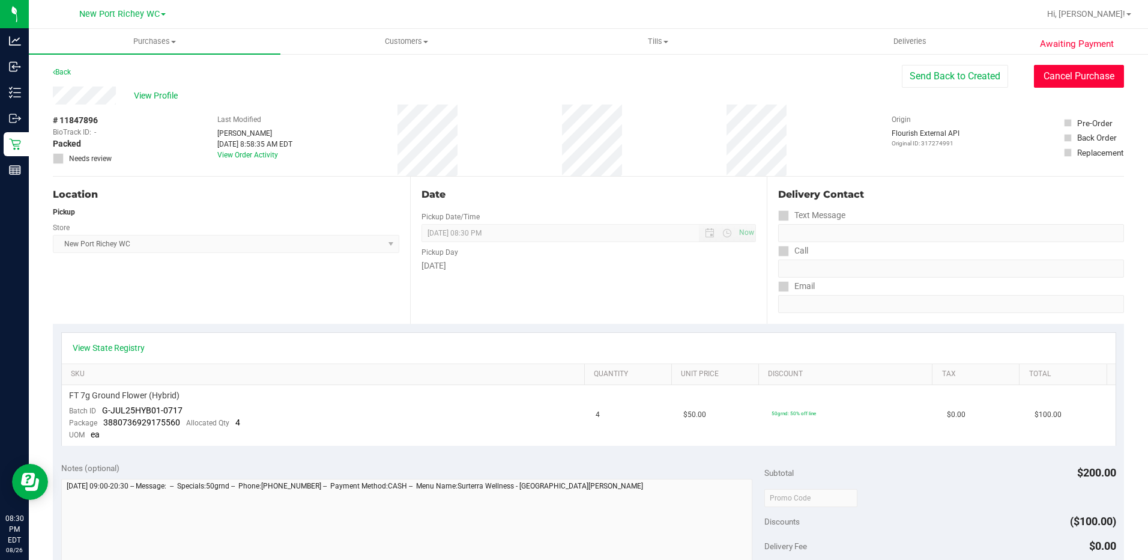
click at [1042, 70] on button "Cancel Purchase" at bounding box center [1079, 76] width 90 height 23
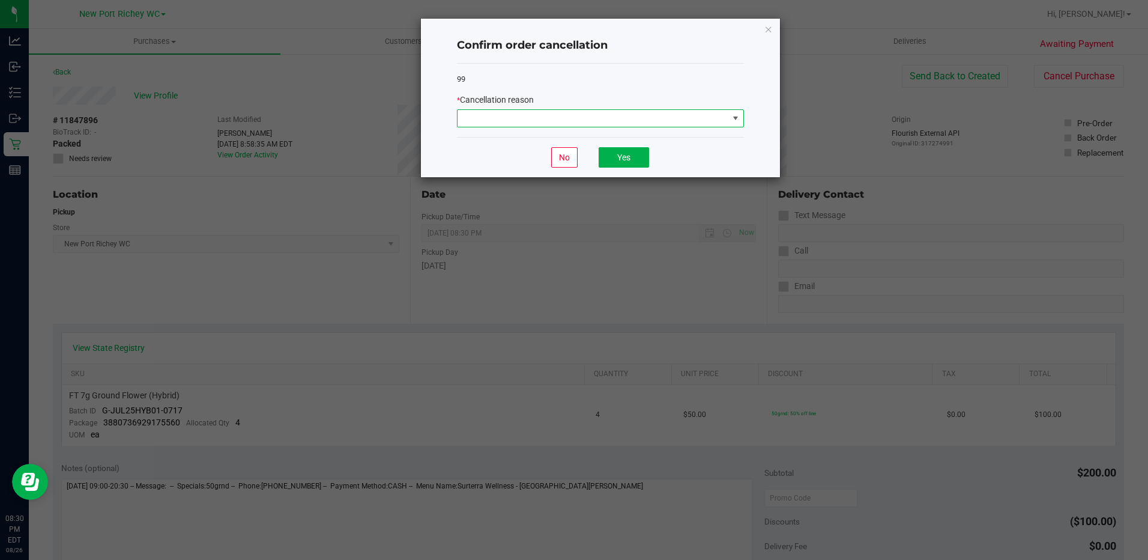
click at [736, 122] on span at bounding box center [736, 118] width 10 height 10
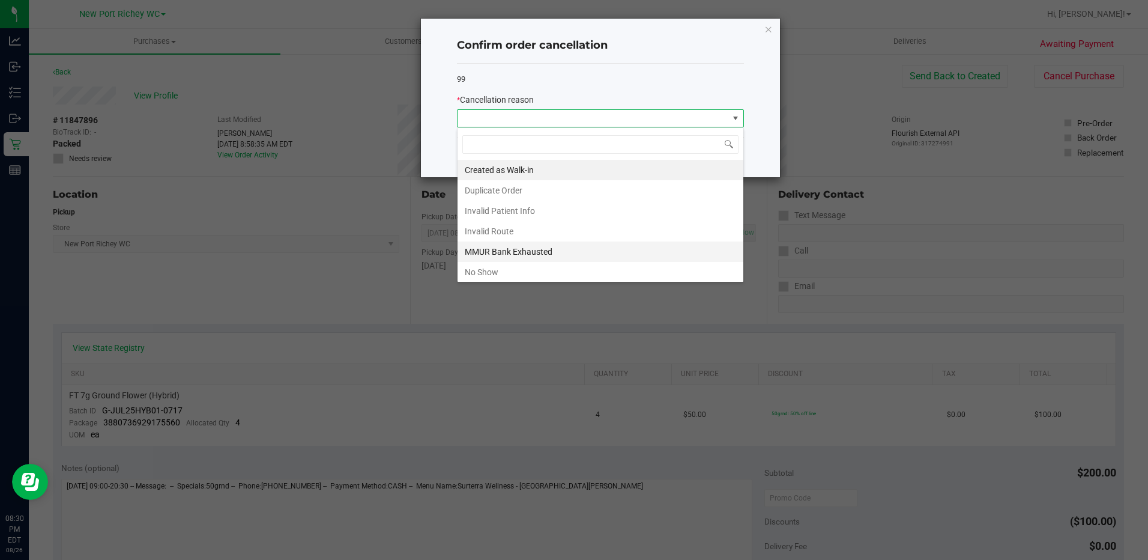
scroll to position [18, 287]
click at [507, 274] on li "No Show" at bounding box center [601, 272] width 286 height 20
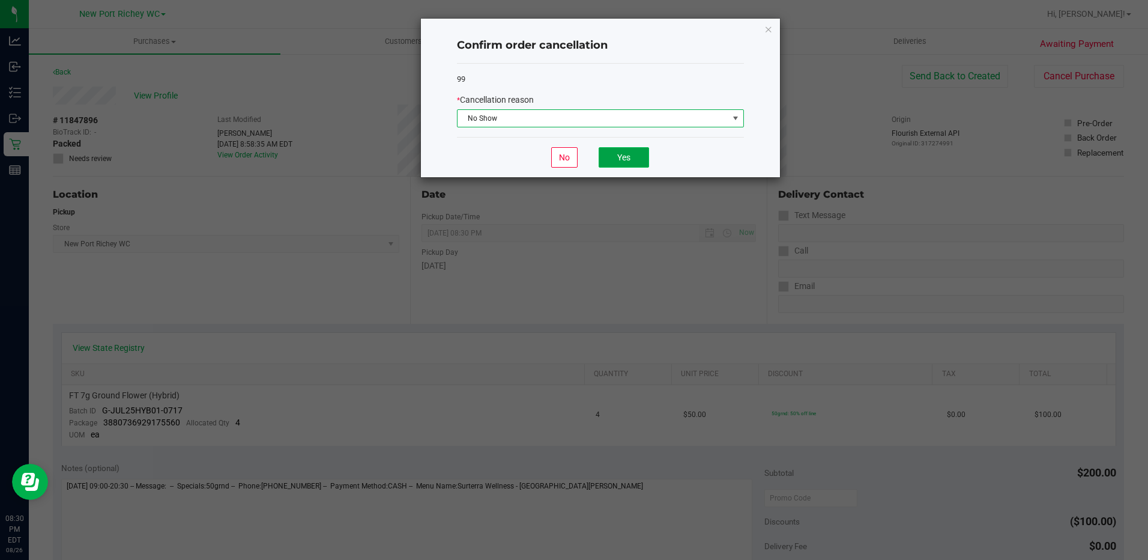
click at [608, 162] on button "Yes" at bounding box center [624, 157] width 50 height 20
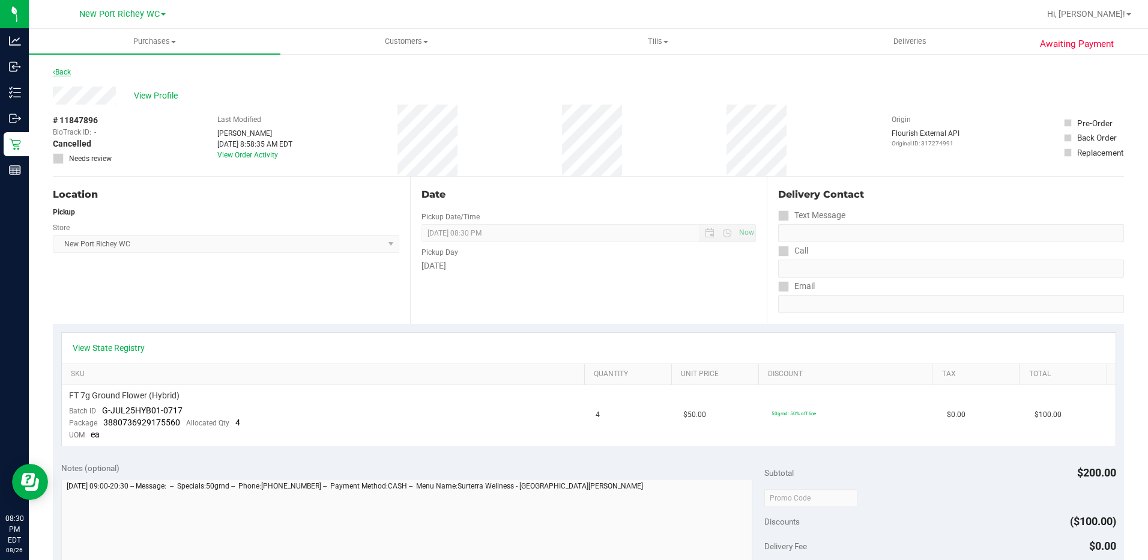
click at [71, 74] on link "Back" at bounding box center [62, 72] width 18 height 8
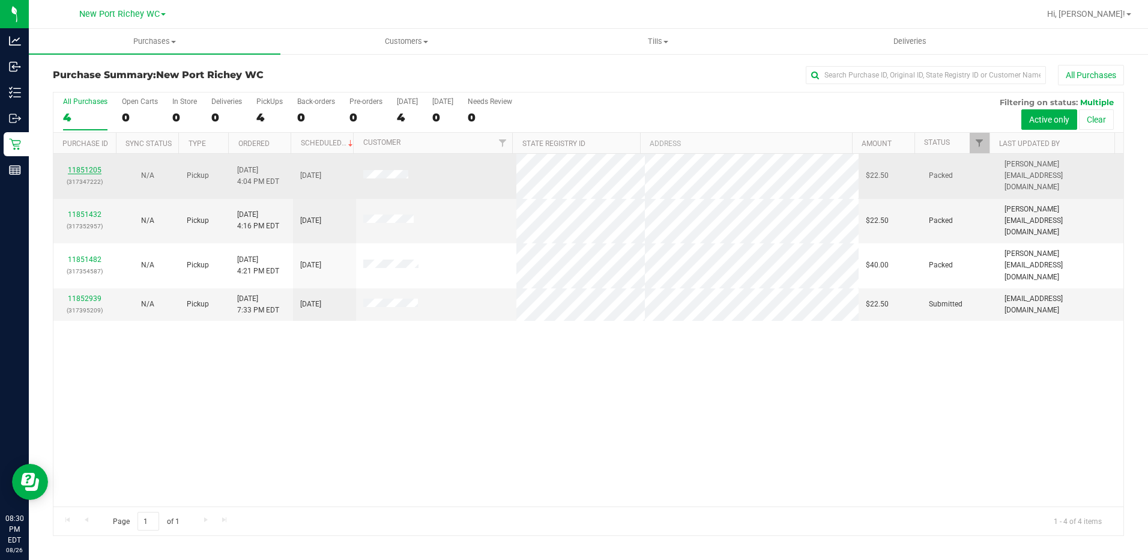
click at [94, 166] on link "11851205" at bounding box center [85, 170] width 34 height 8
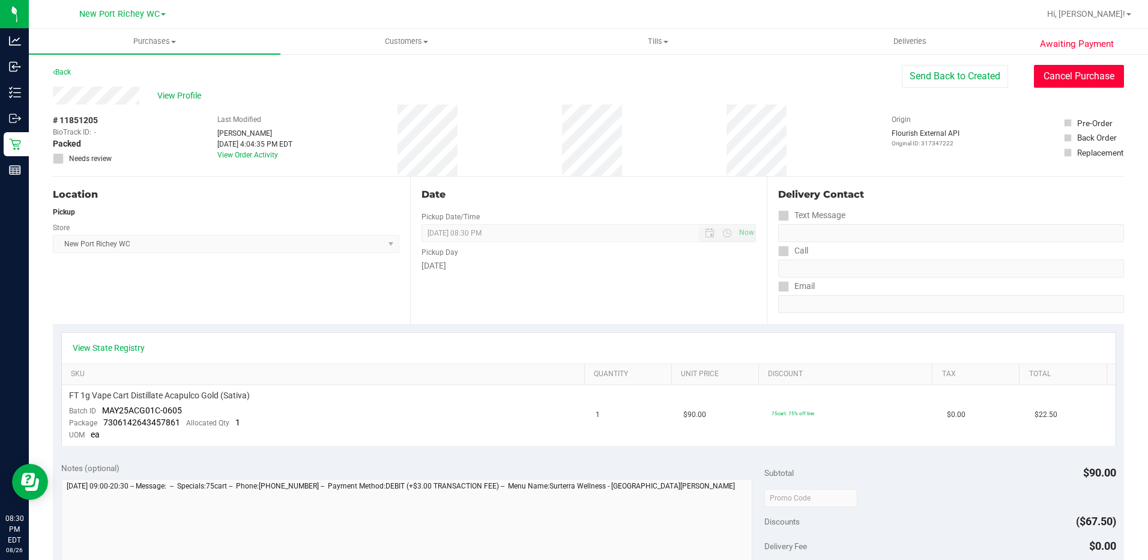
click at [1072, 78] on button "Cancel Purchase" at bounding box center [1079, 76] width 90 height 23
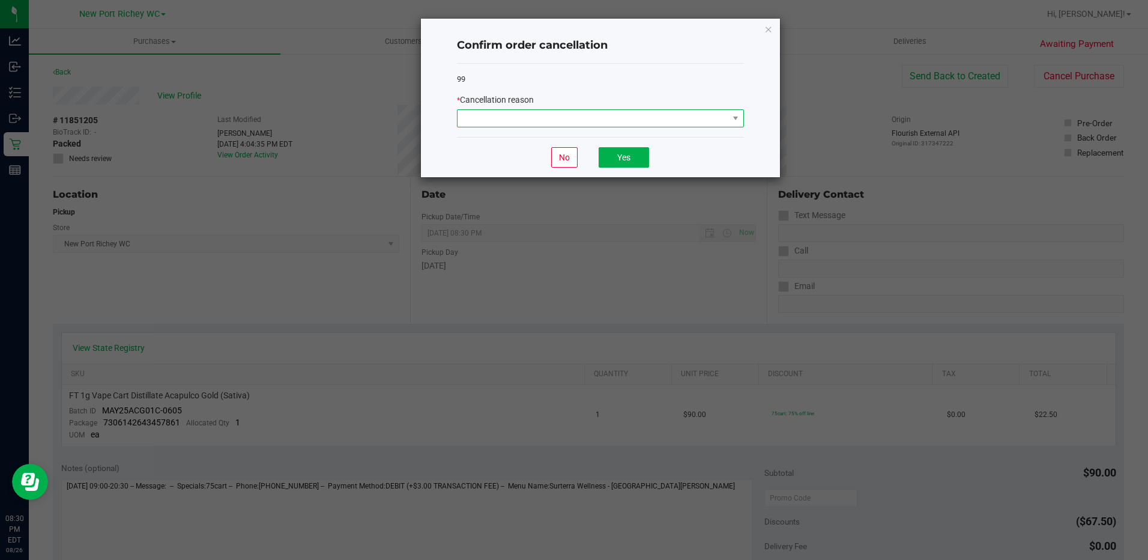
click at [704, 117] on span at bounding box center [593, 118] width 271 height 17
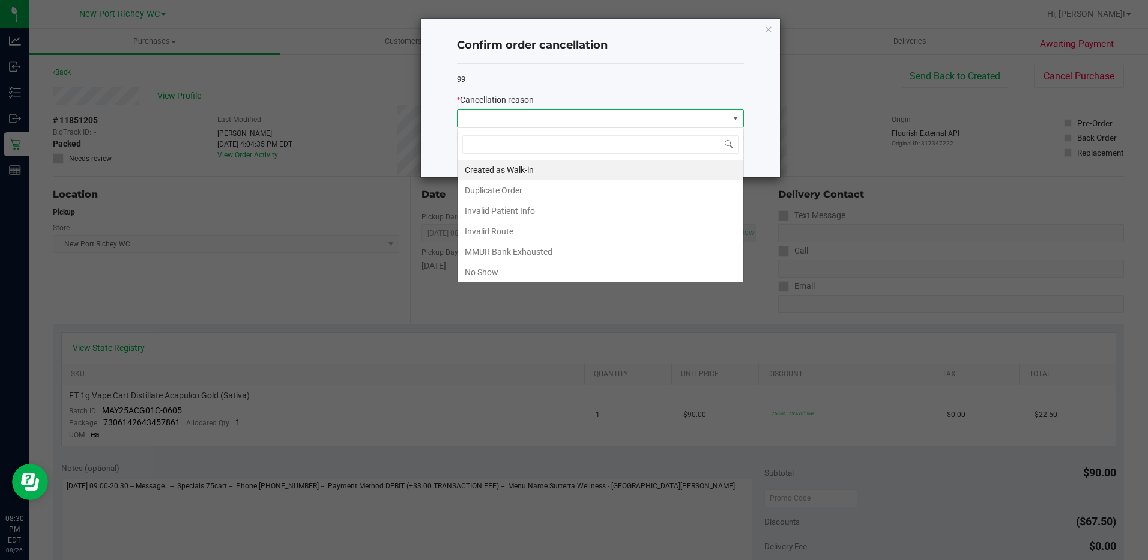
scroll to position [18, 287]
click at [504, 270] on li "No Show" at bounding box center [601, 272] width 286 height 20
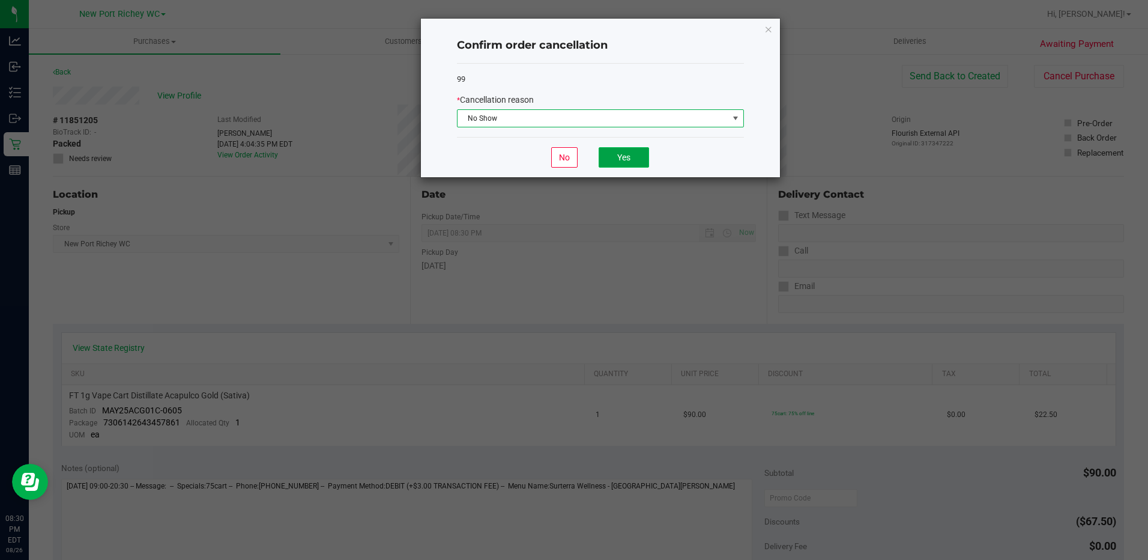
click at [628, 151] on button "Yes" at bounding box center [624, 157] width 50 height 20
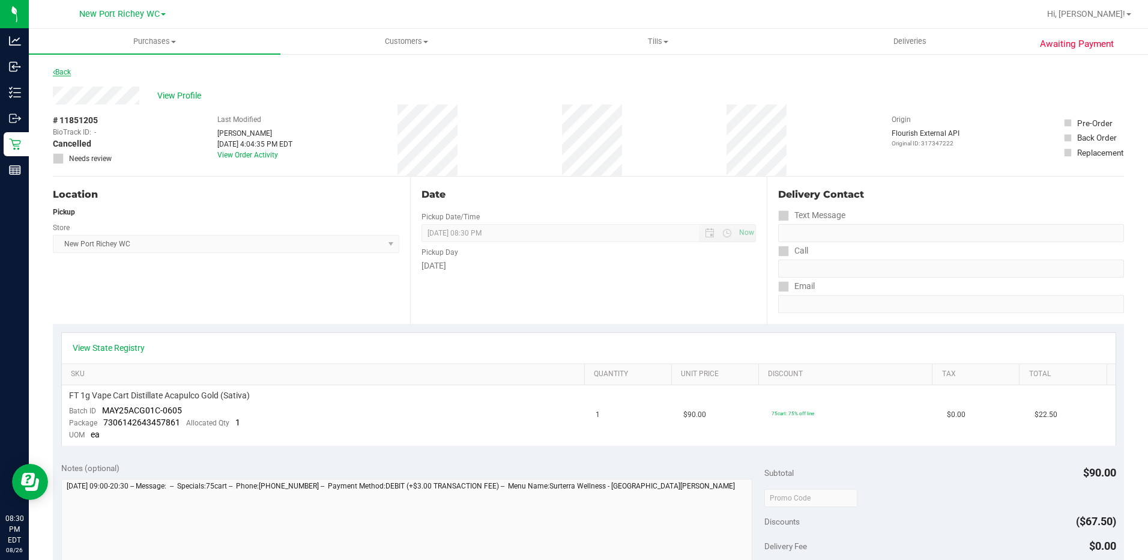
click at [62, 73] on link "Back" at bounding box center [62, 72] width 18 height 8
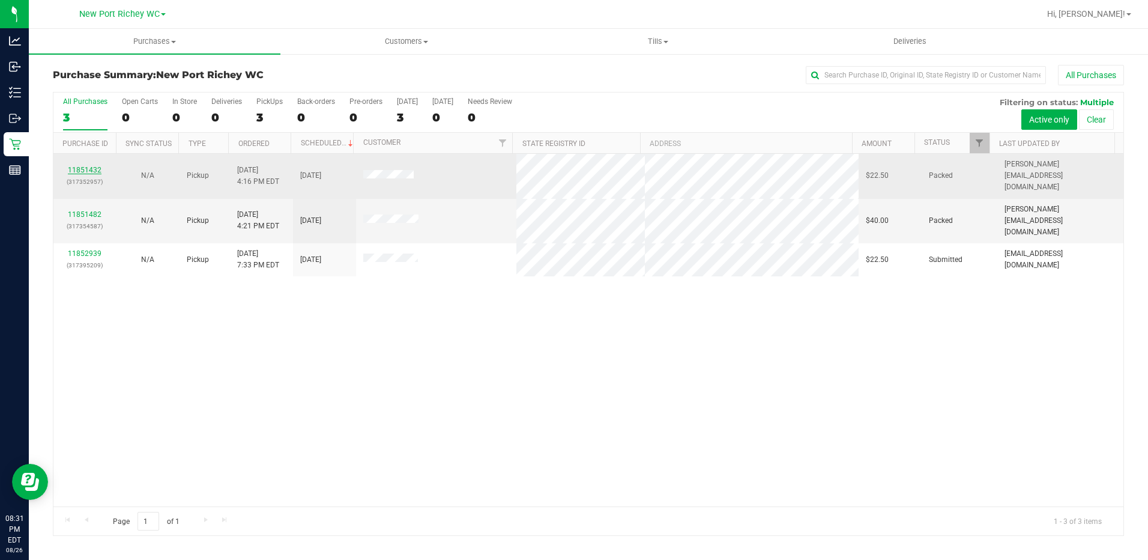
click at [92, 166] on link "11851432" at bounding box center [85, 170] width 34 height 8
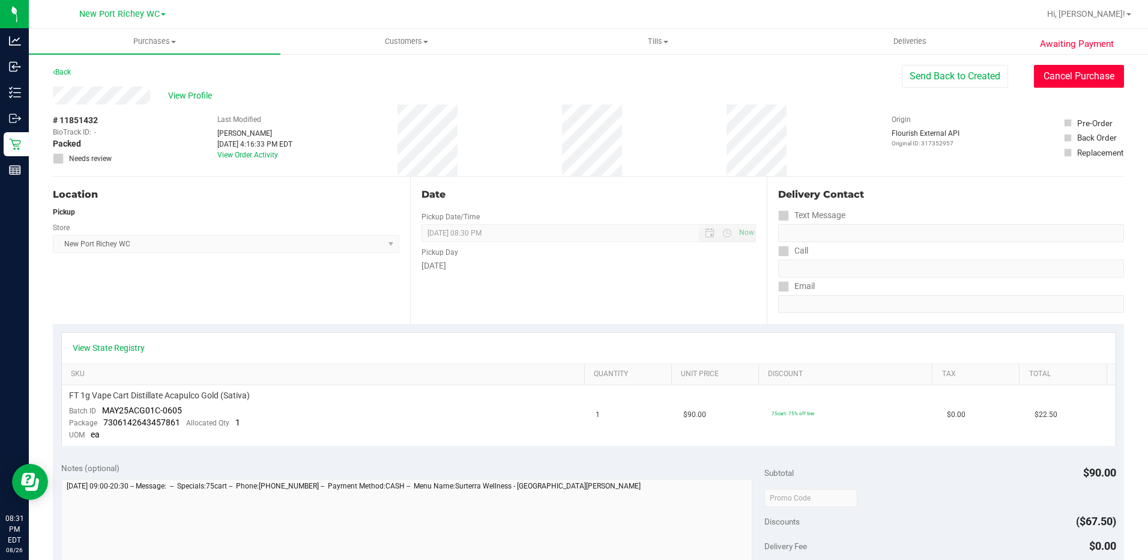
click at [1040, 82] on button "Cancel Purchase" at bounding box center [1079, 76] width 90 height 23
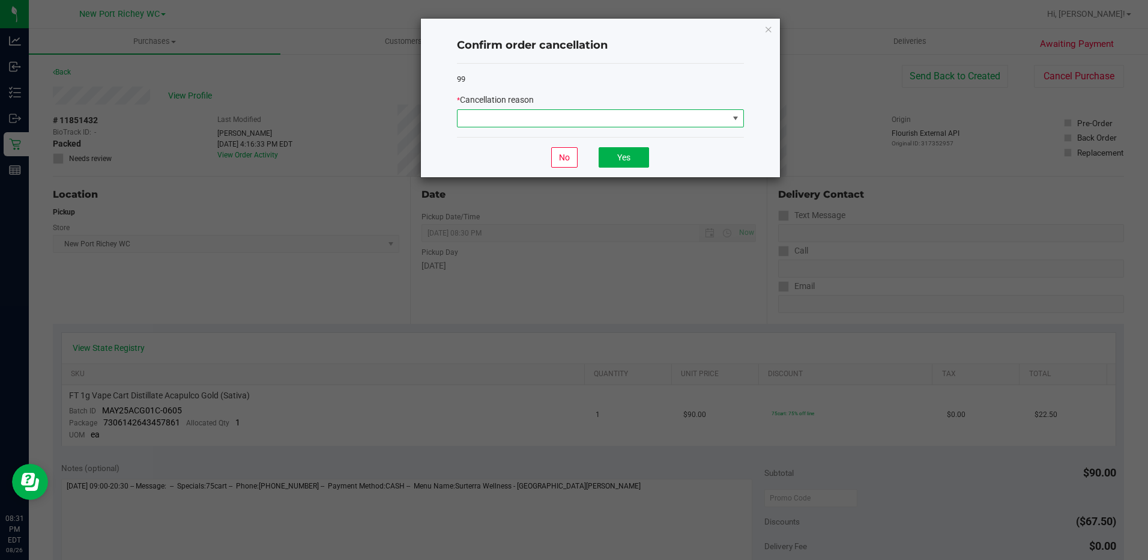
click at [713, 118] on span at bounding box center [593, 118] width 271 height 17
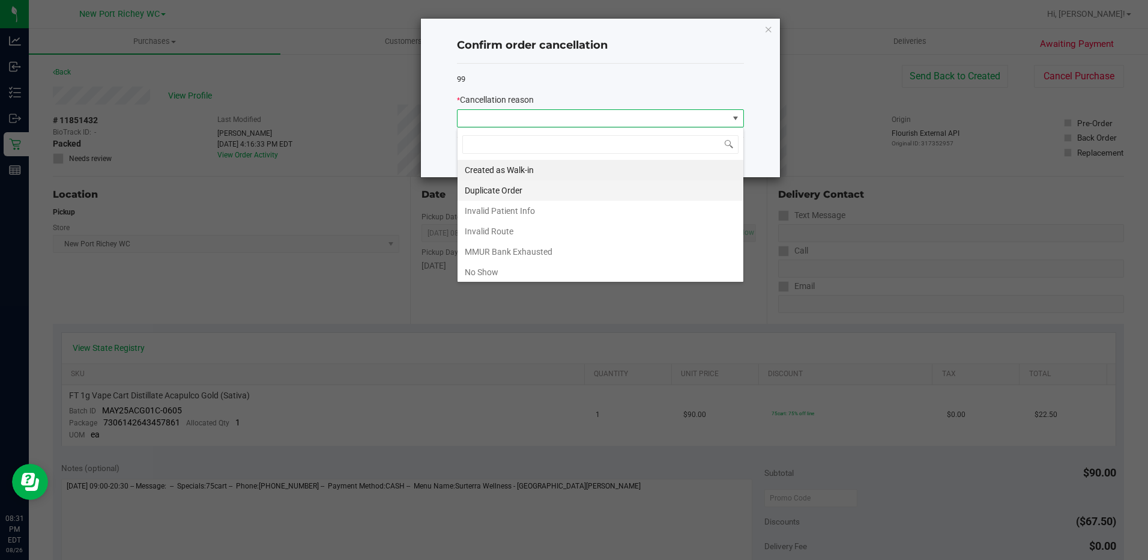
scroll to position [18, 287]
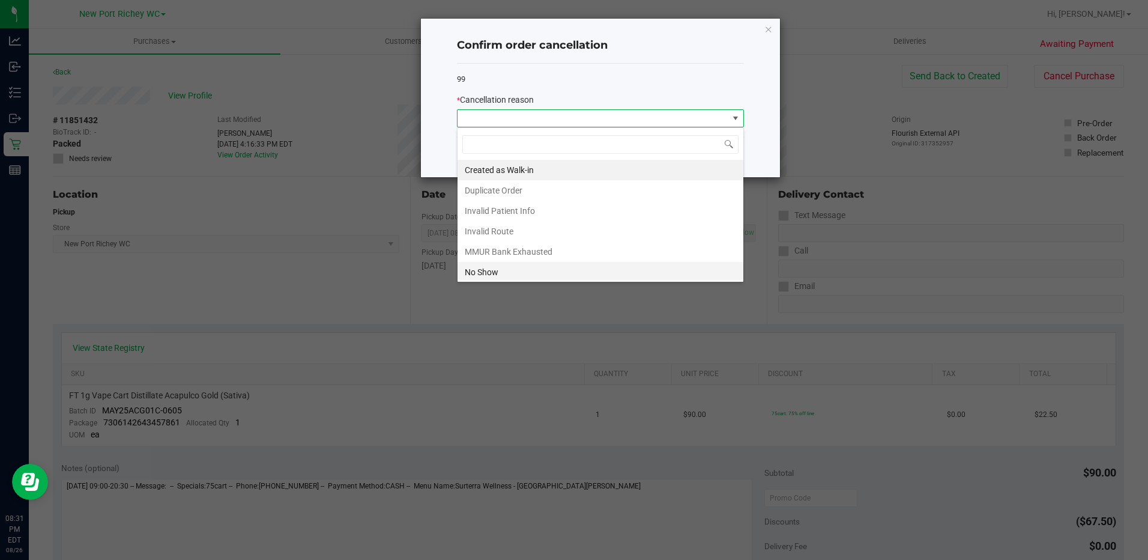
click at [513, 276] on li "No Show" at bounding box center [601, 272] width 286 height 20
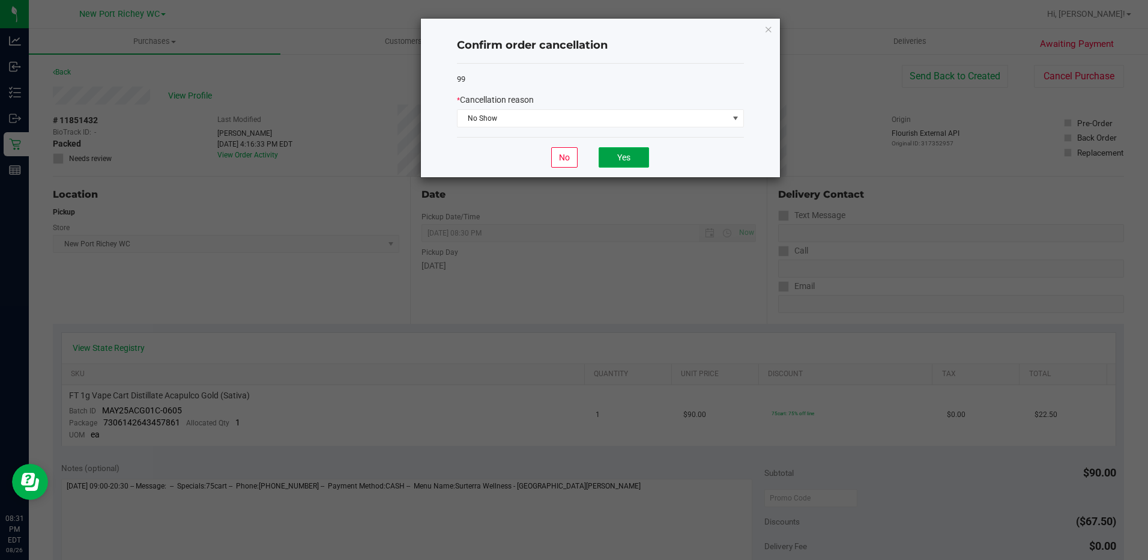
click at [619, 156] on button "Yes" at bounding box center [624, 157] width 50 height 20
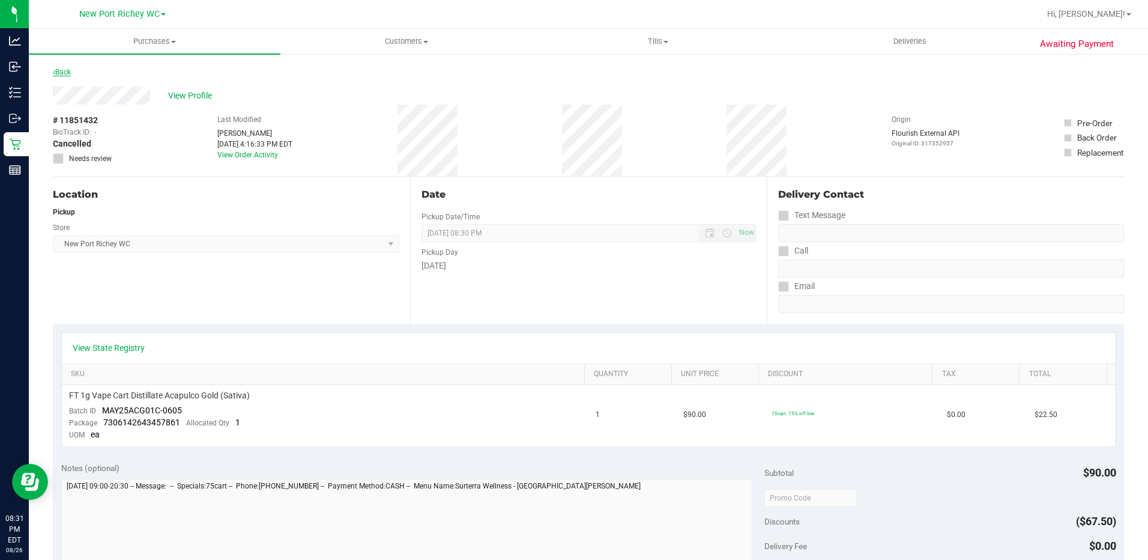
click at [66, 70] on link "Back" at bounding box center [62, 72] width 18 height 8
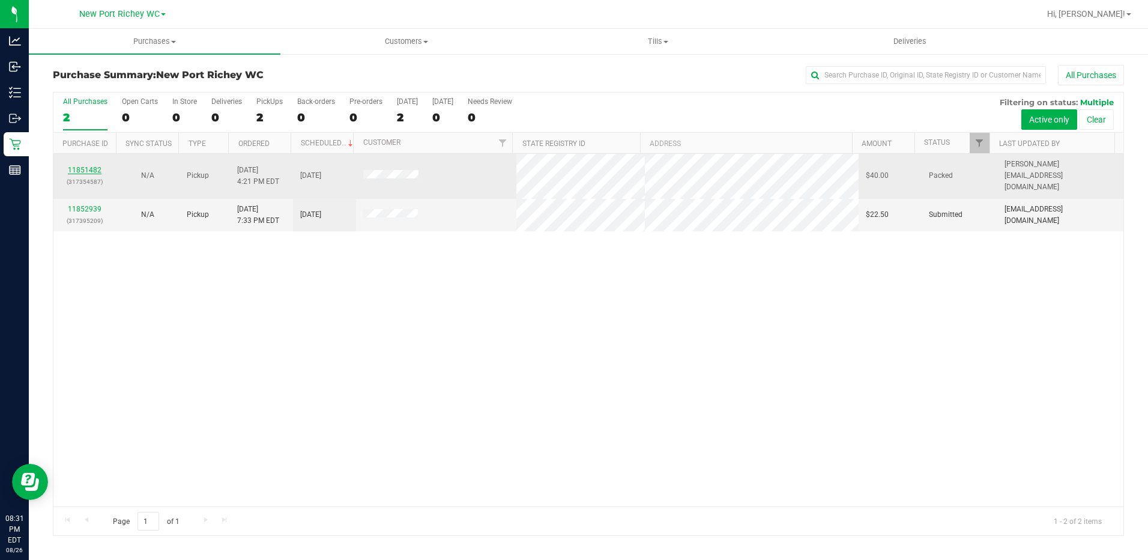
click at [86, 166] on link "11851482" at bounding box center [85, 170] width 34 height 8
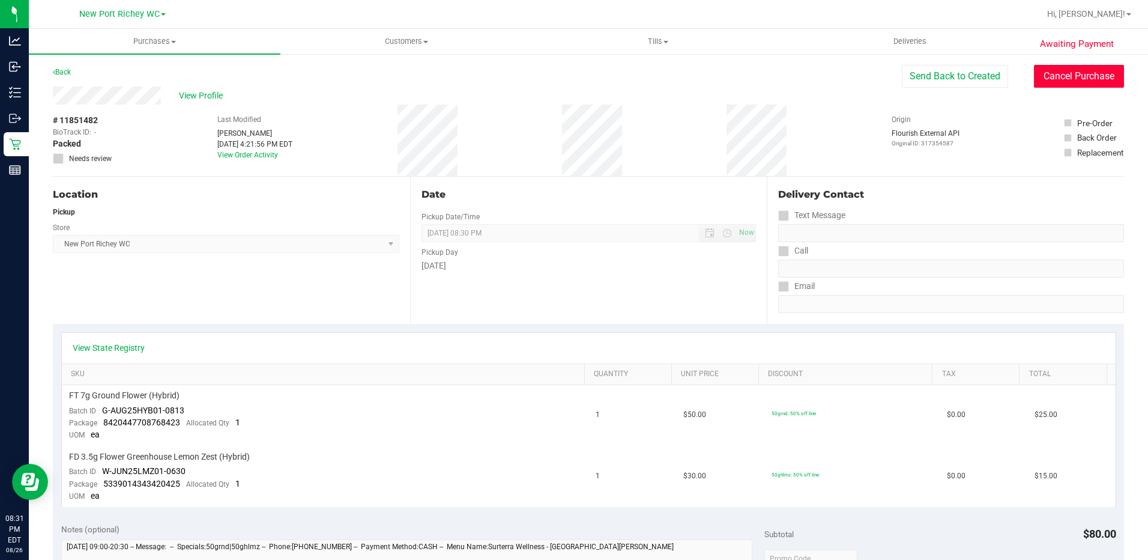
click at [1048, 77] on button "Cancel Purchase" at bounding box center [1079, 76] width 90 height 23
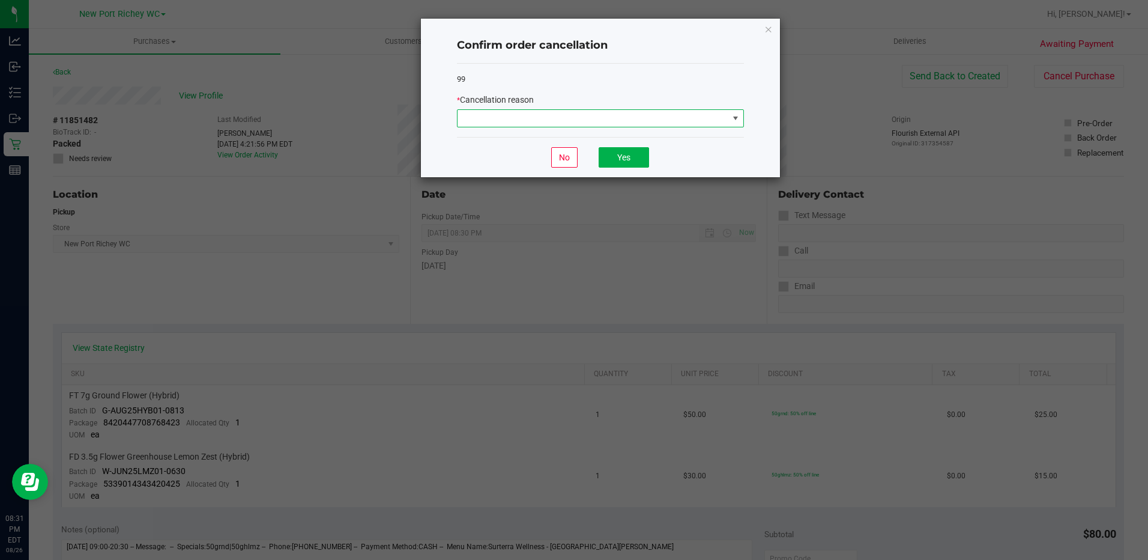
click at [734, 114] on span at bounding box center [736, 118] width 10 height 10
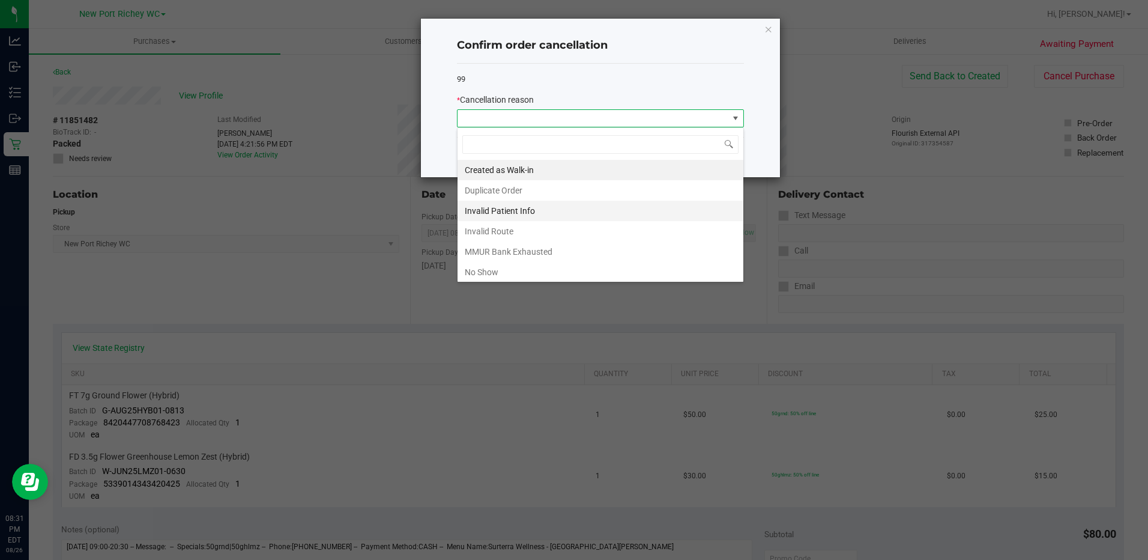
scroll to position [18, 287]
click at [494, 274] on li "No Show" at bounding box center [601, 272] width 286 height 20
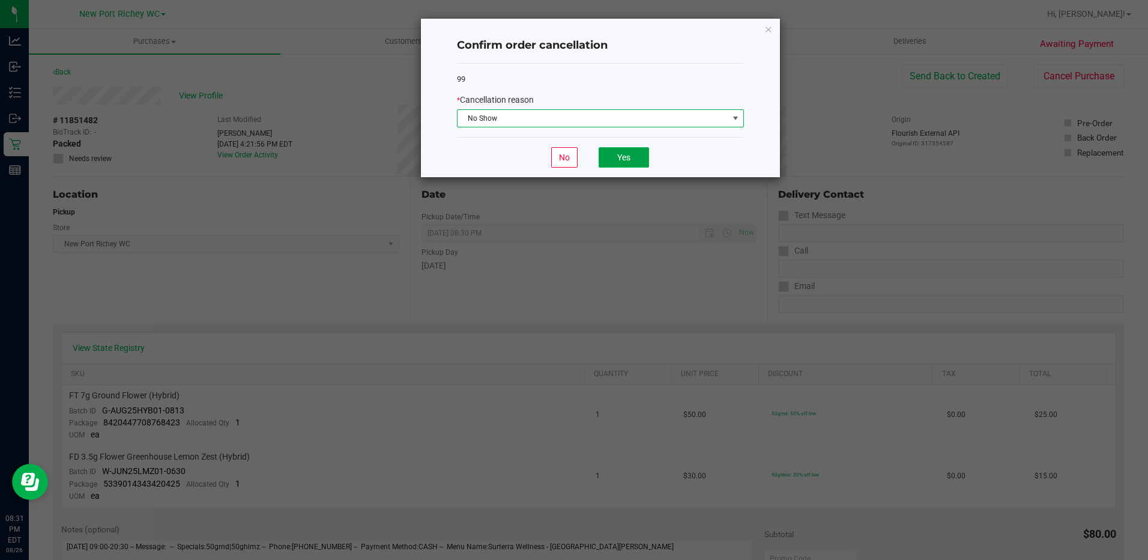
click at [623, 159] on button "Yes" at bounding box center [624, 157] width 50 height 20
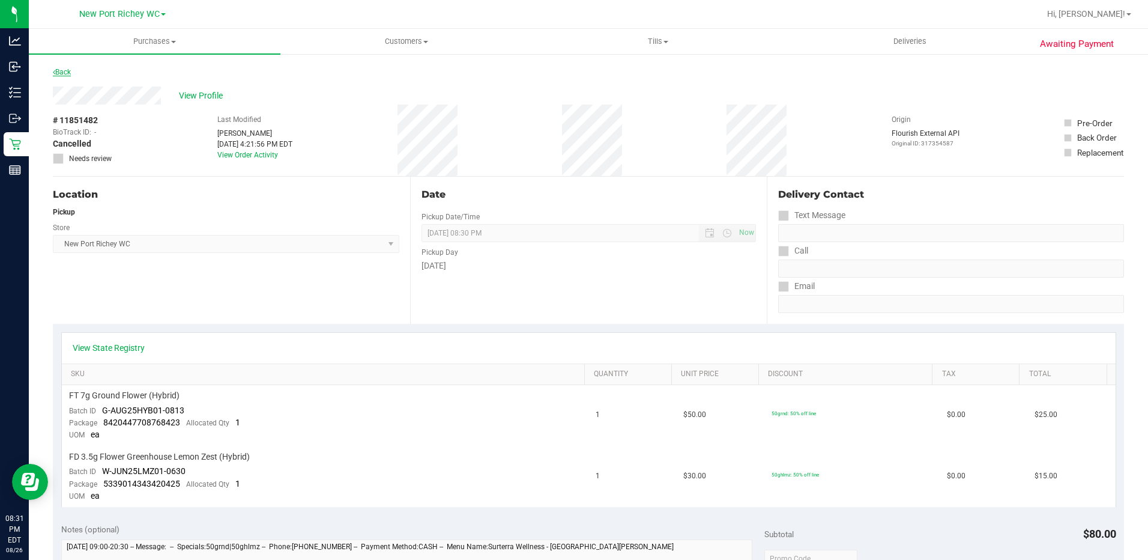
click at [62, 73] on link "Back" at bounding box center [62, 72] width 18 height 8
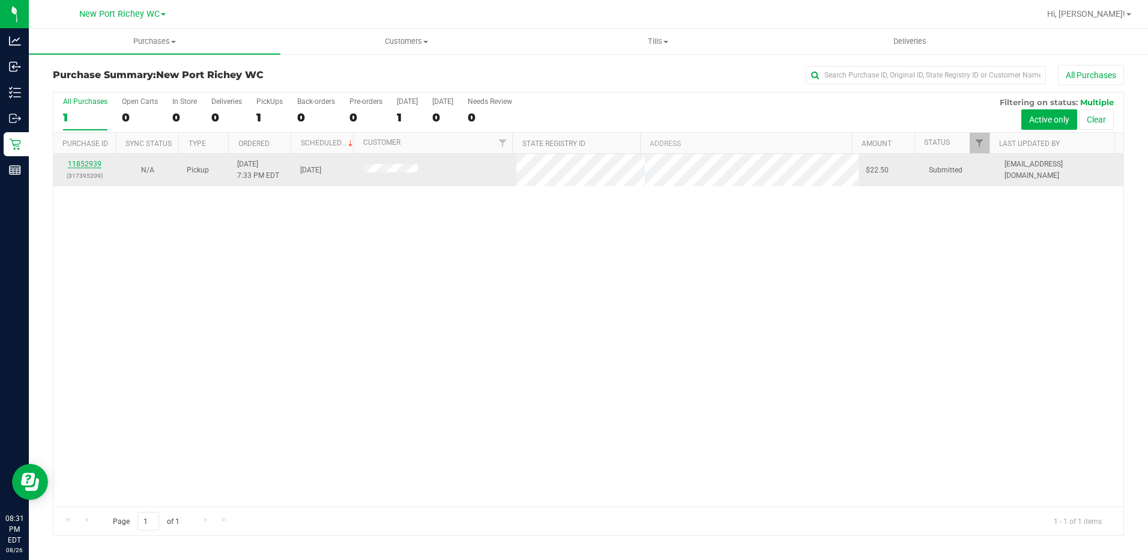
click at [92, 163] on link "11852939" at bounding box center [85, 164] width 34 height 8
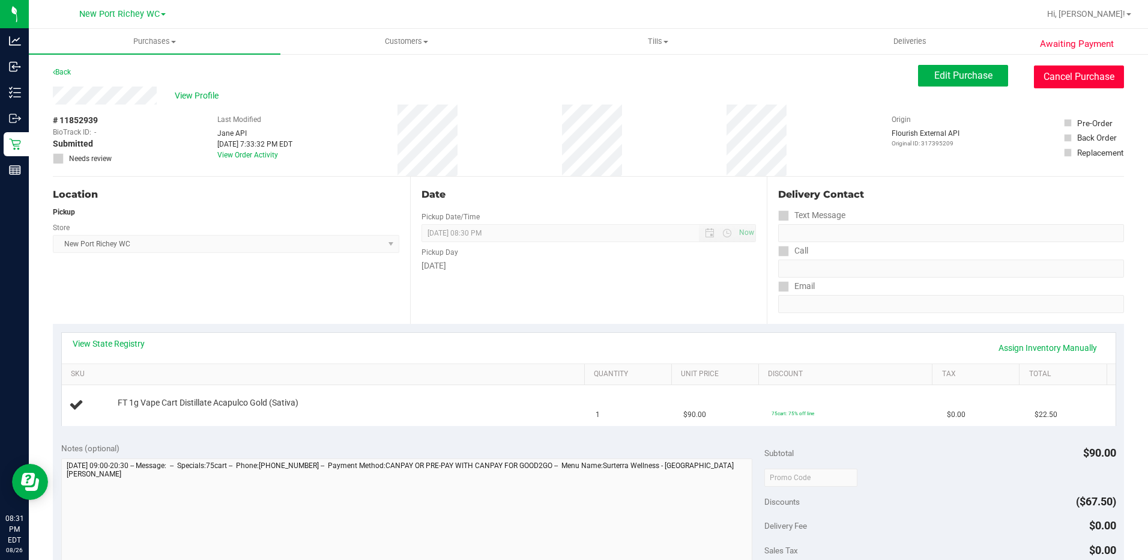
click at [1061, 76] on button "Cancel Purchase" at bounding box center [1079, 76] width 90 height 23
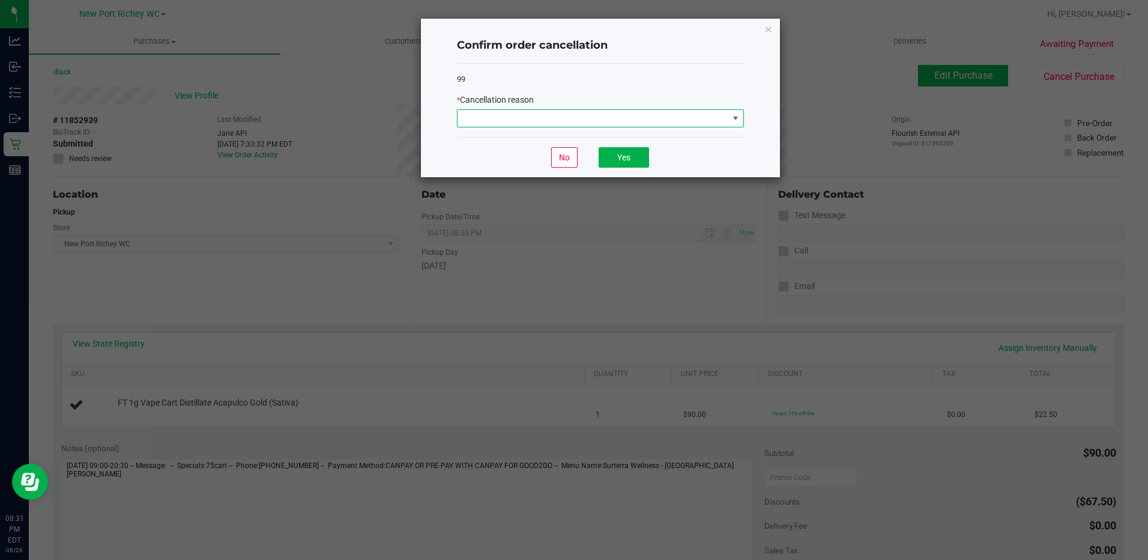
click at [679, 122] on span at bounding box center [593, 118] width 271 height 17
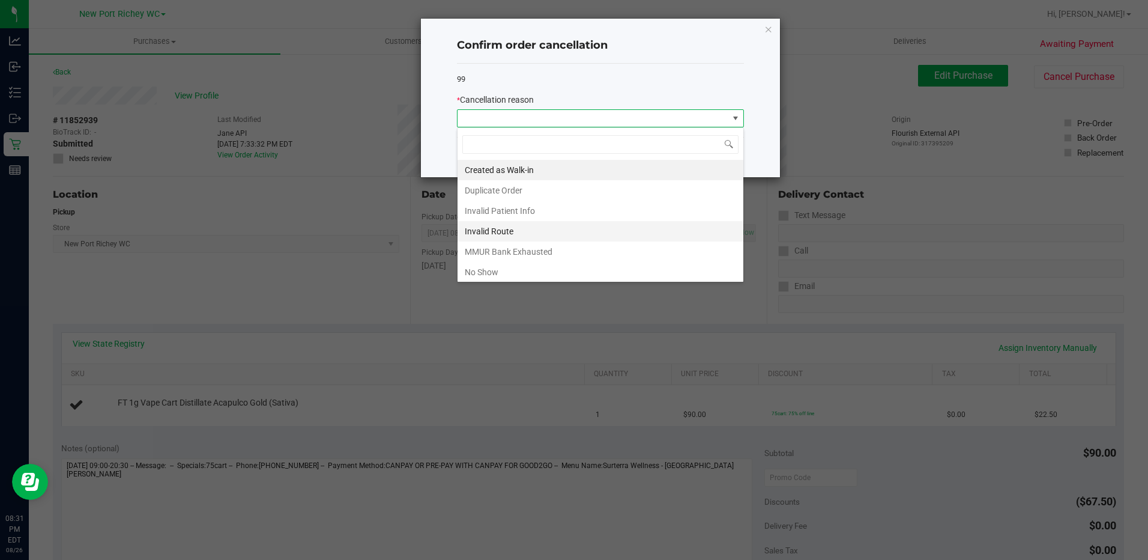
scroll to position [18, 287]
click at [469, 274] on li "No Show" at bounding box center [601, 272] width 286 height 20
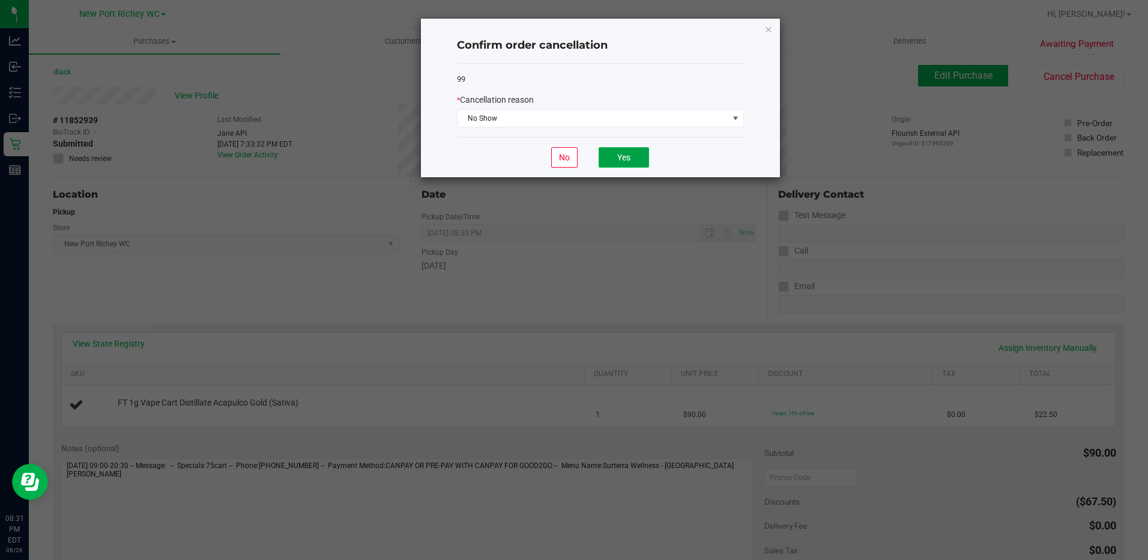
click at [638, 159] on button "Yes" at bounding box center [624, 157] width 50 height 20
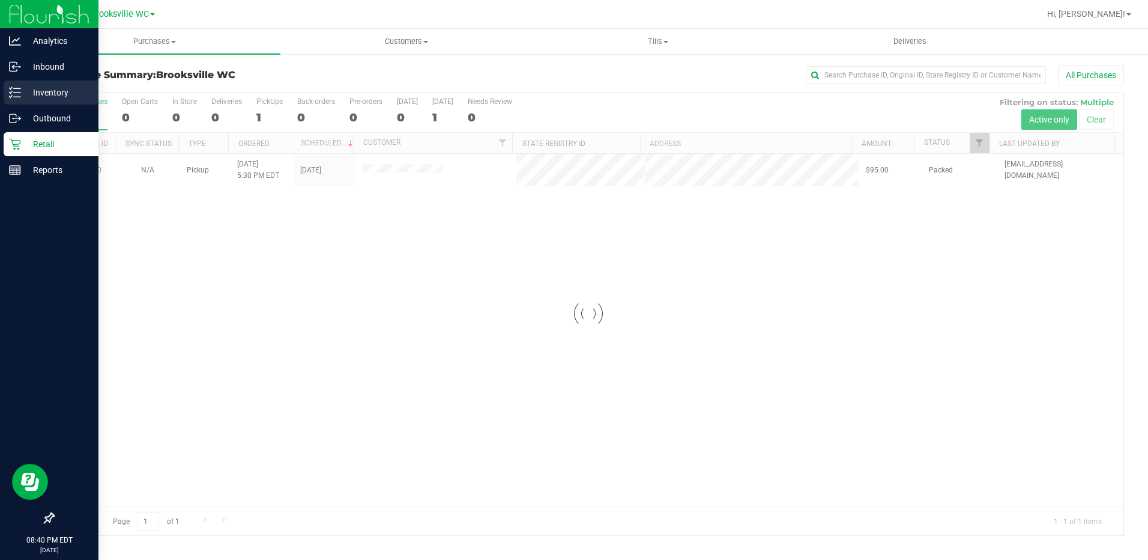
click at [22, 95] on p "Inventory" at bounding box center [57, 92] width 72 height 14
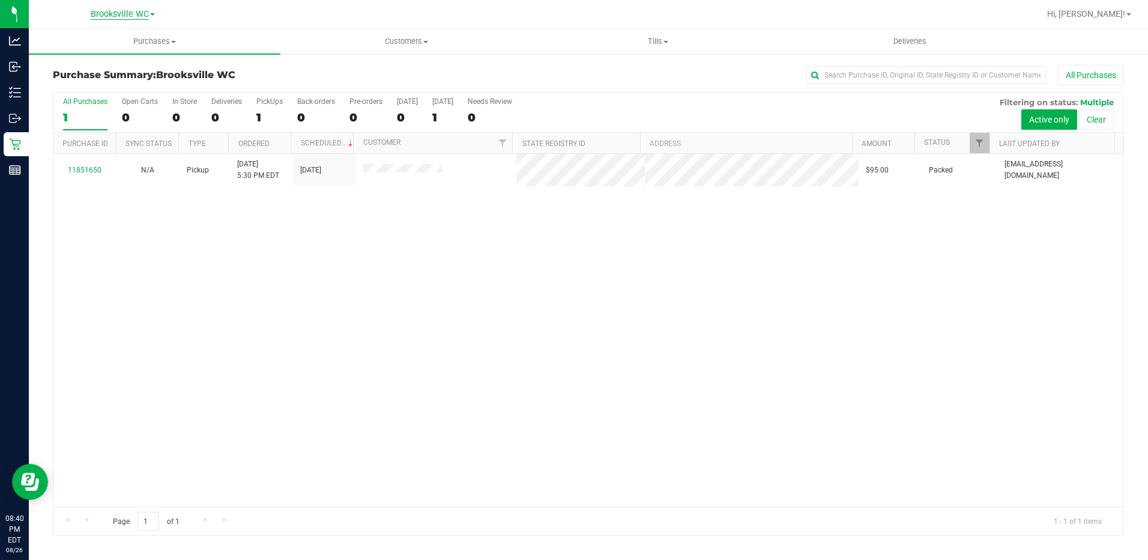
click at [136, 17] on span "Brooksville WC" at bounding box center [120, 14] width 58 height 11
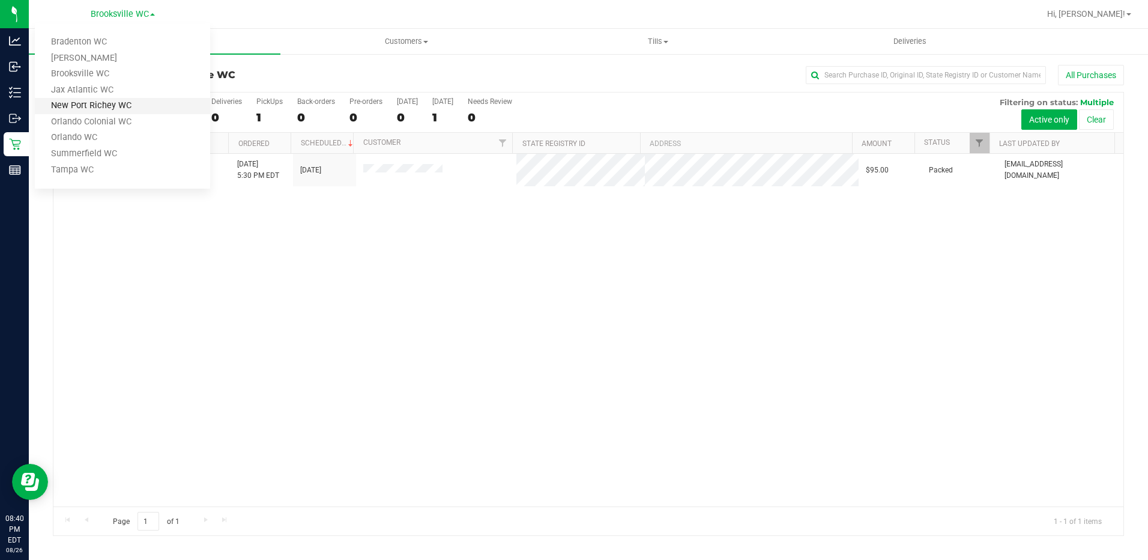
click at [76, 104] on link "New Port Richey WC" at bounding box center [122, 106] width 175 height 16
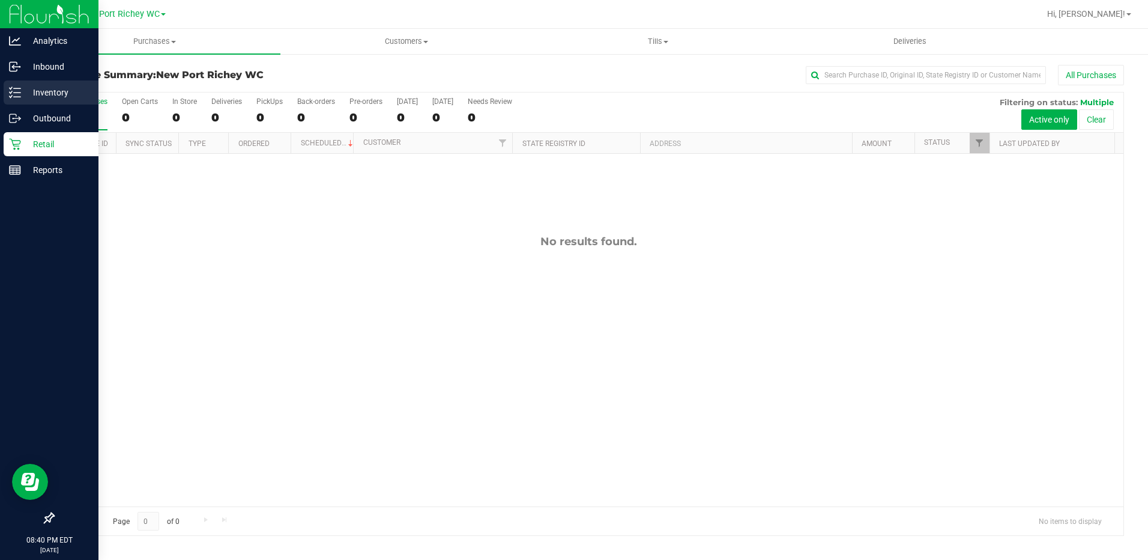
click at [22, 93] on p "Inventory" at bounding box center [57, 92] width 72 height 14
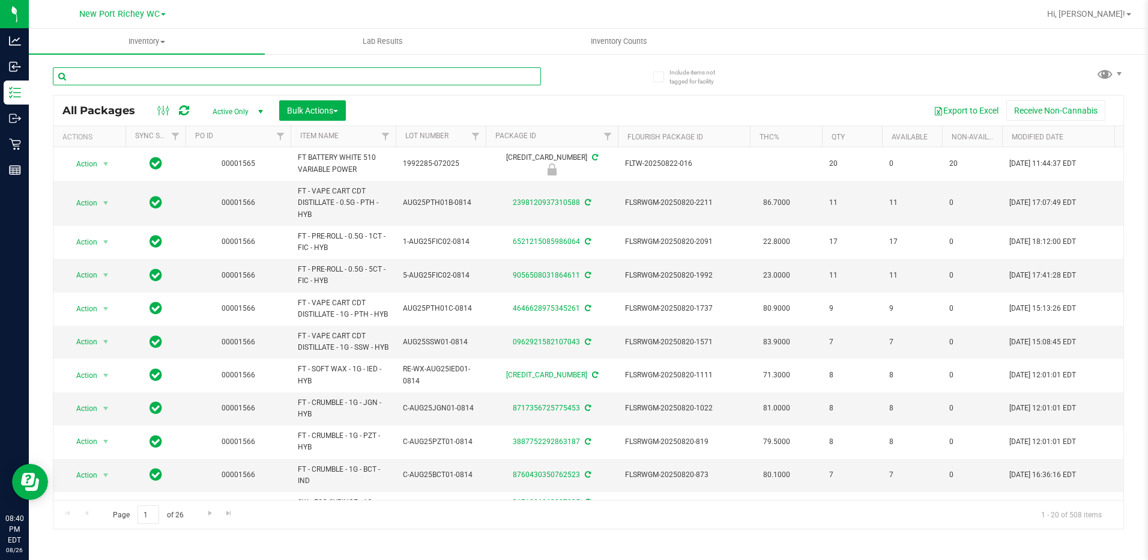
click at [211, 76] on input "text" at bounding box center [297, 76] width 488 height 18
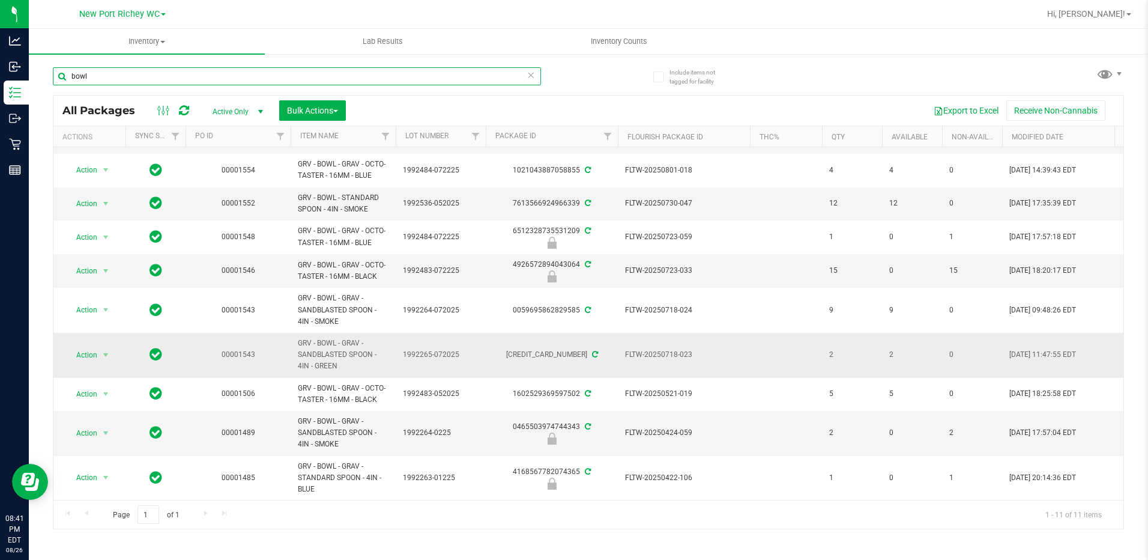
scroll to position [92, 0]
type input "bowl"
click at [319, 134] on link "Item Name" at bounding box center [319, 135] width 38 height 8
